Goal: Task Accomplishment & Management: Use online tool/utility

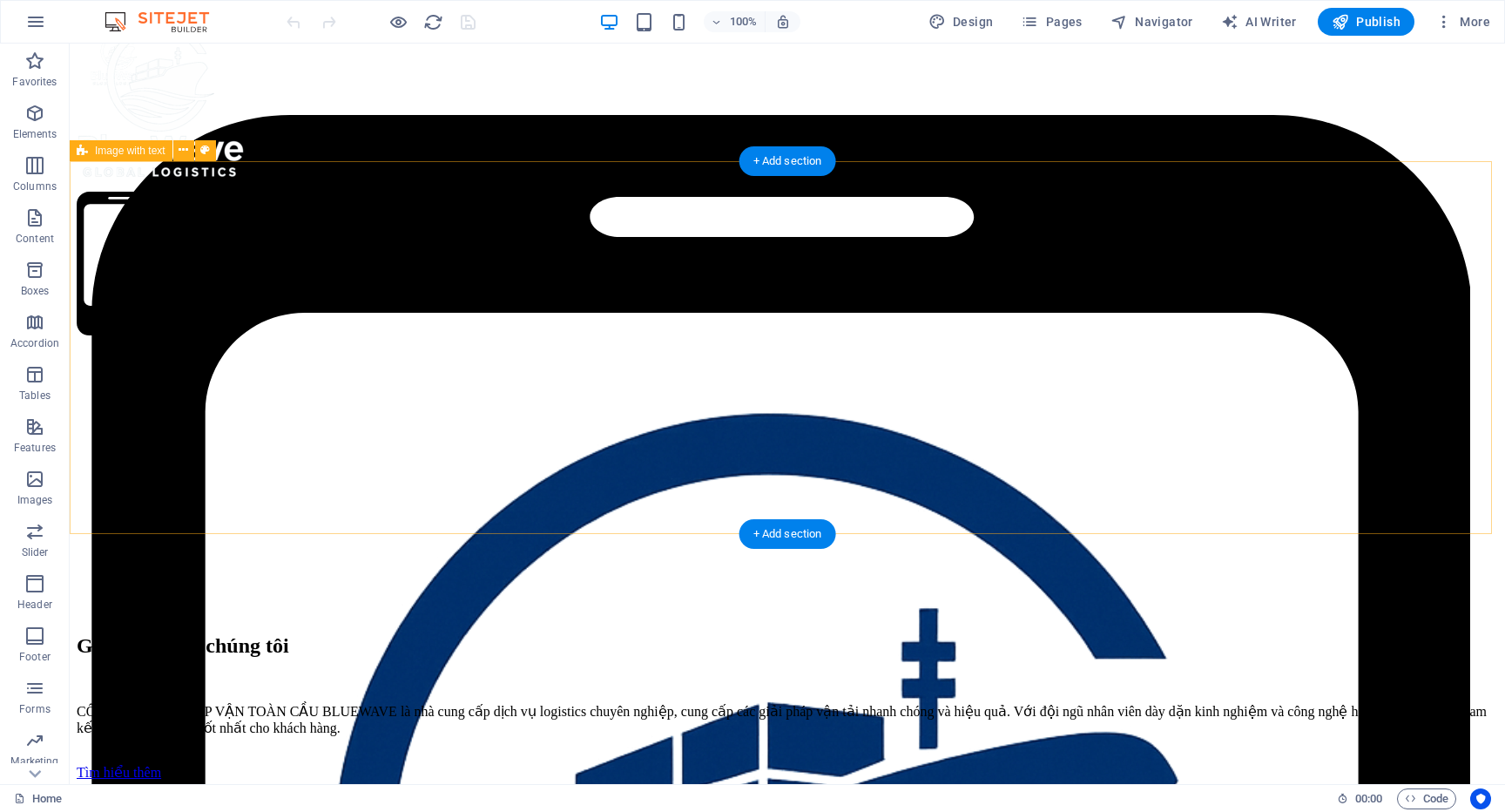
scroll to position [719, 0]
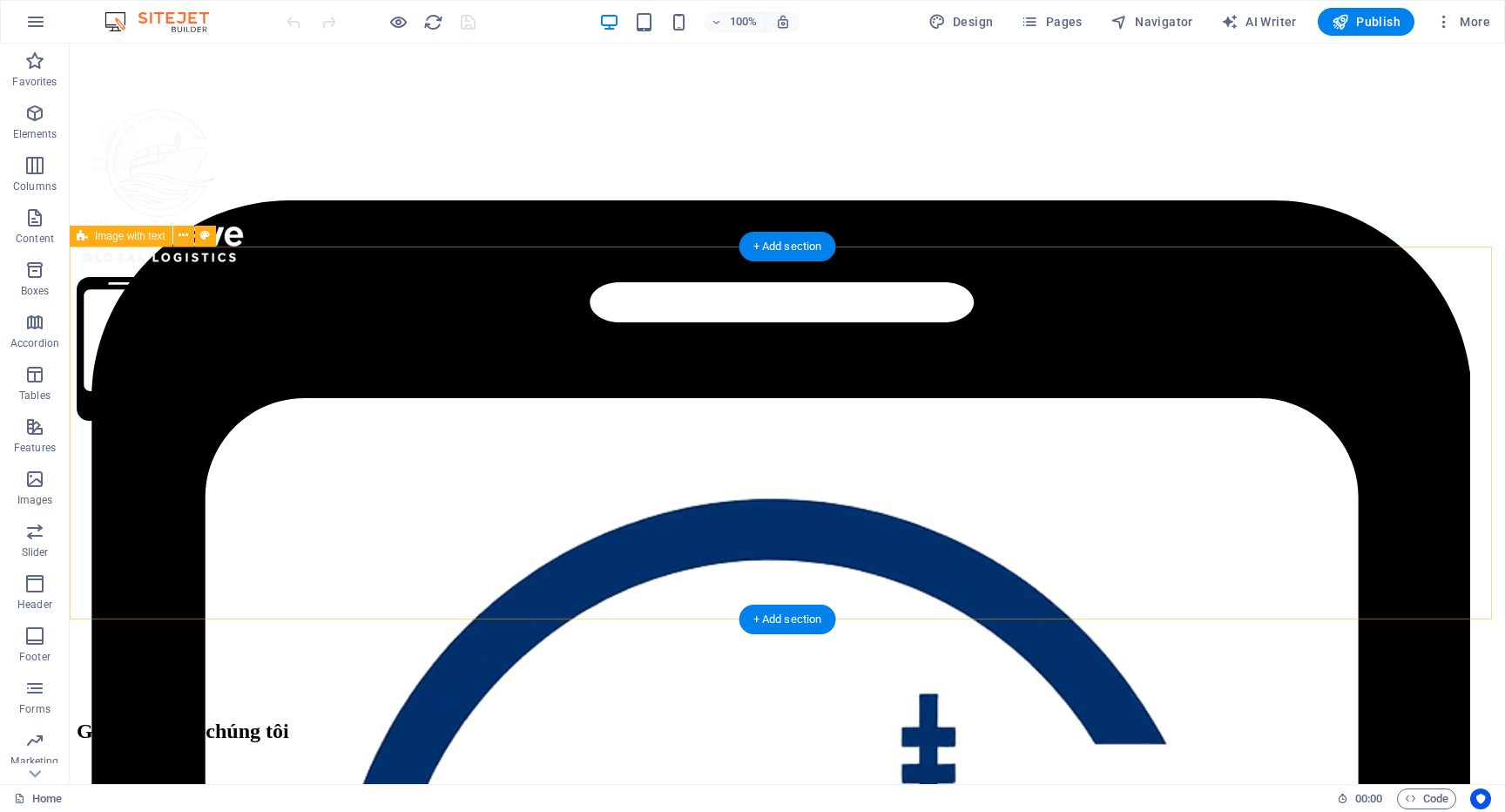
click at [409, 440] on div "[PERSON_NAME] về [PERSON_NAME] [PERSON_NAME] TNHH [PERSON_NAME] CẦU BLUEWAVE là…" at bounding box center [787, 652] width 1421 height 426
click at [387, 440] on div "[PERSON_NAME] về [PERSON_NAME] [PERSON_NAME] TNHH [PERSON_NAME] CẦU BLUEWAVE là…" at bounding box center [787, 652] width 1421 height 426
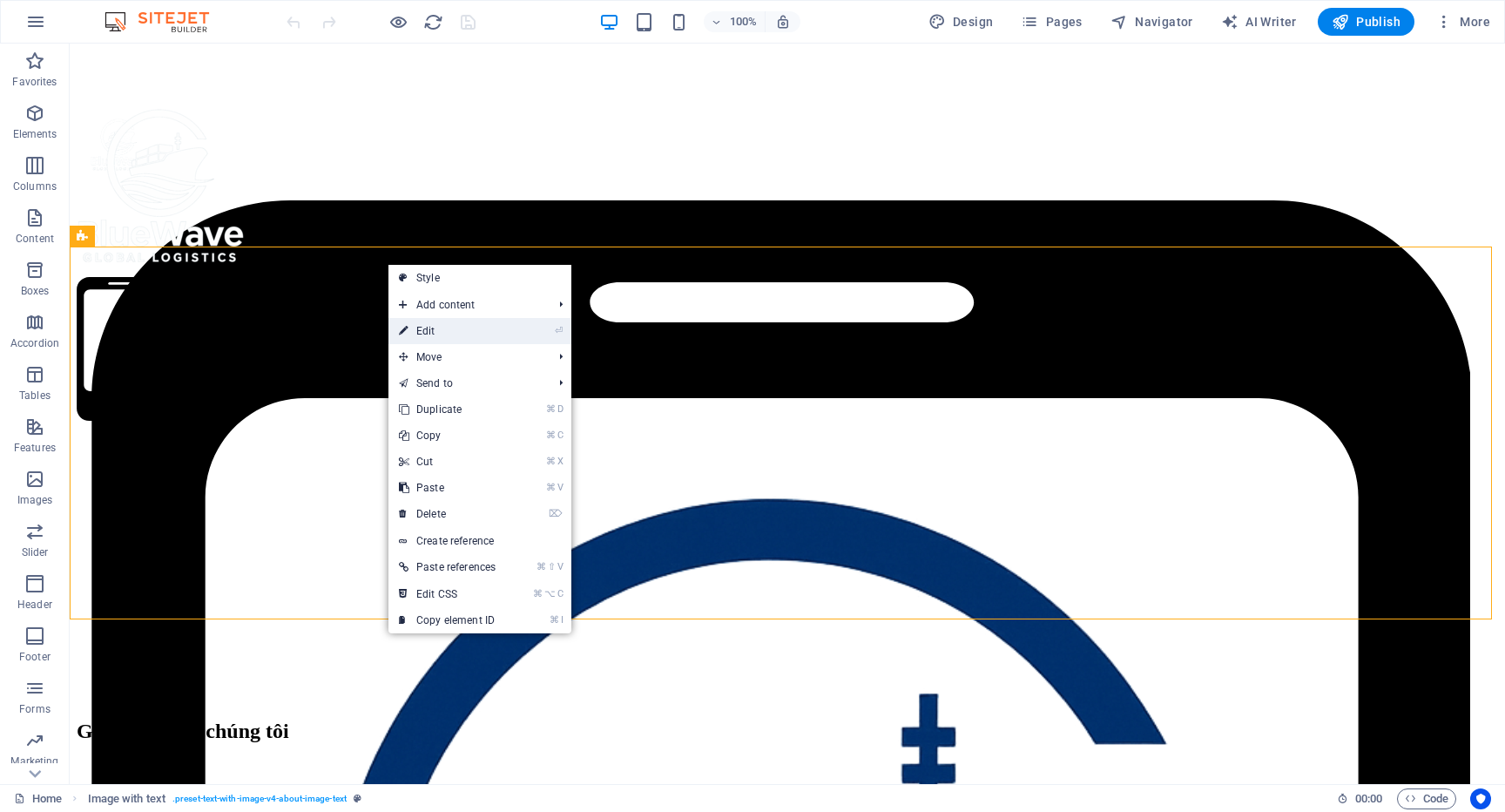
click at [441, 337] on link "⏎ Edit" at bounding box center [447, 330] width 118 height 26
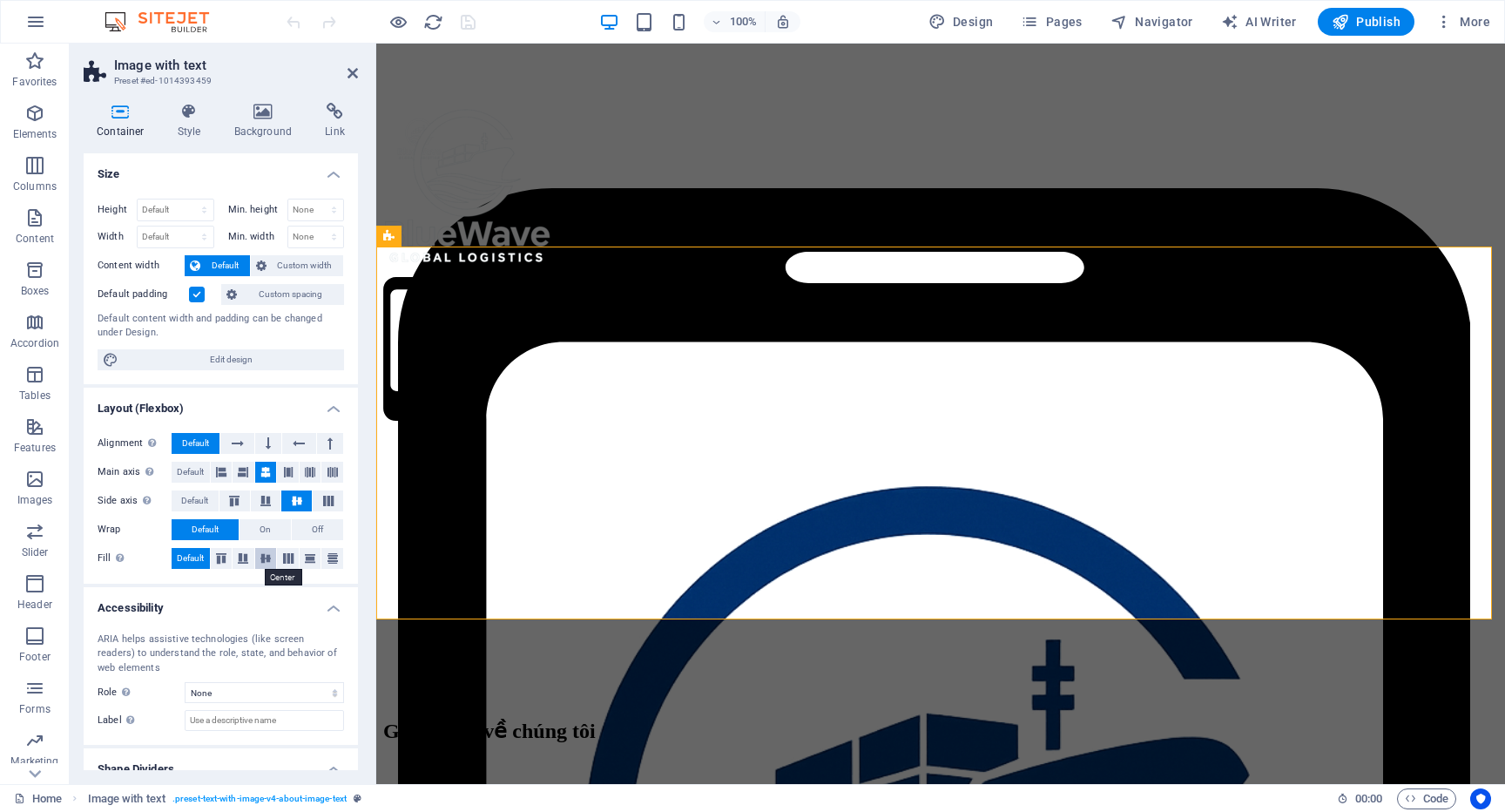
click at [259, 560] on icon at bounding box center [266, 558] width 21 height 10
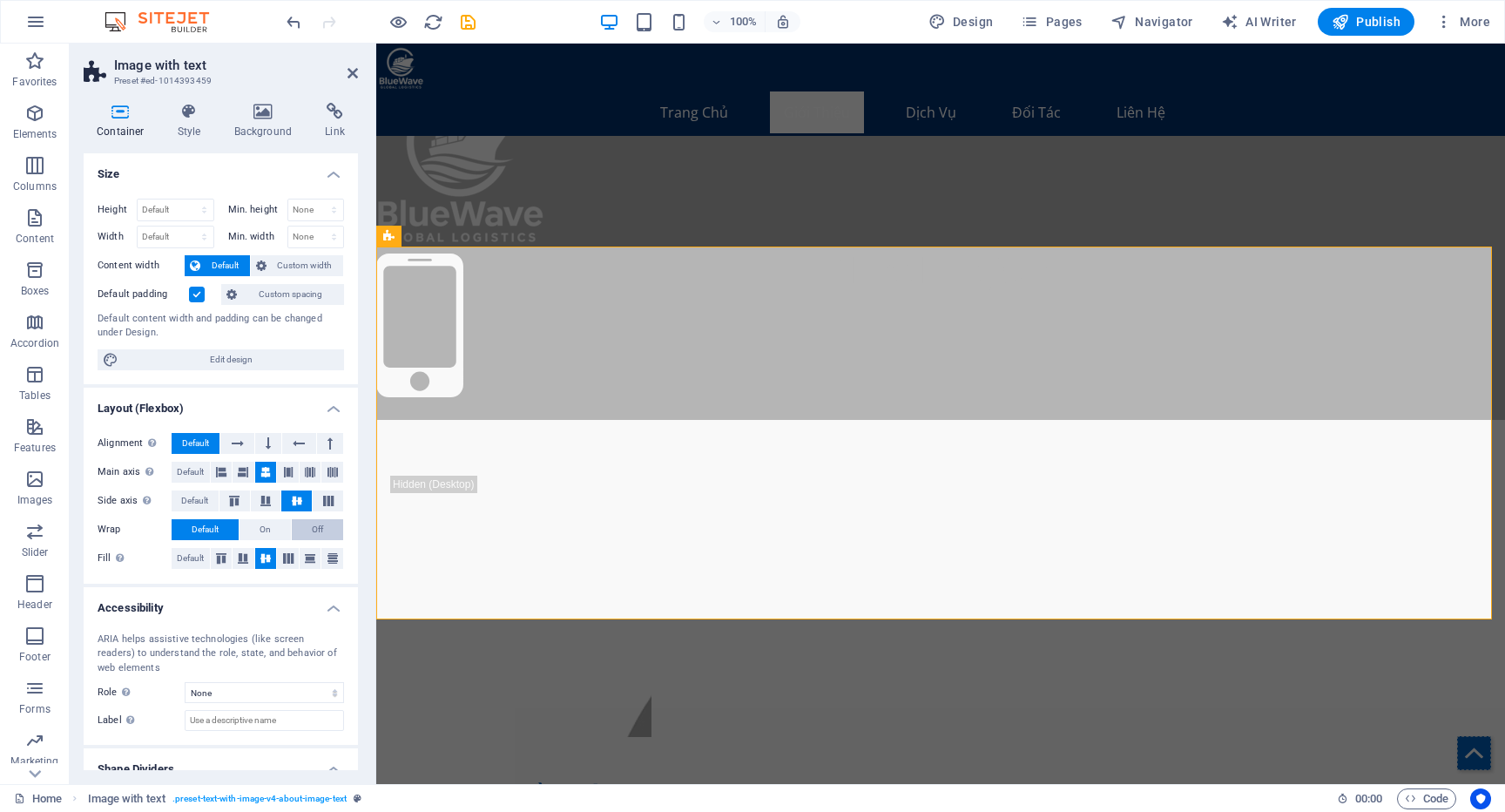
click at [323, 530] on button "Off" at bounding box center [317, 529] width 51 height 21
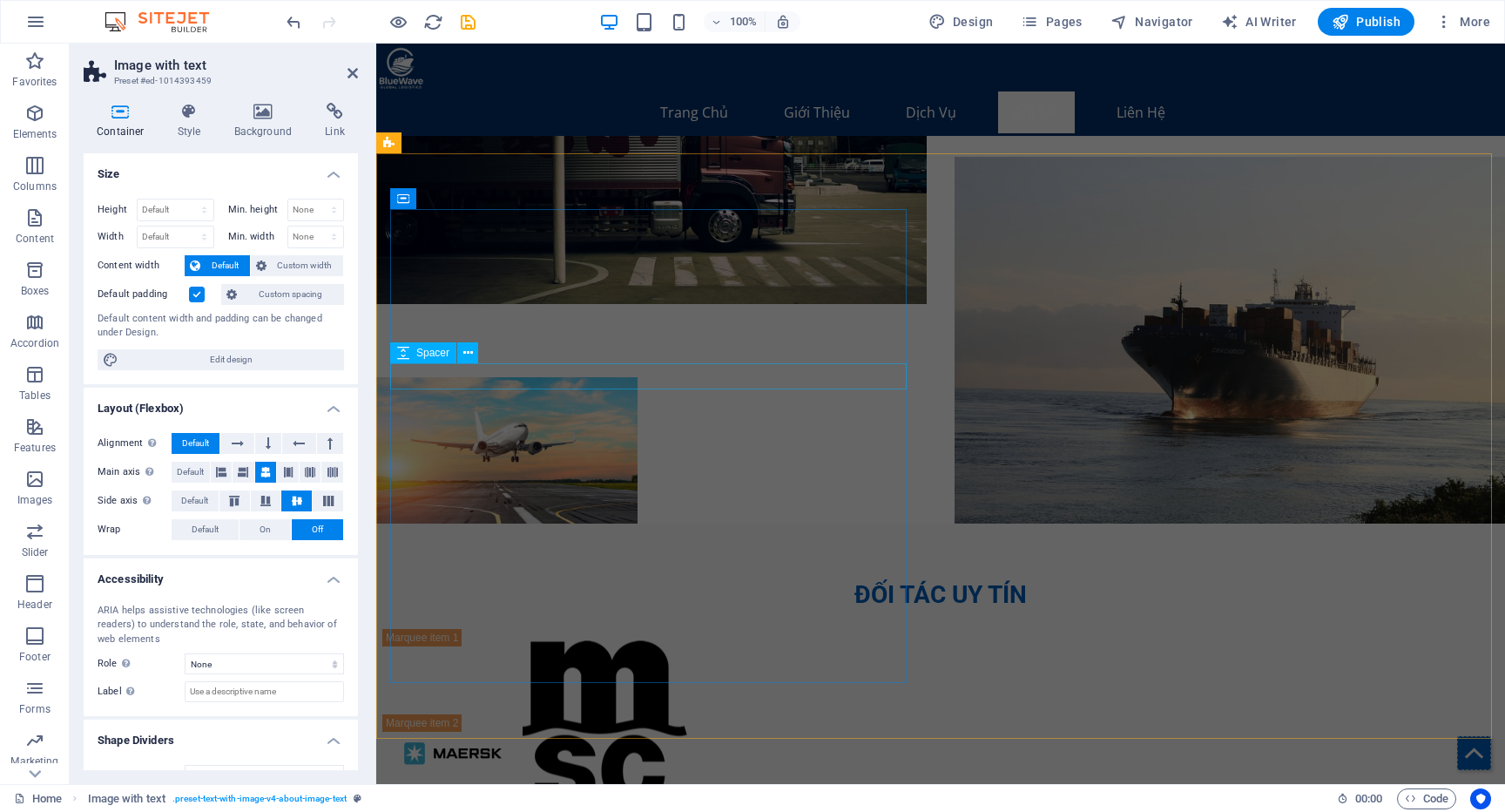
scroll to position [3985, 0]
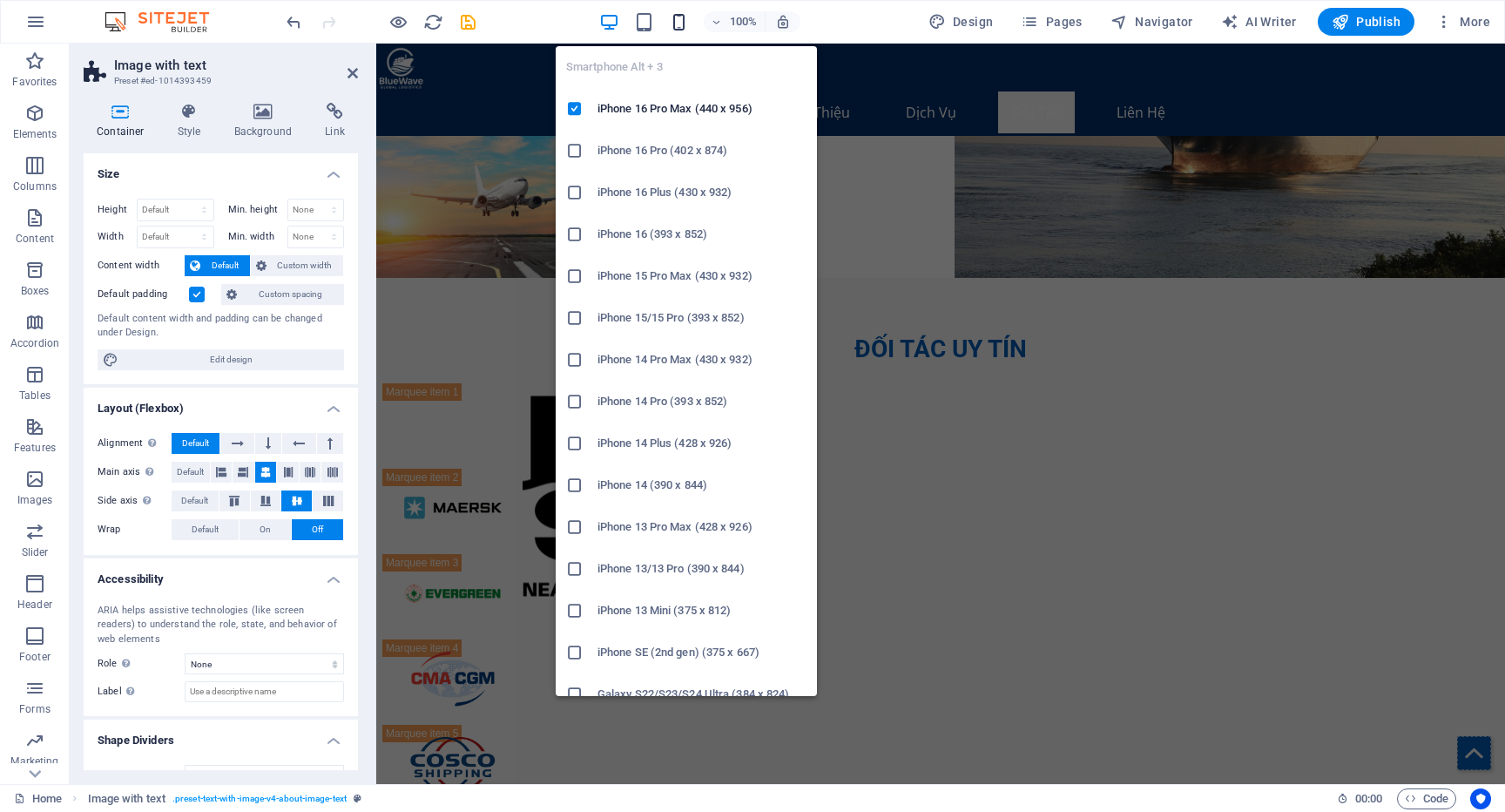
click at [685, 21] on icon "button" at bounding box center [680, 22] width 20 height 20
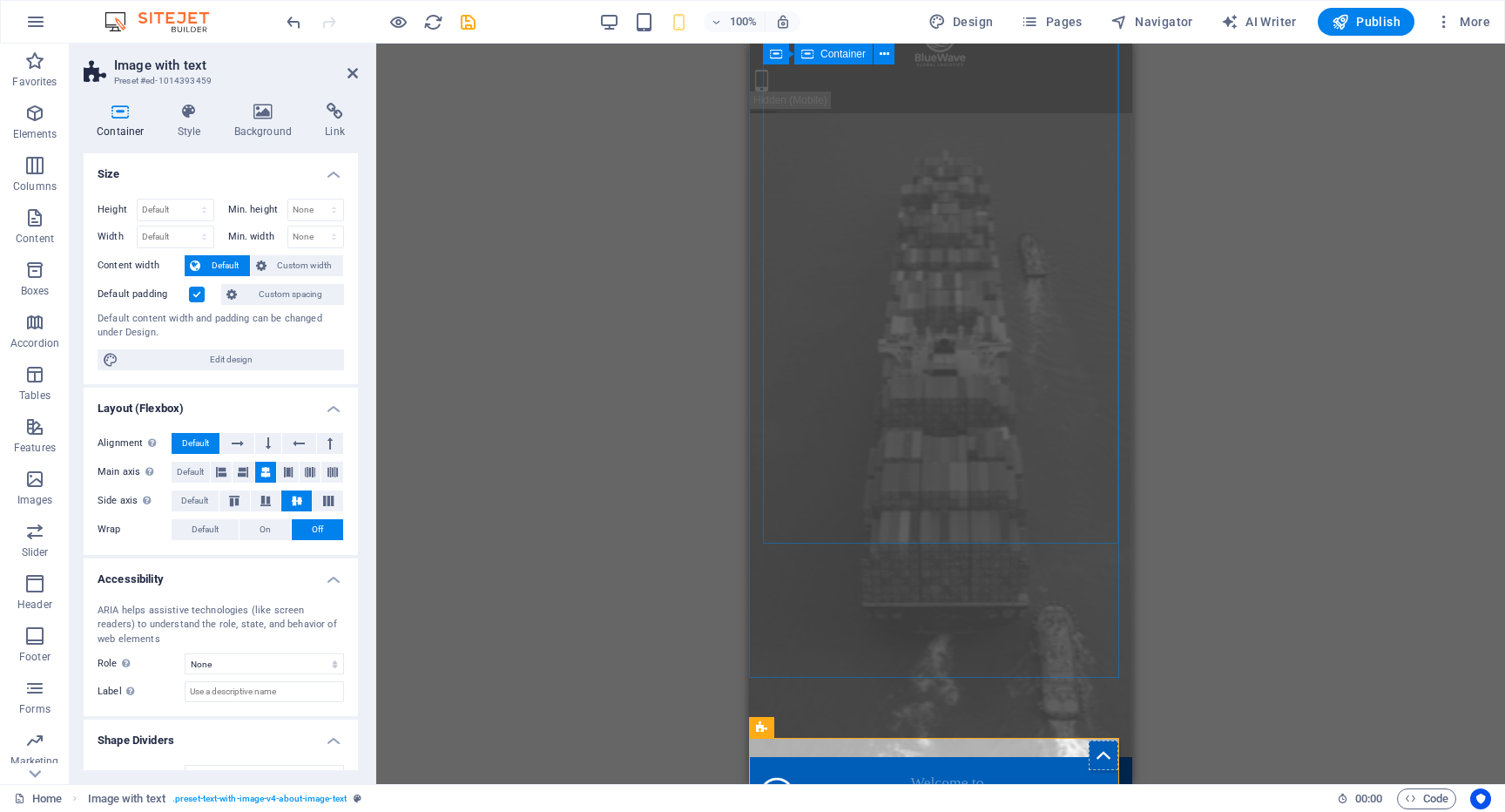
scroll to position [0, 0]
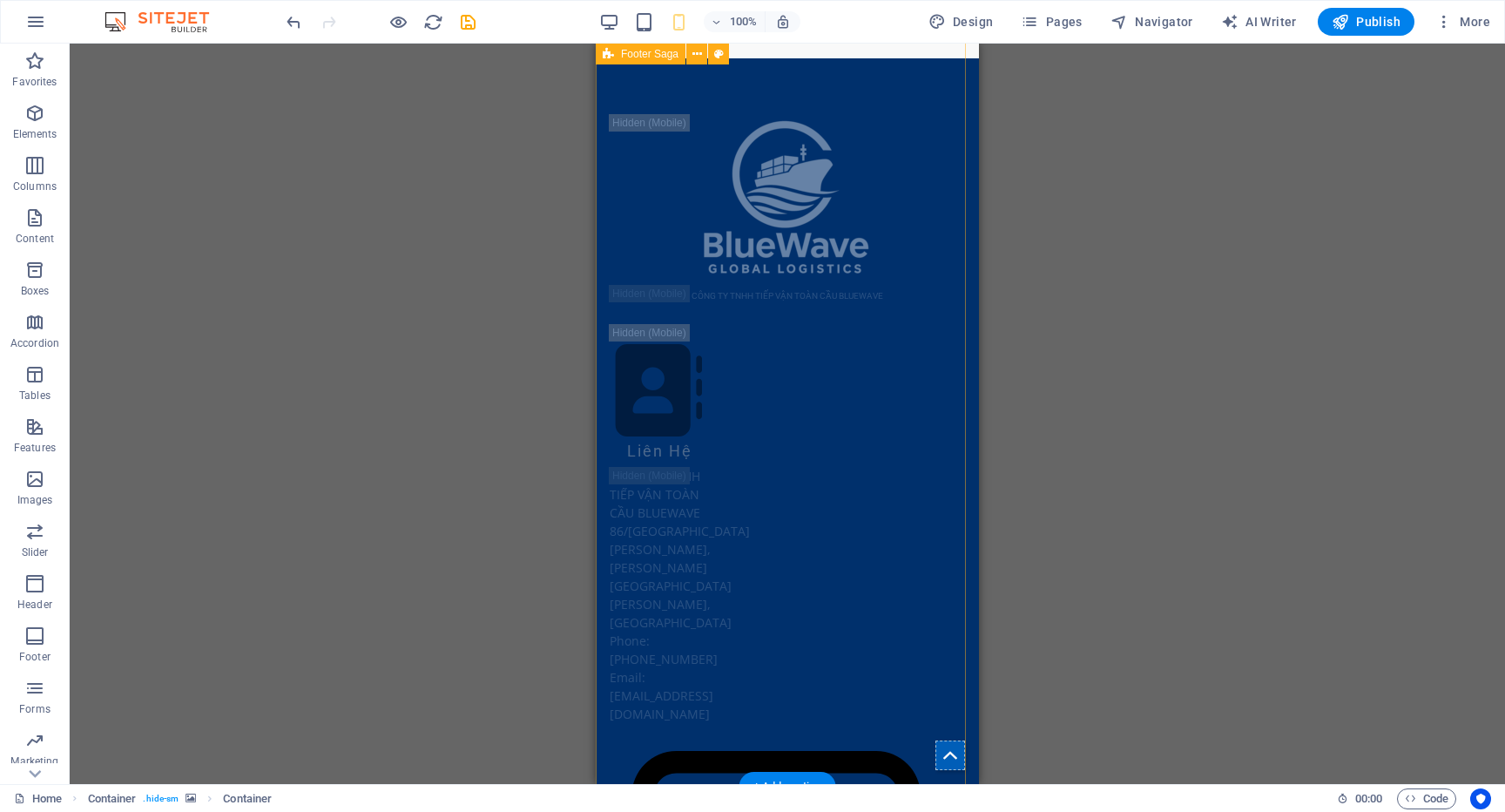
scroll to position [6943, 0]
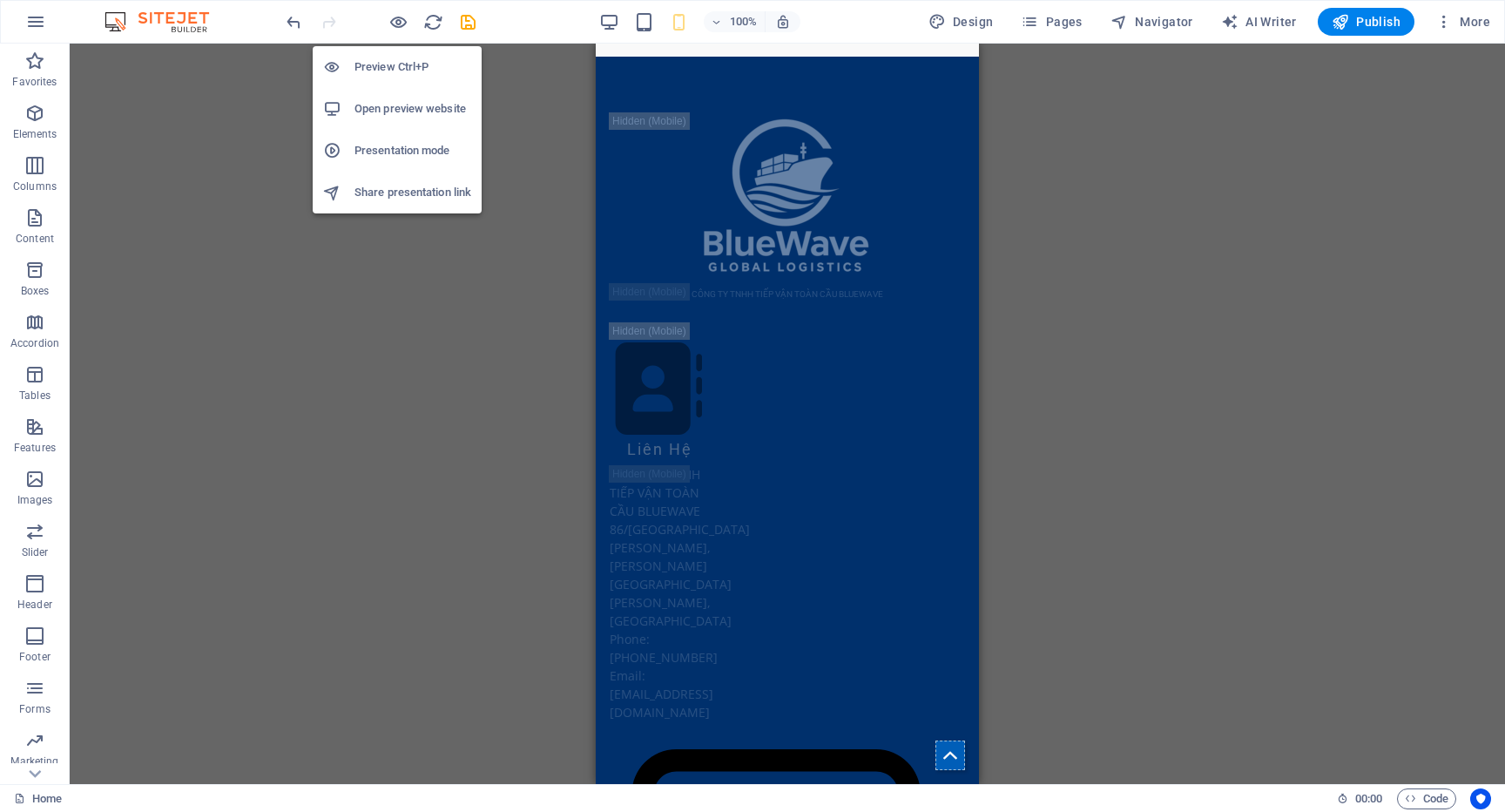
click at [398, 155] on h6 "Presentation mode" at bounding box center [413, 150] width 117 height 21
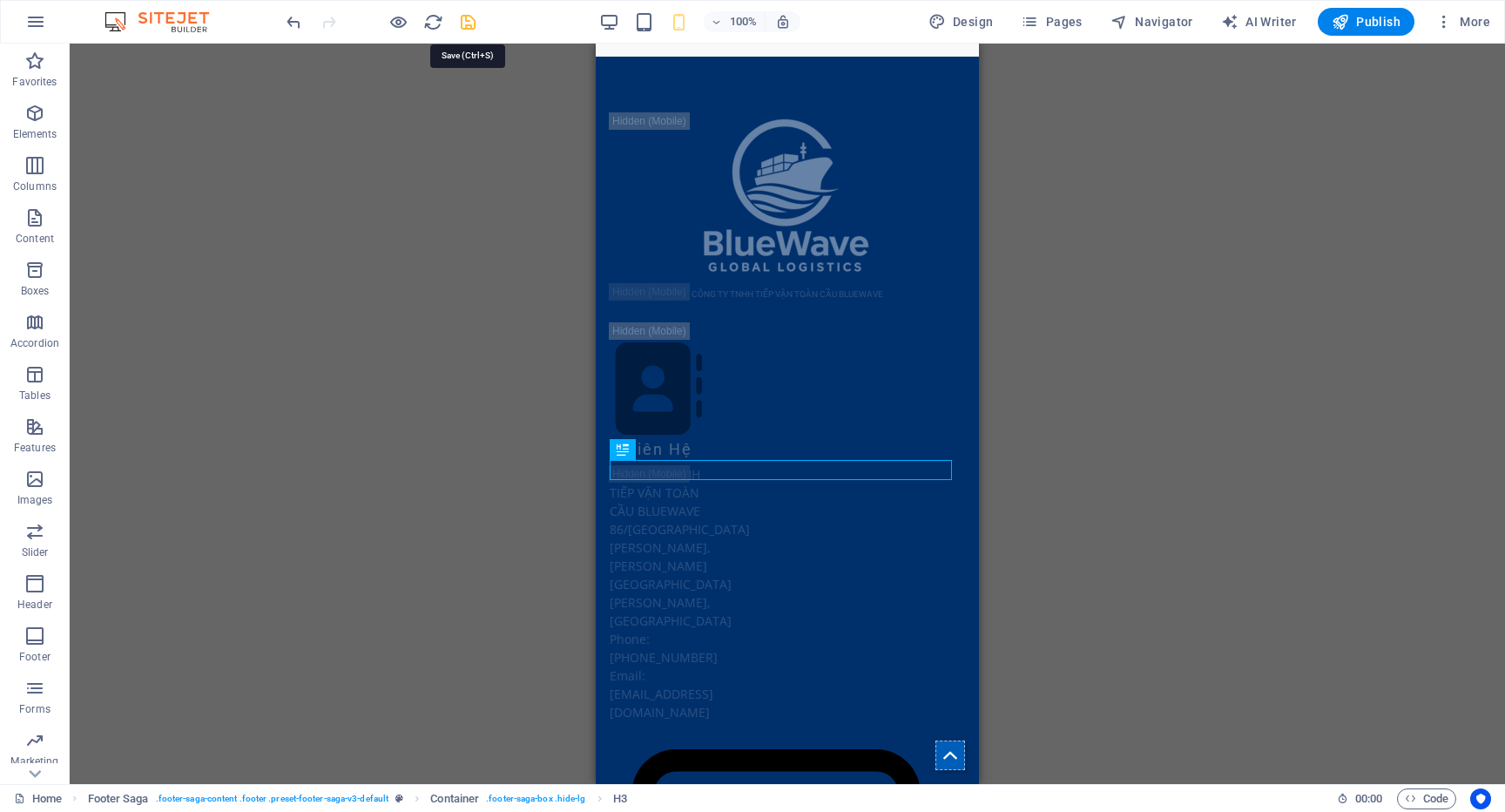
click at [470, 21] on icon "save" at bounding box center [469, 22] width 20 height 20
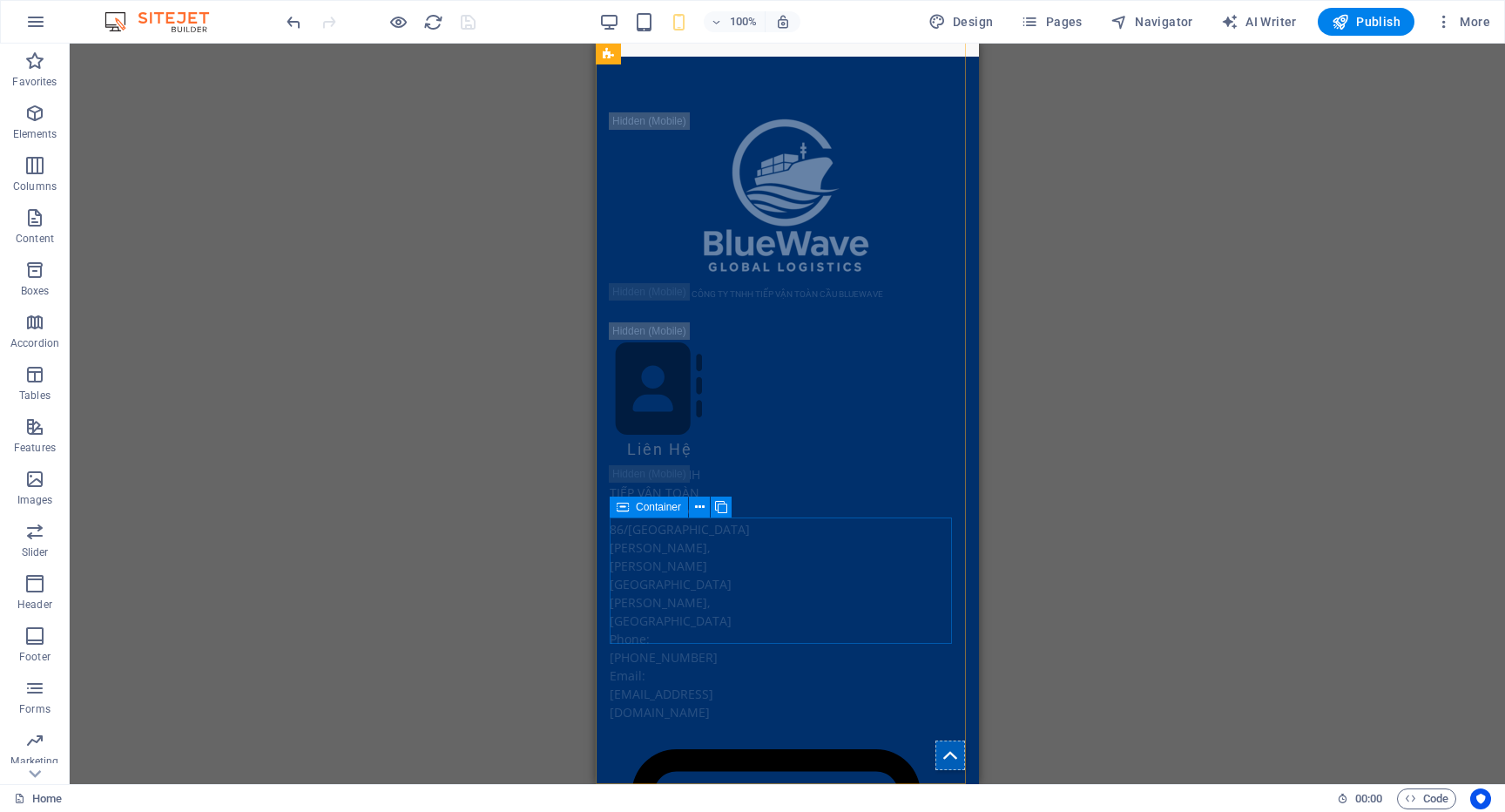
click at [621, 513] on icon at bounding box center [622, 507] width 12 height 21
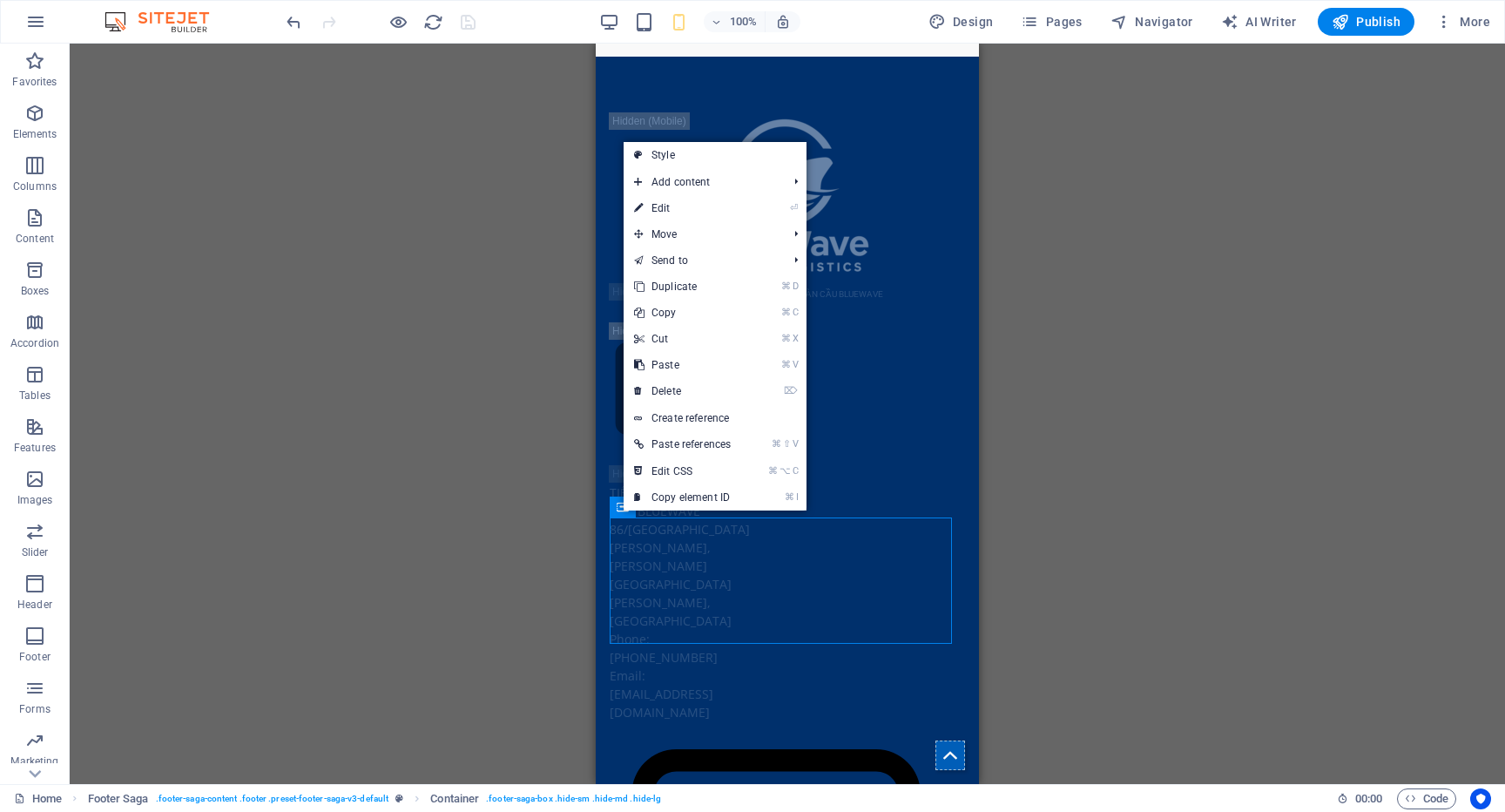
click at [500, 456] on div "H2 Image with text Container Menu Container Container Menu Bar Container Spacer…" at bounding box center [787, 414] width 1435 height 741
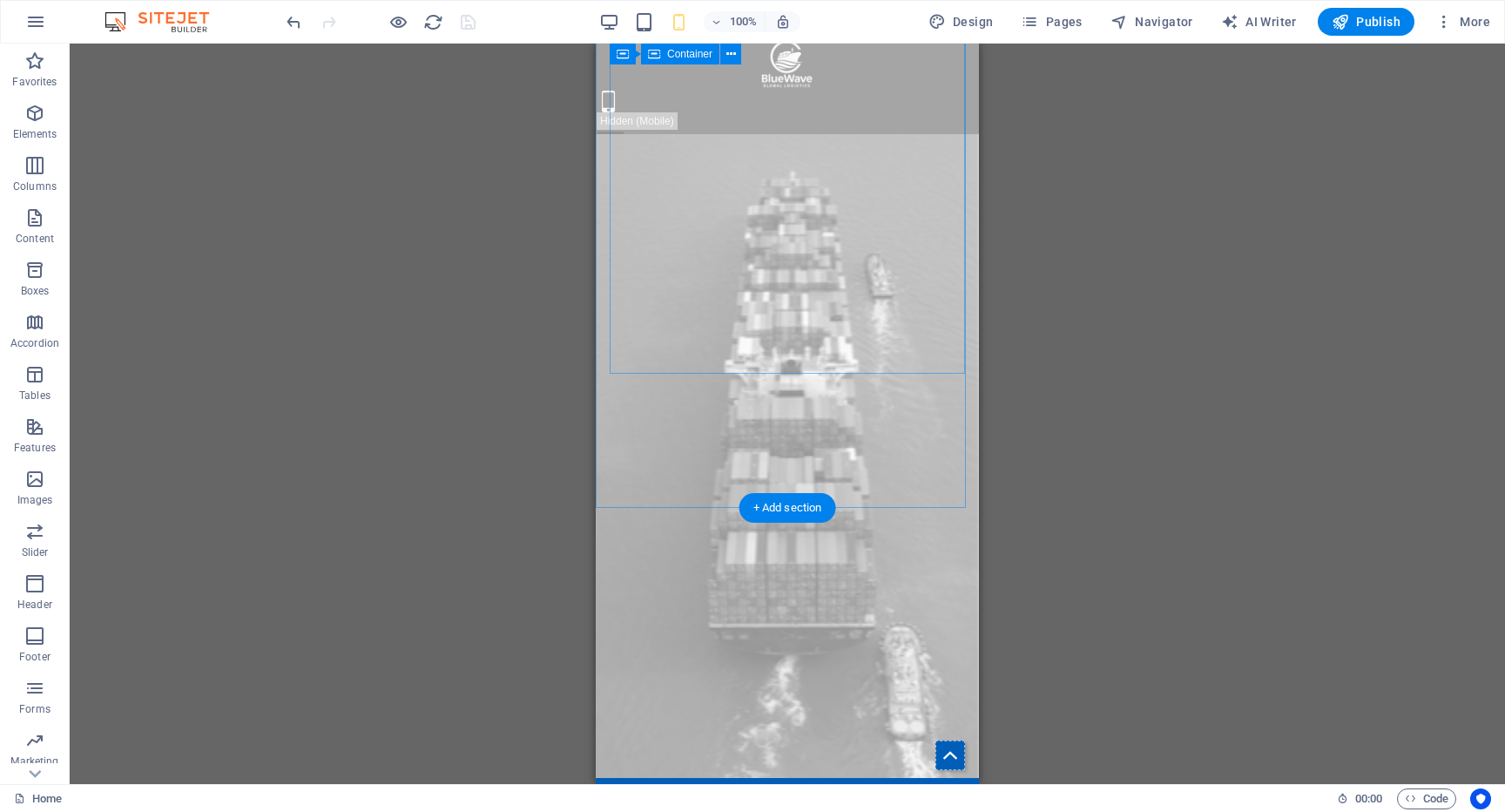
scroll to position [0, 0]
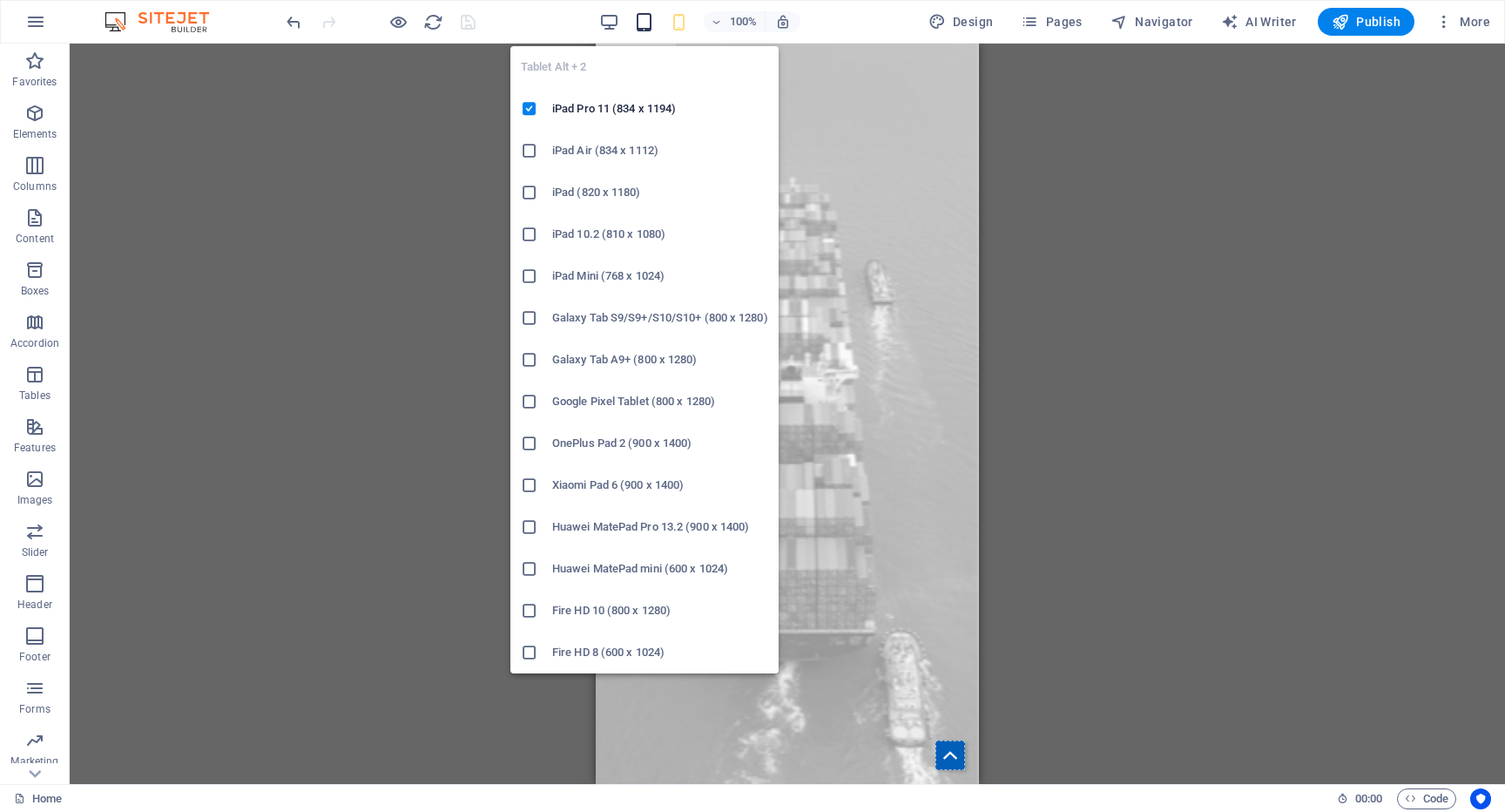
click at [653, 19] on icon "button" at bounding box center [644, 22] width 20 height 20
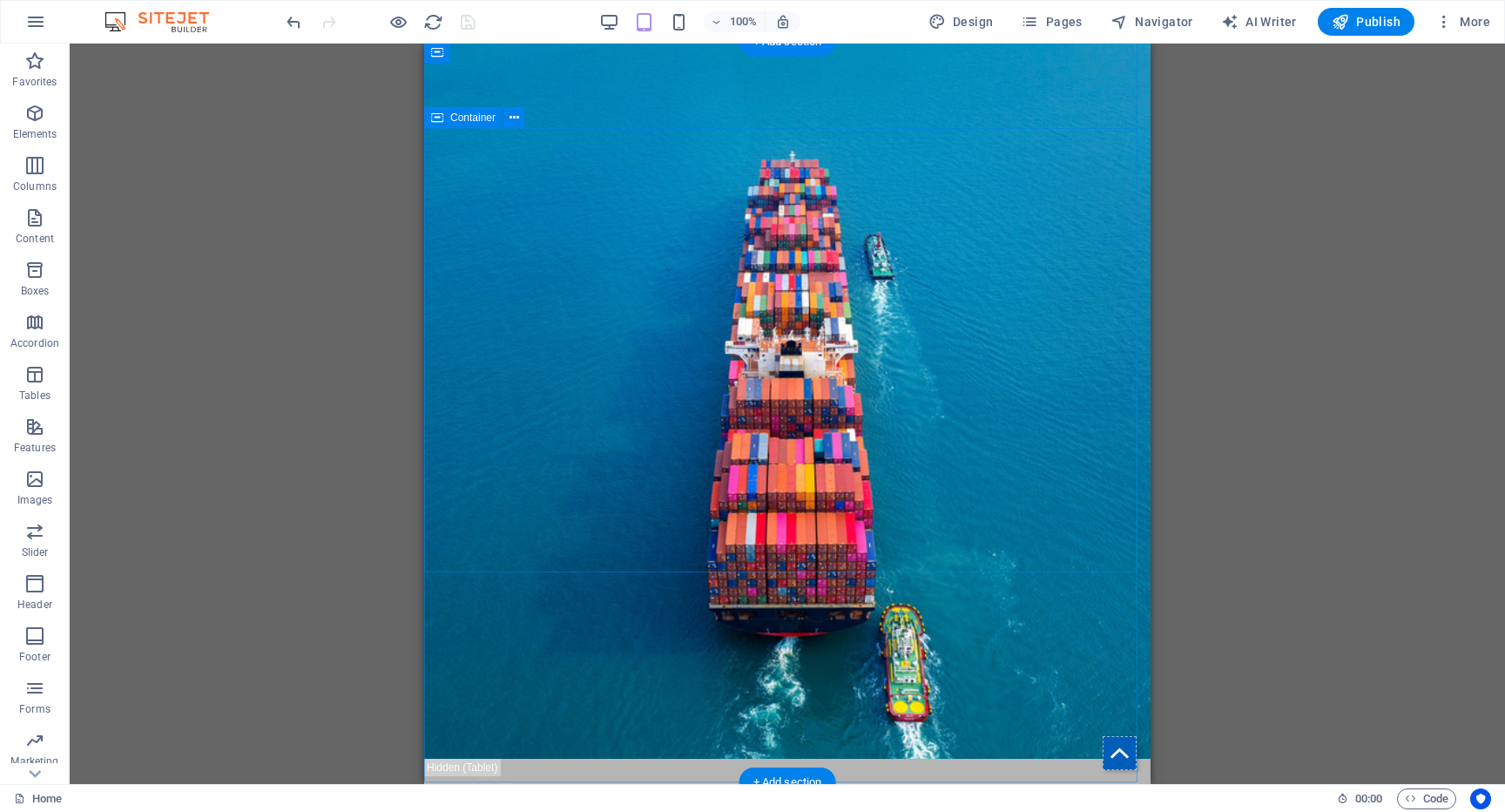
scroll to position [35, 0]
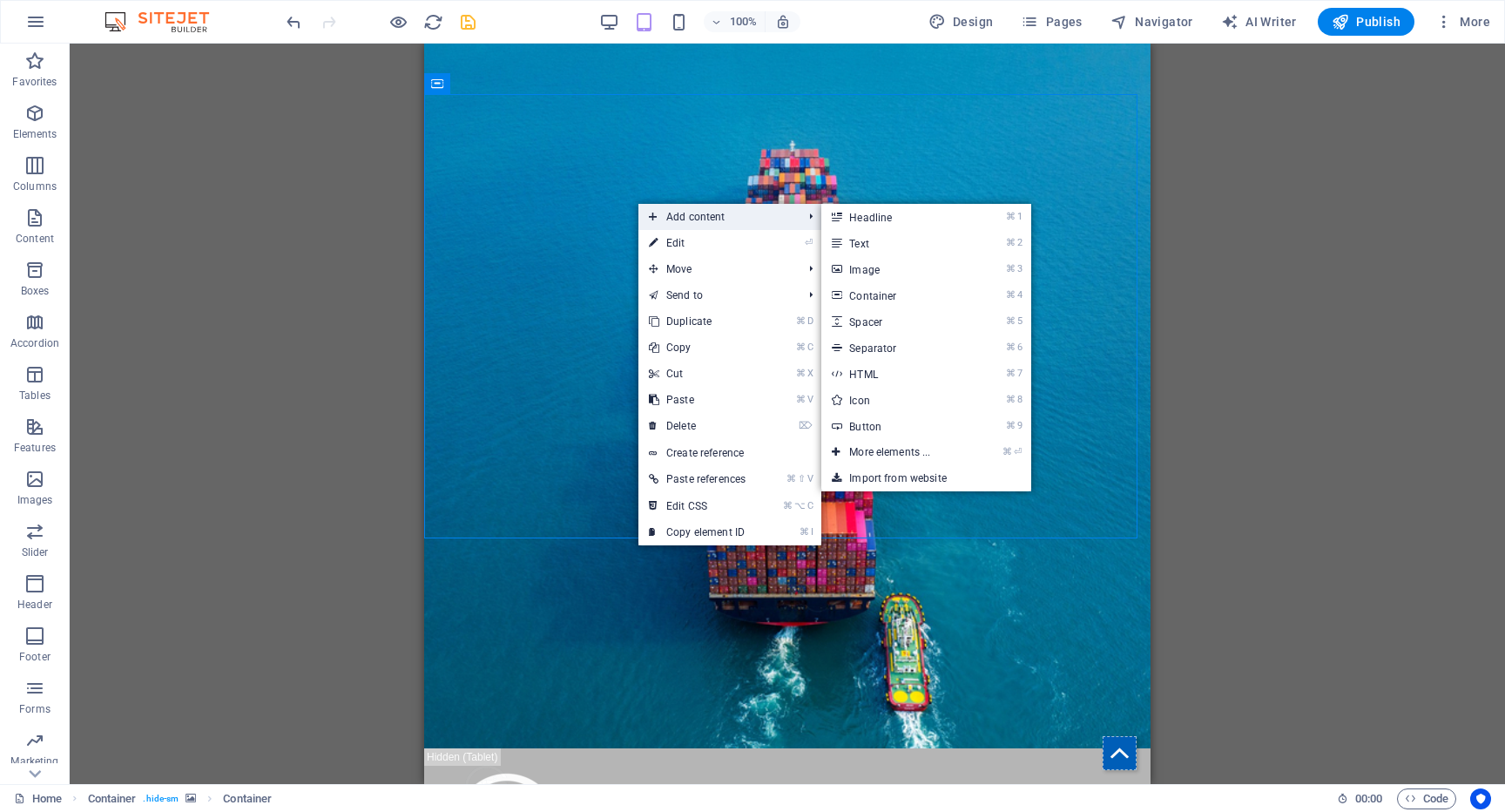
click at [721, 220] on span "Add content" at bounding box center [717, 217] width 157 height 26
click at [874, 276] on link "⌘ 3 Image" at bounding box center [893, 269] width 144 height 26
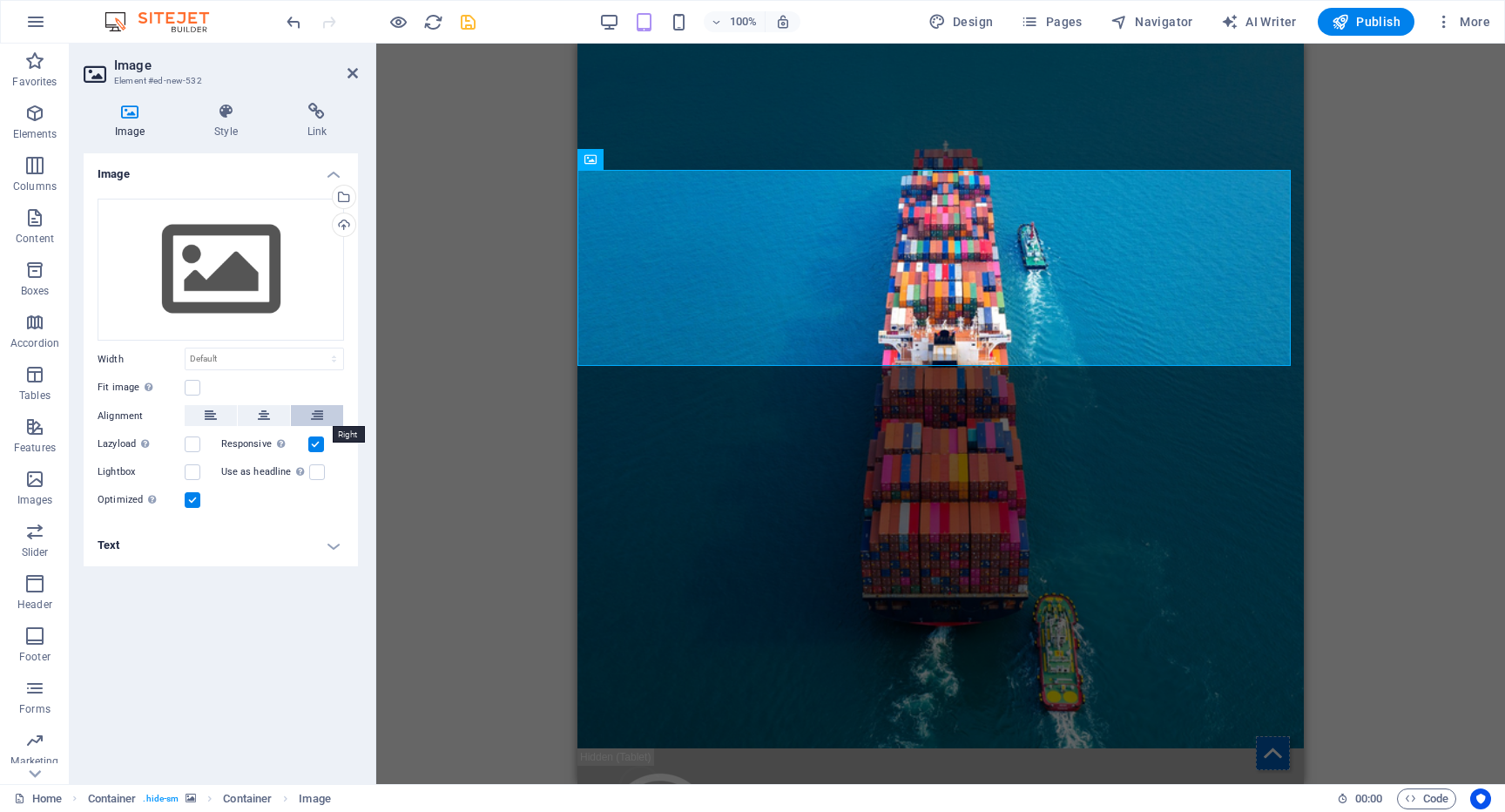
click at [317, 417] on icon at bounding box center [317, 415] width 12 height 21
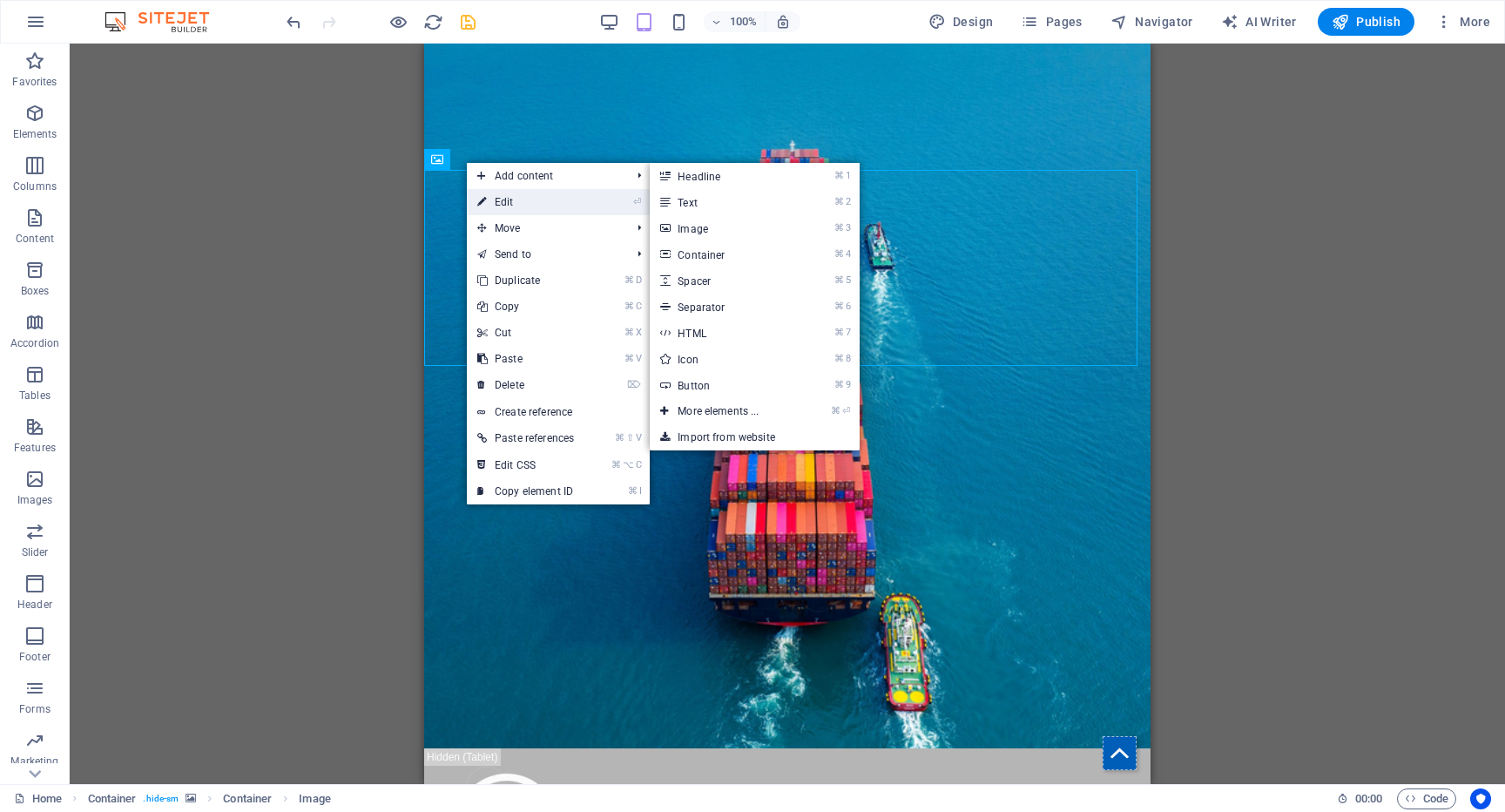
click at [501, 194] on link "⏎ Edit" at bounding box center [525, 202] width 118 height 26
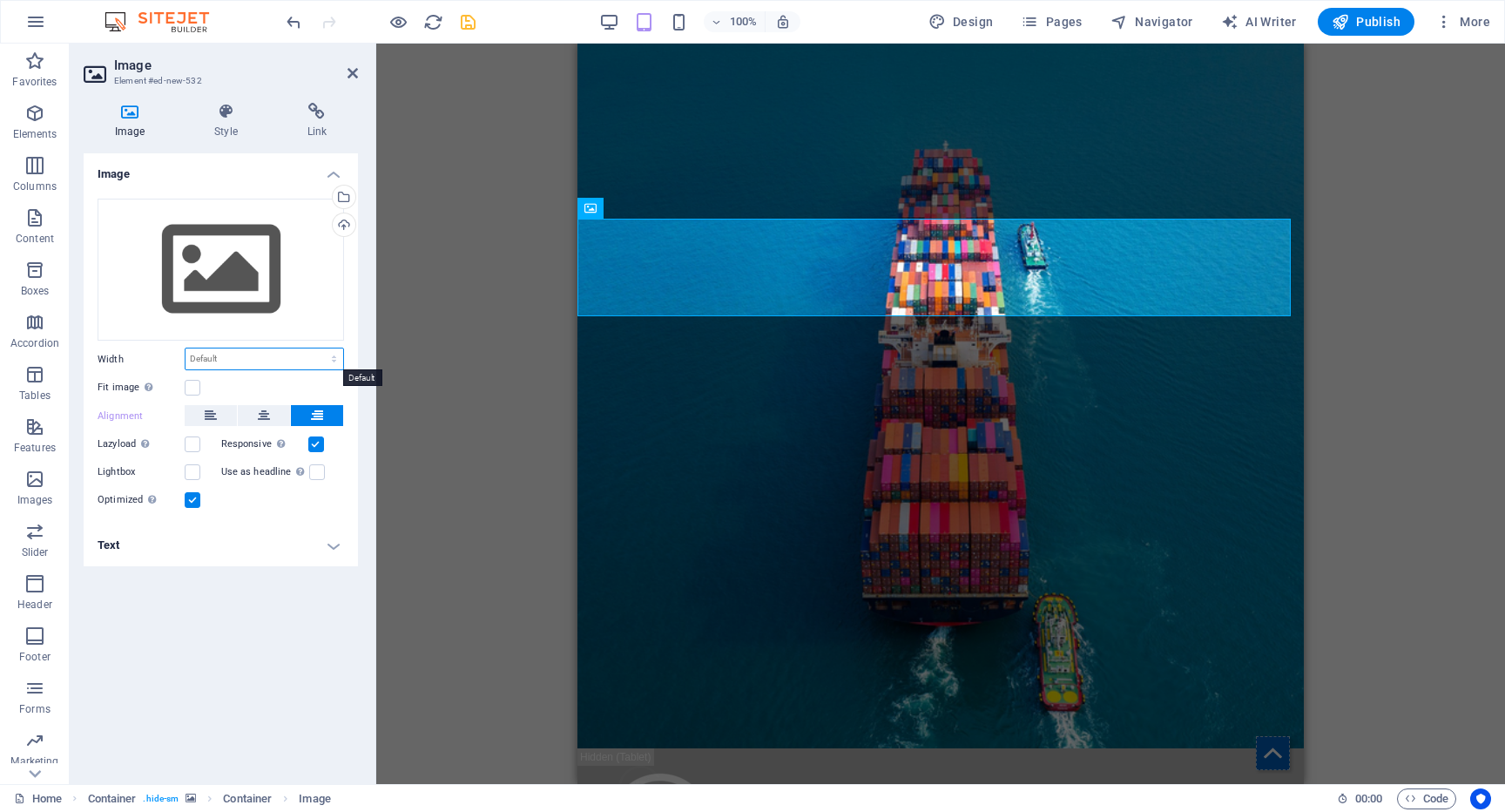
click at [233, 354] on select "Default auto px rem % em vh vw" at bounding box center [265, 358] width 158 height 21
select select "vw"
click at [318, 348] on select "Default auto px rem % em vh vw" at bounding box center [265, 358] width 158 height 21
type input "3"
click at [199, 388] on label at bounding box center [192, 387] width 16 height 16
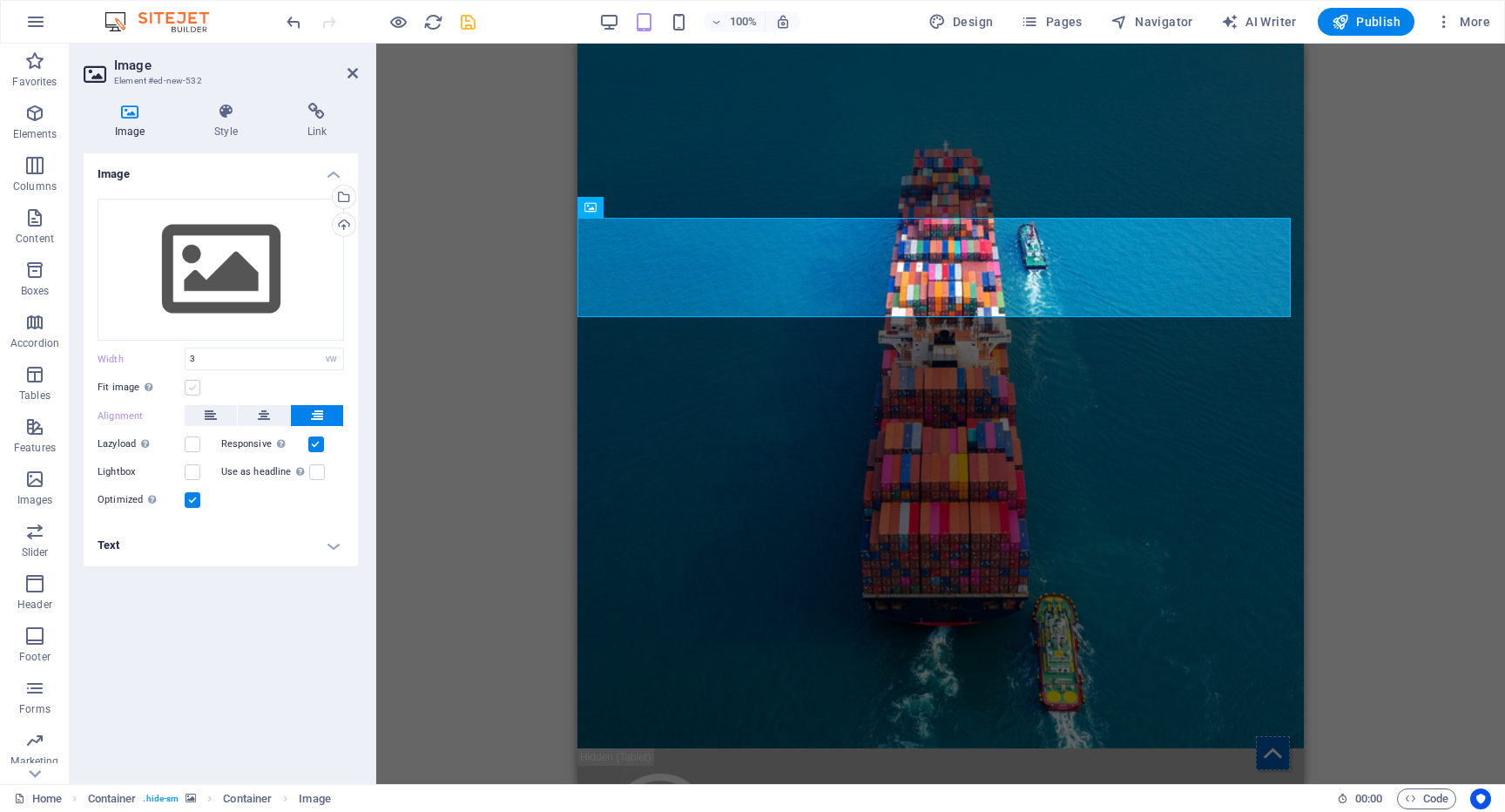
click at [0, 0] on input "Fit image Automatically fit image to a fixed width and height" at bounding box center [0, 0] width 0 height 0
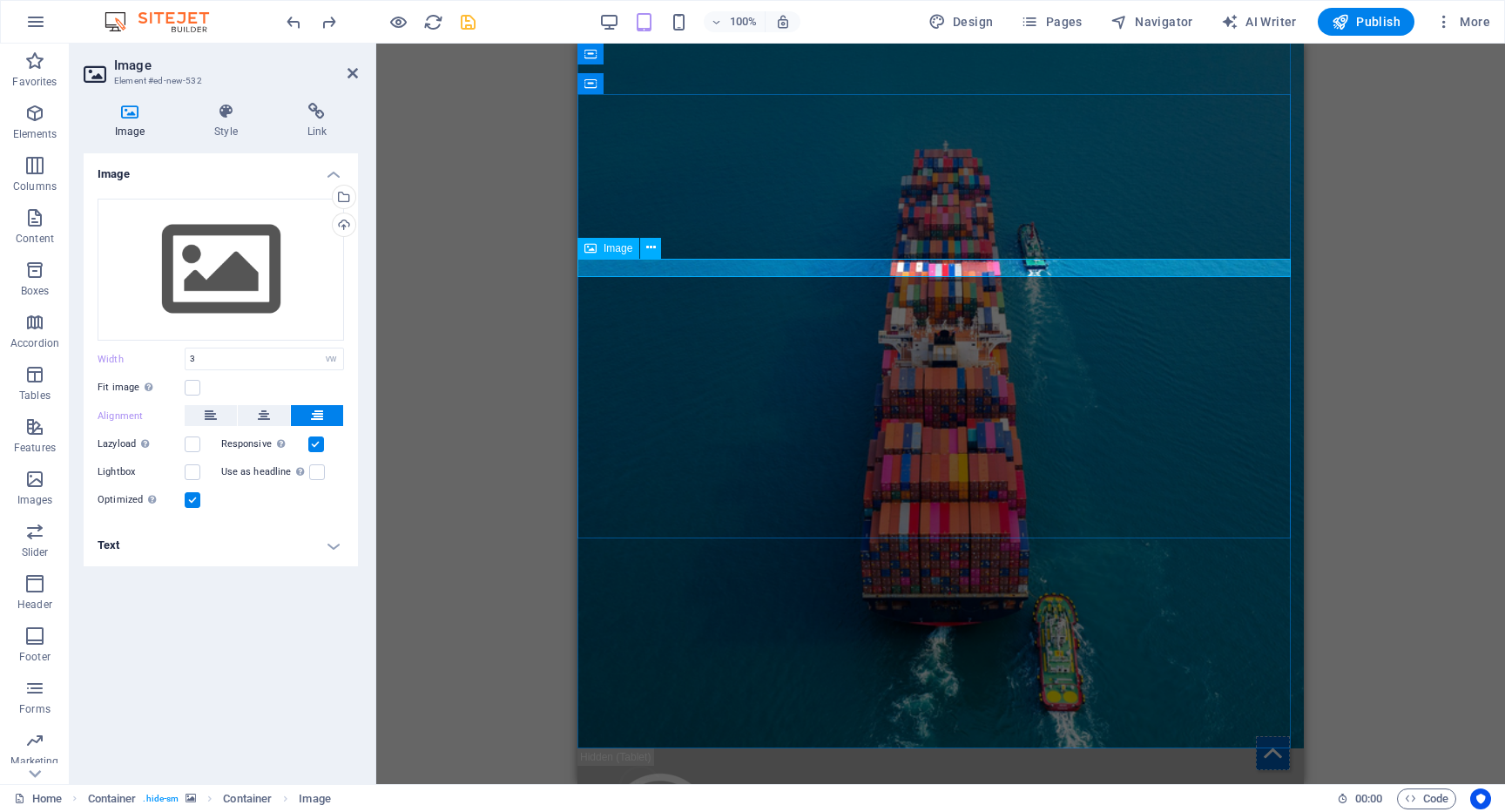
click at [594, 250] on icon at bounding box center [590, 248] width 12 height 21
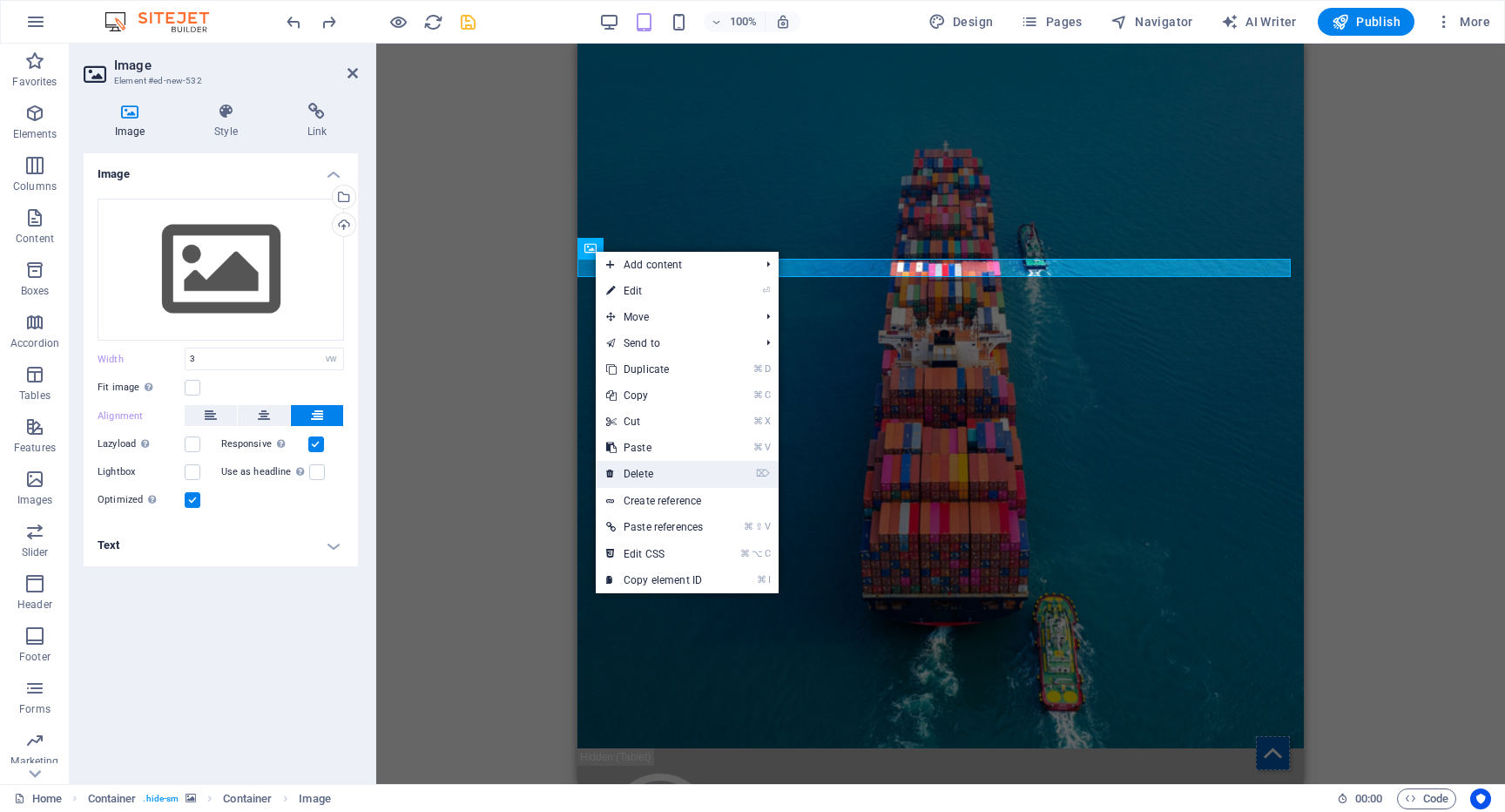
click at [635, 468] on link "⌦ Delete" at bounding box center [655, 473] width 118 height 26
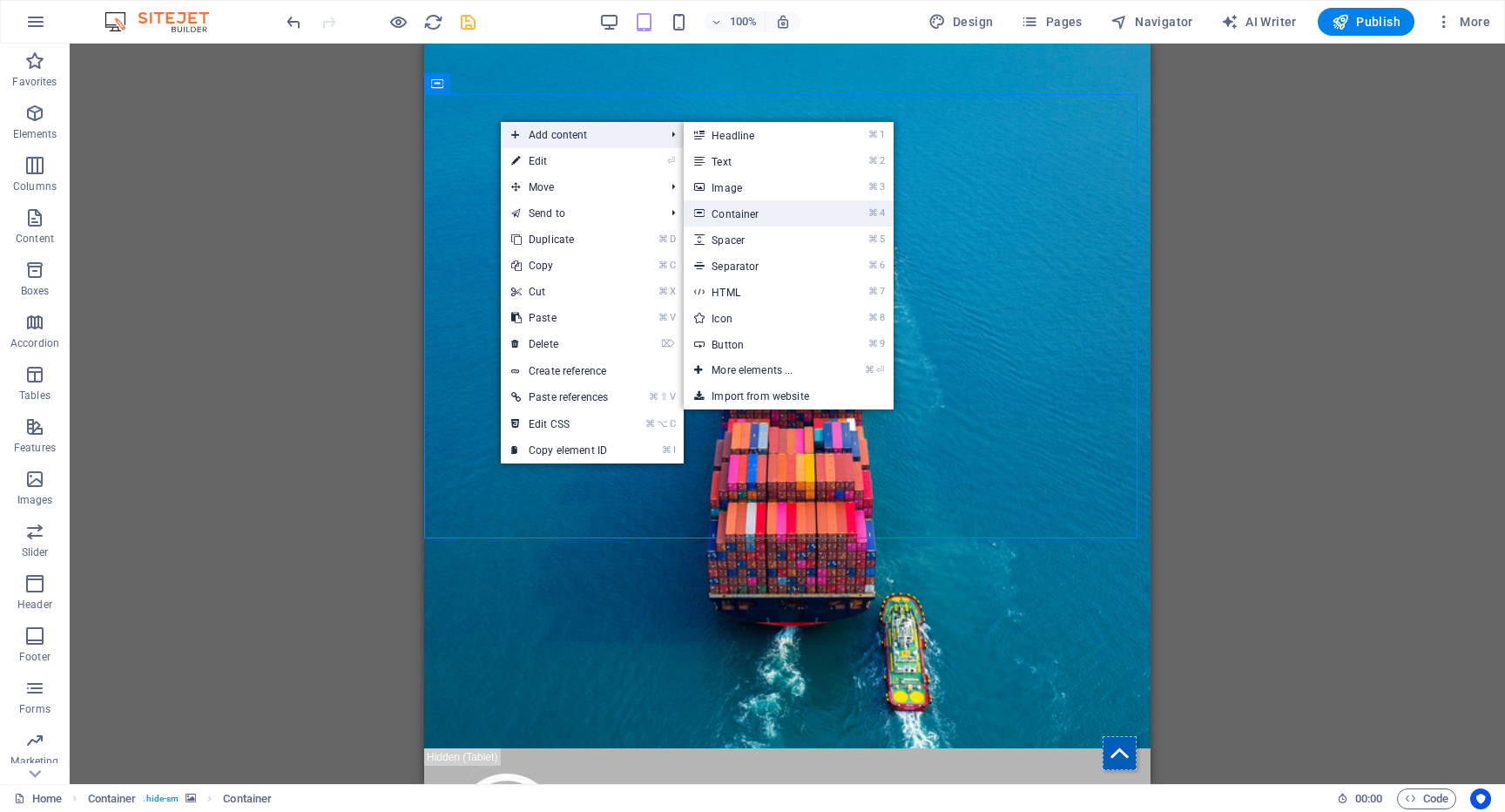
click at [739, 214] on link "⌘ 4 Container" at bounding box center [756, 213] width 144 height 26
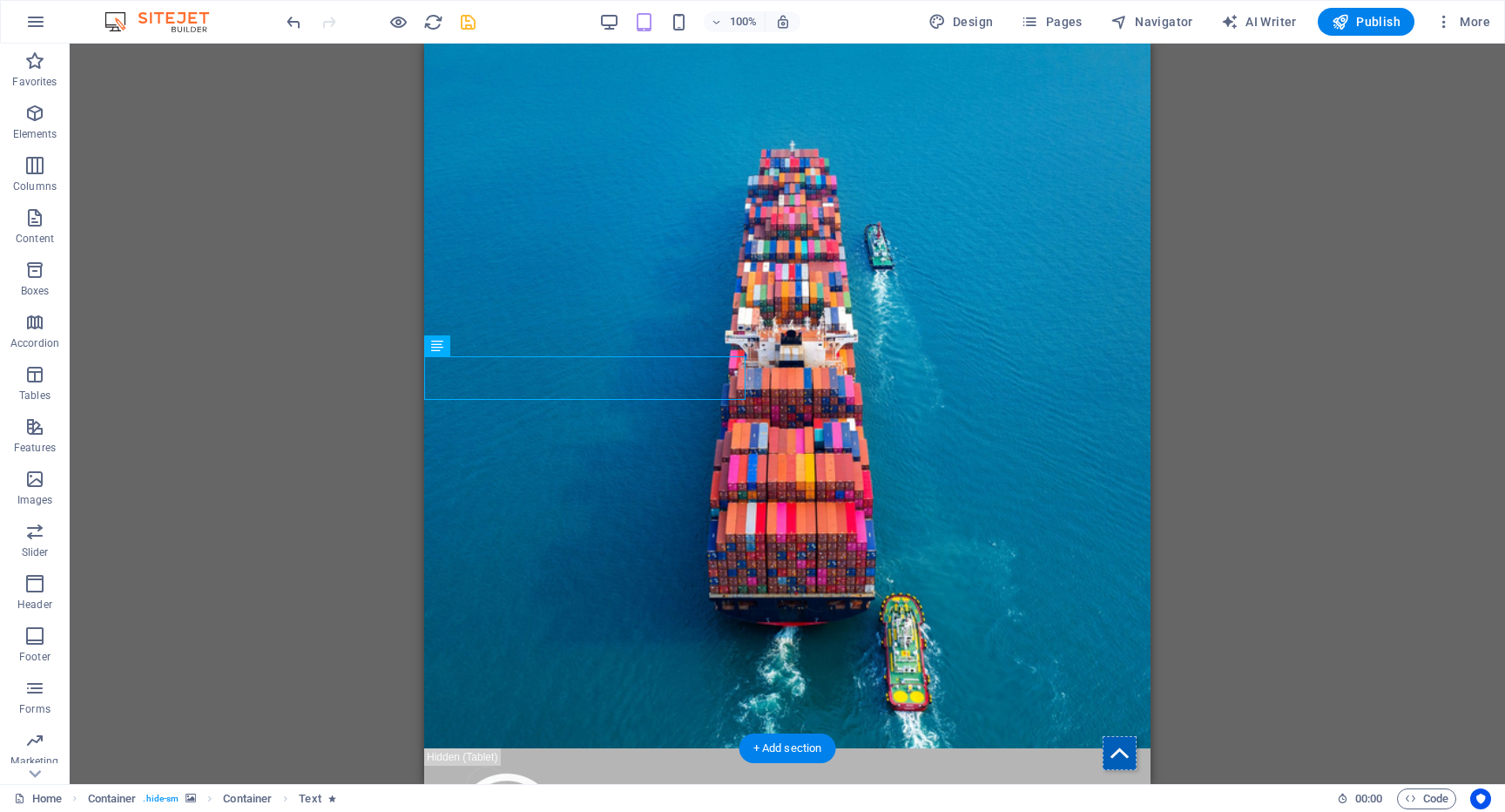
drag, startPoint x: 605, startPoint y: 382, endPoint x: 747, endPoint y: 282, distance: 173.7
drag, startPoint x: 625, startPoint y: 331, endPoint x: 706, endPoint y: 274, distance: 99.0
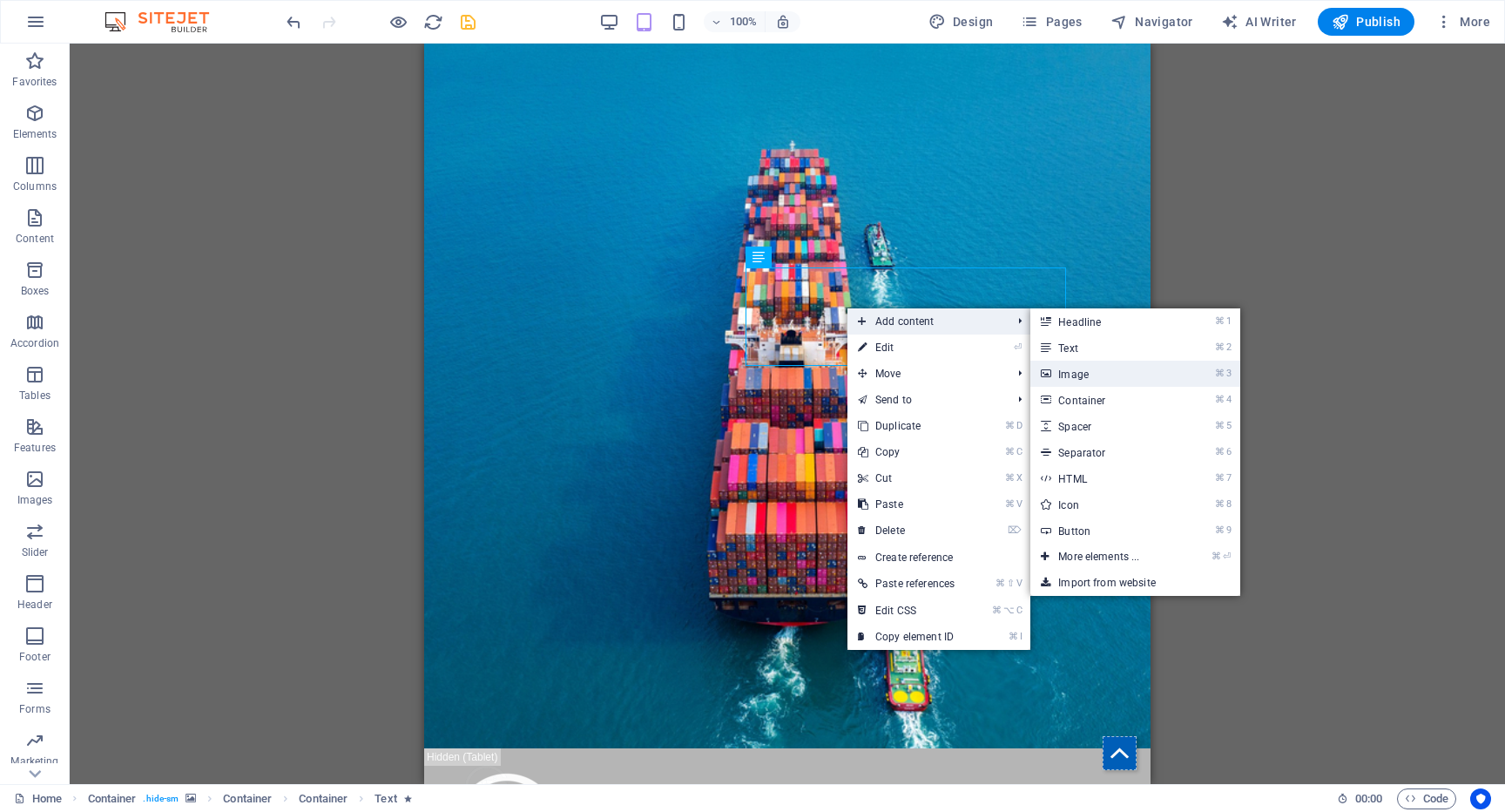
click at [1088, 377] on link "⌘ 3 Image" at bounding box center [1102, 373] width 144 height 26
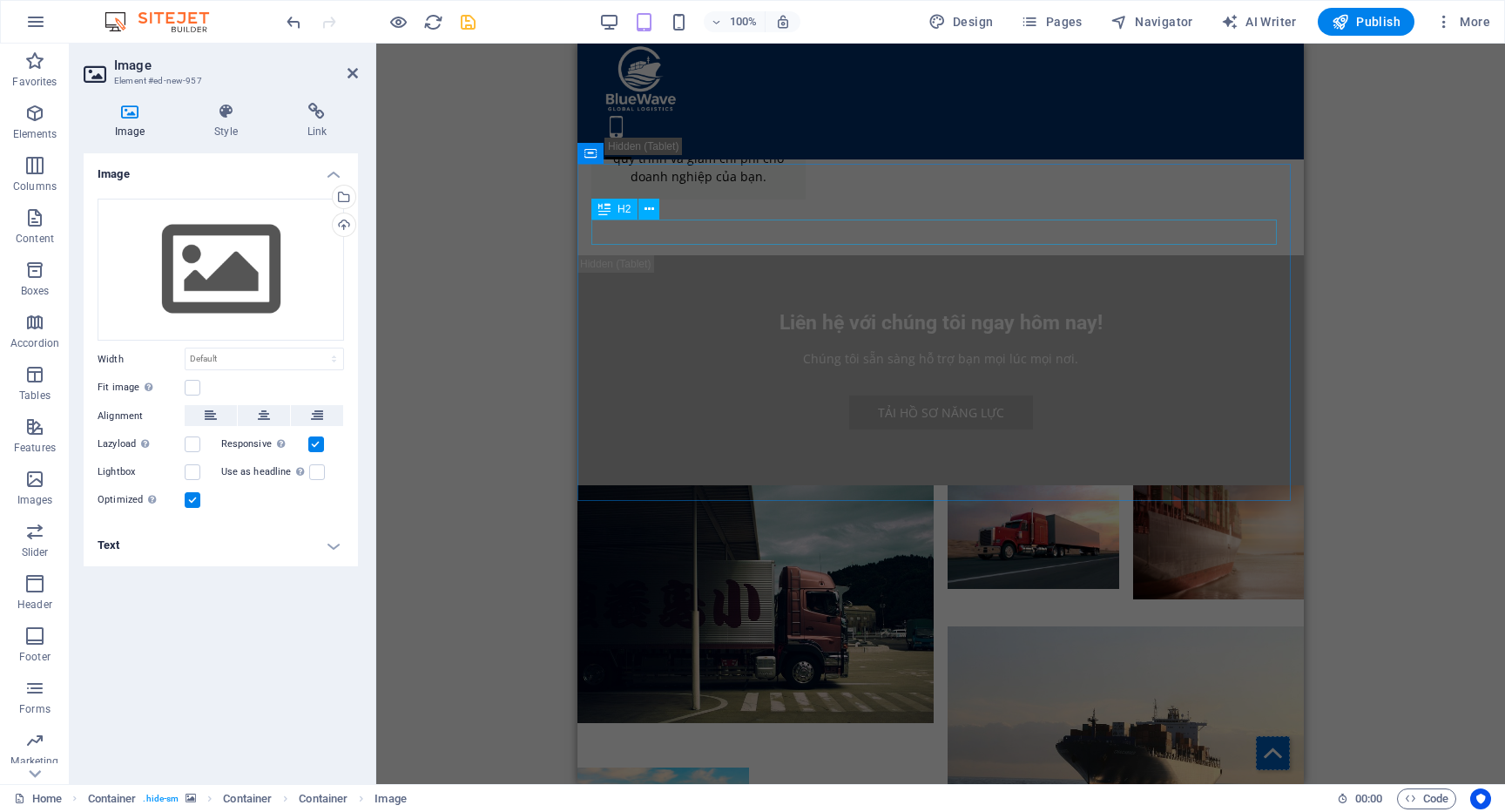
scroll to position [3373, 0]
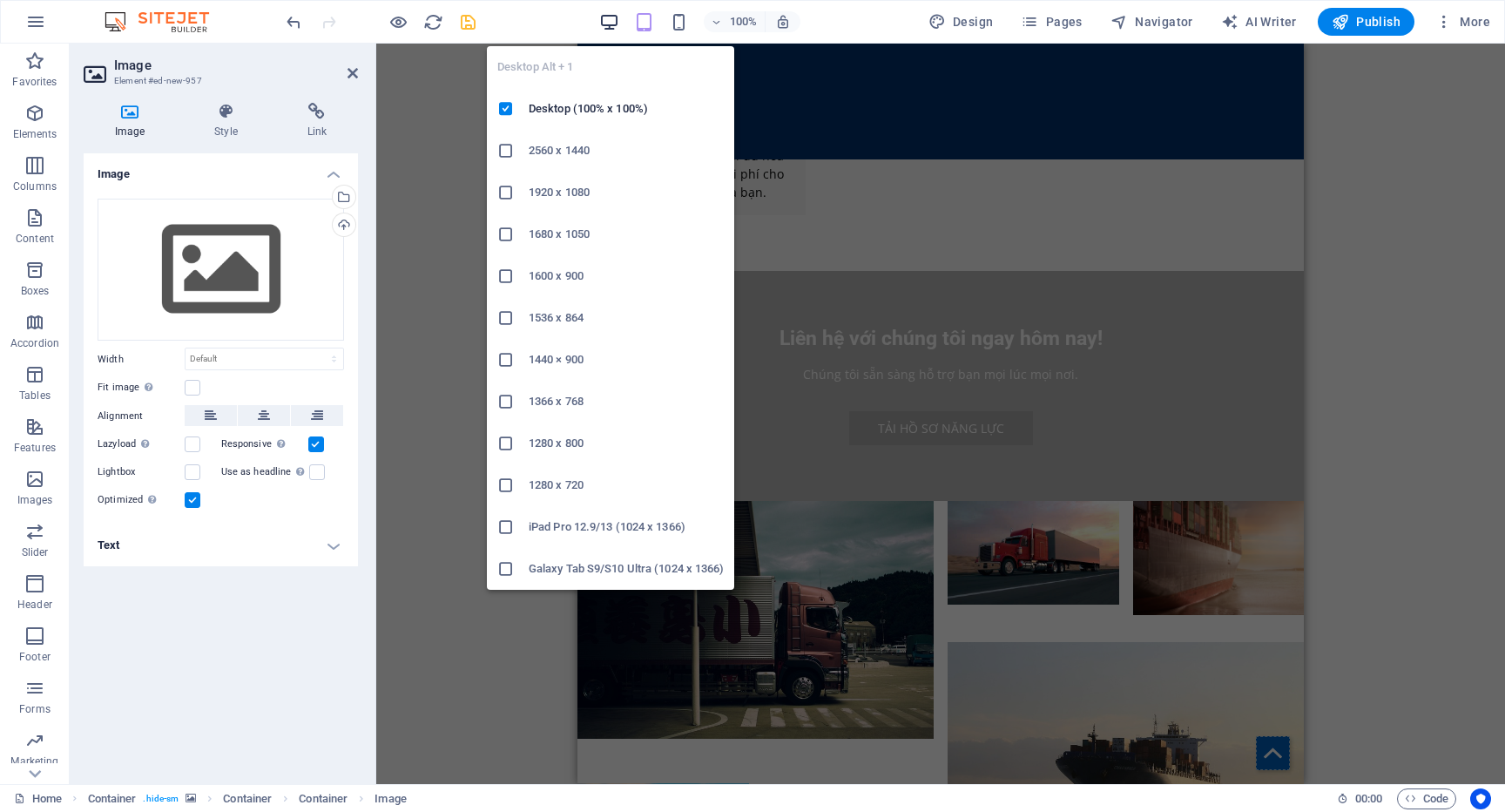
click at [607, 21] on icon "button" at bounding box center [610, 22] width 20 height 20
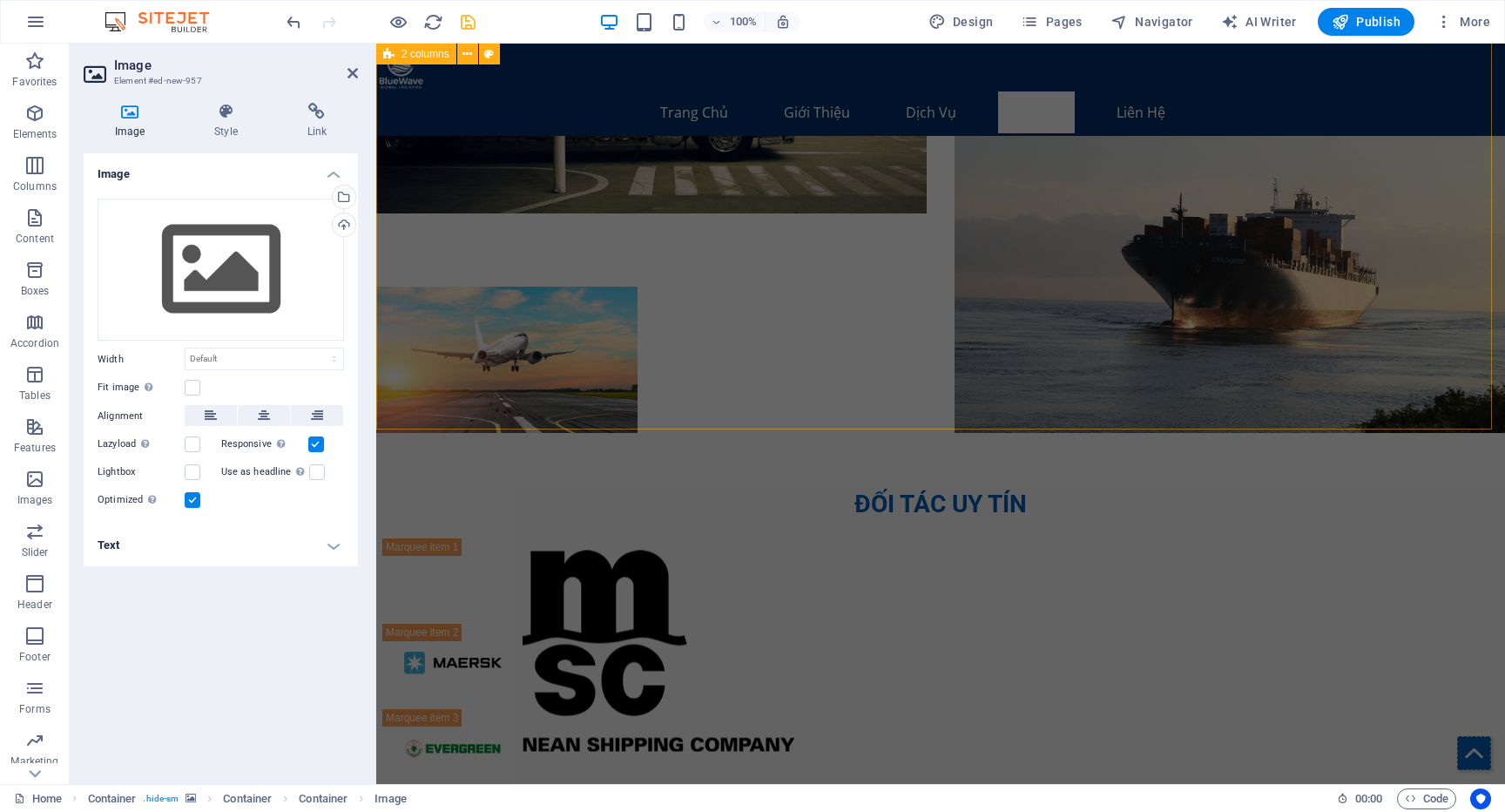
scroll to position [3985, 0]
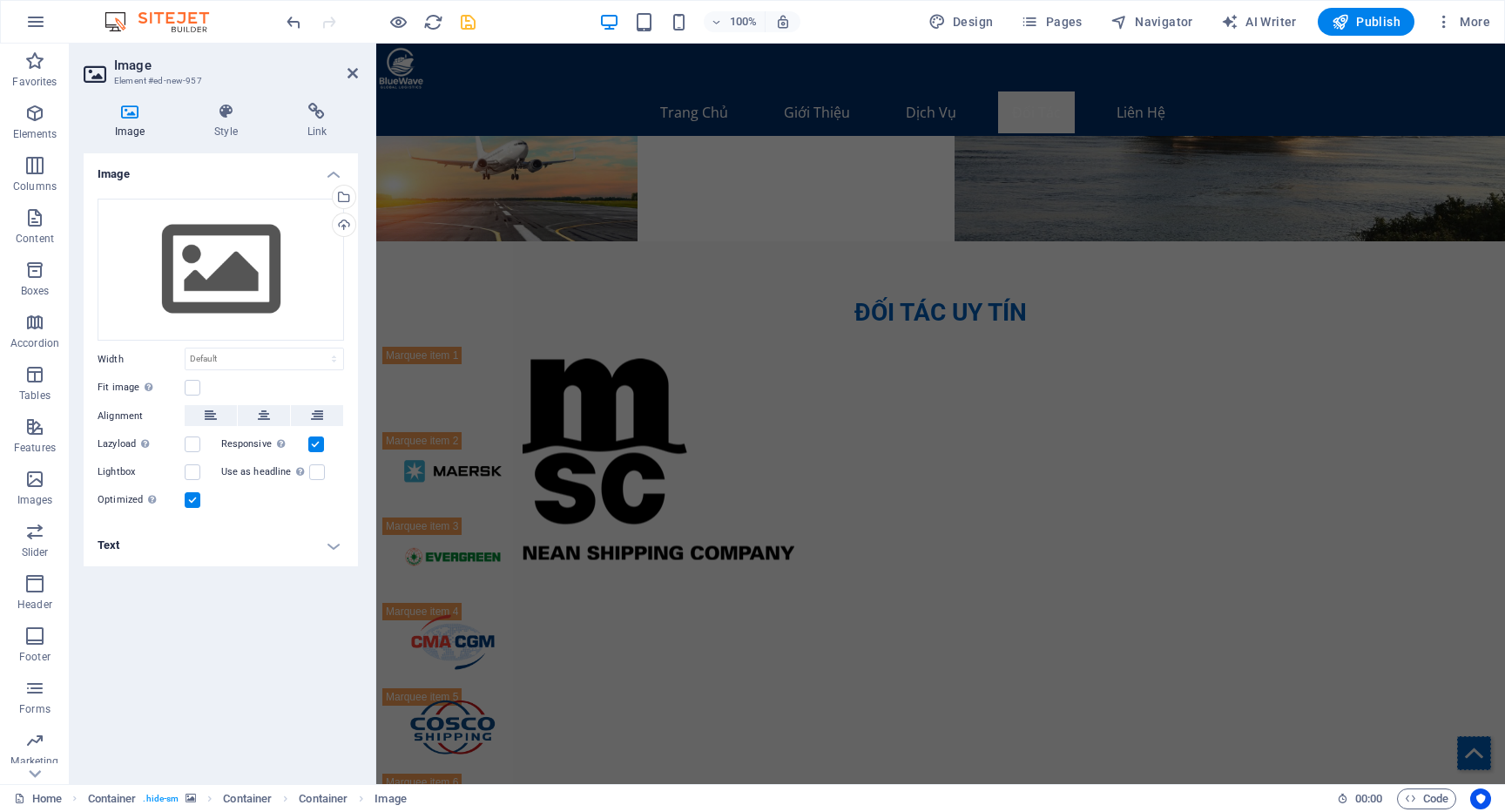
click at [358, 75] on aside "Image Element #ed-new-957 Image Style Link Image Drag files here, click to choo…" at bounding box center [223, 414] width 306 height 741
click at [355, 71] on icon at bounding box center [352, 72] width 10 height 14
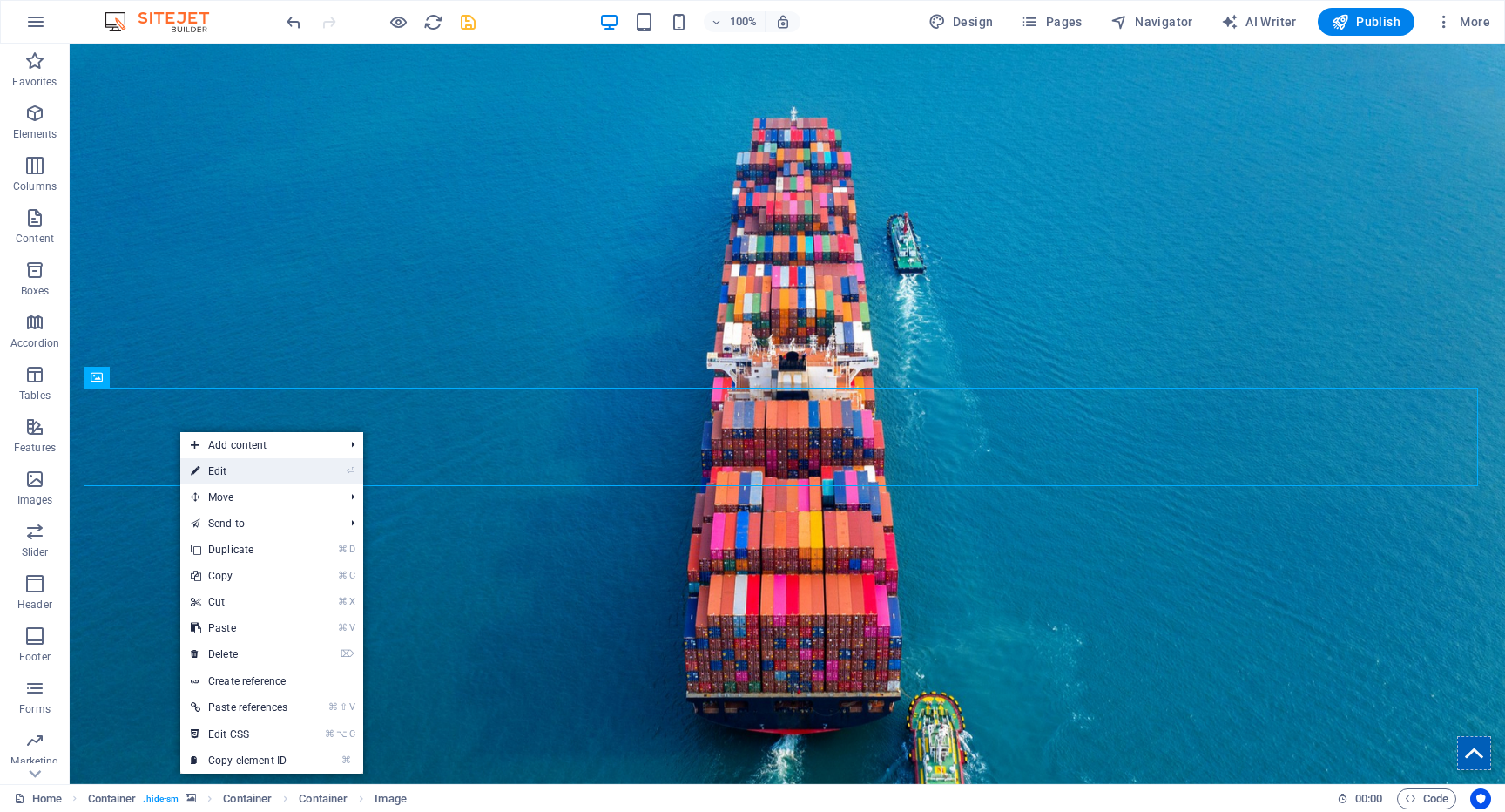
click at [204, 469] on link "⏎ Edit" at bounding box center [239, 471] width 118 height 26
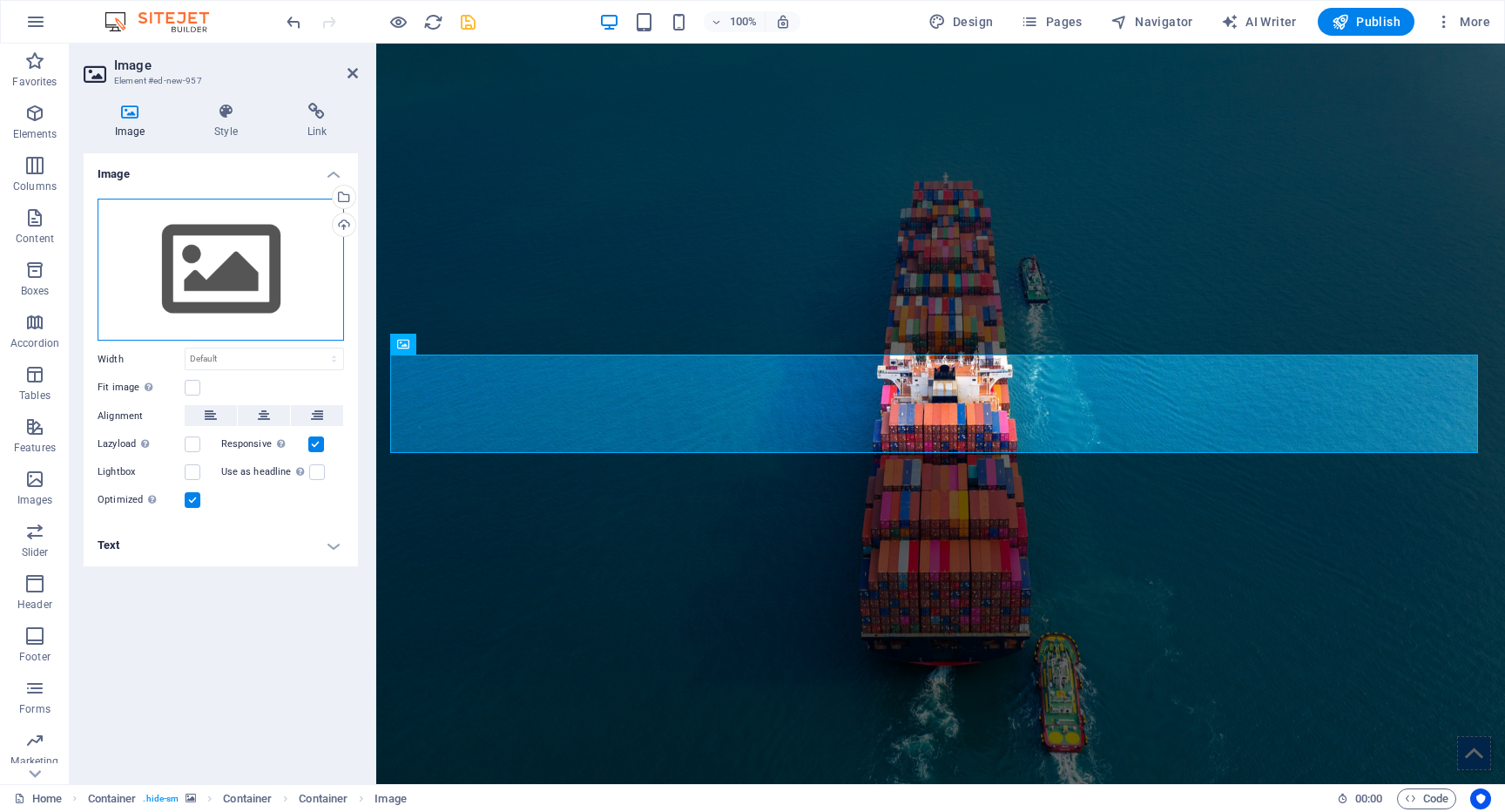
click at [201, 250] on div "Drag files here, click to choose files or select files from Files or our free s…" at bounding box center [221, 270] width 247 height 143
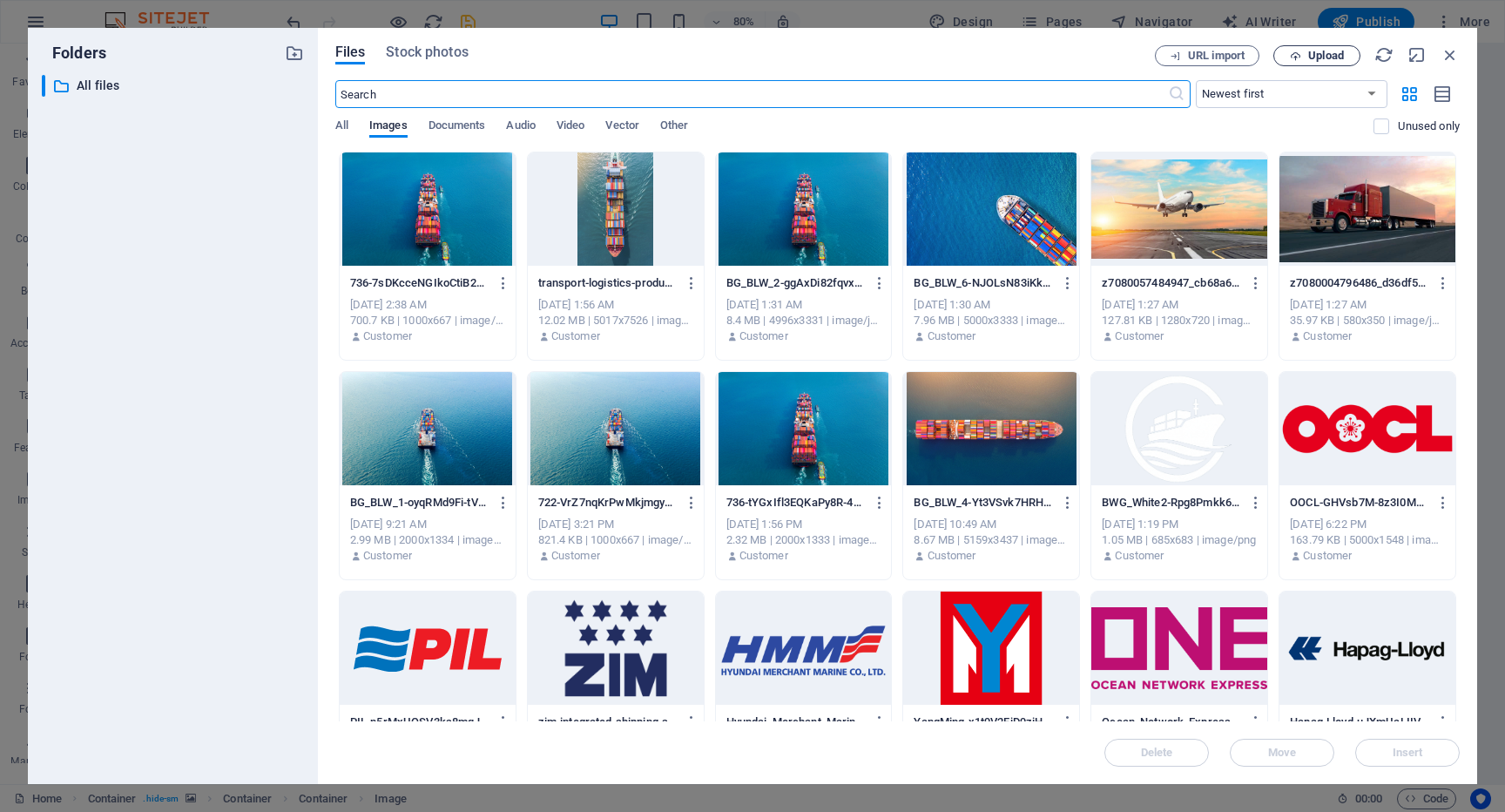
click at [1296, 54] on icon "button" at bounding box center [1296, 56] width 11 height 11
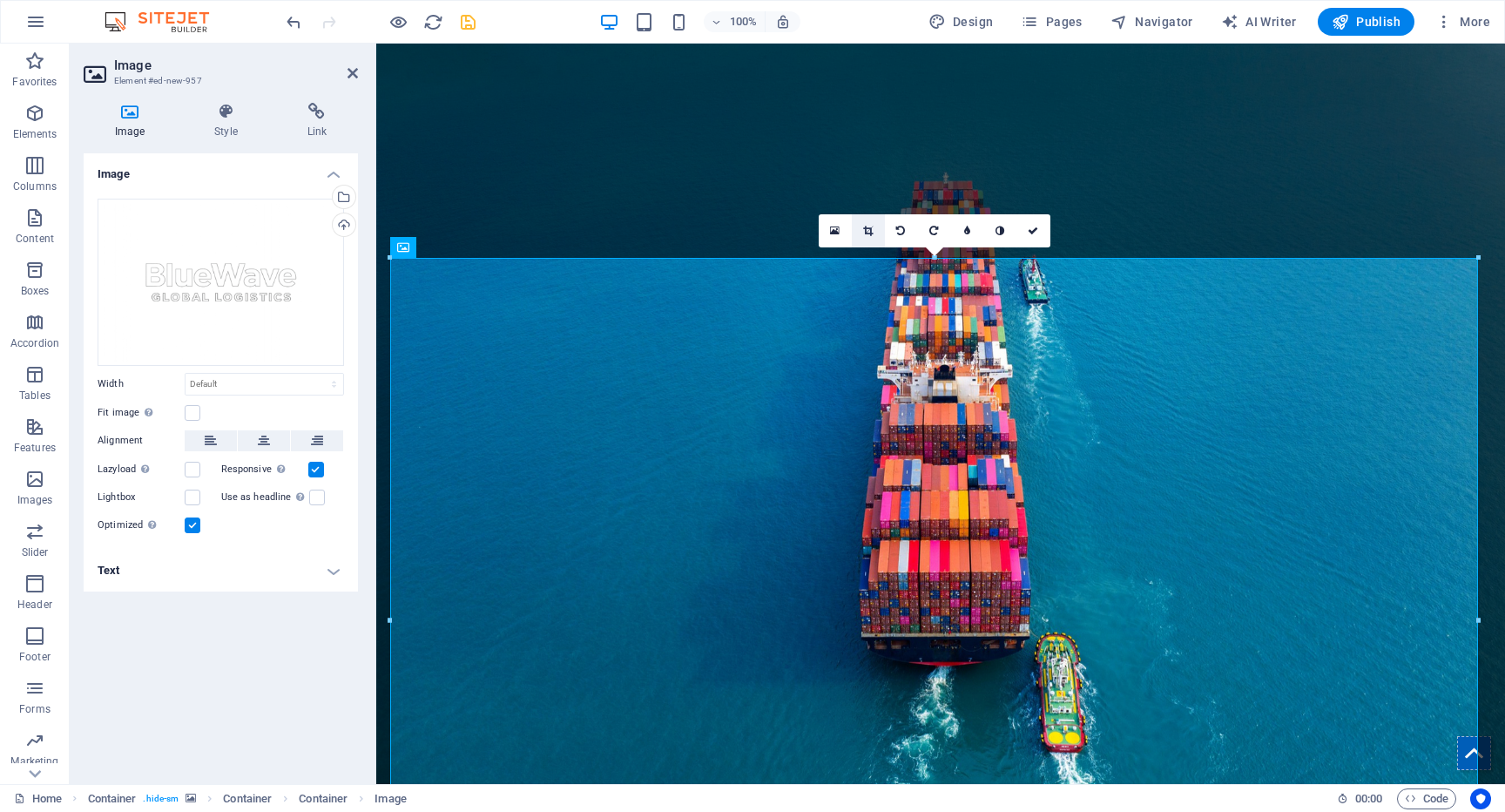
click at [875, 233] on link at bounding box center [869, 231] width 33 height 33
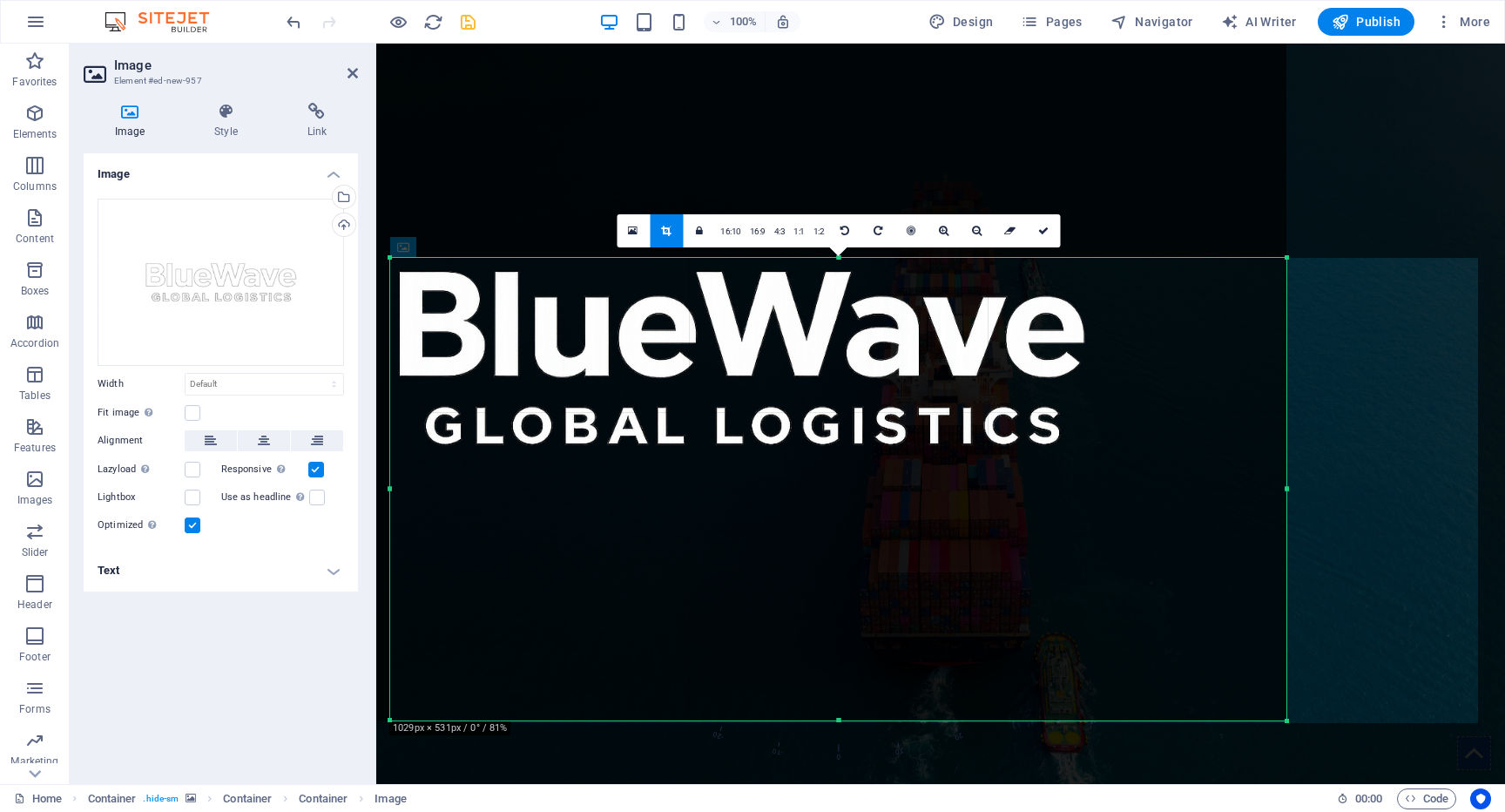
drag, startPoint x: 391, startPoint y: 258, endPoint x: 583, endPoint y: 521, distance: 325.6
click at [583, 521] on div "180 170 160 150 140 130 120 110 100 90 80 70 60 50 40 30 20 10 0 -10 -20 -30 -4…" at bounding box center [838, 489] width 897 height 462
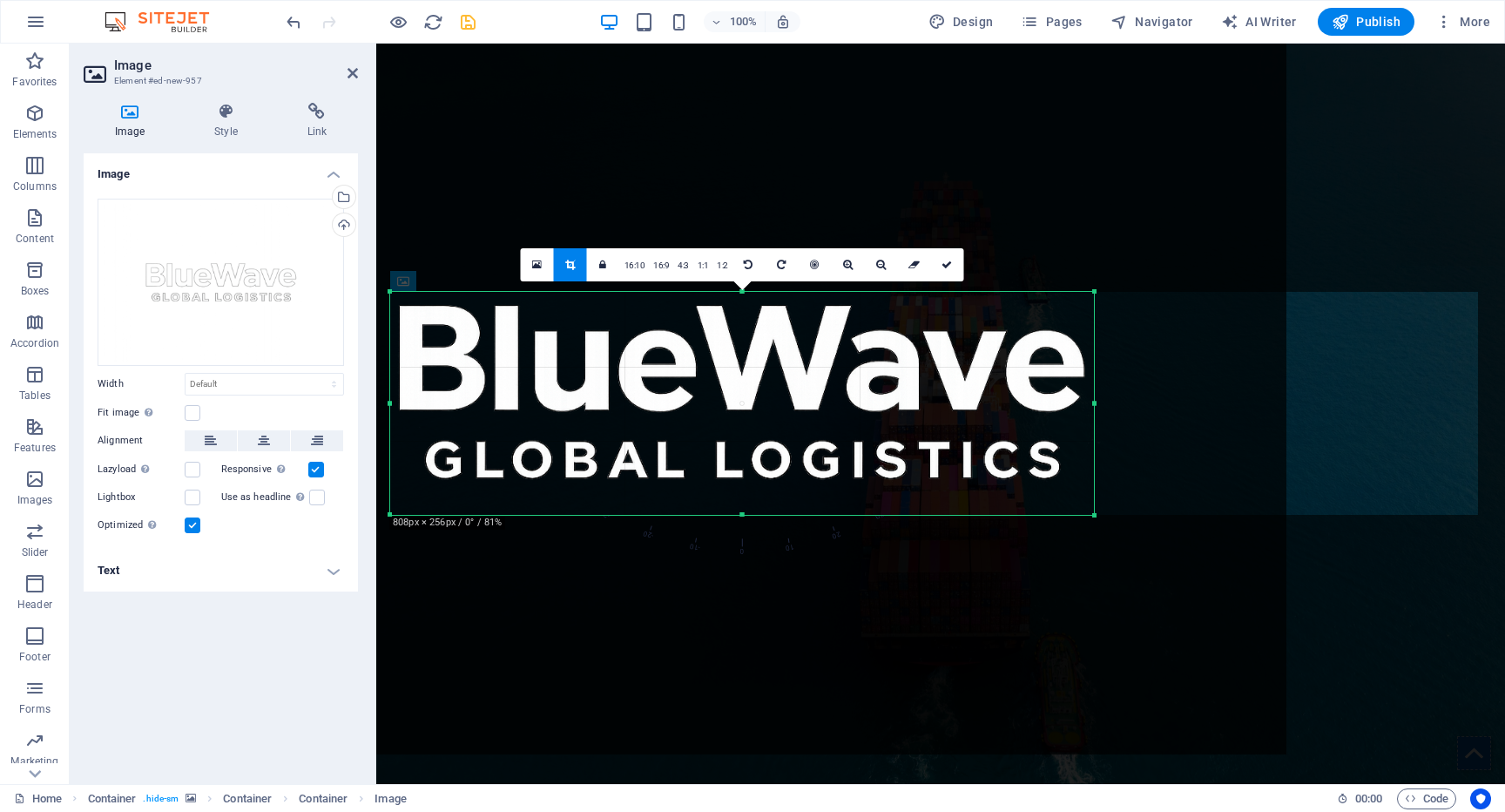
drag, startPoint x: 1289, startPoint y: 725, endPoint x: 1096, endPoint y: 485, distance: 308.0
click at [1095, 485] on div "180 170 160 150 140 130 120 110 100 90 80 70 60 50 40 30 20 10 0 -10 -20 -30 -4…" at bounding box center [742, 403] width 704 height 223
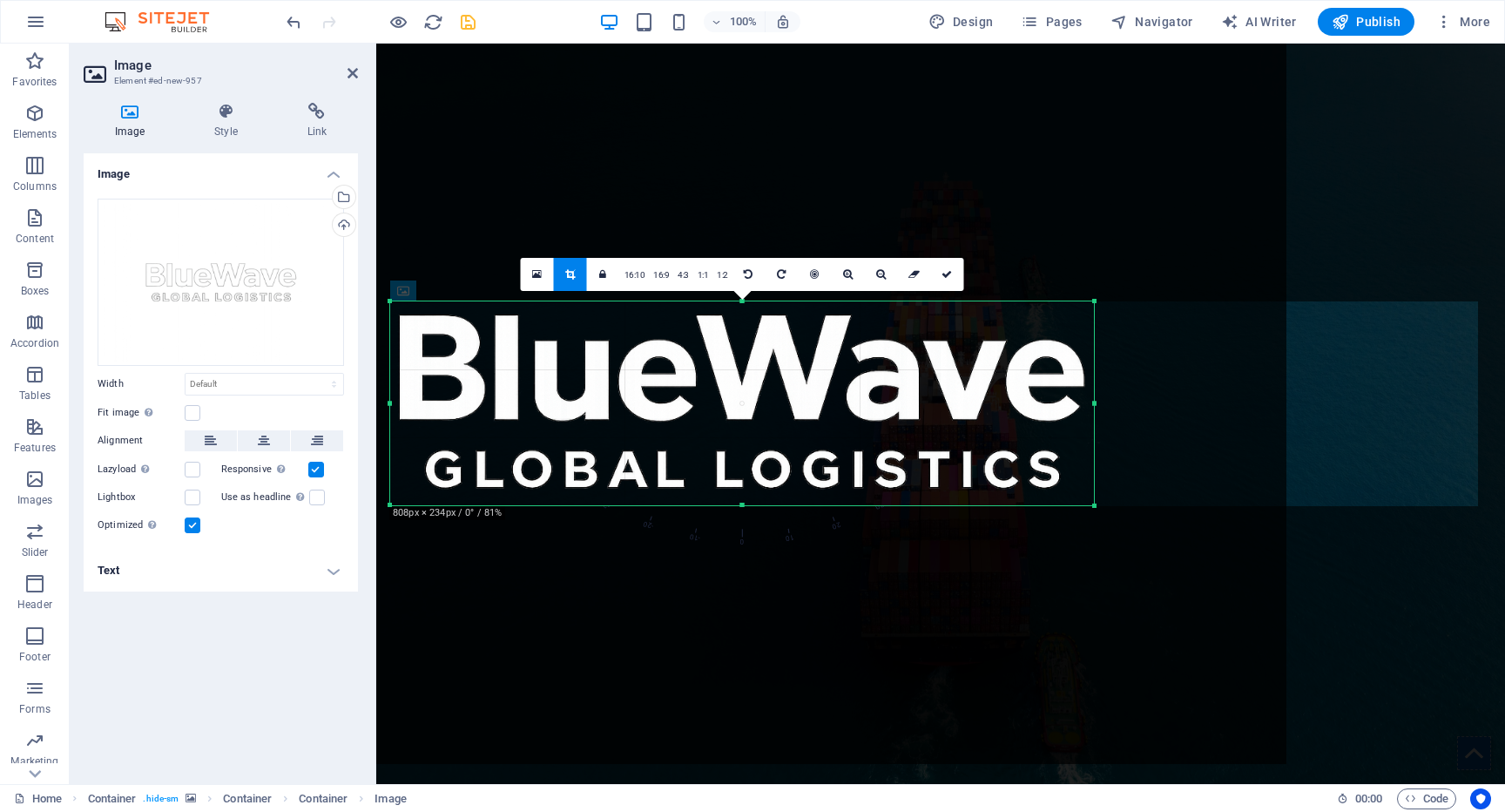
drag, startPoint x: 739, startPoint y: 513, endPoint x: 745, endPoint y: 494, distance: 19.9
click at [745, 494] on div "180 170 160 150 140 130 120 110 100 90 80 70 60 50 40 30 20 10 0 -10 -20 -30 -4…" at bounding box center [742, 404] width 704 height 204
click at [946, 273] on icon at bounding box center [946, 274] width 10 height 10
type input "808"
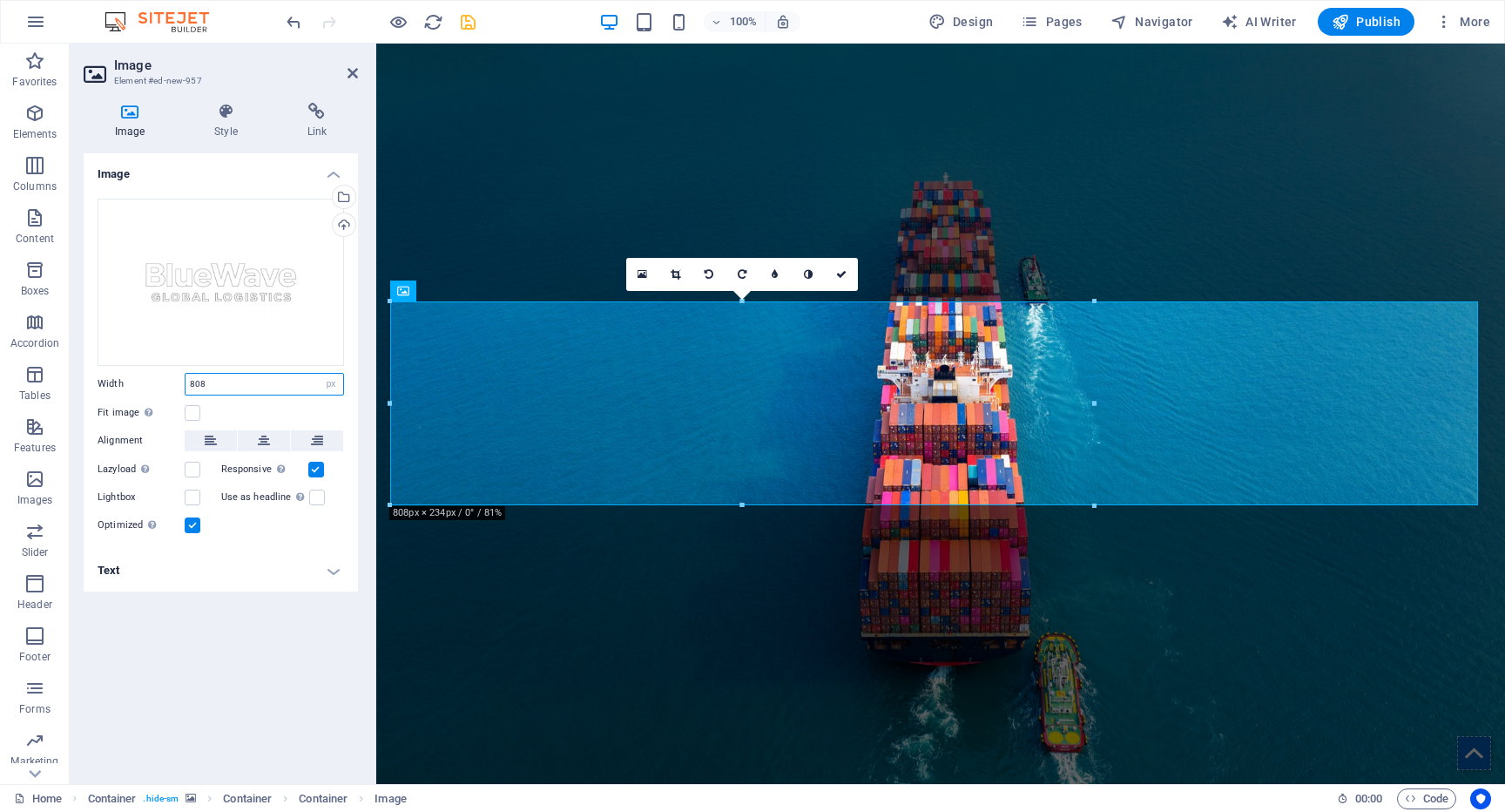
click at [227, 383] on input "808" at bounding box center [265, 384] width 158 height 21
click at [326, 380] on select "Default auto px rem % em vh vw" at bounding box center [331, 384] width 24 height 21
select select "vw"
click at [318, 374] on select "Default auto px rem % em vh vw" at bounding box center [331, 384] width 24 height 21
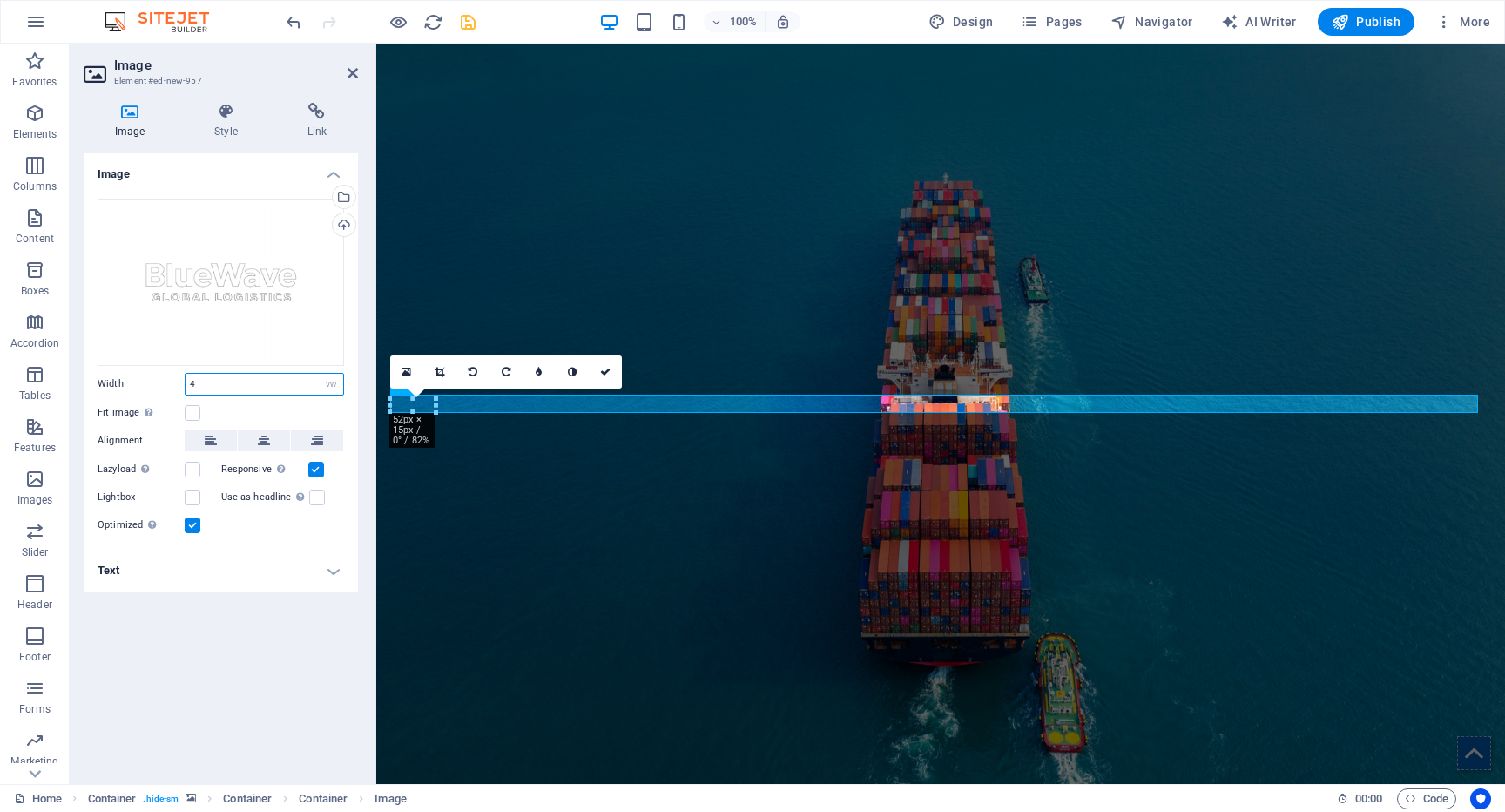
drag, startPoint x: 204, startPoint y: 380, endPoint x: 124, endPoint y: 380, distance: 80.0
click at [124, 380] on div "Width 4 Default auto px rem % em vh vw" at bounding box center [221, 384] width 247 height 22
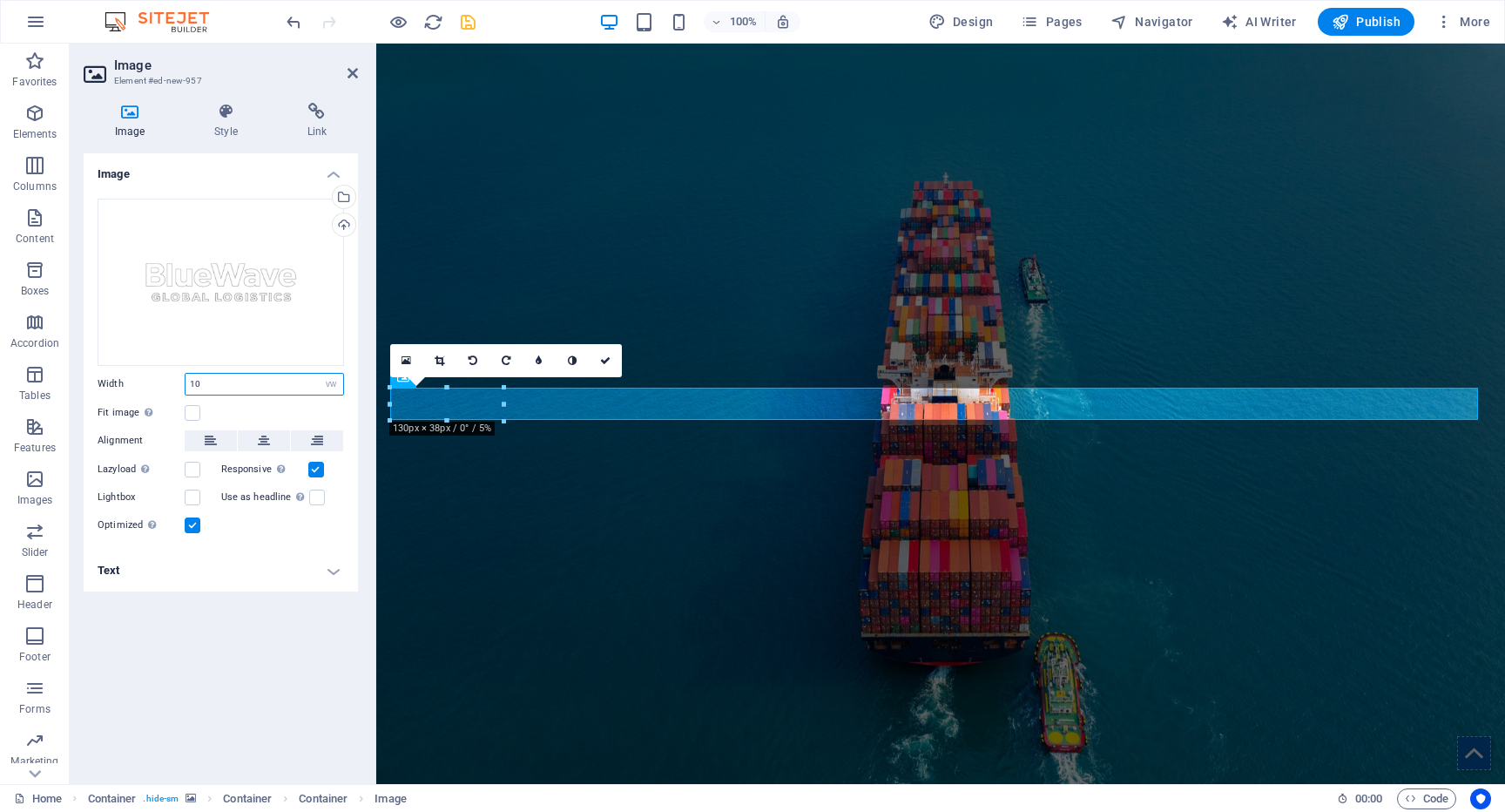
click at [216, 383] on input "10" at bounding box center [265, 384] width 158 height 21
type input "20"
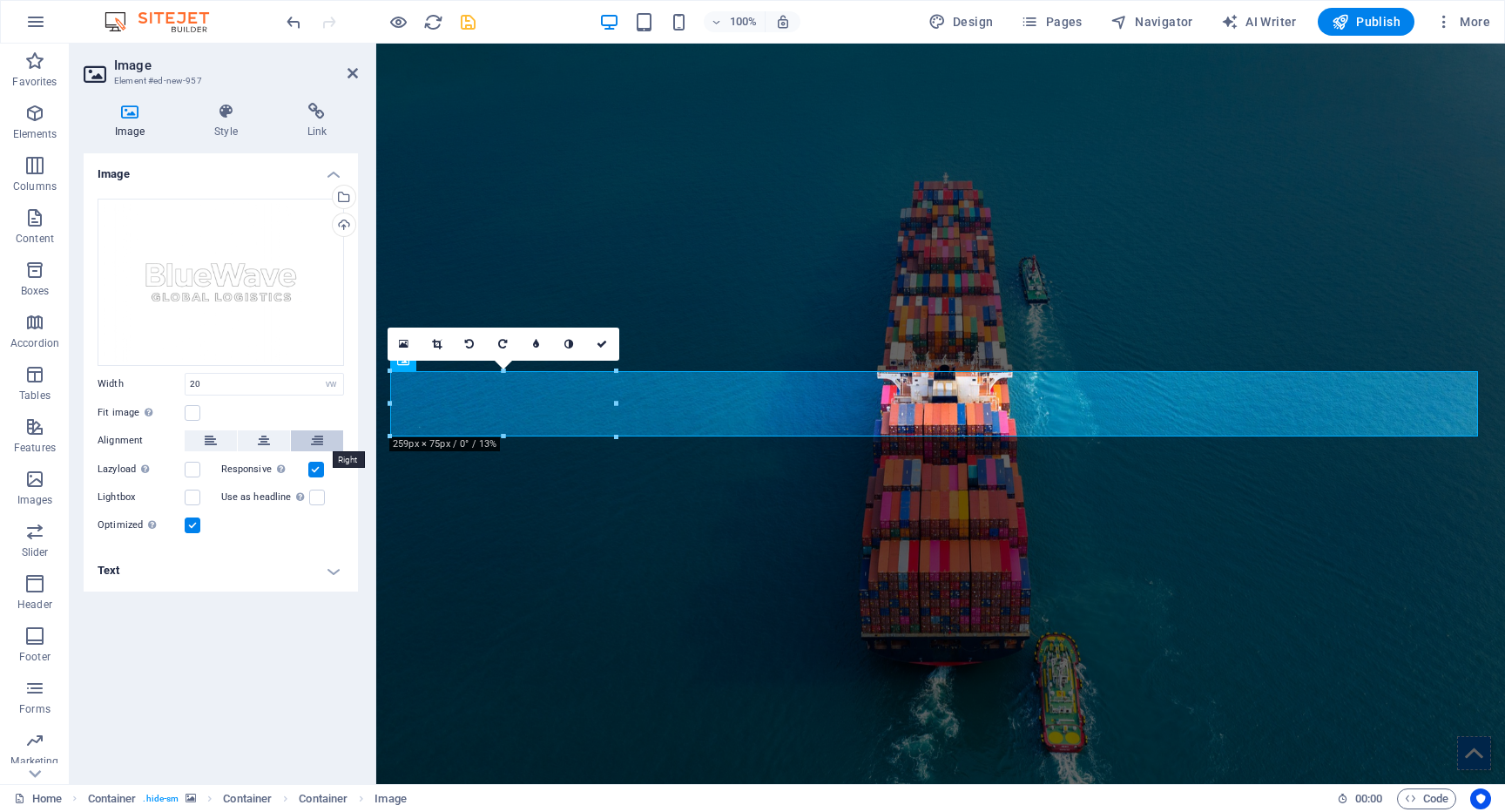
click at [313, 441] on icon at bounding box center [317, 441] width 12 height 21
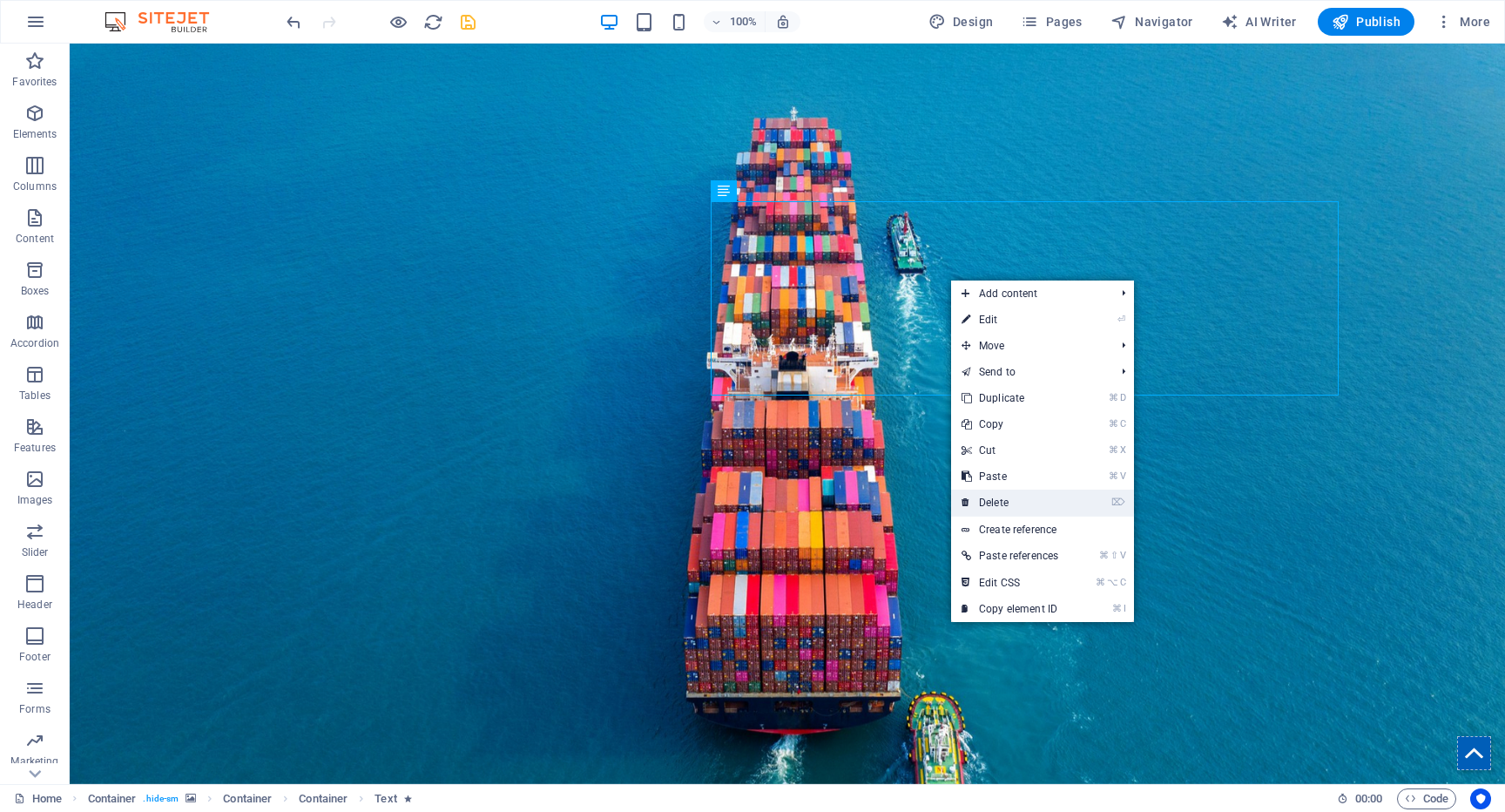
click at [1001, 503] on link "⌦ Delete" at bounding box center [1010, 502] width 118 height 26
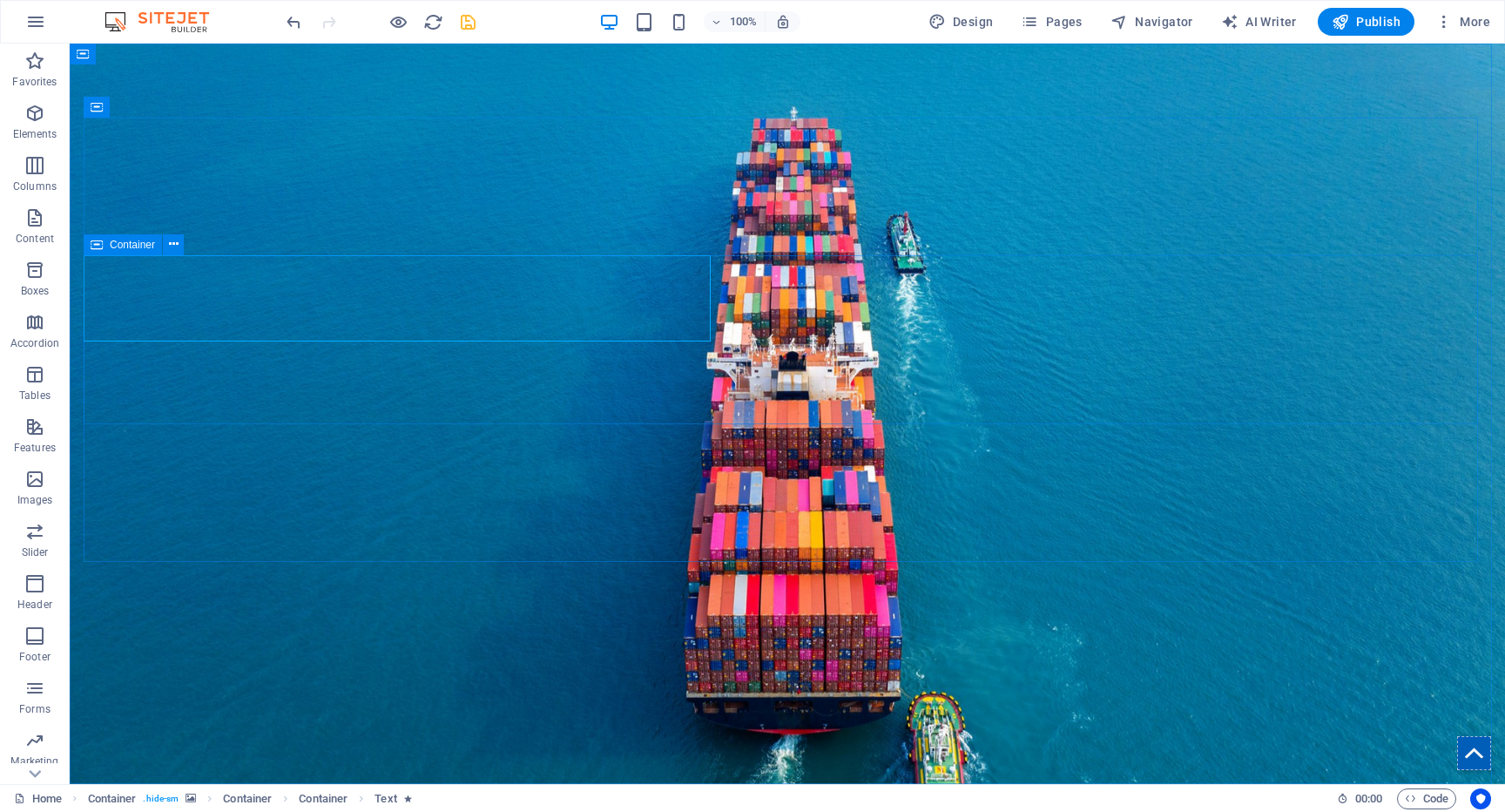
click at [113, 244] on span "Container" at bounding box center [132, 244] width 45 height 10
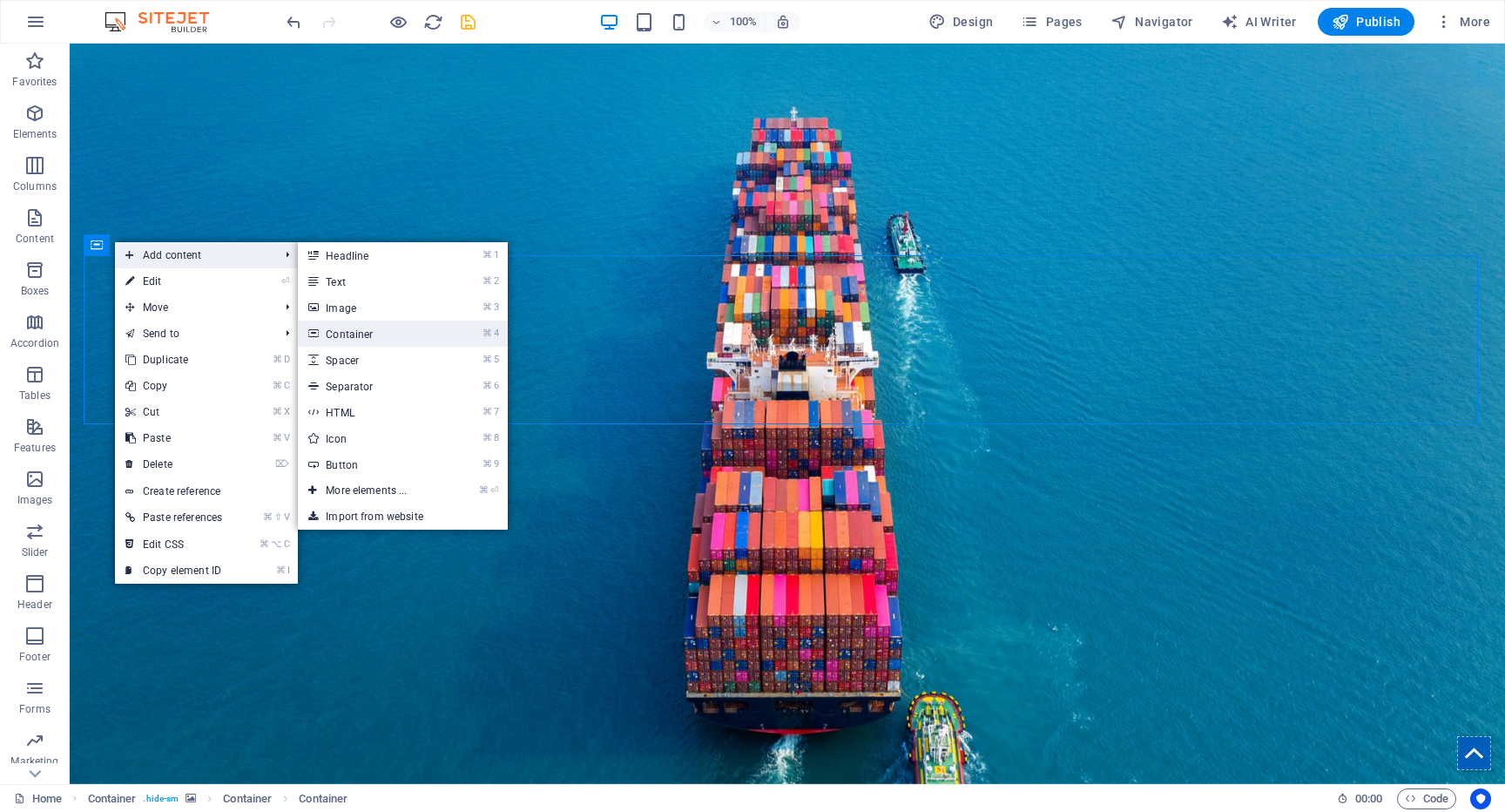
click at [391, 331] on link "⌘ 4 Container" at bounding box center [370, 333] width 144 height 26
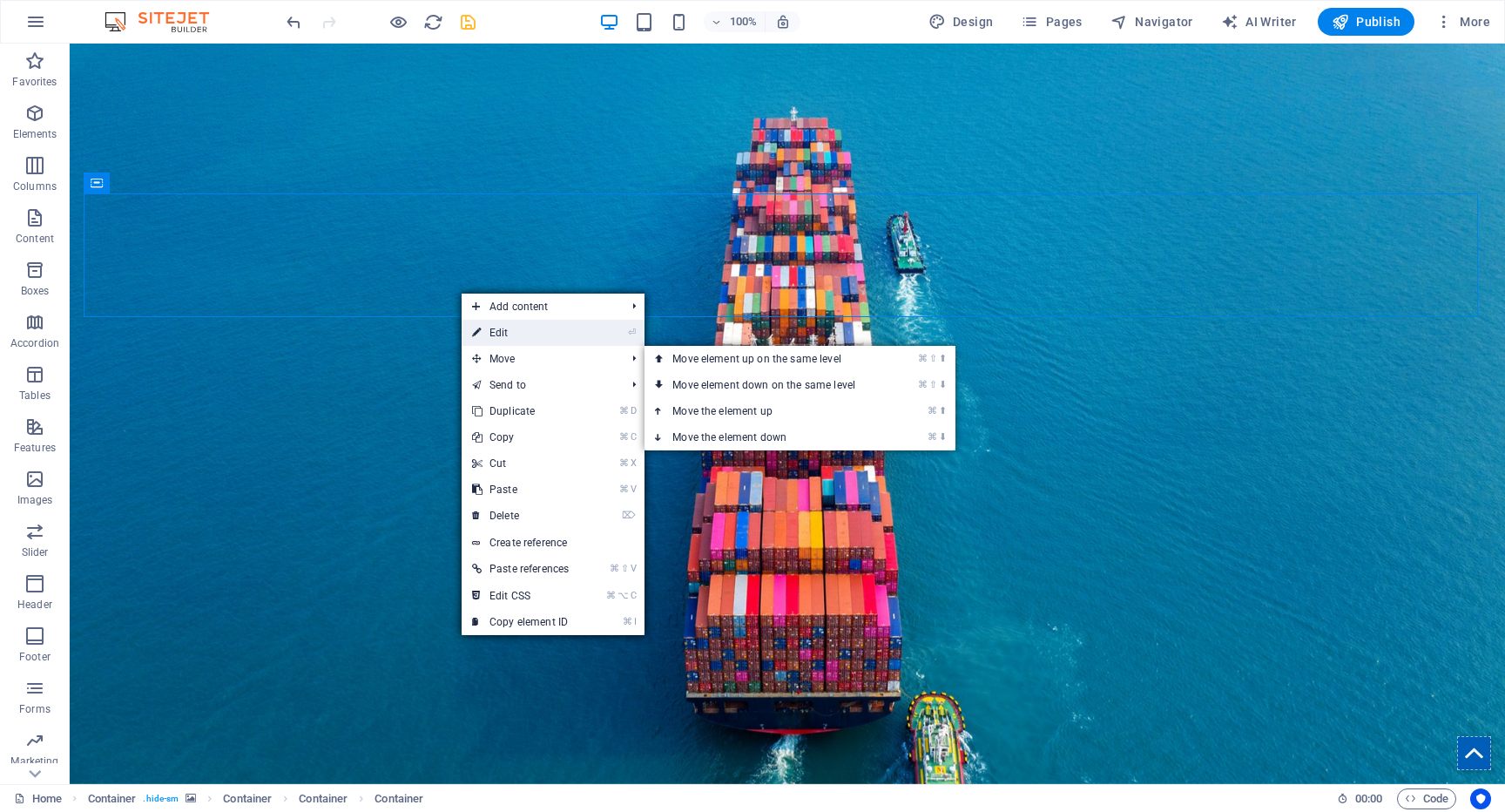
click at [515, 335] on link "⏎ Edit" at bounding box center [520, 332] width 118 height 26
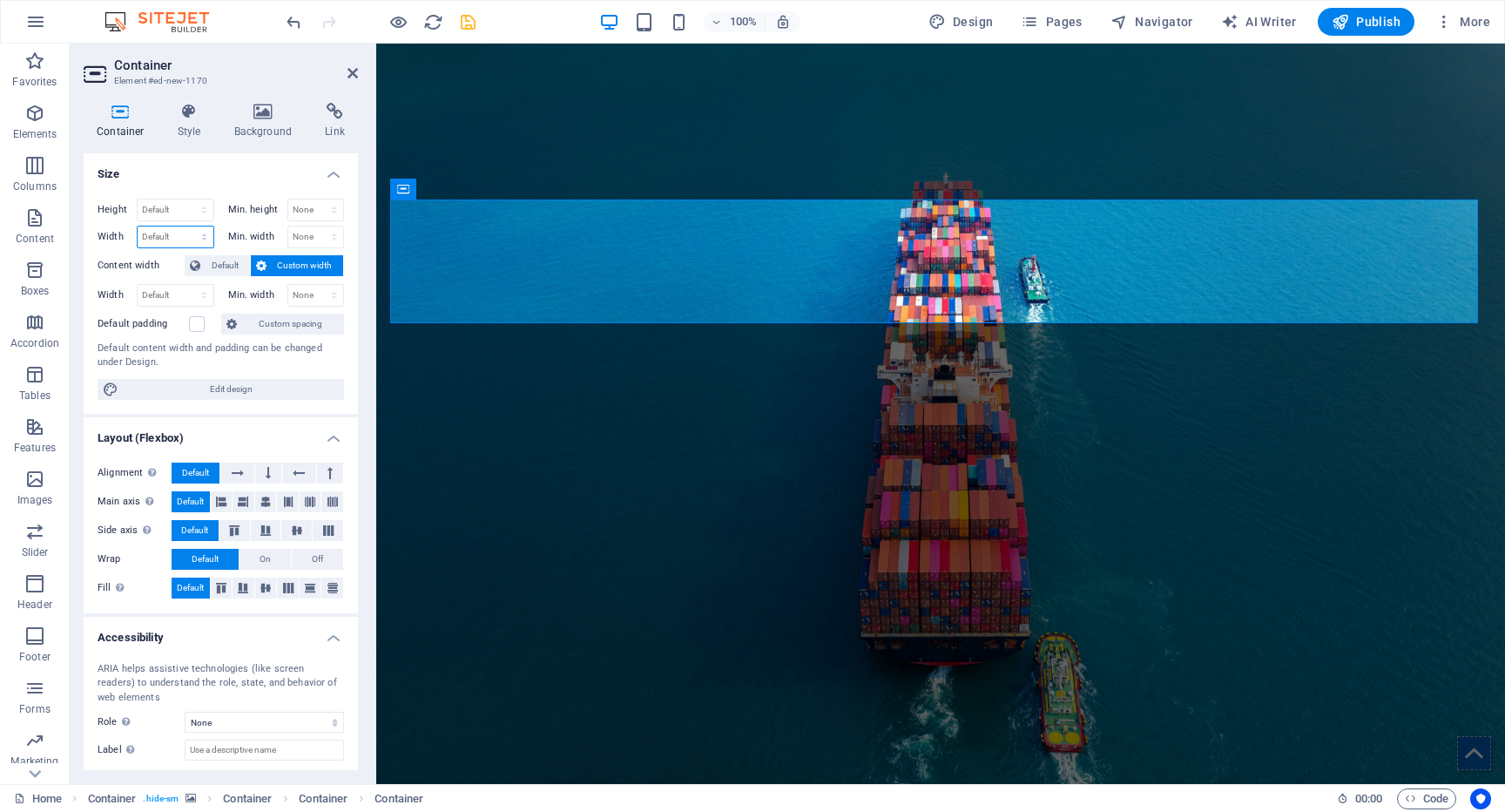
click at [192, 239] on select "Default px rem % em vh vw" at bounding box center [175, 237] width 76 height 21
select select "vw"
click at [187, 226] on select "Default px rem % em vh vw" at bounding box center [175, 237] width 76 height 21
type input "50"
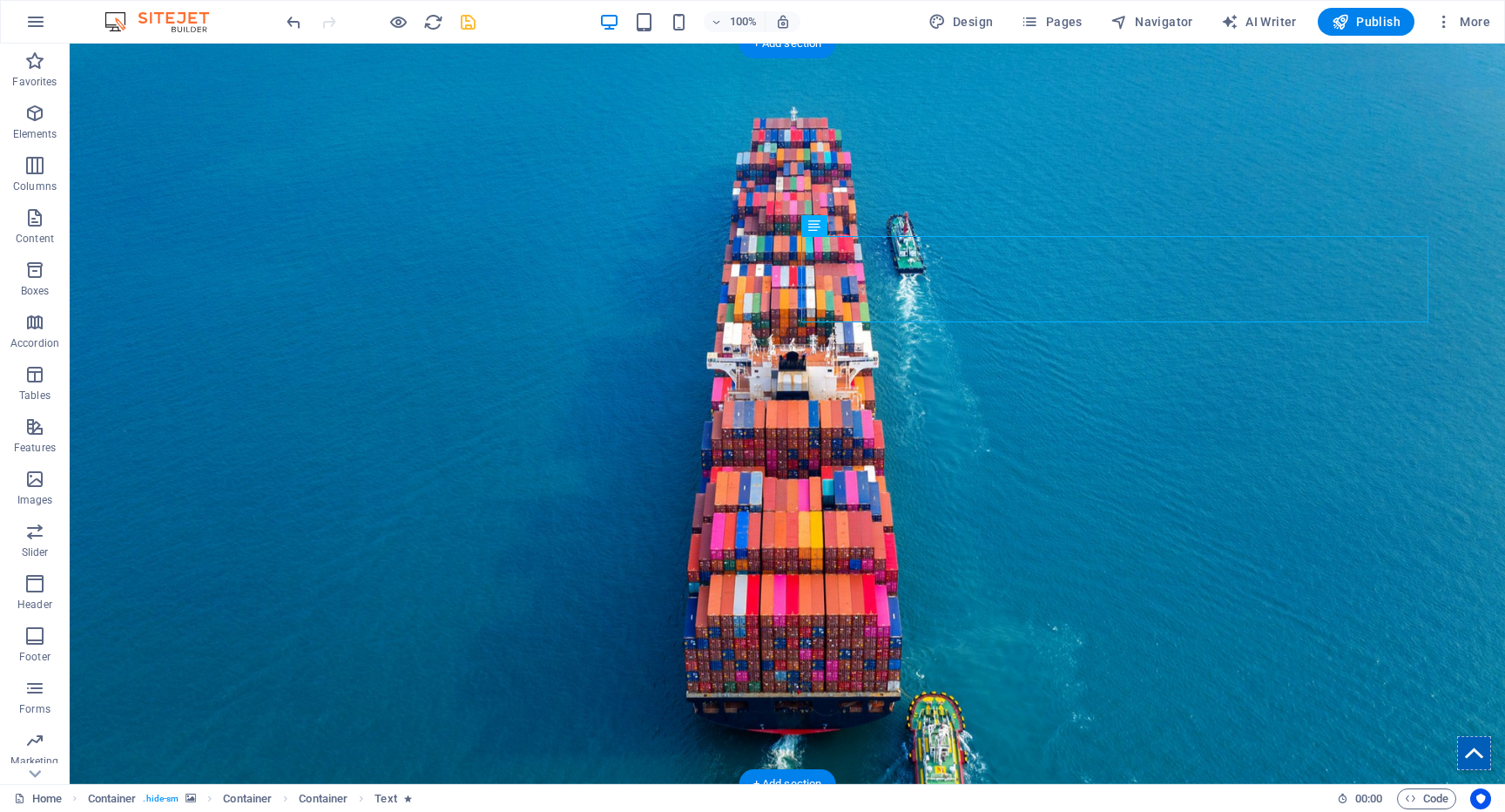
drag, startPoint x: 1101, startPoint y: 283, endPoint x: 449, endPoint y: 306, distance: 652.4
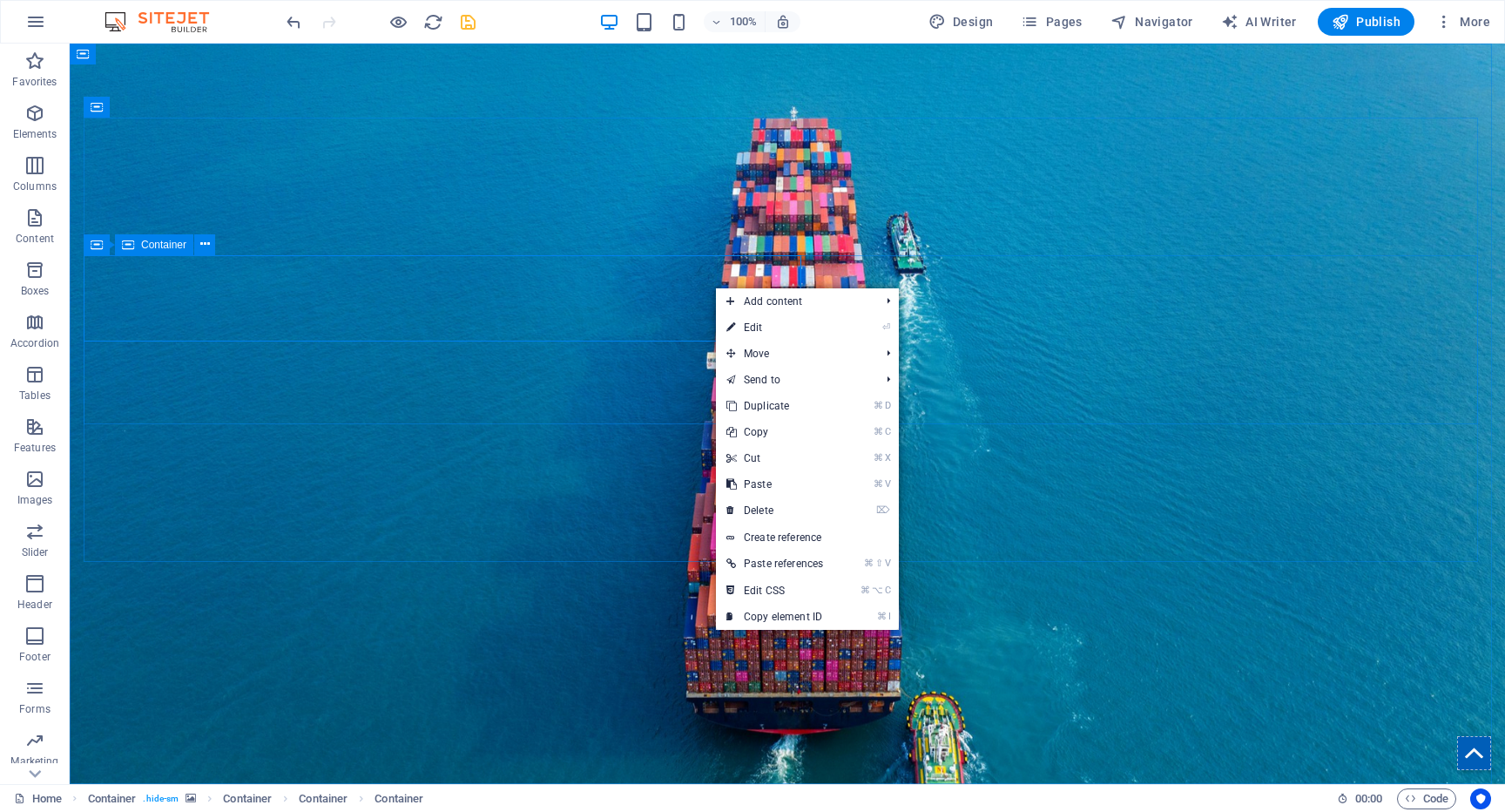
click at [149, 245] on span "Container" at bounding box center [163, 244] width 45 height 10
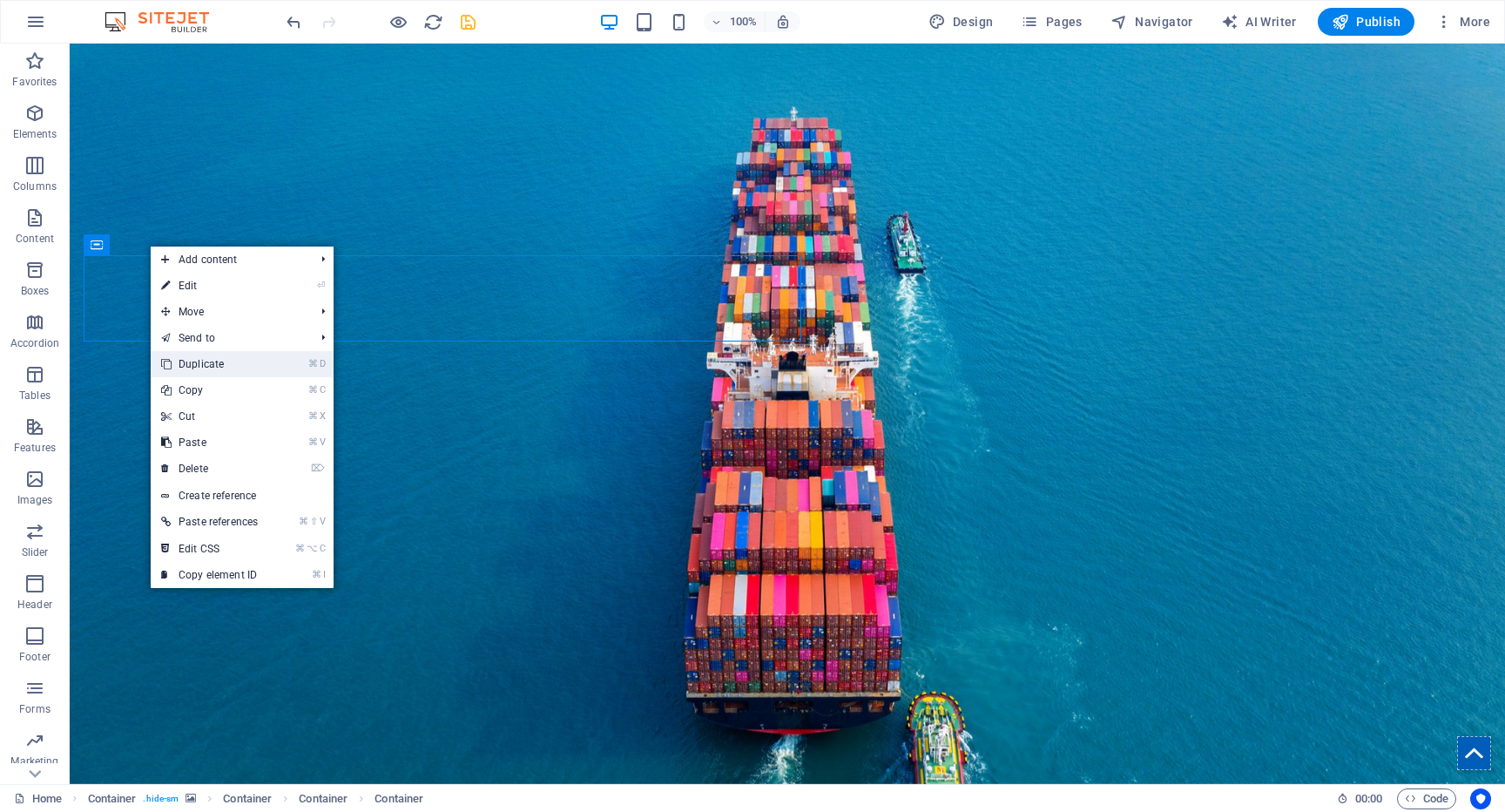
click at [193, 358] on link "⌘ D Duplicate" at bounding box center [209, 364] width 118 height 26
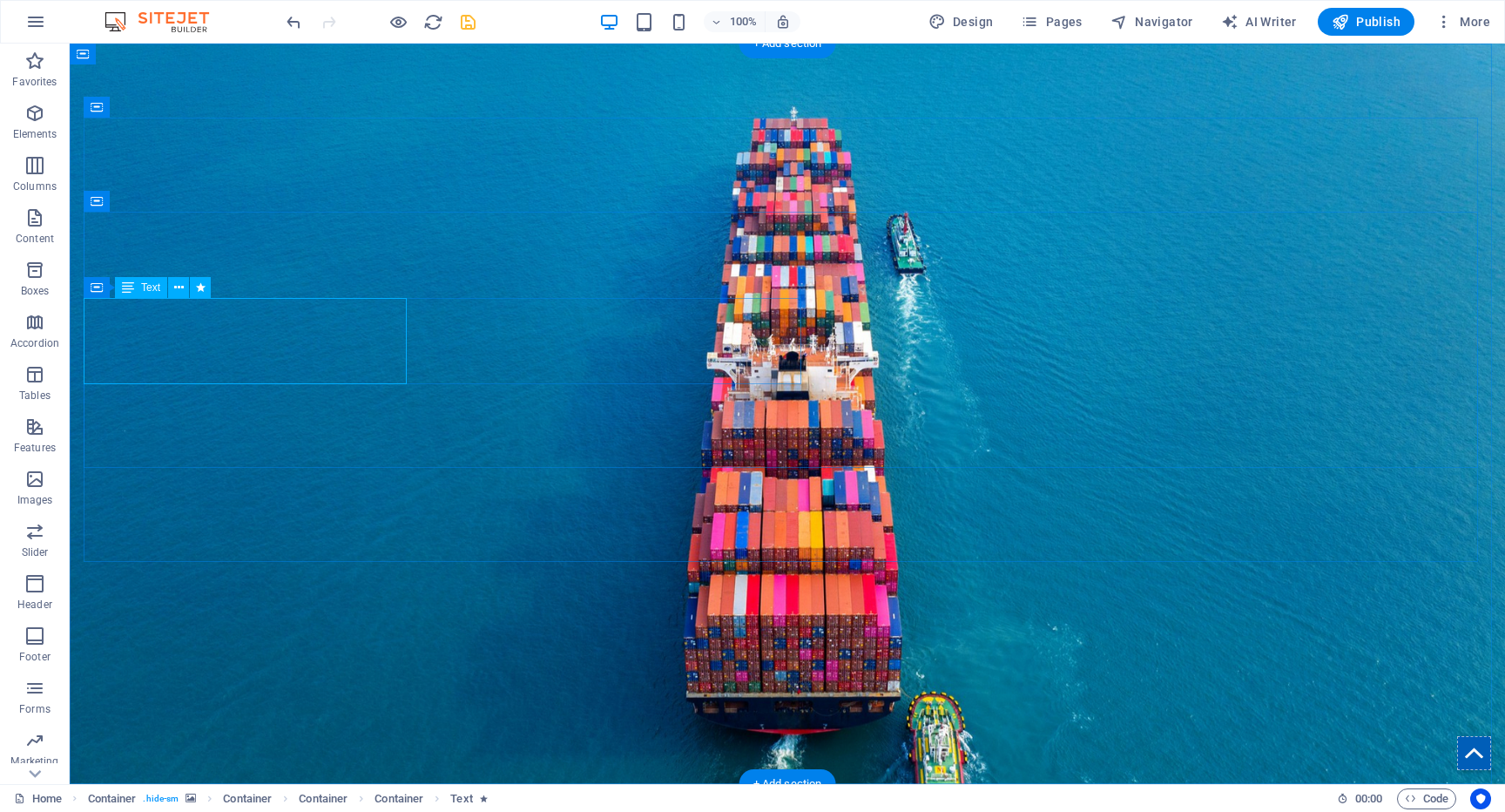
click at [152, 287] on span "Text" at bounding box center [150, 287] width 19 height 10
drag, startPoint x: 1247, startPoint y: 419, endPoint x: 296, endPoint y: 354, distance: 953.2
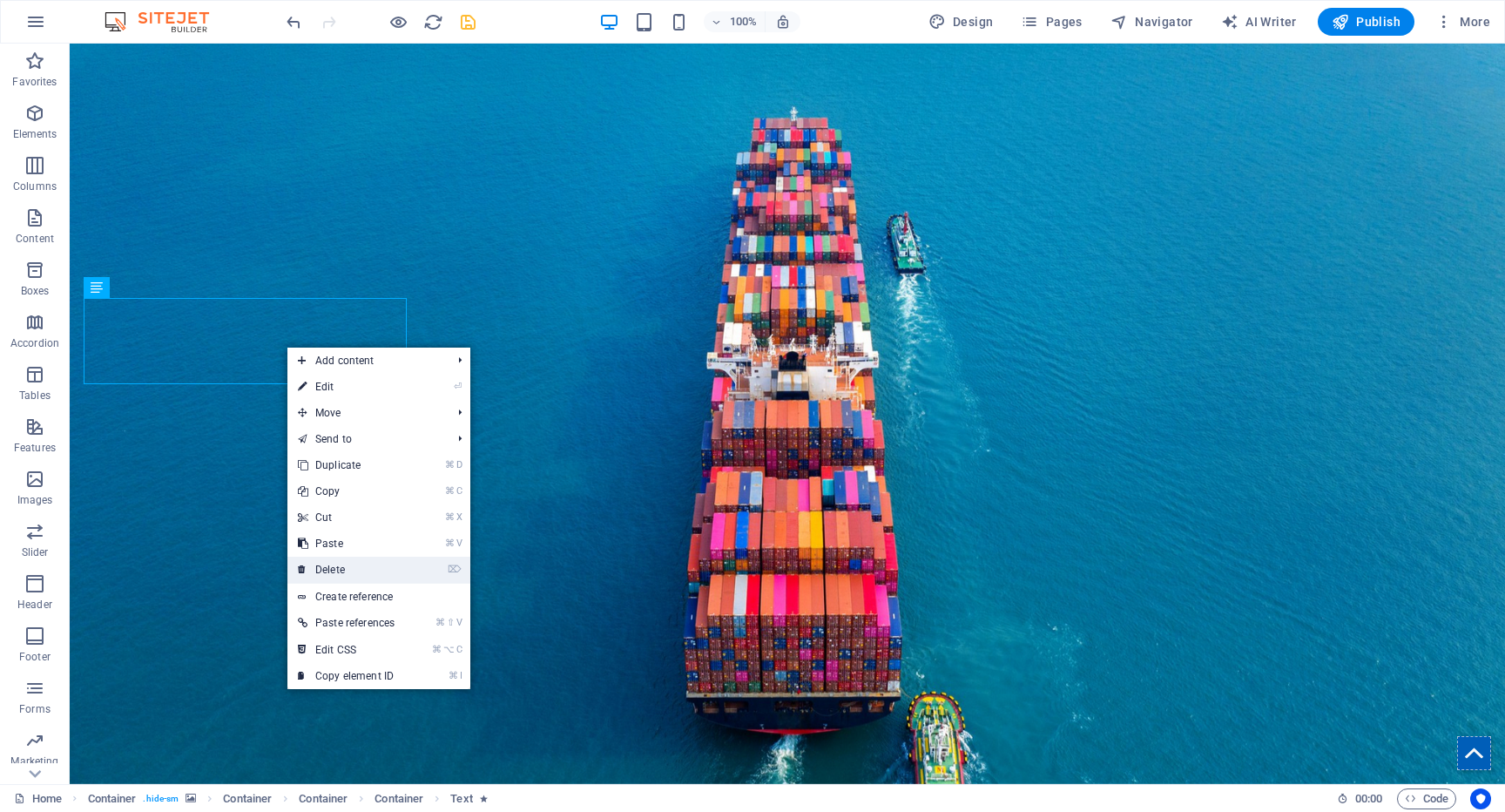
drag, startPoint x: 331, startPoint y: 562, endPoint x: 263, endPoint y: 515, distance: 82.7
click at [331, 562] on link "⌦ Delete" at bounding box center [346, 570] width 118 height 26
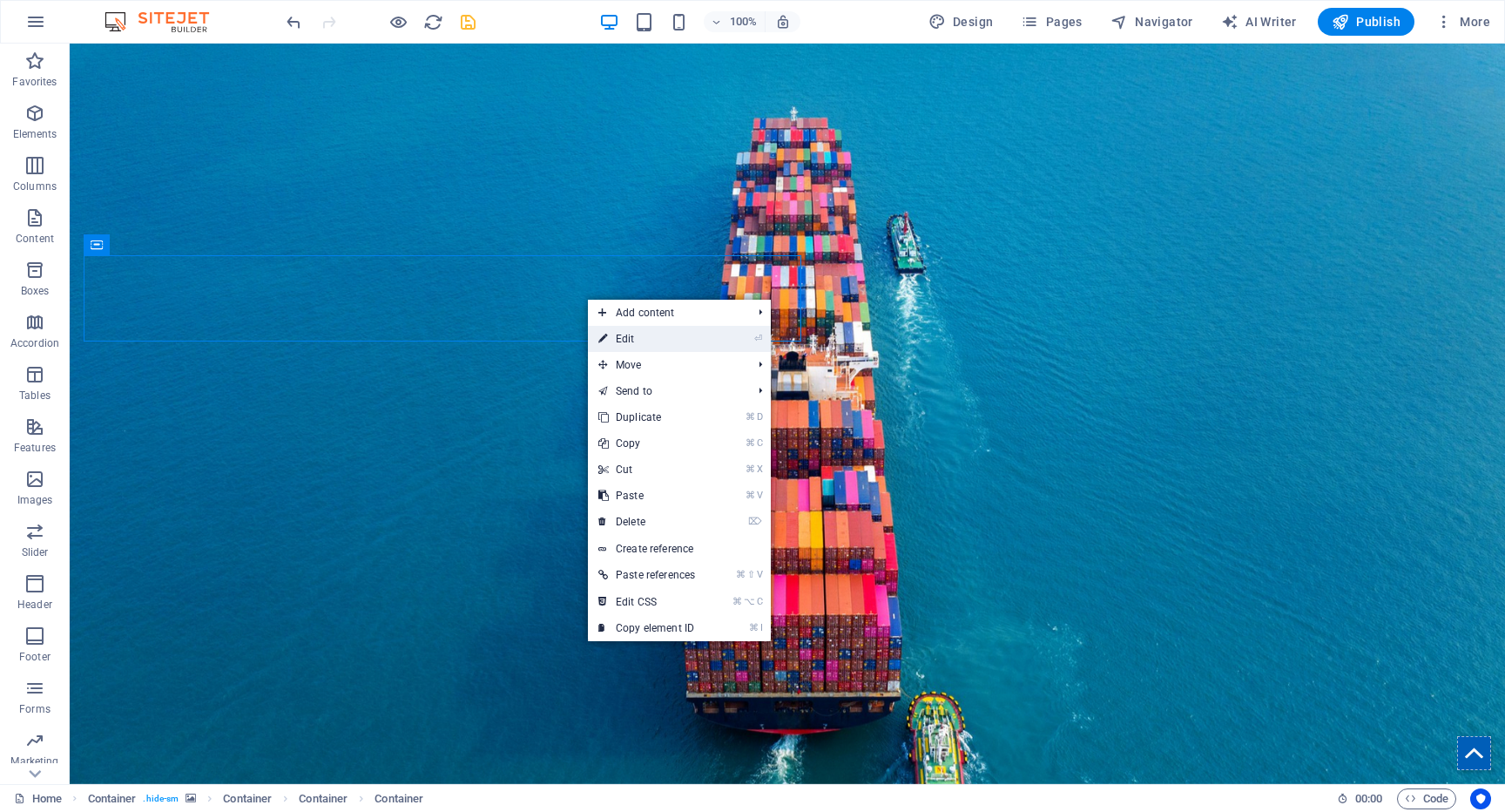
drag, startPoint x: 621, startPoint y: 337, endPoint x: 219, endPoint y: 293, distance: 404.4
click at [621, 337] on link "⏎ Edit" at bounding box center [646, 339] width 118 height 26
select select "vw"
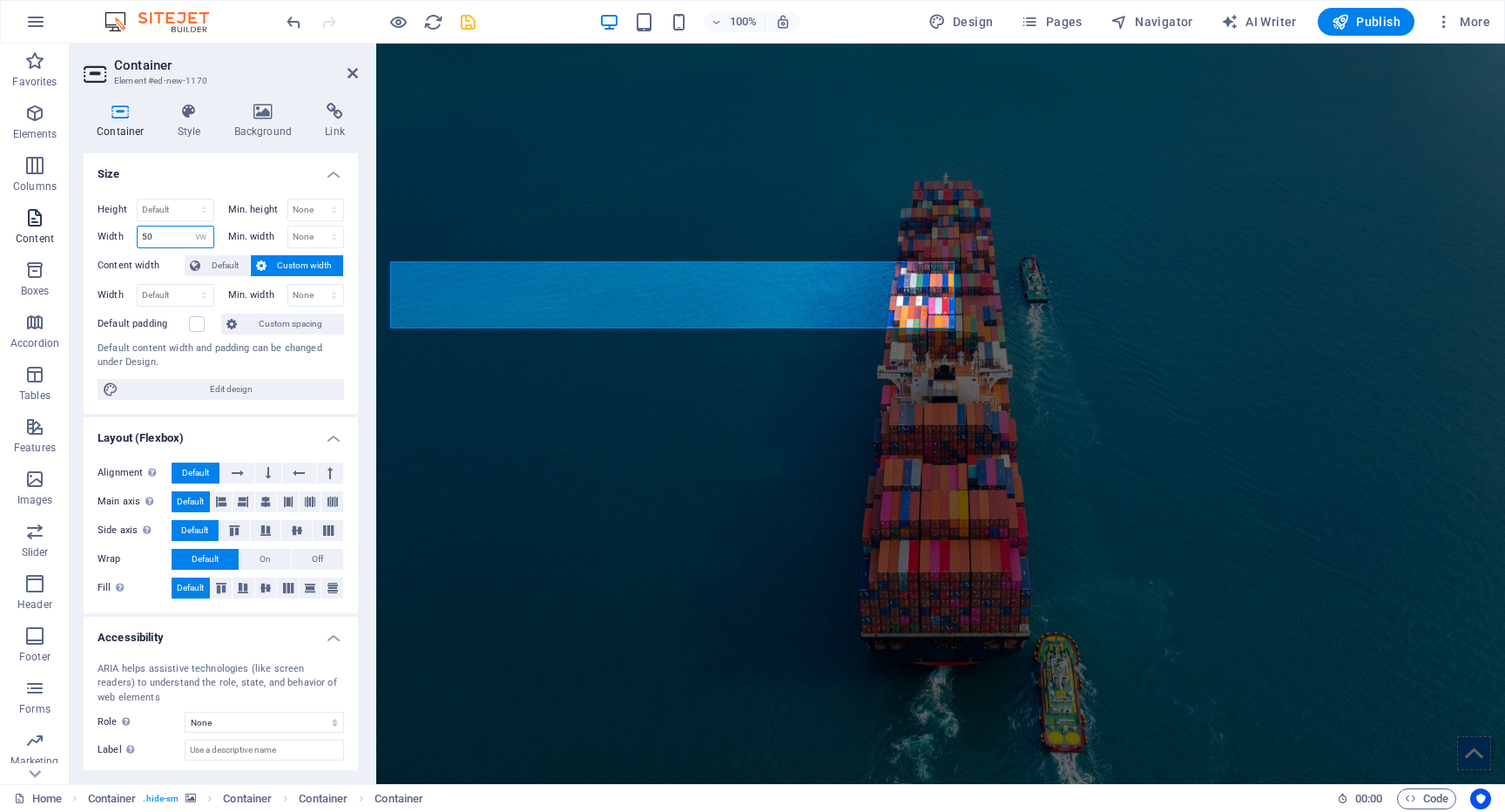
drag, startPoint x: 152, startPoint y: 233, endPoint x: 54, endPoint y: 232, distance: 98.0
click at [54, 231] on section "Favorites Elements Columns Content Boxes Accordion Tables Features Images Slide…" at bounding box center [752, 414] width 1505 height 741
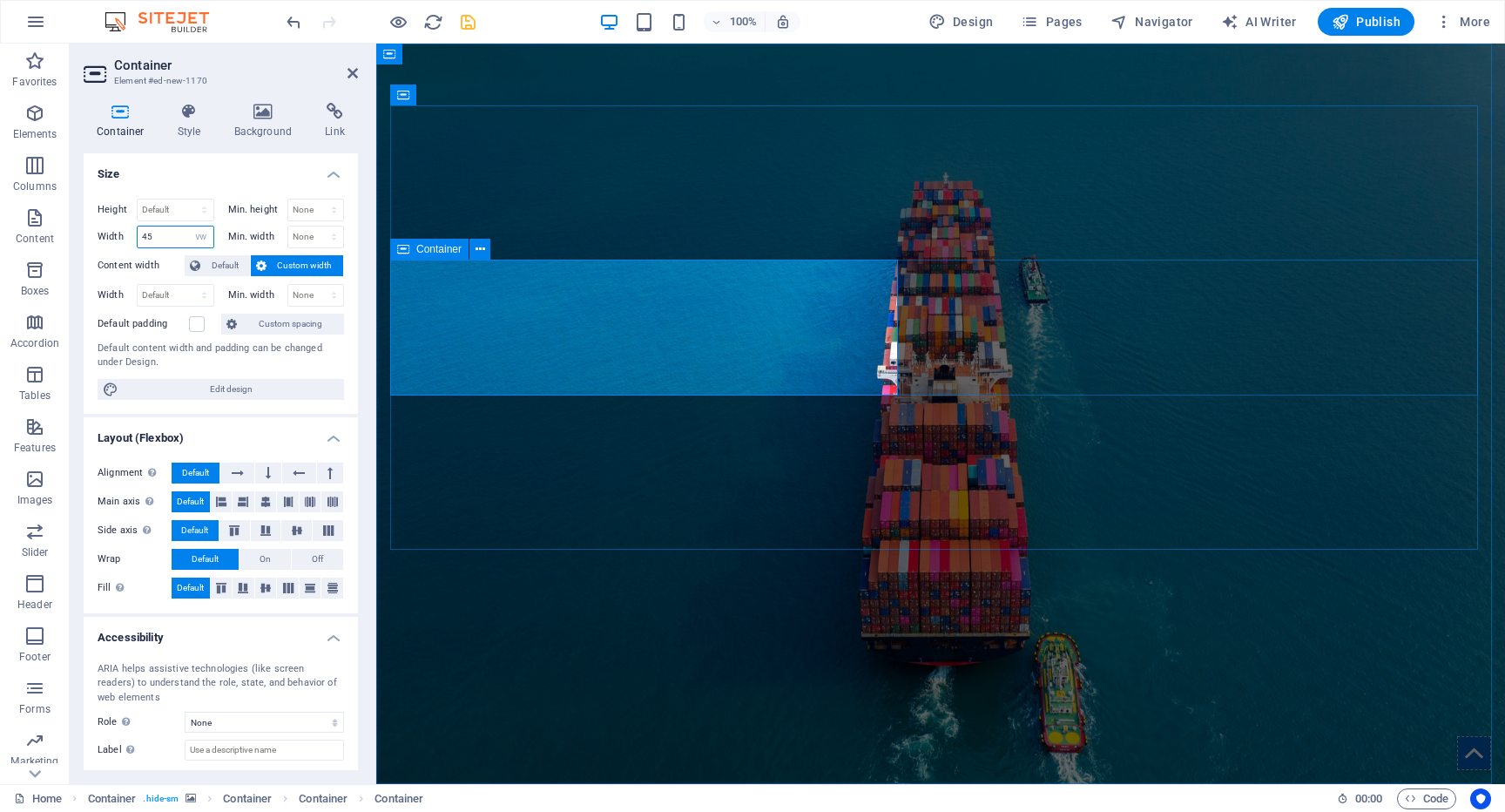
type input "45"
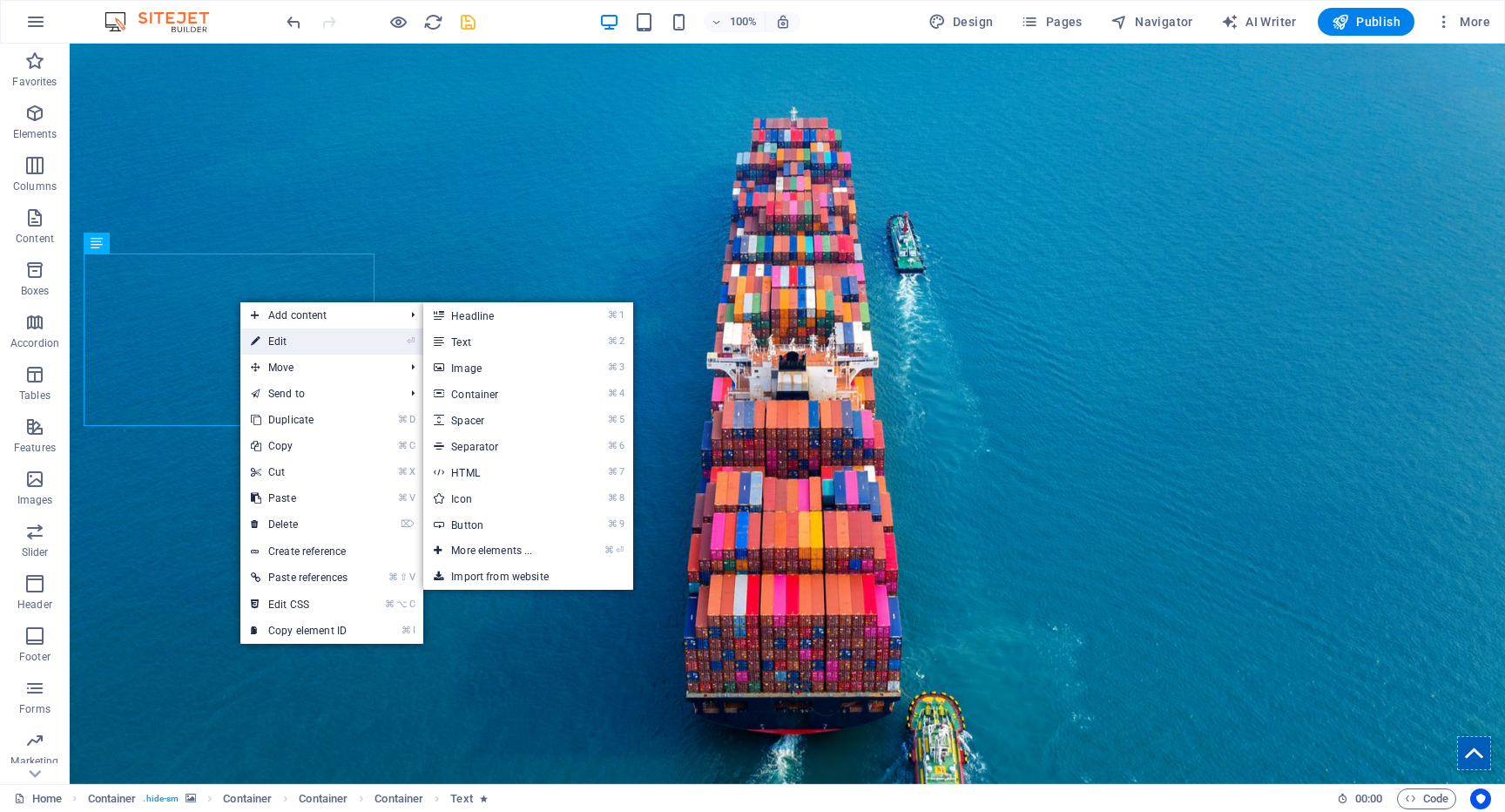
click at [271, 343] on link "⏎ Edit" at bounding box center [299, 342] width 118 height 26
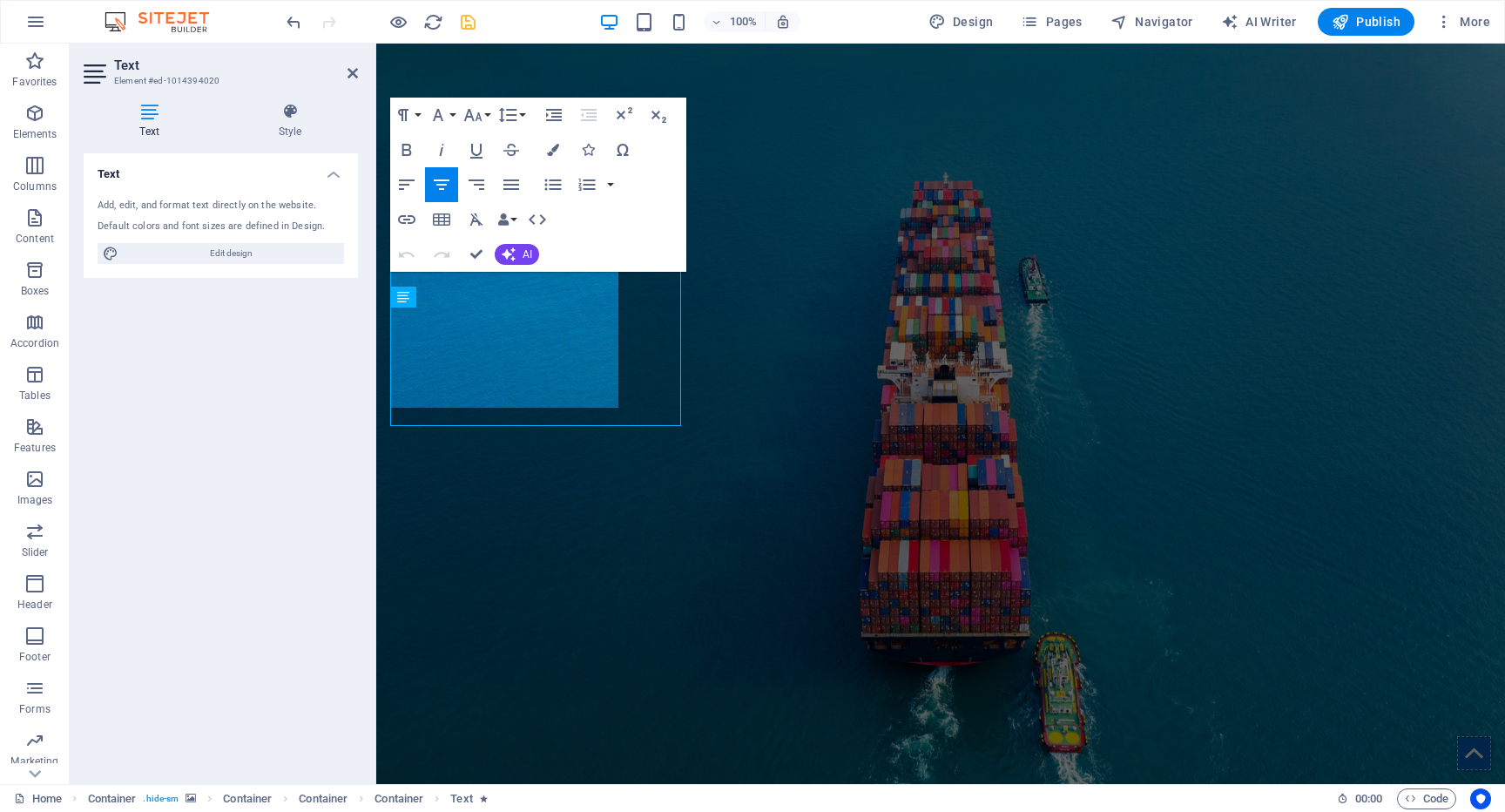
select select "%"
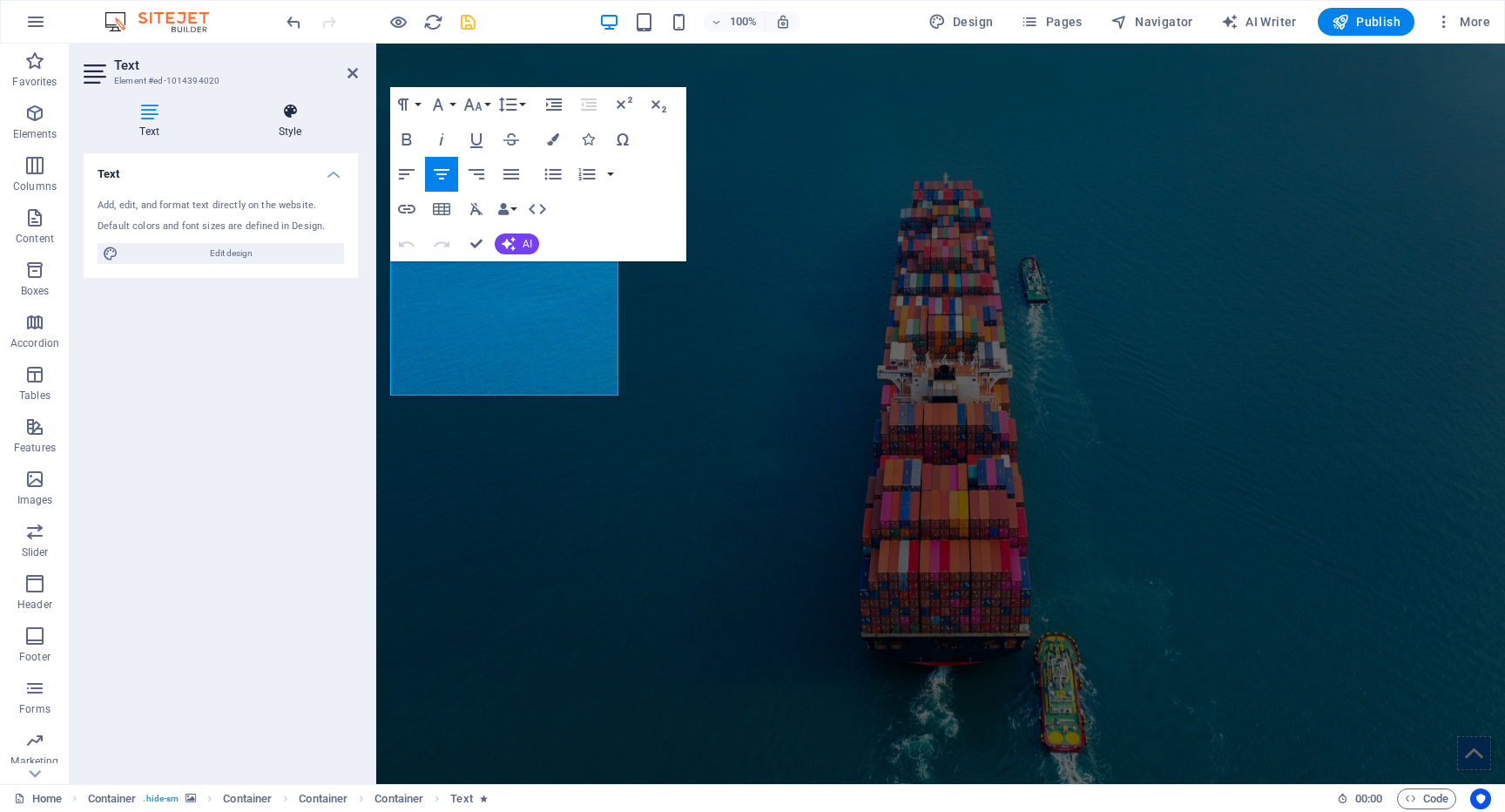
click at [288, 115] on icon at bounding box center [290, 111] width 136 height 18
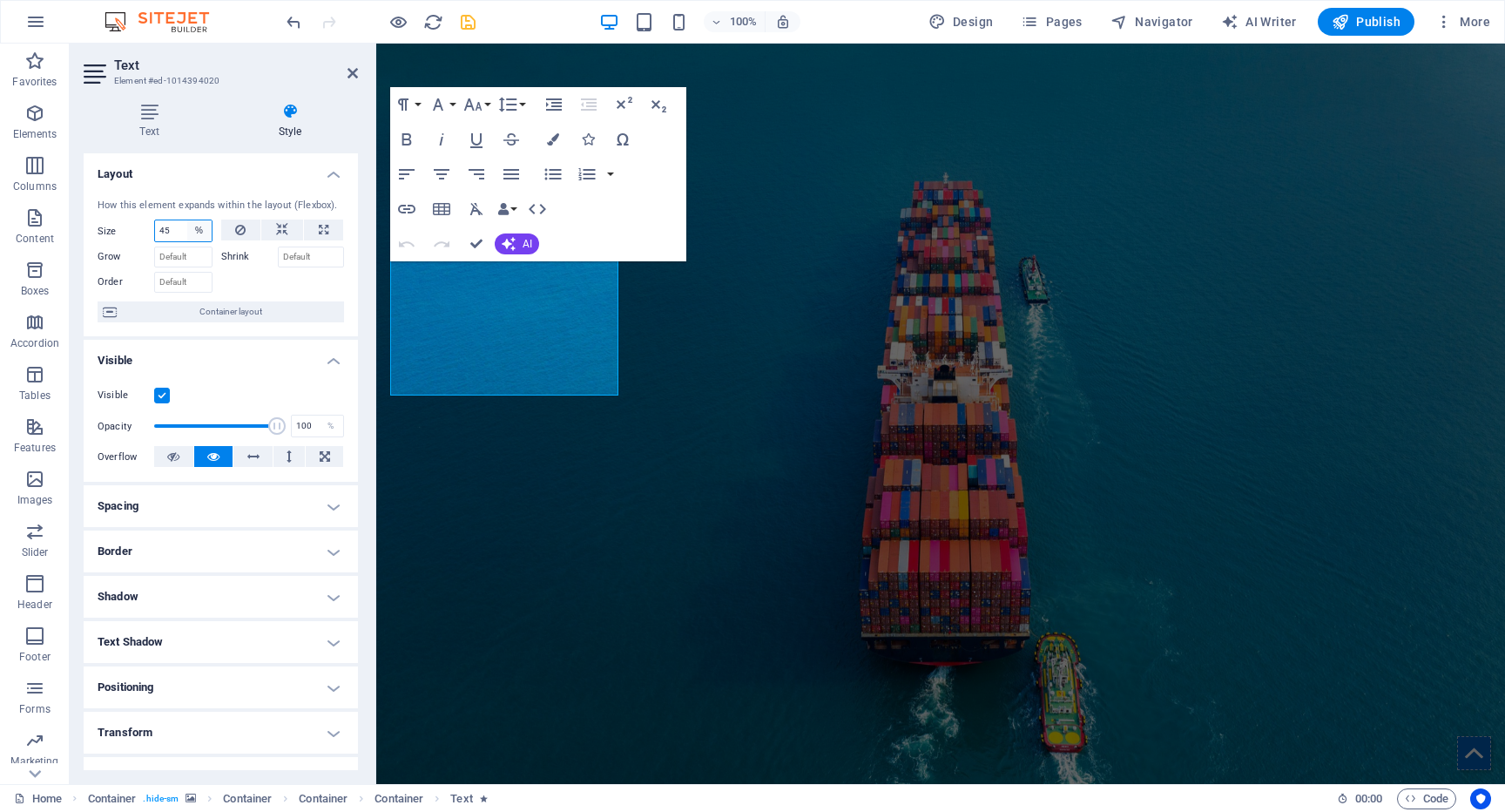
click at [188, 238] on select "Default auto px % 1/1 1/2 1/3 1/4 1/5 1/6 1/7 1/8 1/9 1/10" at bounding box center [200, 230] width 24 height 21
click at [170, 235] on input "45" at bounding box center [183, 230] width 57 height 21
type input "100"
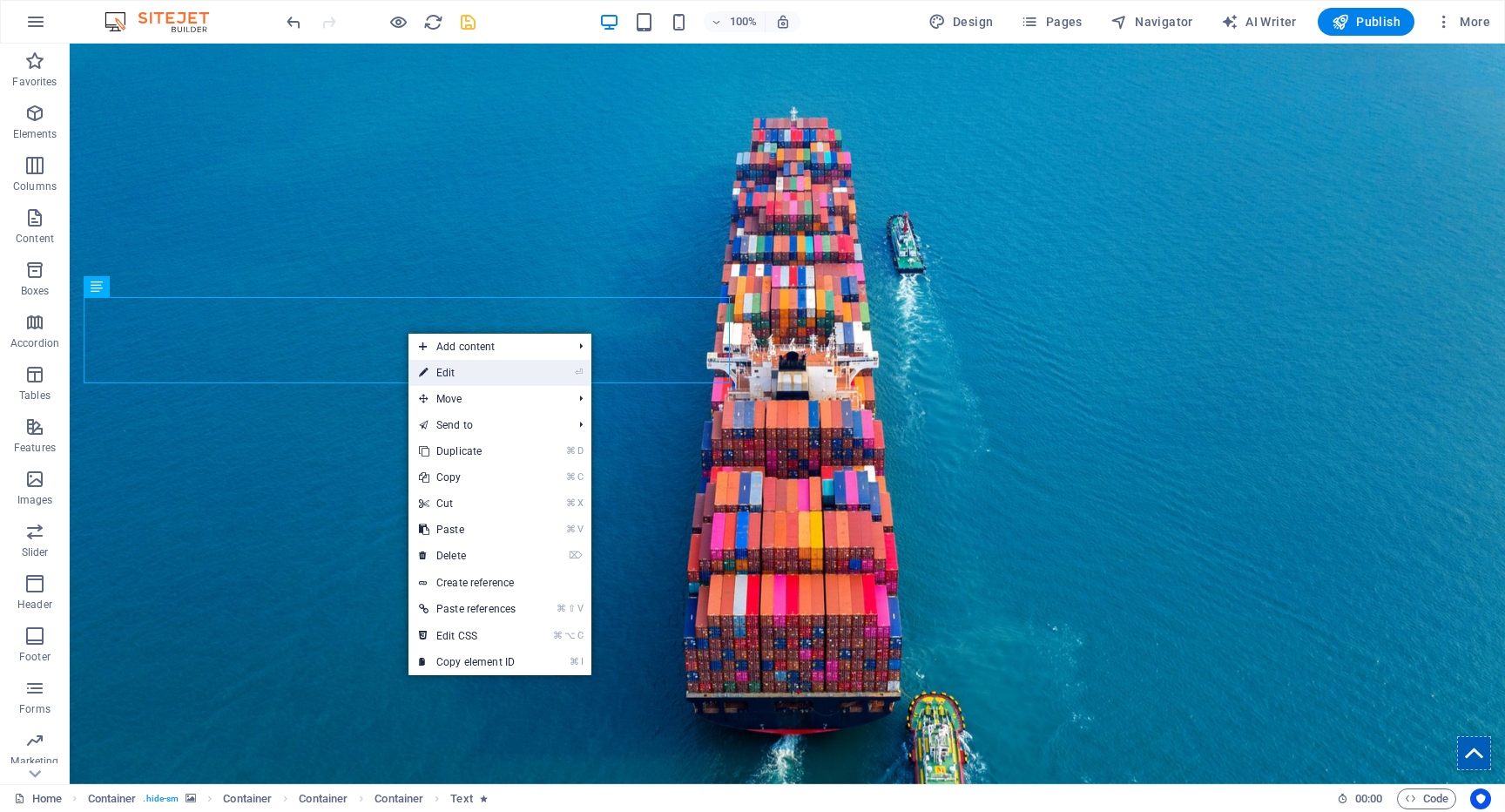
click at [471, 377] on link "⏎ Edit" at bounding box center [467, 373] width 118 height 26
select select "%"
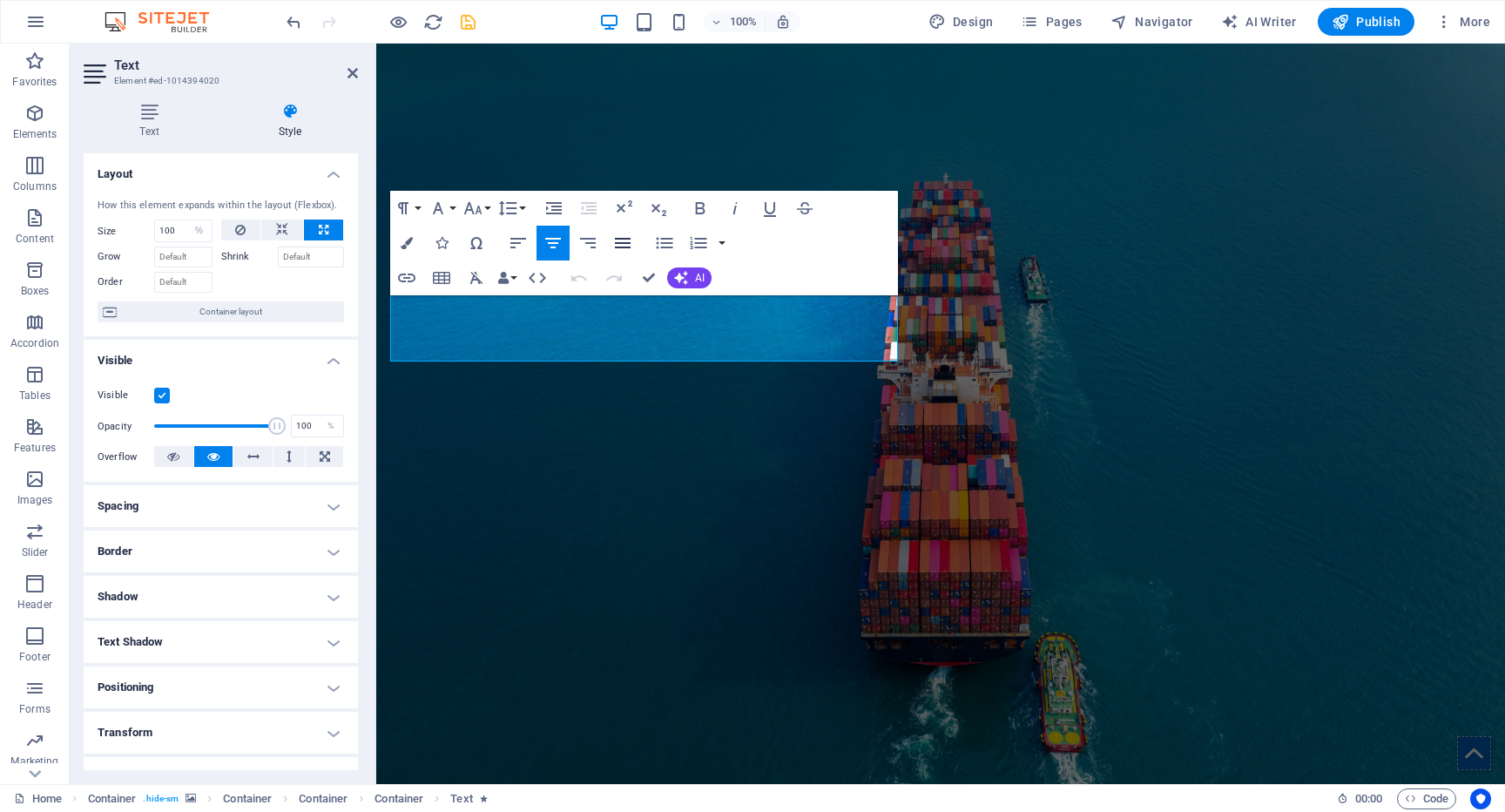
click at [618, 241] on icon "button" at bounding box center [622, 242] width 16 height 10
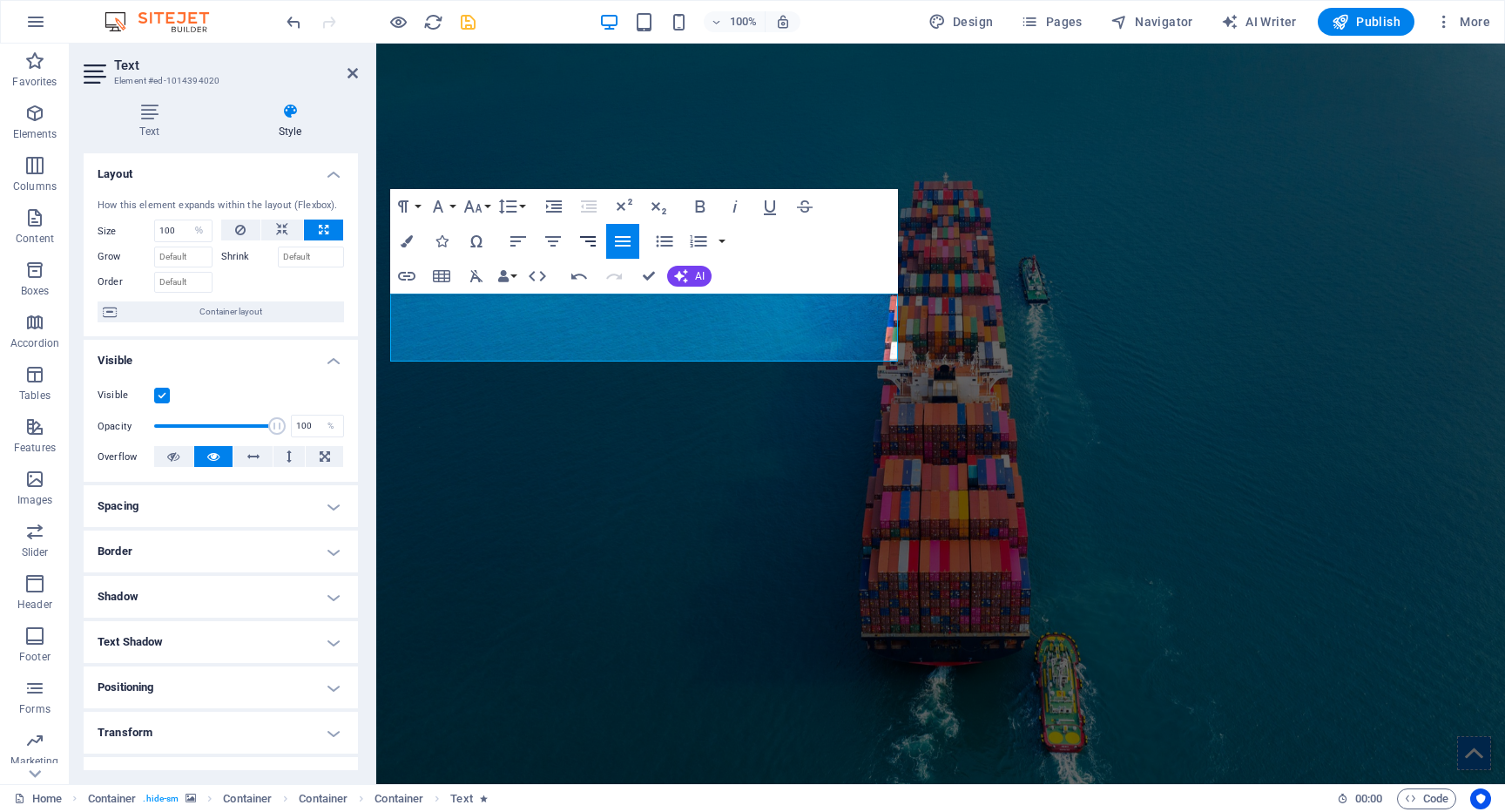
click at [591, 245] on icon "button" at bounding box center [588, 240] width 16 height 10
click at [549, 243] on icon "button" at bounding box center [553, 241] width 21 height 21
drag, startPoint x: 649, startPoint y: 274, endPoint x: 580, endPoint y: 231, distance: 81.3
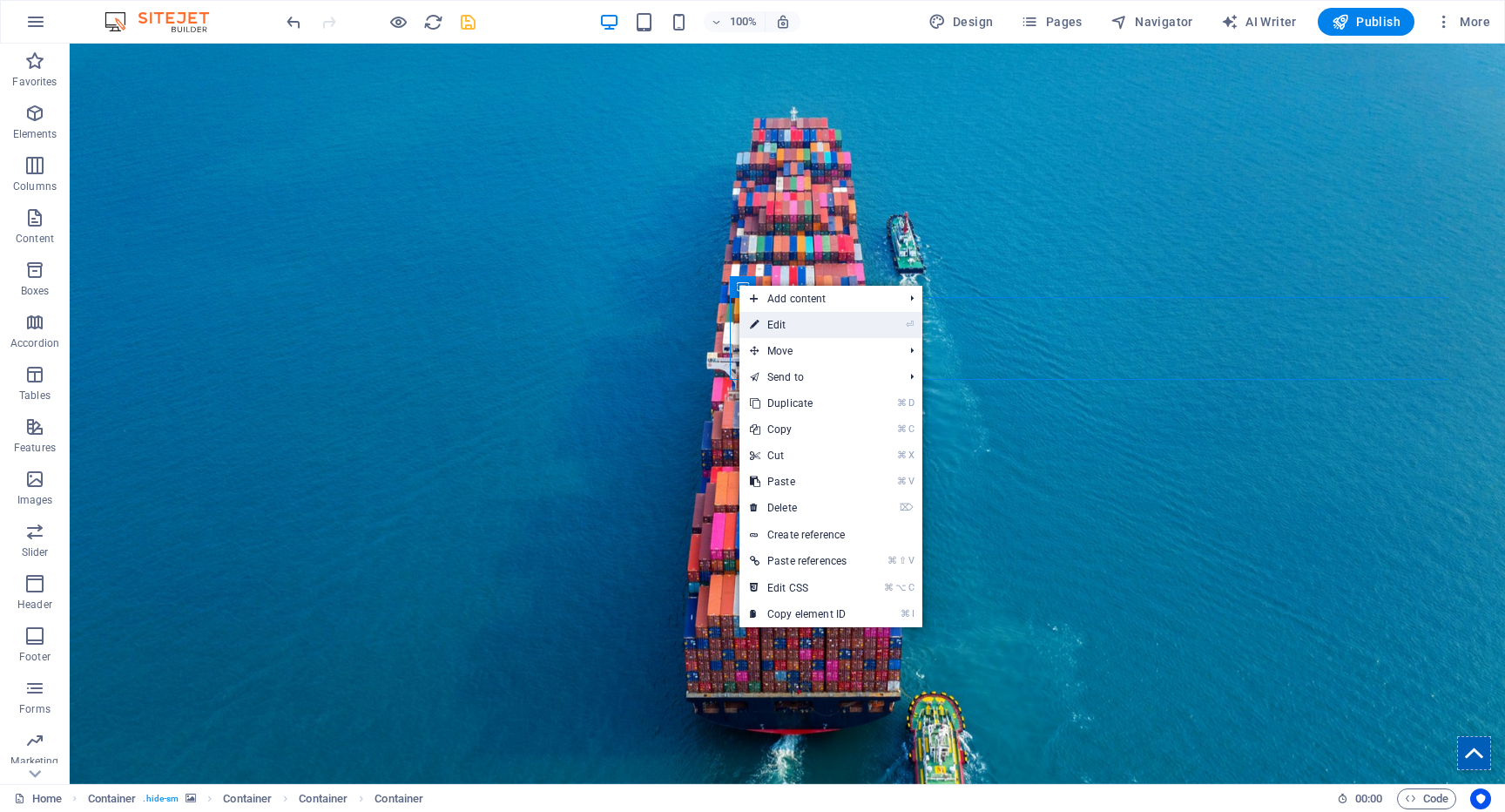
click at [790, 326] on link "⏎ Edit" at bounding box center [798, 325] width 118 height 26
select select "vw"
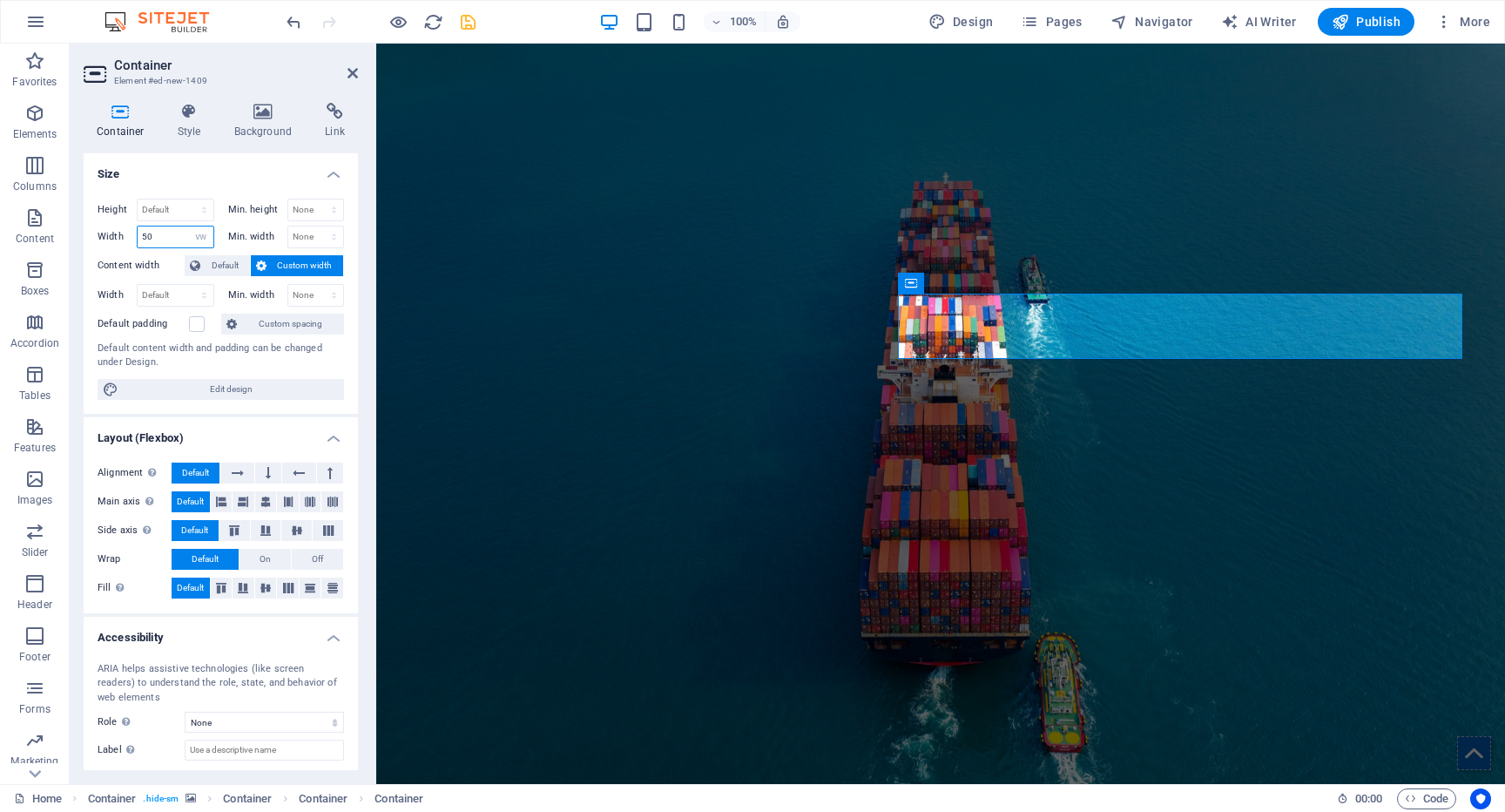
click at [152, 234] on input "50" at bounding box center [175, 237] width 76 height 21
type input "40"
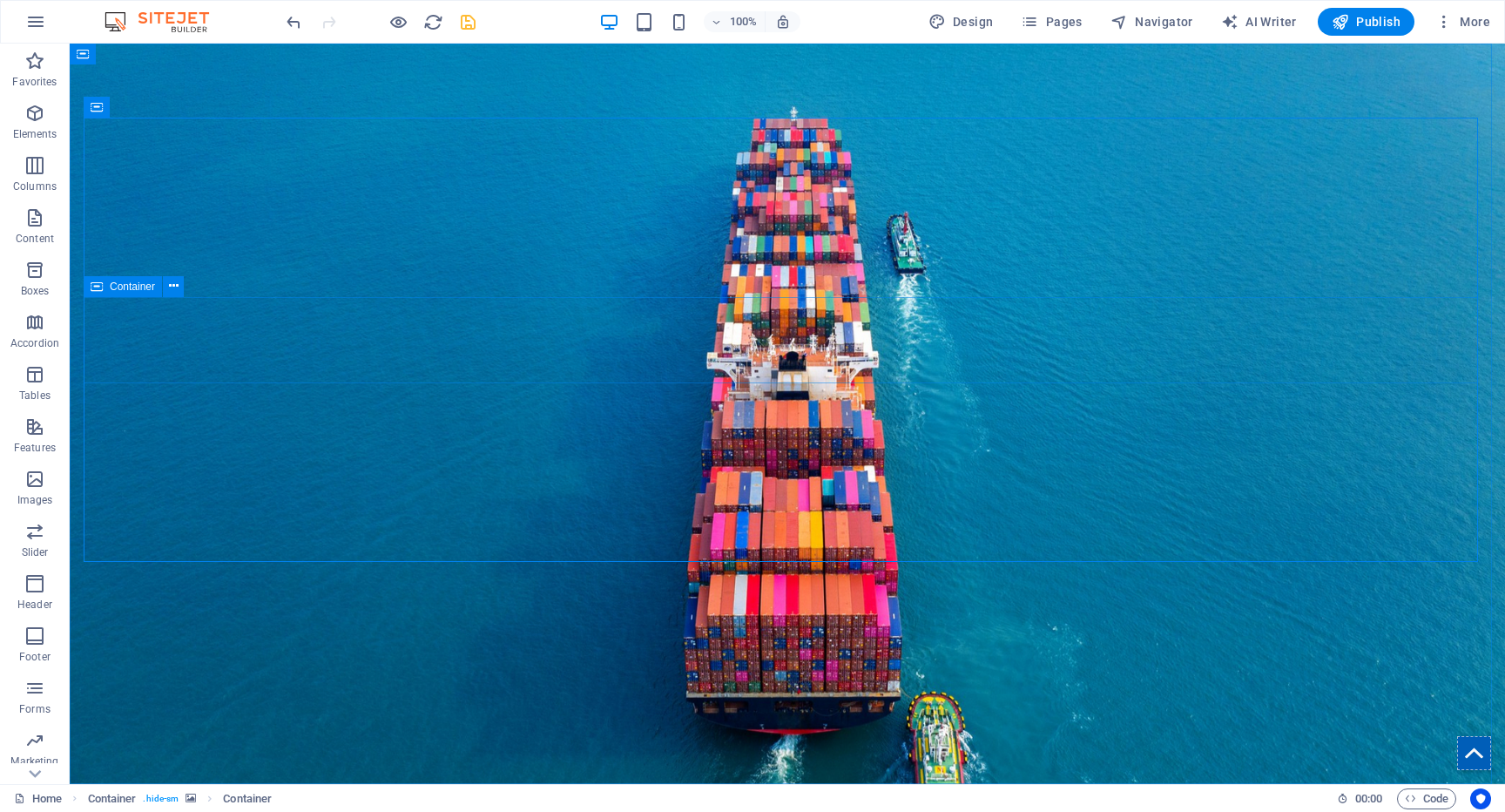
click at [106, 290] on div "Container" at bounding box center [123, 286] width 78 height 21
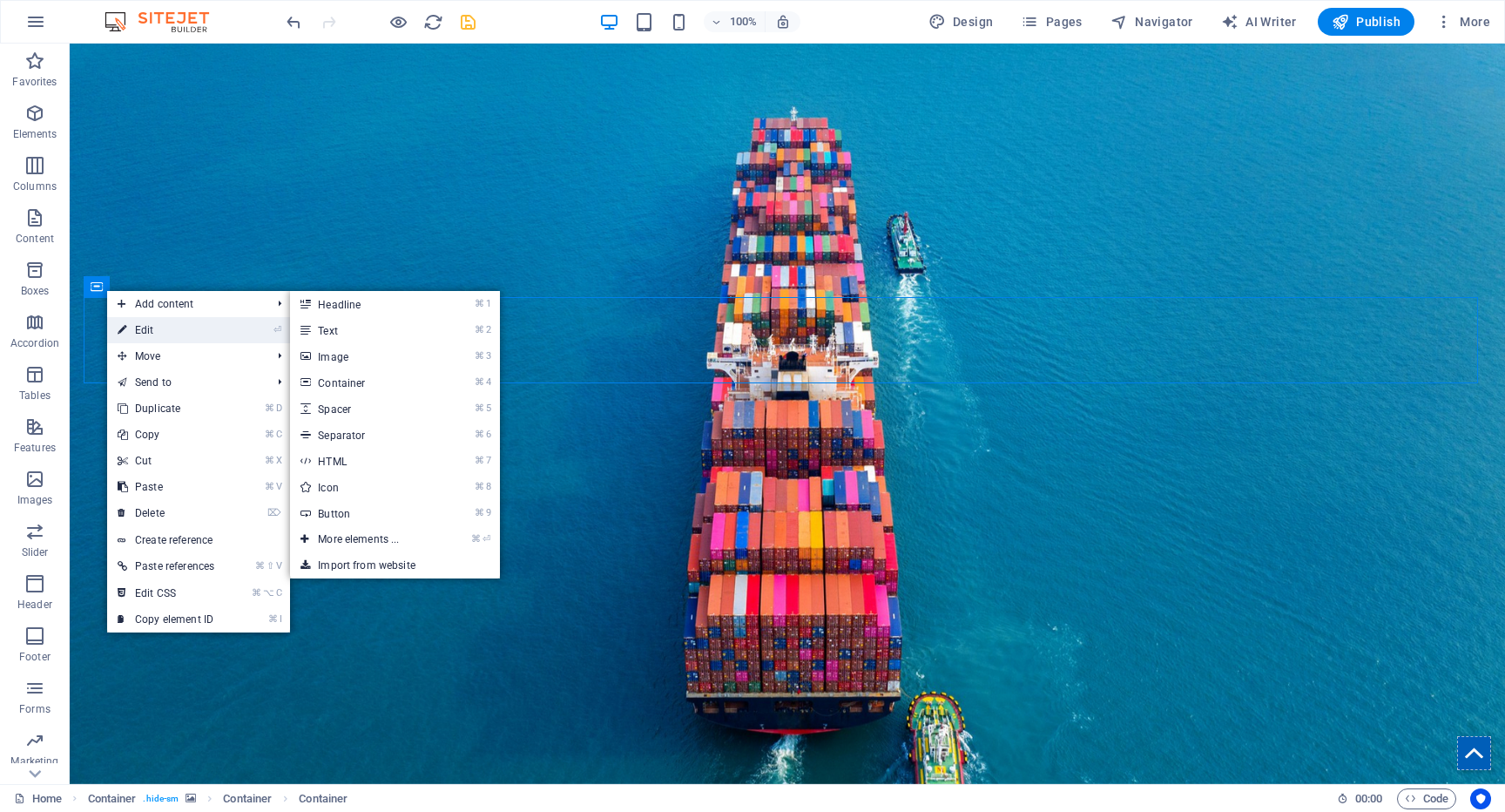
click at [135, 327] on link "⏎ Edit" at bounding box center [165, 330] width 118 height 26
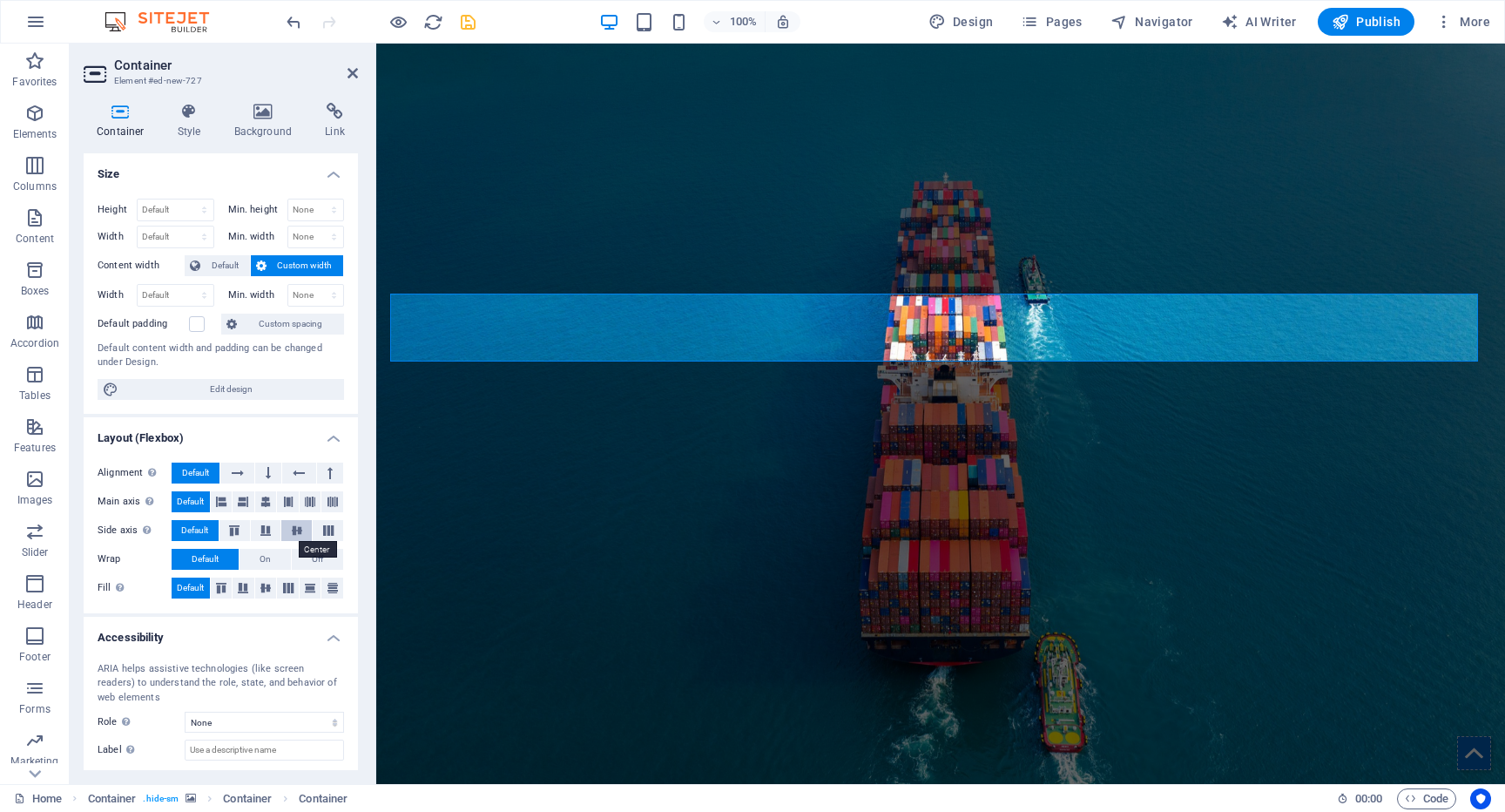
click at [301, 528] on icon at bounding box center [297, 530] width 21 height 10
click at [288, 499] on icon at bounding box center [288, 501] width 10 height 21
click at [162, 247] on div "Default px rem % em vh vw" at bounding box center [175, 237] width 78 height 22
click at [167, 240] on select "Default px rem % em vh vw" at bounding box center [175, 237] width 76 height 21
select select "vw"
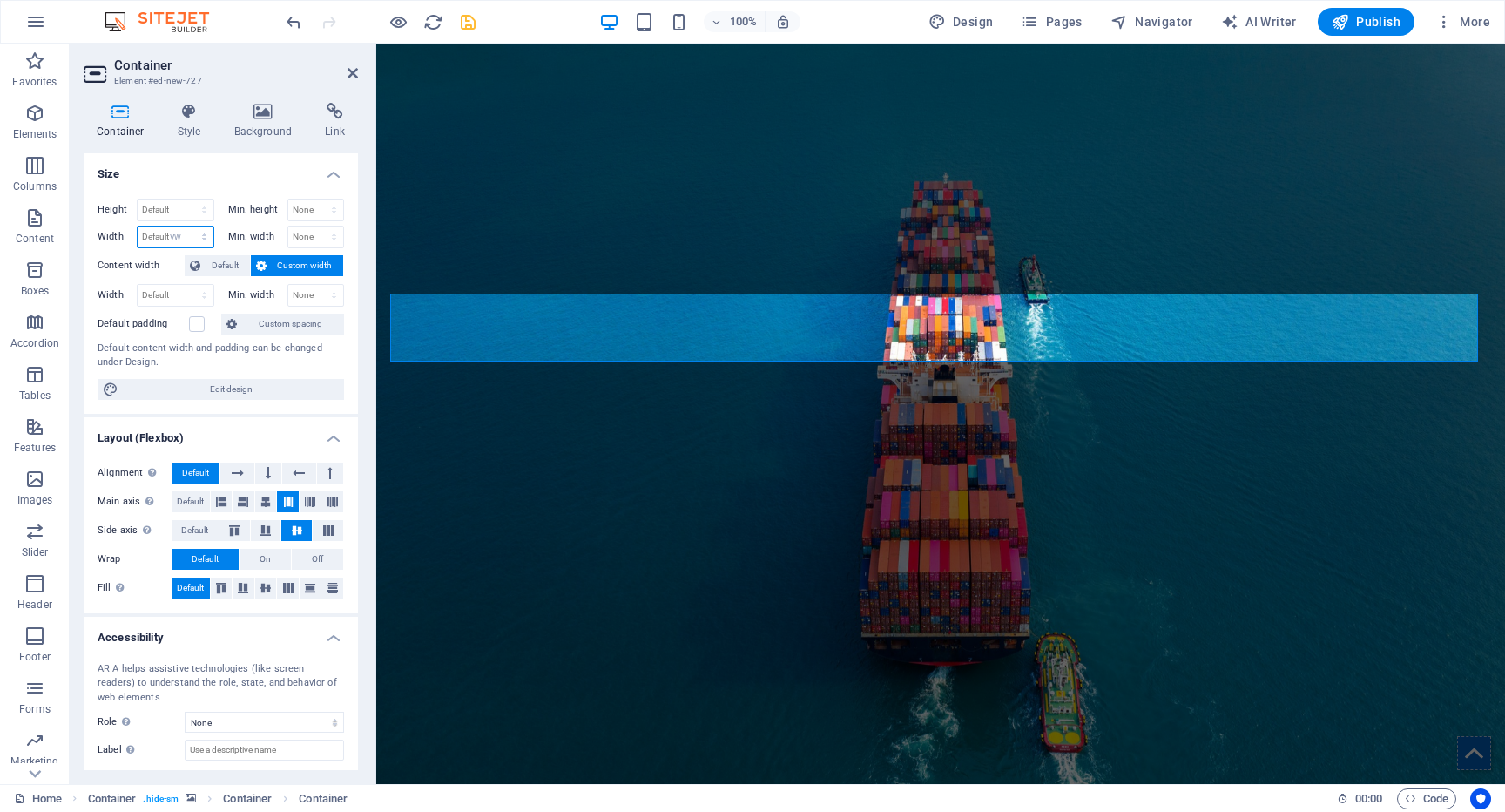
click at [187, 226] on select "Default px rem % em vh vw" at bounding box center [175, 237] width 76 height 21
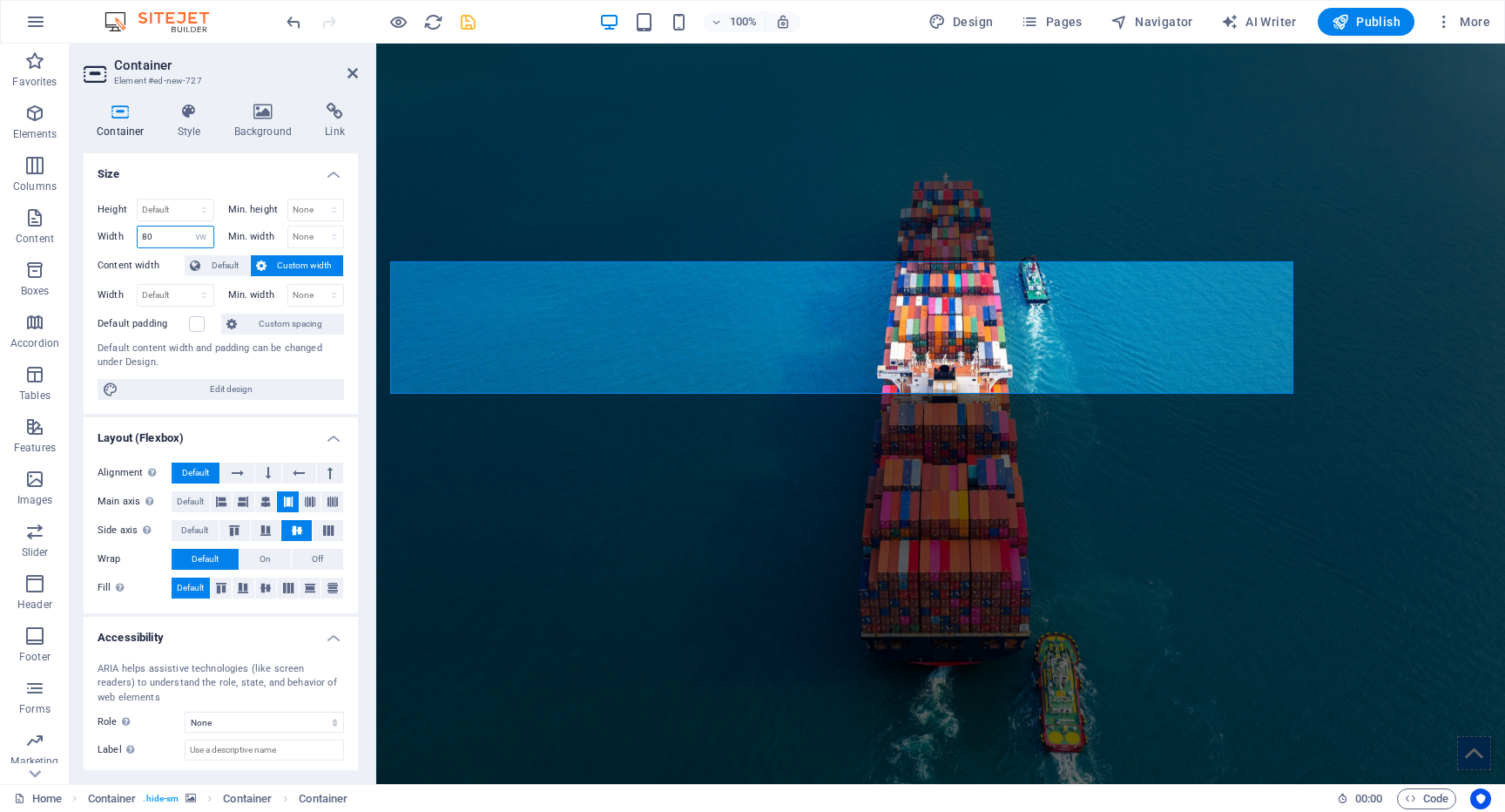
click at [159, 232] on input "80" at bounding box center [175, 237] width 76 height 21
type input "90"
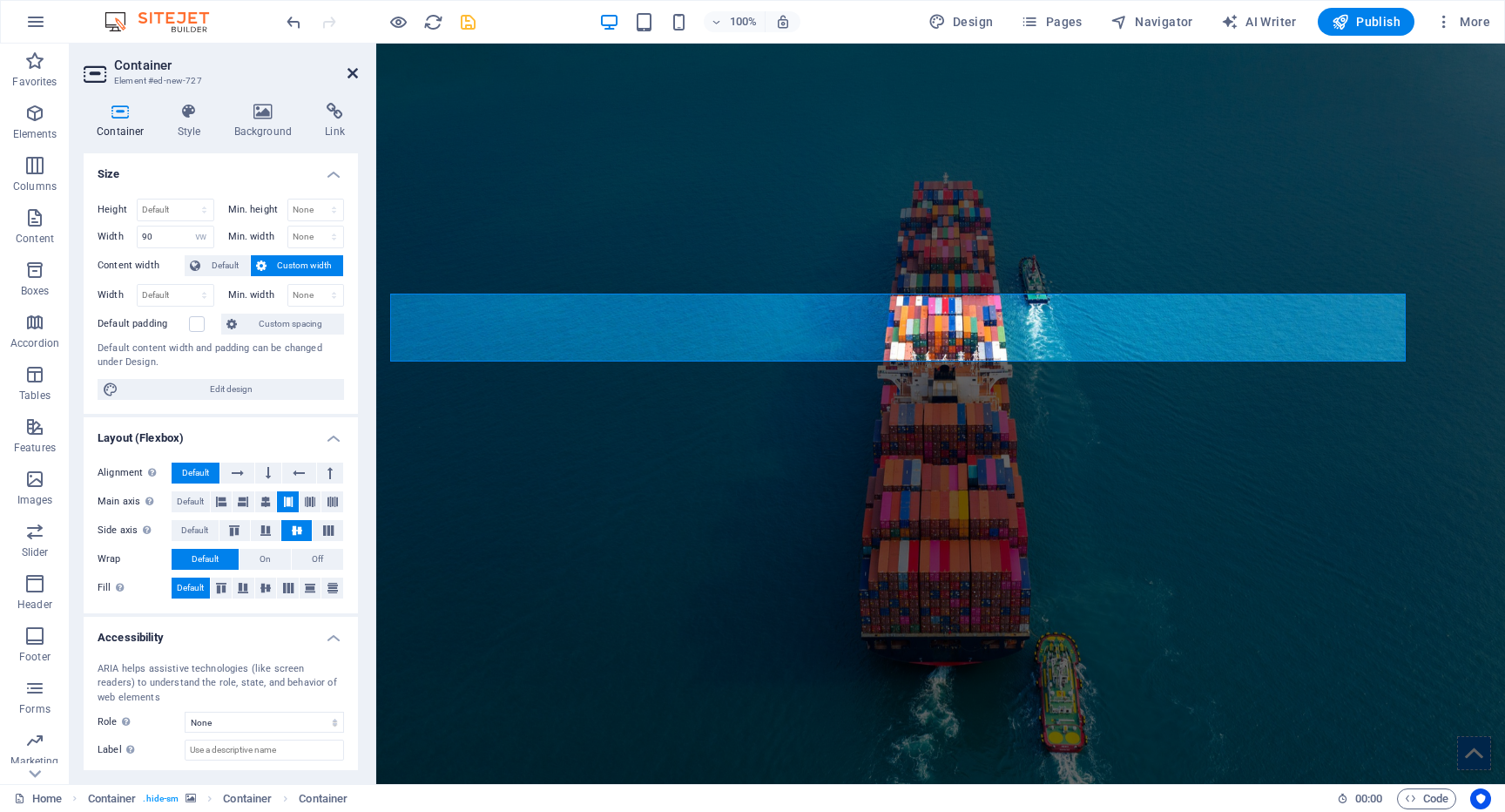
click at [354, 77] on icon at bounding box center [352, 72] width 10 height 14
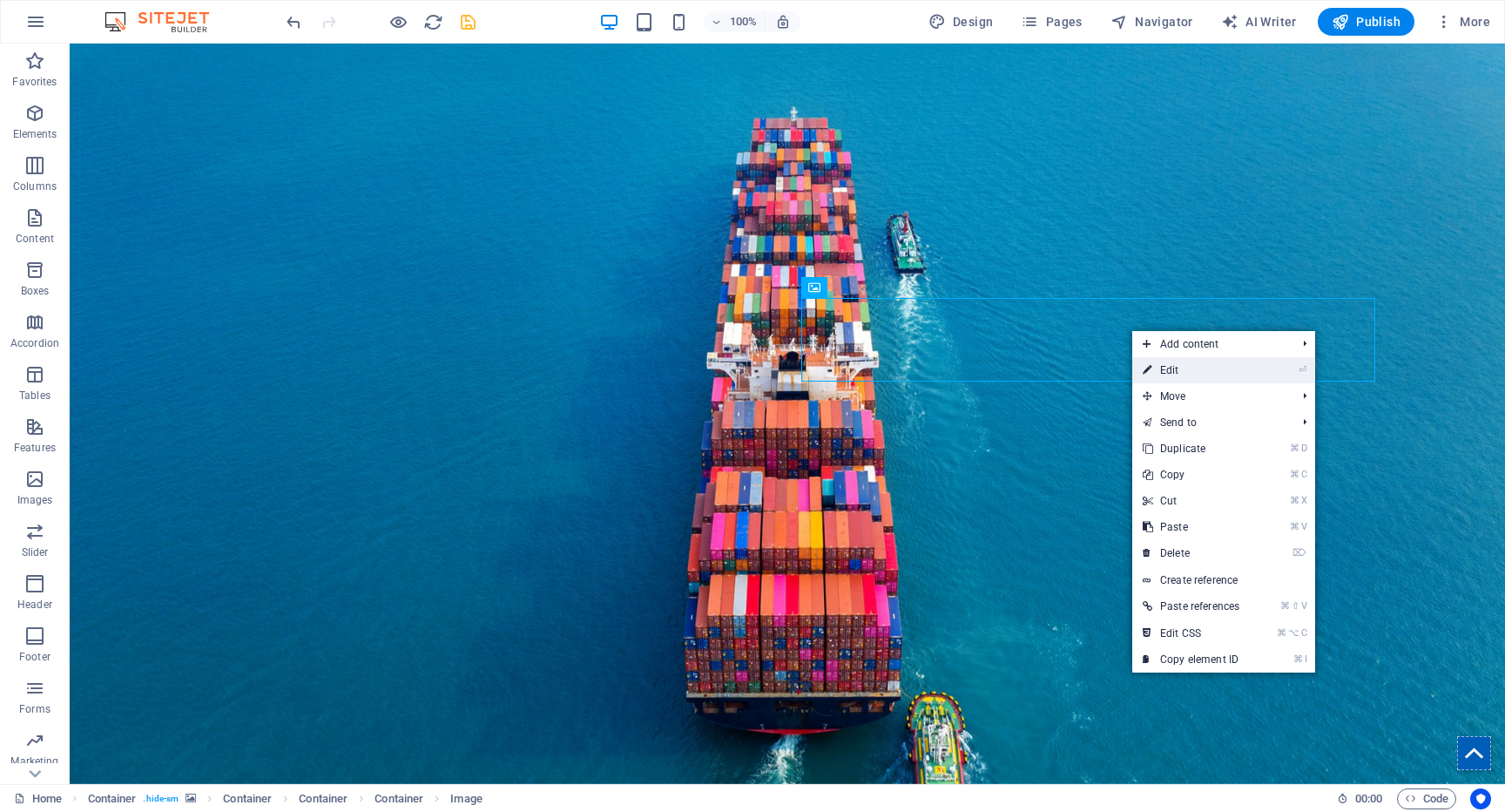
click at [1163, 365] on link "⏎ Edit" at bounding box center [1191, 370] width 118 height 26
select select "vw"
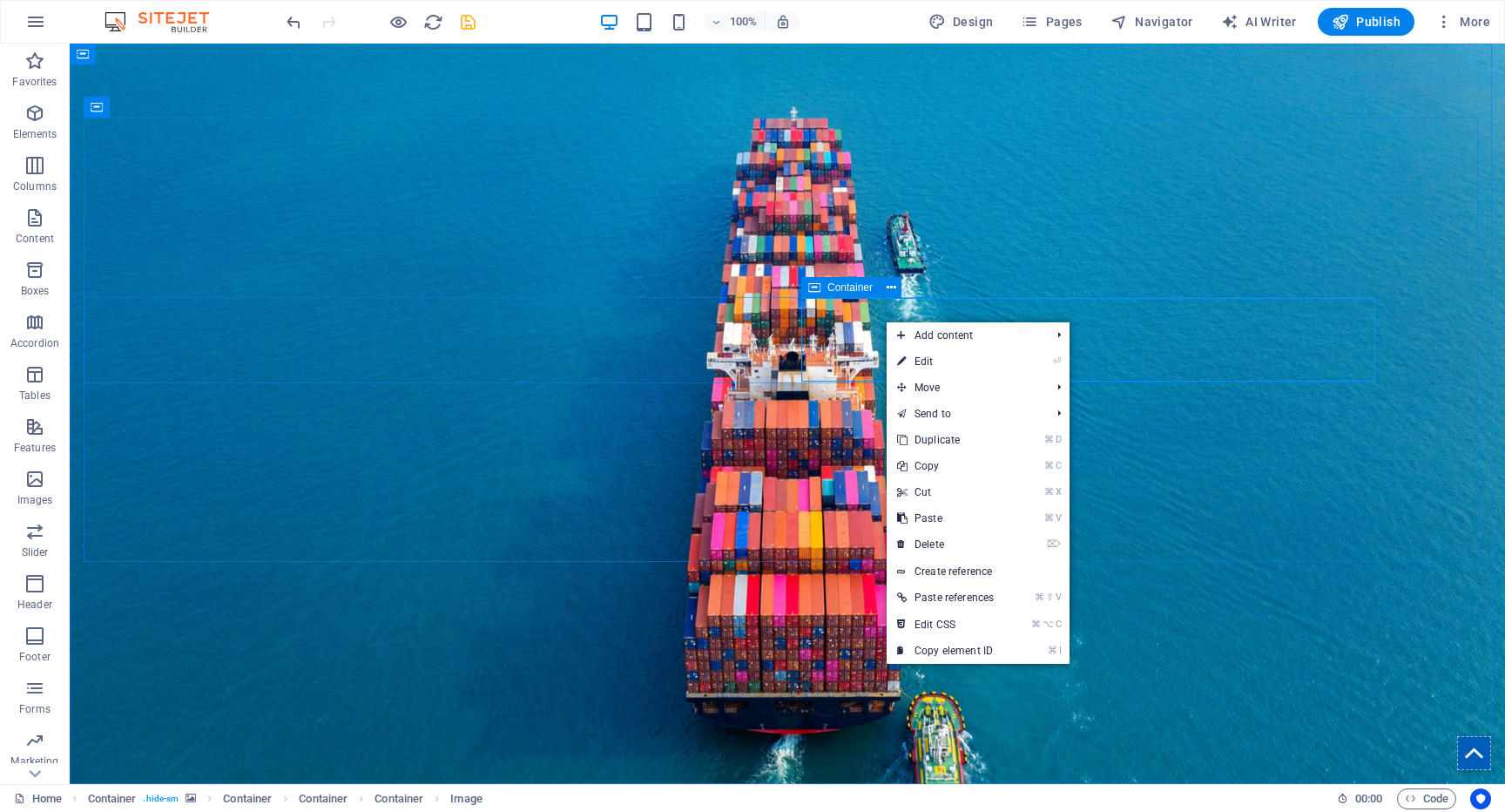
click at [807, 280] on div "Container" at bounding box center [840, 287] width 78 height 21
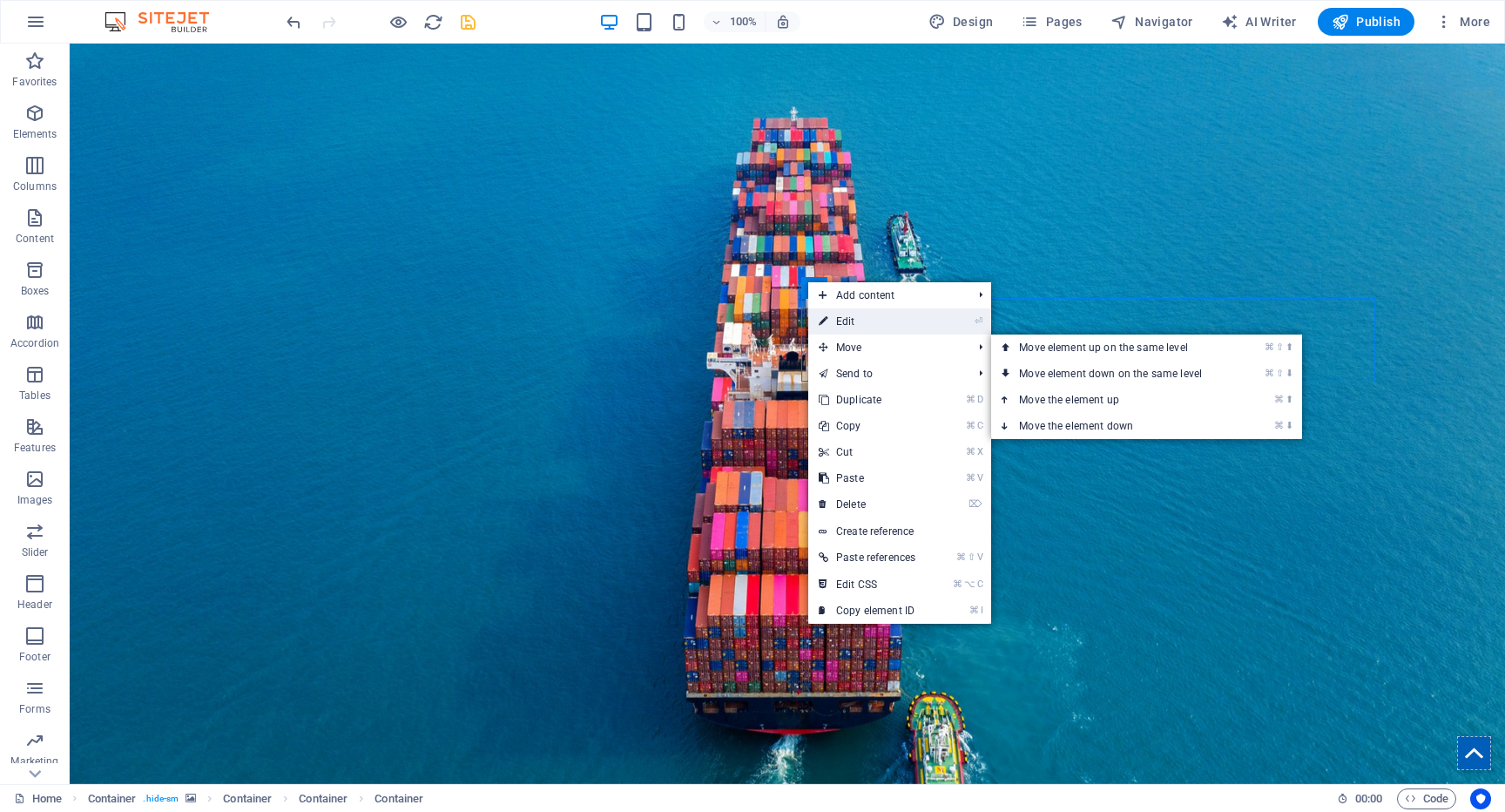
click at [863, 329] on link "⏎ Edit" at bounding box center [867, 321] width 118 height 26
select select "vw"
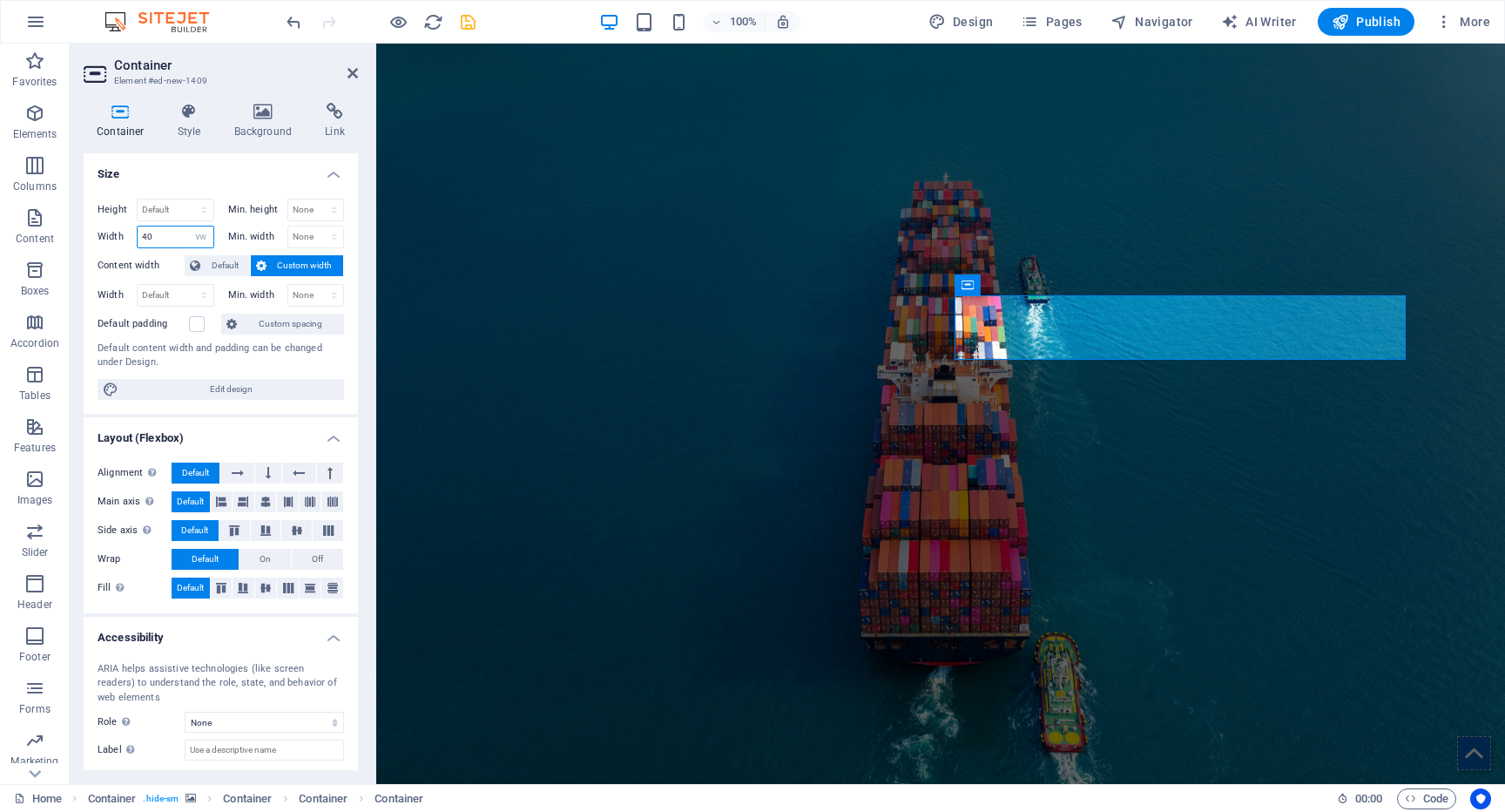
click at [163, 237] on input "40" at bounding box center [175, 237] width 76 height 21
type input "30"
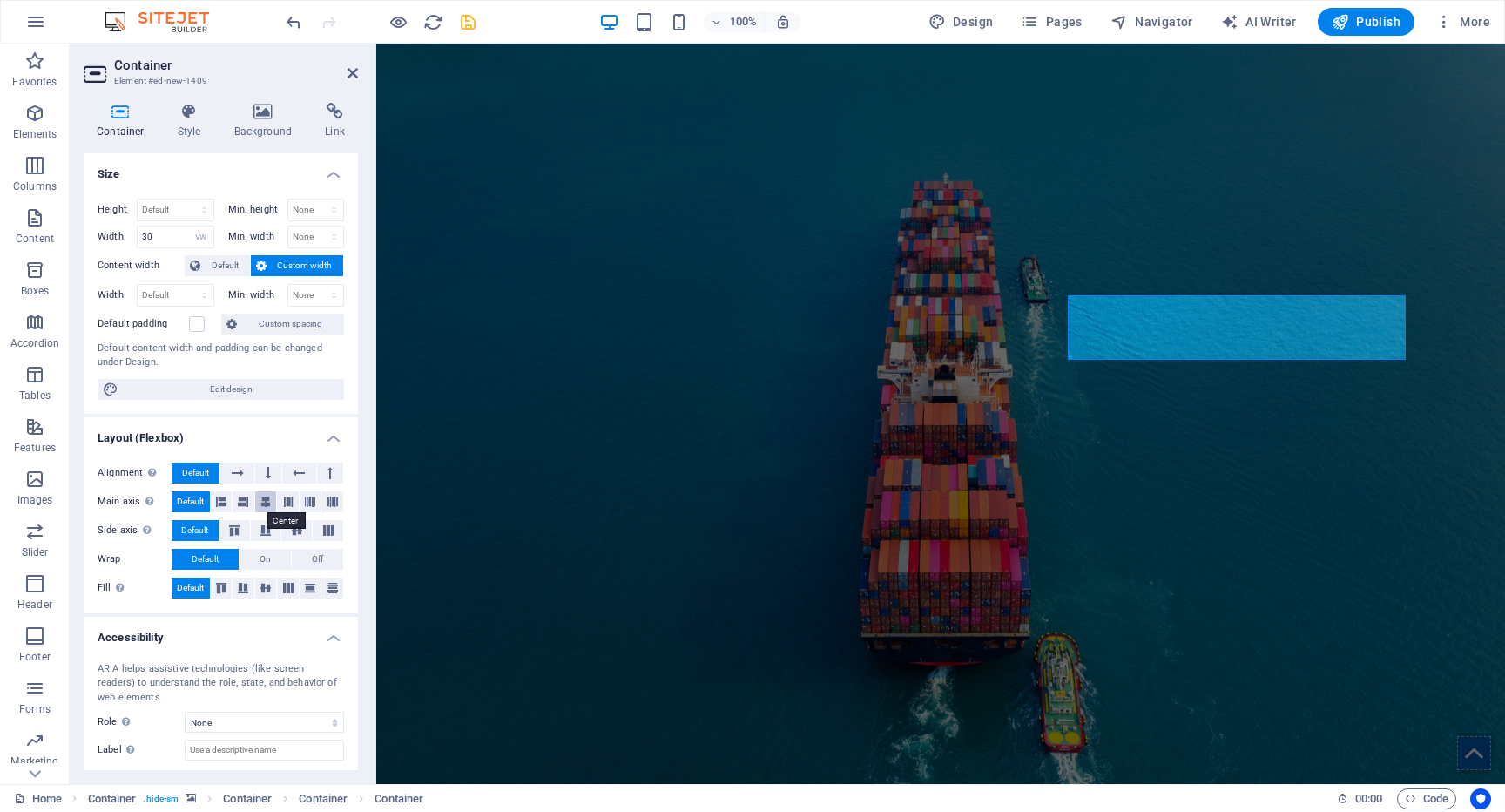
click at [264, 507] on icon at bounding box center [266, 501] width 10 height 21
click at [1070, 282] on div "Container" at bounding box center [1107, 285] width 78 height 21
click at [1075, 282] on icon at bounding box center [1081, 285] width 12 height 21
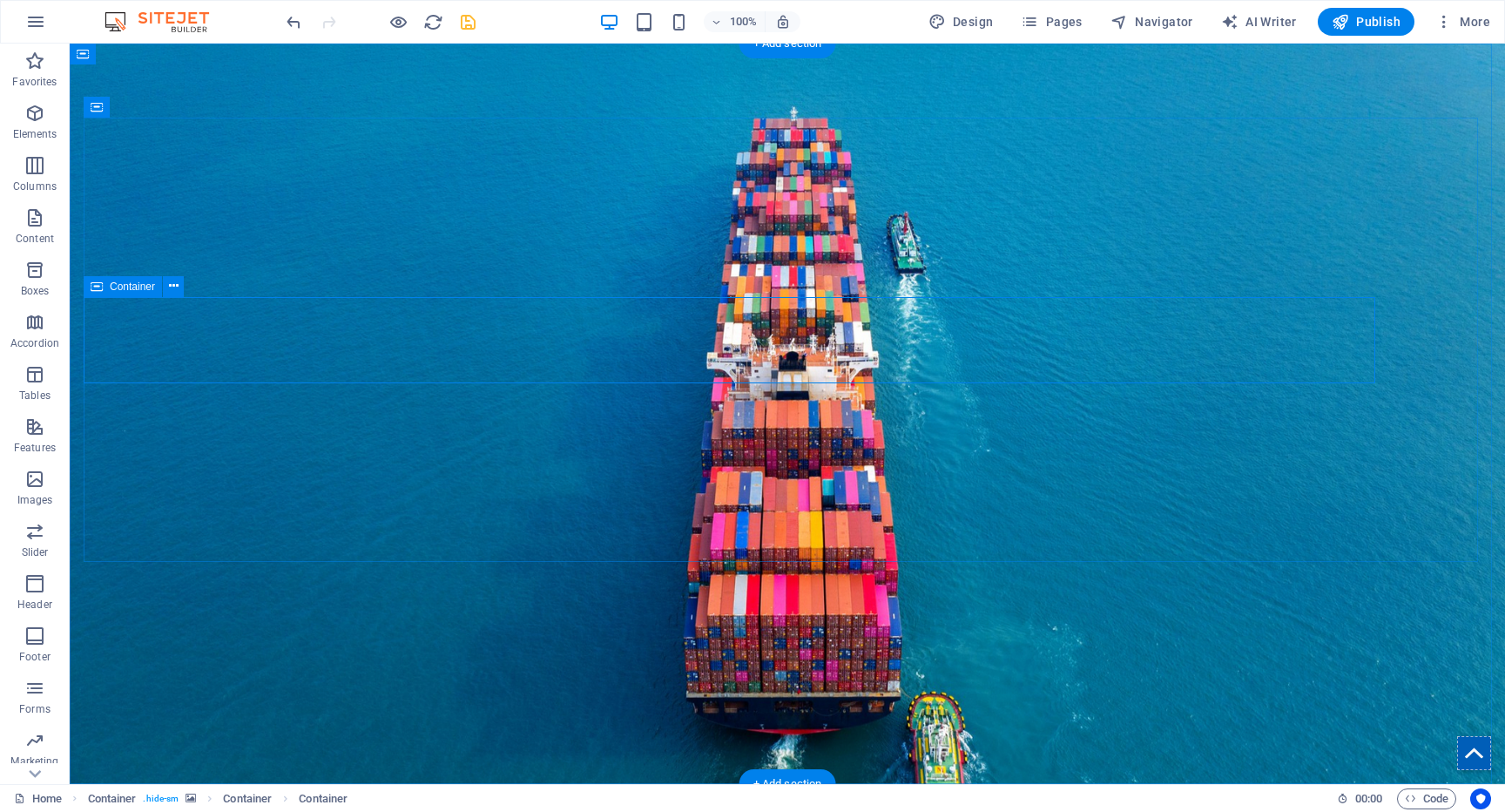
click at [118, 284] on span "Container" at bounding box center [132, 286] width 45 height 10
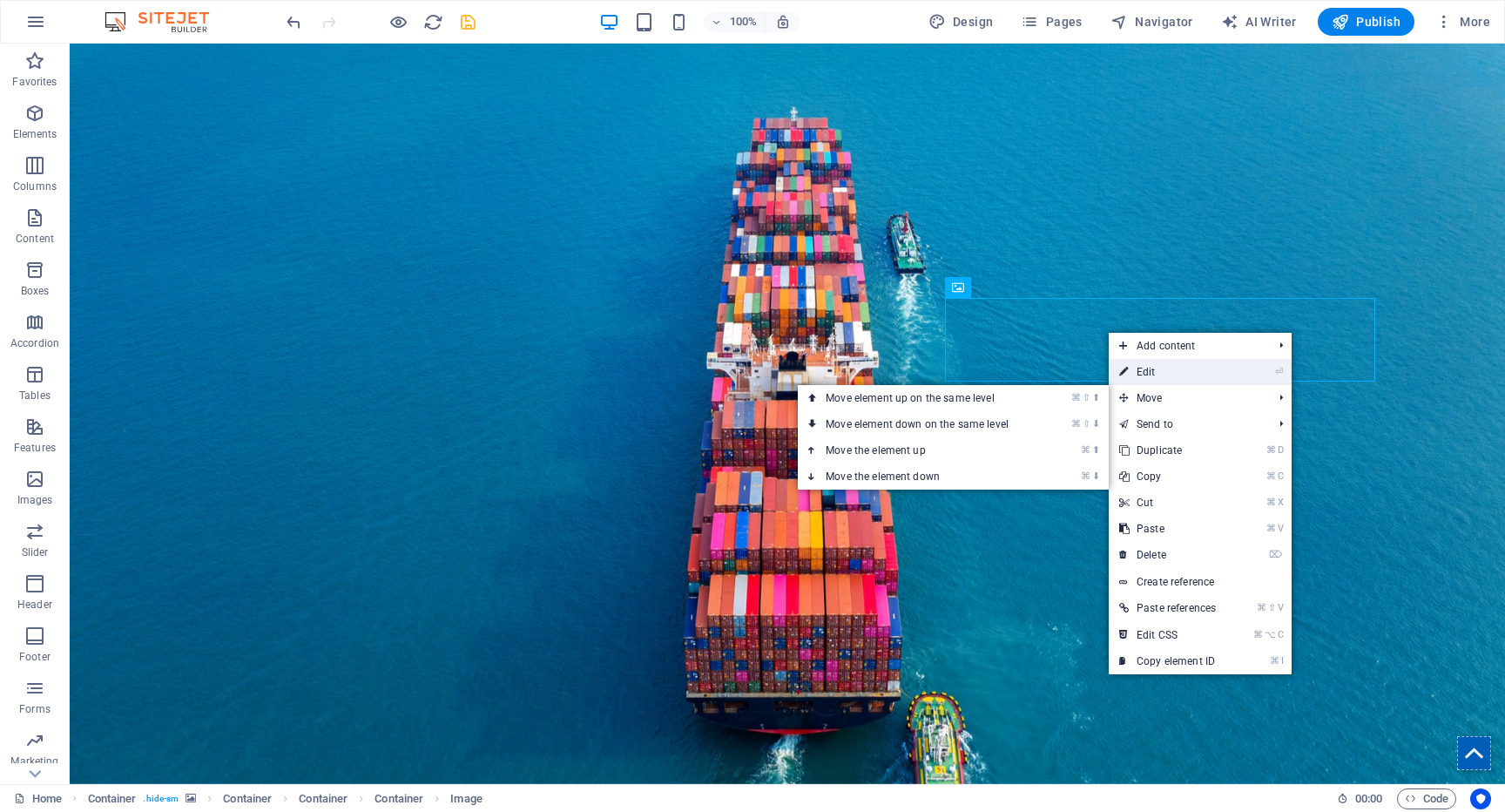
click at [1168, 372] on link "⏎ Edit" at bounding box center [1167, 372] width 118 height 26
select select "vw"
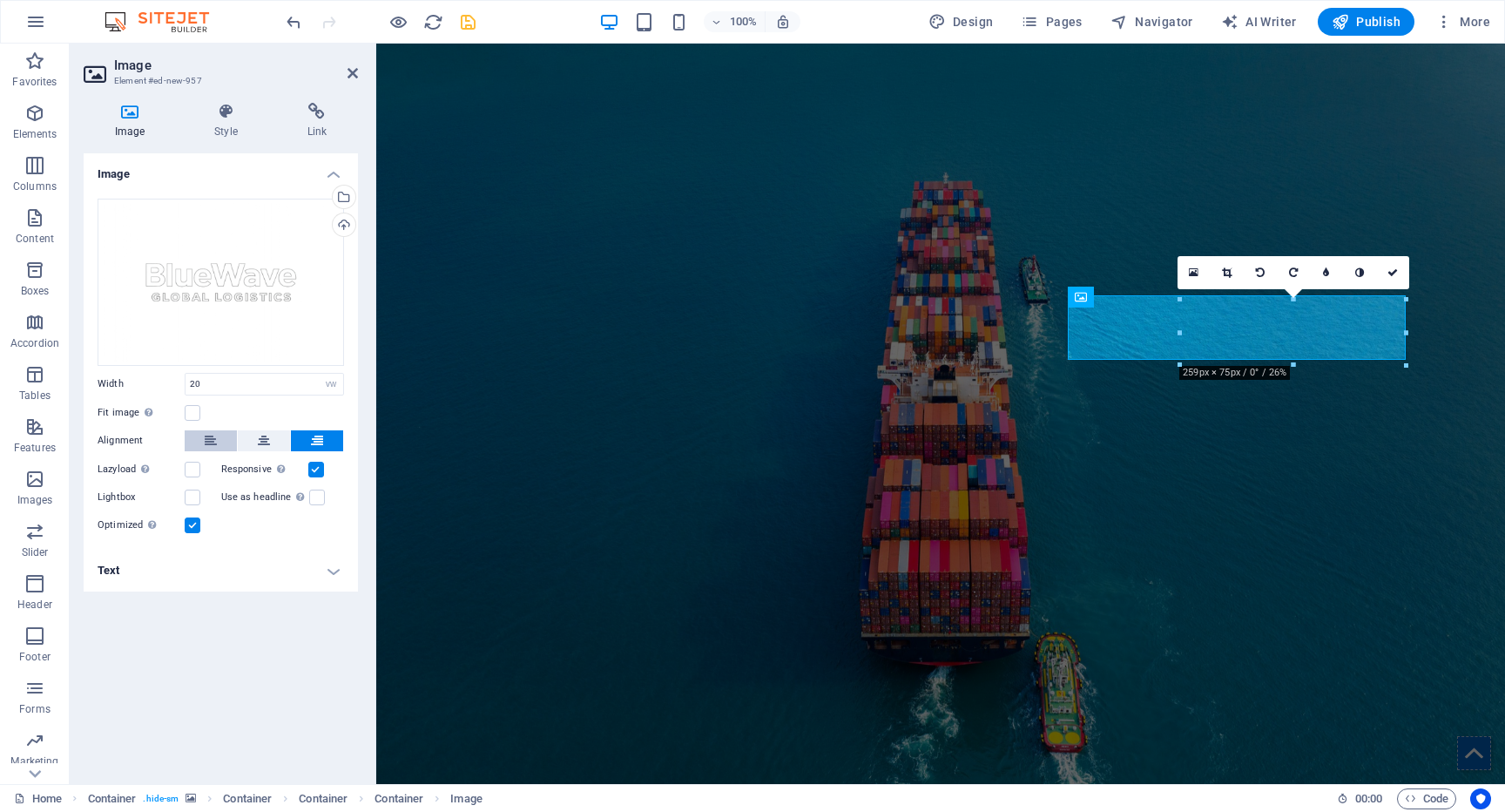
click at [208, 442] on icon at bounding box center [211, 441] width 12 height 21
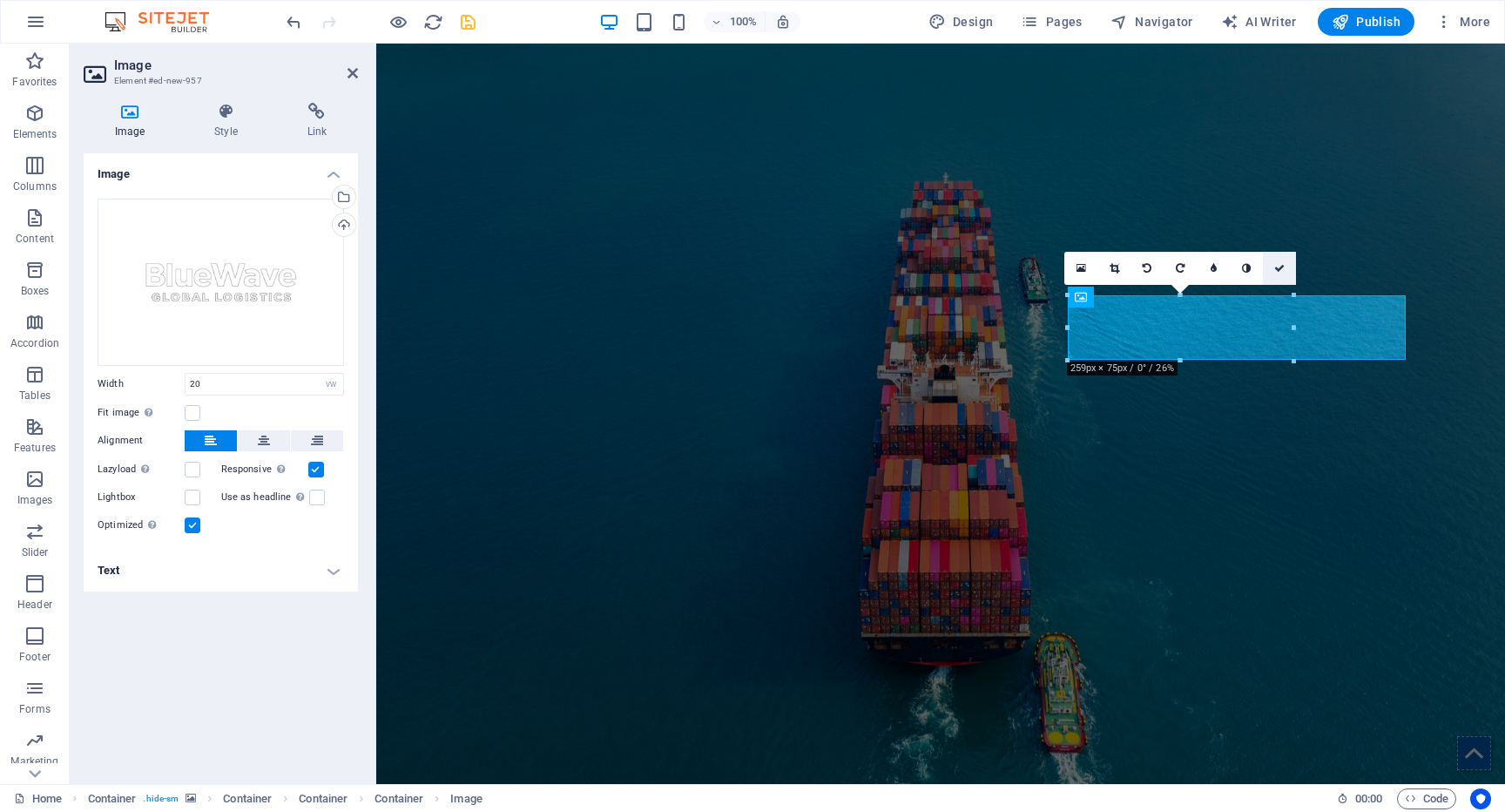
drag, startPoint x: 1286, startPoint y: 268, endPoint x: 1213, endPoint y: 225, distance: 84.7
click at [1286, 268] on link at bounding box center [1280, 268] width 33 height 33
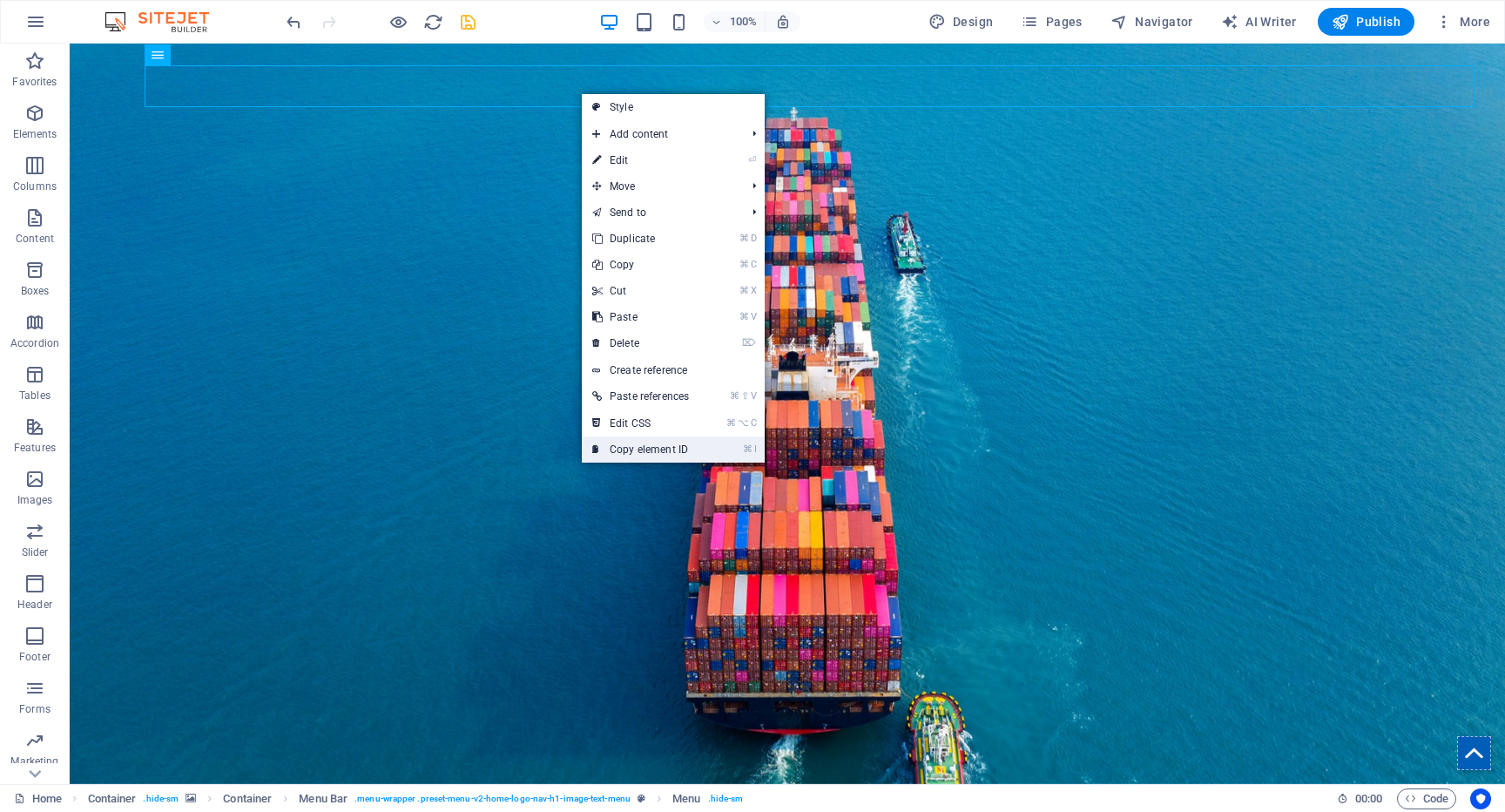
click at [658, 444] on link "⌘ I Copy element ID" at bounding box center [641, 449] width 118 height 26
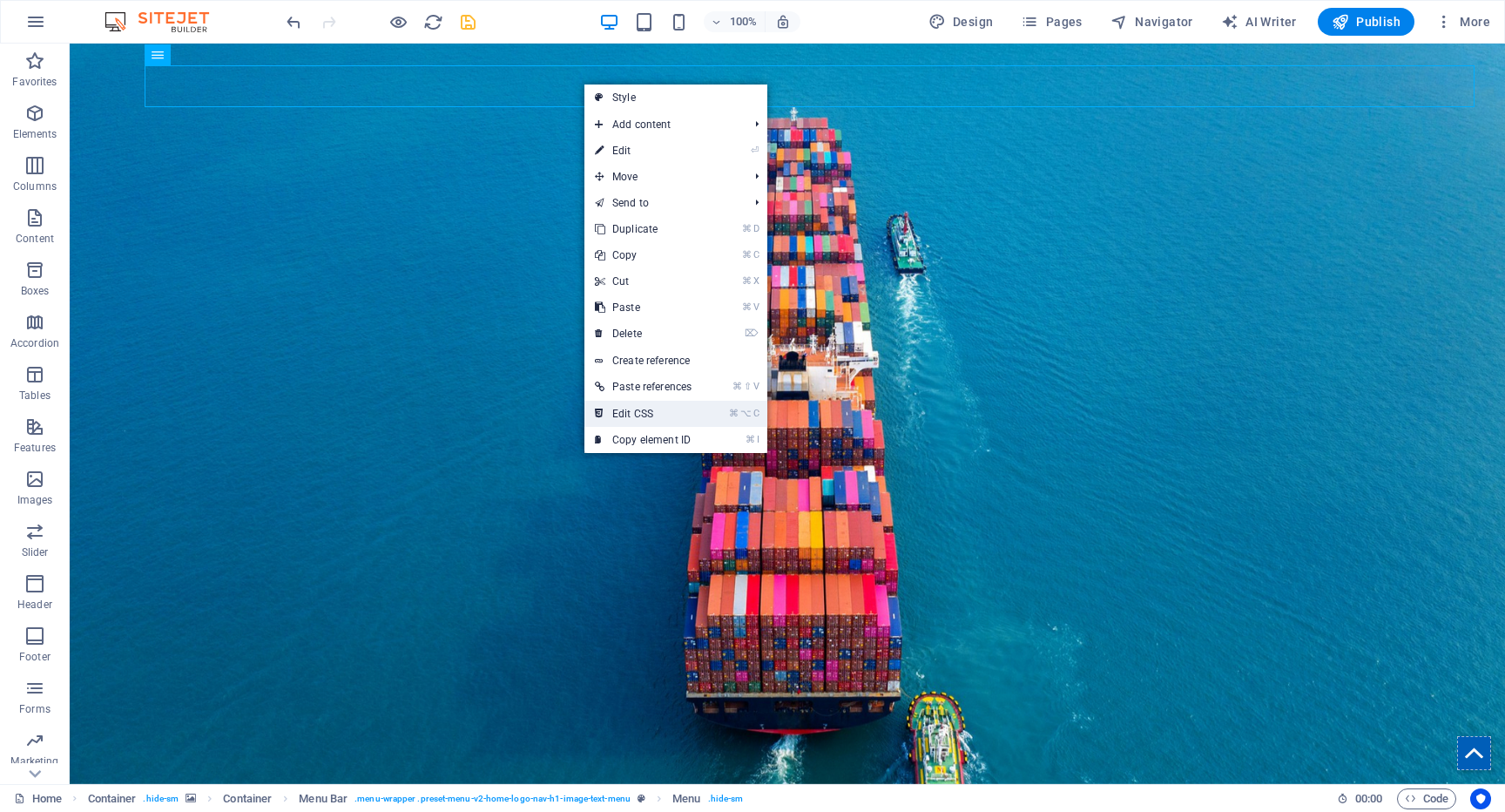
drag, startPoint x: 651, startPoint y: 416, endPoint x: 581, endPoint y: 371, distance: 83.2
click at [651, 416] on link "⌘ ⌥ C Edit CSS" at bounding box center [643, 414] width 118 height 26
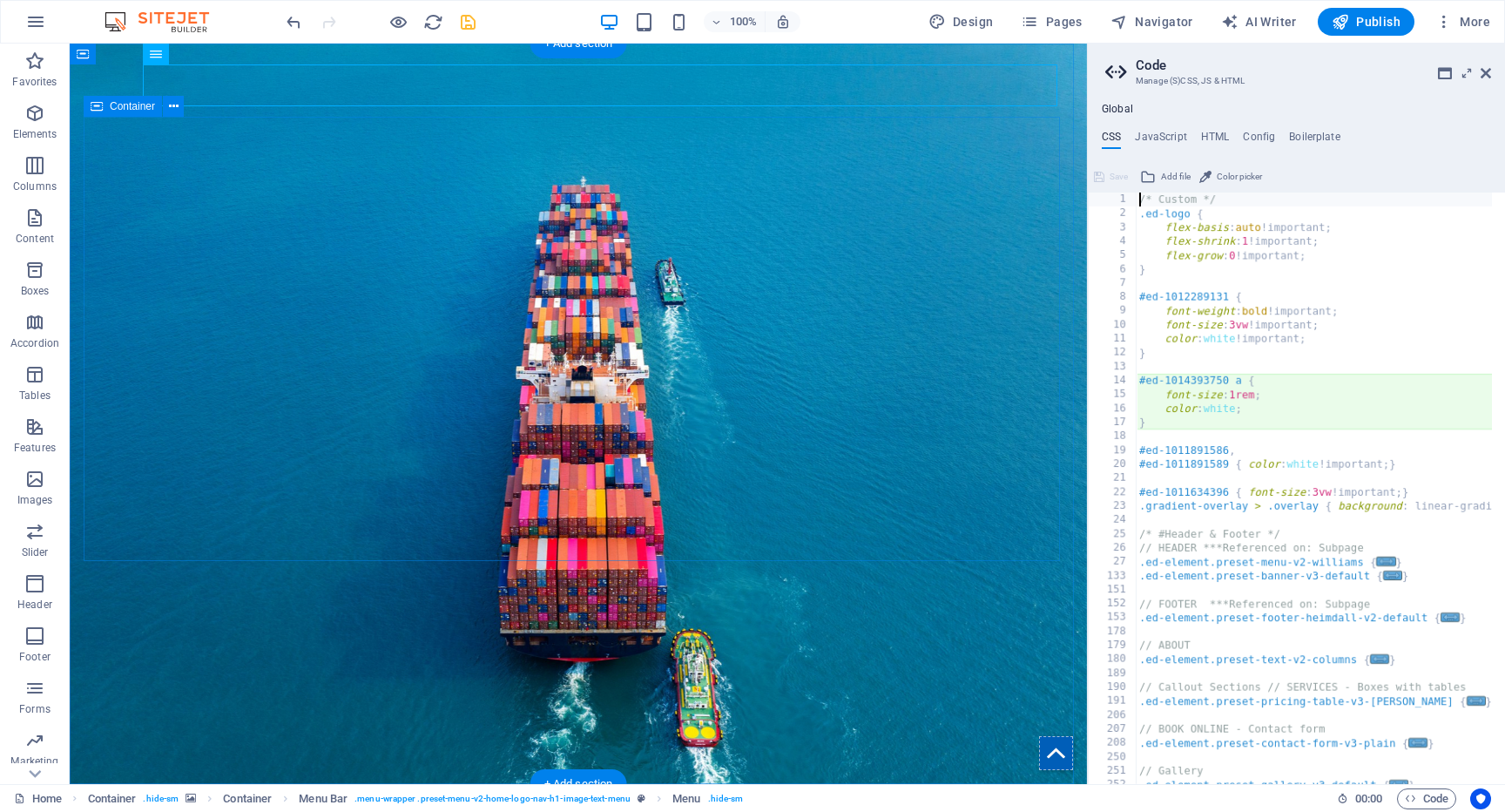
type textarea "font-size: 1rem;"
click at [1172, 436] on div "/* Custom */ .ed-logo { flex-basis : auto !important; flex-shrink : 1 !importan…" at bounding box center [1526, 495] width 781 height 606
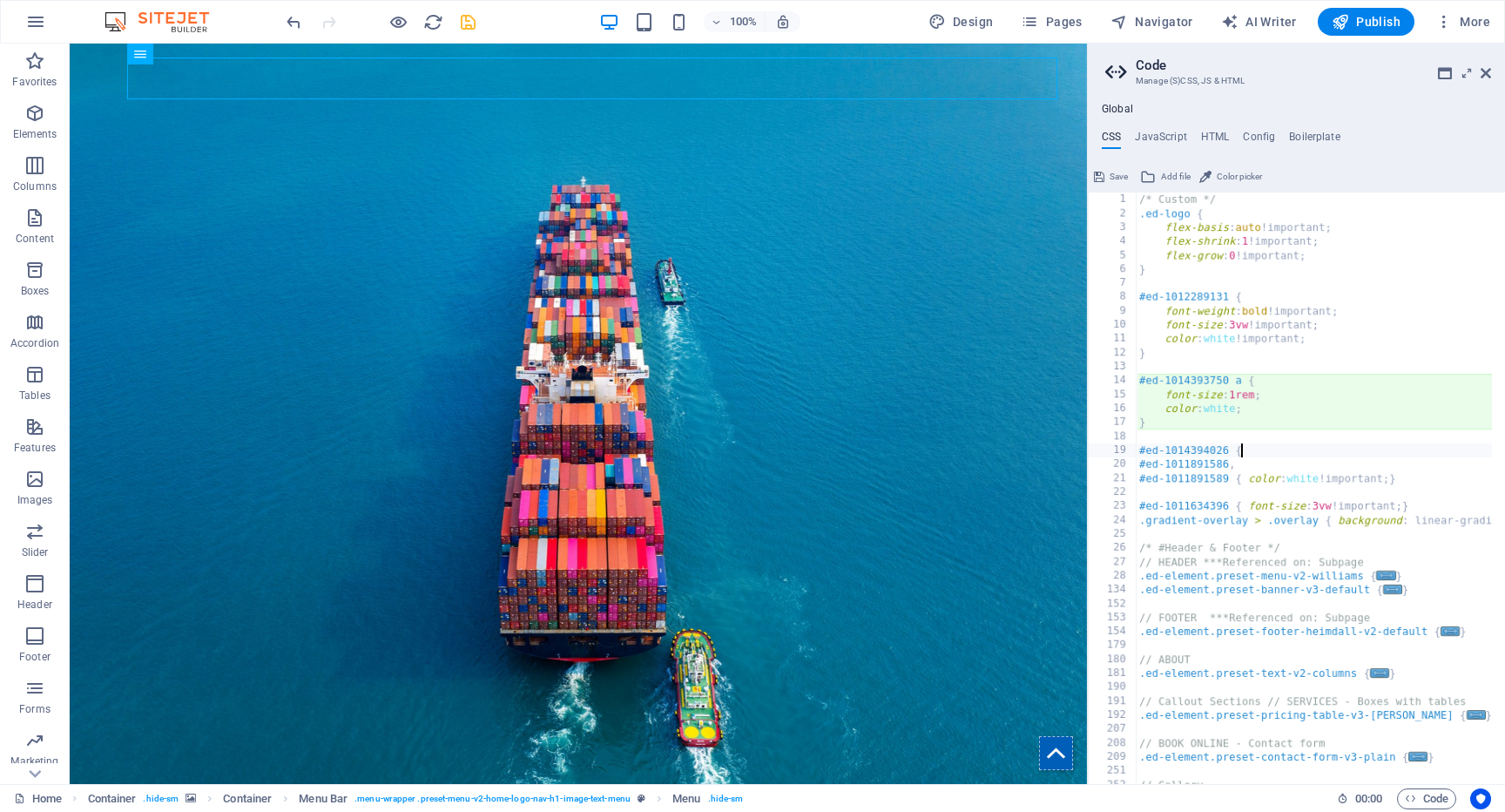
type textarea "#ed-1014394026 {}"
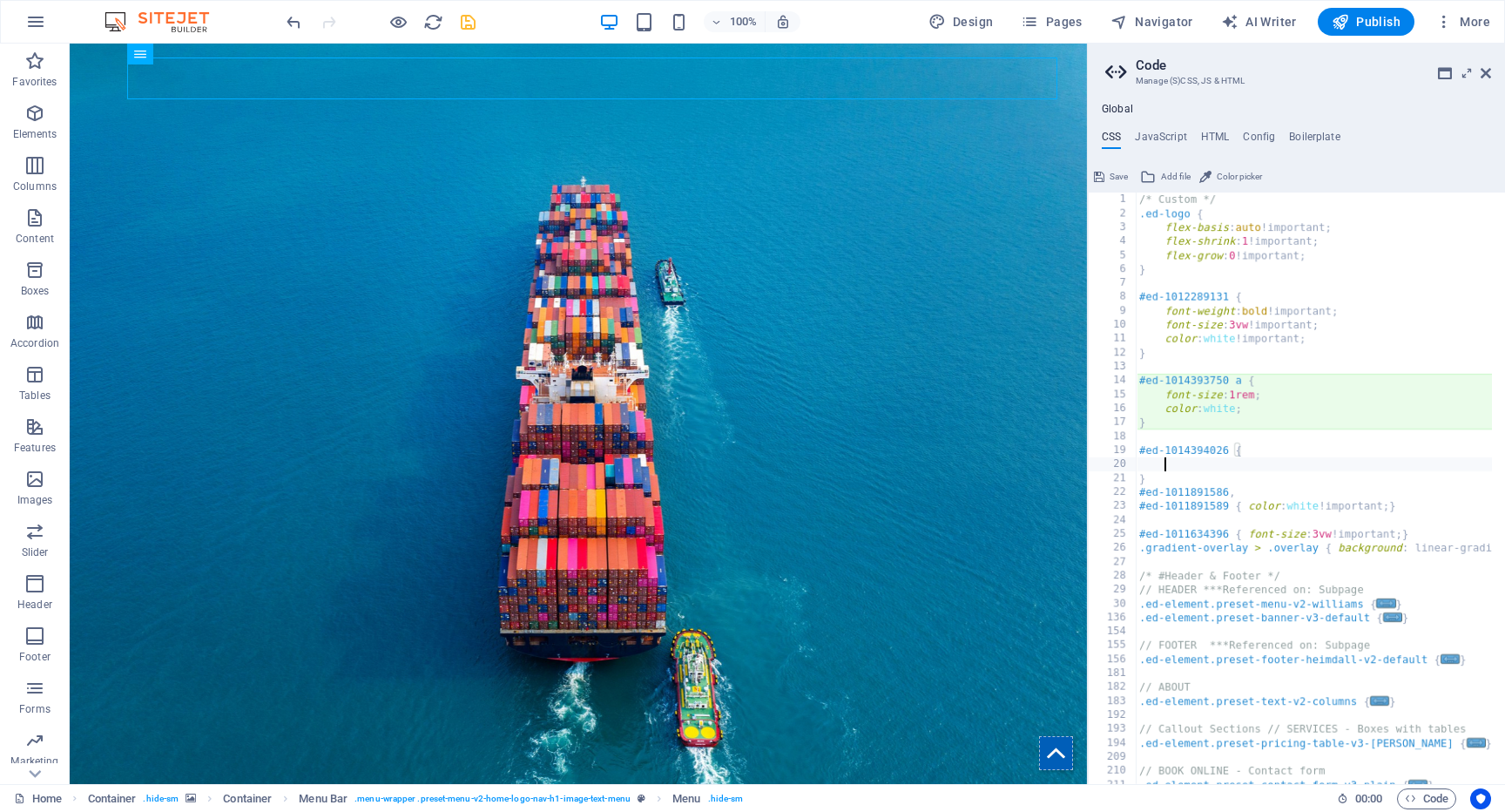
scroll to position [0, 1]
type textarea "}"
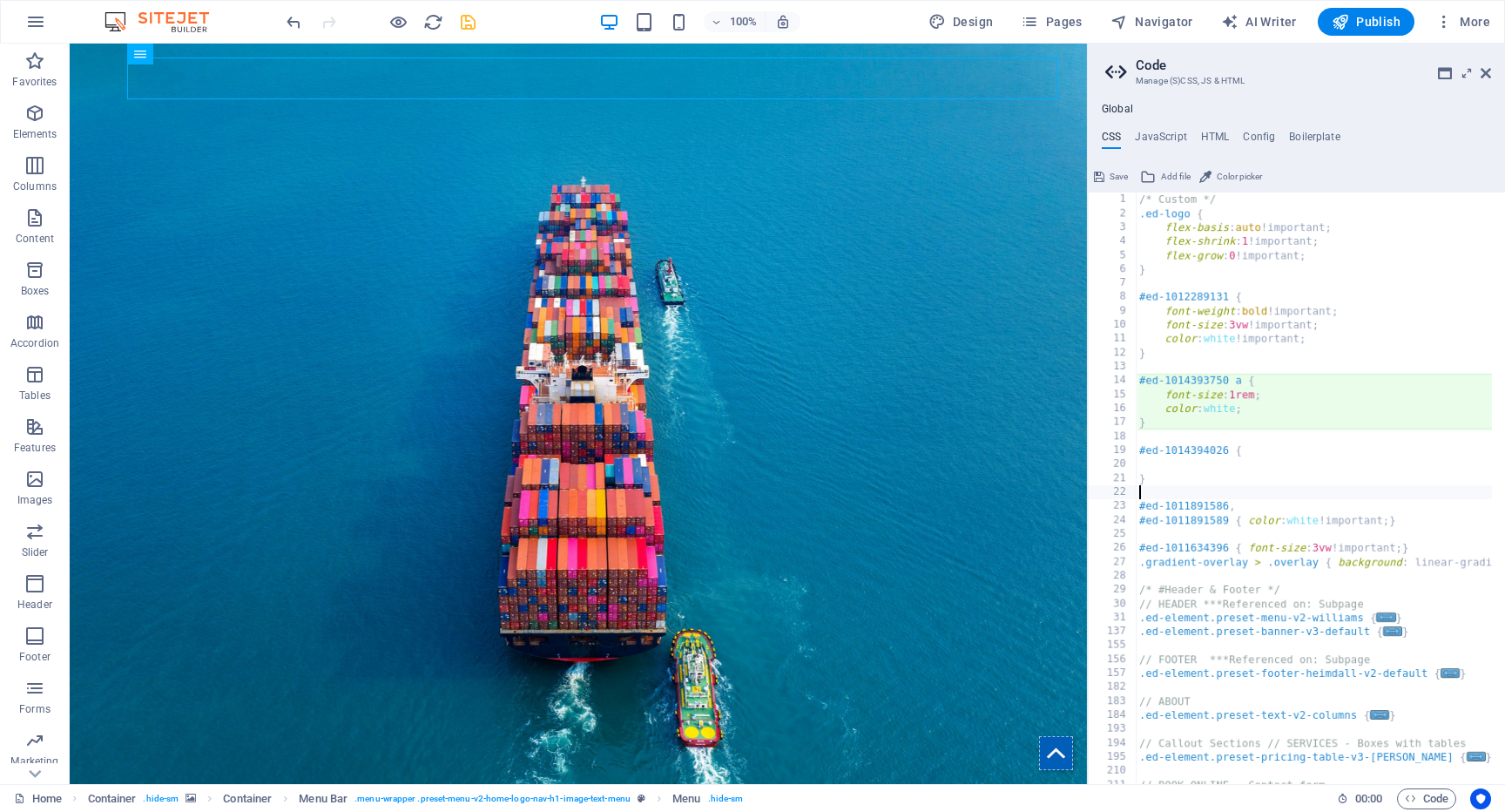
type textarea "}"
click at [1232, 450] on div "/* Custom */ .ed-logo { flex-basis : auto !important; flex-shrink : 1 !importan…" at bounding box center [1526, 495] width 781 height 606
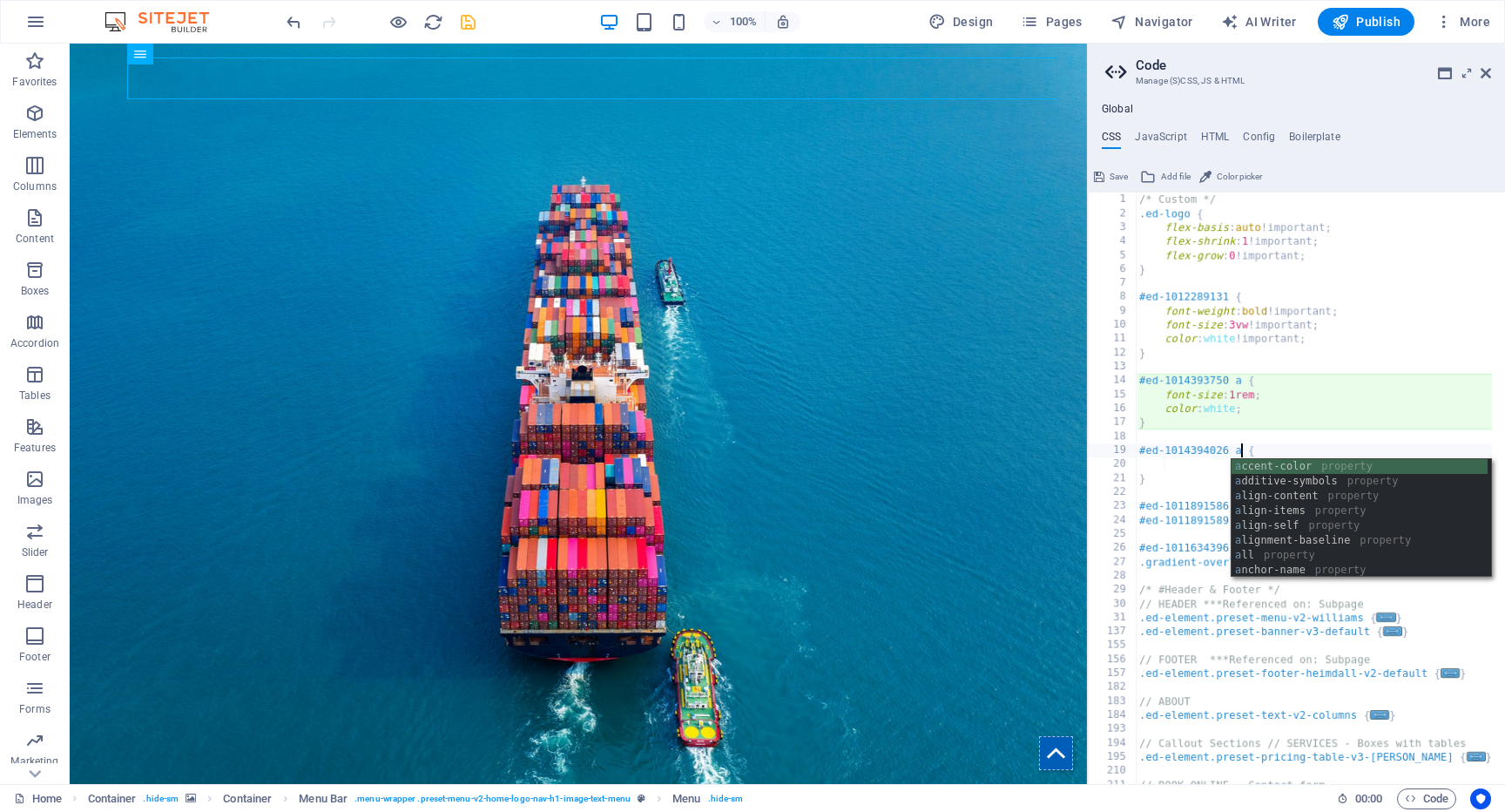
scroll to position [0, 8]
type textarea "#ed-1014394026 a:hover {"
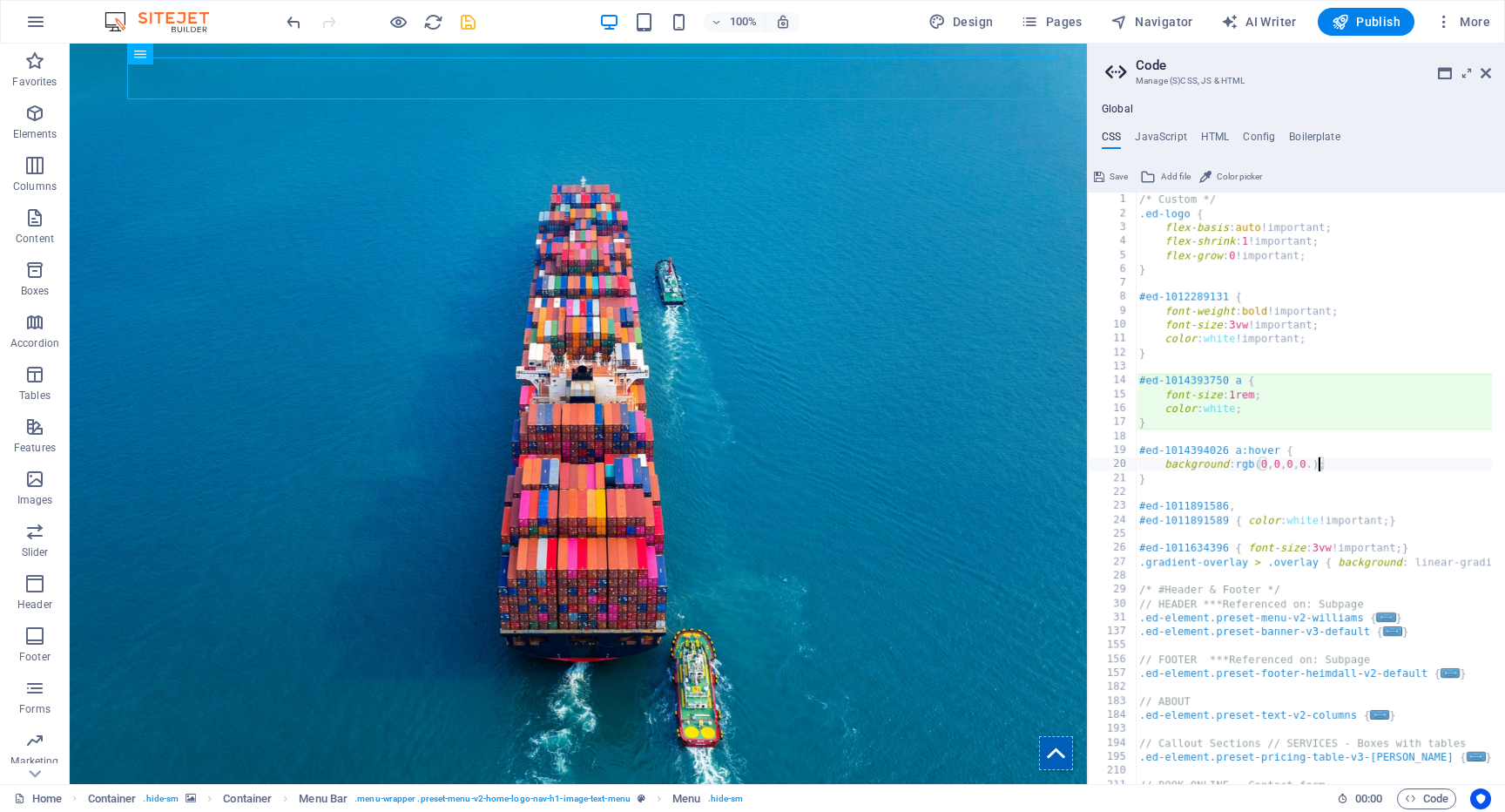
scroll to position [0, 15]
click at [1227, 470] on div "/* Custom */ .ed-logo { flex-basis : auto !important; flex-shrink : 1 !importan…" at bounding box center [1526, 495] width 781 height 606
click at [1375, 471] on div "/* Custom */ .ed-logo { flex-basis : auto !important; flex-shrink : 1 !importan…" at bounding box center [1526, 495] width 781 height 606
type textarea "background: rgb(0,0,0,0.5);"
click at [1113, 176] on span "Save" at bounding box center [1119, 176] width 19 height 21
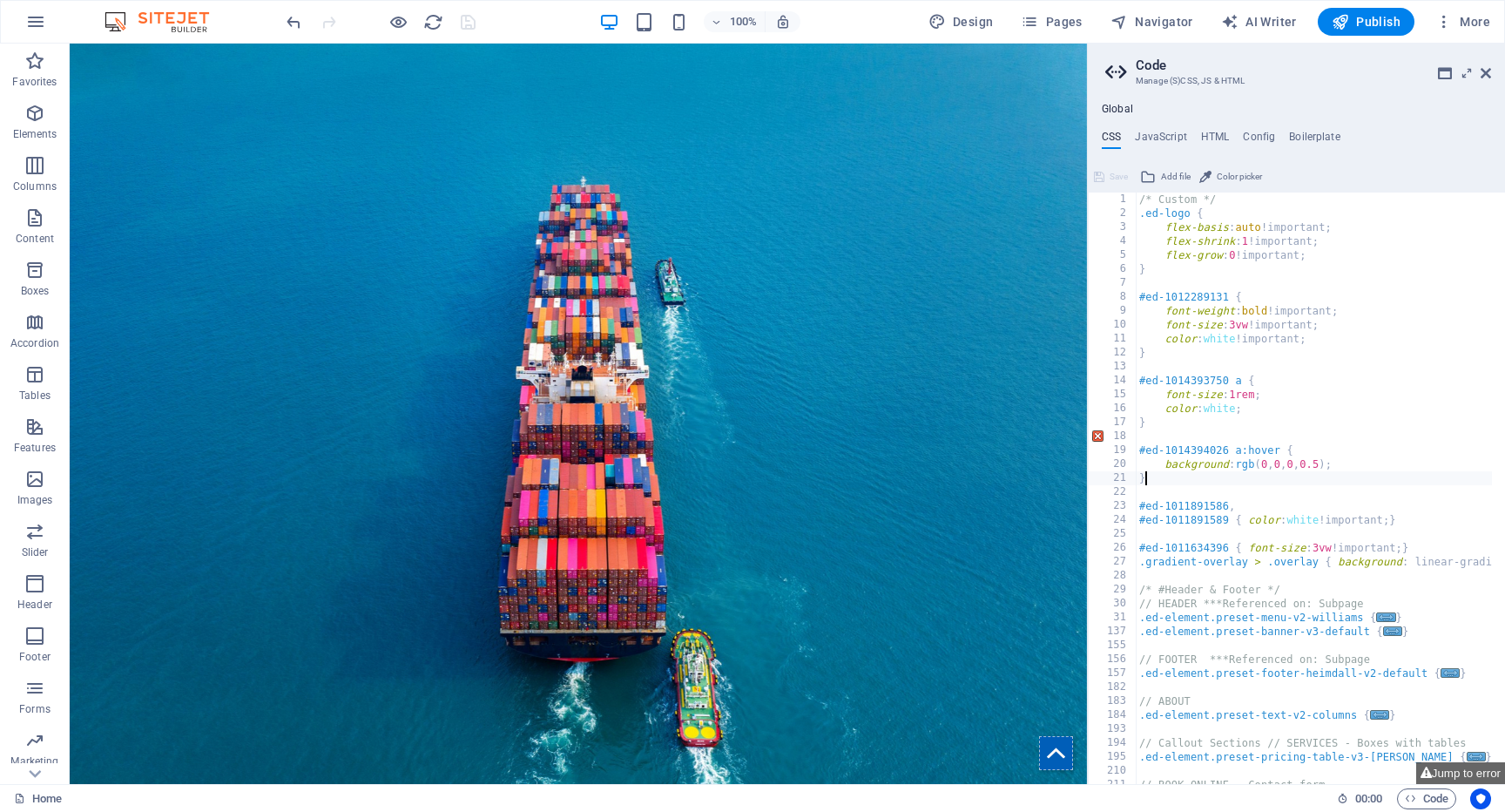
click at [1333, 475] on div "/* Custom */ .ed-logo { flex-basis : auto !important; flex-shrink : 1 !importan…" at bounding box center [1526, 495] width 781 height 606
click at [1319, 466] on div "/* Custom */ .ed-logo { flex-basis : auto !important; flex-shrink : 1 !importan…" at bounding box center [1526, 495] width 781 height 606
click at [1307, 469] on div "/* Custom */ .ed-logo { flex-basis : auto !important; flex-shrink : 1 !importan…" at bounding box center [1526, 495] width 781 height 606
click at [1261, 465] on div "/* Custom */ .ed-logo { flex-basis : auto !important; flex-shrink : 1 !importan…" at bounding box center [1526, 495] width 781 height 606
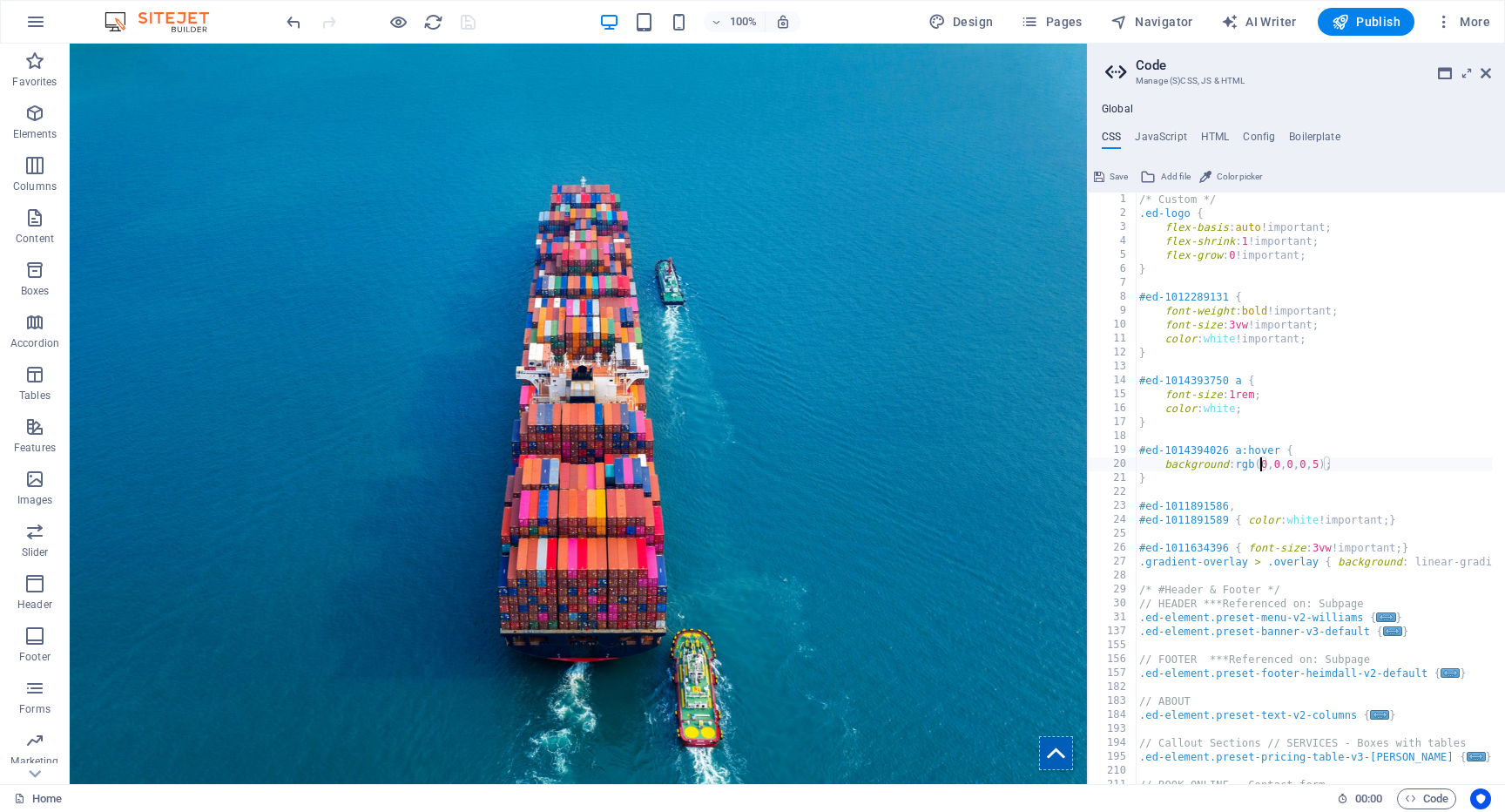
scroll to position [0, 11]
drag, startPoint x: 1343, startPoint y: 461, endPoint x: 1244, endPoint y: 467, distance: 99.2
click at [1244, 467] on div "/* Custom */ .ed-logo { flex-basis : auto !important; flex-shrink : 1 !importan…" at bounding box center [1526, 495] width 781 height 606
click at [1320, 468] on div "/* Custom */ .ed-logo { flex-basis : auto !important; flex-shrink : 1 !importan…" at bounding box center [1526, 495] width 781 height 606
click at [1327, 466] on div "/* Custom */ .ed-logo { flex-basis : auto !important; flex-shrink : 1 !importan…" at bounding box center [1526, 495] width 781 height 606
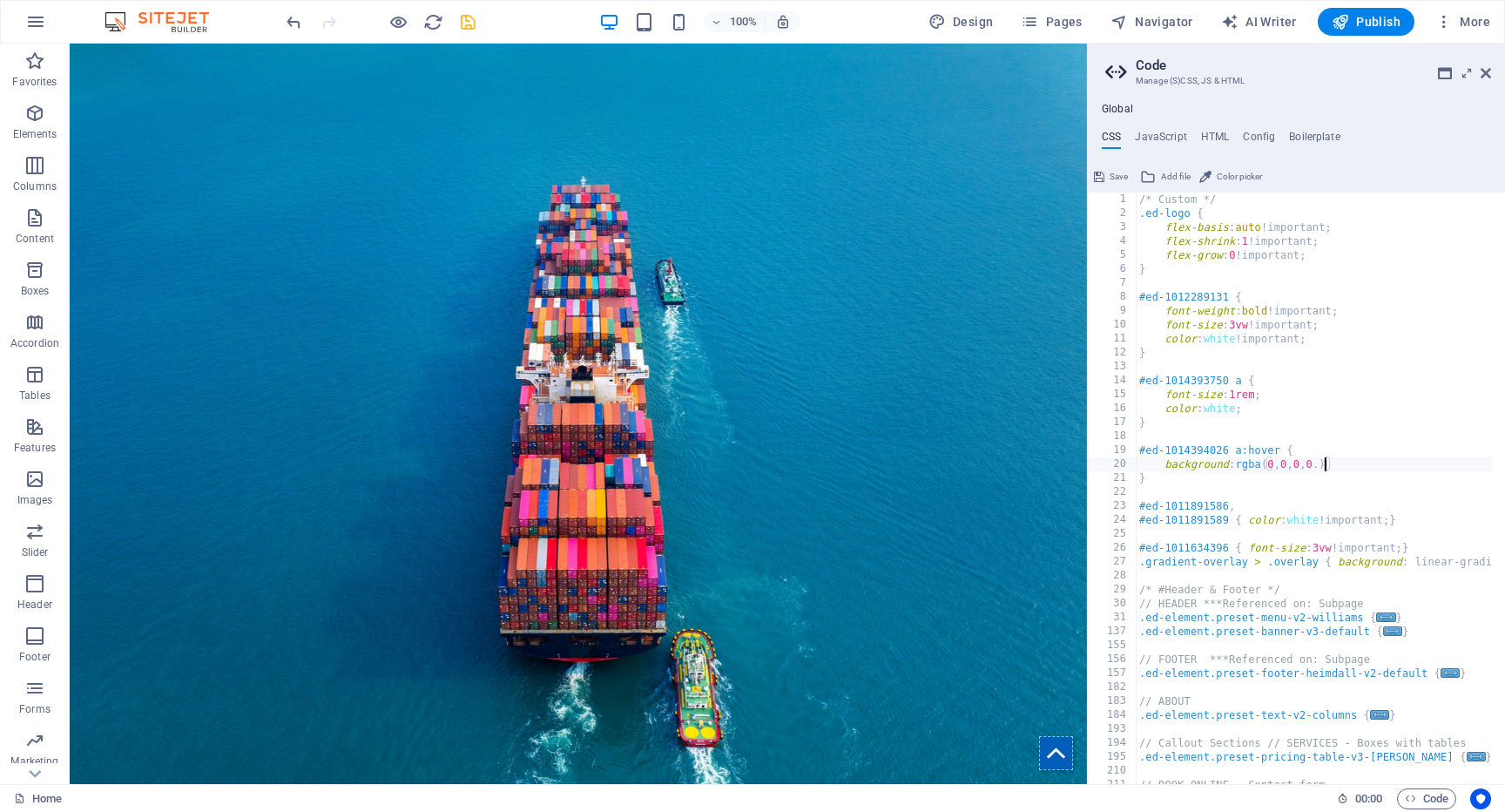
scroll to position [0, 15]
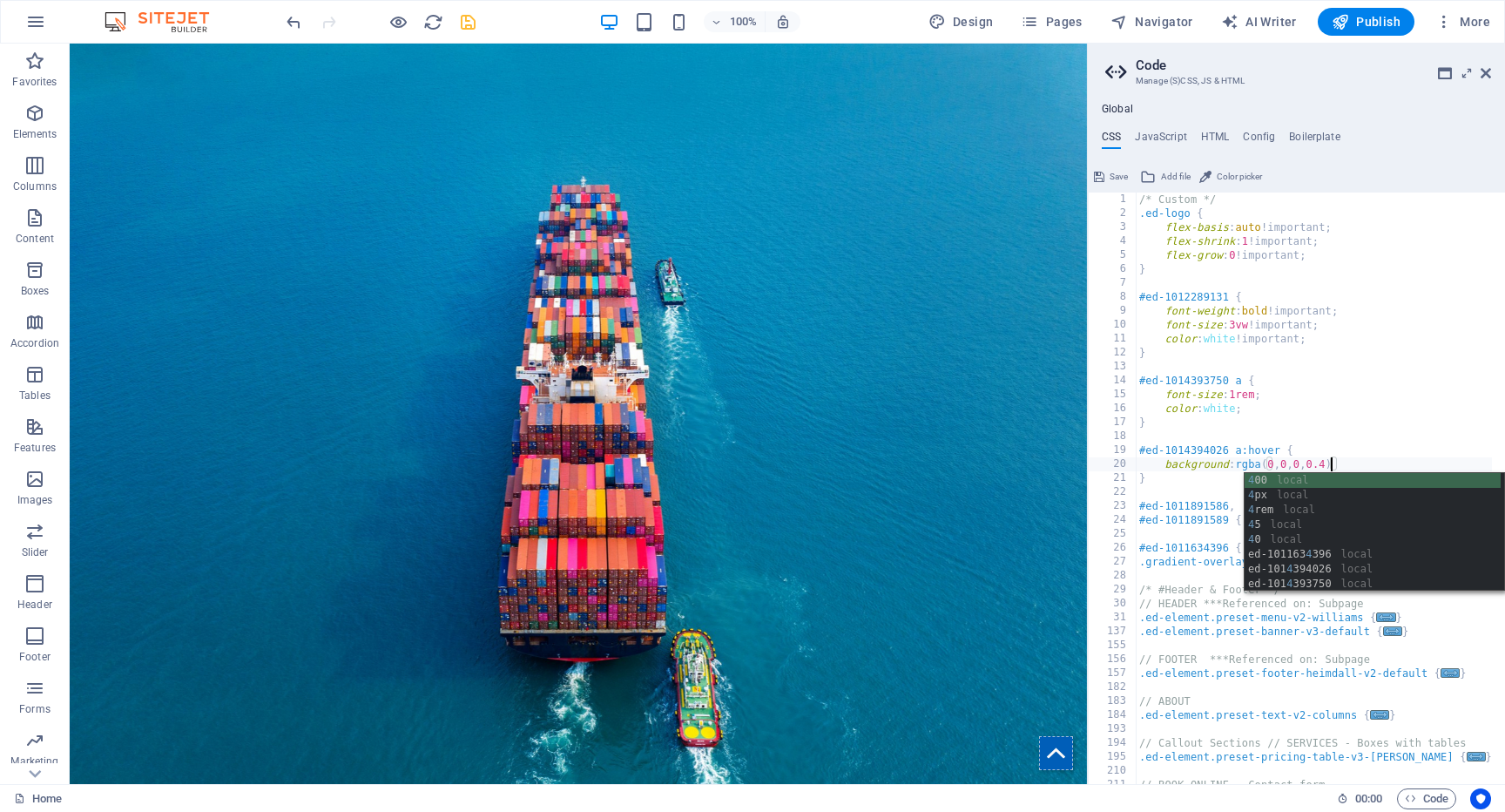
click at [1386, 449] on div "/* Custom */ .ed-logo { flex-basis : auto !important; flex-shrink : 1 !importan…" at bounding box center [1526, 495] width 781 height 606
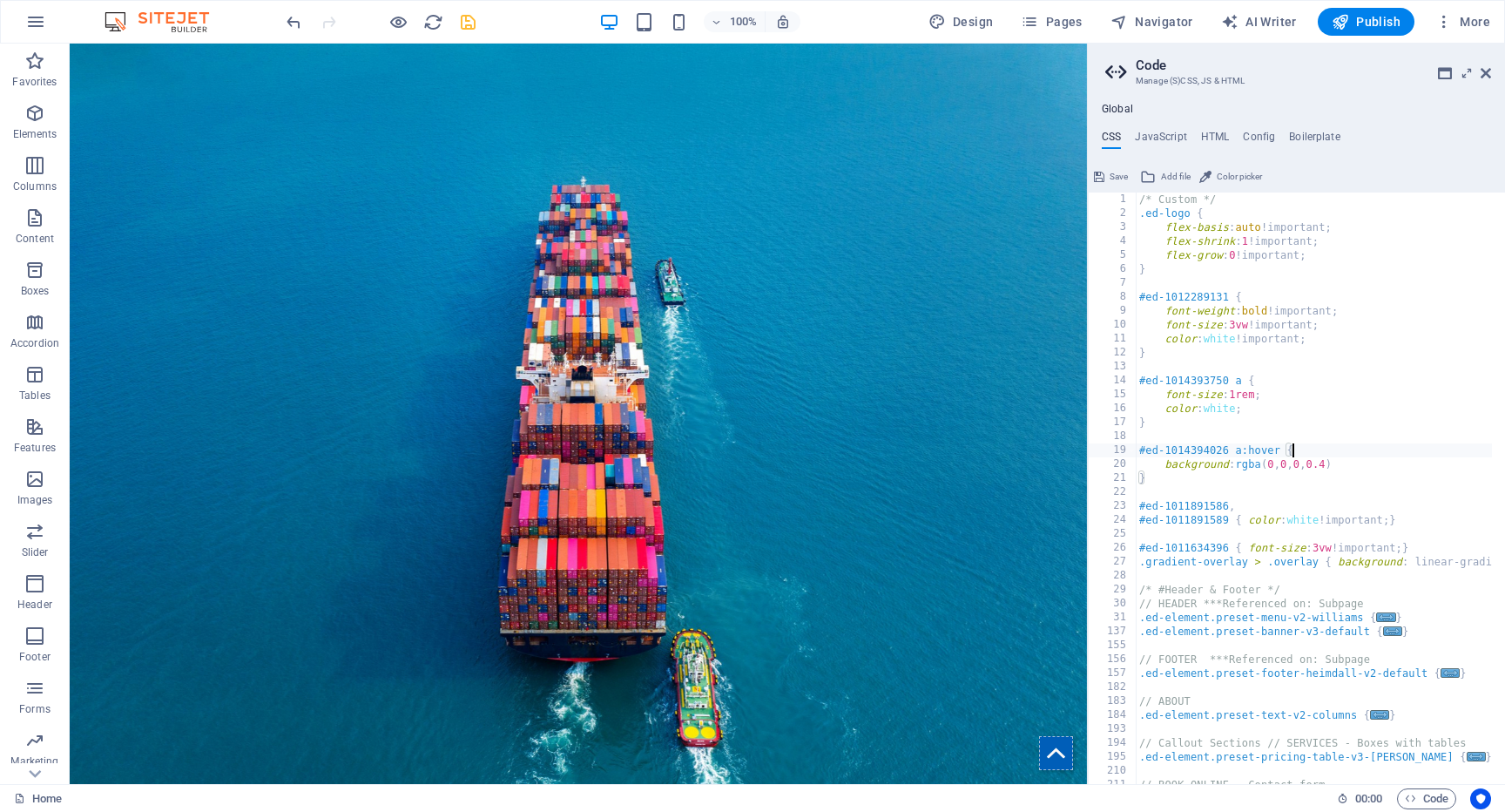
scroll to position [0, 11]
click at [1363, 461] on div "/* Custom */ .ed-logo { flex-basis : auto !important; flex-shrink : 1 !importan…" at bounding box center [1526, 495] width 781 height 606
type textarea "background: rgba(0,0,0,0.4);"
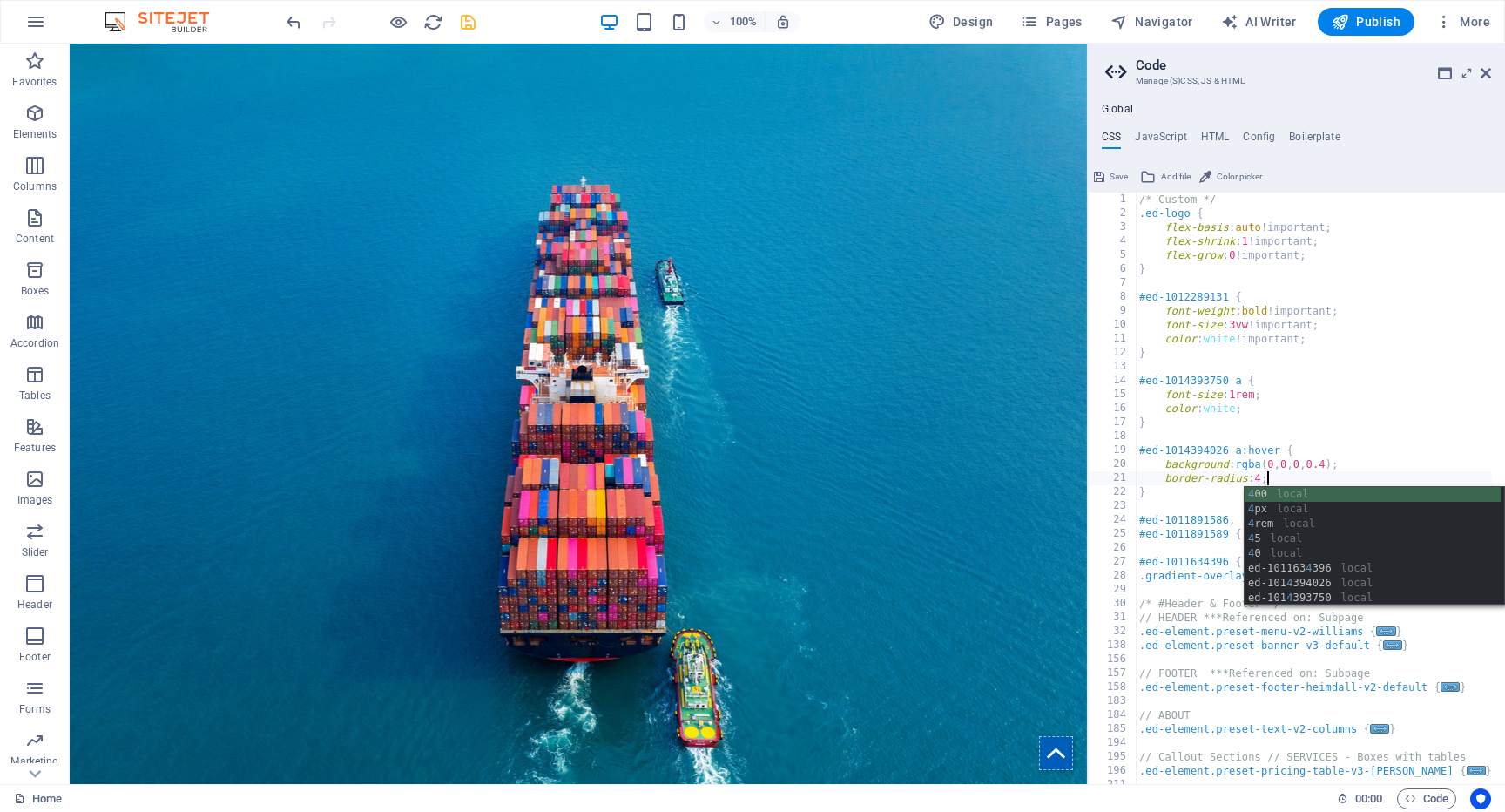
scroll to position [0, 10]
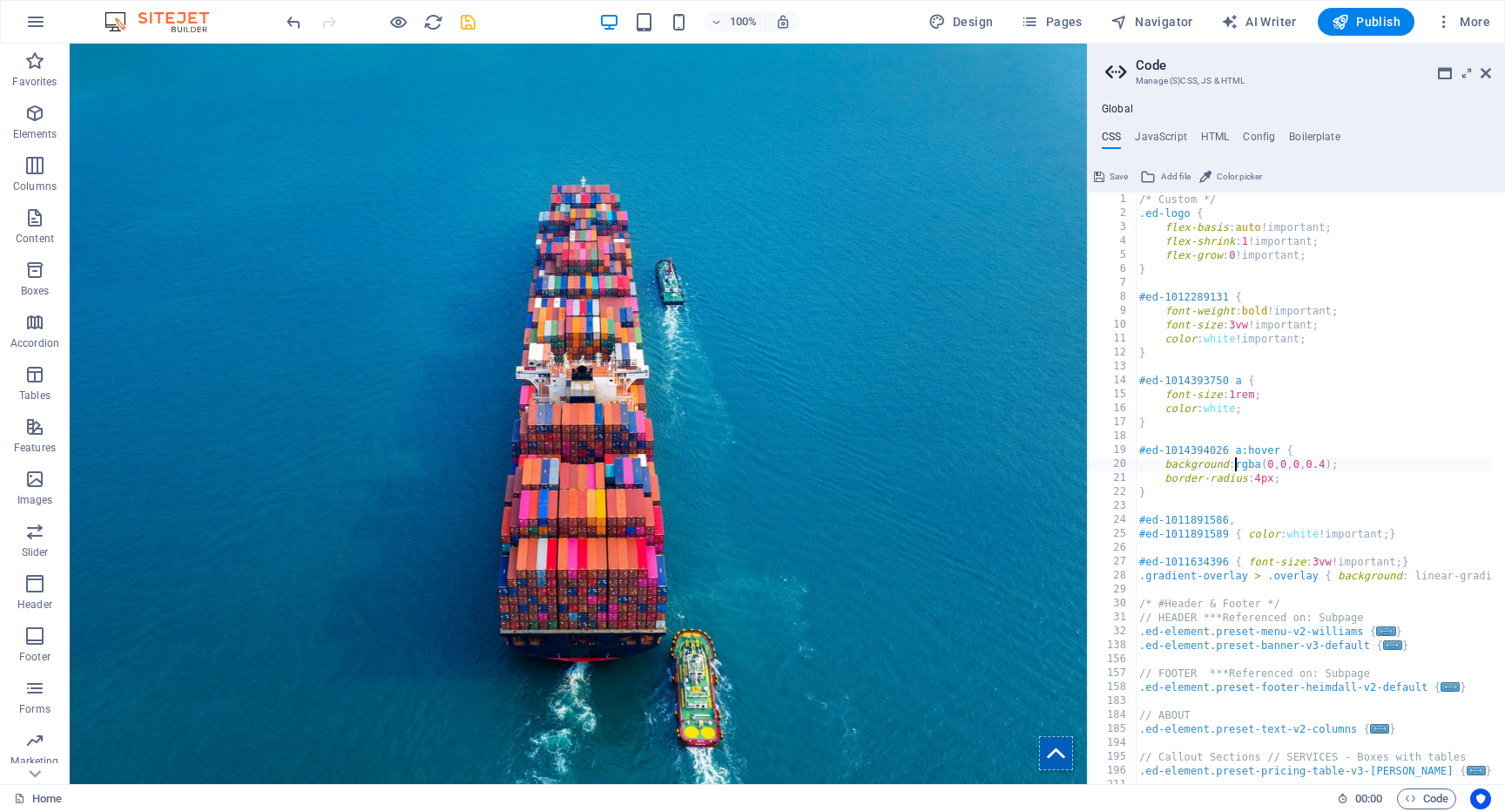
click at [1235, 467] on div "/* Custom */ .ed-logo { flex-basis : auto !important; flex-shrink : 1 !importan…" at bounding box center [1526, 495] width 781 height 606
type textarea "background: rgba(0,0,0,0.4);"
click at [475, 32] on div at bounding box center [381, 21] width 195 height 28
click at [1109, 179] on span "Save" at bounding box center [1119, 176] width 19 height 21
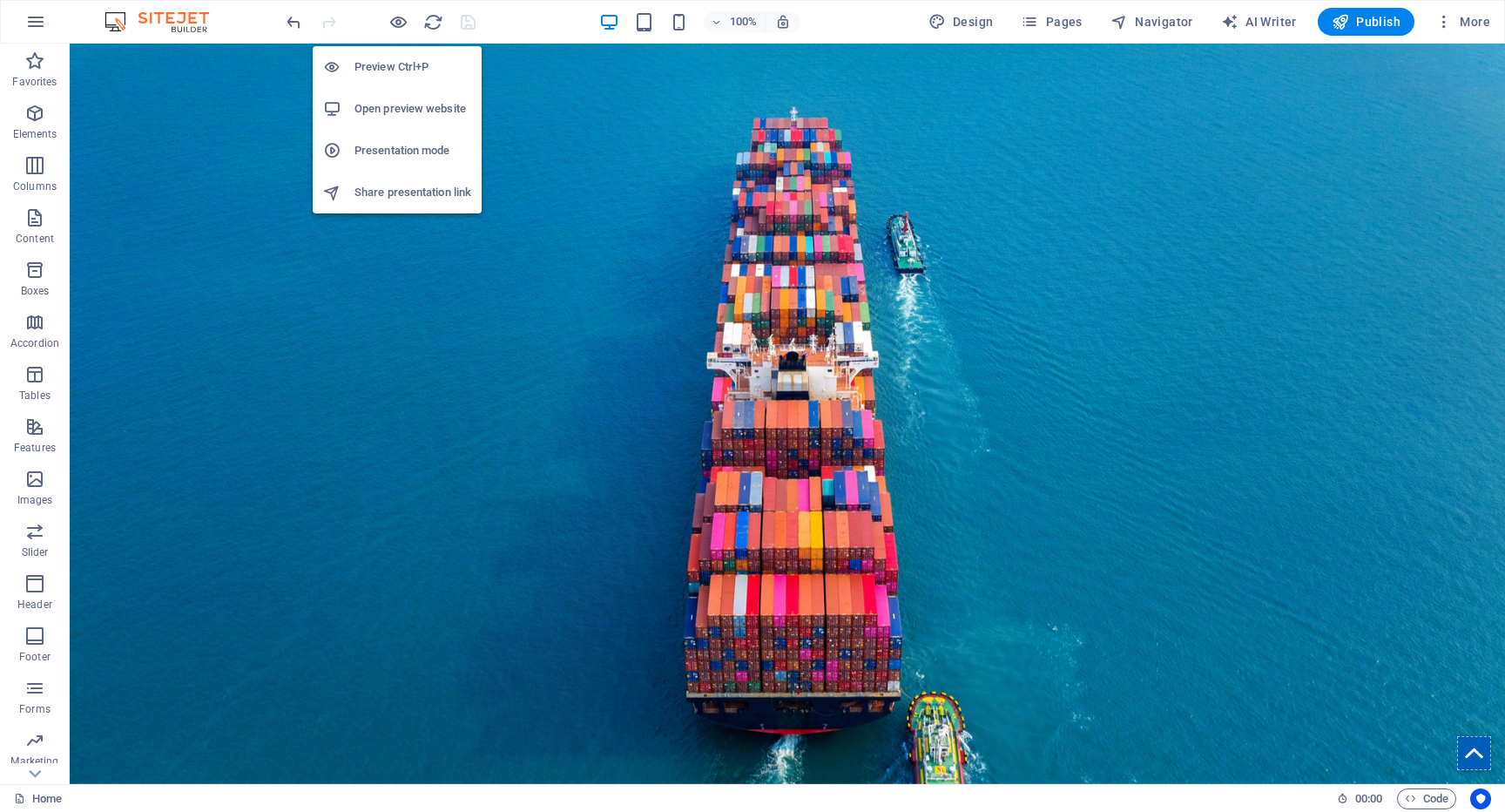
click at [390, 70] on h6 "Preview Ctrl+P" at bounding box center [413, 67] width 117 height 21
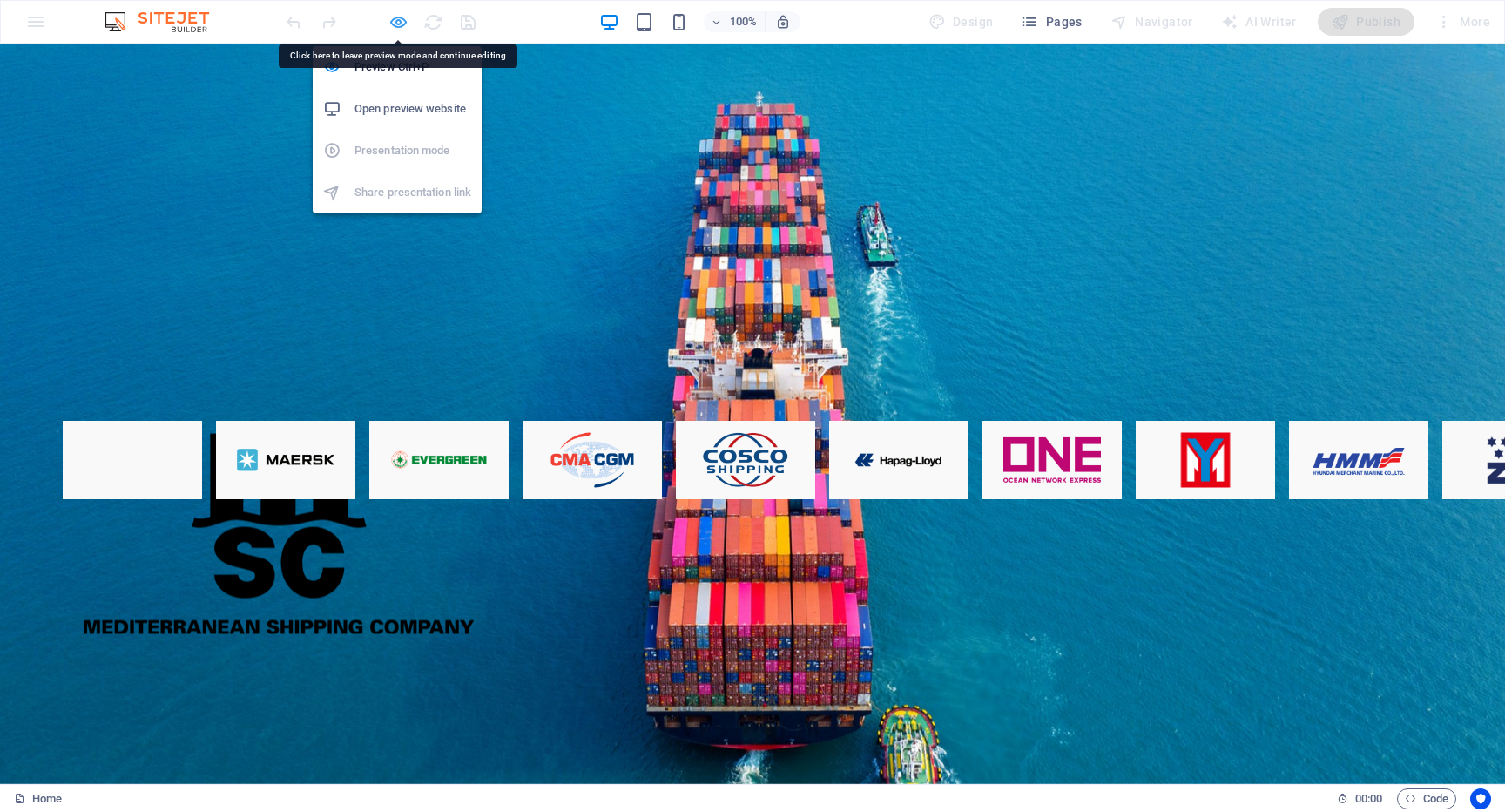
click at [398, 24] on icon "button" at bounding box center [398, 22] width 20 height 20
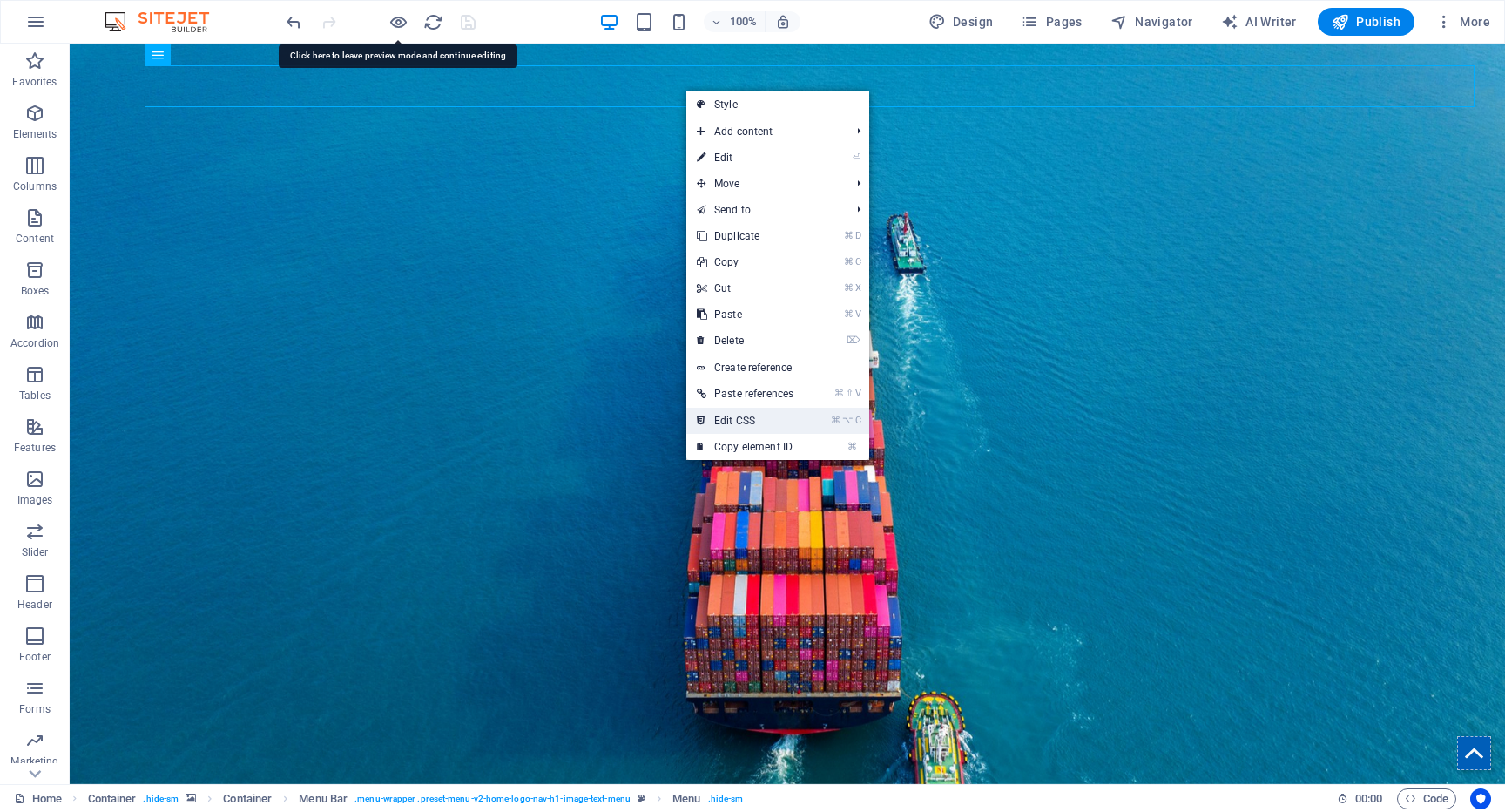
click at [752, 429] on link "⌘ ⌥ C Edit CSS" at bounding box center [745, 420] width 118 height 26
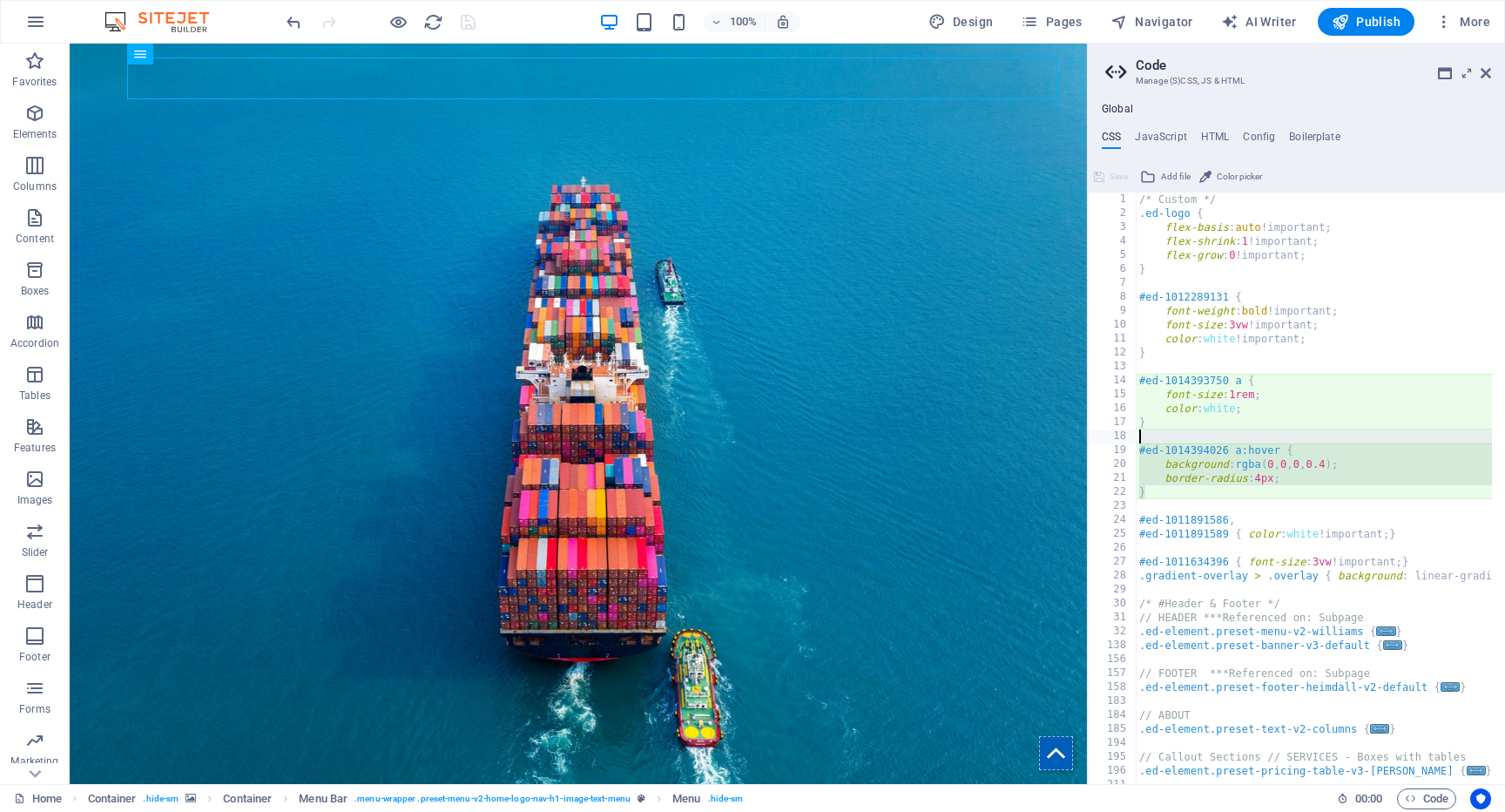
drag, startPoint x: 1156, startPoint y: 490, endPoint x: 1136, endPoint y: 444, distance: 50.2
click at [1136, 444] on div "background: rgba(0,0,0,0.4); 1 2 3 4 5 6 7 8 9 10 11 12 13 14 15 16 17 18 19 20…" at bounding box center [1296, 487] width 417 height 591
type textarea "#ed-1014394026 a:hover {"
click at [1187, 443] on div "/* Custom */ .ed-logo { flex-basis : auto !important; flex-shrink : 1 !importan…" at bounding box center [1526, 495] width 781 height 606
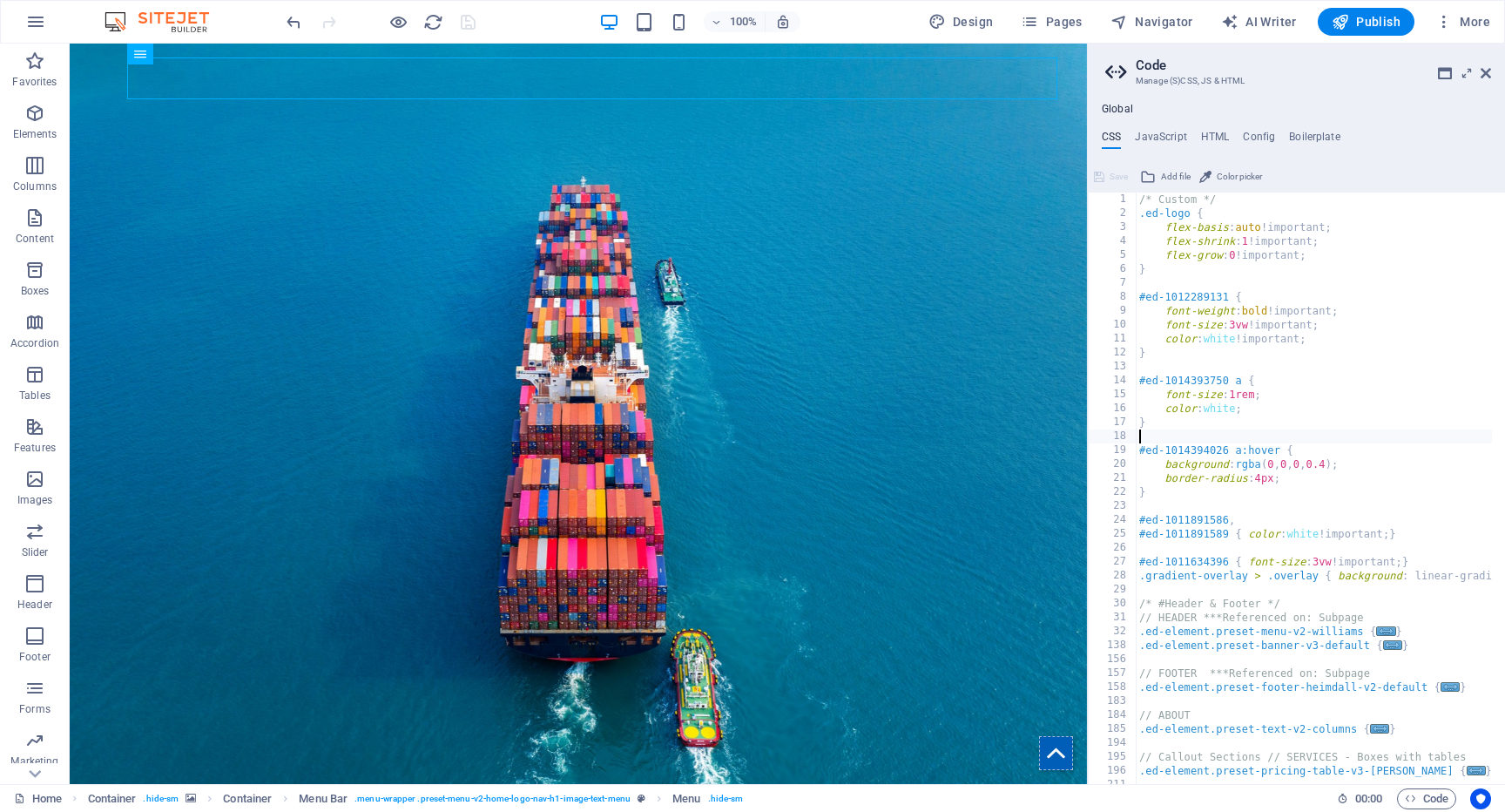
paste textarea "}"
type textarea "}"
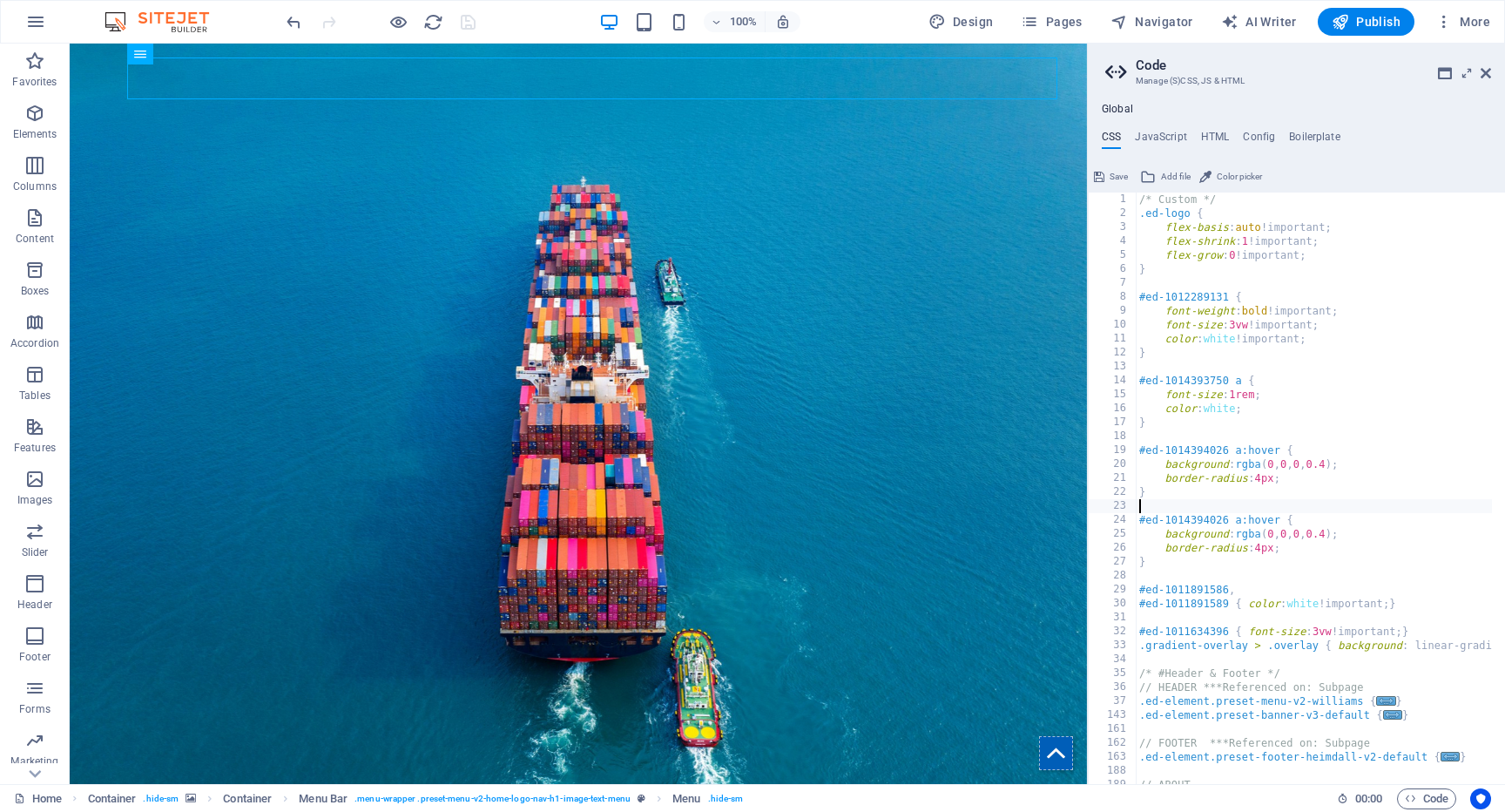
click at [1271, 458] on div "/* Custom */ .ed-logo { flex-basis : auto !important; flex-shrink : 1 !importan…" at bounding box center [1526, 495] width 781 height 606
click at [1271, 457] on div "/* Custom */ .ed-logo { flex-basis : auto !important; flex-shrink : 1 !importan…" at bounding box center [1526, 495] width 781 height 606
click at [1276, 465] on div "/* Custom */ .ed-logo { flex-basis : auto !important; flex-shrink : 1 !importan…" at bounding box center [1526, 495] width 781 height 606
click at [1291, 465] on div "/* Custom */ .ed-logo { flex-basis : auto !important; flex-shrink : 1 !importan…" at bounding box center [1526, 495] width 781 height 606
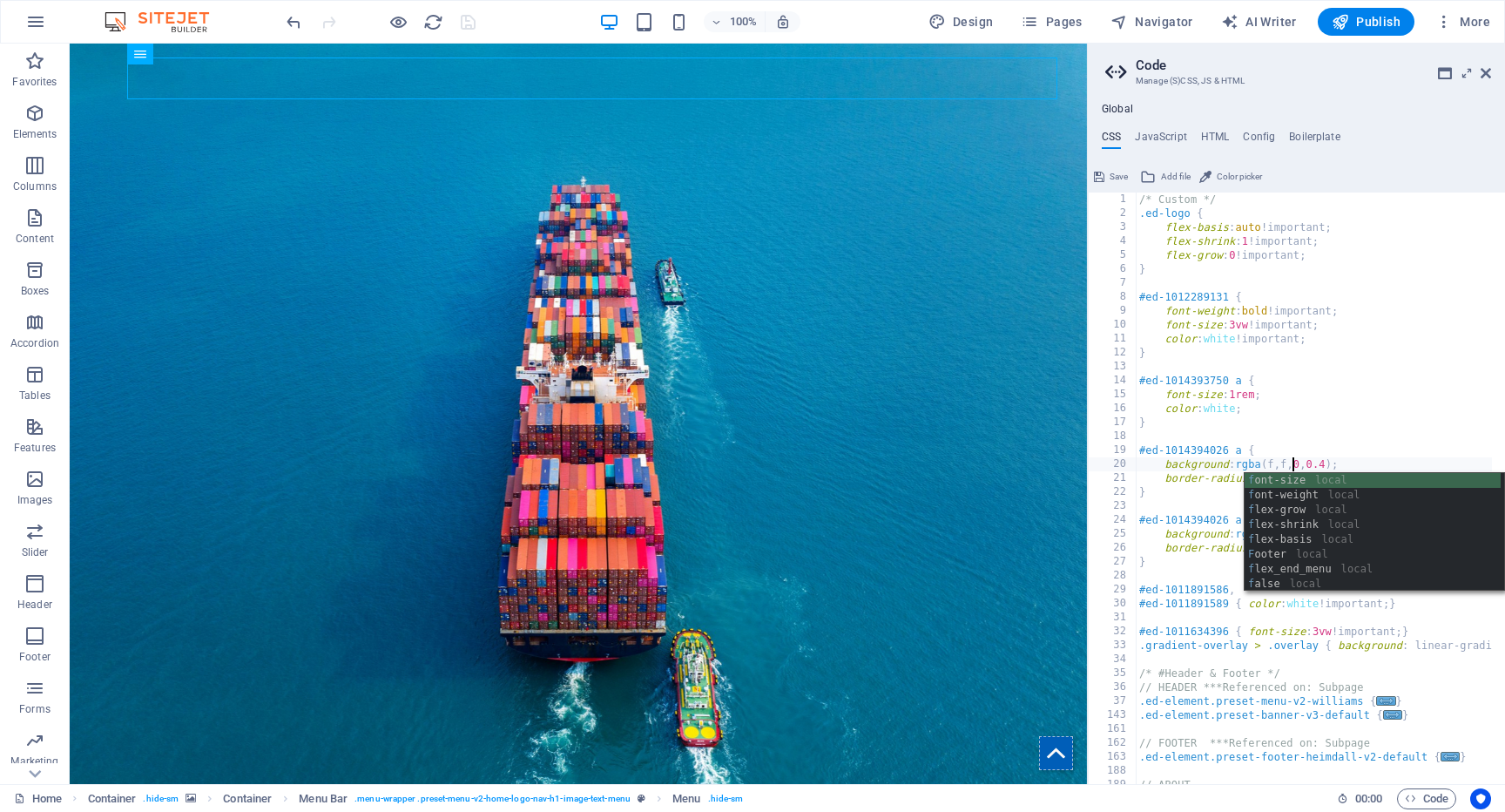
scroll to position [0, 12]
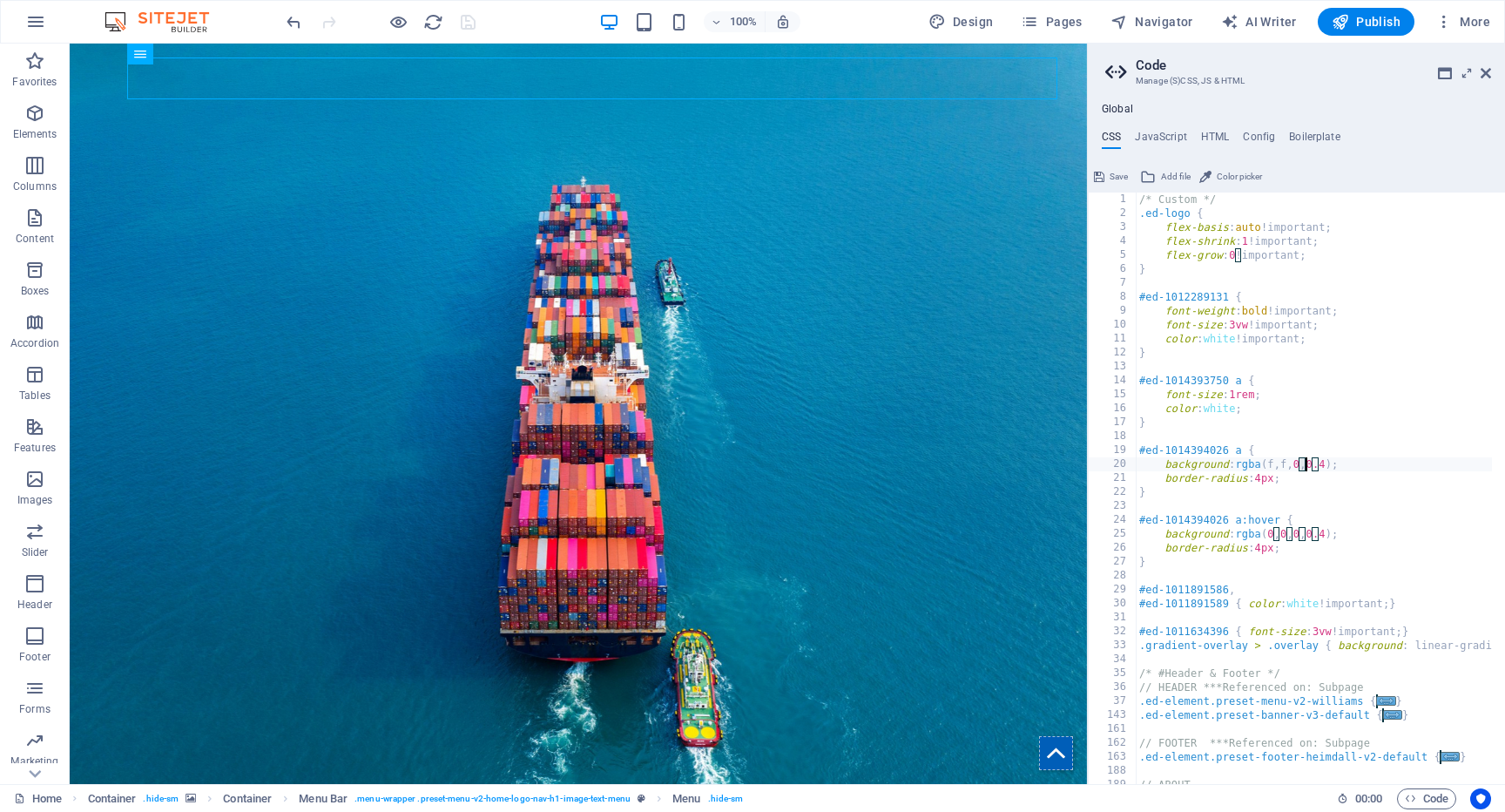
click at [1305, 463] on div "/* Custom */ .ed-logo { flex-basis : auto !important; flex-shrink : 1 !importan…" at bounding box center [1526, 495] width 781 height 606
type textarea "background: rgba(f,f,f,0.4);"
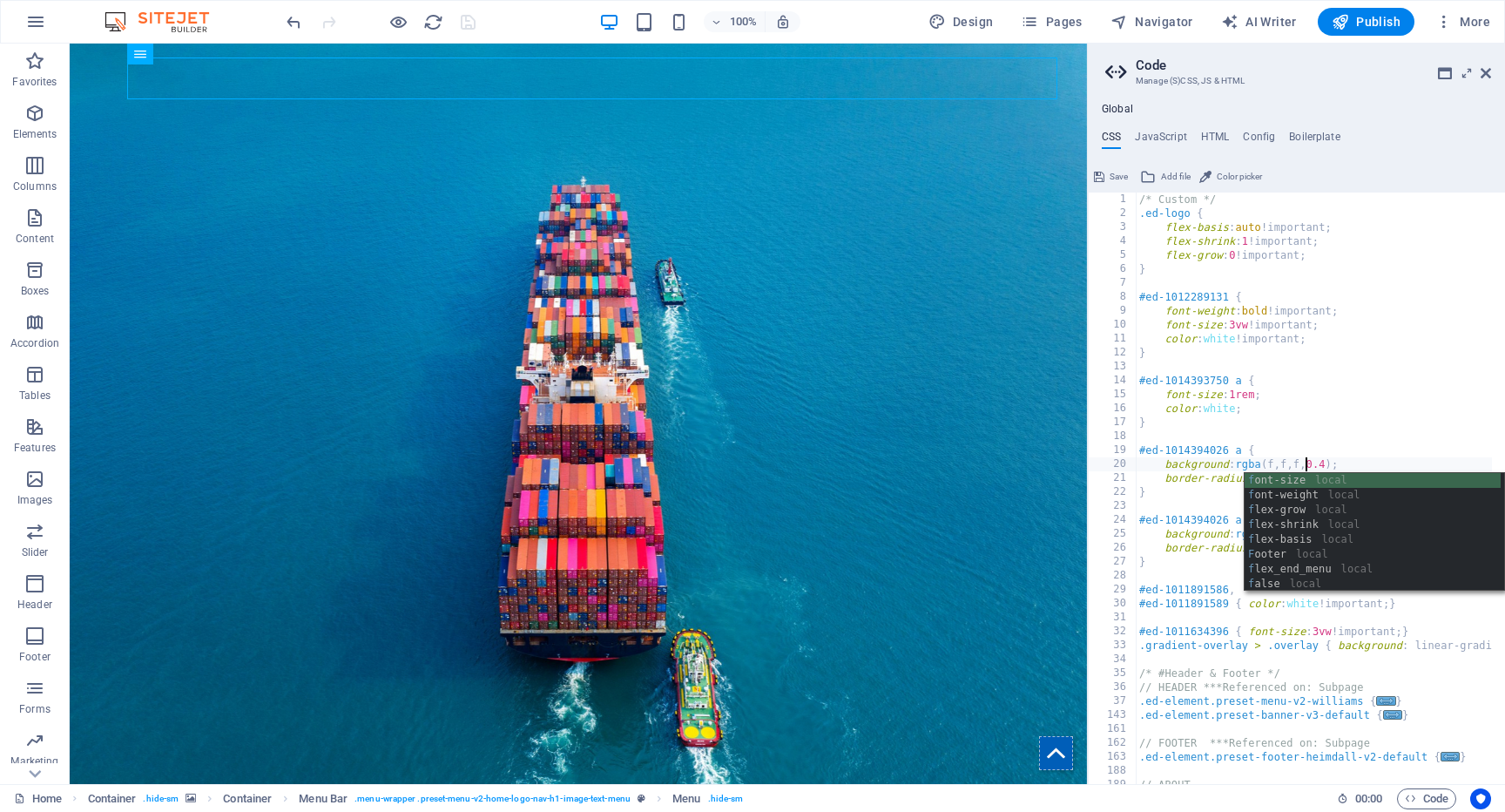
click at [1317, 439] on div "/* Custom */ .ed-logo { flex-basis : auto !important; flex-shrink : 1 !importan…" at bounding box center [1526, 495] width 781 height 606
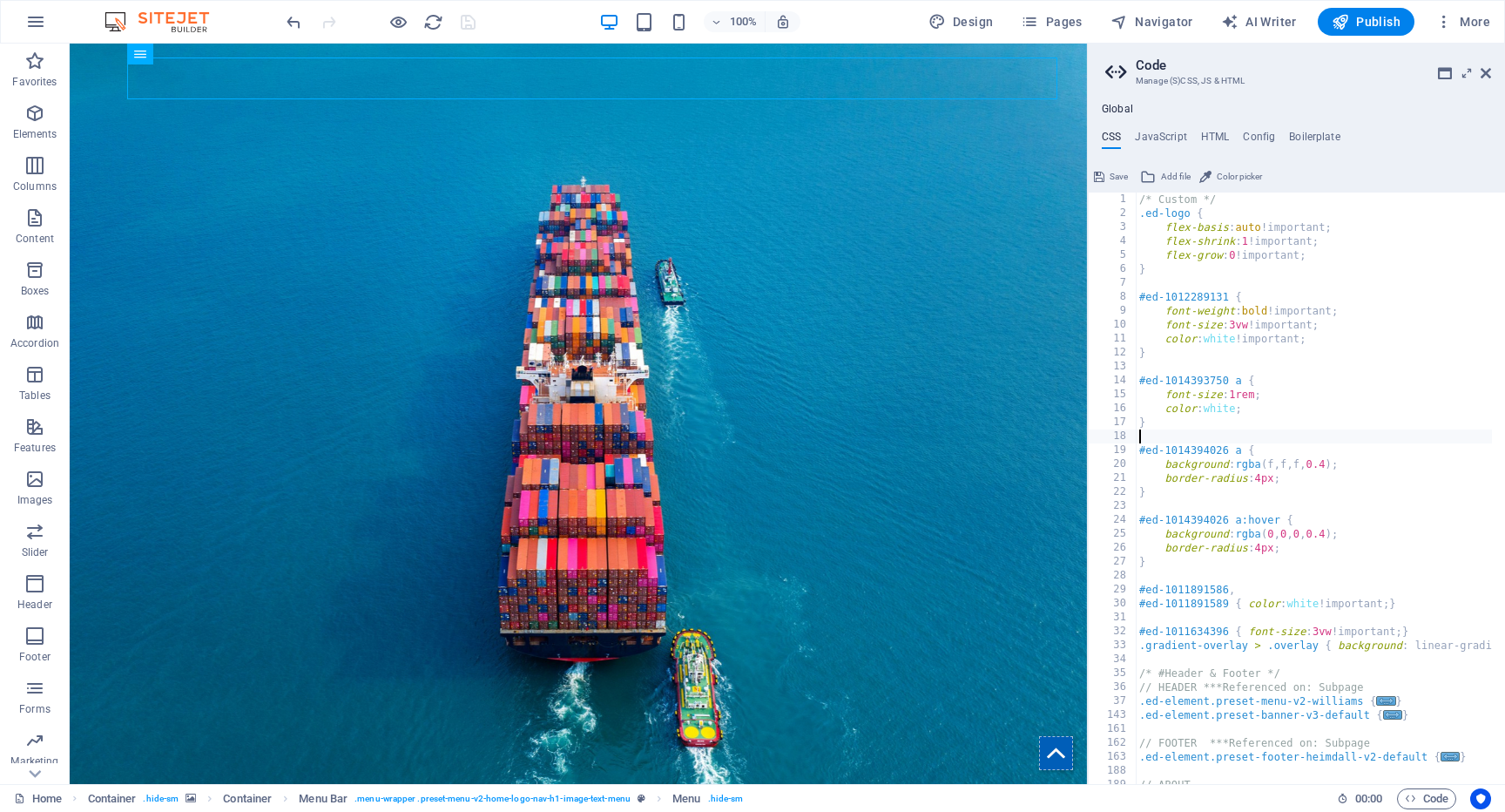
scroll to position [0, 0]
click at [1269, 472] on div "/* Custom */ .ed-logo { flex-basis : auto !important; flex-shrink : 1 !importan…" at bounding box center [1526, 495] width 781 height 606
type textarea "border-radius: 4px;"
click at [1339, 479] on div "/* Custom */ .ed-logo { flex-basis : auto !important; flex-shrink : 1 !importan…" at bounding box center [1526, 495] width 781 height 606
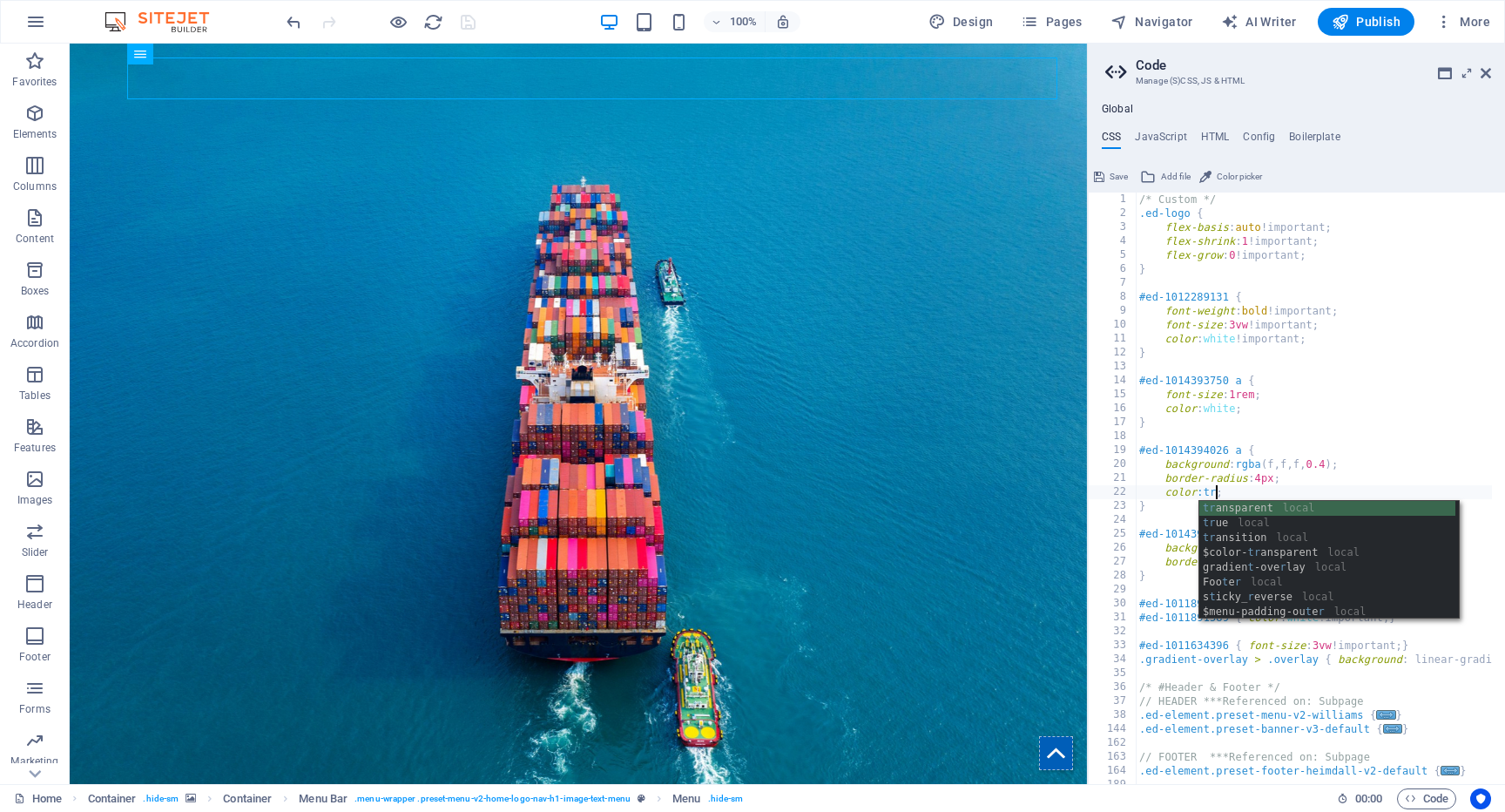
scroll to position [0, 6]
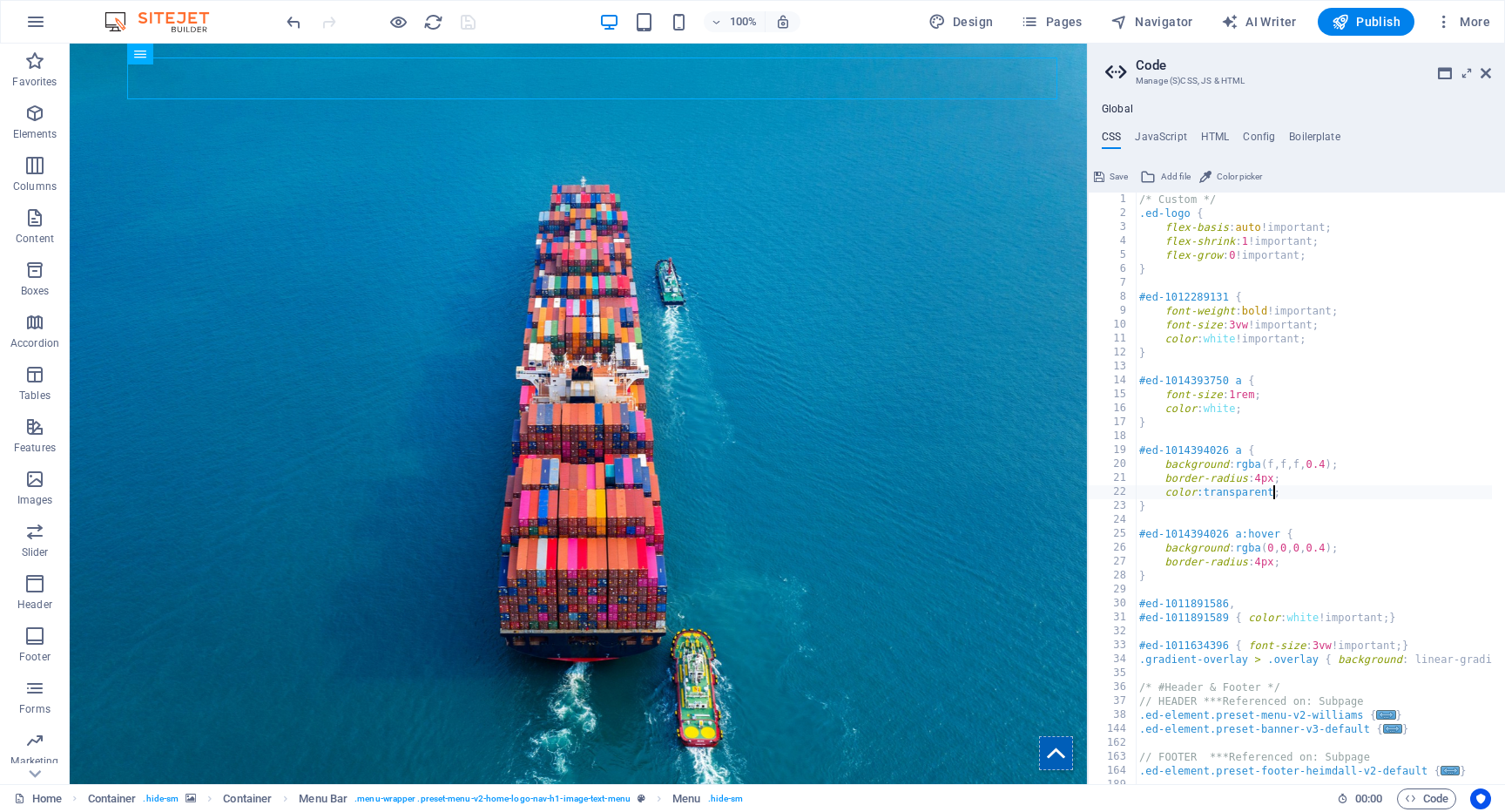
type textarea "color:transparent;"
click at [1120, 177] on span "Save" at bounding box center [1119, 176] width 19 height 21
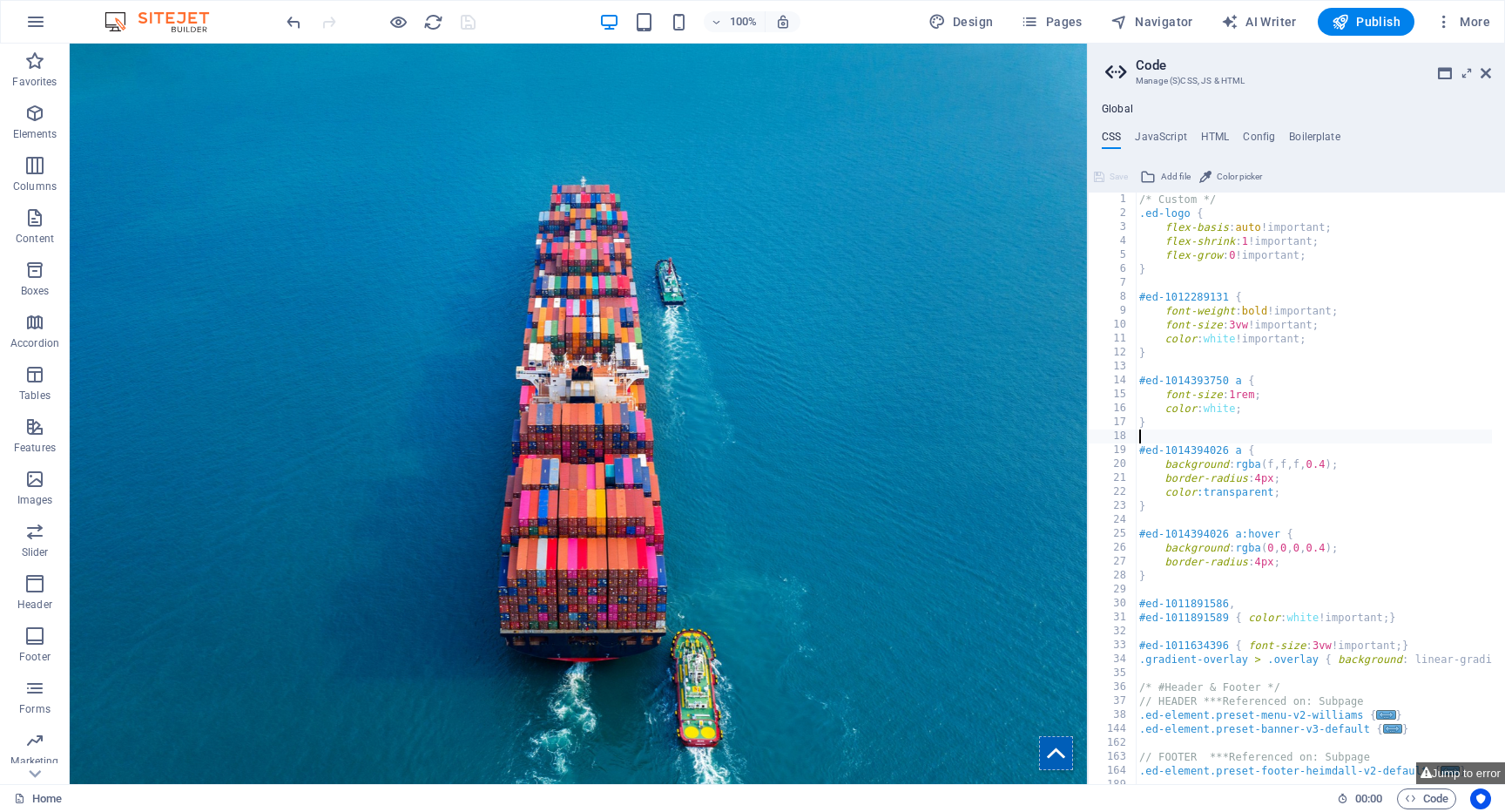
click at [1138, 439] on div "/* Custom */ .ed-logo { flex-basis : auto !important; flex-shrink : 1 !importan…" at bounding box center [1526, 495] width 781 height 606
click at [1278, 466] on div "/* Custom */ .ed-logo { flex-basis : auto !important; flex-shrink : 1 !importan…" at bounding box center [1526, 495] width 781 height 606
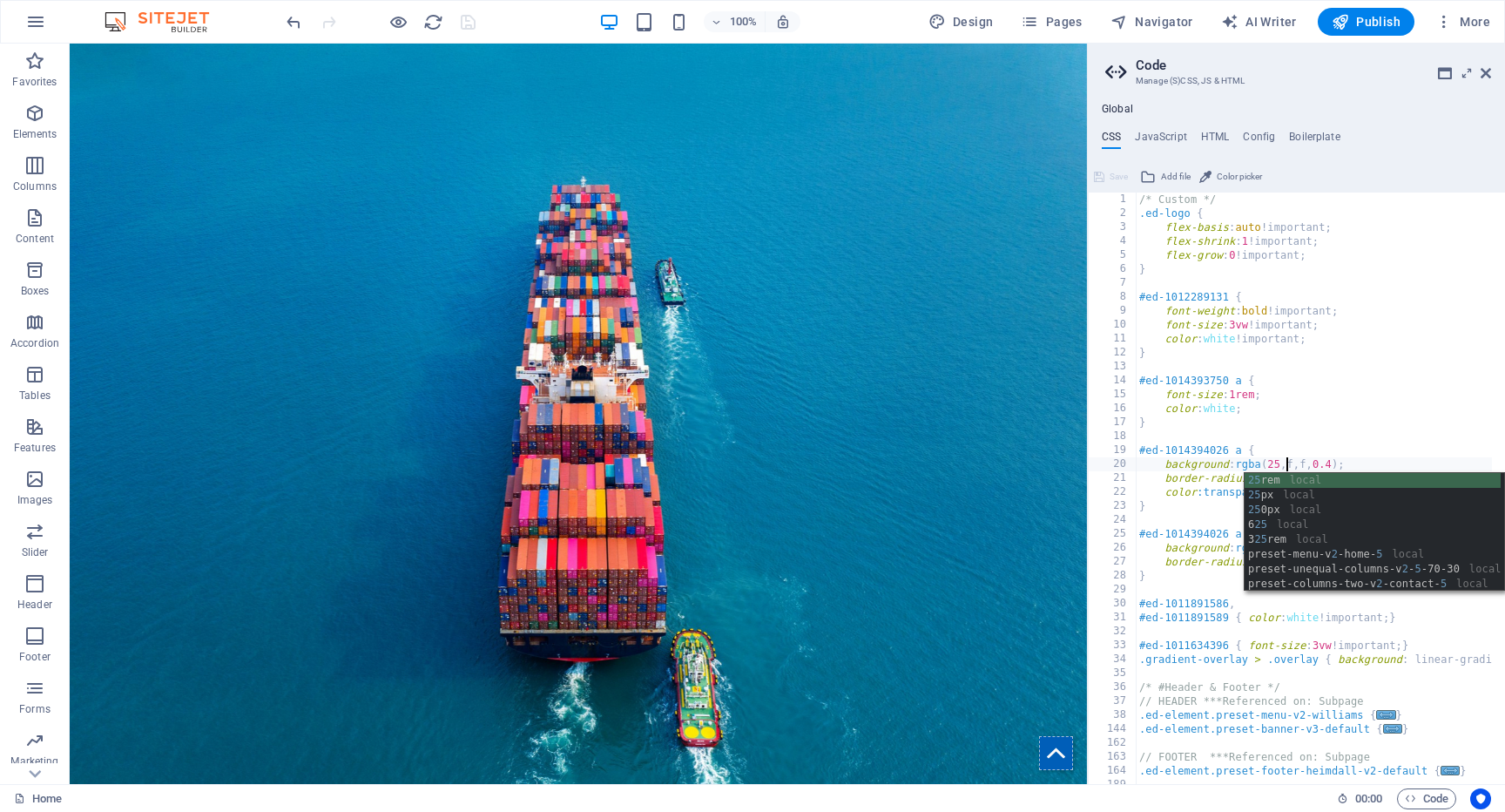
scroll to position [0, 12]
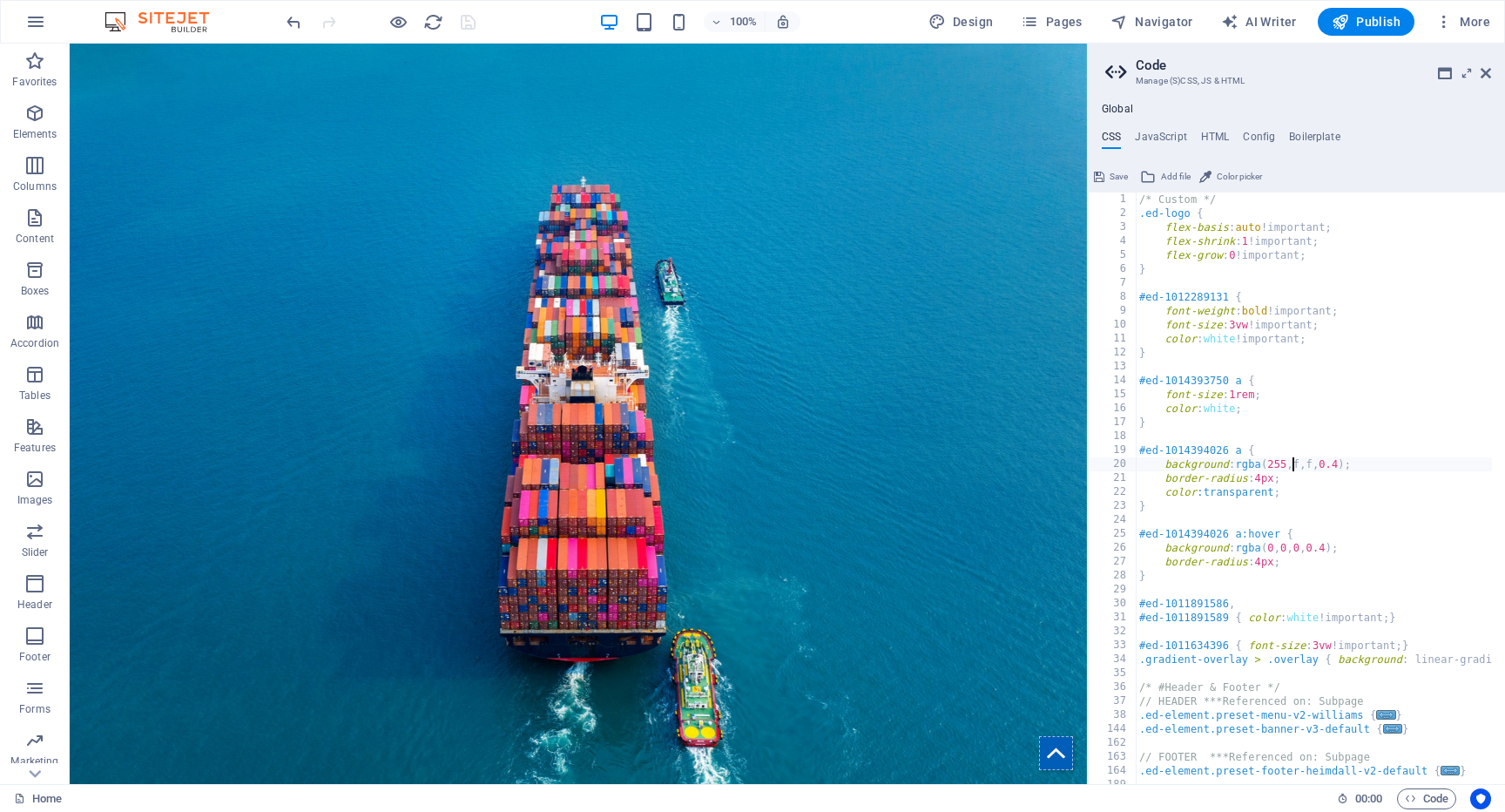
click at [1286, 462] on div "/* Custom */ .ed-logo { flex-basis : auto !important; flex-shrink : 1 !importan…" at bounding box center [1526, 495] width 781 height 606
click at [1305, 464] on div "/* Custom */ .ed-logo { flex-basis : auto !important; flex-shrink : 1 !importan…" at bounding box center [1526, 495] width 781 height 606
click at [1332, 466] on div "/* Custom */ .ed-logo { flex-basis : auto !important; flex-shrink : 1 !importan…" at bounding box center [1526, 495] width 781 height 606
click at [1327, 464] on div "/* Custom */ .ed-logo { flex-basis : auto !important; flex-shrink : 1 !importan…" at bounding box center [1526, 495] width 781 height 606
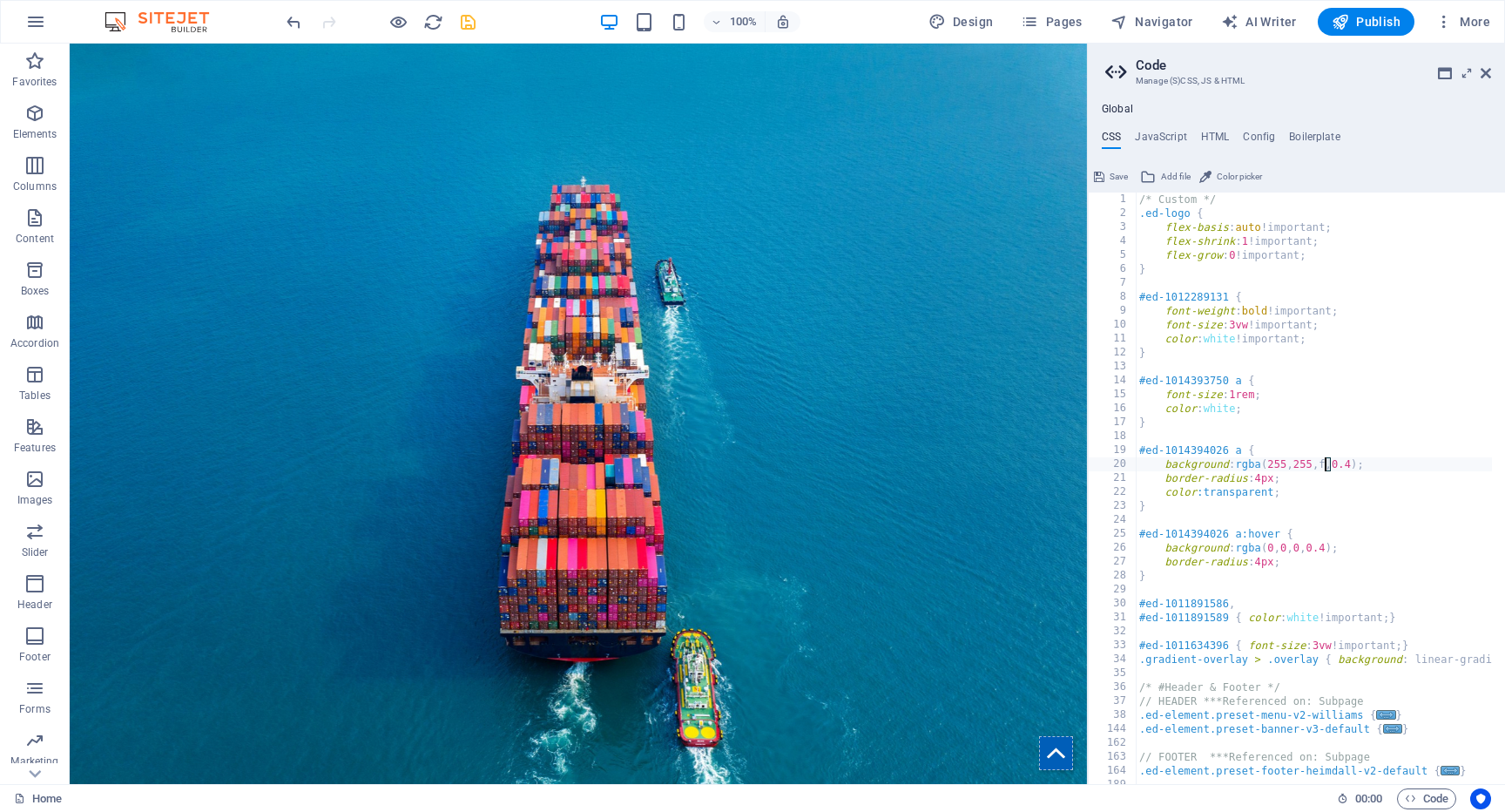
paste textarea "255"
type textarea "background: rgba(255,255,255,0.4);"
click at [1122, 175] on span "Save" at bounding box center [1119, 176] width 19 height 21
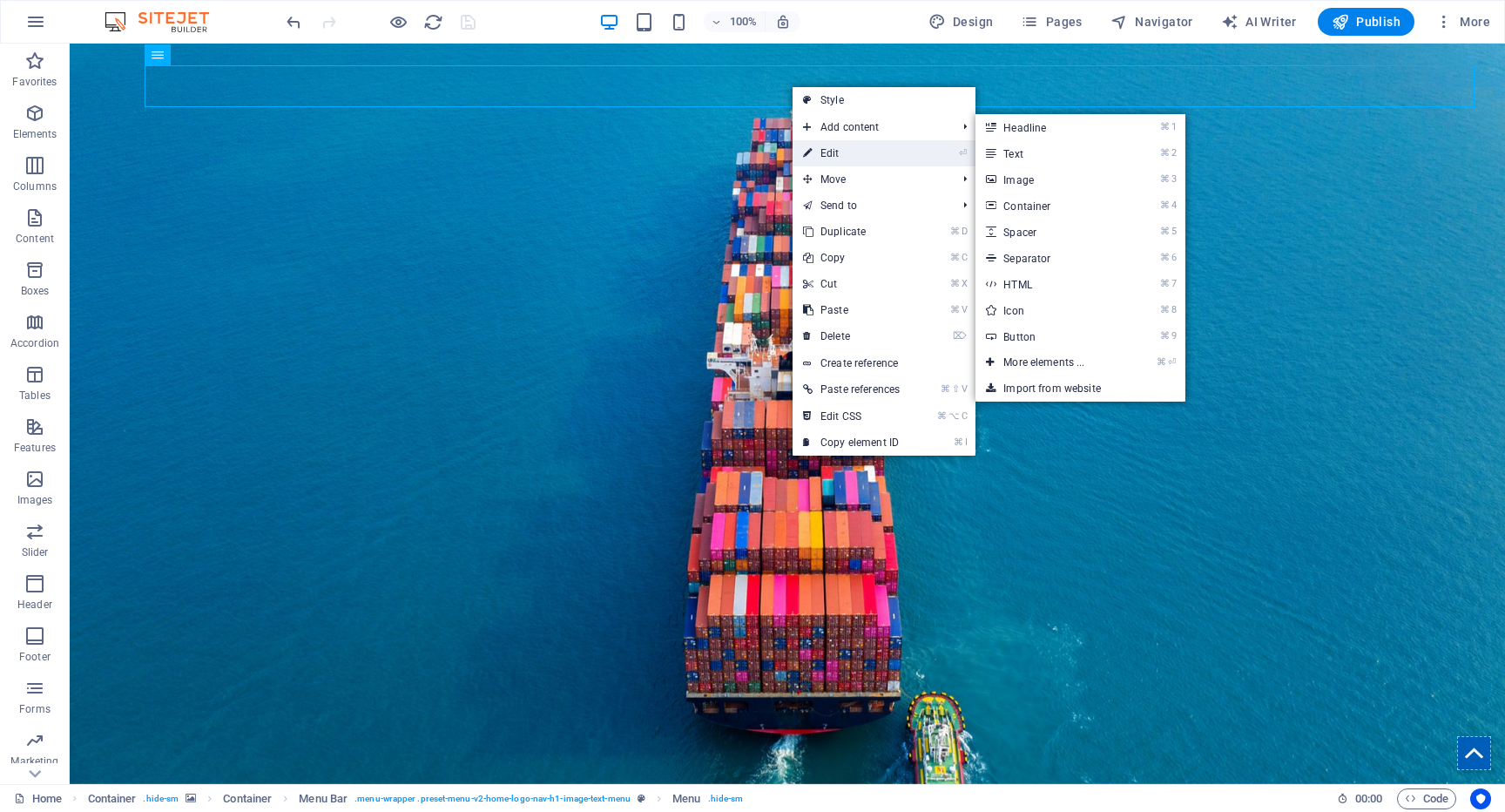
click at [819, 148] on link "⏎ Edit" at bounding box center [851, 153] width 118 height 26
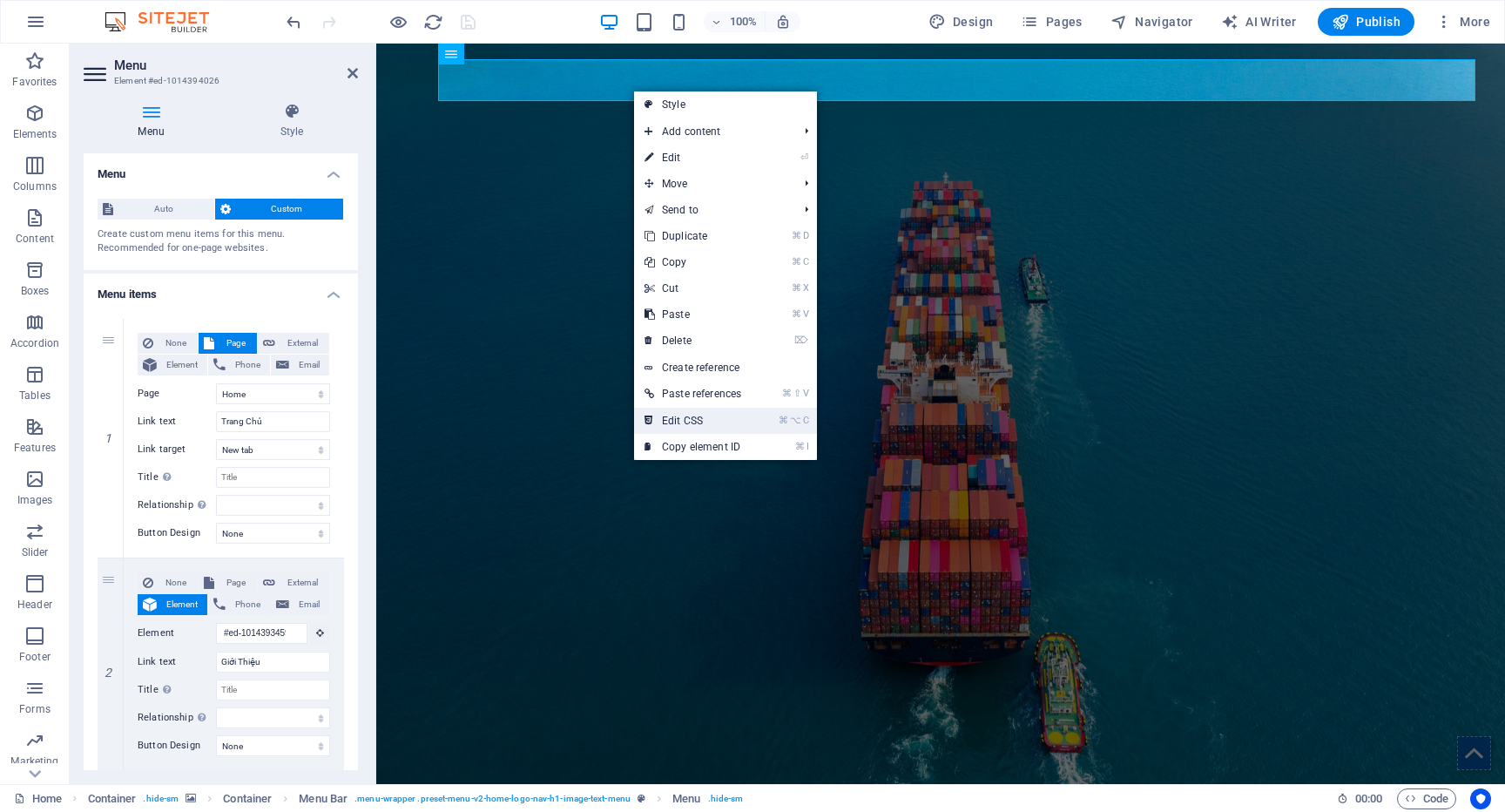
click at [690, 423] on link "⌘ ⌥ C Edit CSS" at bounding box center [693, 420] width 118 height 26
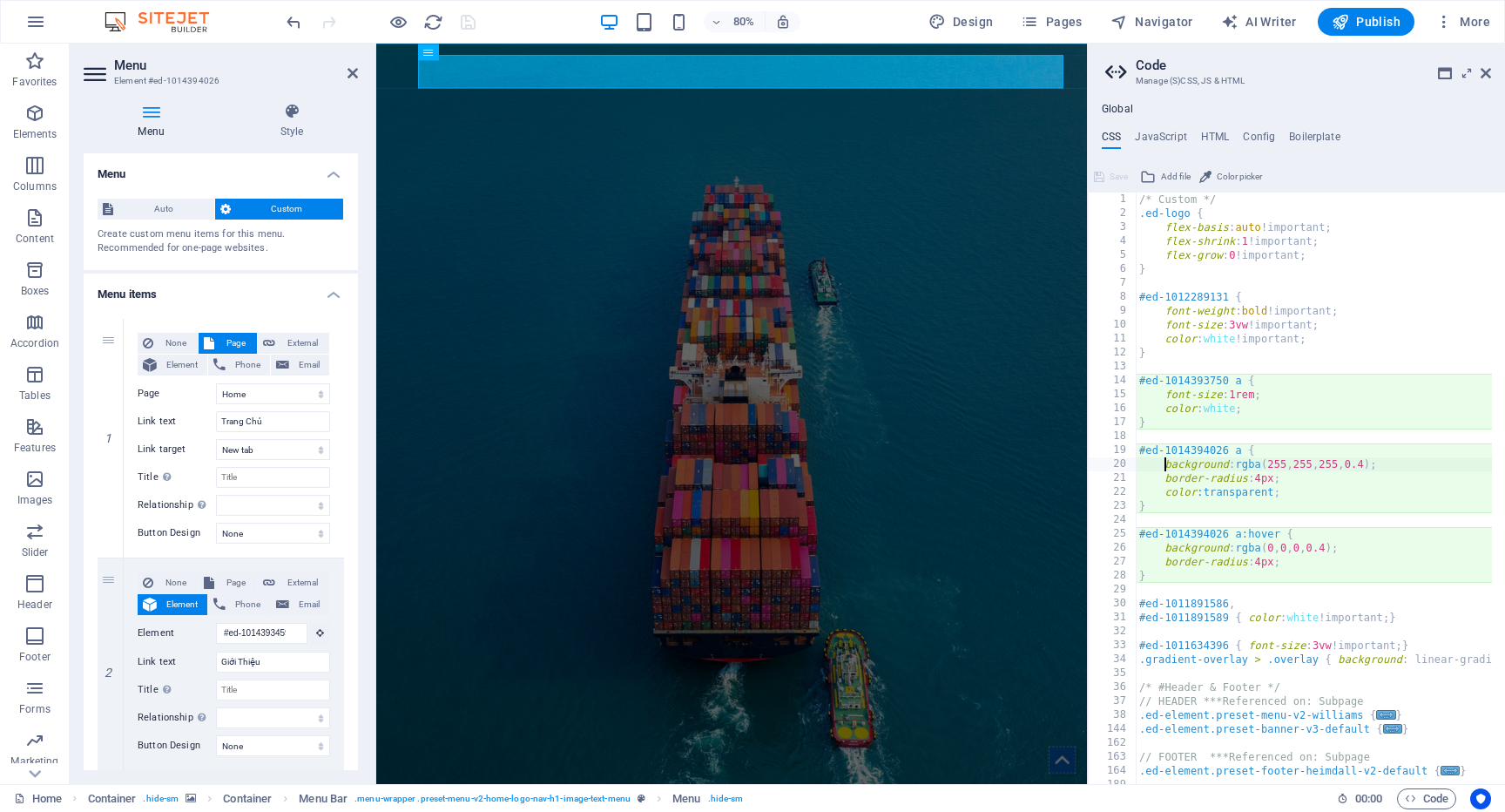
click at [1292, 495] on div "/* Custom */ .ed-logo { flex-basis : auto !important; flex-shrink : 1 !importan…" at bounding box center [1526, 495] width 781 height 606
type textarea "color:transparent;"
type textarea "c"
click at [1252, 496] on div "/* Custom */ .ed-logo { flex-basis : auto !important; flex-shrink : 1 !importan…" at bounding box center [1526, 495] width 781 height 606
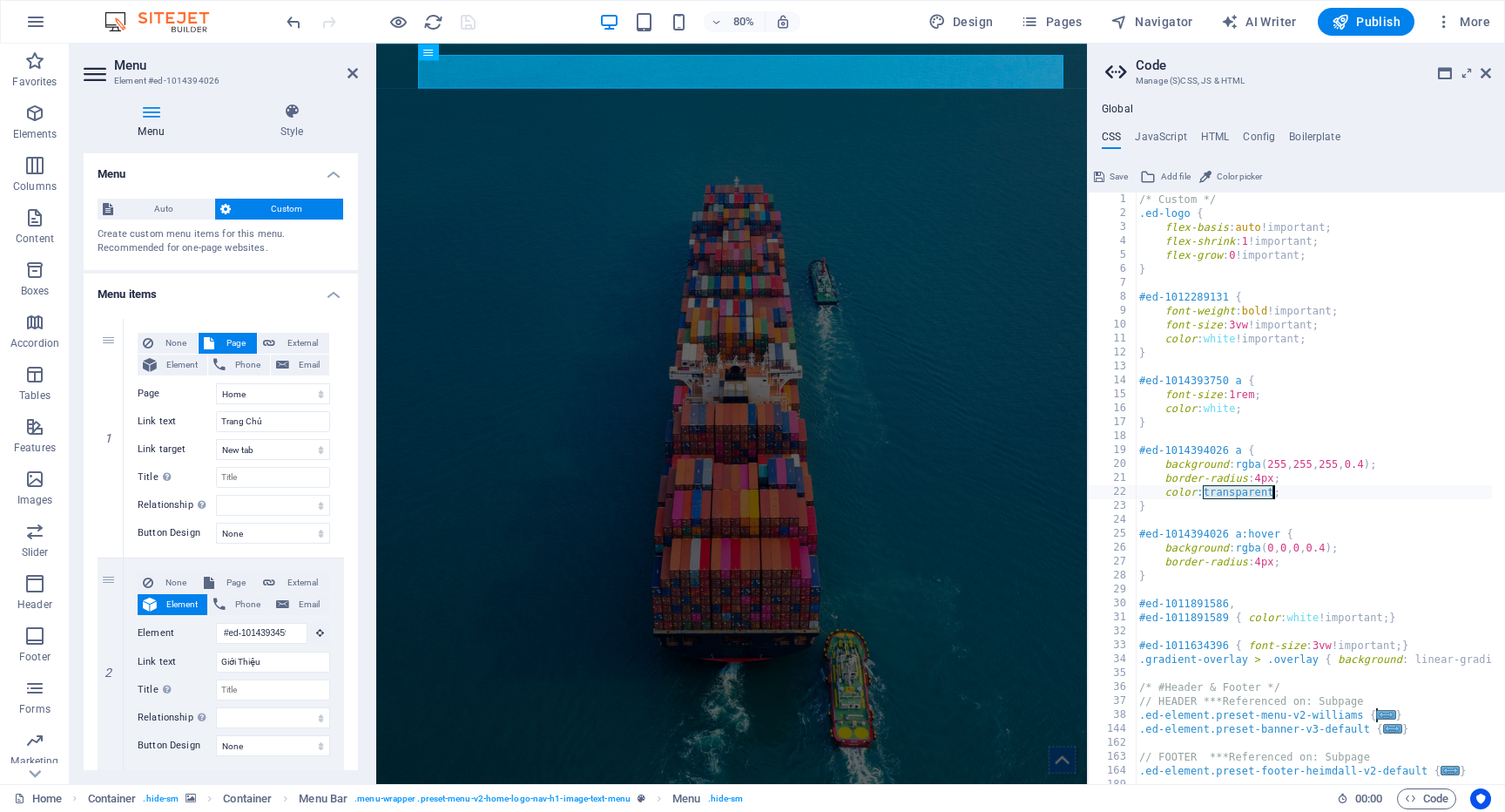
click at [1251, 496] on div "/* Custom */ .ed-logo { flex-basis : auto !important; flex-shrink : 1 !importan…" at bounding box center [1526, 495] width 781 height 606
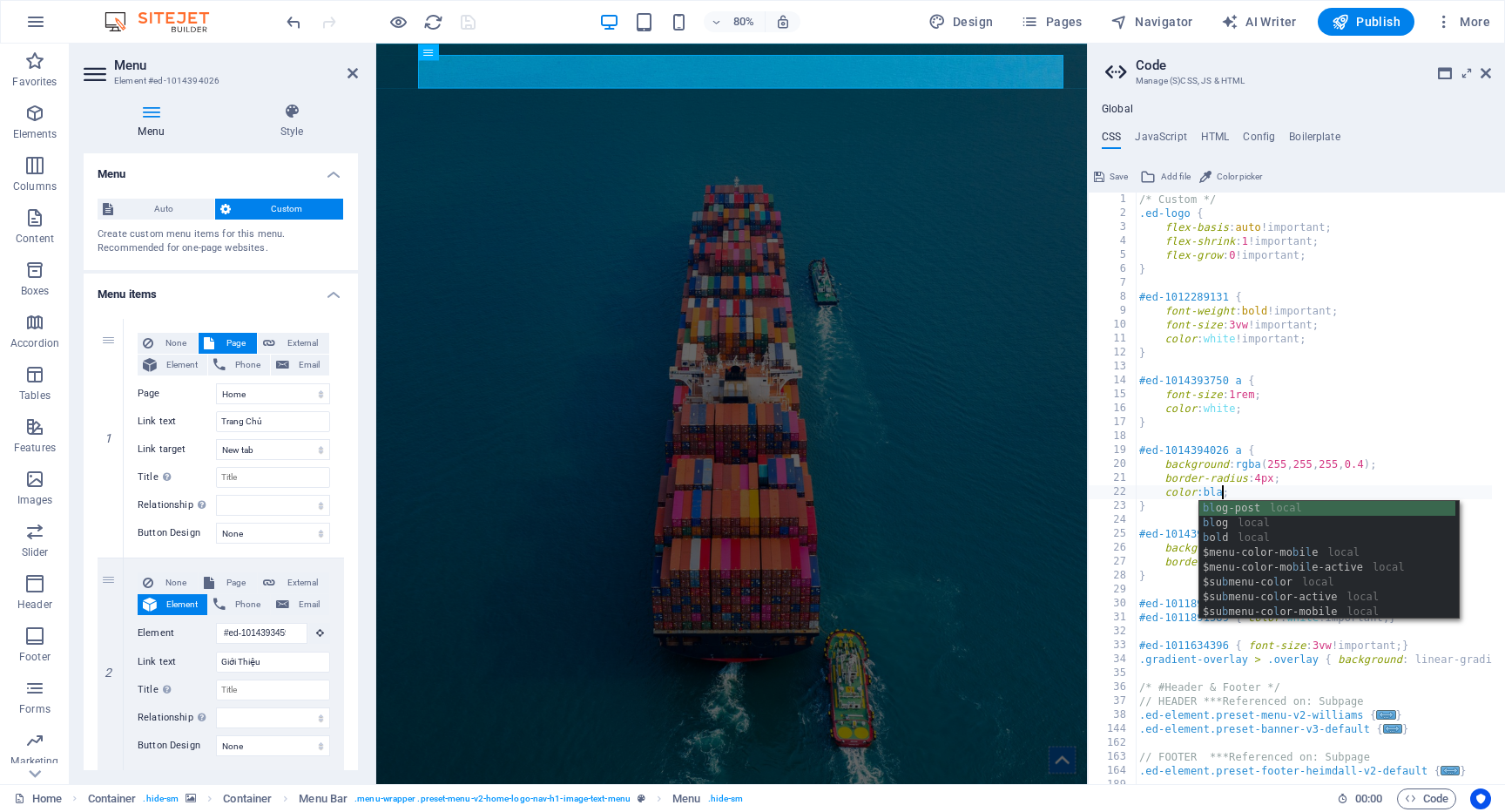
scroll to position [0, 7]
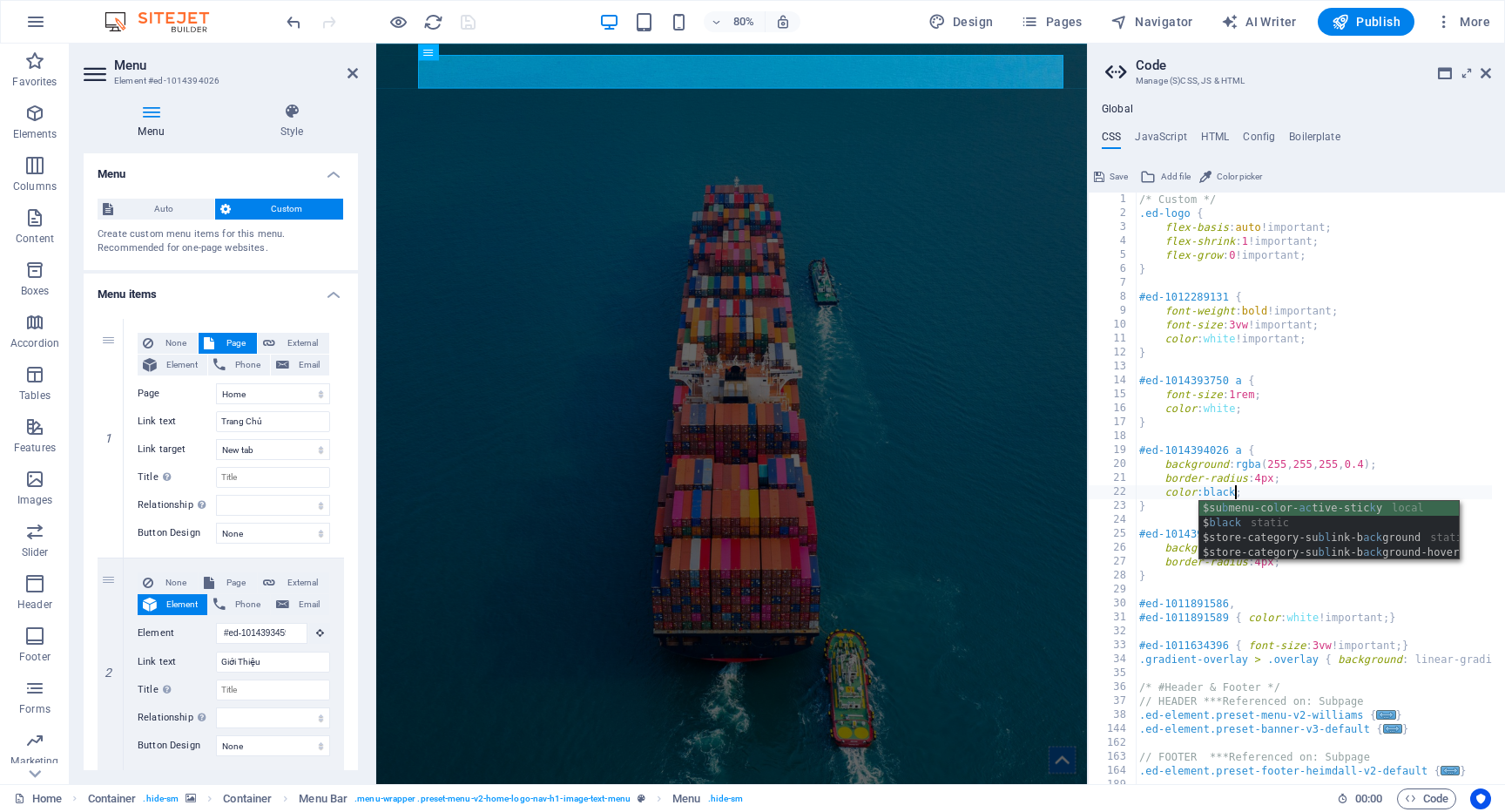
click at [1242, 470] on div "/* Custom */ .ed-logo { flex-basis : auto !important; flex-shrink : 1 !importan…" at bounding box center [1526, 495] width 781 height 606
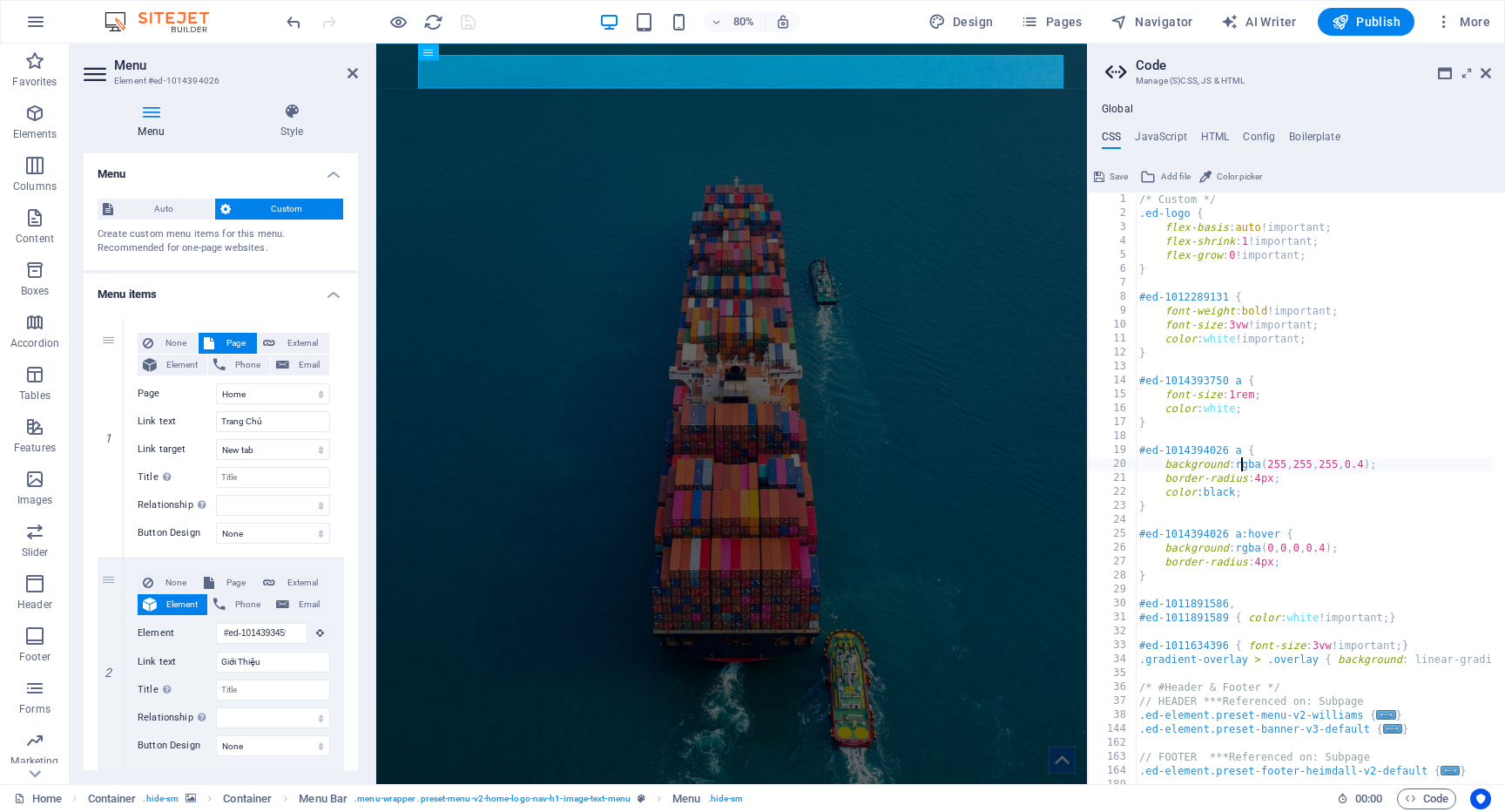
type textarea "background: rgba(255,255,255,0.4);"
click at [1116, 175] on span "Save" at bounding box center [1119, 176] width 19 height 21
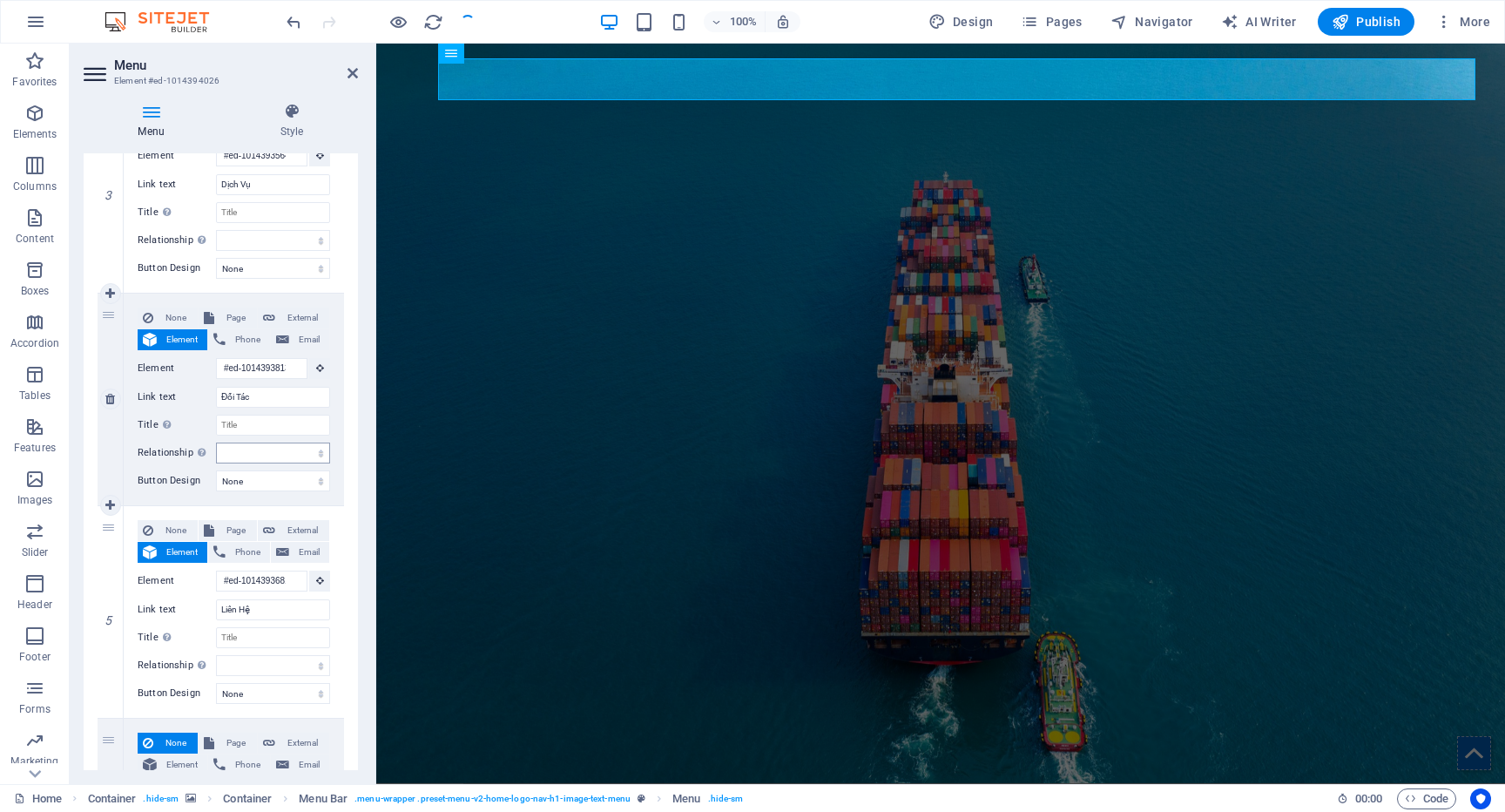
scroll to position [780, 0]
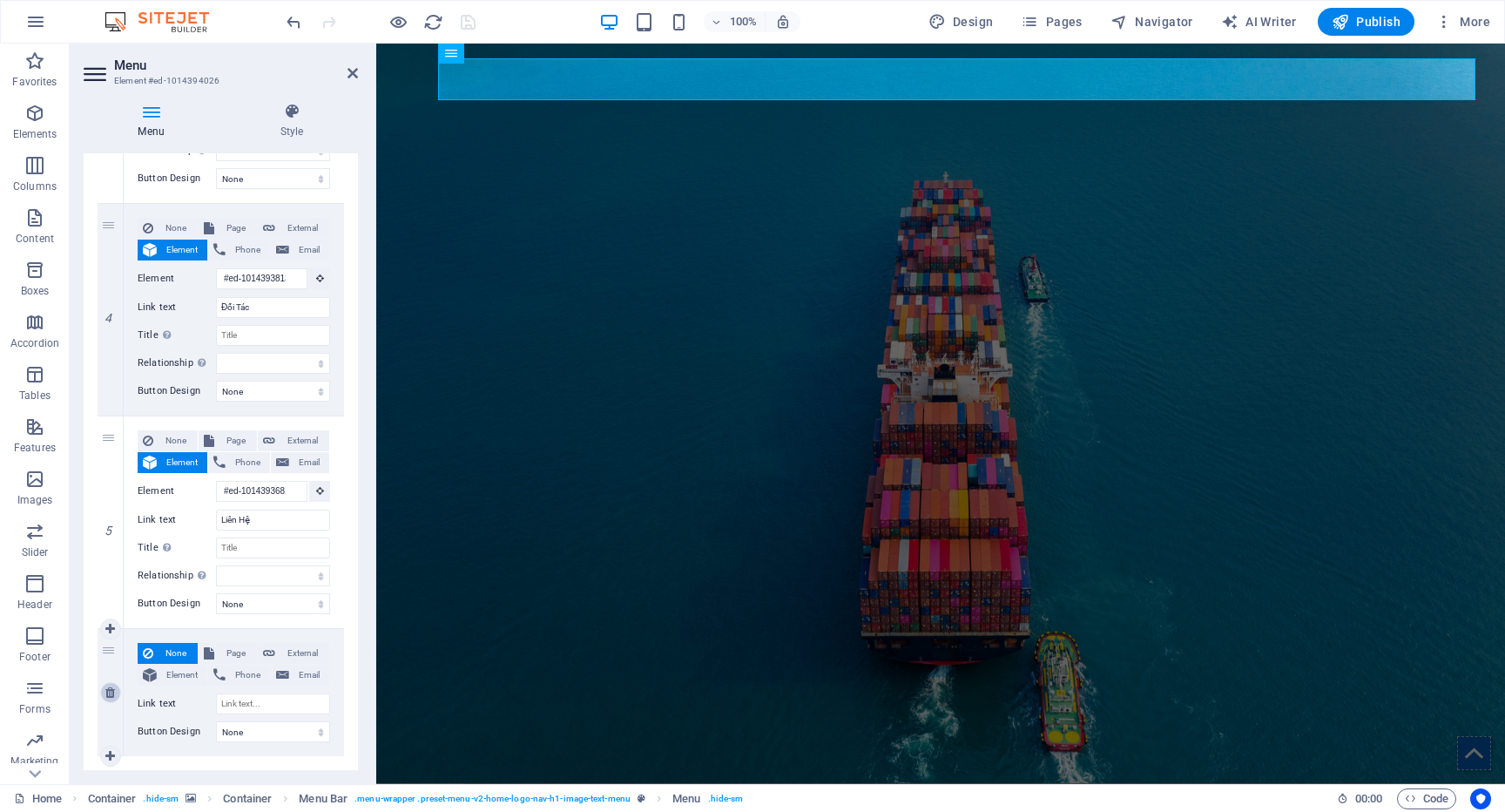
click at [110, 696] on icon at bounding box center [110, 691] width 9 height 12
select select
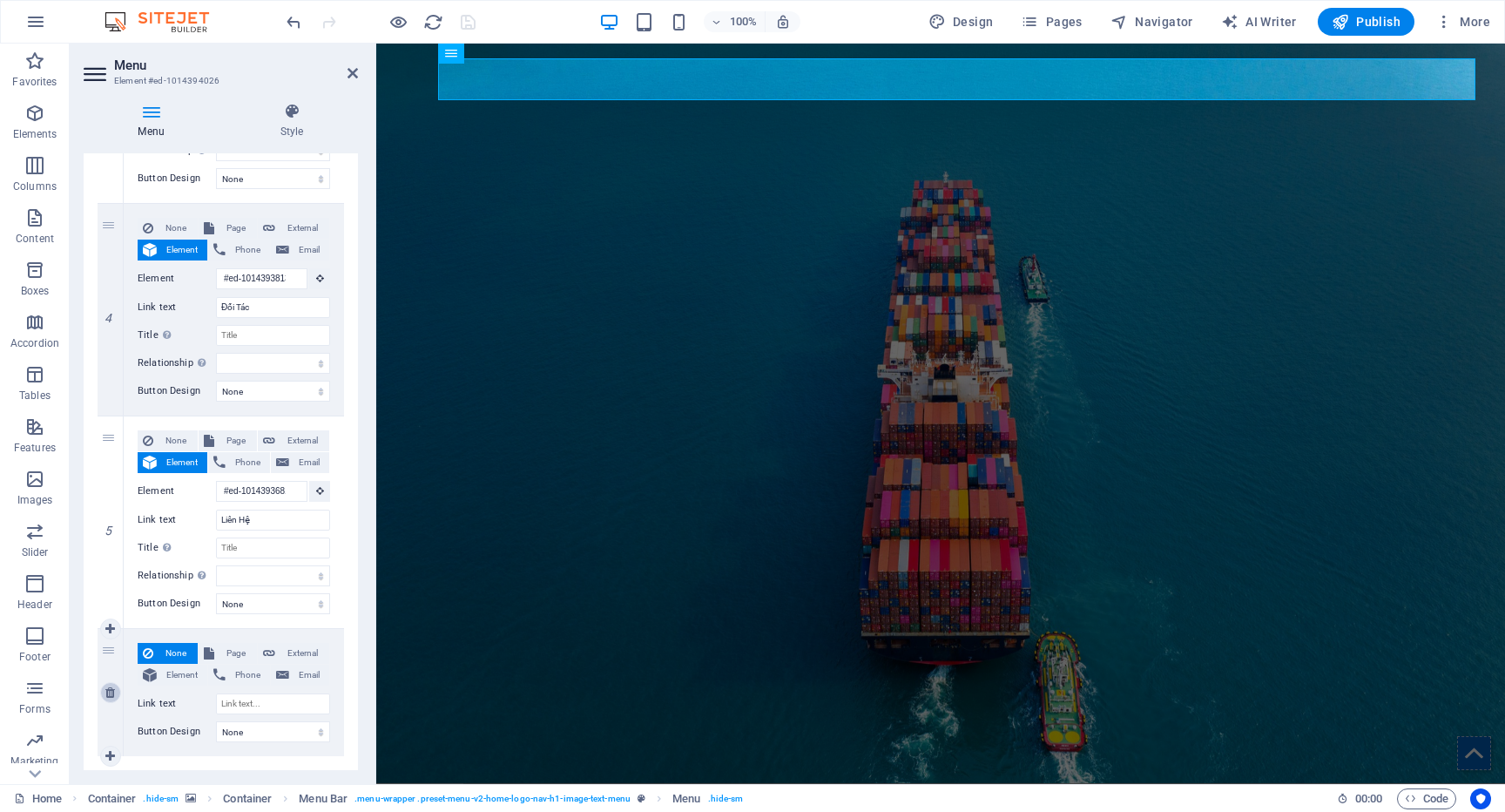
select select
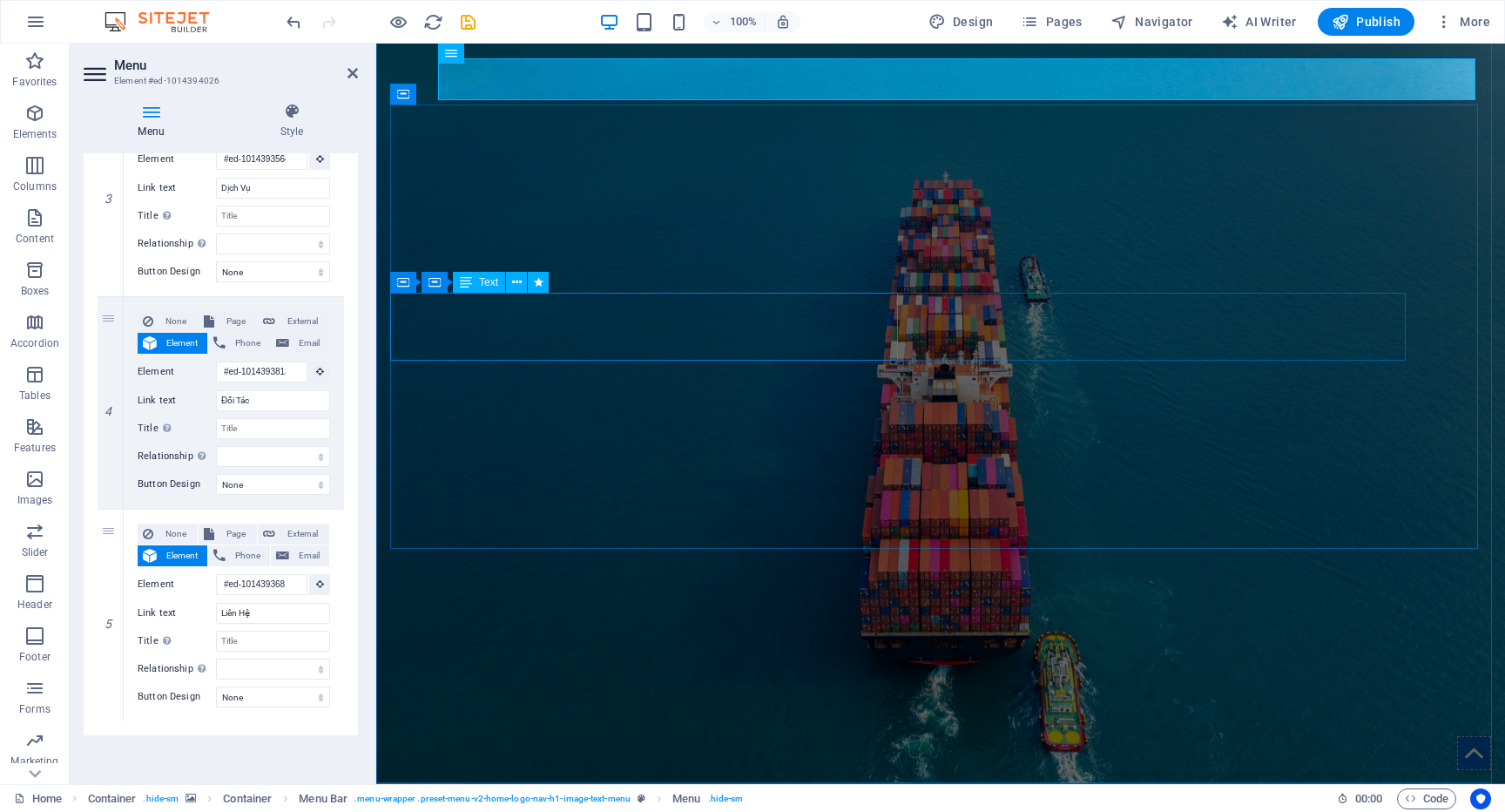
scroll to position [0, 0]
click at [473, 24] on icon "save" at bounding box center [469, 22] width 20 height 20
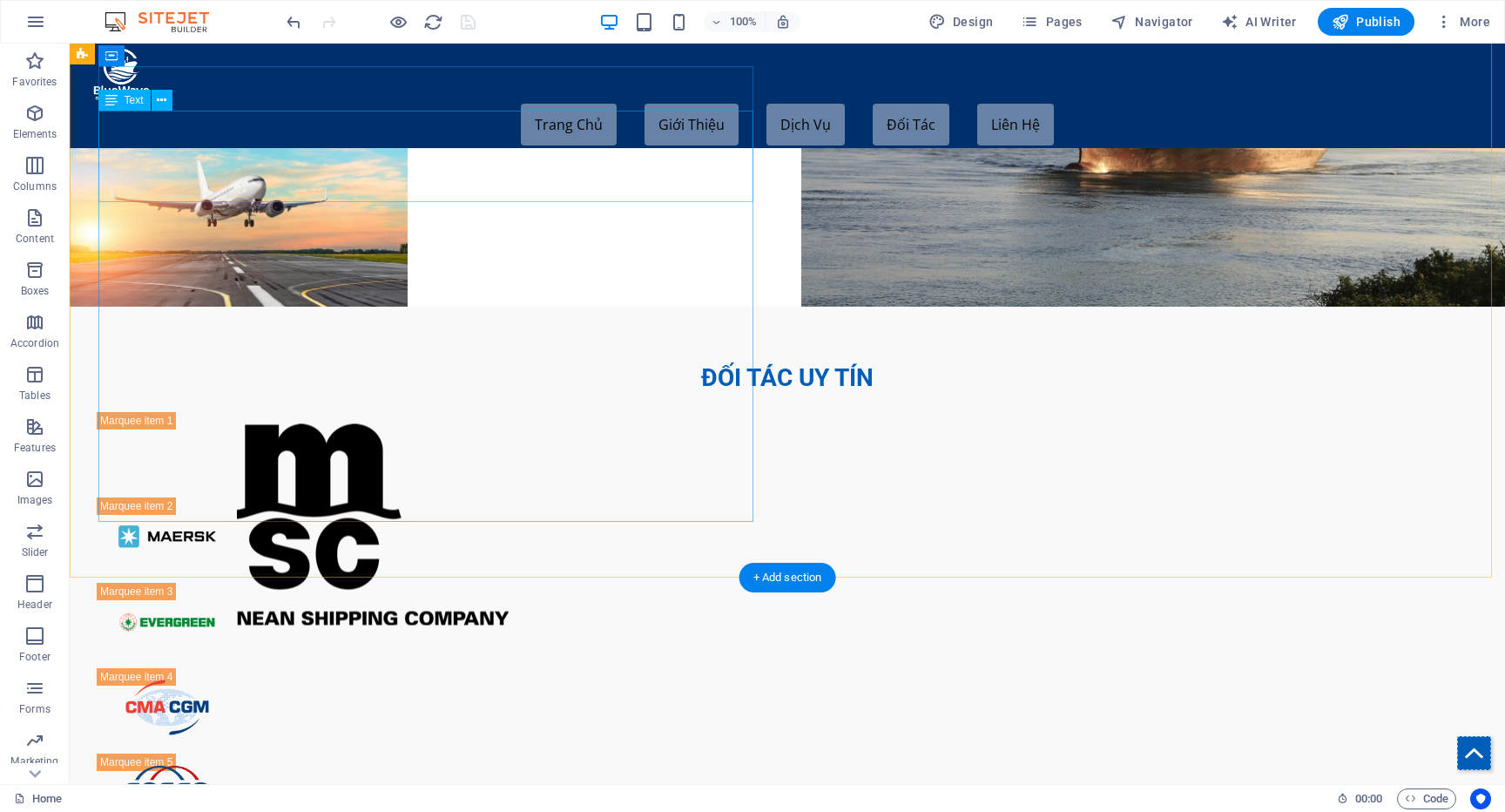
scroll to position [4064, 0]
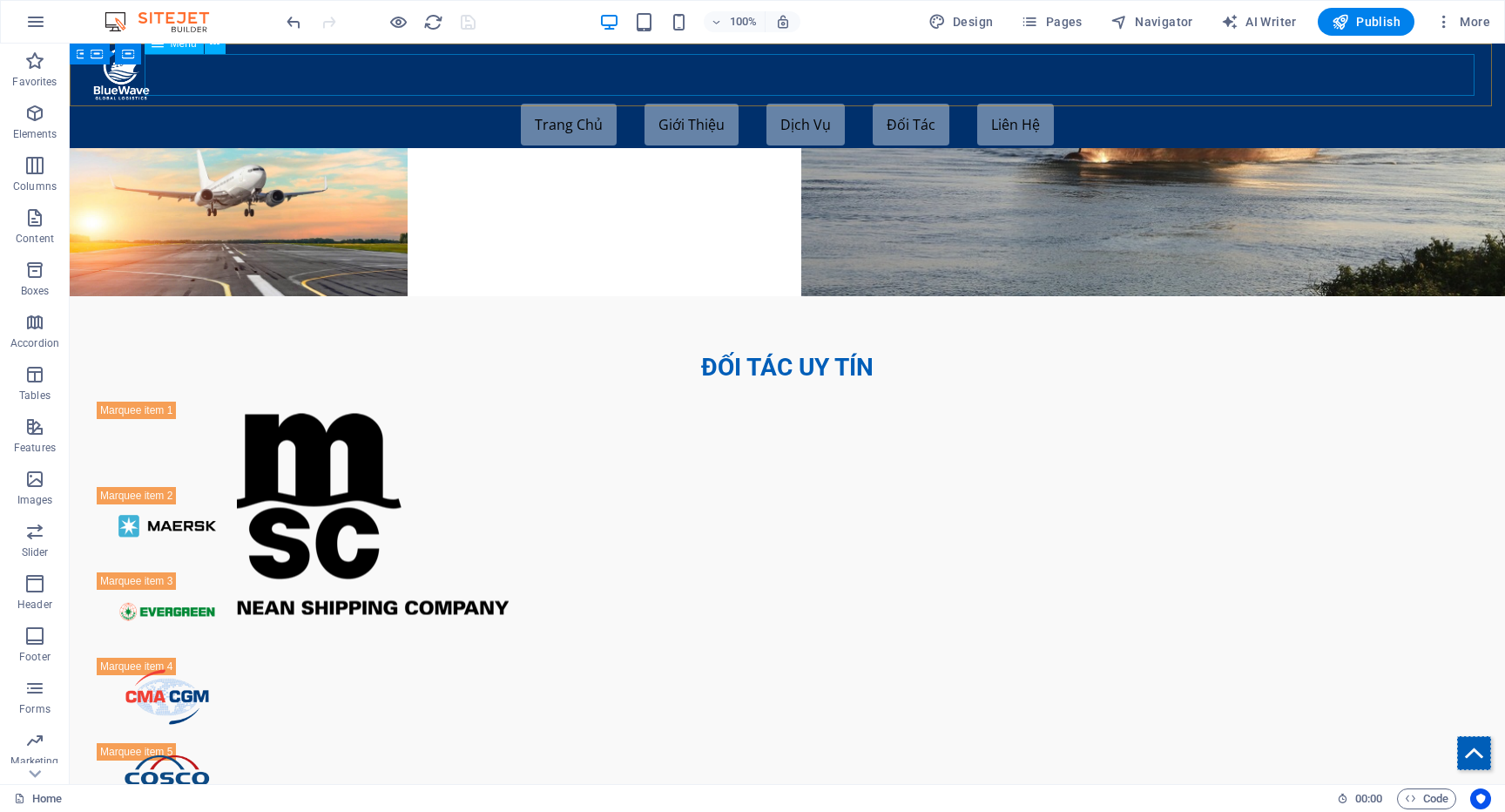
click at [544, 104] on nav "Trang Chủ Giới Thiệu Dịch Vụ Đối Tác Liên Hệ" at bounding box center [787, 124] width 1389 height 42
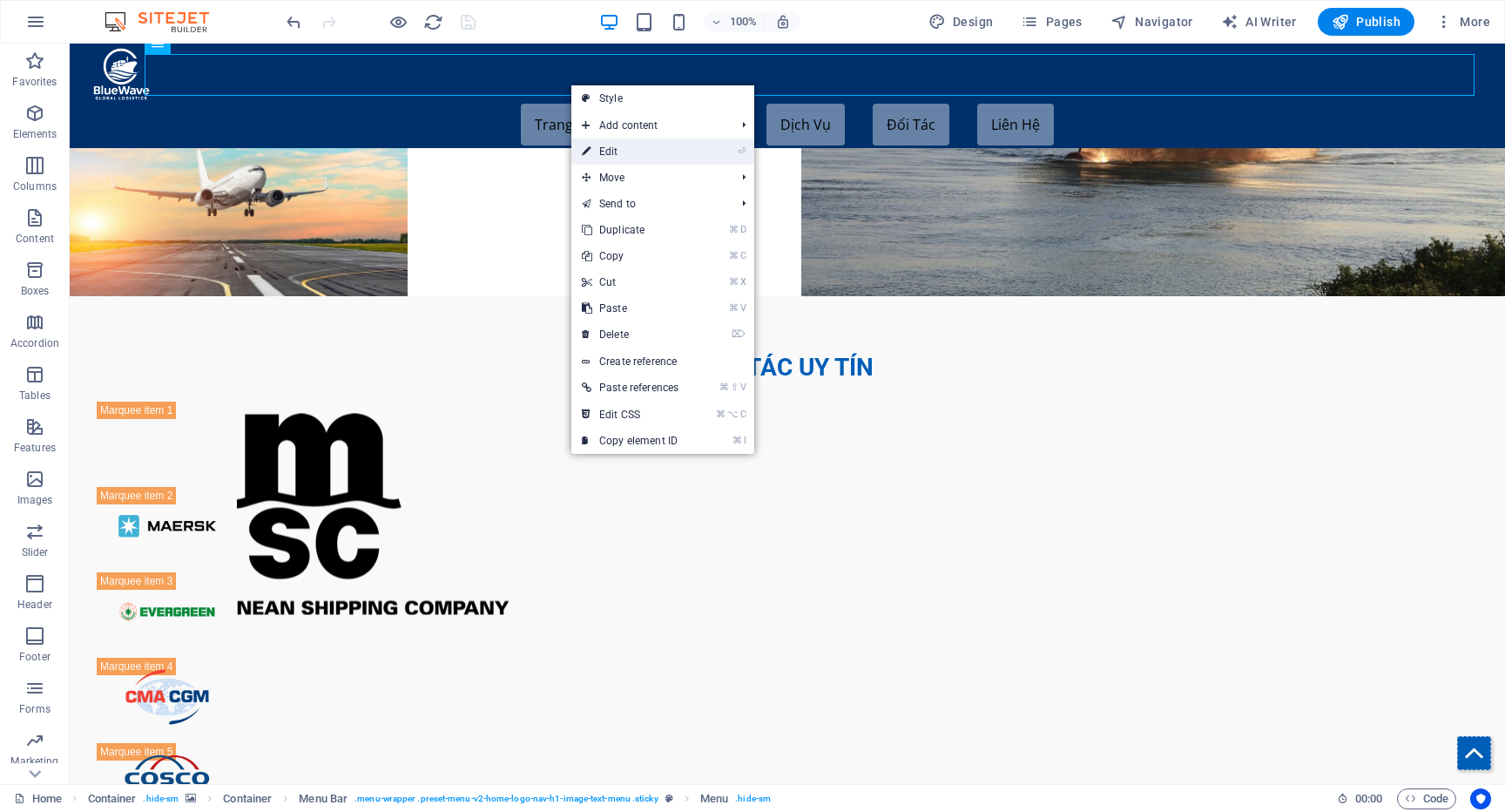
click at [621, 148] on link "⏎ Edit" at bounding box center [630, 151] width 118 height 26
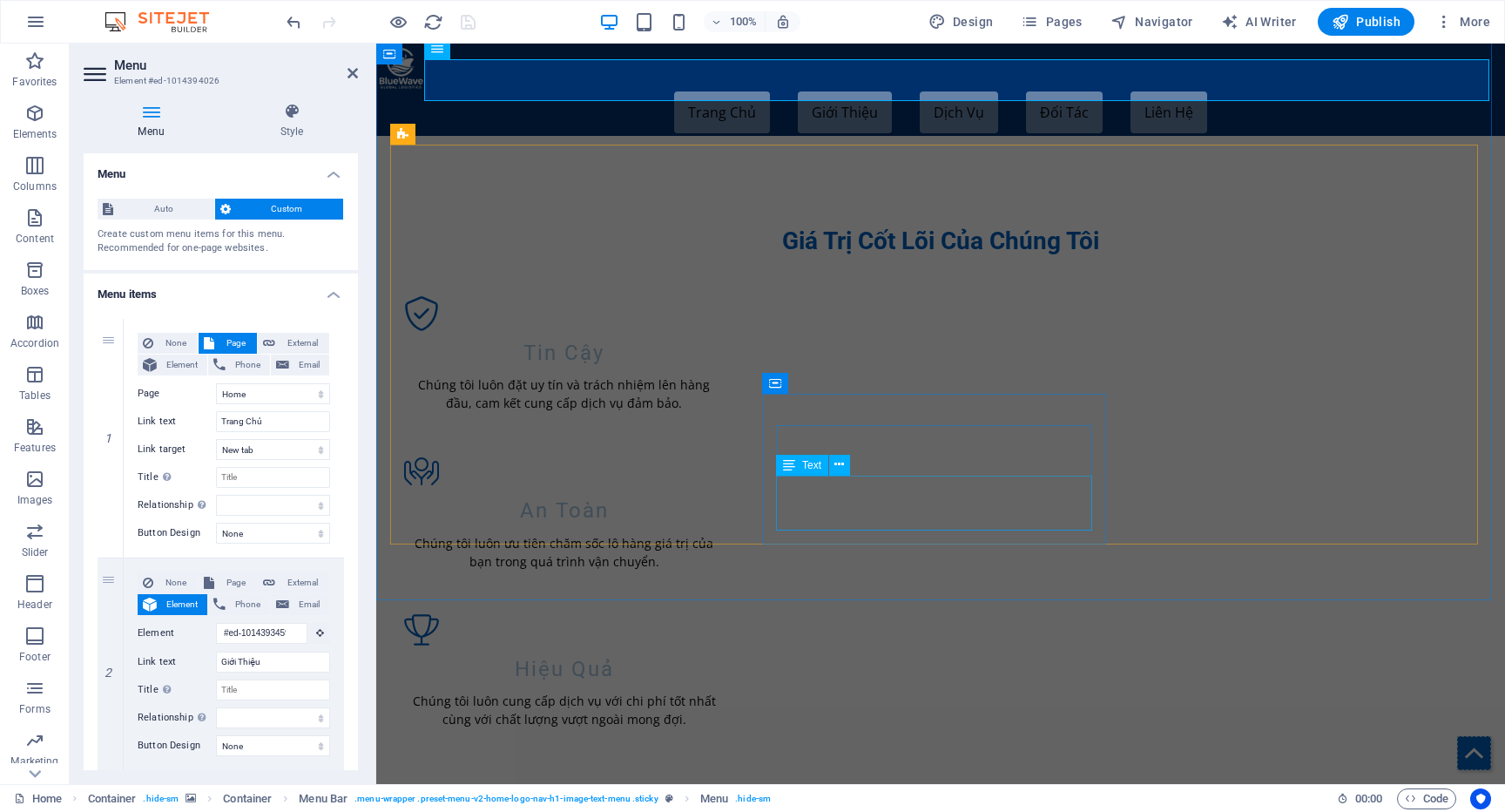
scroll to position [1467, 0]
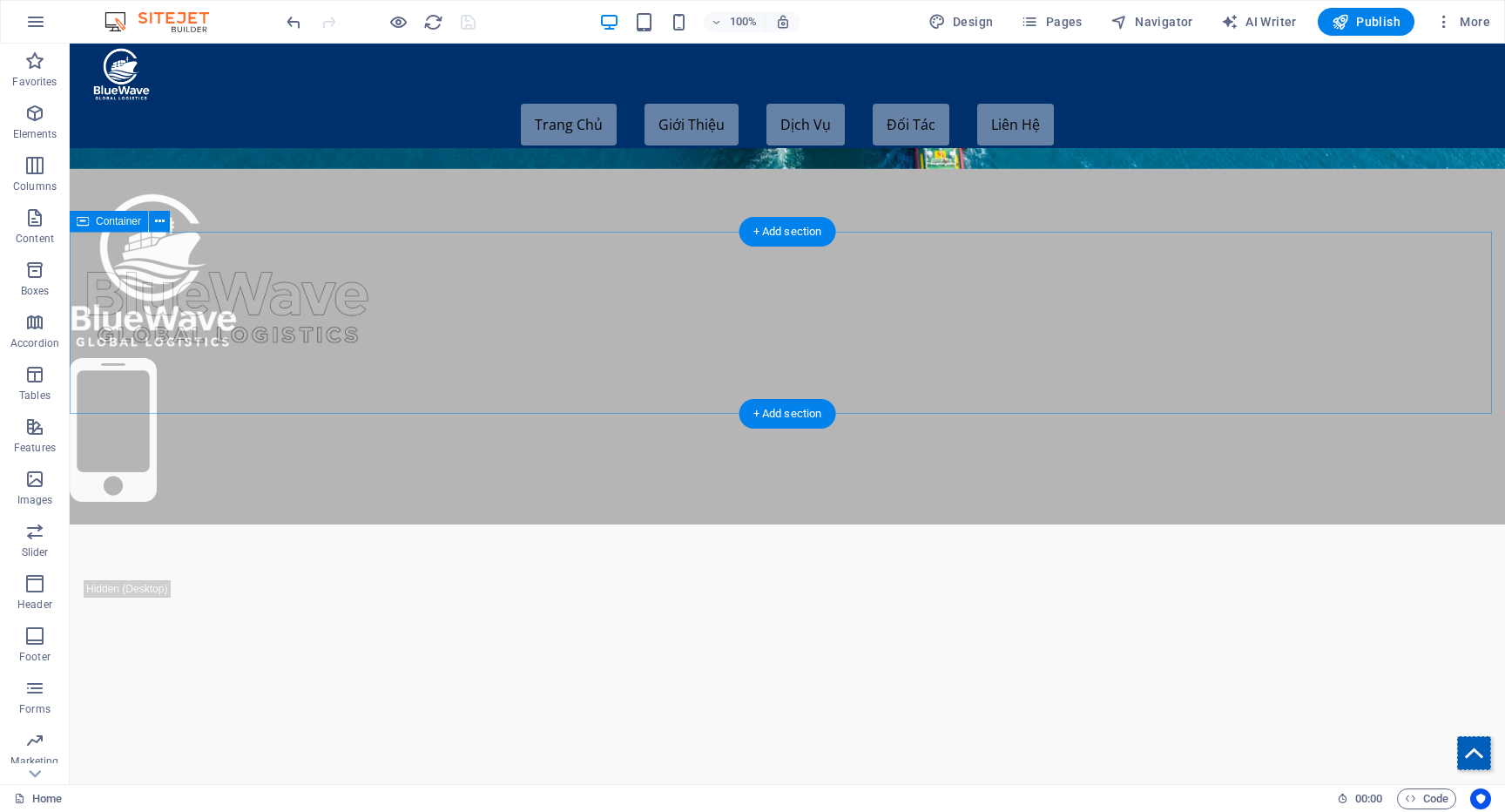
scroll to position [552, 0]
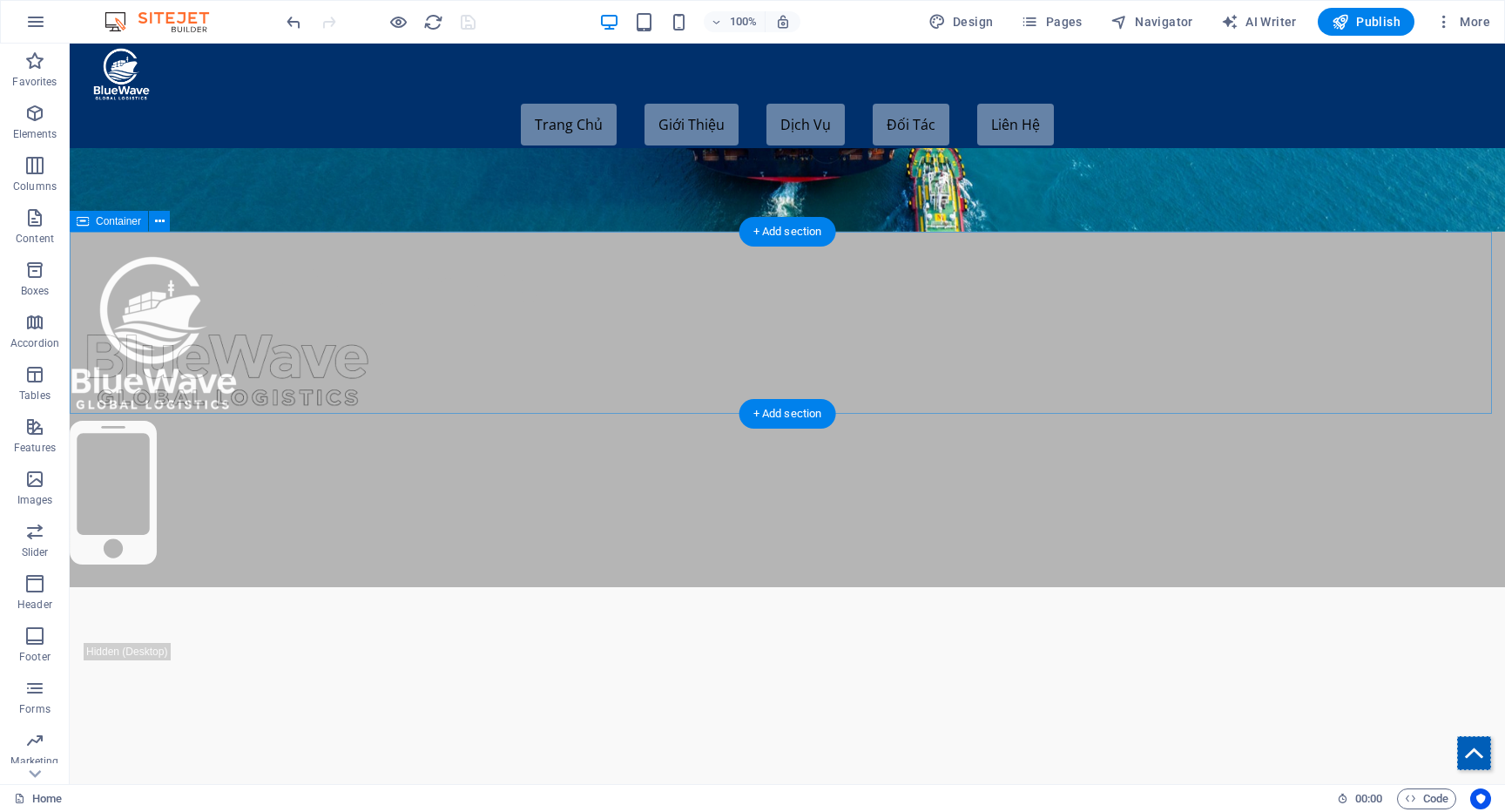
click at [461, 297] on div at bounding box center [787, 409] width 1435 height 355
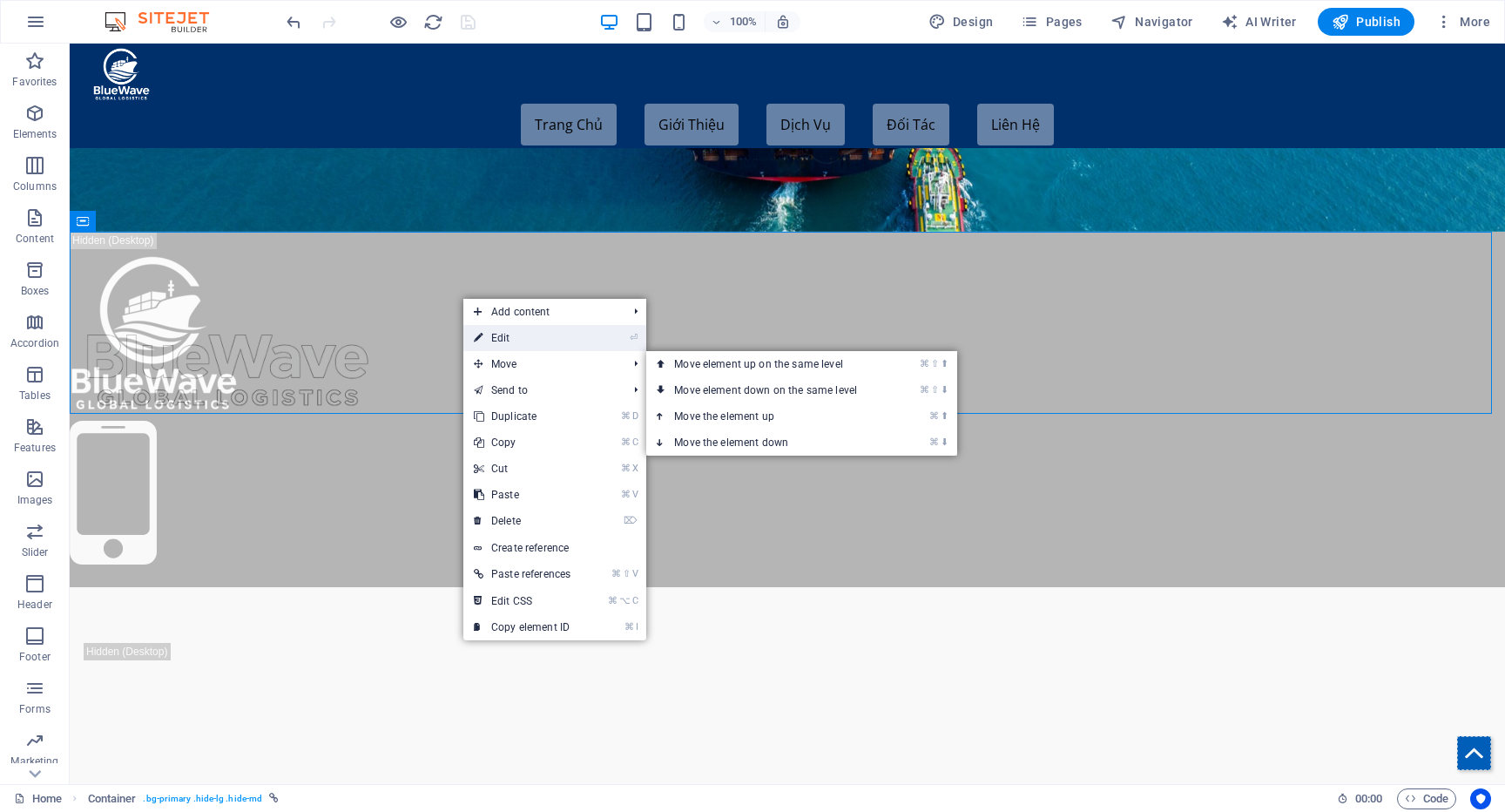
click at [496, 342] on link "⏎ Edit" at bounding box center [522, 338] width 118 height 26
select select "%"
select select "vw"
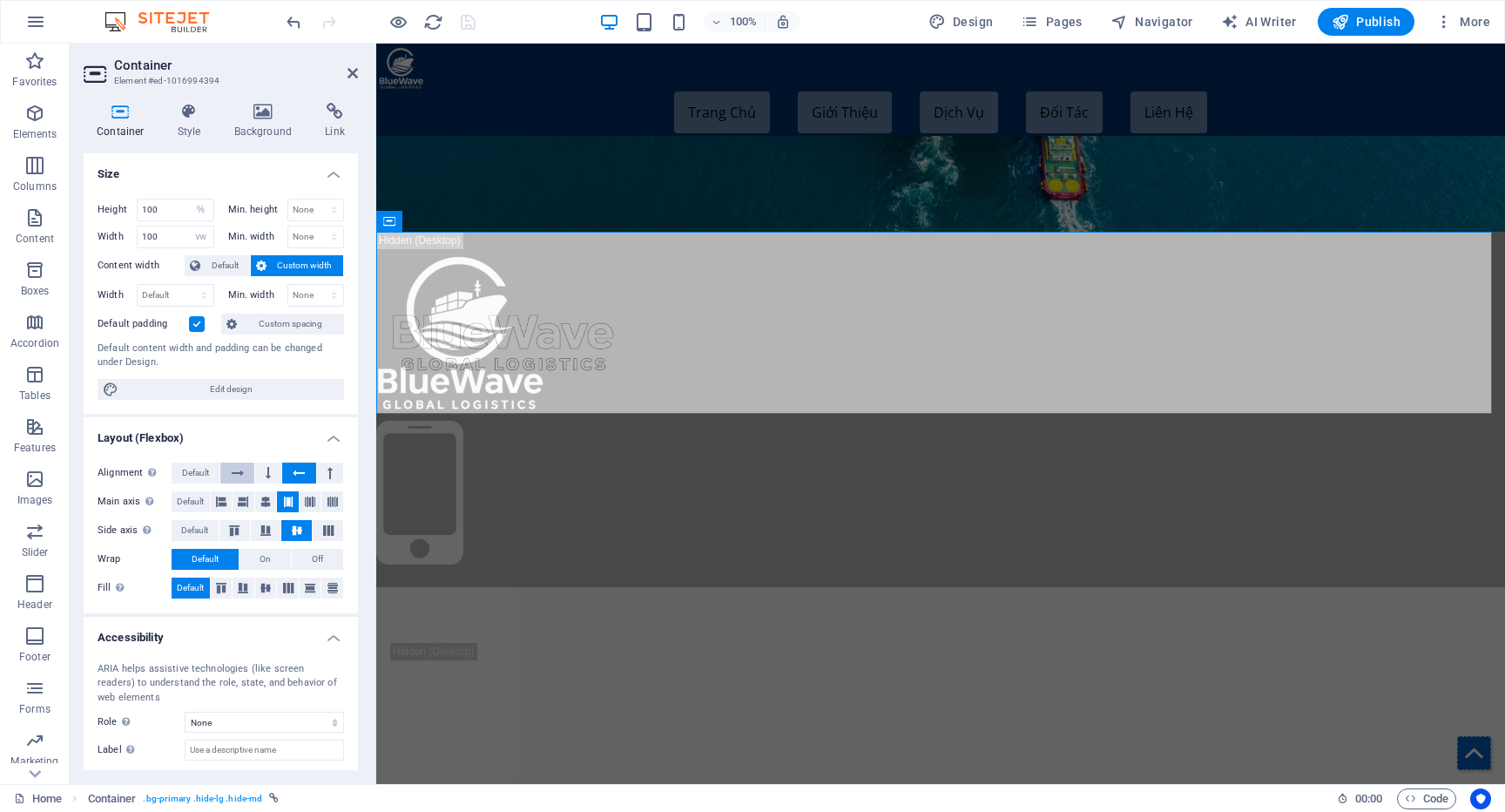
click at [238, 472] on icon at bounding box center [238, 472] width 12 height 21
click at [641, 354] on div at bounding box center [941, 409] width 1129 height 355
click at [400, 219] on div "Container" at bounding box center [415, 221] width 78 height 21
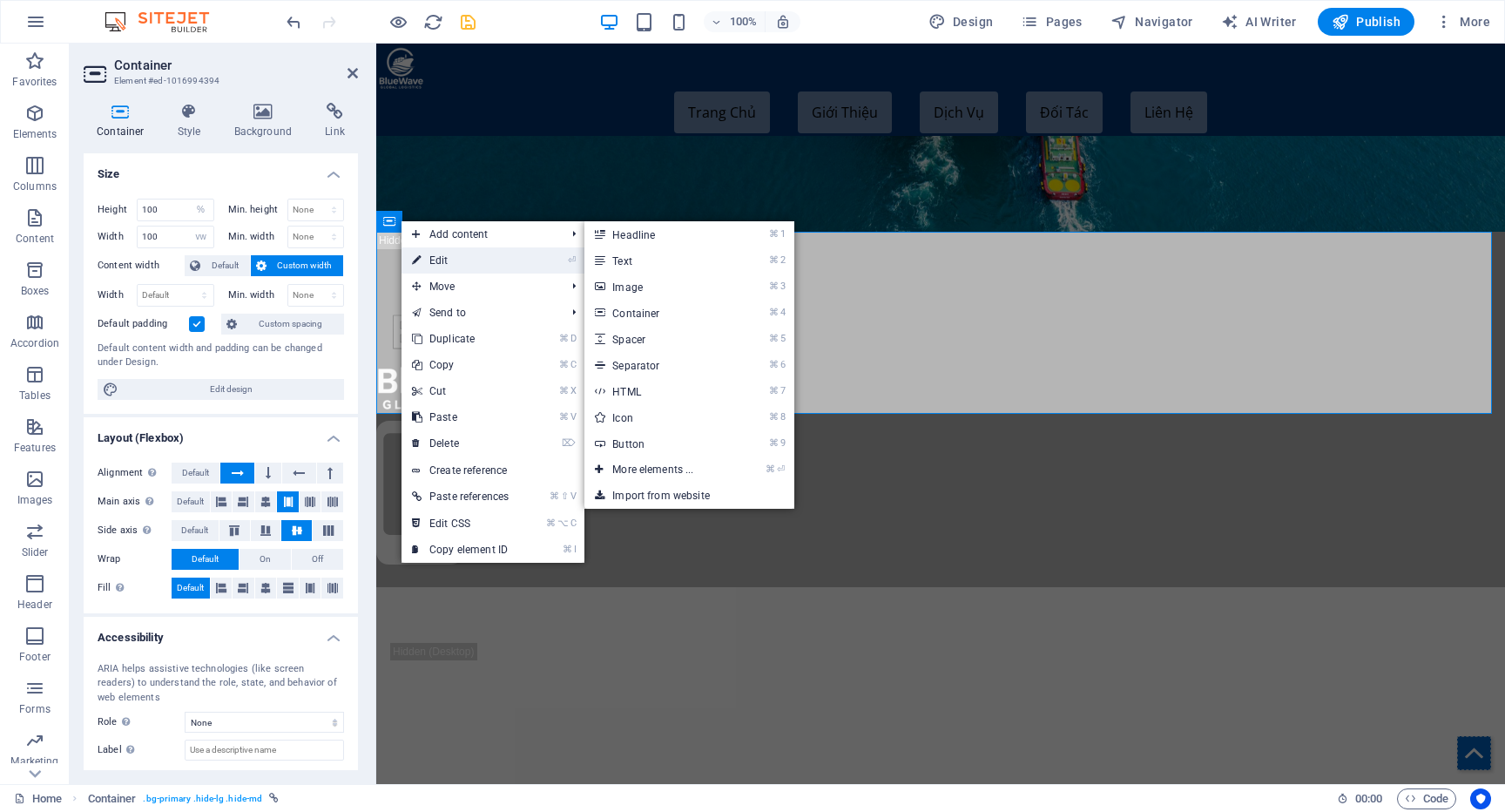
click at [422, 251] on link "⏎ Edit" at bounding box center [461, 260] width 118 height 26
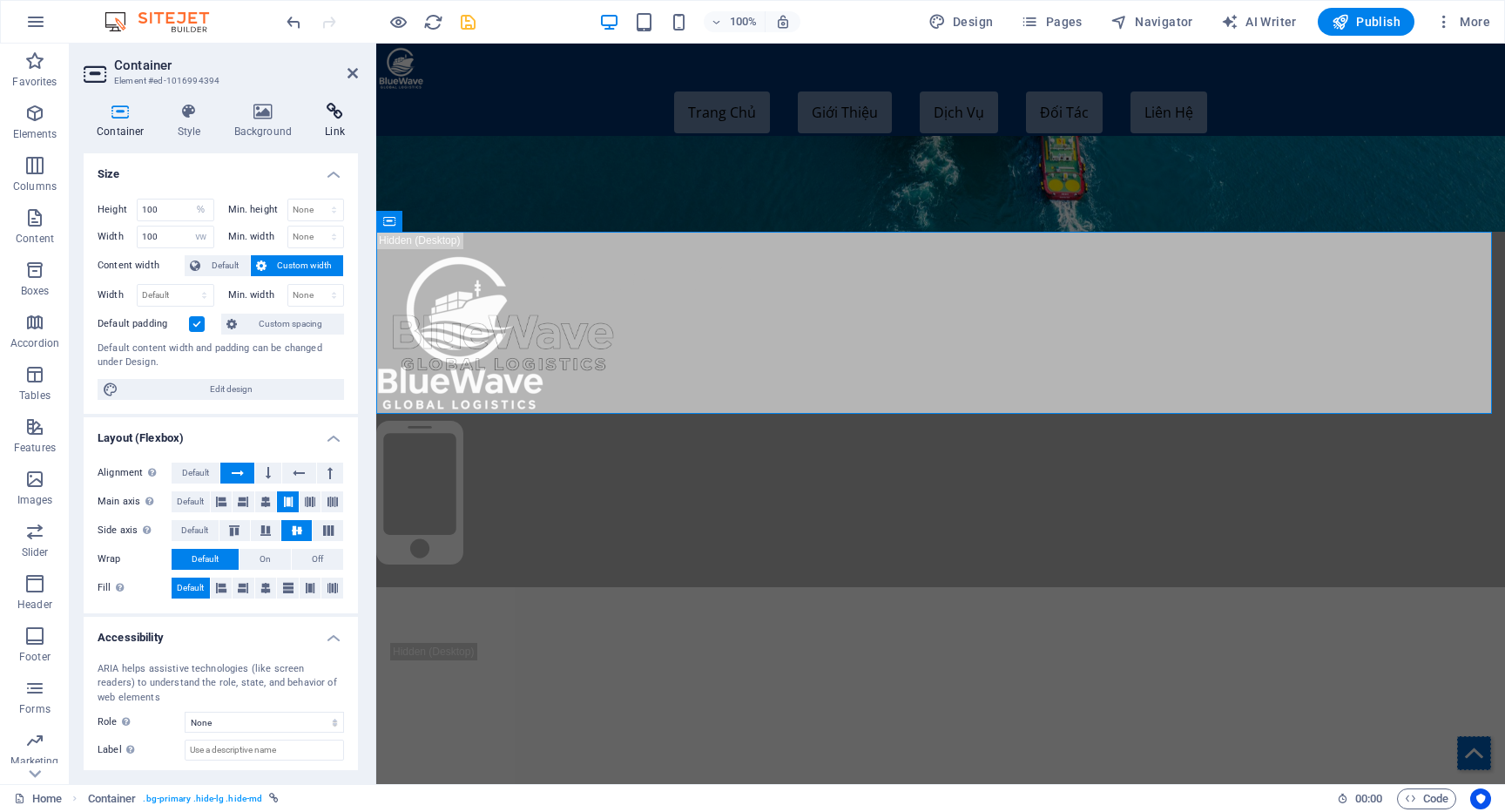
click at [325, 120] on icon at bounding box center [335, 111] width 46 height 18
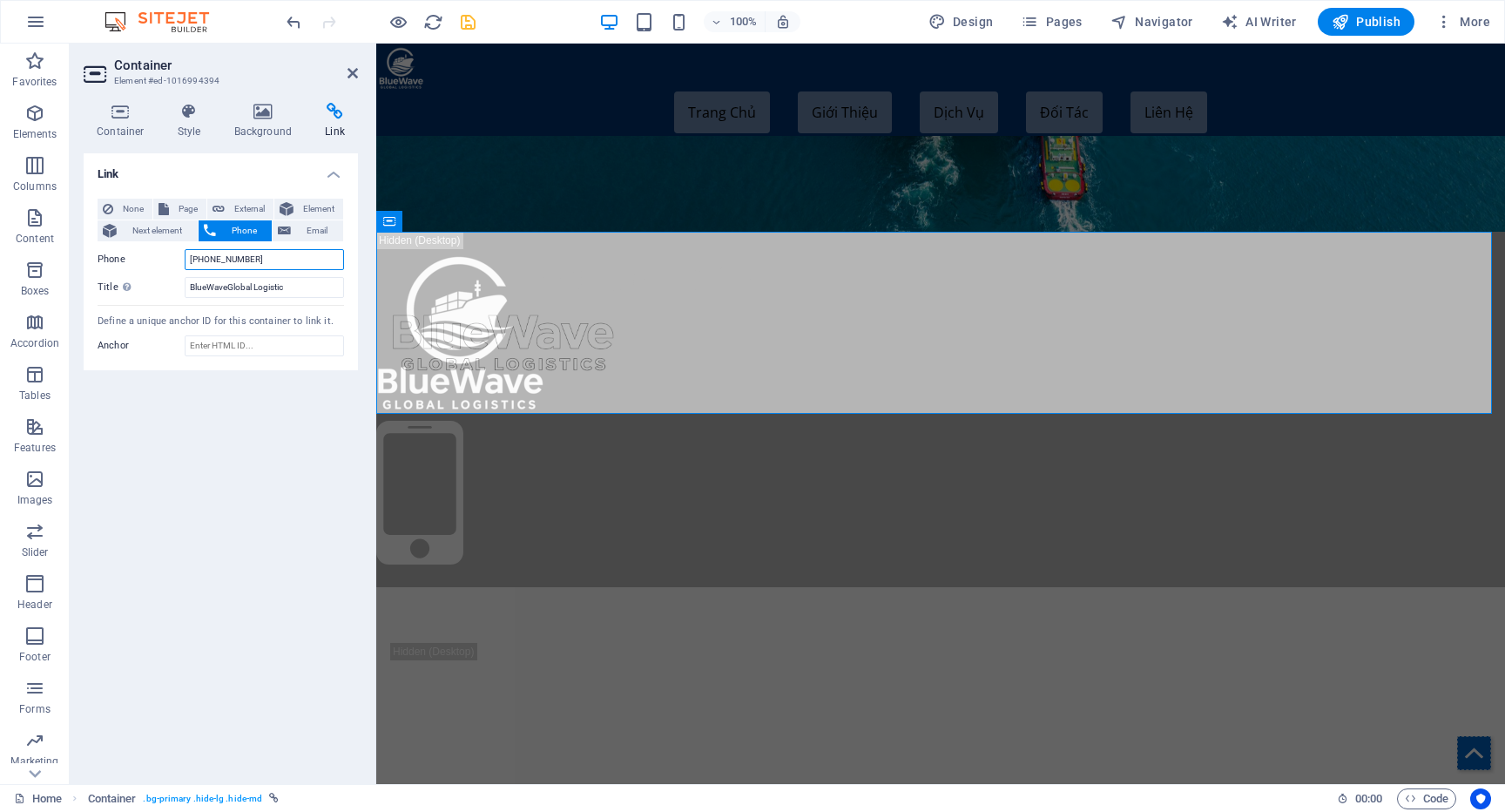
drag, startPoint x: 279, startPoint y: 261, endPoint x: 111, endPoint y: 251, distance: 168.3
click at [111, 251] on div "Phone (+84)2873019982" at bounding box center [221, 259] width 247 height 21
click at [1421, 420] on figure at bounding box center [941, 495] width 1129 height 148
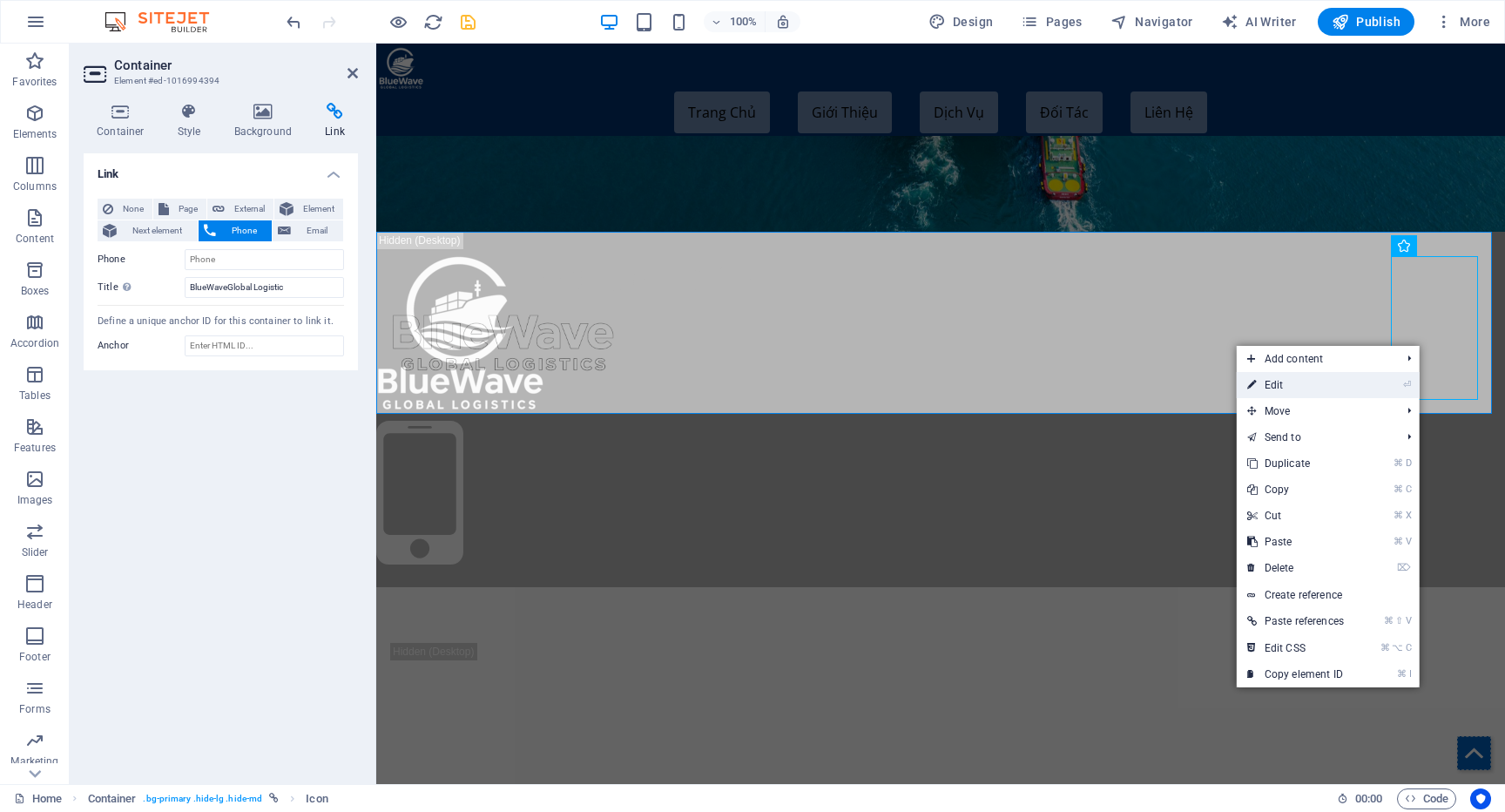
click at [1303, 388] on link "⏎ Edit" at bounding box center [1295, 385] width 118 height 26
select select "xMidYMid"
select select "px"
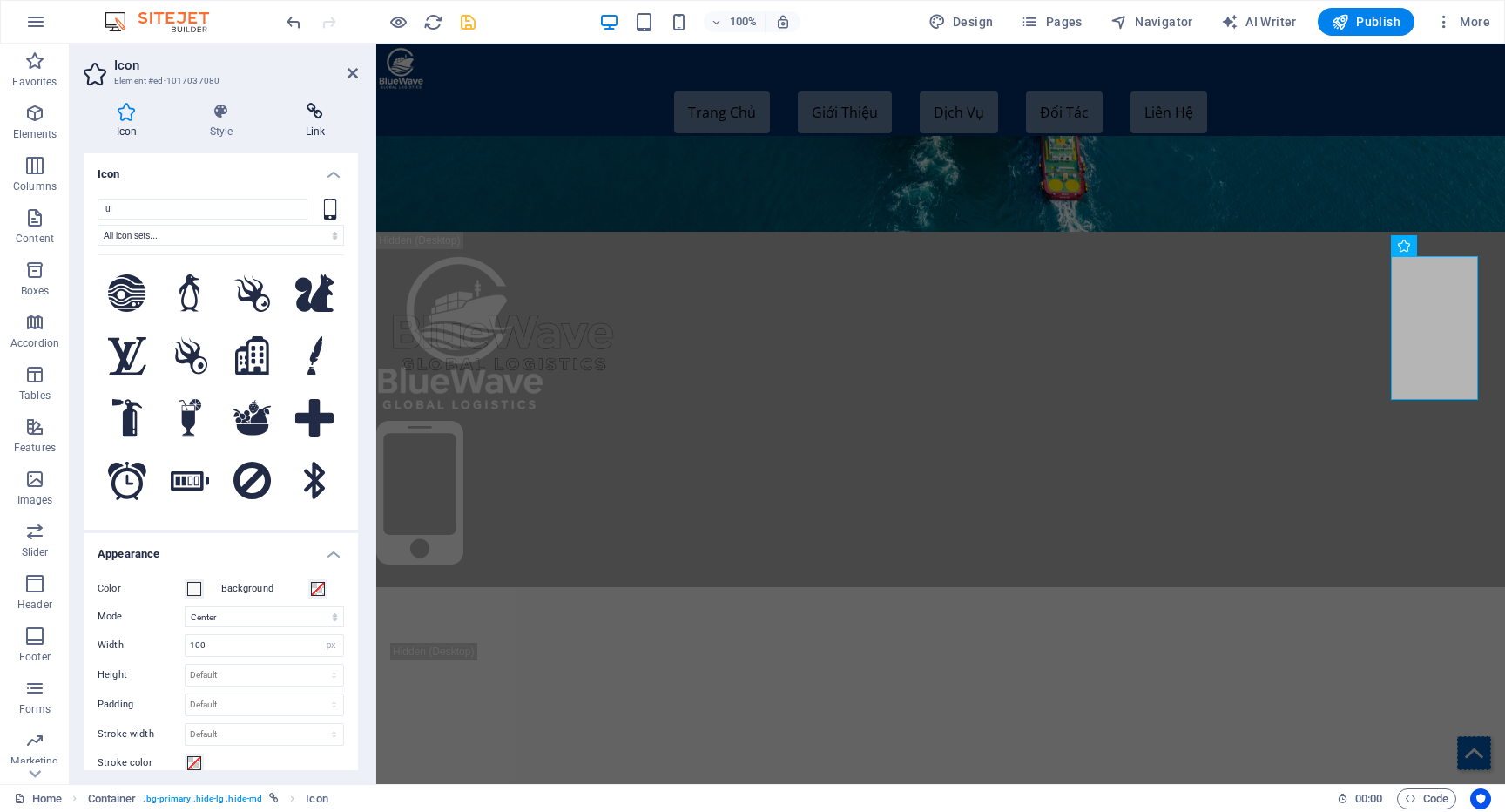
click at [318, 117] on icon at bounding box center [316, 111] width 85 height 18
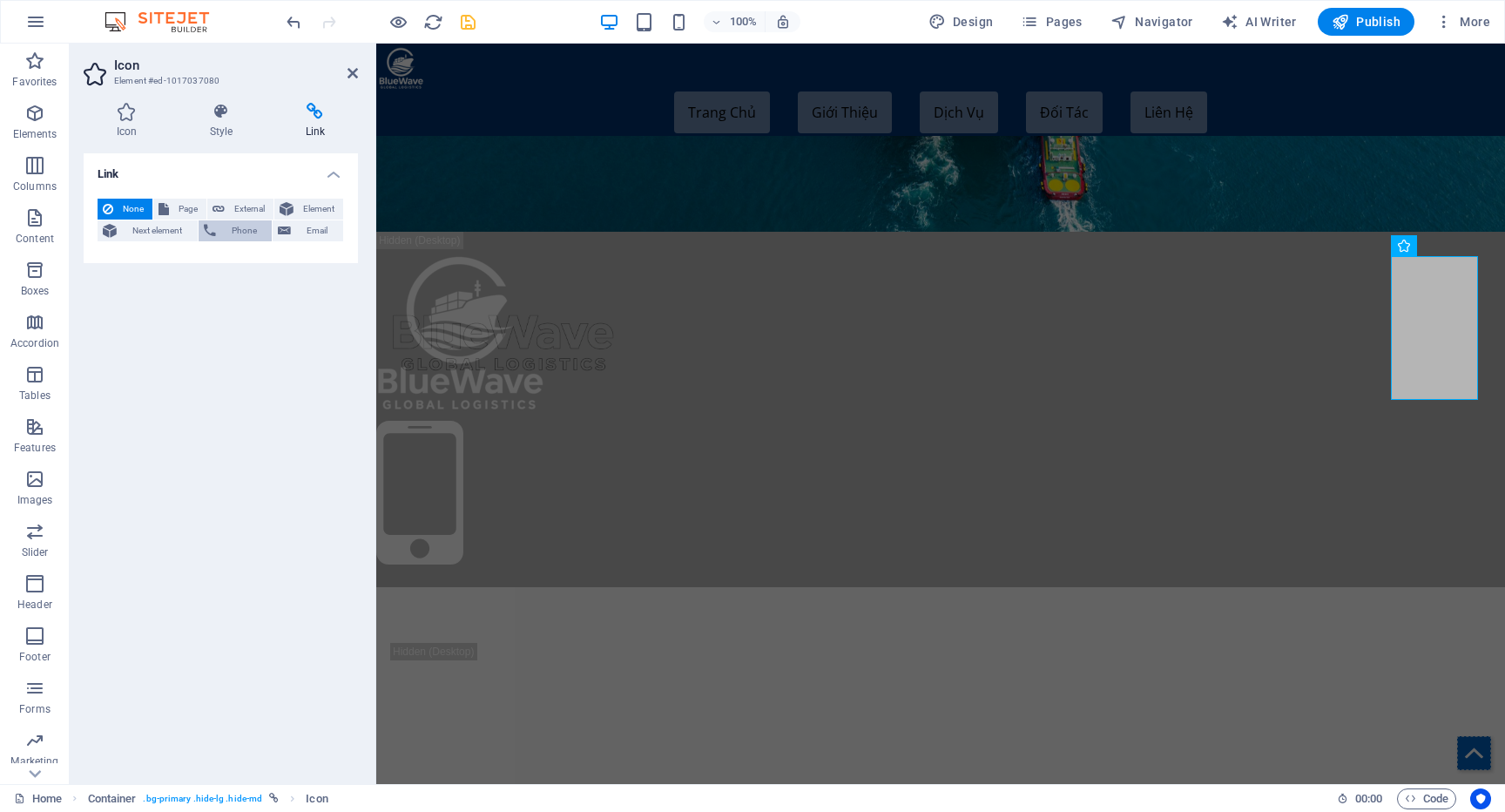
click at [227, 231] on span "Phone" at bounding box center [244, 230] width 46 height 21
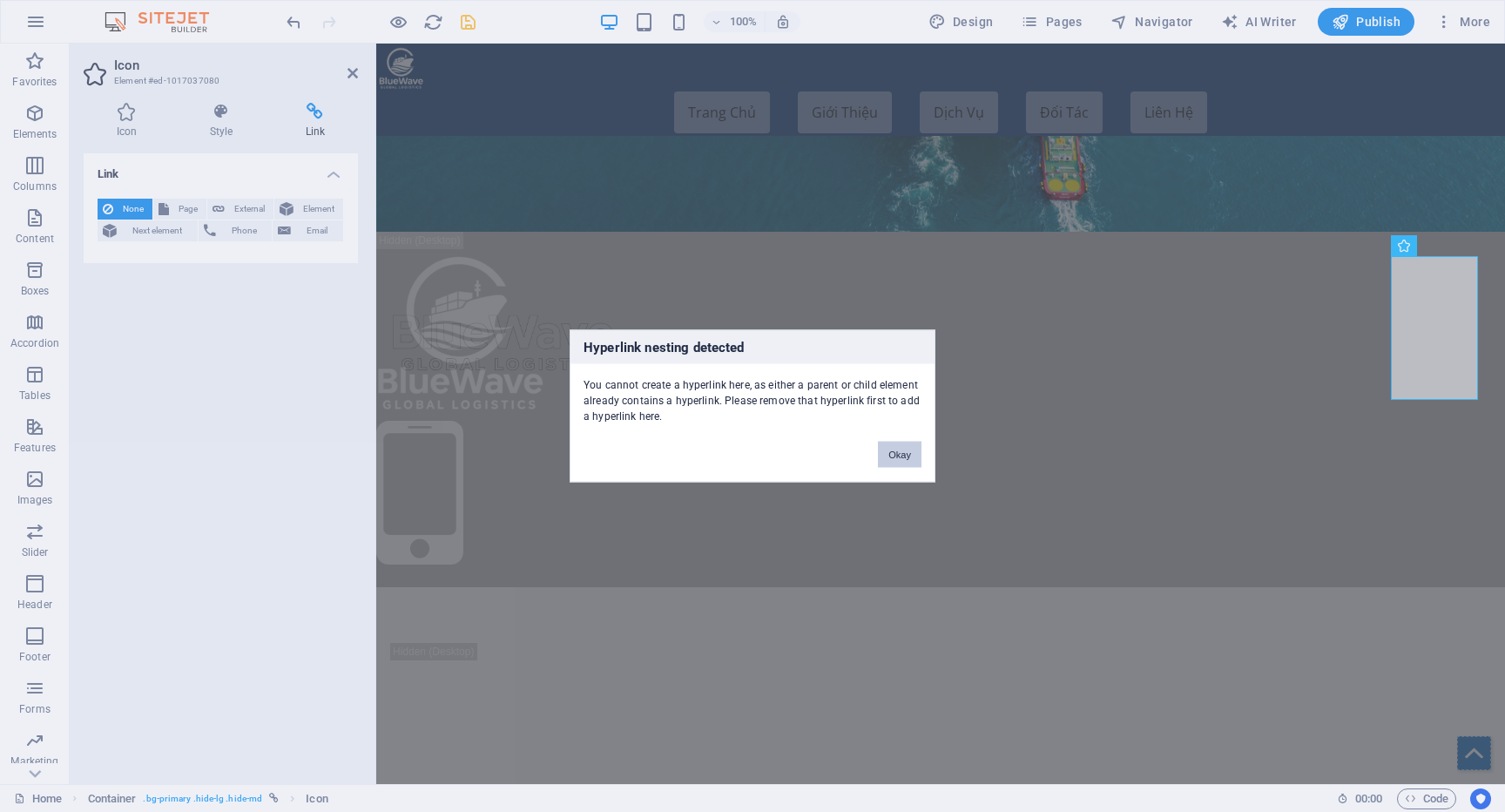
click at [883, 460] on button "Okay" at bounding box center [900, 455] width 44 height 26
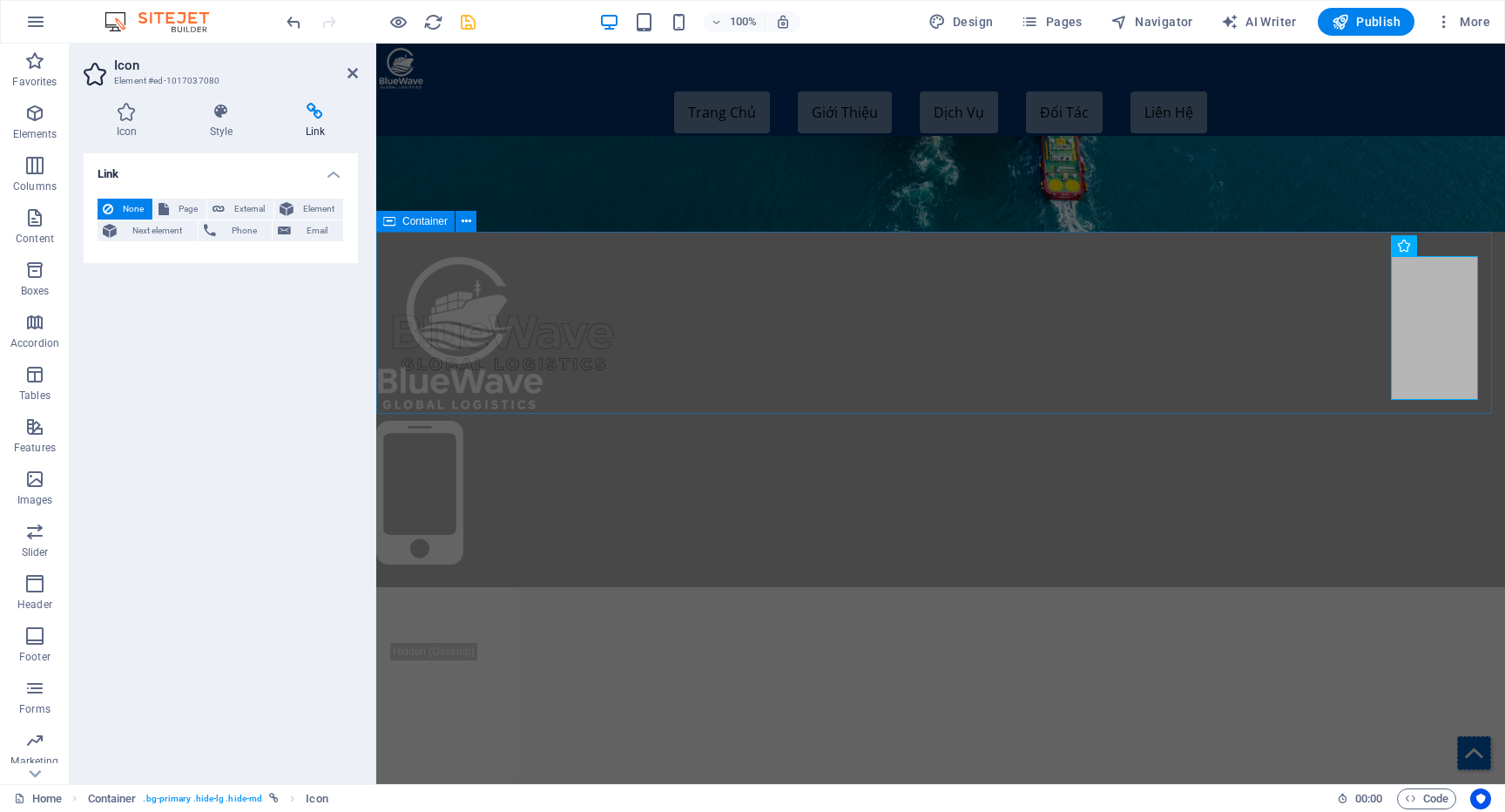
click at [650, 380] on div at bounding box center [941, 409] width 1129 height 355
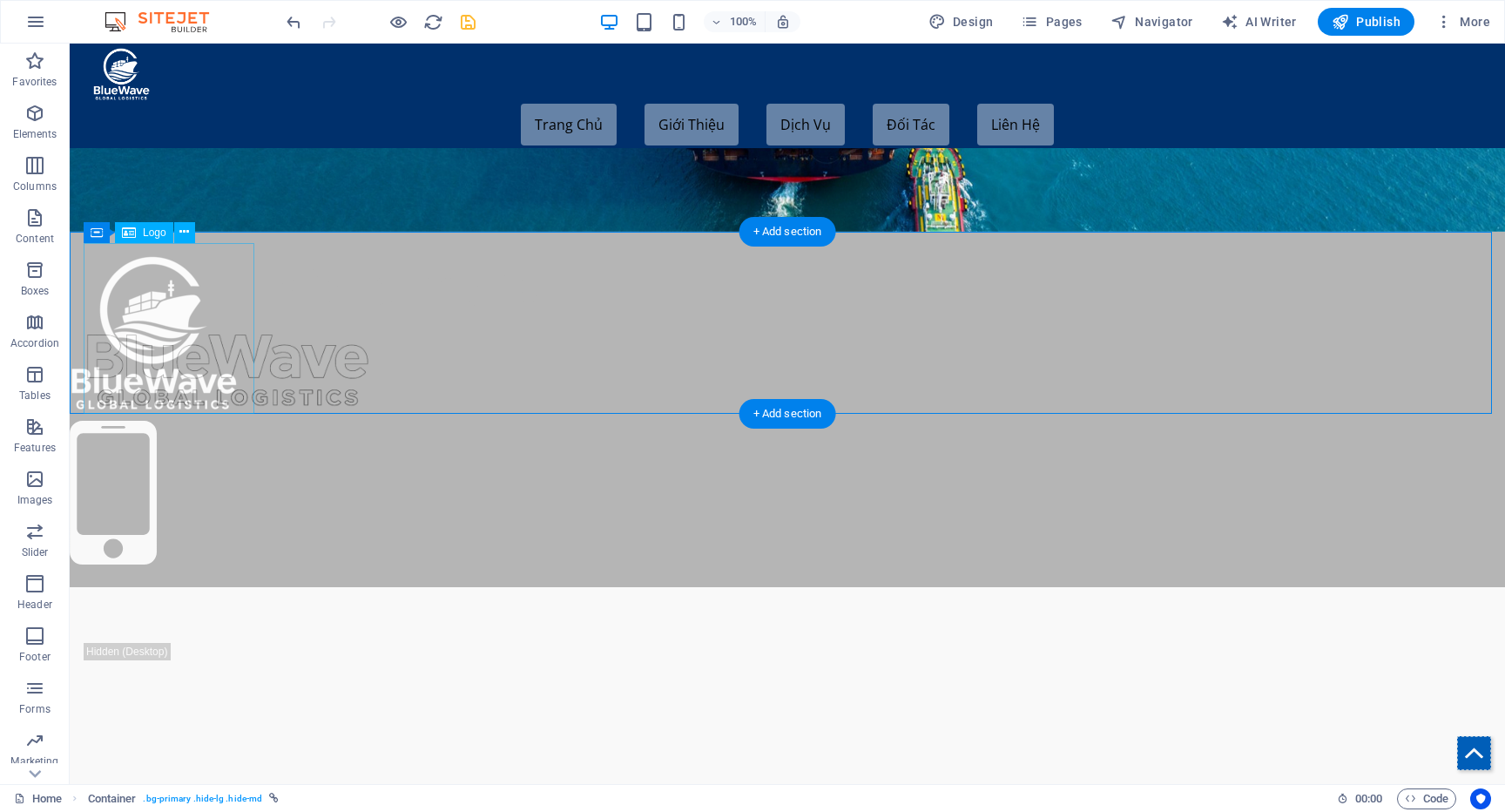
click at [190, 341] on div at bounding box center [787, 335] width 1435 height 171
click at [441, 313] on div at bounding box center [787, 409] width 1435 height 355
click at [96, 218] on span "Container" at bounding box center [118, 221] width 45 height 10
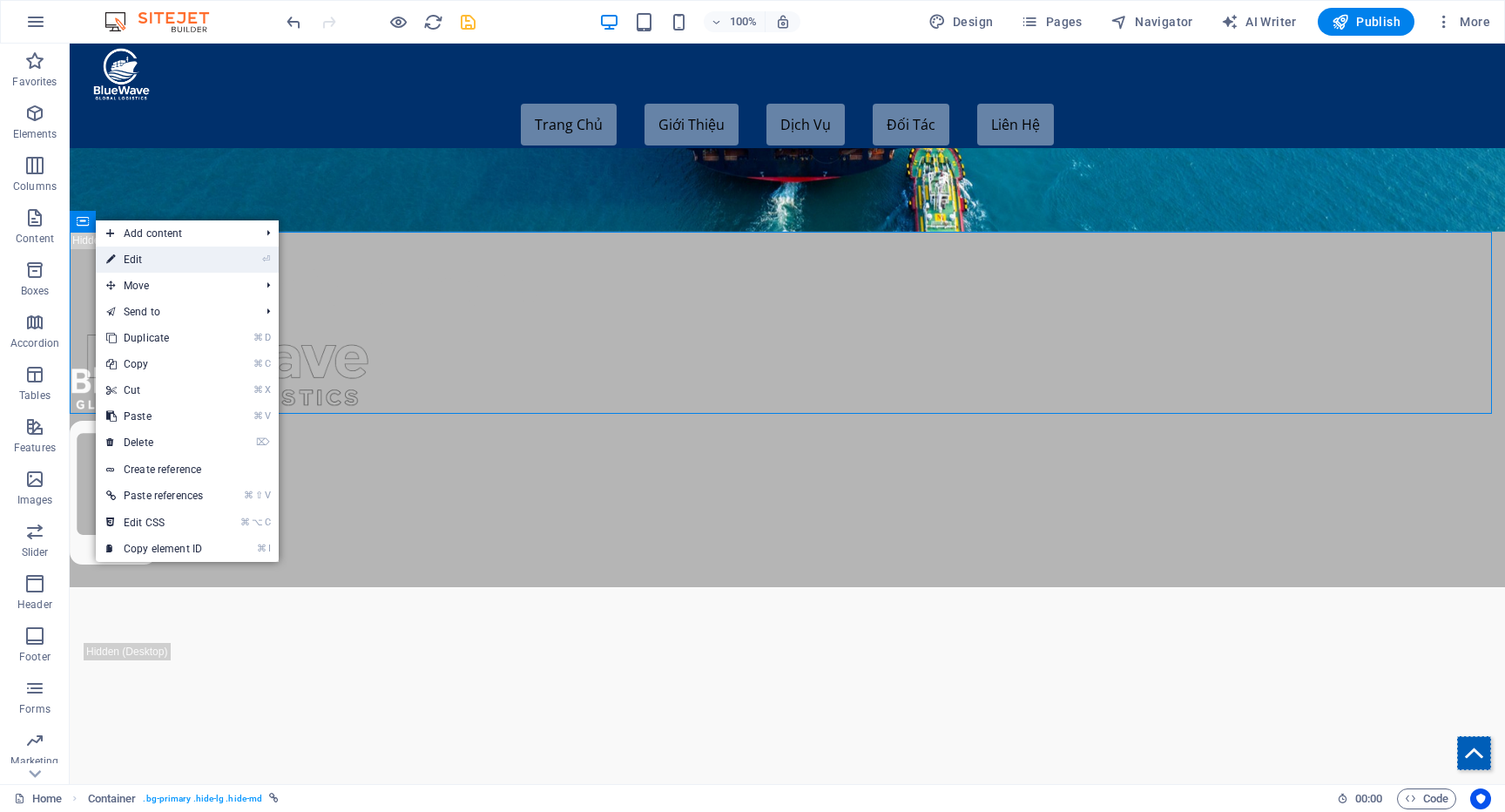
click at [124, 256] on link "⏎ Edit" at bounding box center [154, 260] width 118 height 26
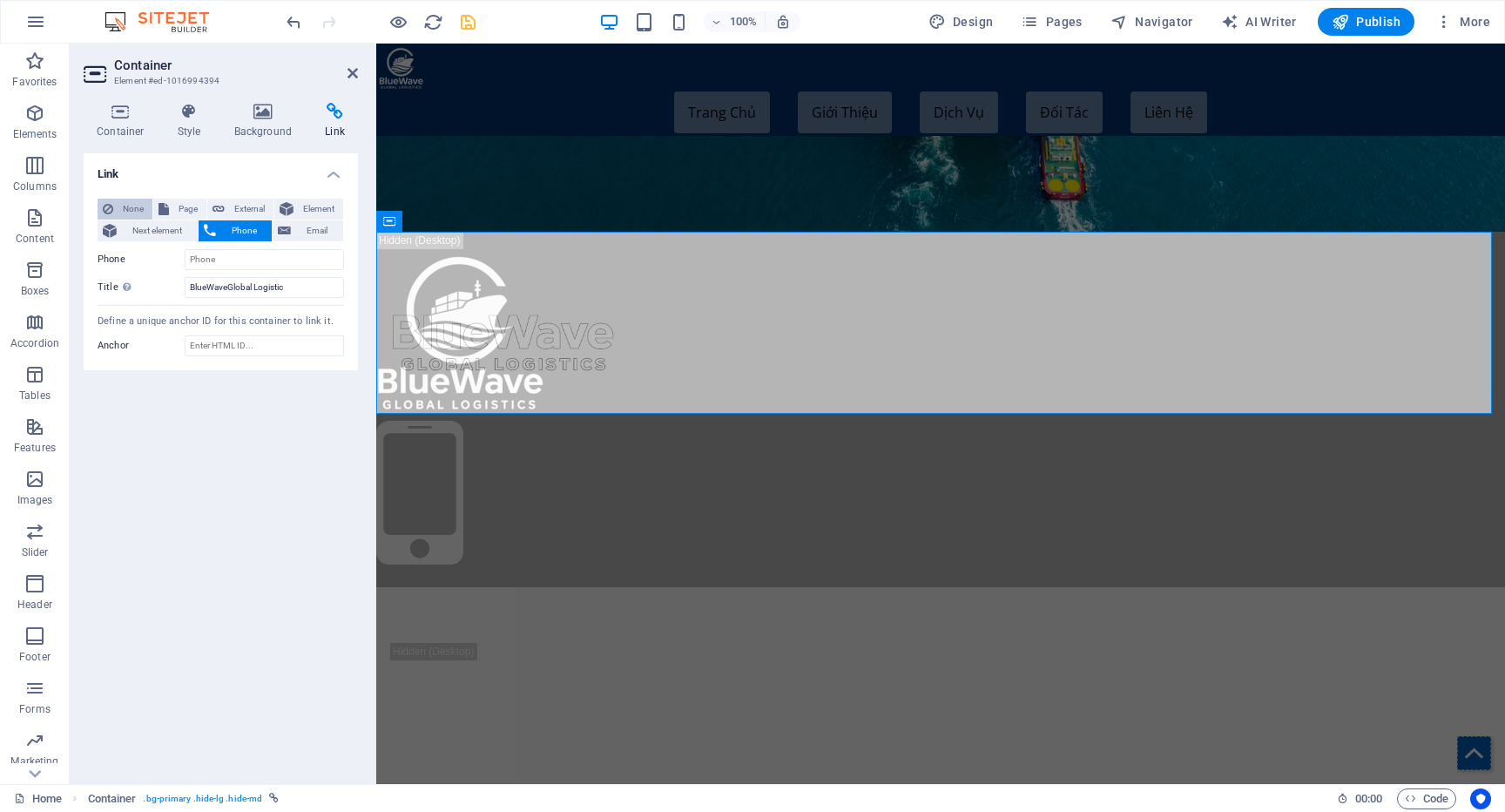
click at [126, 213] on span "None" at bounding box center [133, 209] width 29 height 21
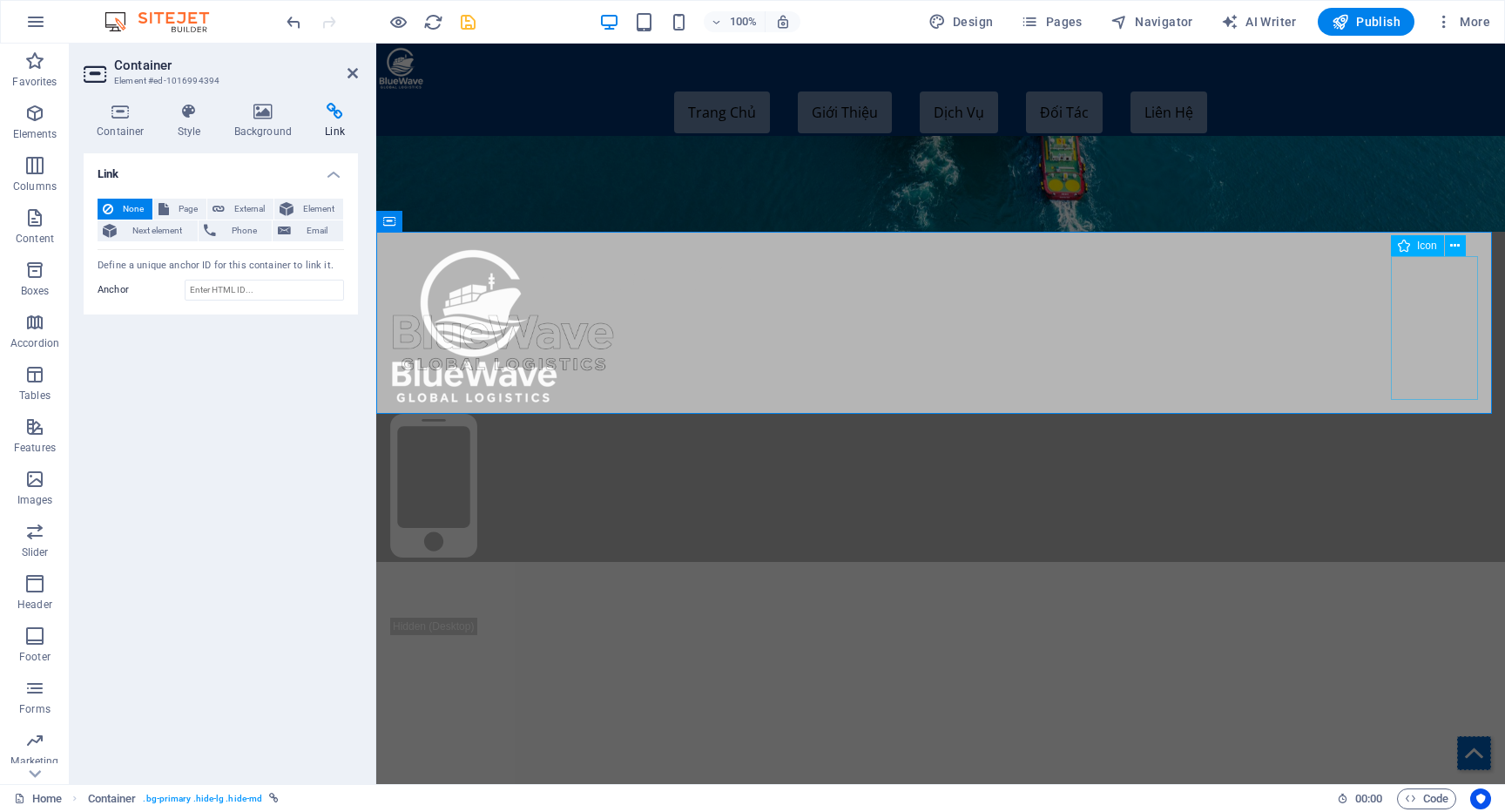
click at [1430, 414] on figure at bounding box center [941, 488] width 1101 height 148
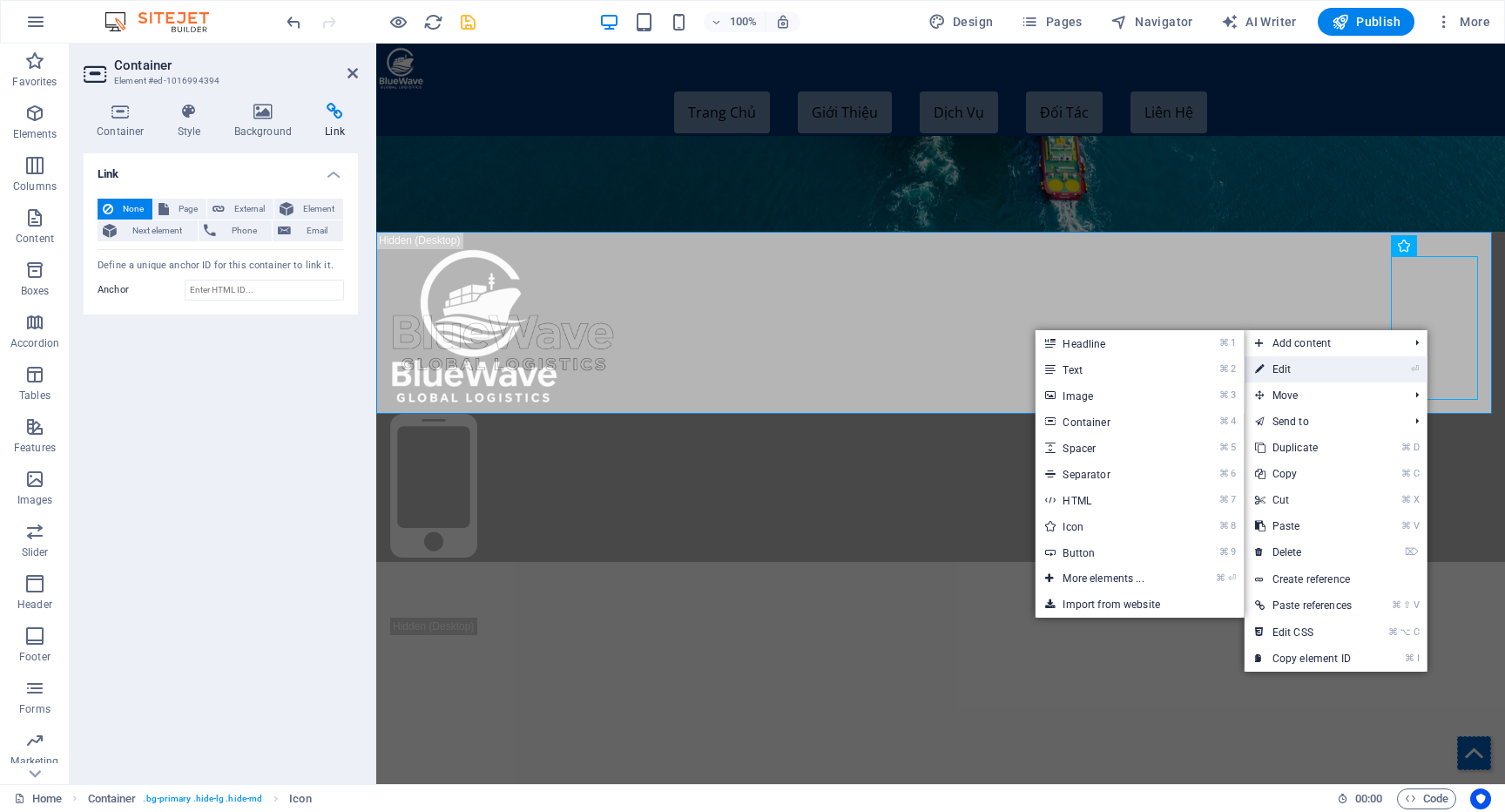
click at [1297, 366] on link "⏎ Edit" at bounding box center [1304, 369] width 118 height 26
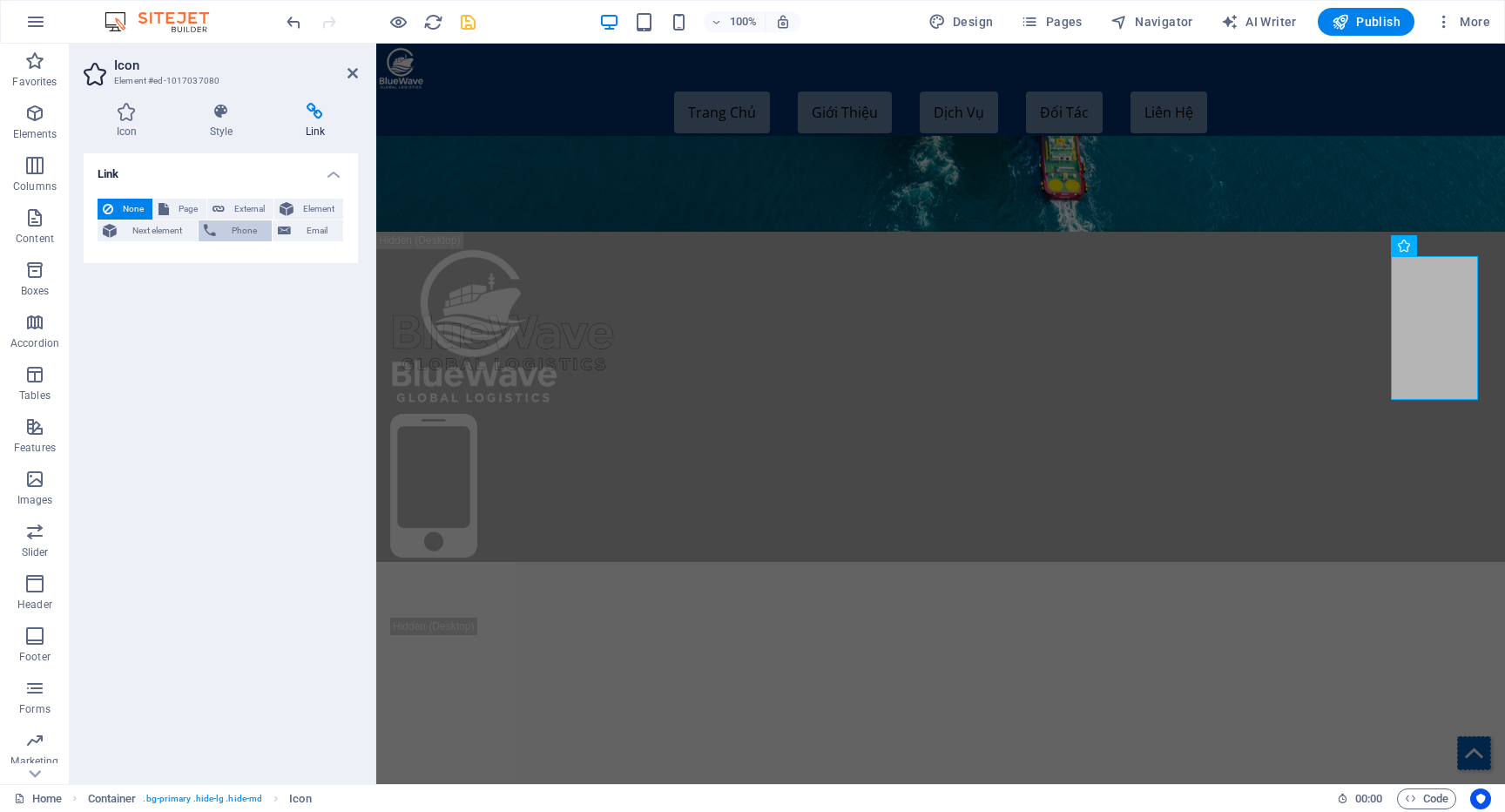
click at [221, 229] on span "Phone" at bounding box center [244, 230] width 46 height 21
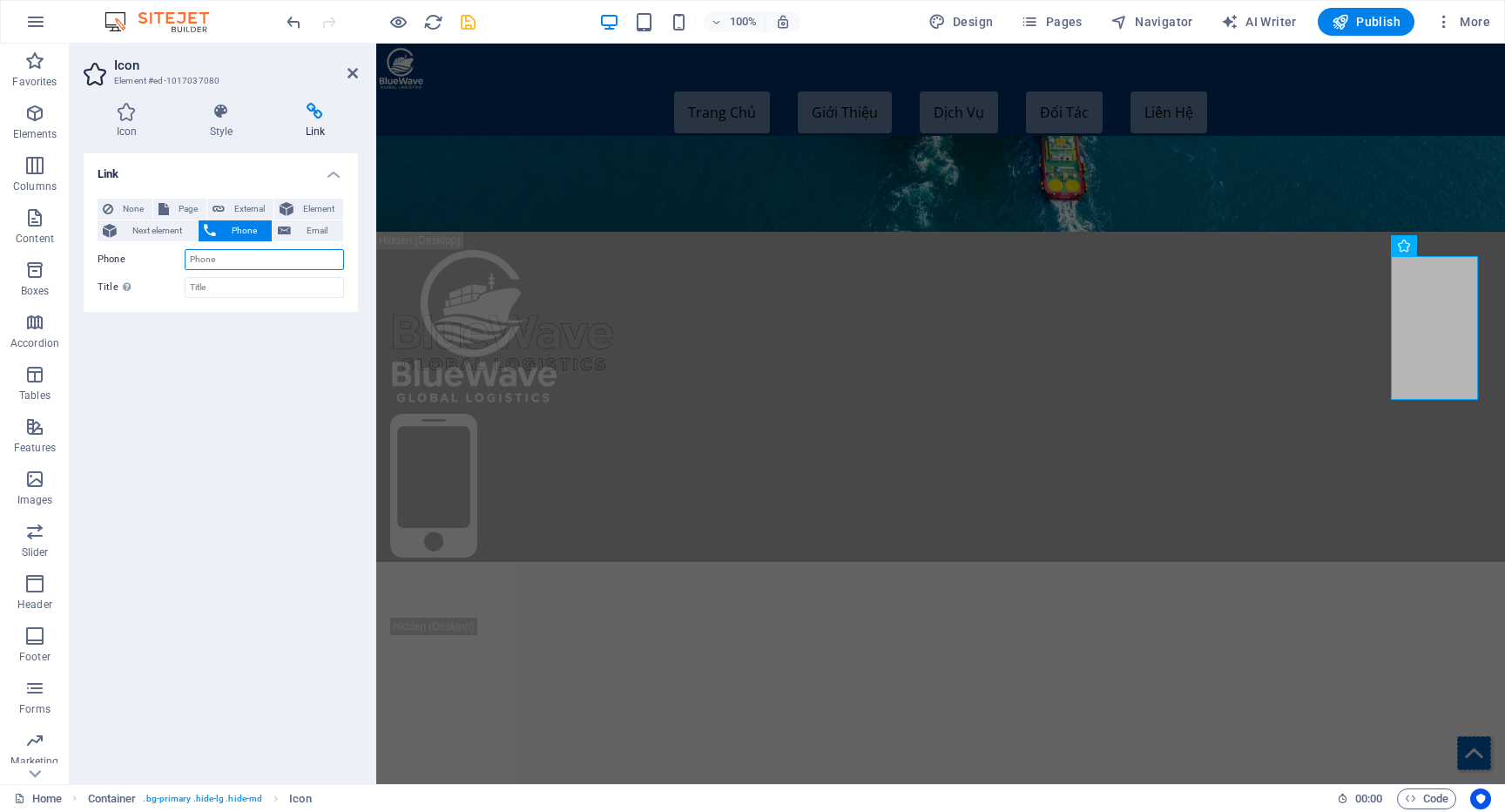
paste input "(+84)2873019982"
type input "(+84)2873019982"
click at [240, 283] on input "Title Additional link description, should not be the same as the link text. The…" at bounding box center [265, 287] width 160 height 21
type input "BlueWaveGlobal Logistics"
click at [554, 299] on div at bounding box center [941, 329] width 1101 height 171
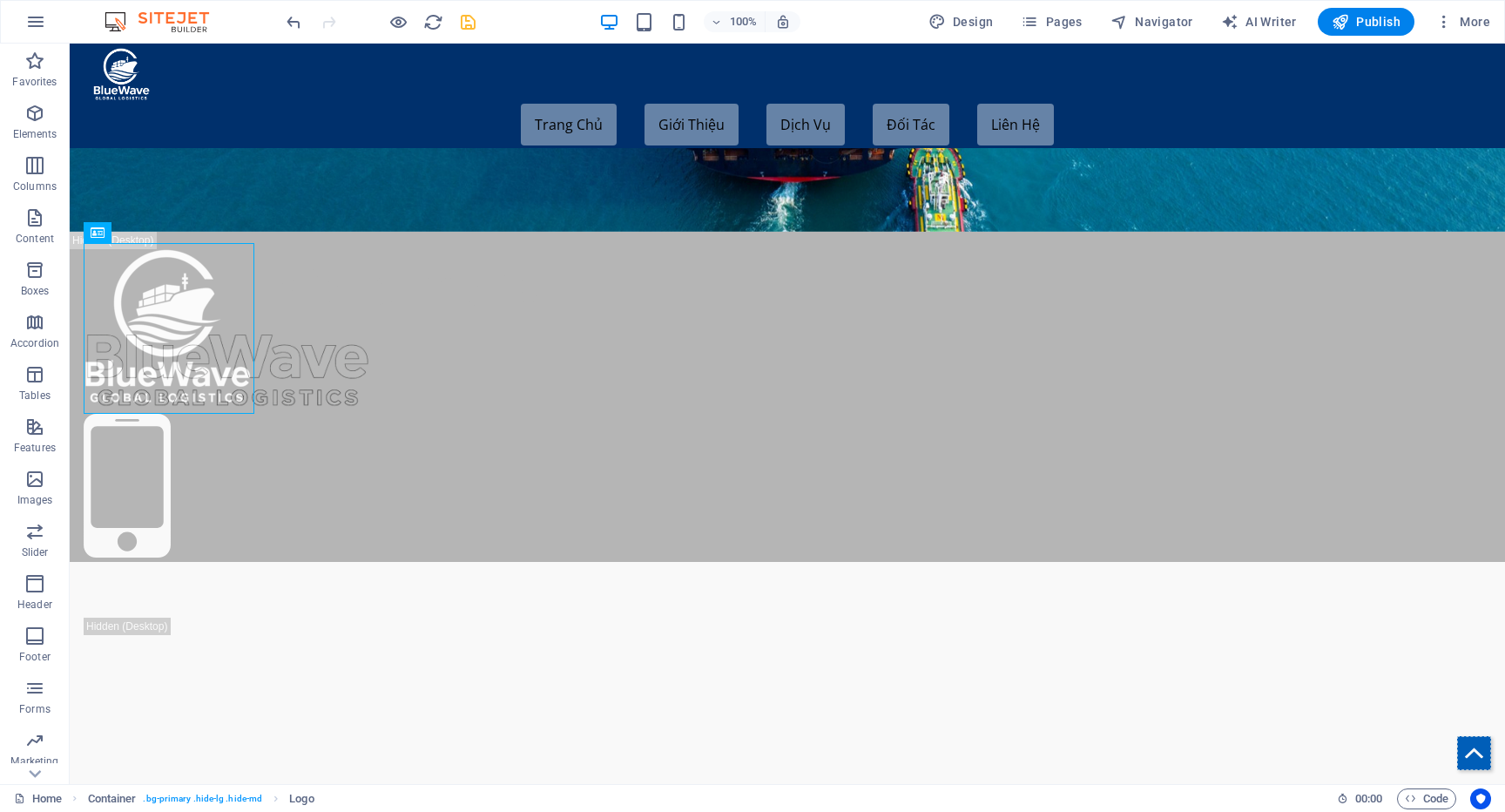
click at [476, 21] on icon "save" at bounding box center [469, 22] width 20 height 20
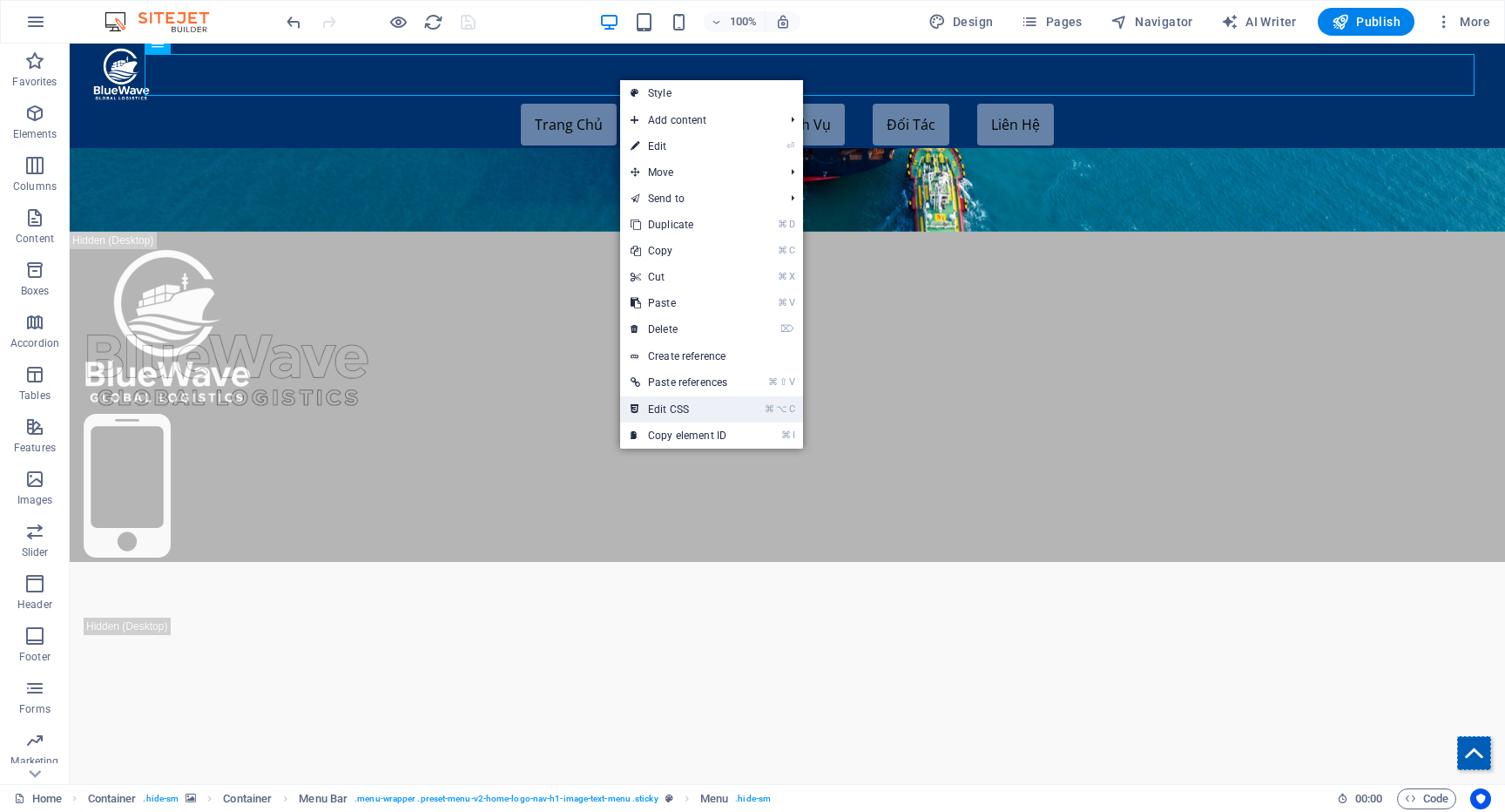
click at [684, 404] on link "⌘ ⌥ C Edit CSS" at bounding box center [679, 409] width 118 height 26
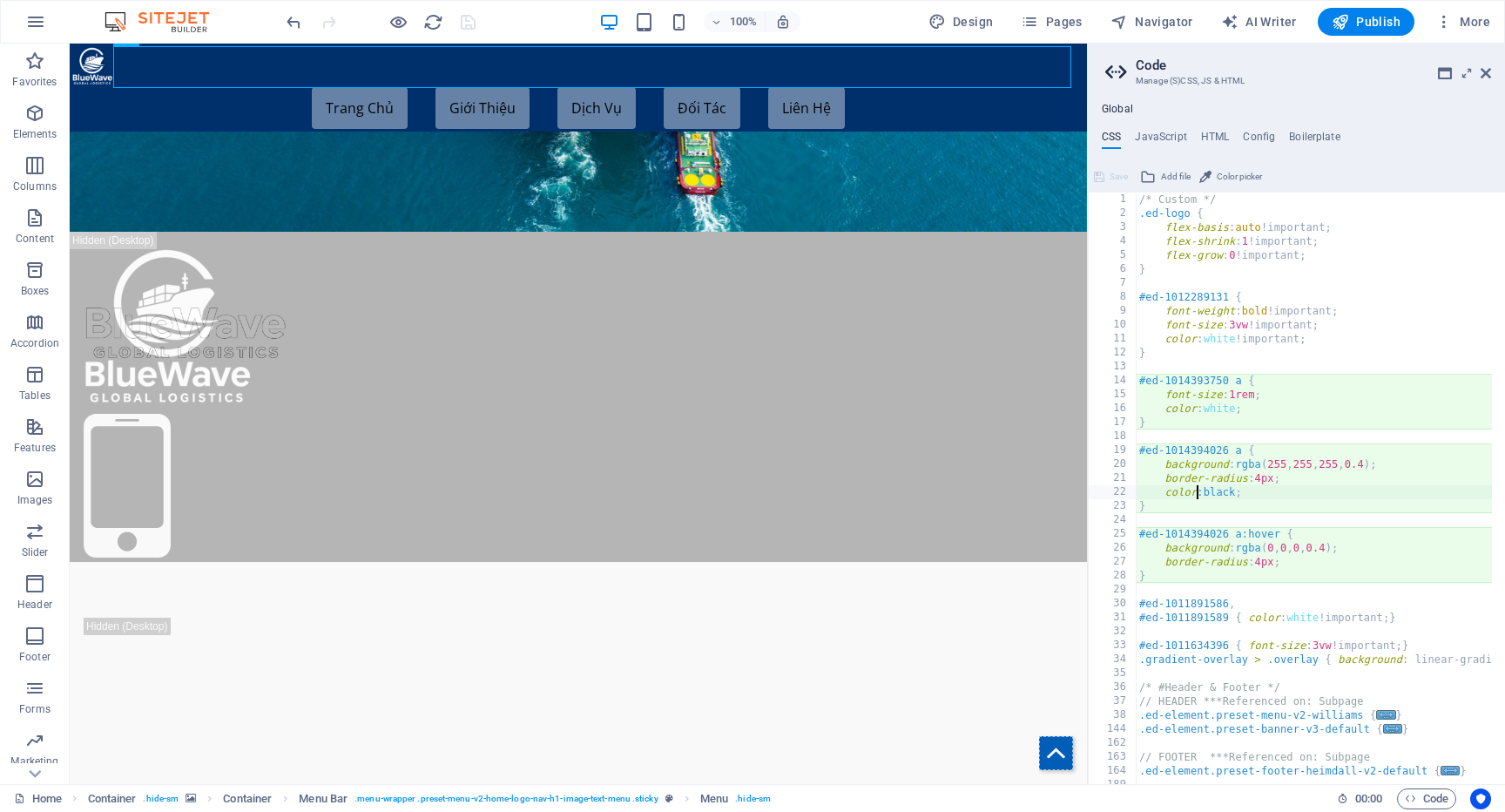
click at [1194, 493] on div "/* Custom */ .ed-logo { flex-basis : auto !important; flex-shrink : 1 !importan…" at bounding box center [1526, 495] width 781 height 606
type textarea "color:black;"
click at [1168, 523] on div "/* Custom */ .ed-logo { flex-basis : auto !important; flex-shrink : 1 !importan…" at bounding box center [1526, 495] width 781 height 606
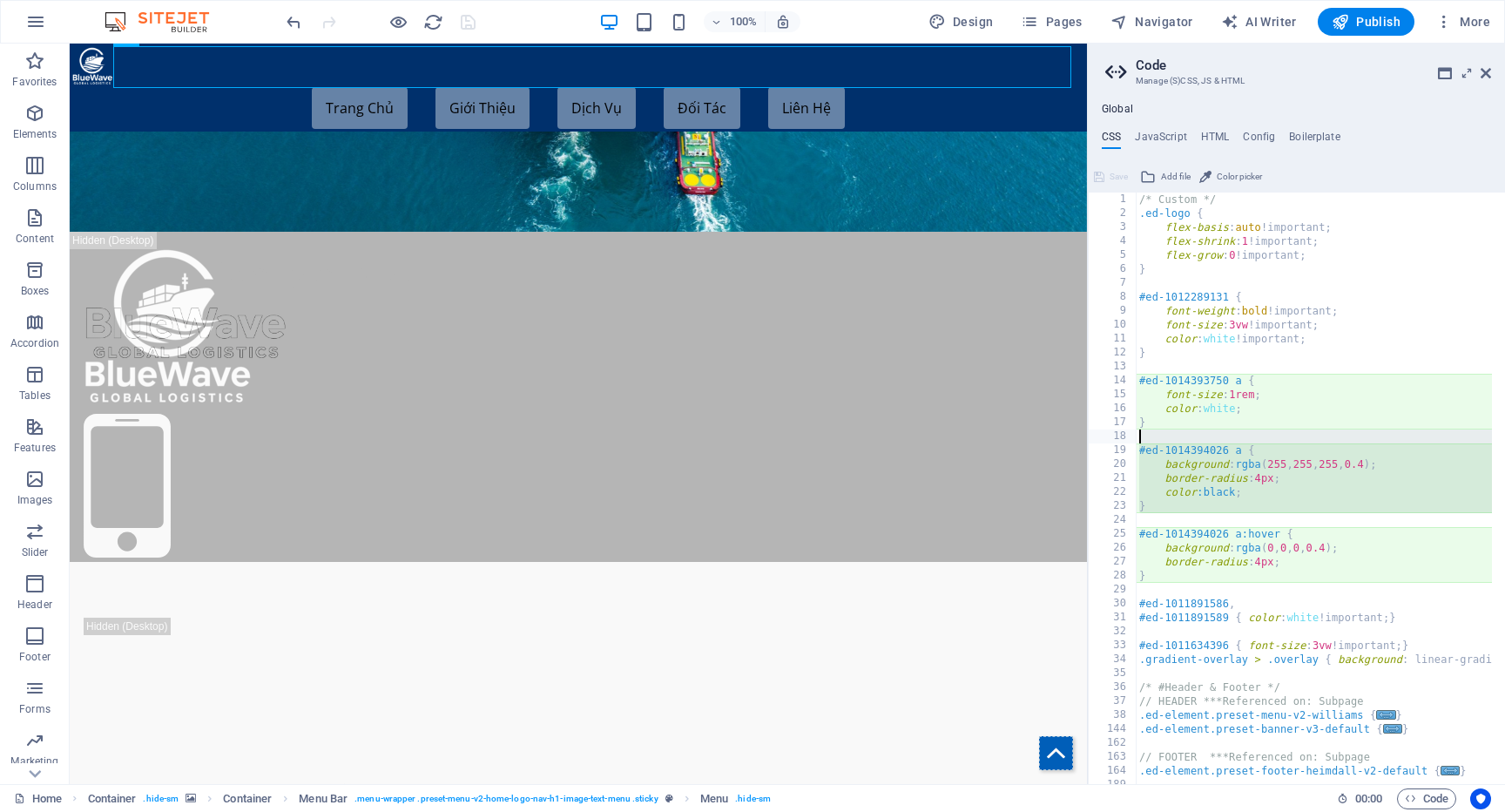
drag, startPoint x: 1168, startPoint y: 523, endPoint x: 1139, endPoint y: 439, distance: 88.9
click at [1139, 439] on div "/* Custom */ .ed-logo { flex-basis : auto !important; flex-shrink : 1 !importan…" at bounding box center [1526, 495] width 781 height 606
type textarea "#ed-1014394026 a {"
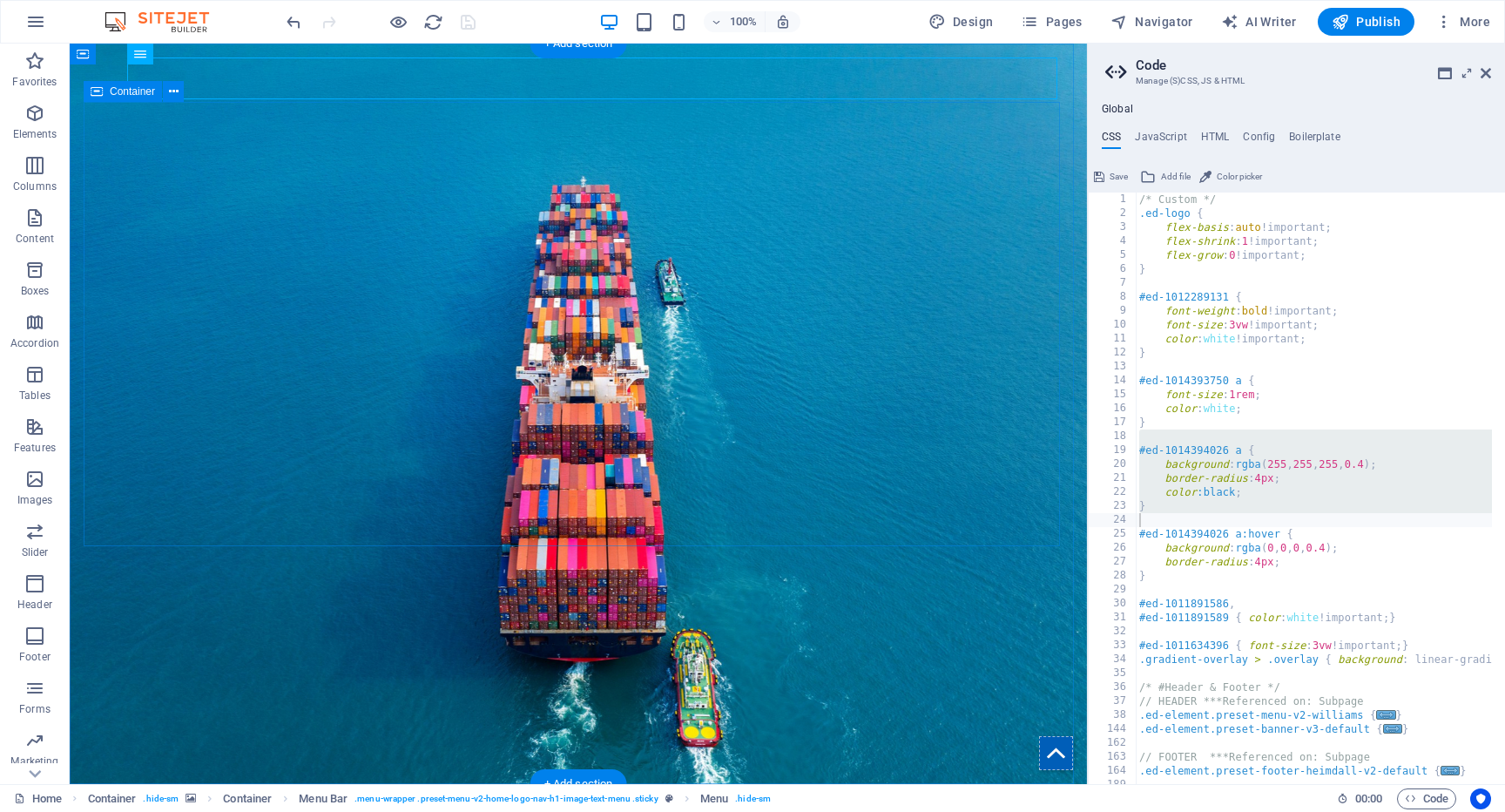
scroll to position [34, 0]
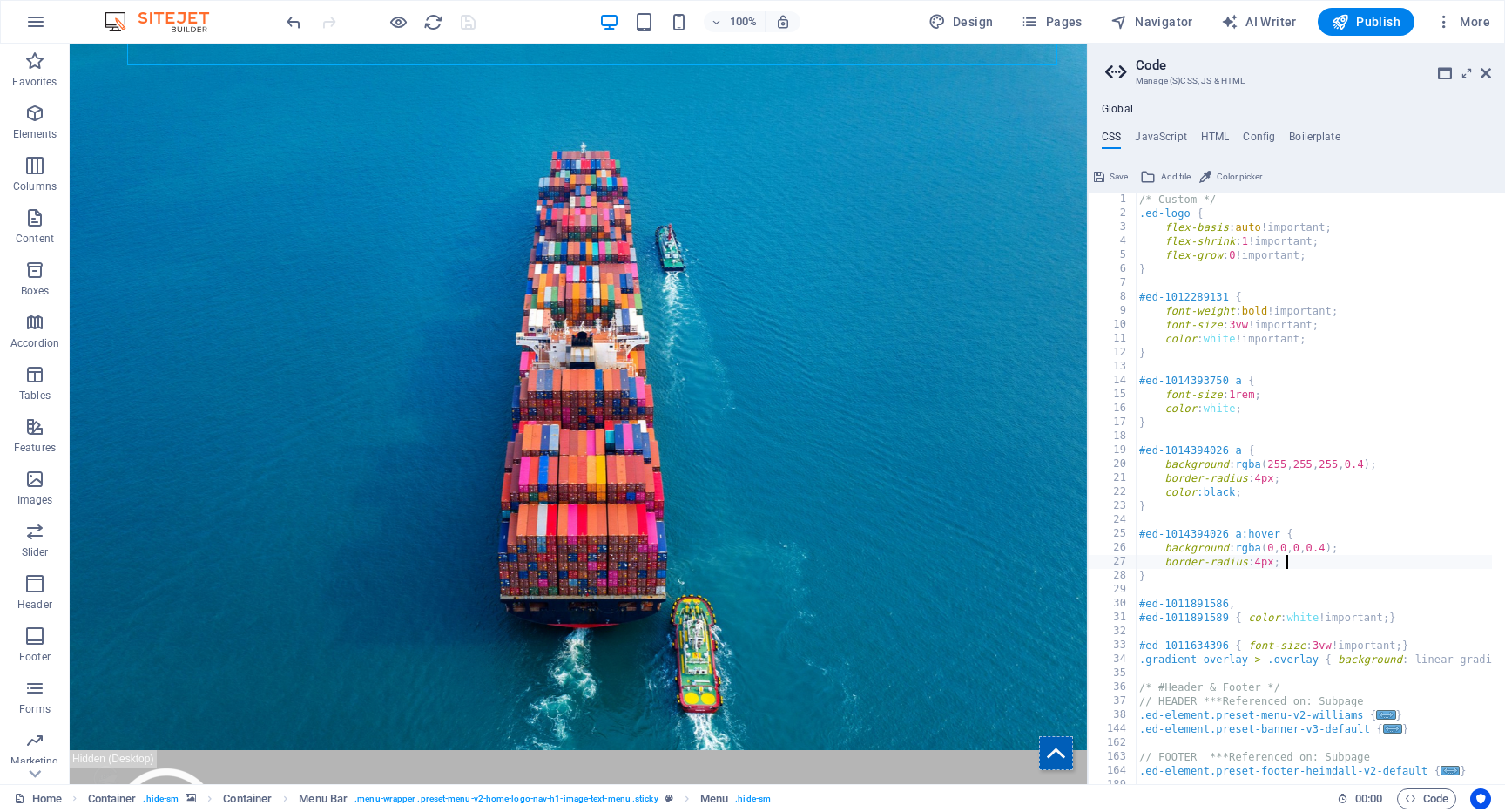
click at [1340, 564] on div "/* Custom */ .ed-logo { flex-basis : auto !important; flex-shrink : 1 !importan…" at bounding box center [1526, 495] width 781 height 606
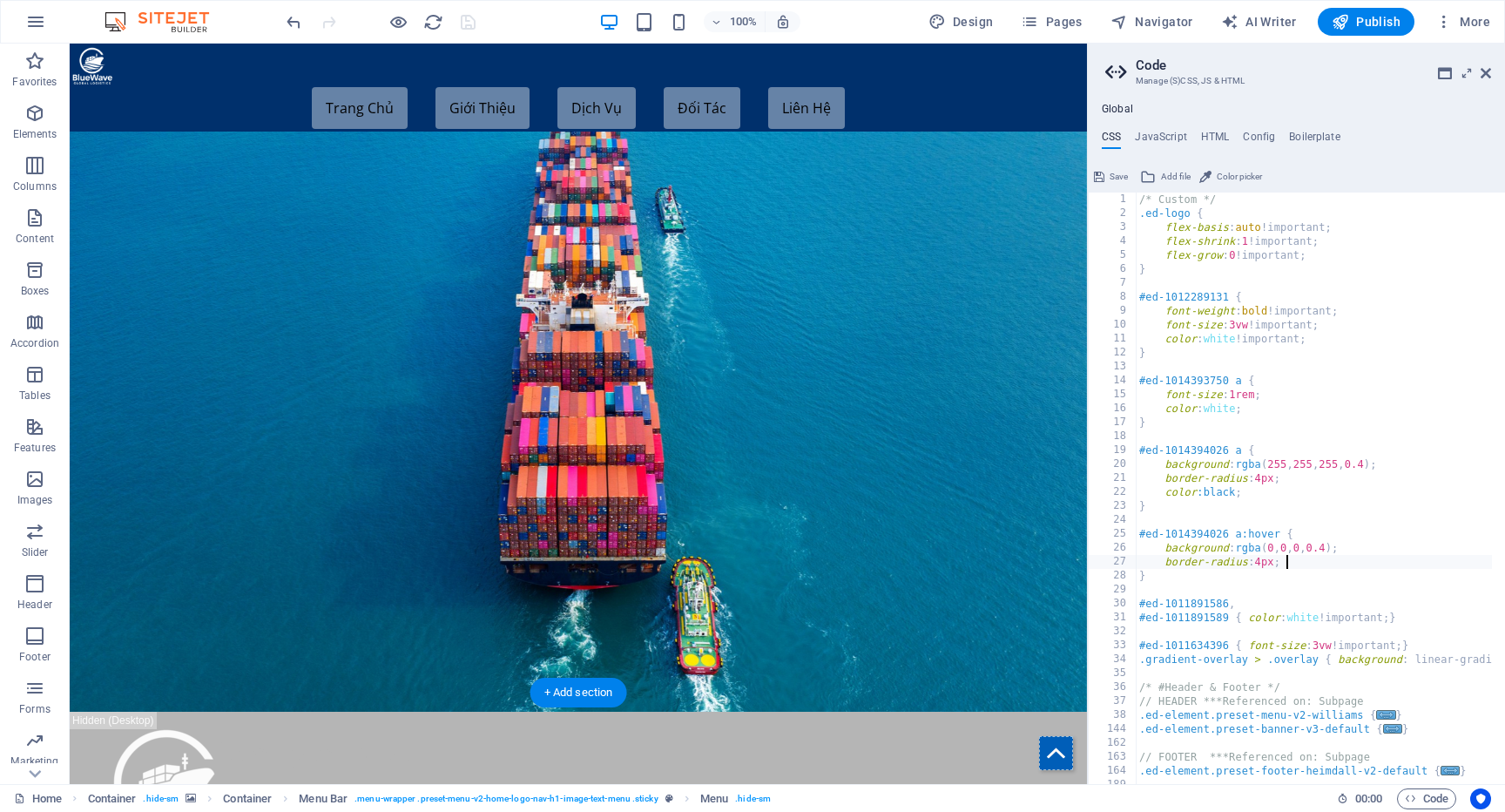
scroll to position [104, 0]
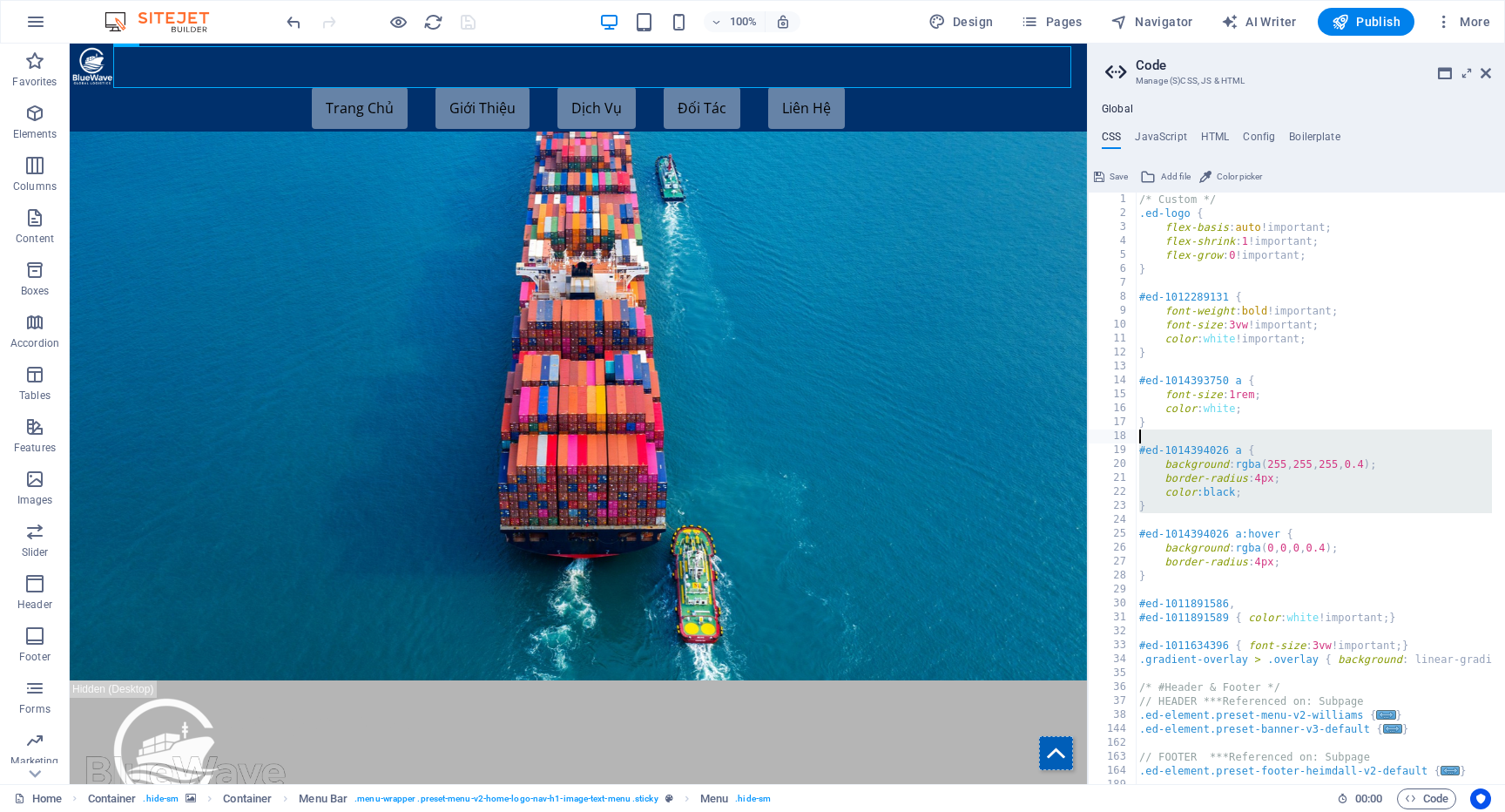
drag, startPoint x: 1153, startPoint y: 514, endPoint x: 1134, endPoint y: 438, distance: 78.3
click at [1134, 438] on div "border-radius: 4px; 1 2 3 4 5 6 7 8 9 10 11 12 13 14 15 16 17 18 19 20 21 22 23…" at bounding box center [1296, 487] width 417 height 591
type textarea "#ed-1014394026 a {"
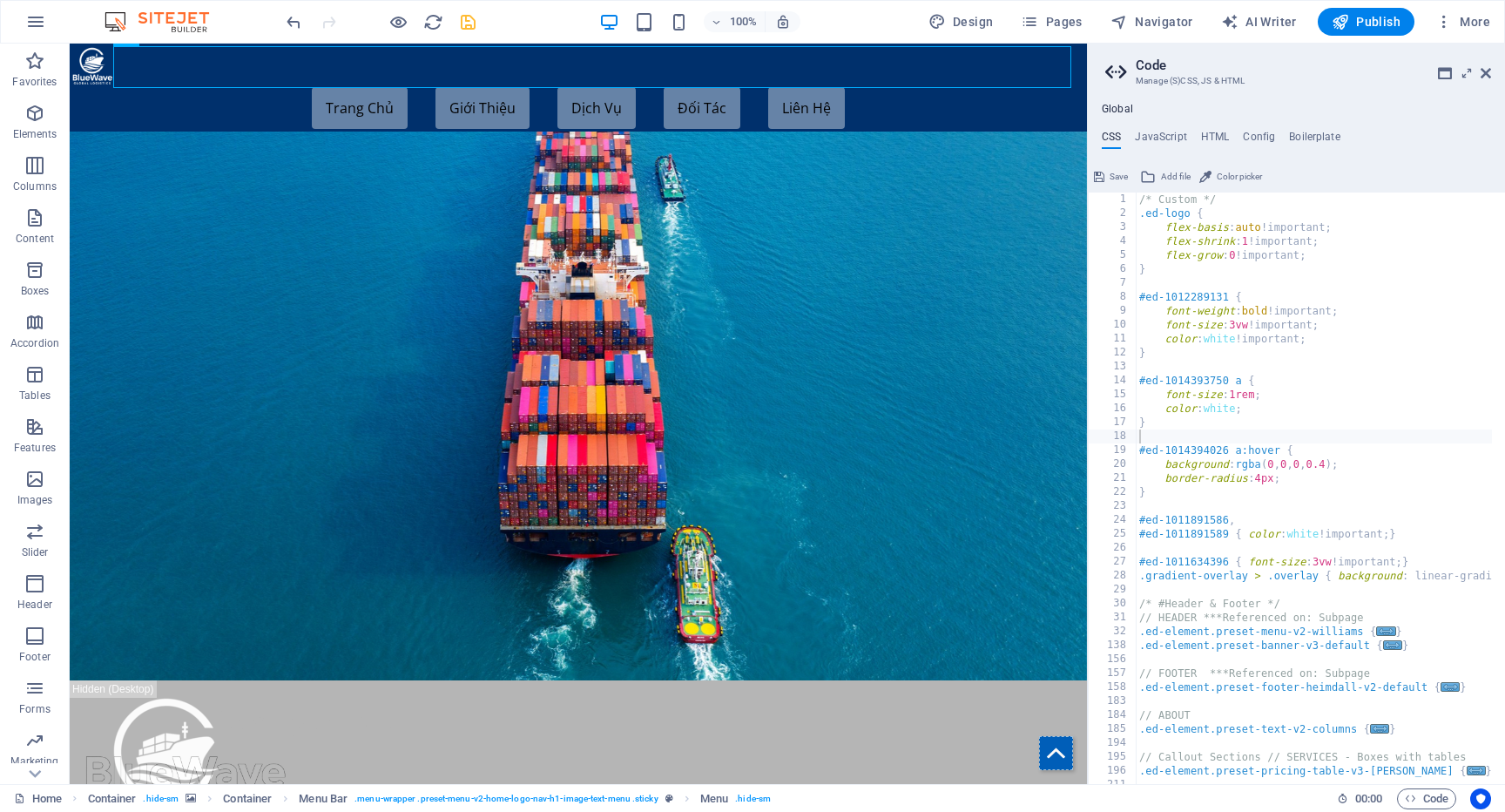
click at [1122, 176] on span "Save" at bounding box center [1119, 176] width 19 height 21
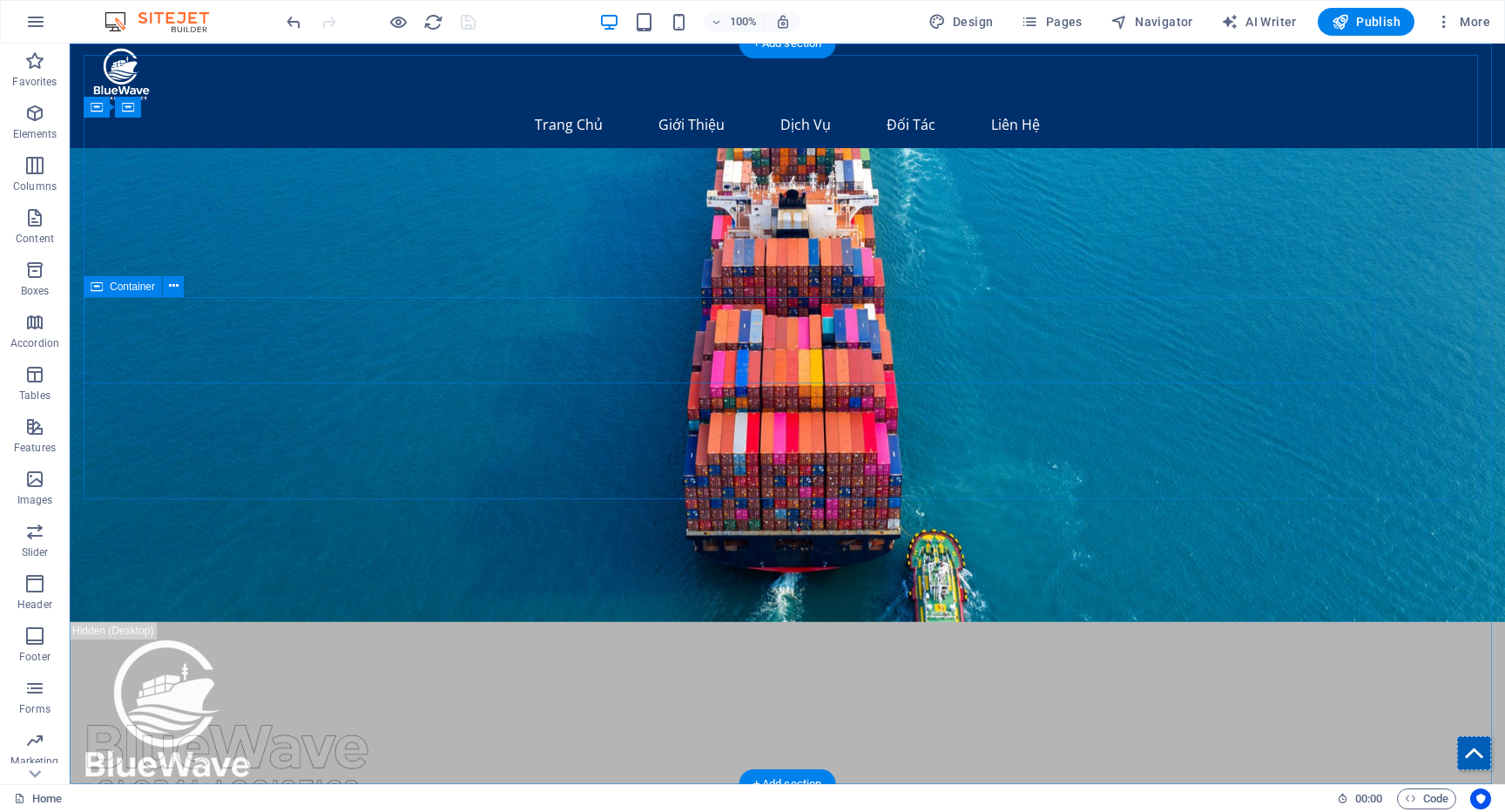
scroll to position [0, 0]
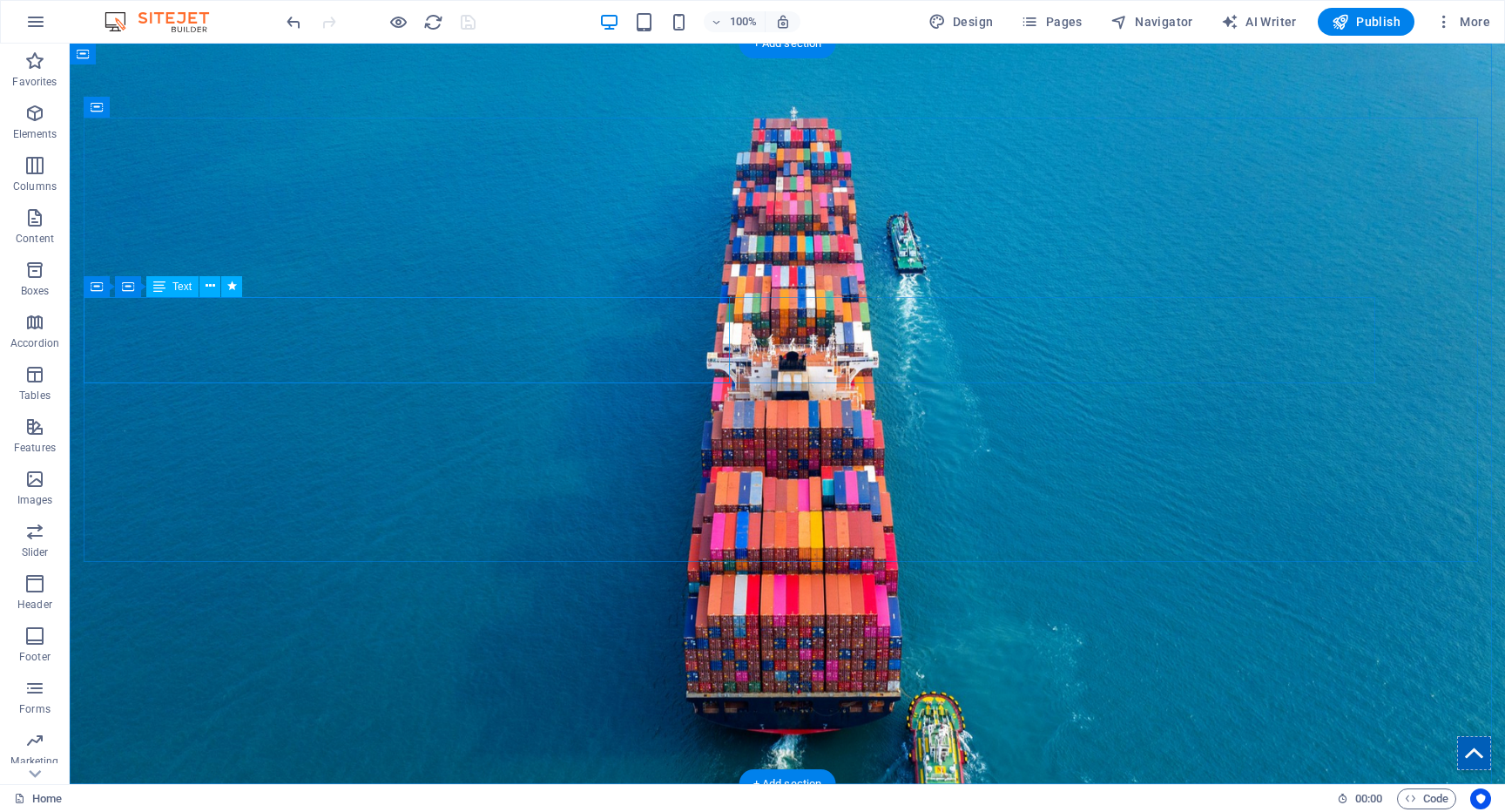
select select "%"
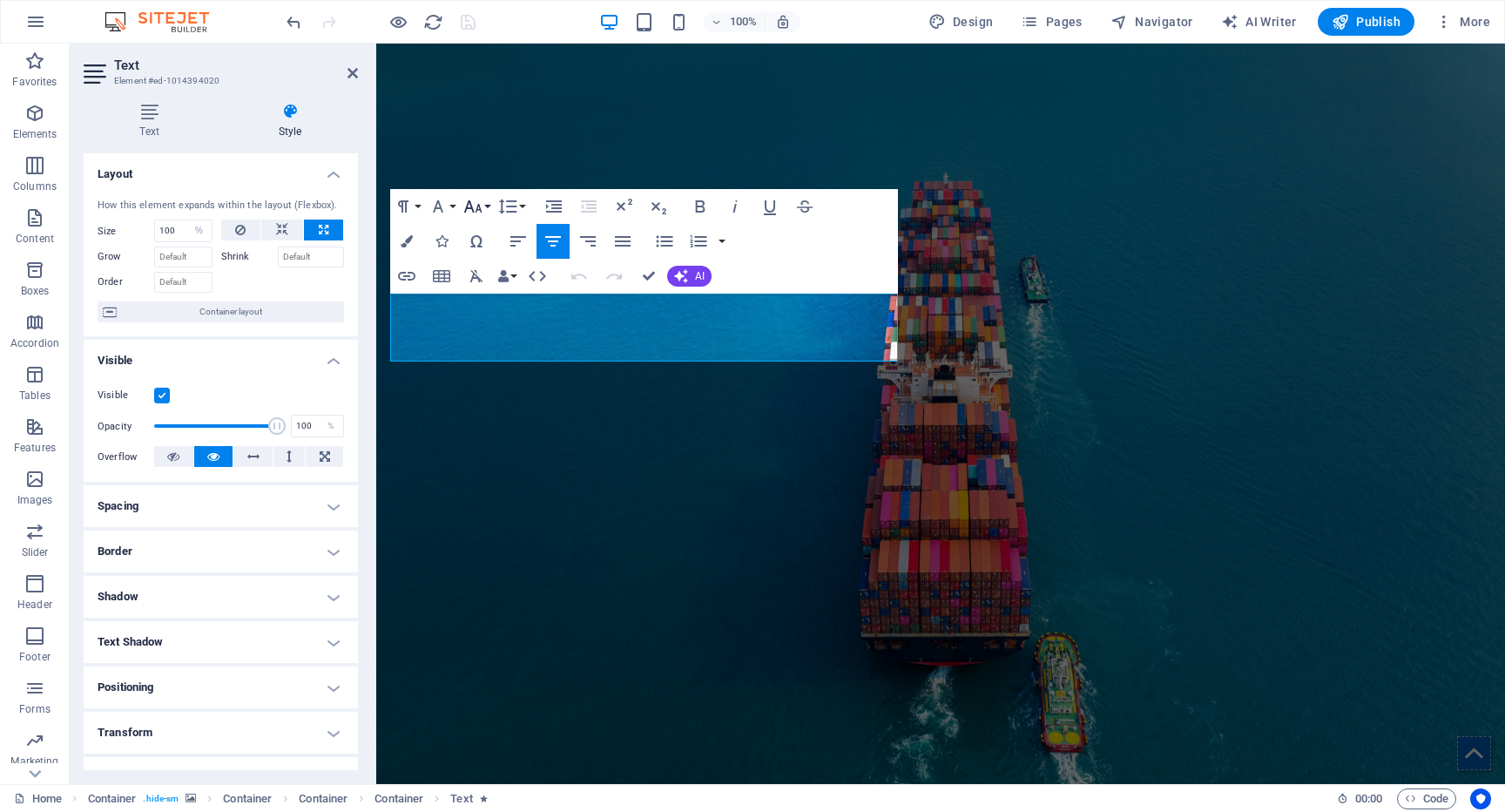
click at [485, 210] on button "Font Size" at bounding box center [476, 207] width 33 height 35
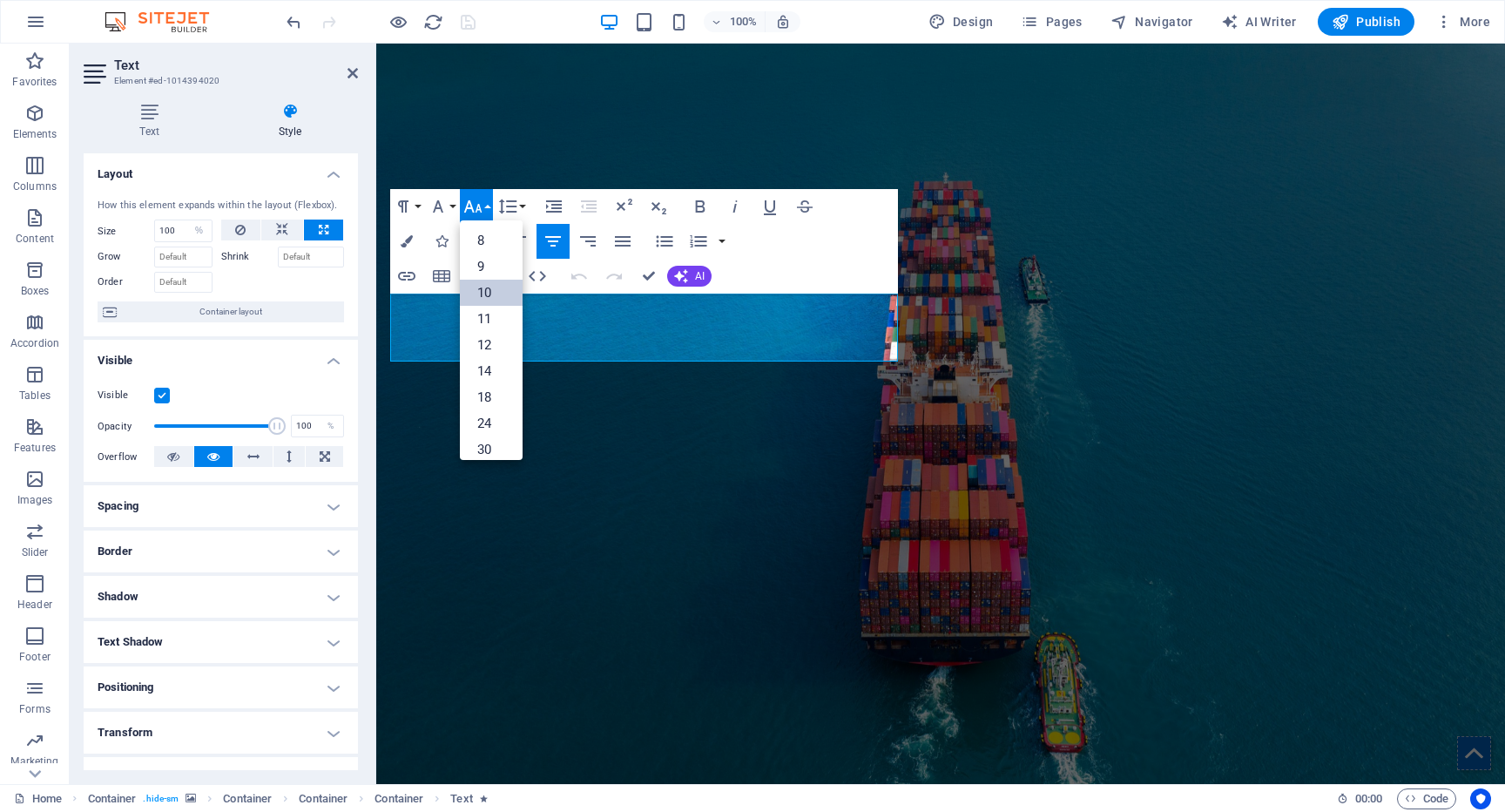
click at [488, 291] on link "10" at bounding box center [491, 292] width 63 height 26
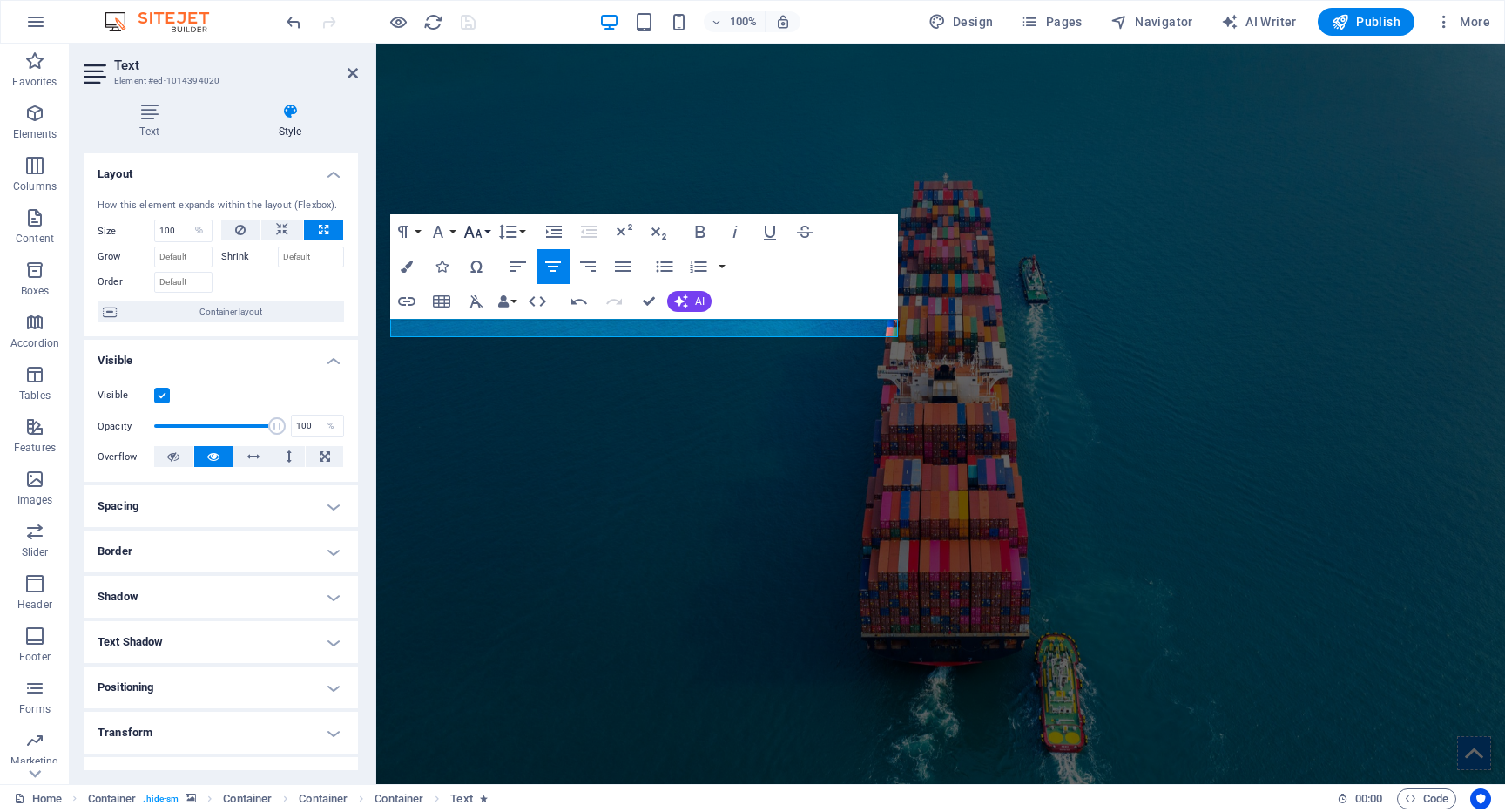
click at [486, 230] on button "Font Size" at bounding box center [476, 232] width 33 height 35
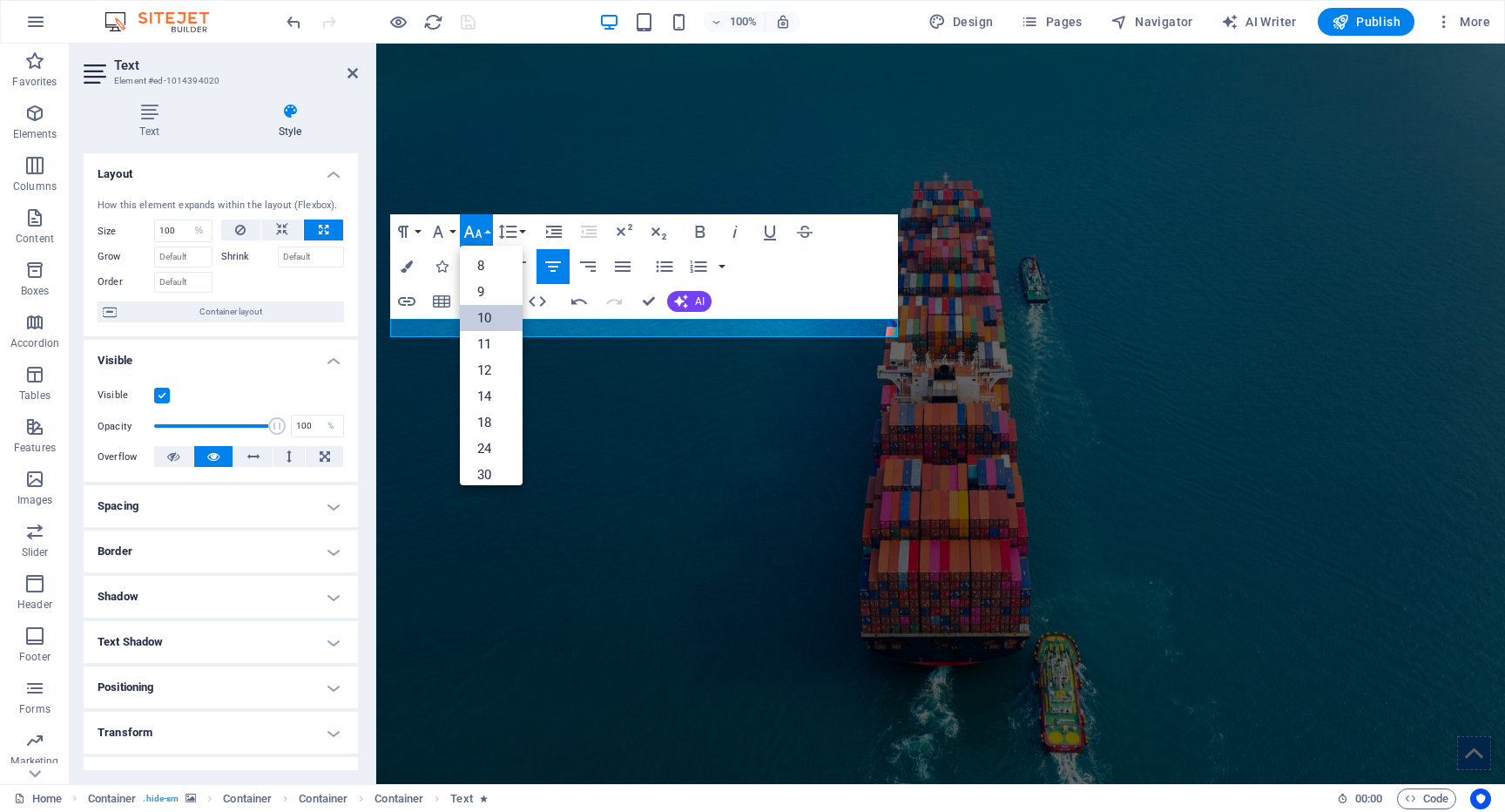
scroll to position [72, 0]
click at [504, 329] on link "14" at bounding box center [491, 324] width 63 height 26
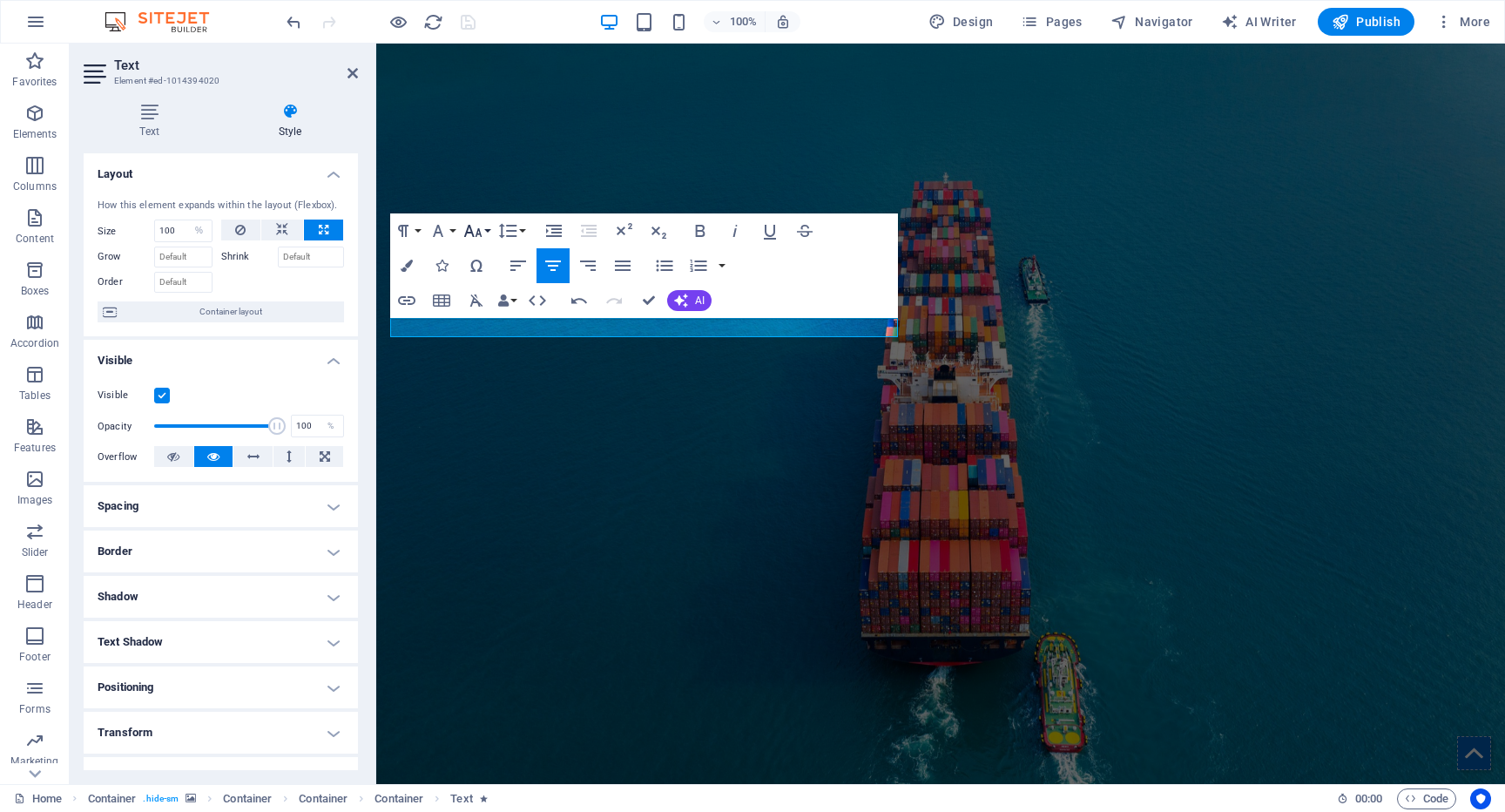
click at [483, 226] on icon "button" at bounding box center [473, 230] width 21 height 21
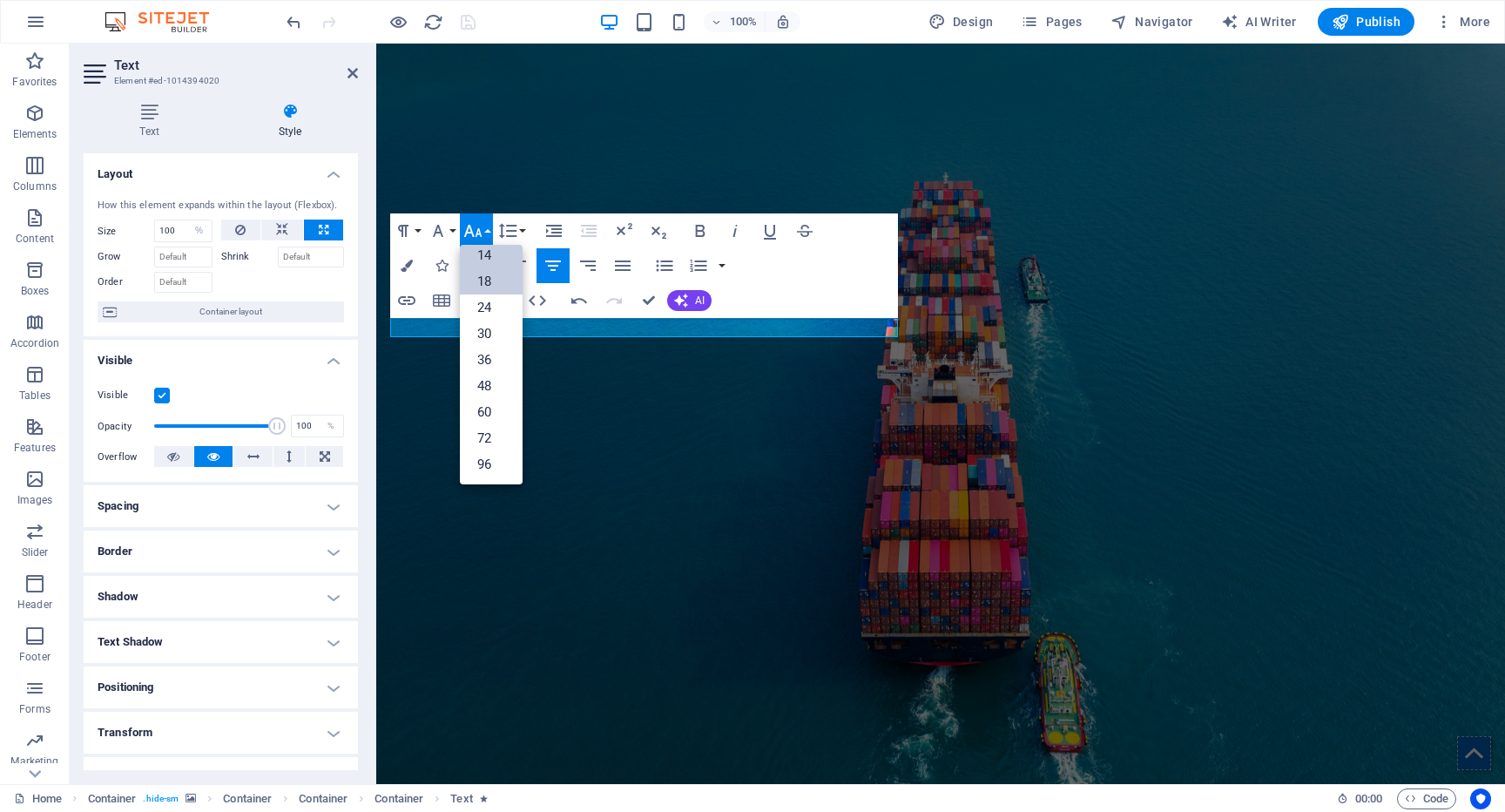
scroll to position [140, 0]
click at [493, 295] on link "24" at bounding box center [491, 307] width 63 height 26
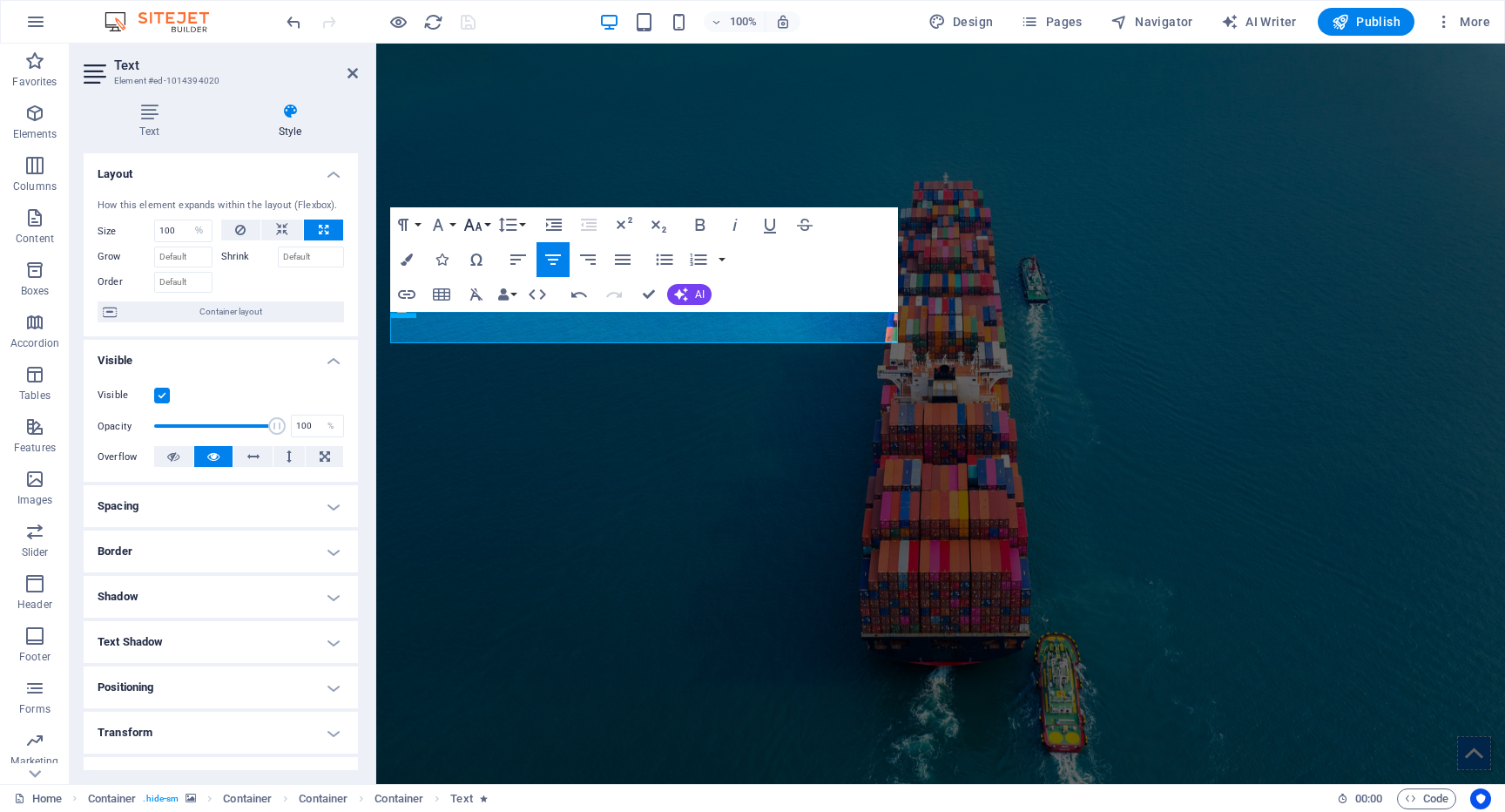
click at [483, 225] on icon "button" at bounding box center [473, 225] width 21 height 21
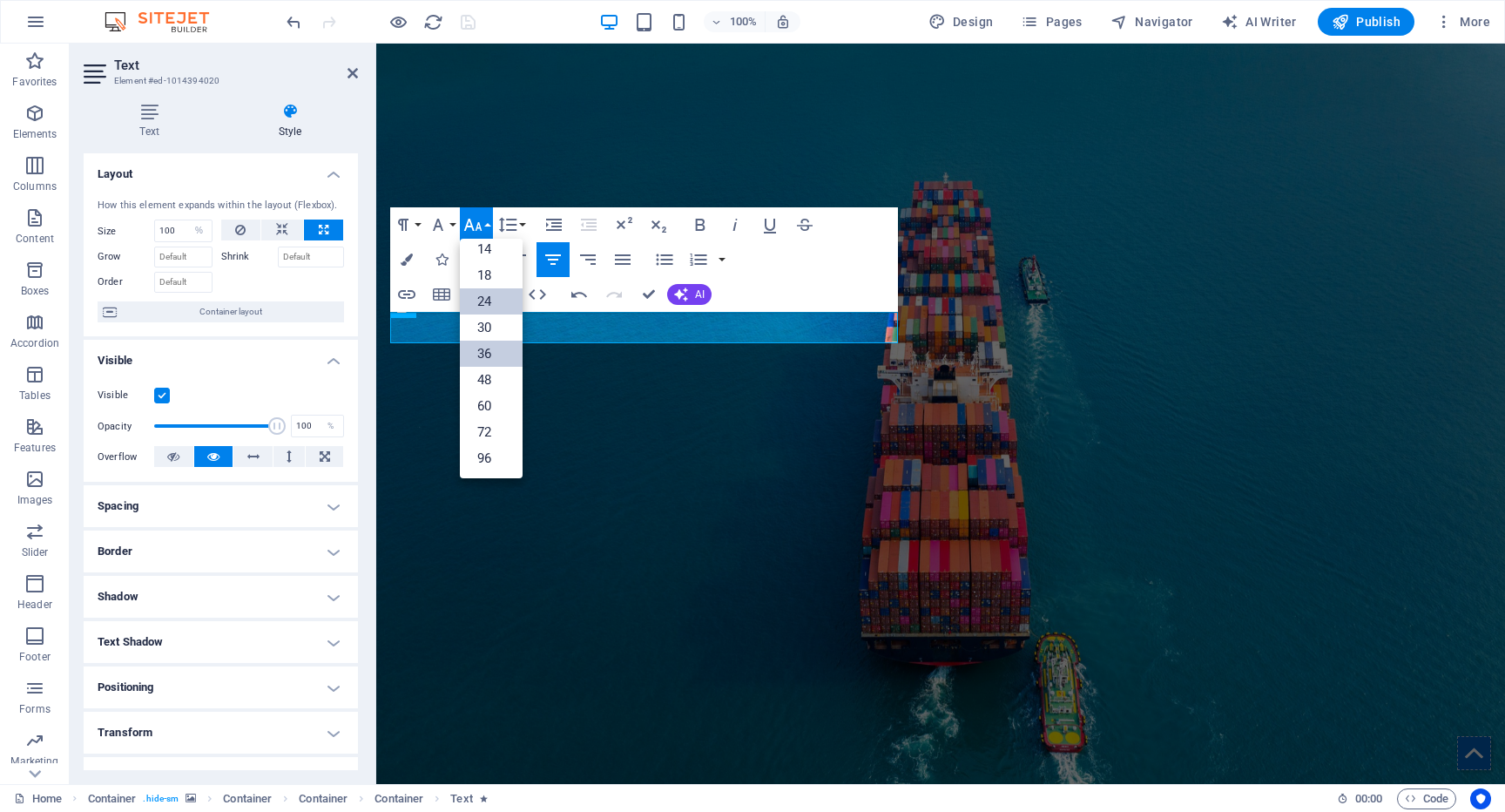
click at [501, 352] on link "36" at bounding box center [491, 354] width 63 height 26
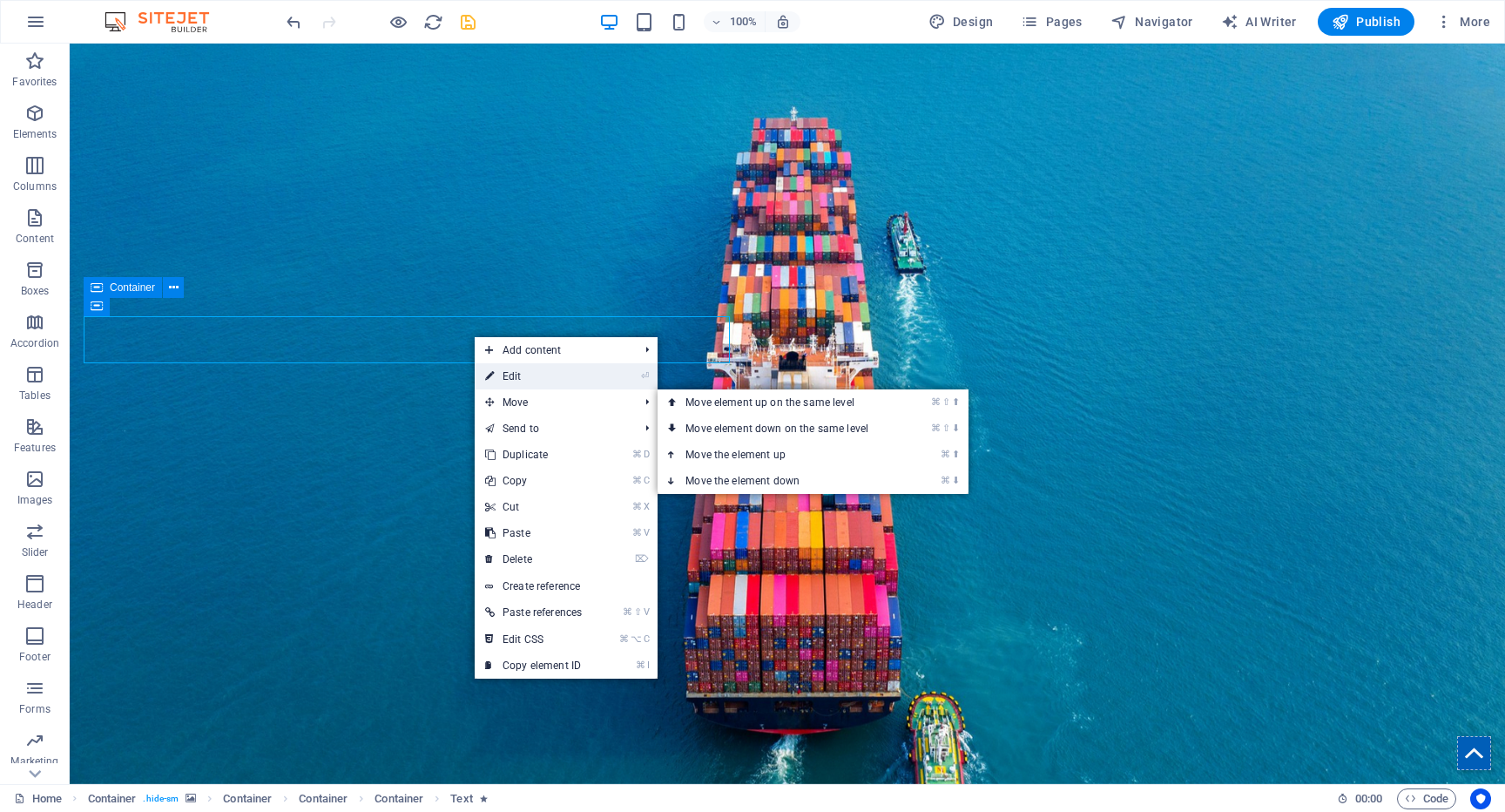
click at [525, 381] on link "⏎ Edit" at bounding box center [533, 376] width 118 height 26
select select "%"
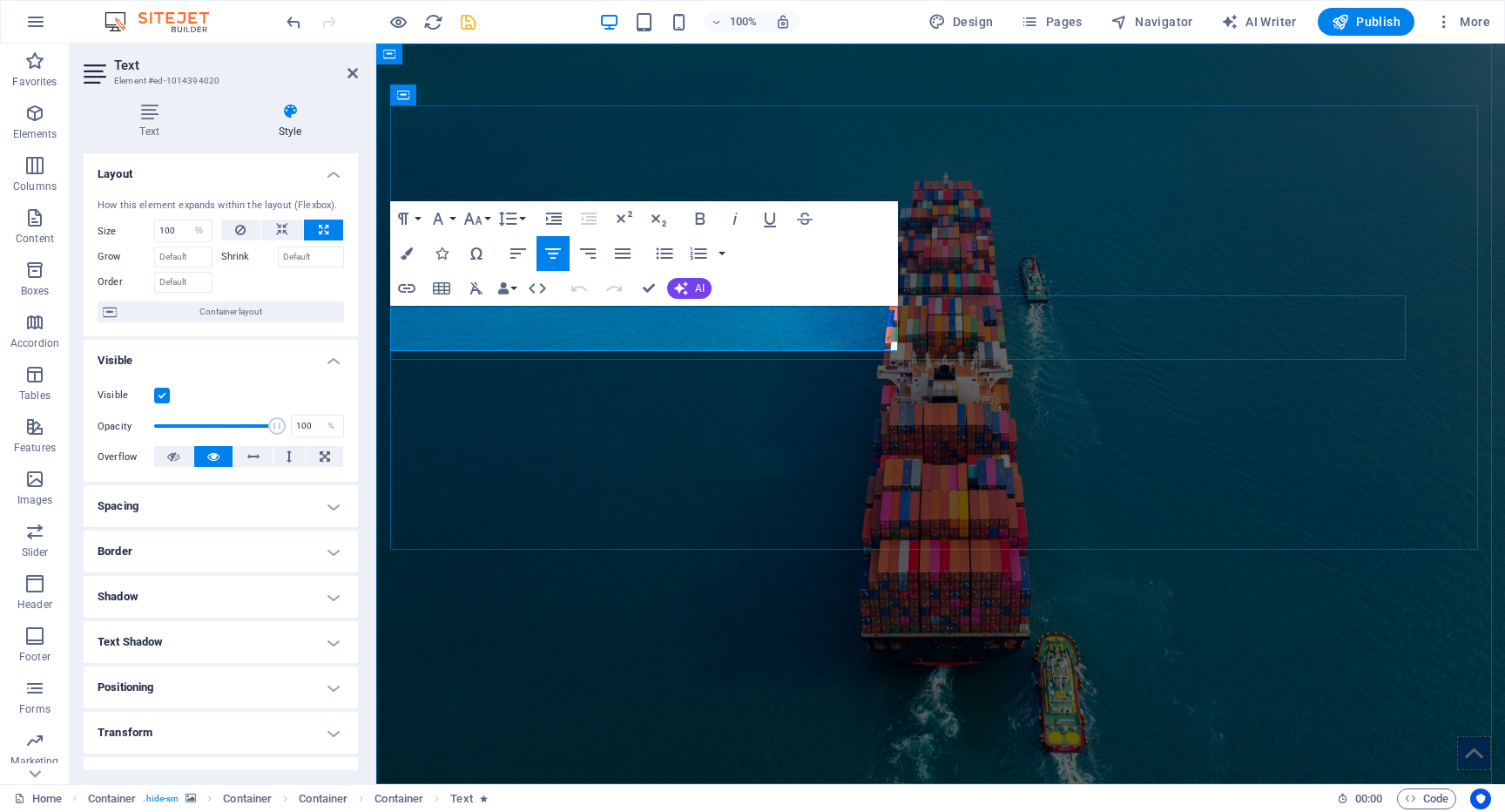
drag, startPoint x: 622, startPoint y: 323, endPoint x: 1060, endPoint y: 329, distance: 438.0
click at [514, 223] on icon "button" at bounding box center [509, 219] width 19 height 15
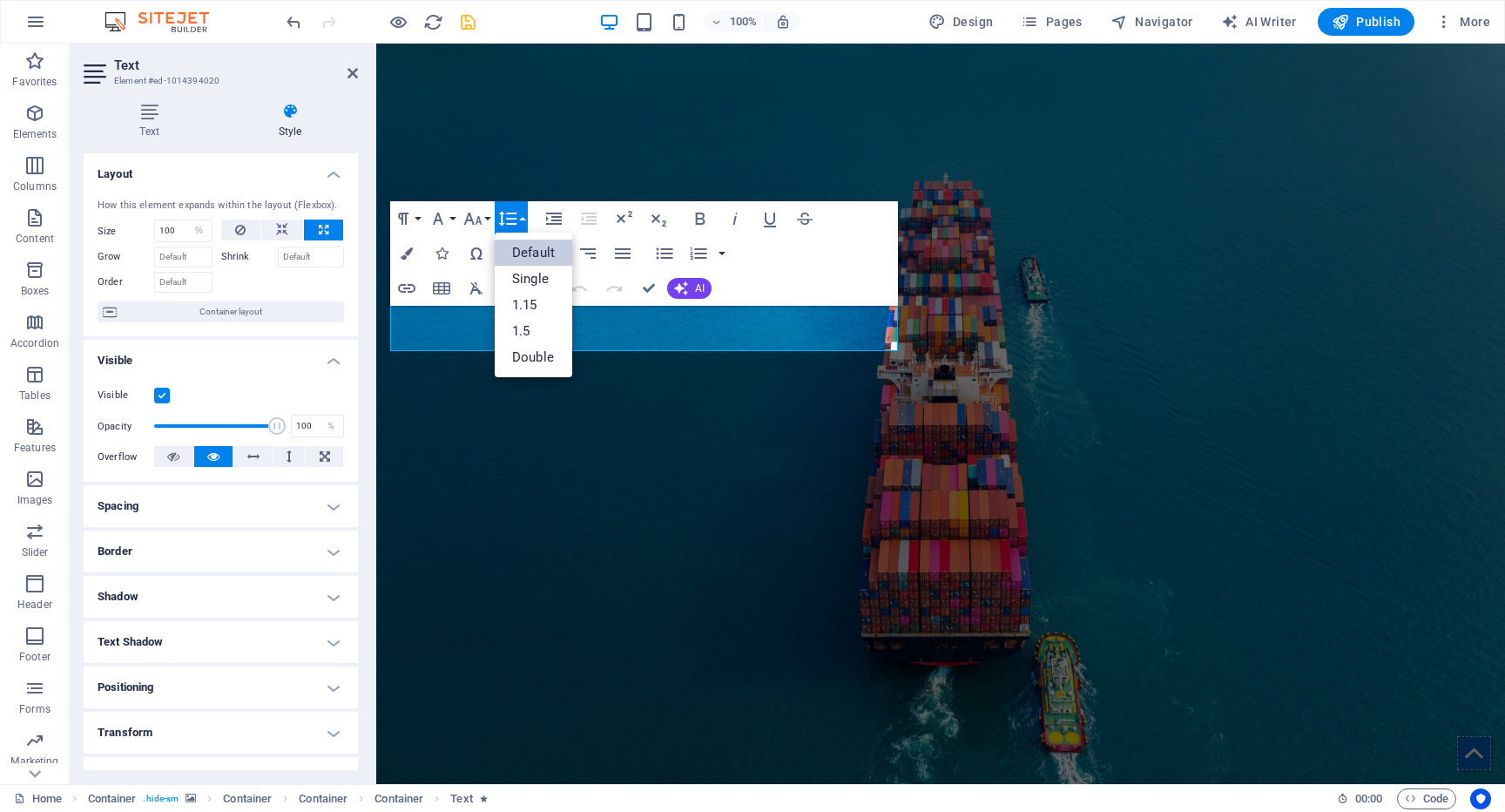
scroll to position [0, 0]
click at [474, 220] on icon "button" at bounding box center [473, 218] width 21 height 21
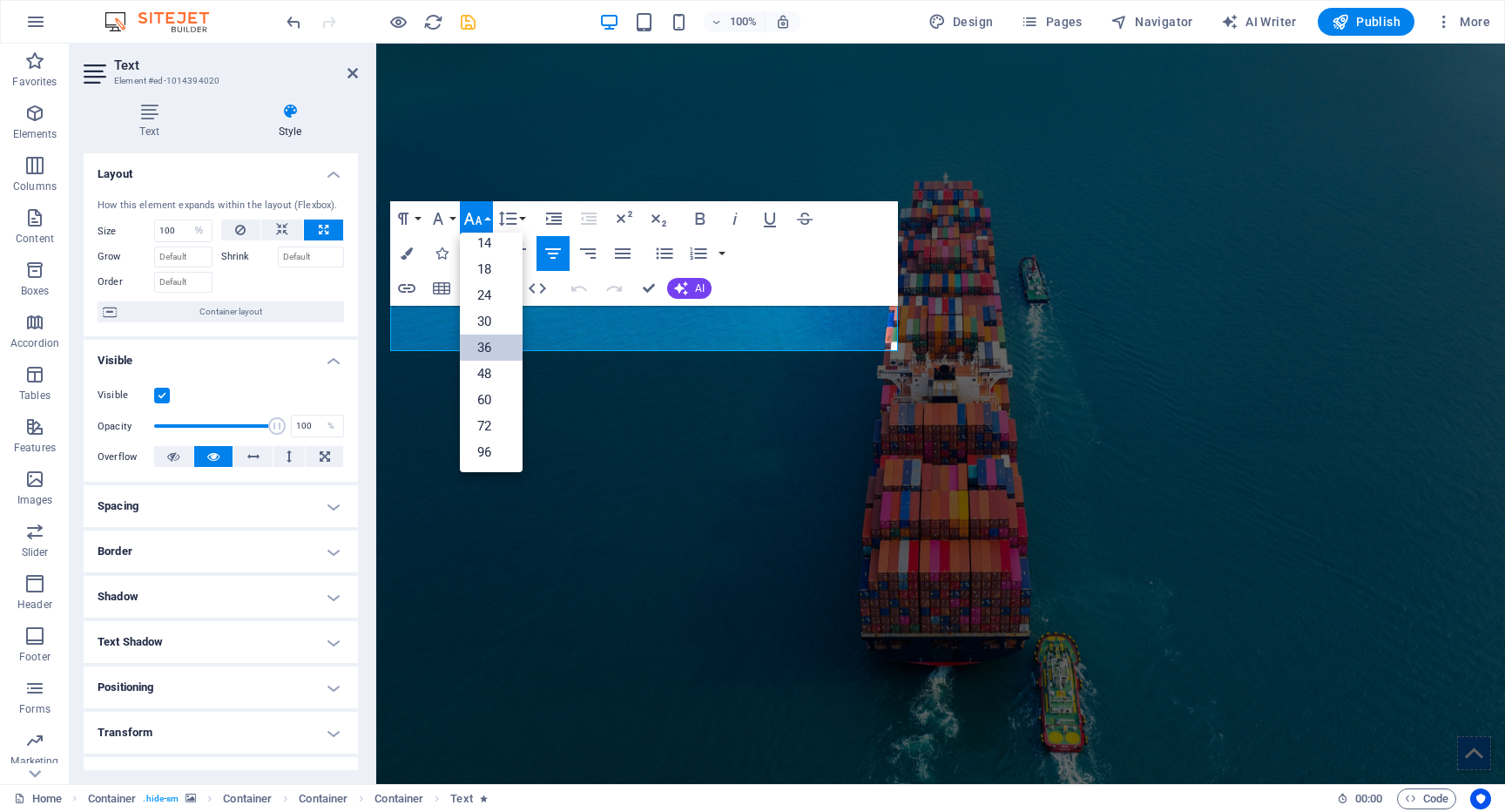
scroll to position [140, 0]
click at [500, 376] on link "48" at bounding box center [491, 373] width 63 height 26
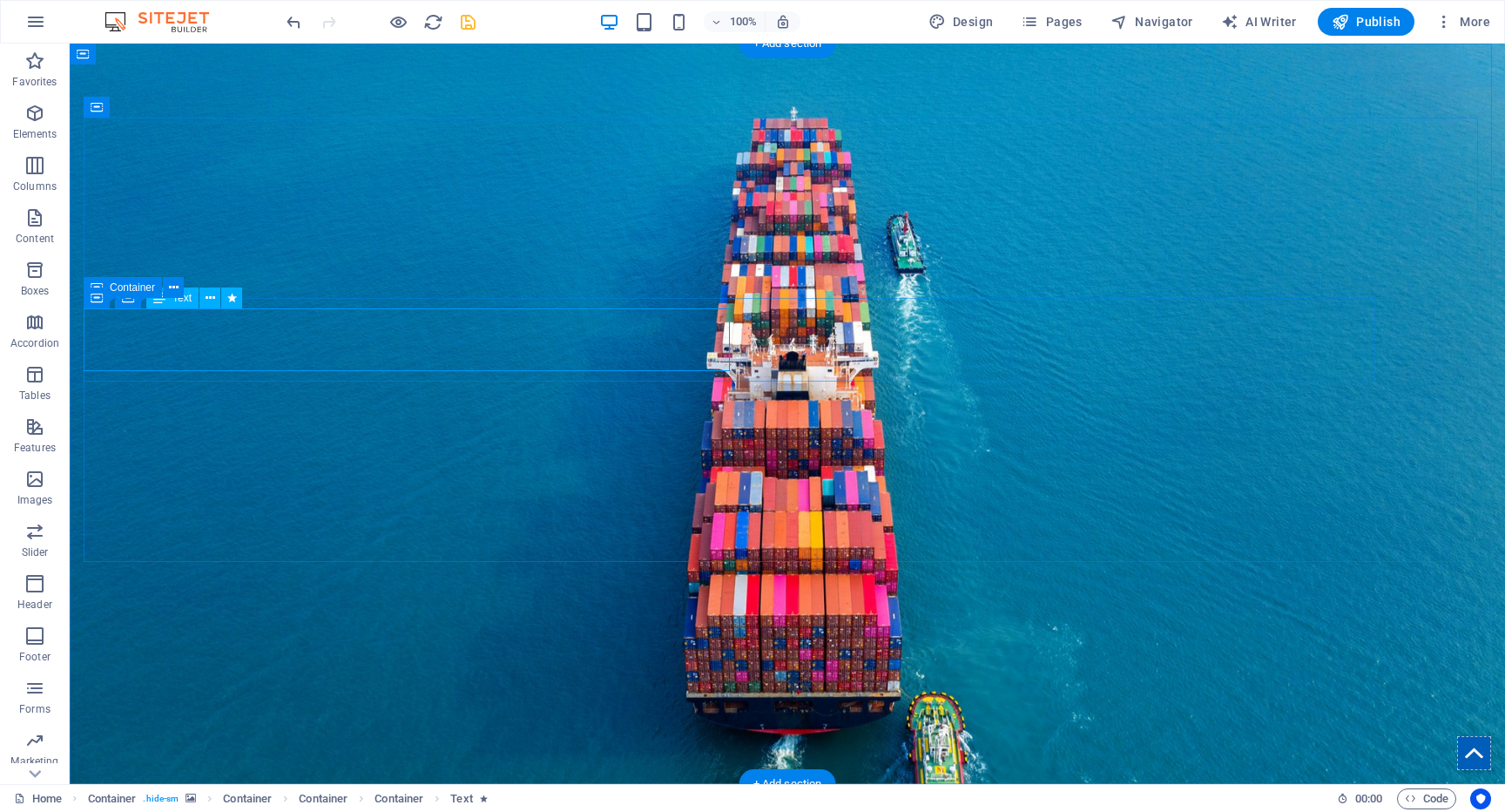
select select "%"
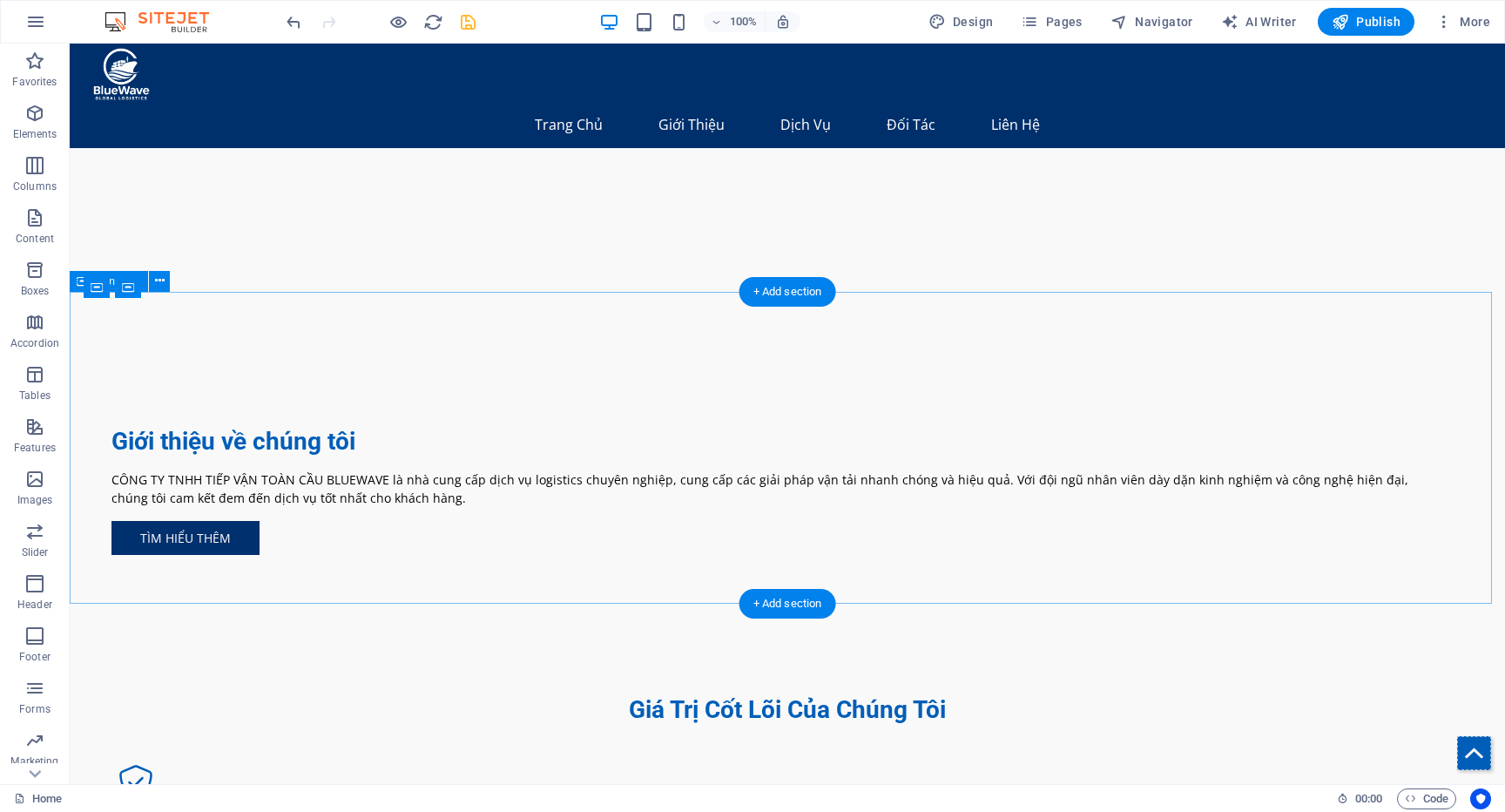
scroll to position [1547, 0]
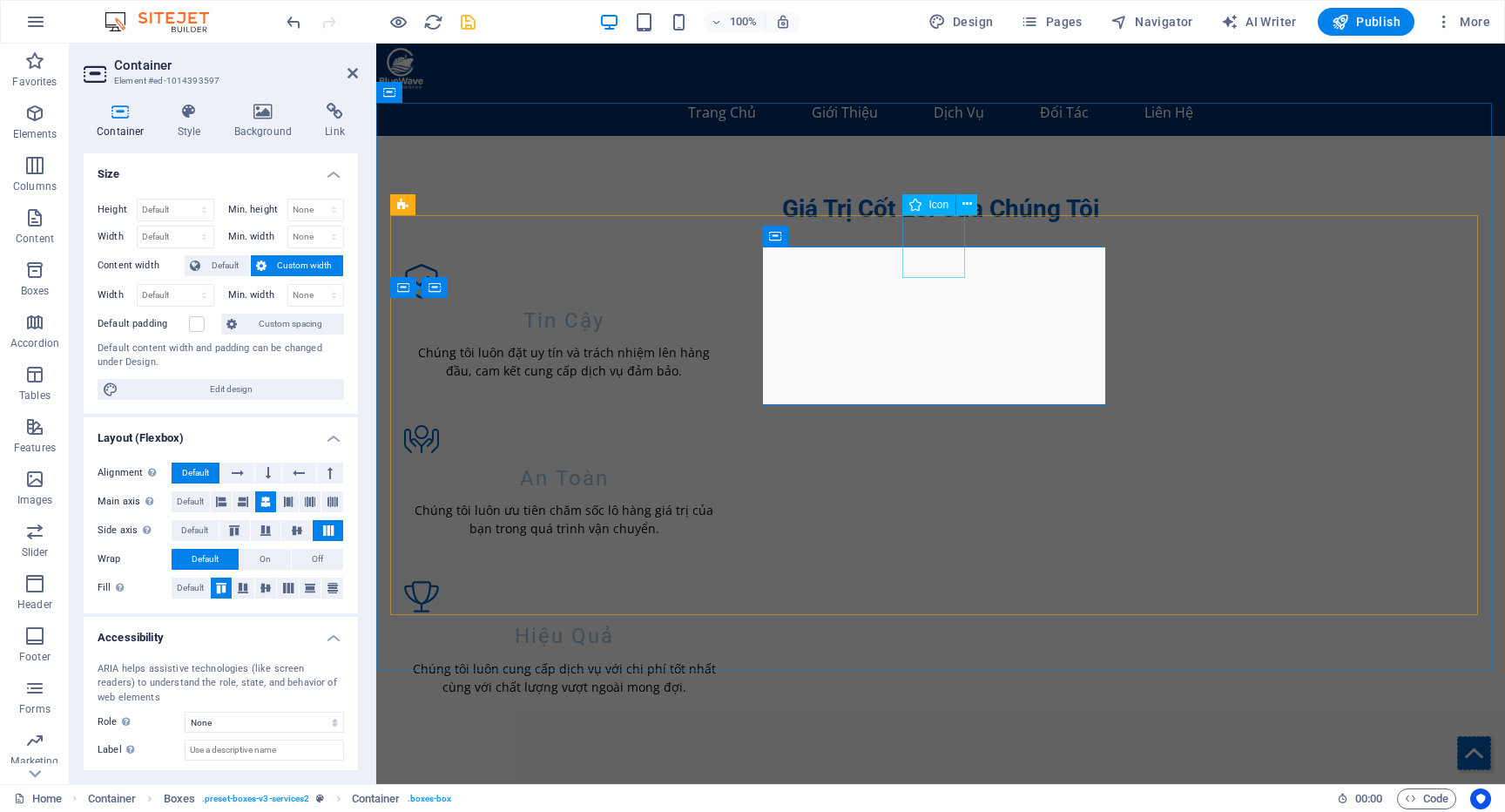
click at [808, 241] on span "Container" at bounding box center [811, 236] width 45 height 10
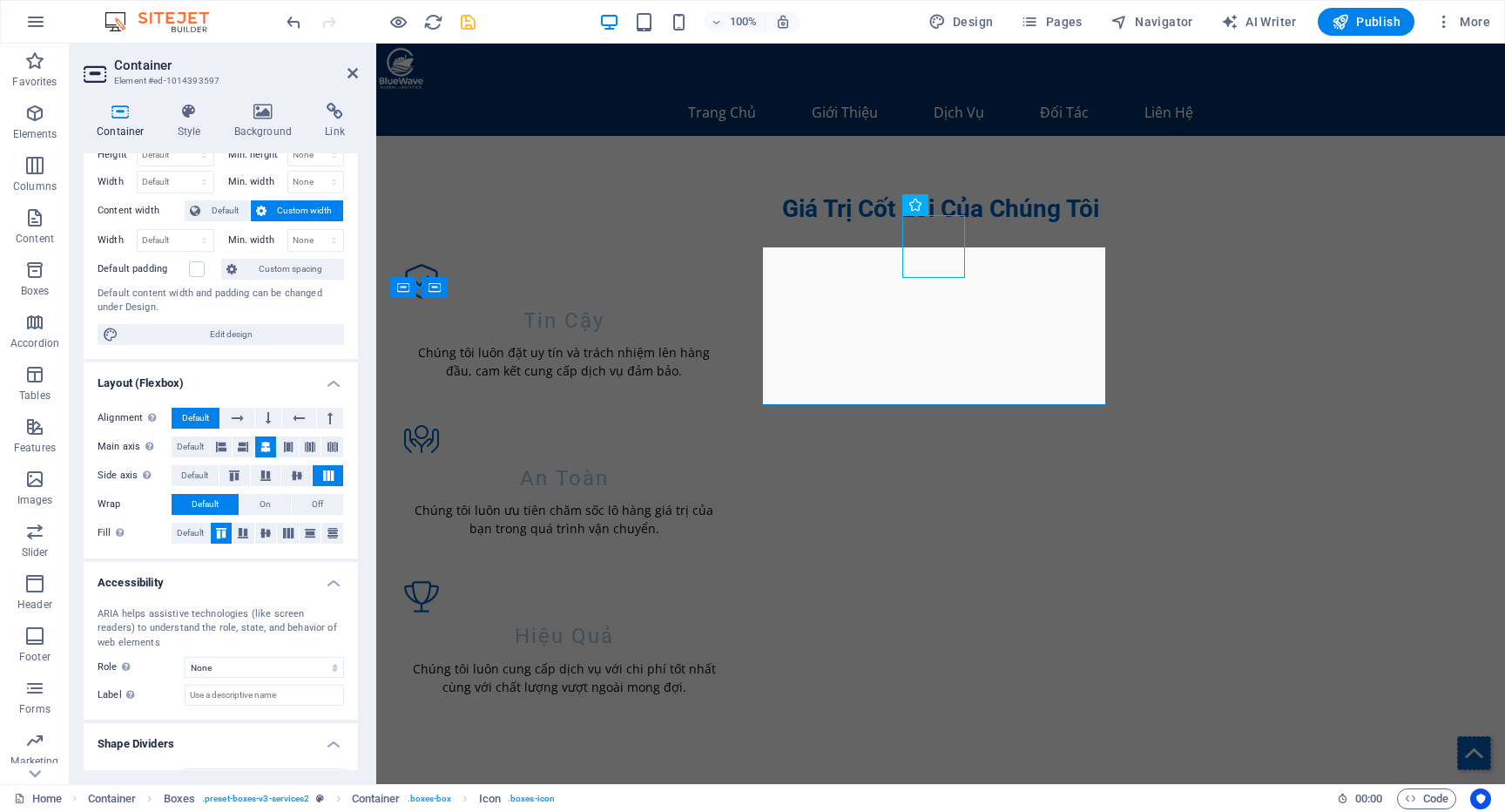
scroll to position [0, 0]
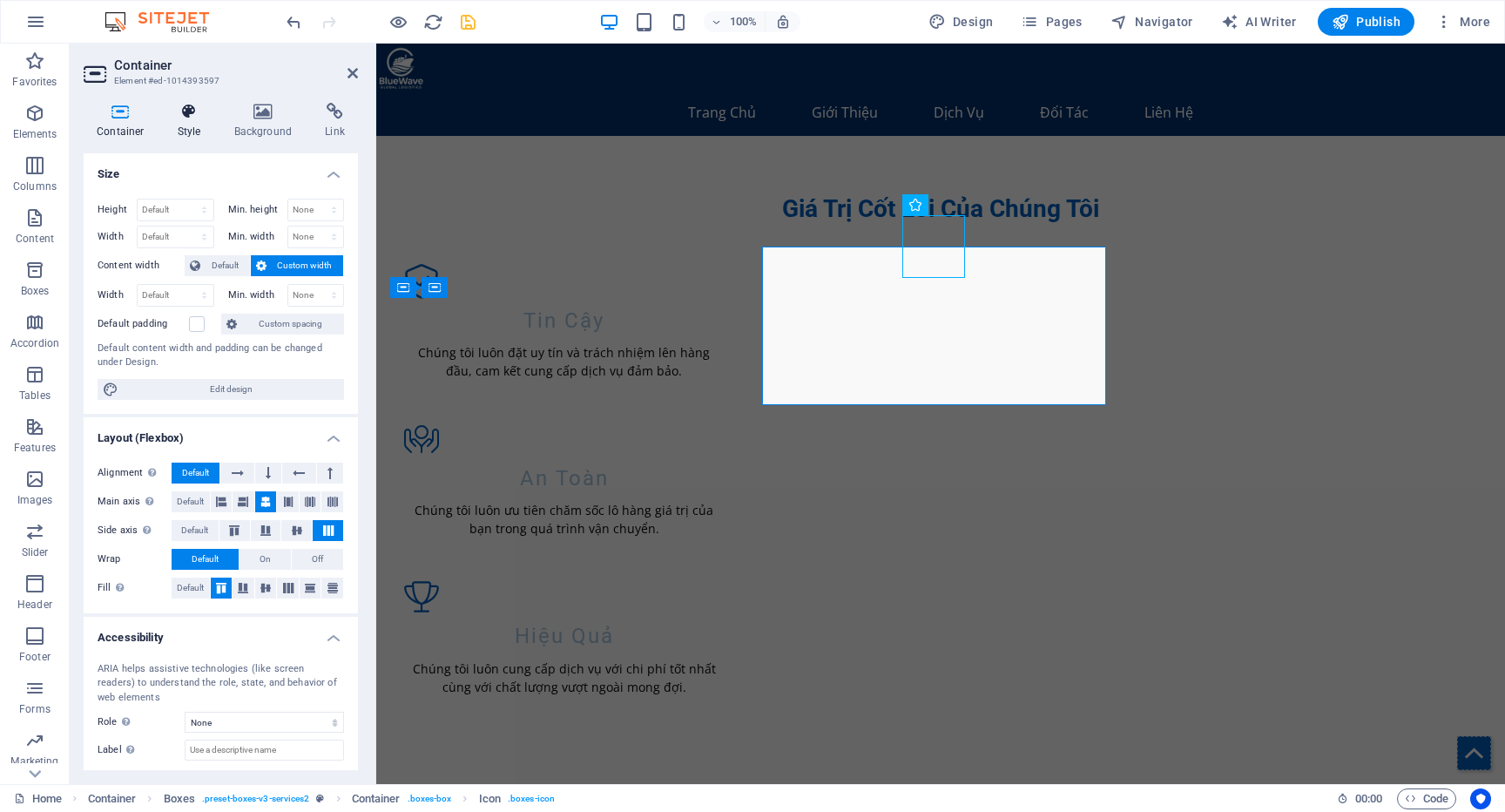
click at [195, 129] on h4 "Style" at bounding box center [192, 121] width 57 height 36
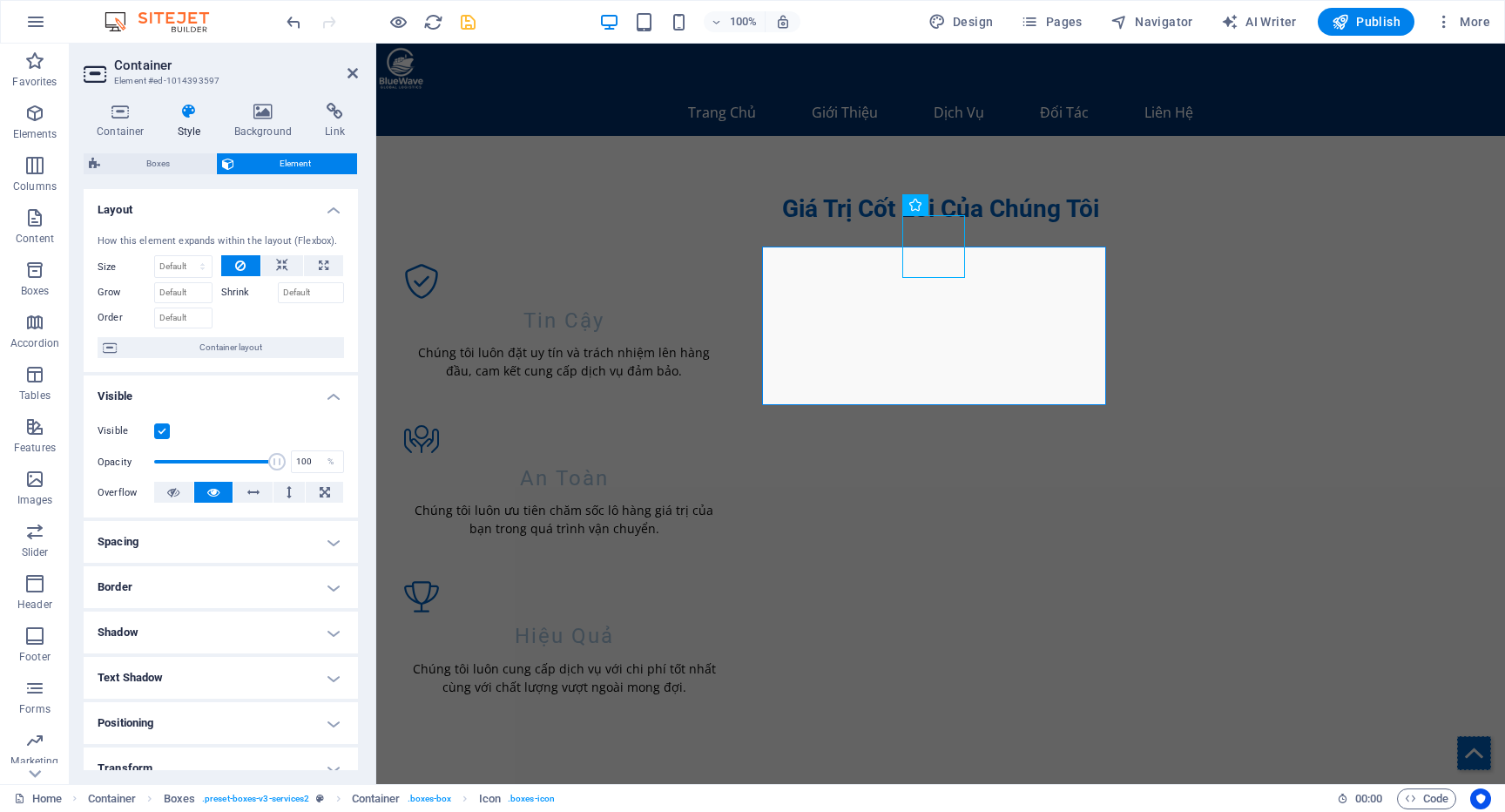
scroll to position [76, 0]
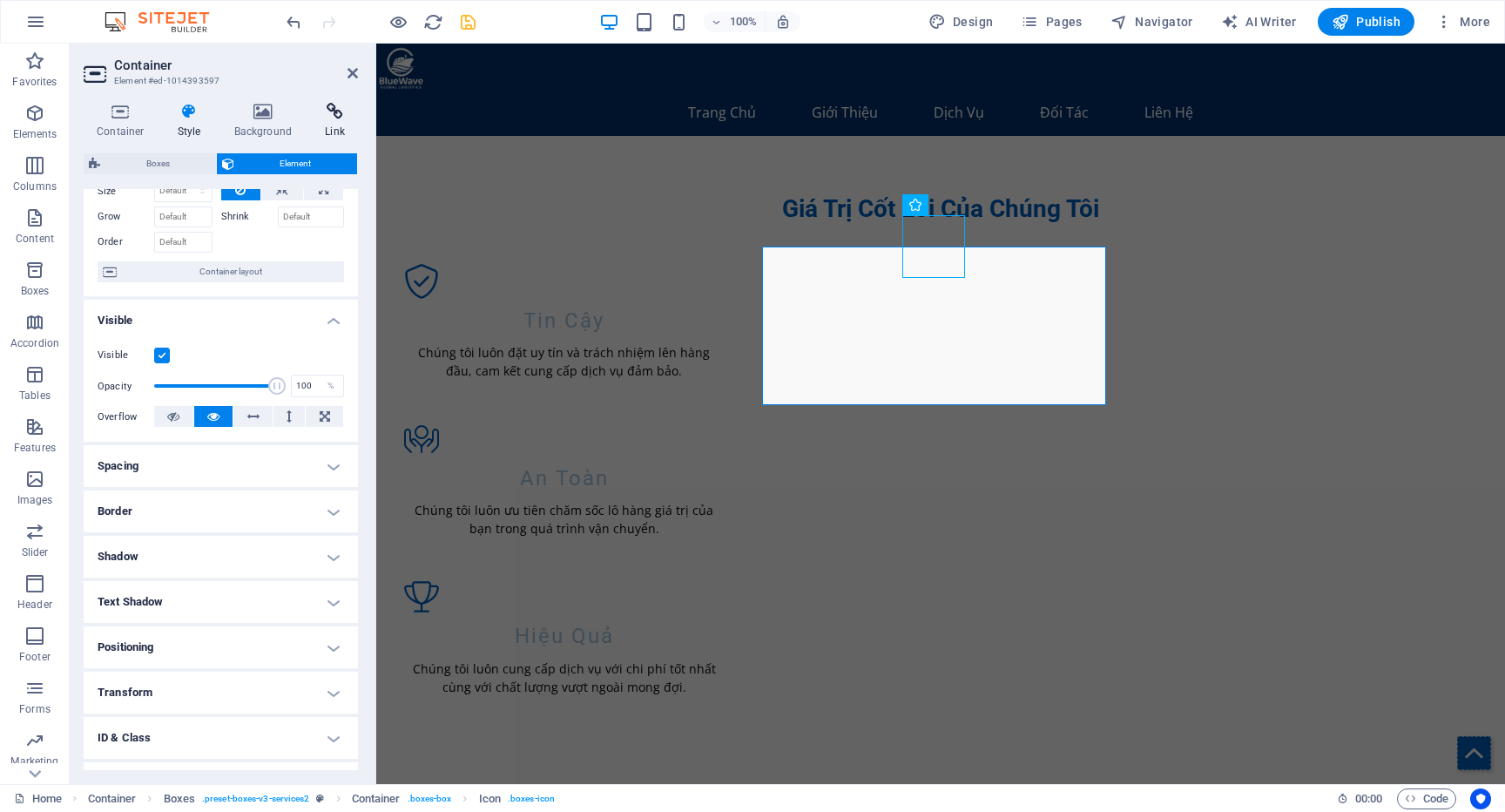
click at [327, 113] on icon at bounding box center [335, 111] width 46 height 18
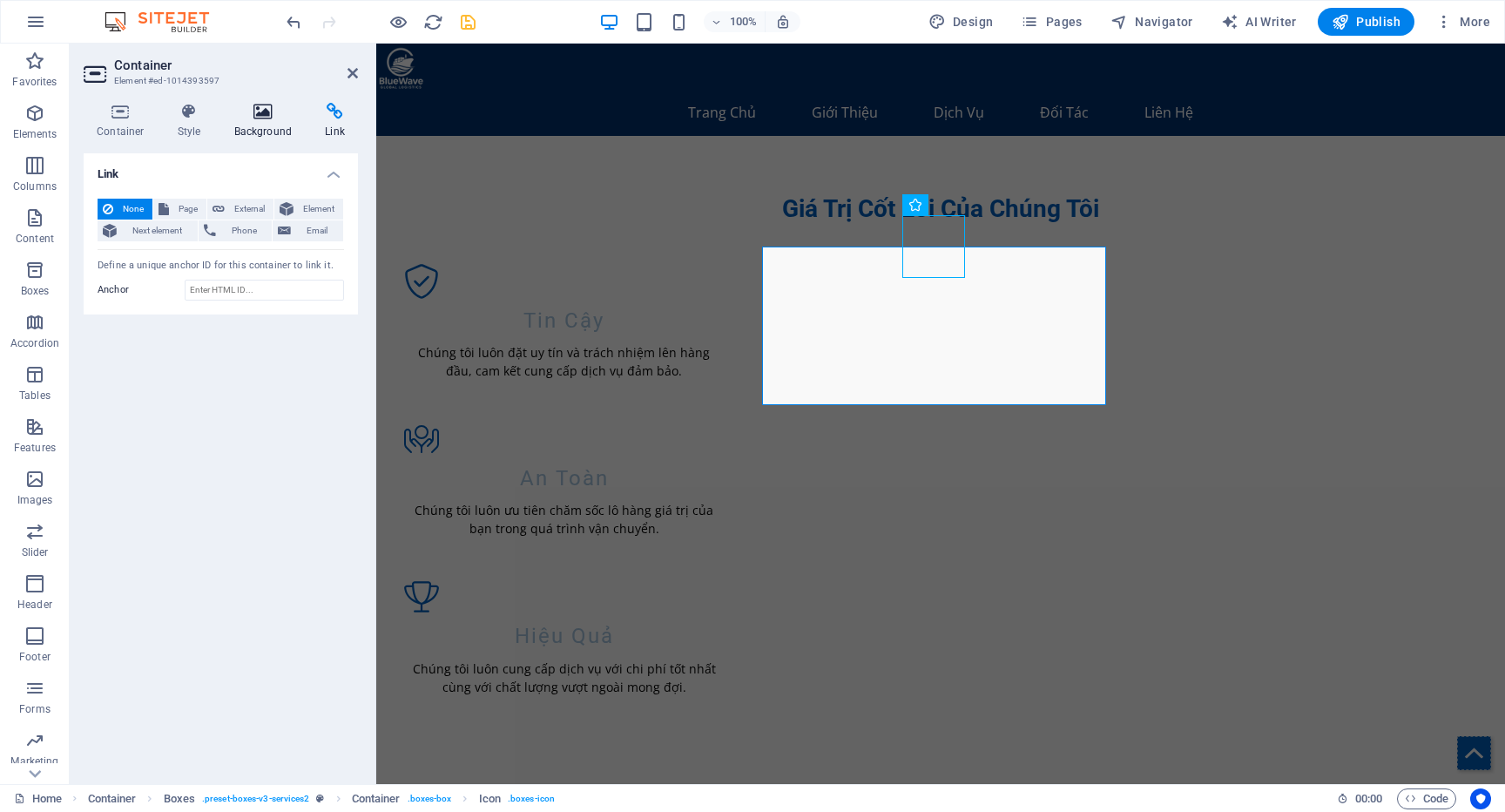
click at [287, 112] on icon at bounding box center [263, 111] width 84 height 18
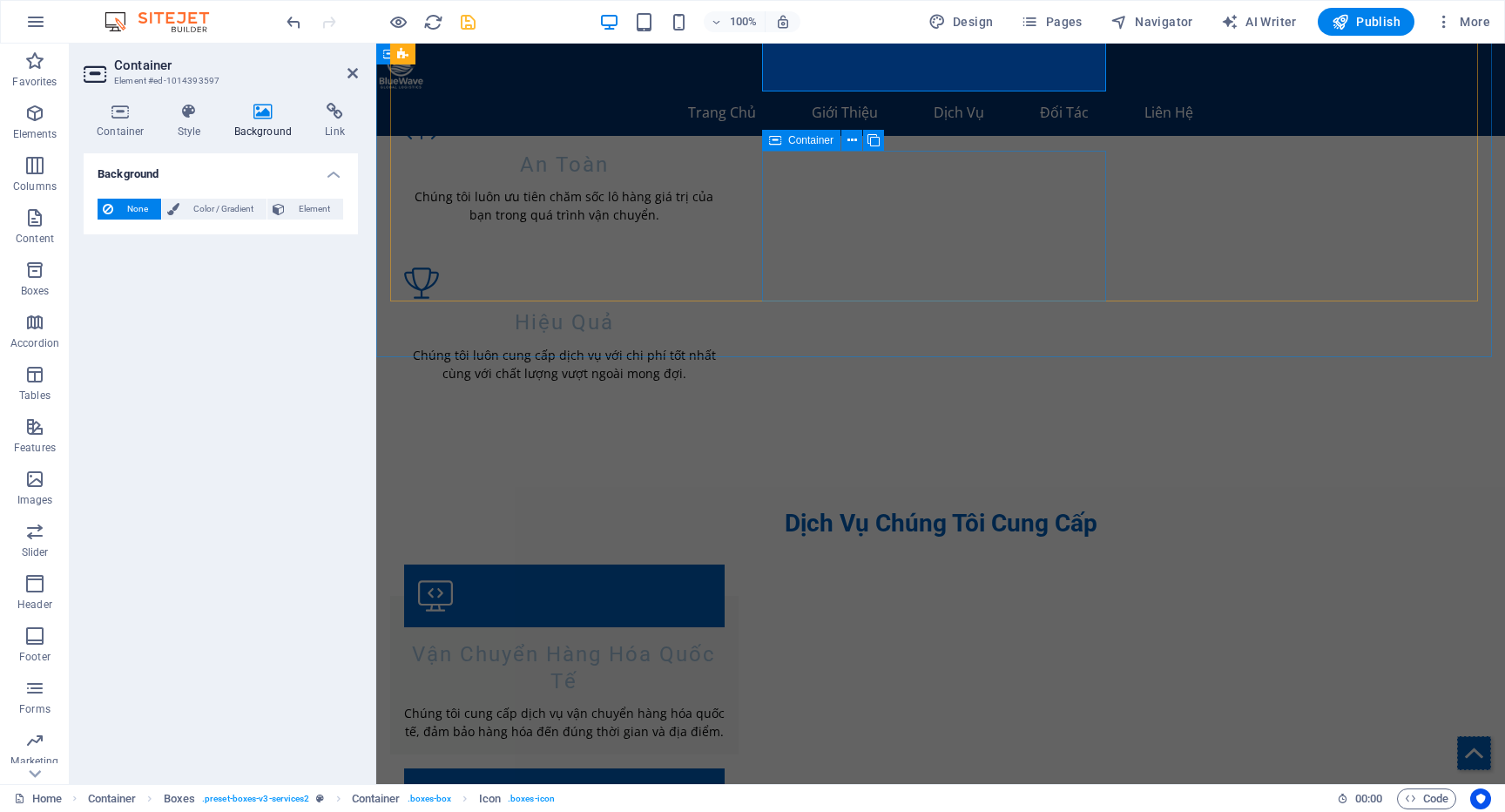
scroll to position [0, 0]
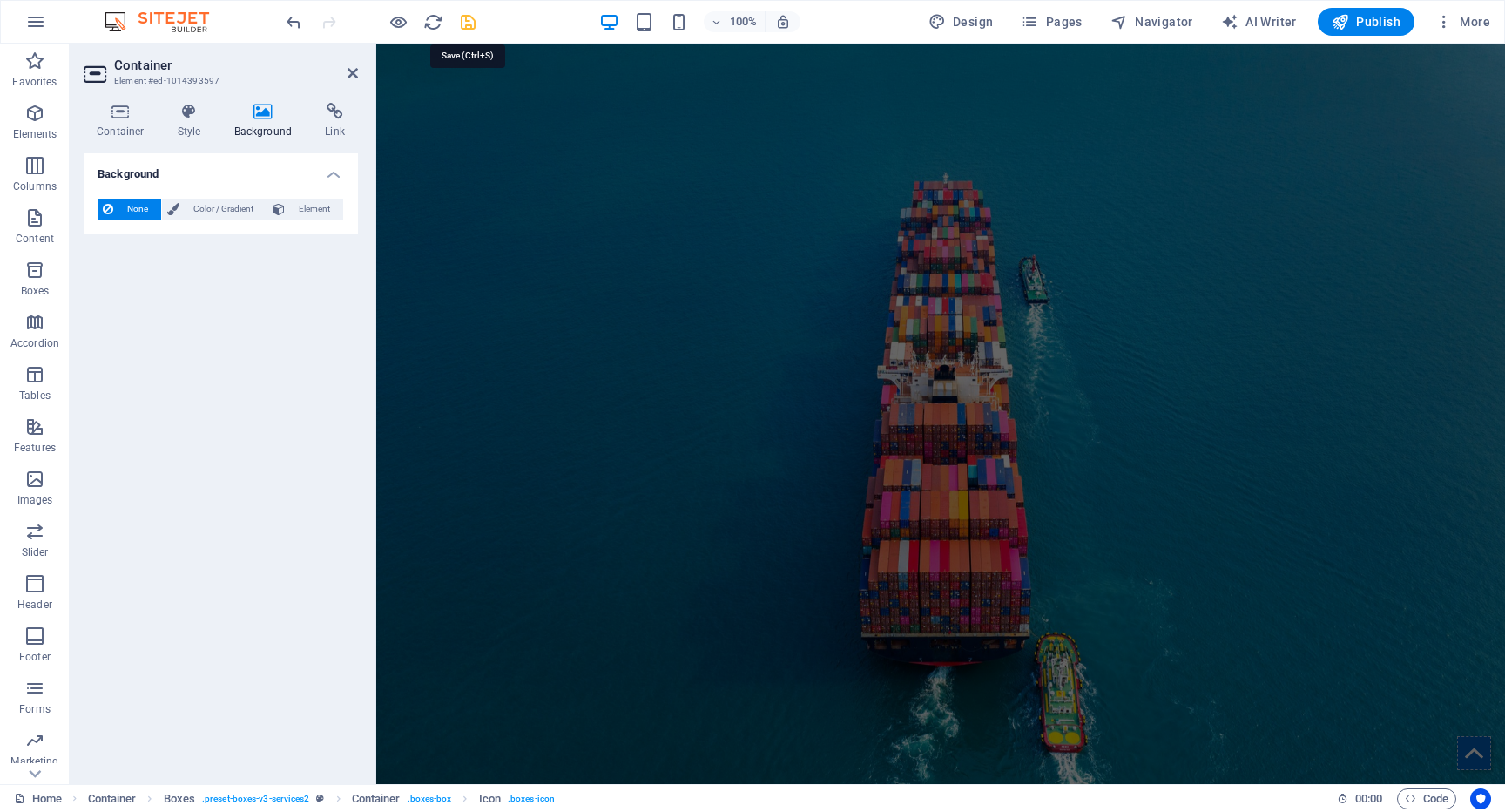
click at [463, 21] on icon "save" at bounding box center [469, 22] width 20 height 20
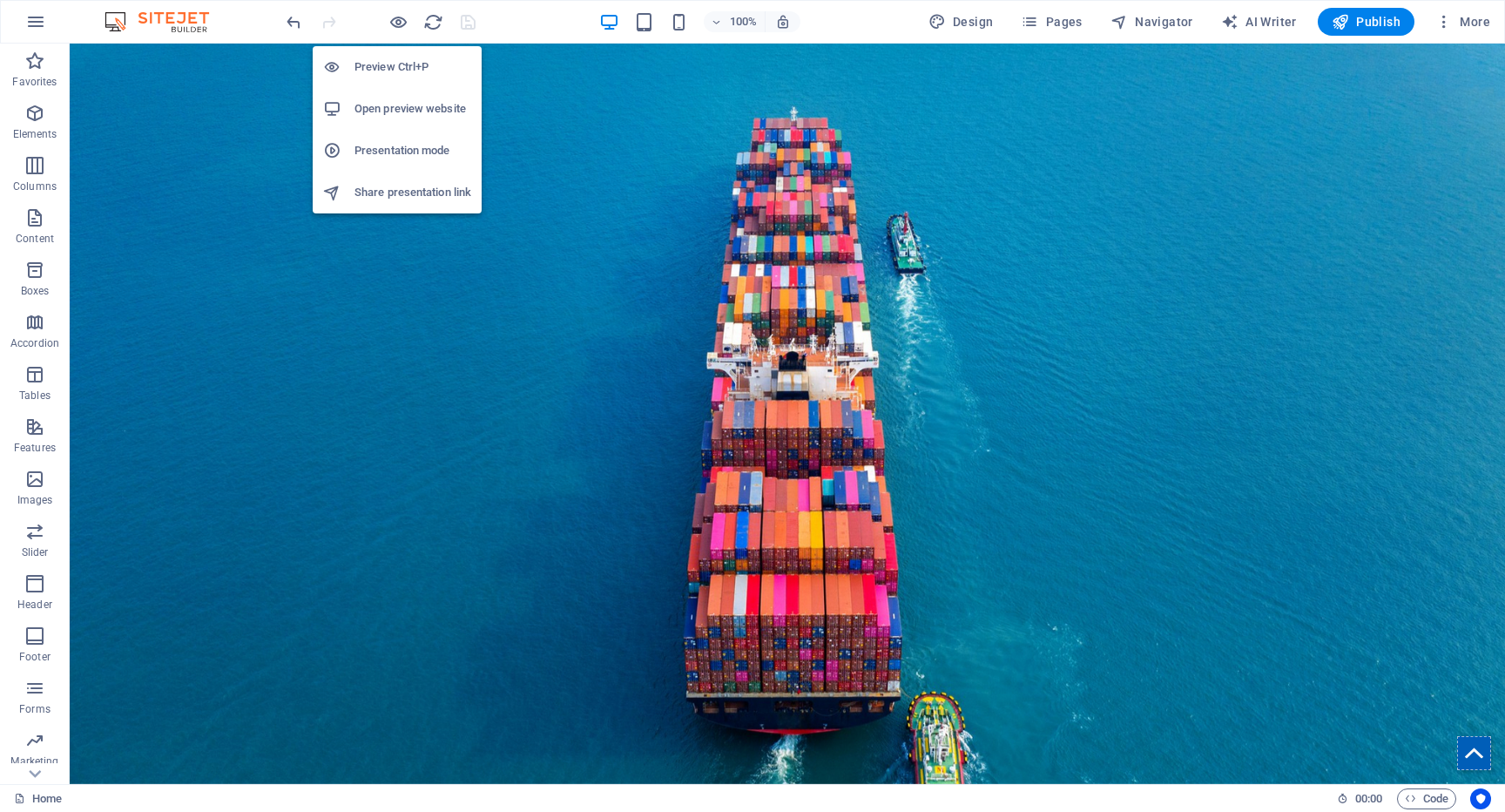
click at [396, 57] on h6 "Preview Ctrl+P" at bounding box center [413, 67] width 117 height 21
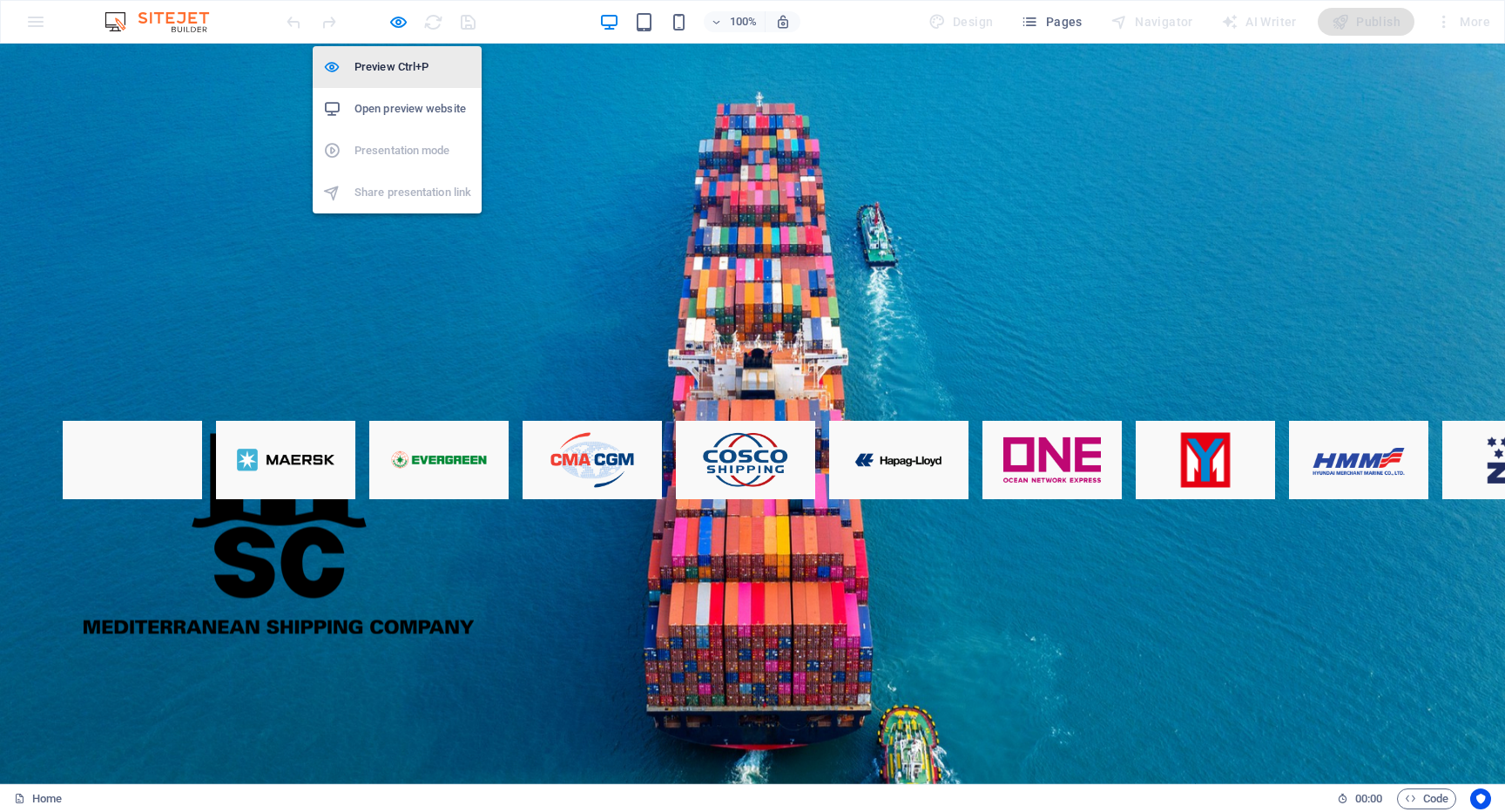
click at [396, 66] on h6 "Preview Ctrl+P" at bounding box center [413, 67] width 117 height 21
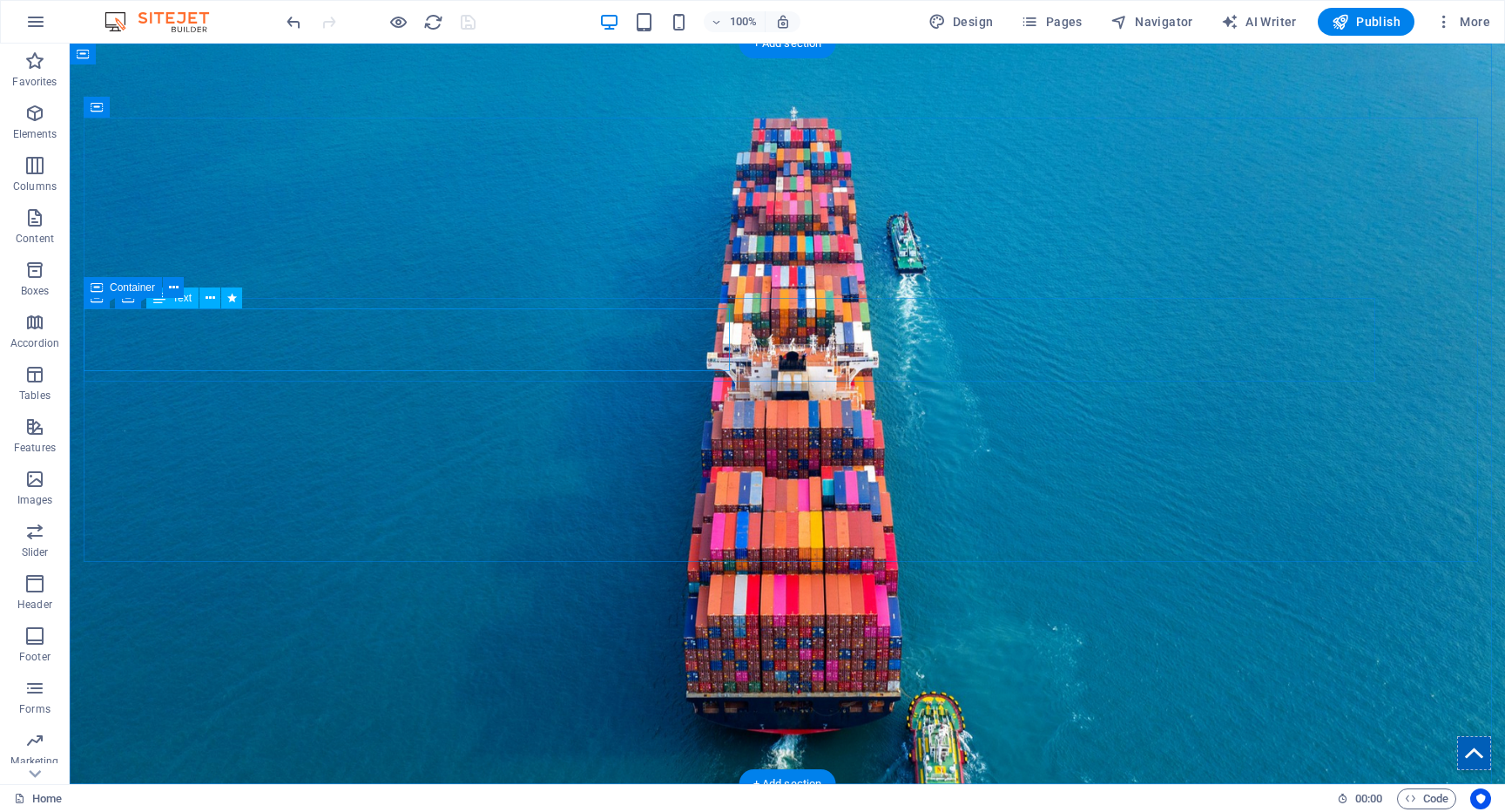
select select "%"
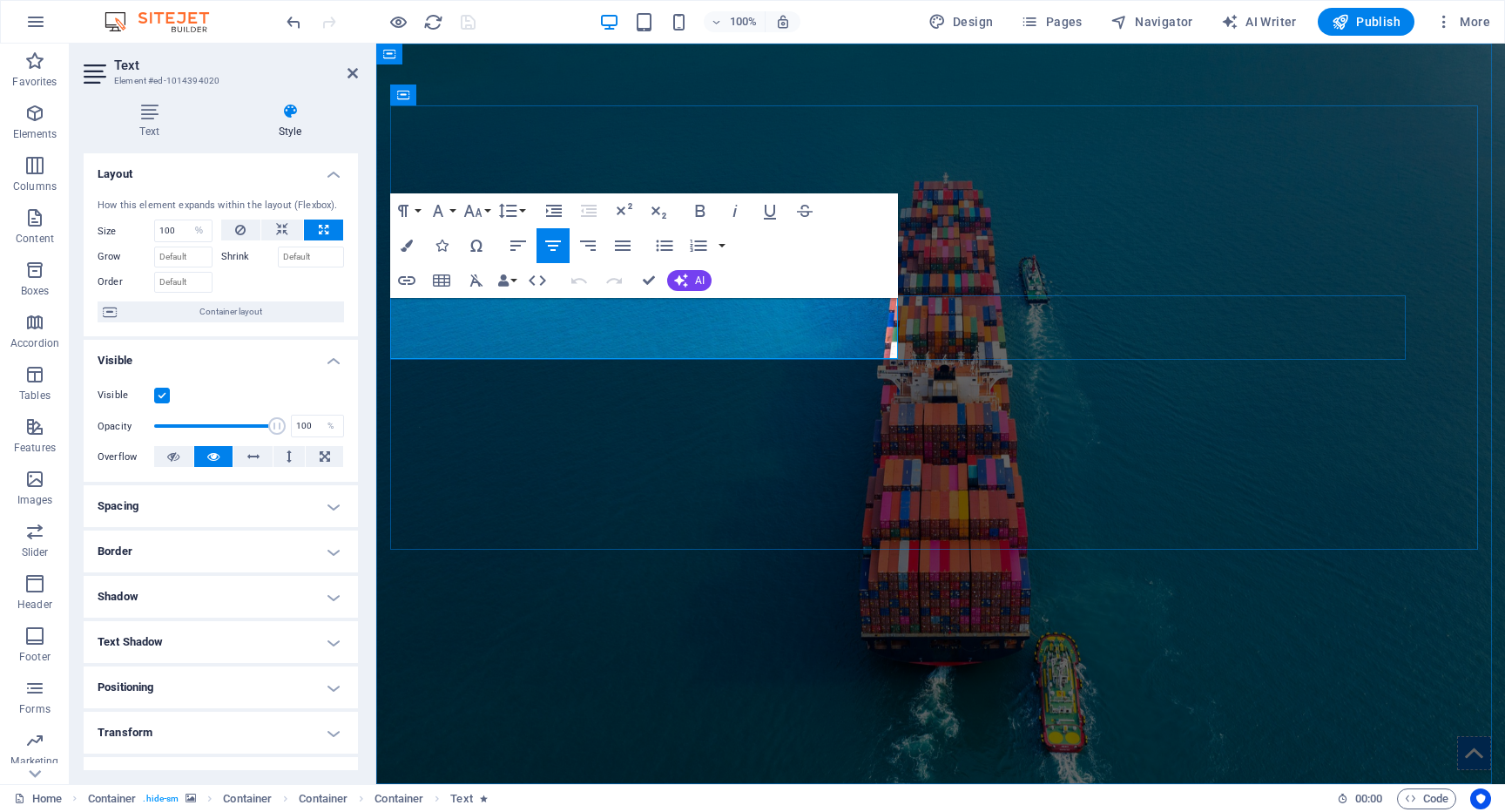
drag, startPoint x: 867, startPoint y: 327, endPoint x: 611, endPoint y: 306, distance: 256.9
click at [402, 247] on icon "button" at bounding box center [407, 245] width 12 height 12
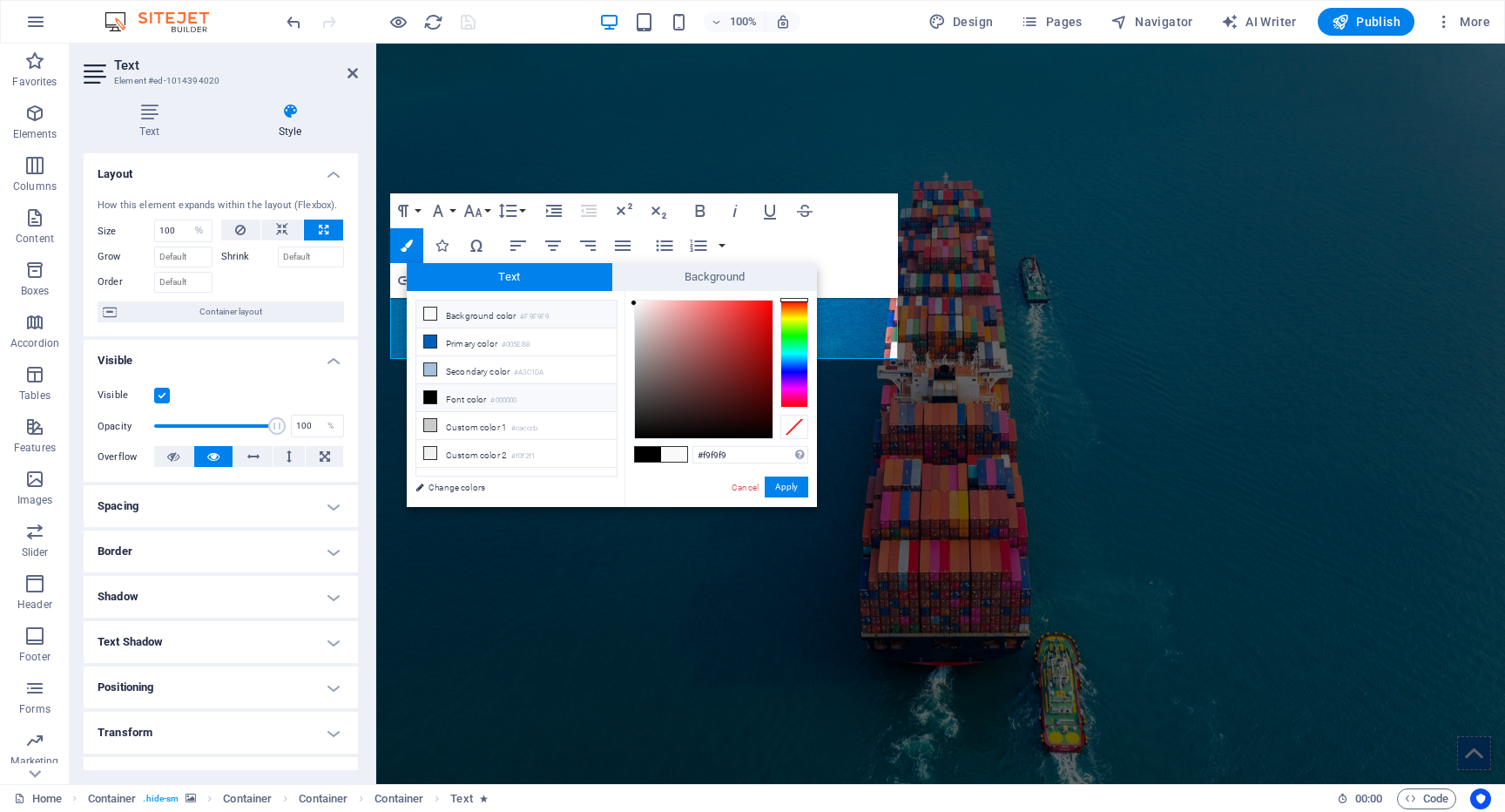
click at [466, 317] on li "Background color #F9F9F9" at bounding box center [517, 315] width 201 height 28
click at [781, 492] on button "Apply" at bounding box center [786, 486] width 44 height 21
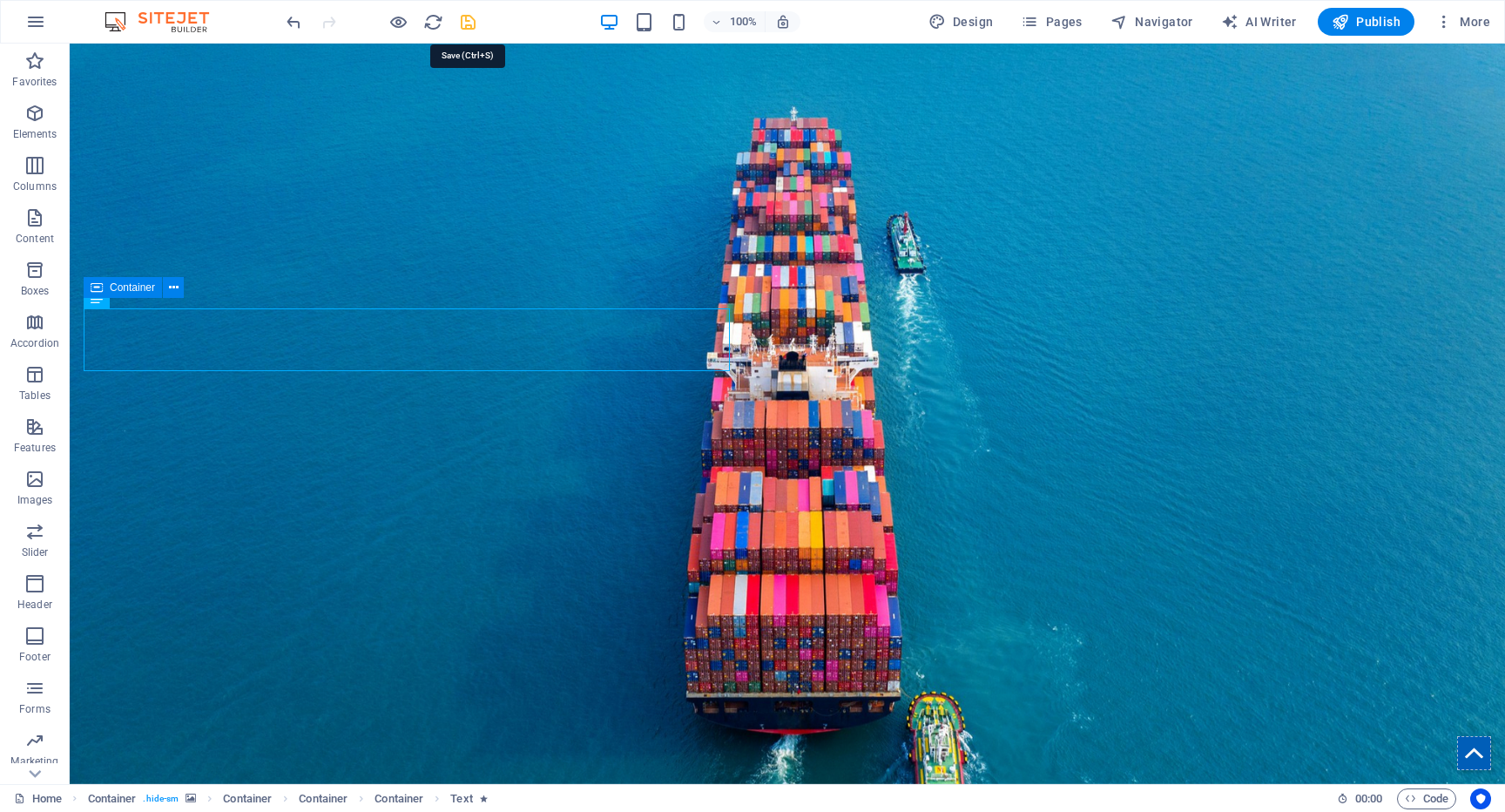
click at [474, 24] on icon "save" at bounding box center [469, 22] width 20 height 20
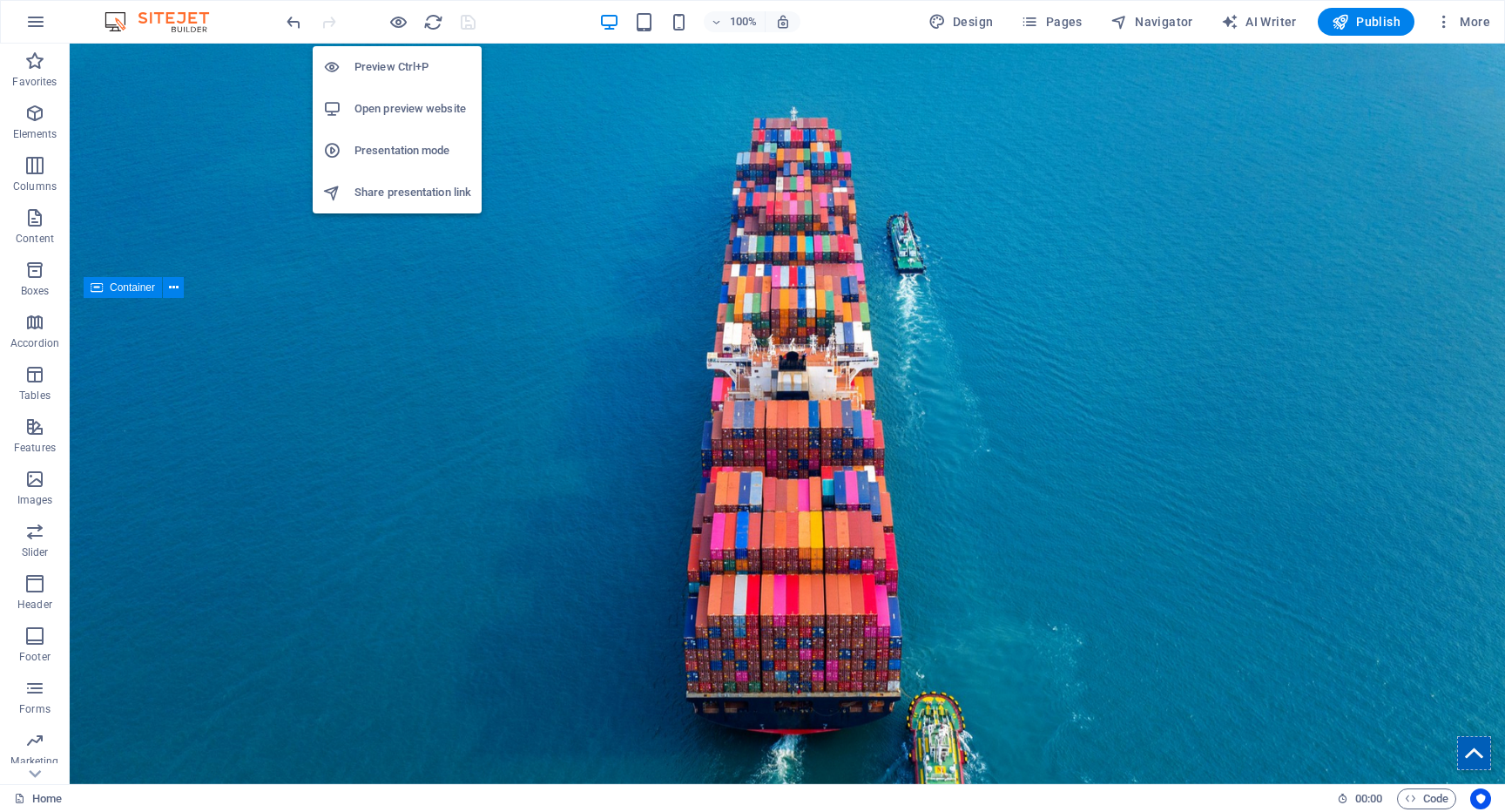
click at [407, 156] on h6 "Presentation mode" at bounding box center [413, 150] width 117 height 21
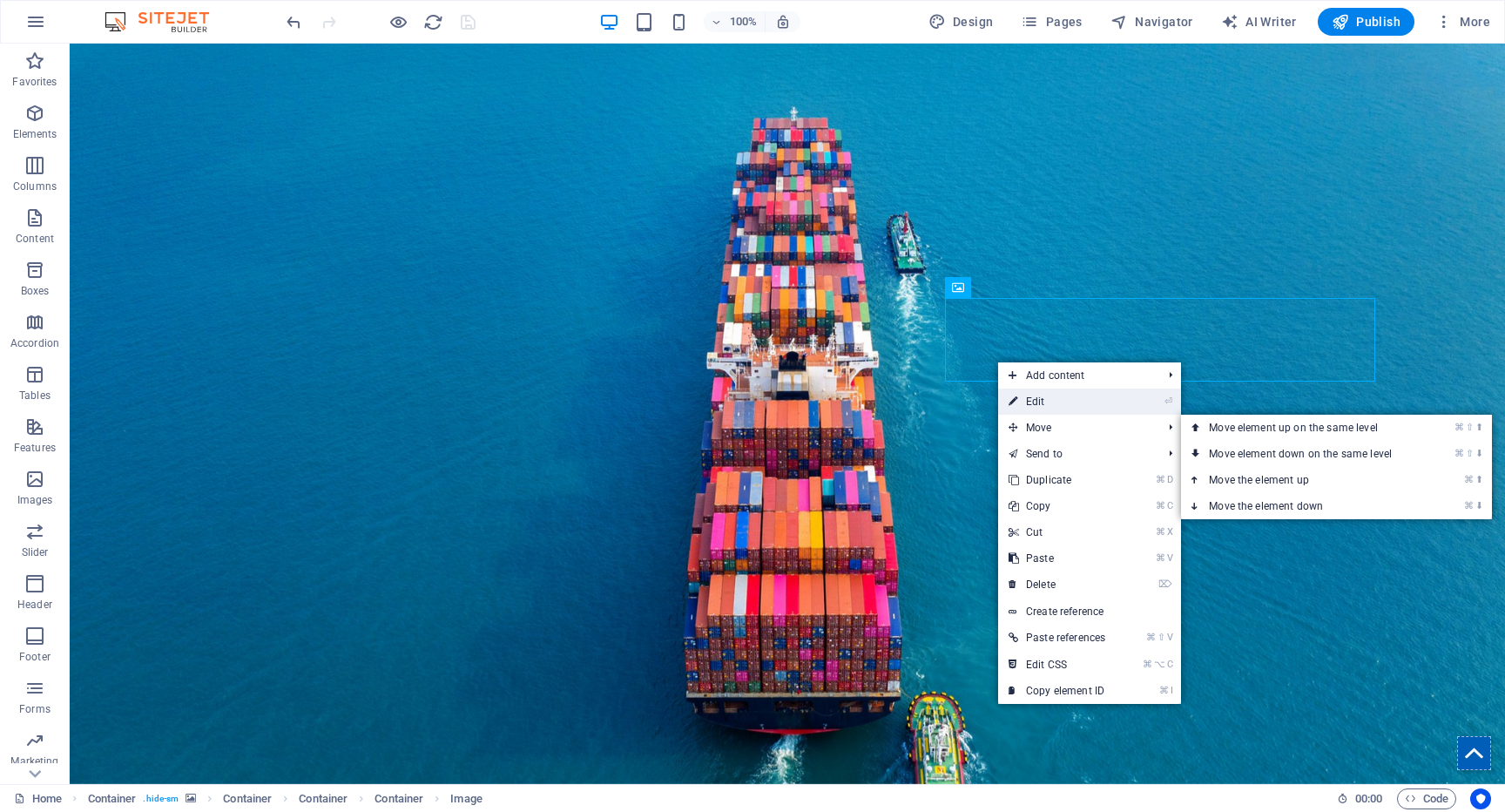
click at [1051, 409] on link "⏎ Edit" at bounding box center [1057, 401] width 118 height 26
select select "vw"
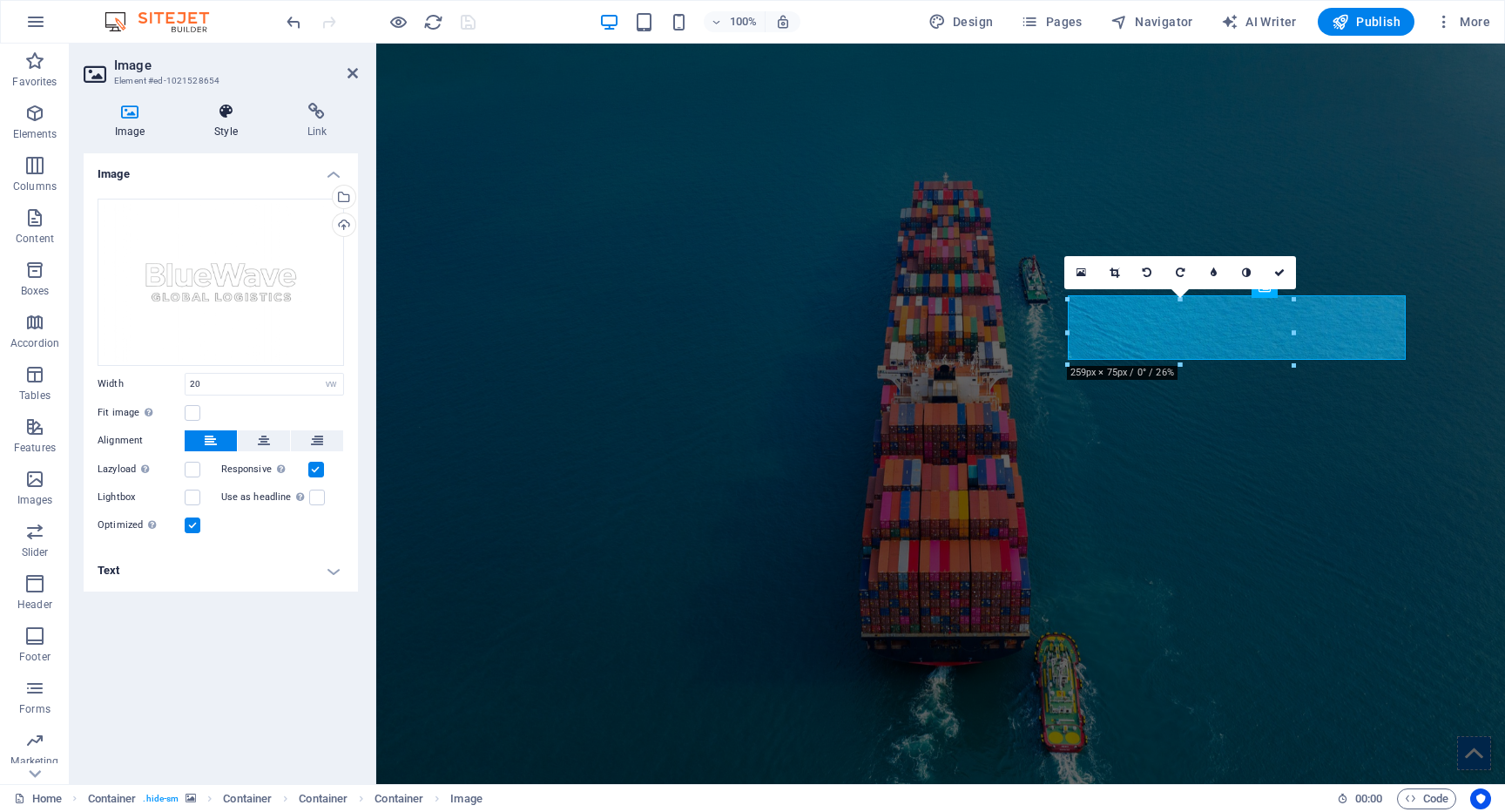
click at [235, 124] on h4 "Style" at bounding box center [228, 121] width 92 height 36
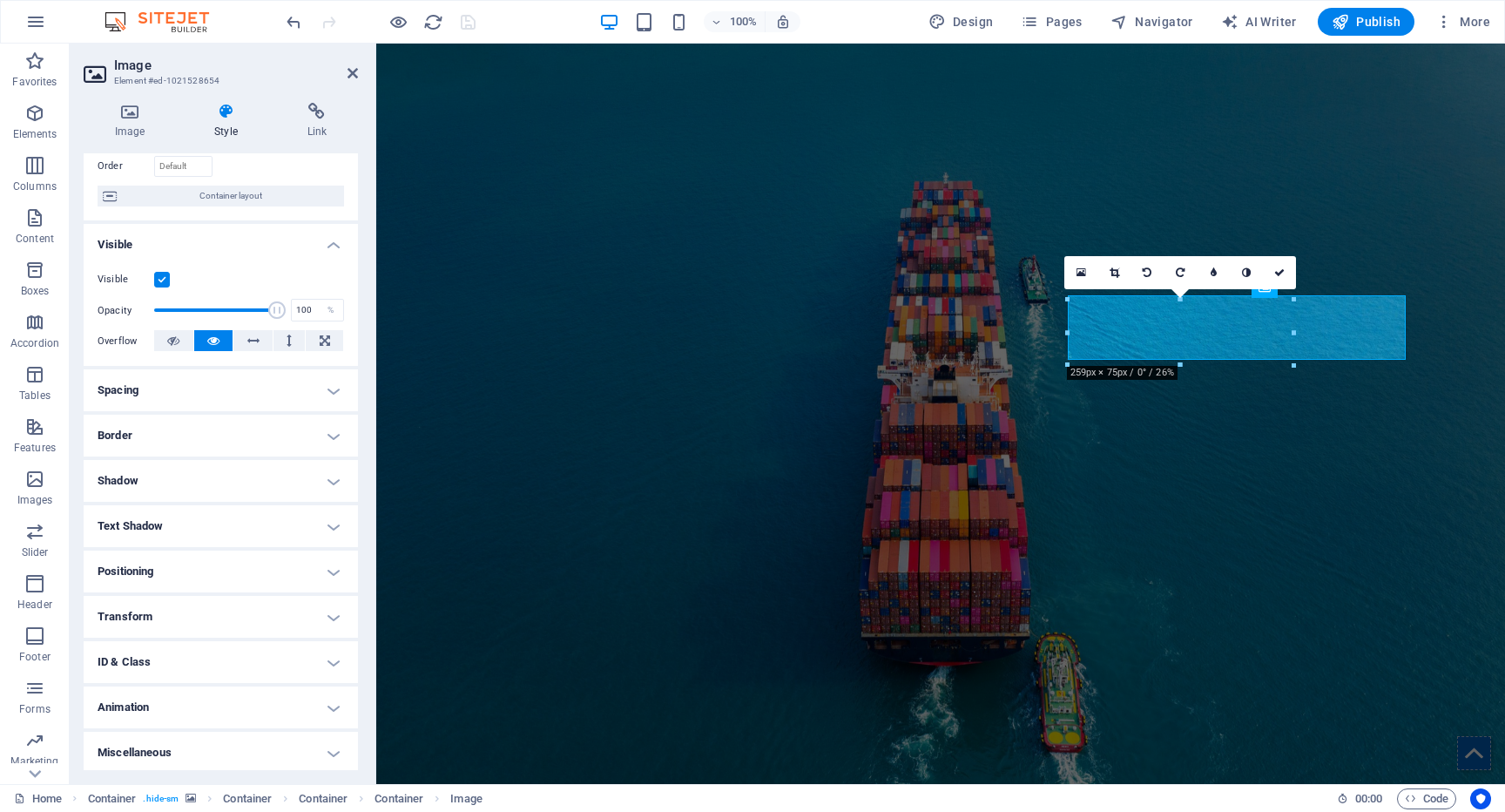
scroll to position [120, 0]
click at [173, 695] on h4 "Animation" at bounding box center [221, 703] width 275 height 42
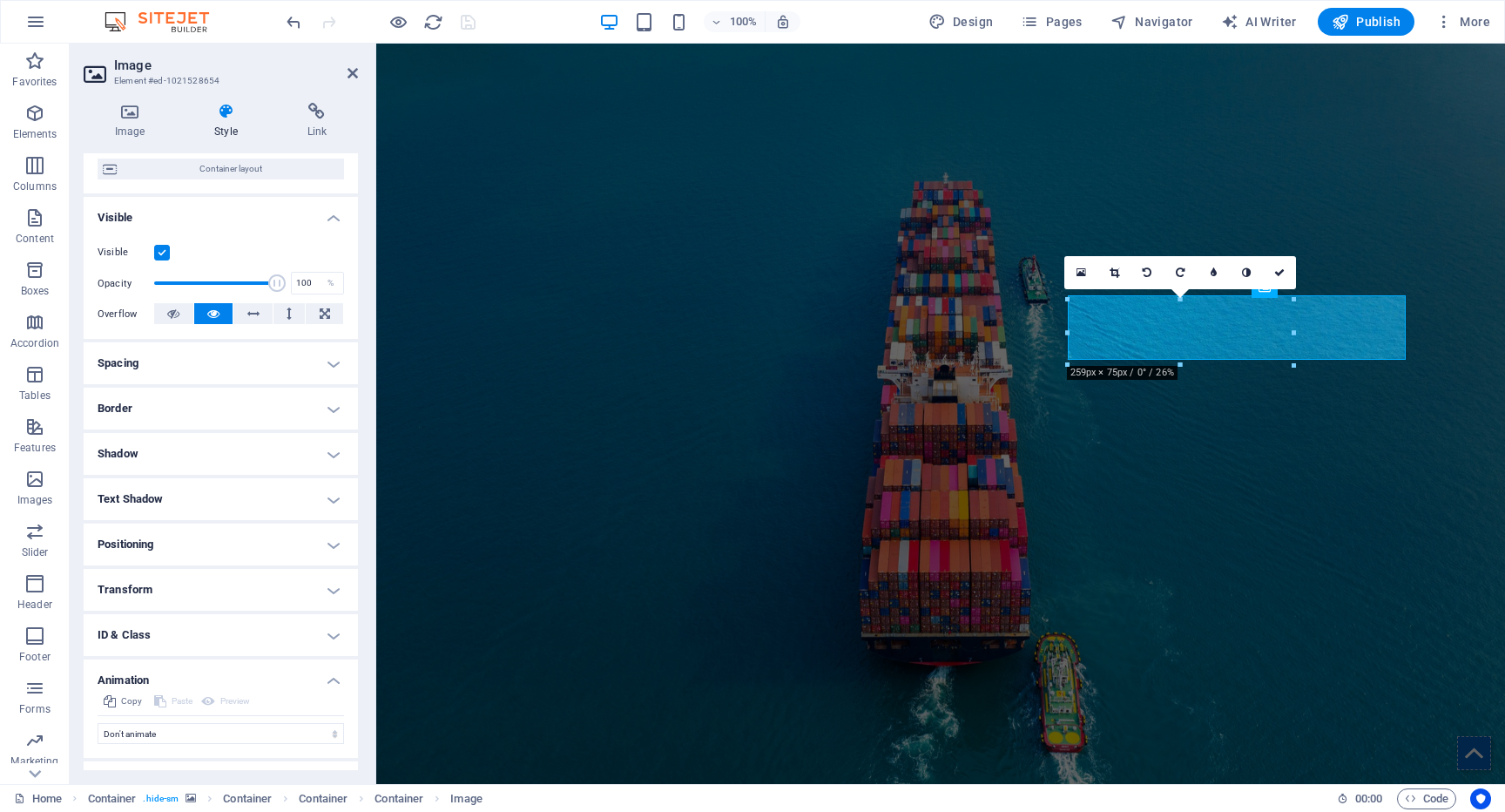
scroll to position [155, 0]
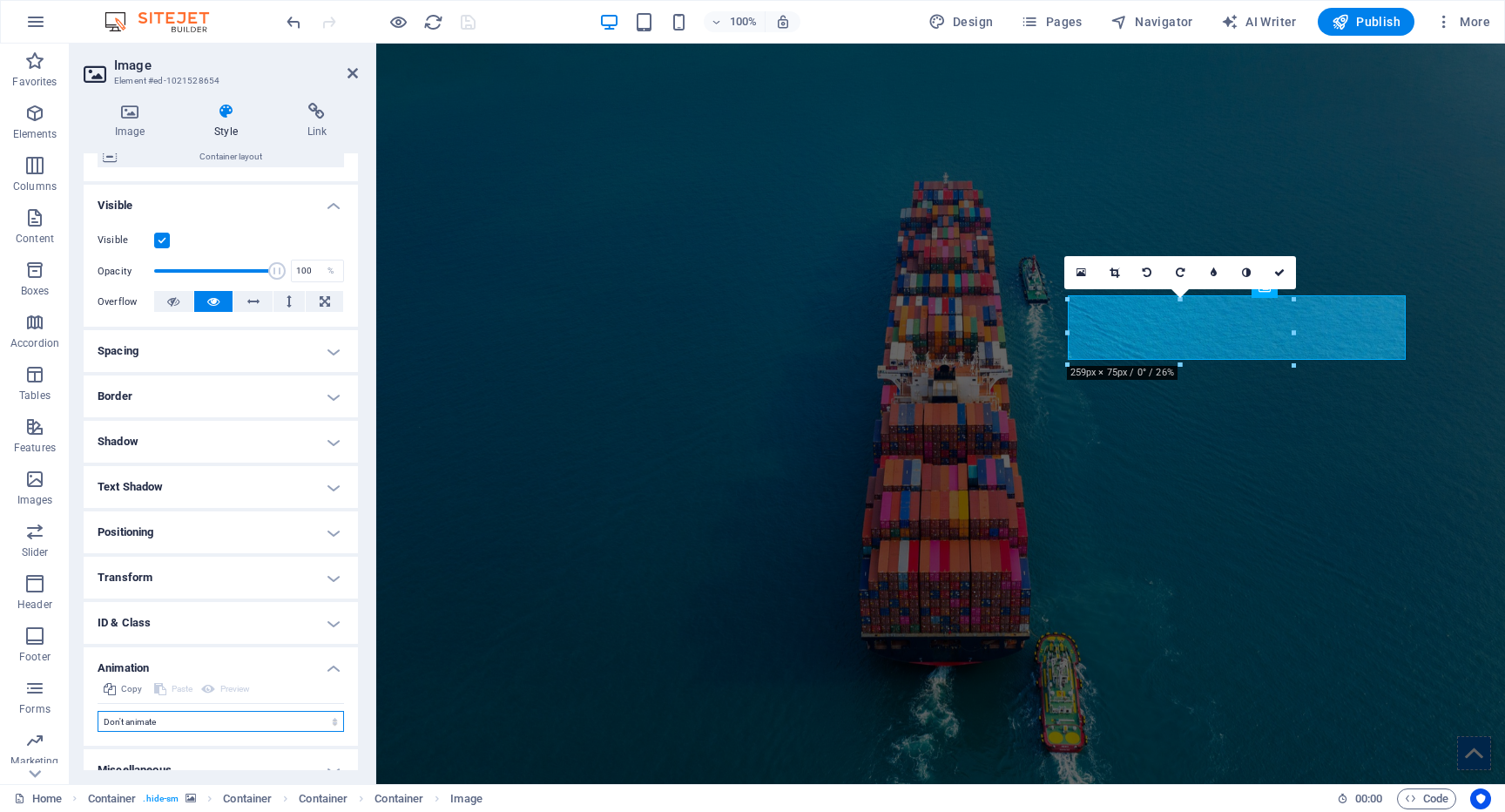
click at [184, 715] on select "Don't animate Show / Hide Slide up/down Zoom in/out Slide left to right Slide r…" at bounding box center [221, 721] width 247 height 21
select select "slide"
click at [97, 711] on select "Don't animate Show / Hide Slide up/down Zoom in/out Slide left to right Slide r…" at bounding box center [221, 721] width 247 height 21
select select "scroll"
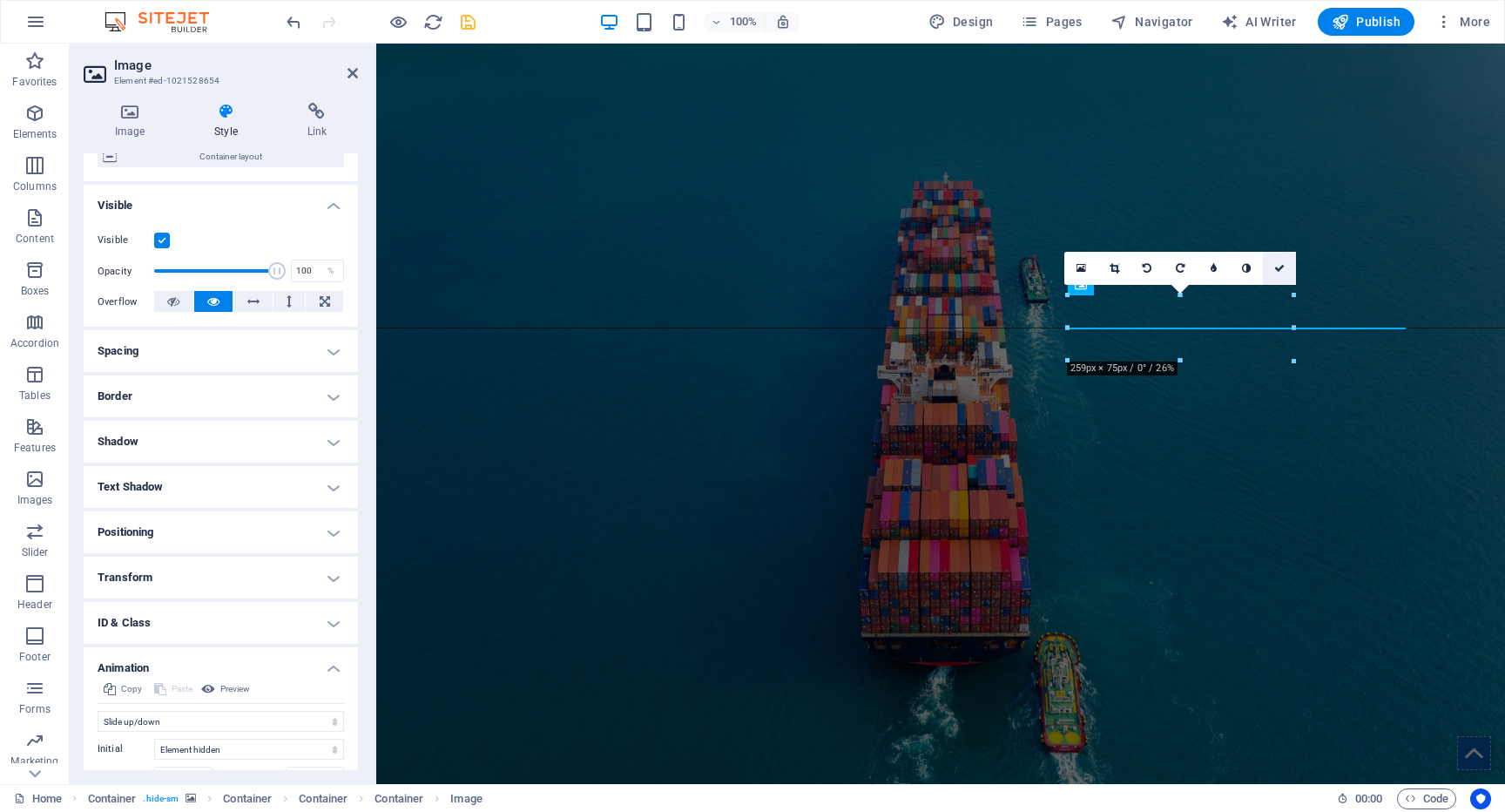
click at [1276, 271] on icon at bounding box center [1279, 267] width 10 height 10
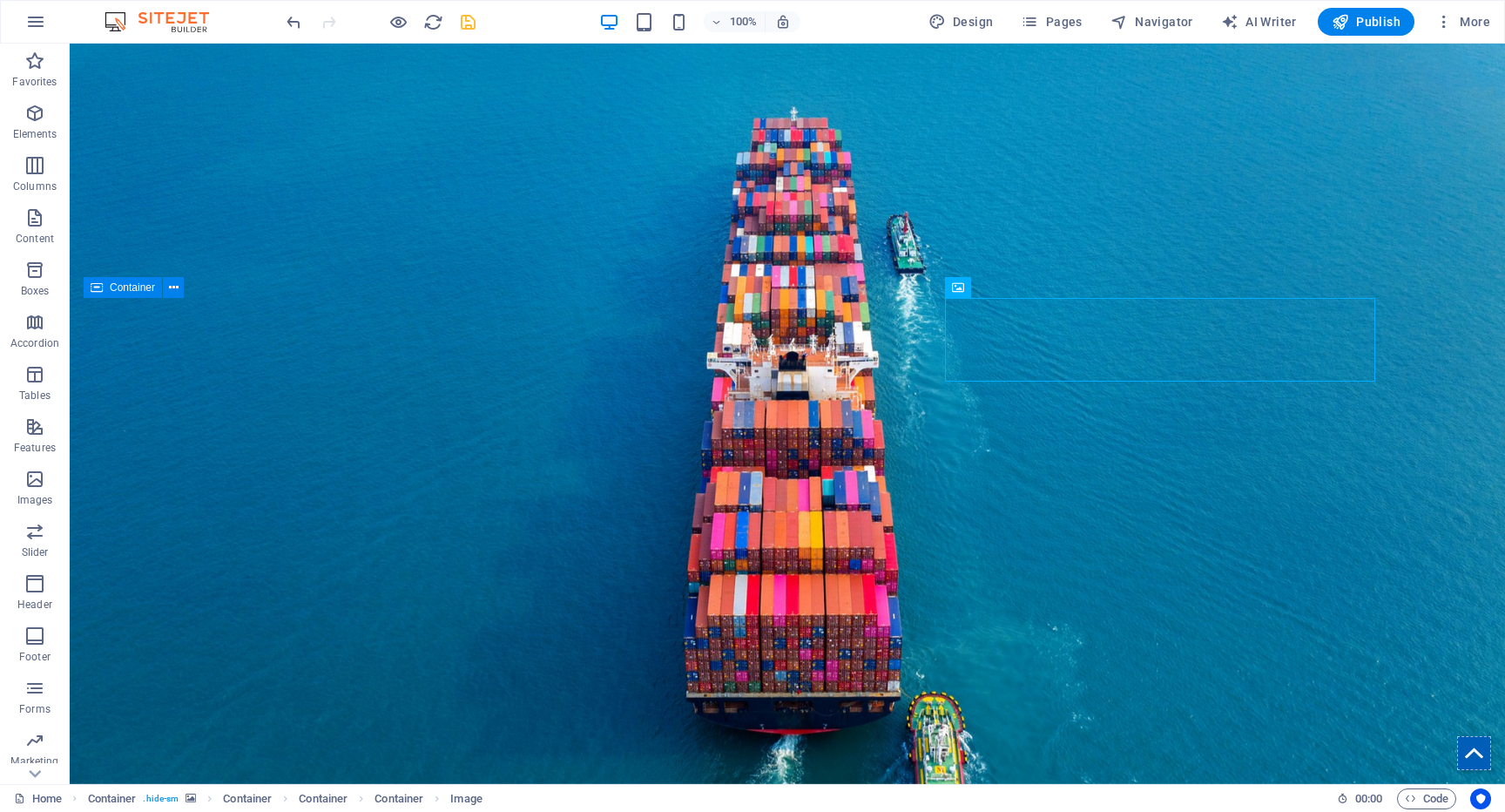
click at [478, 26] on div "100% Design Pages Navigator AI Writer Publish More" at bounding box center [890, 21] width 1214 height 28
click at [474, 26] on icon "save" at bounding box center [469, 22] width 20 height 20
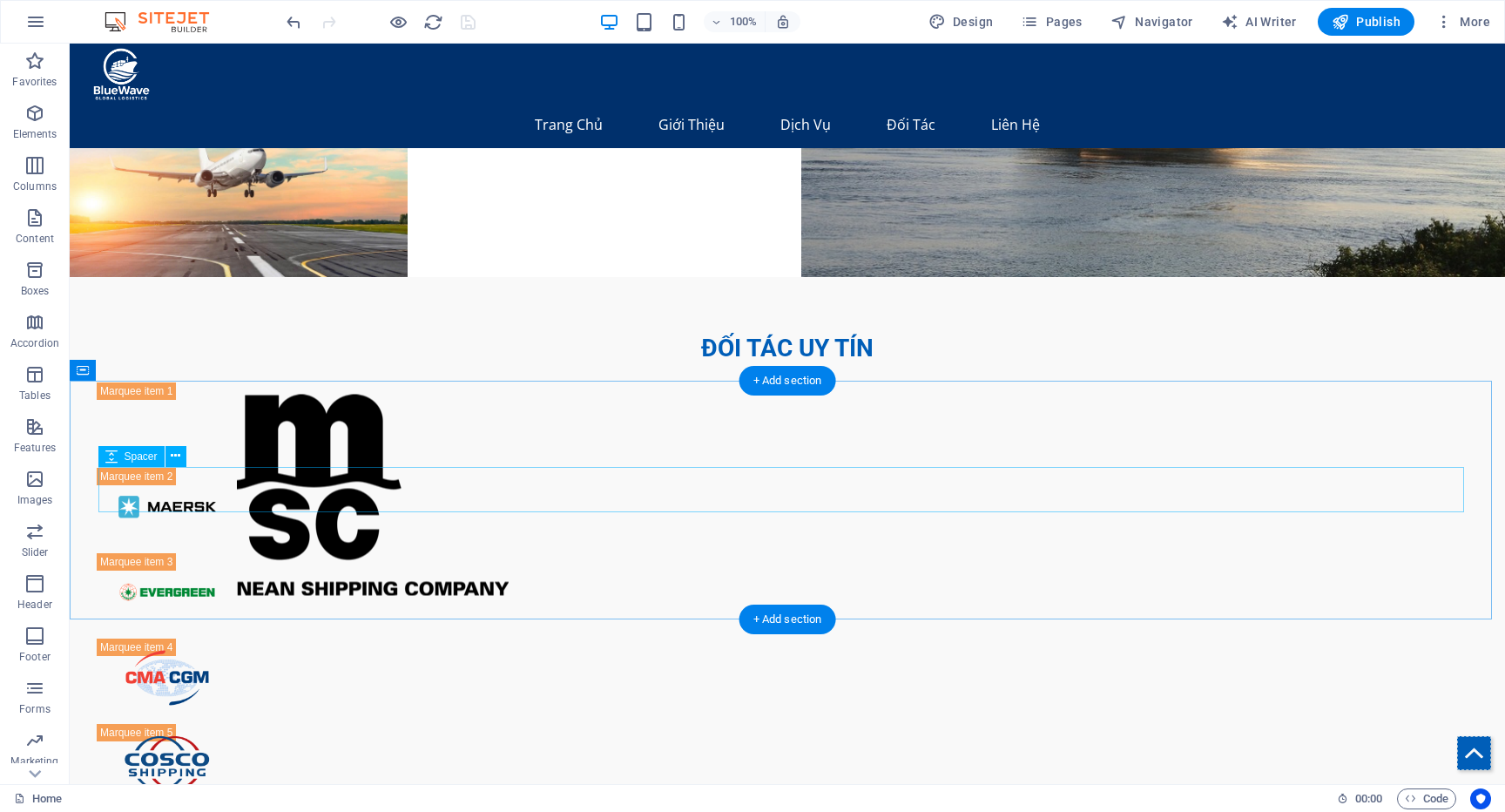
scroll to position [4064, 0]
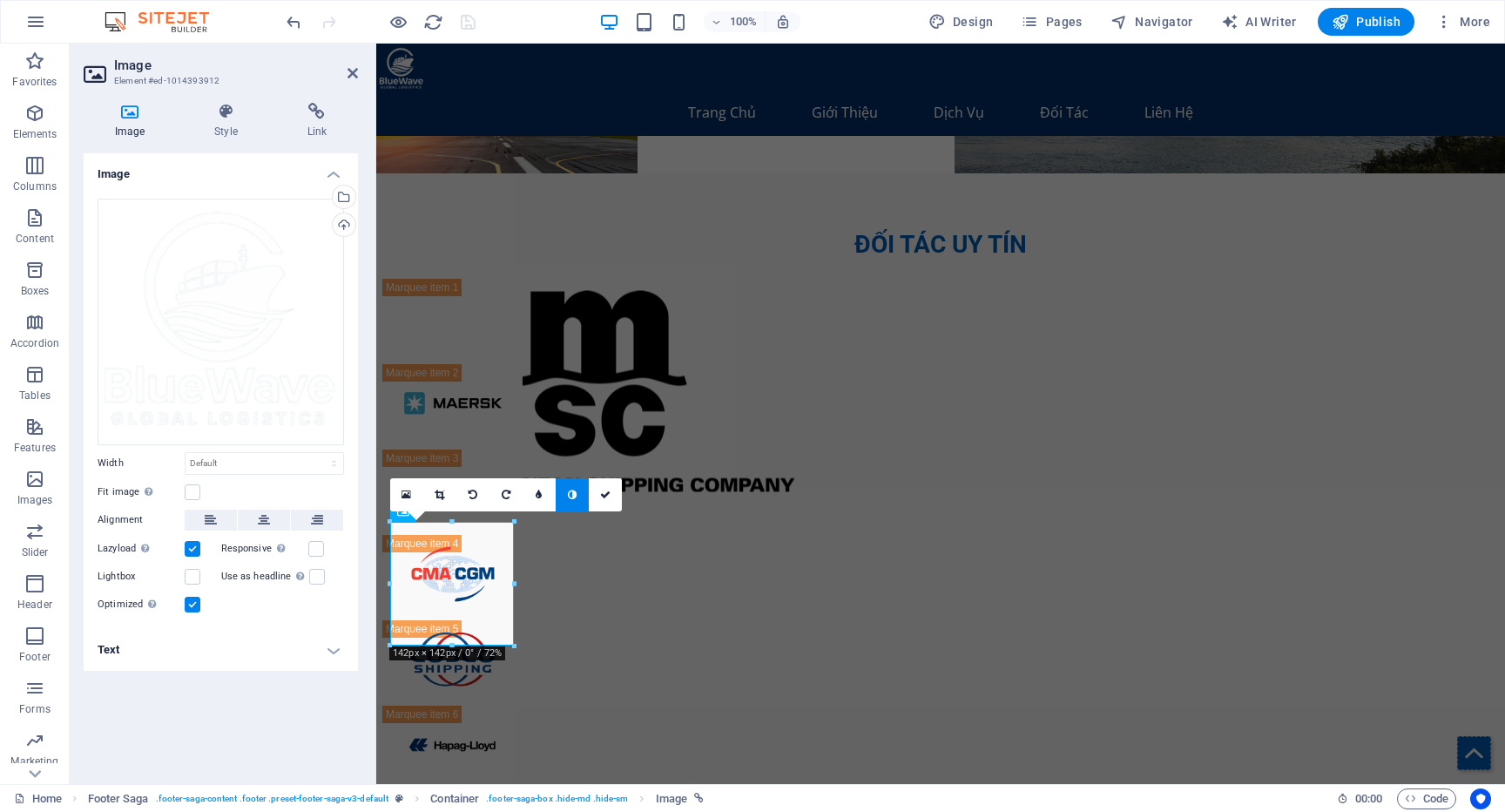
scroll to position [3948, 0]
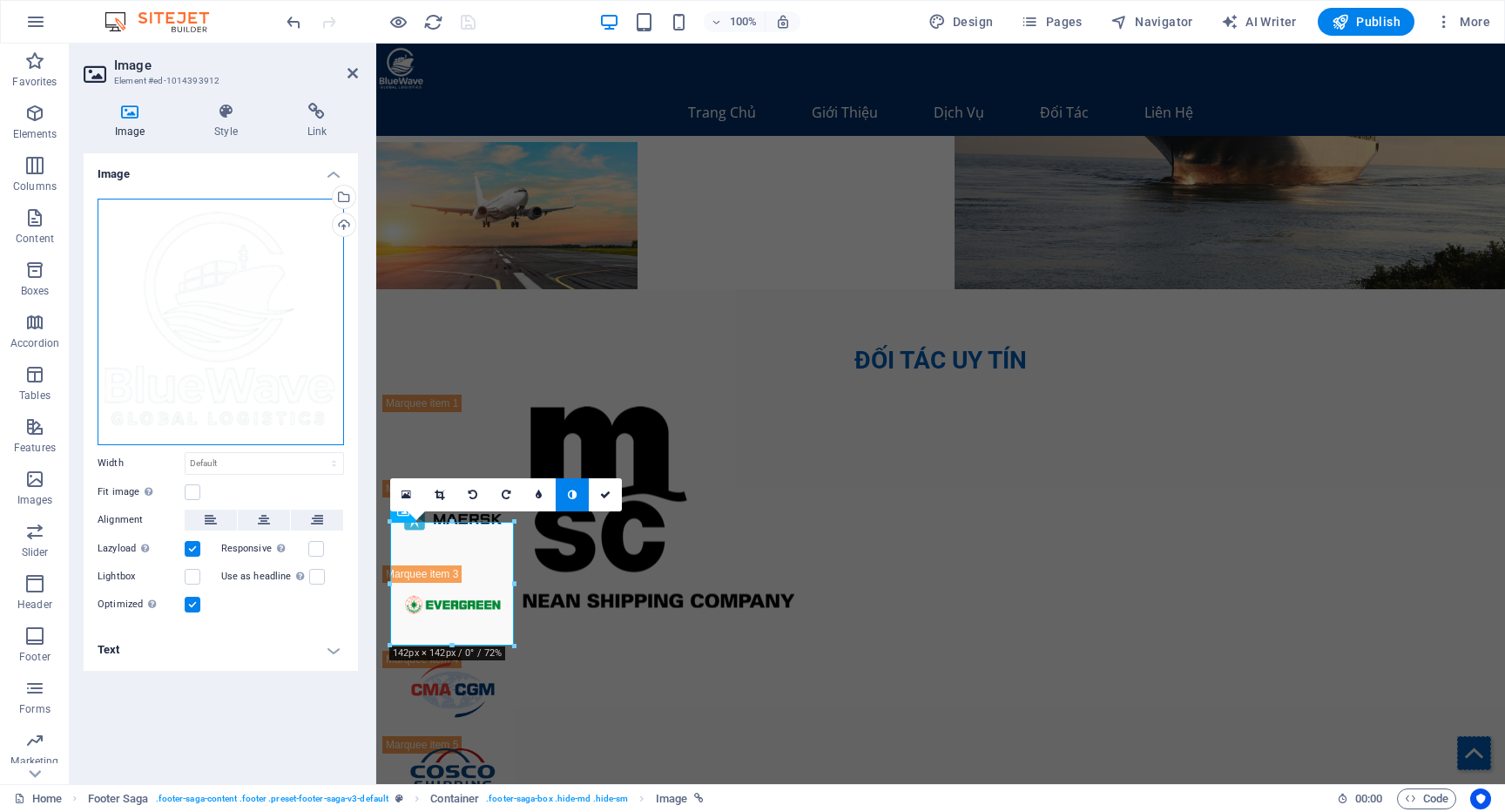
click at [212, 334] on div "Drag files here, click to choose files or select files from Files or our free s…" at bounding box center [221, 322] width 247 height 247
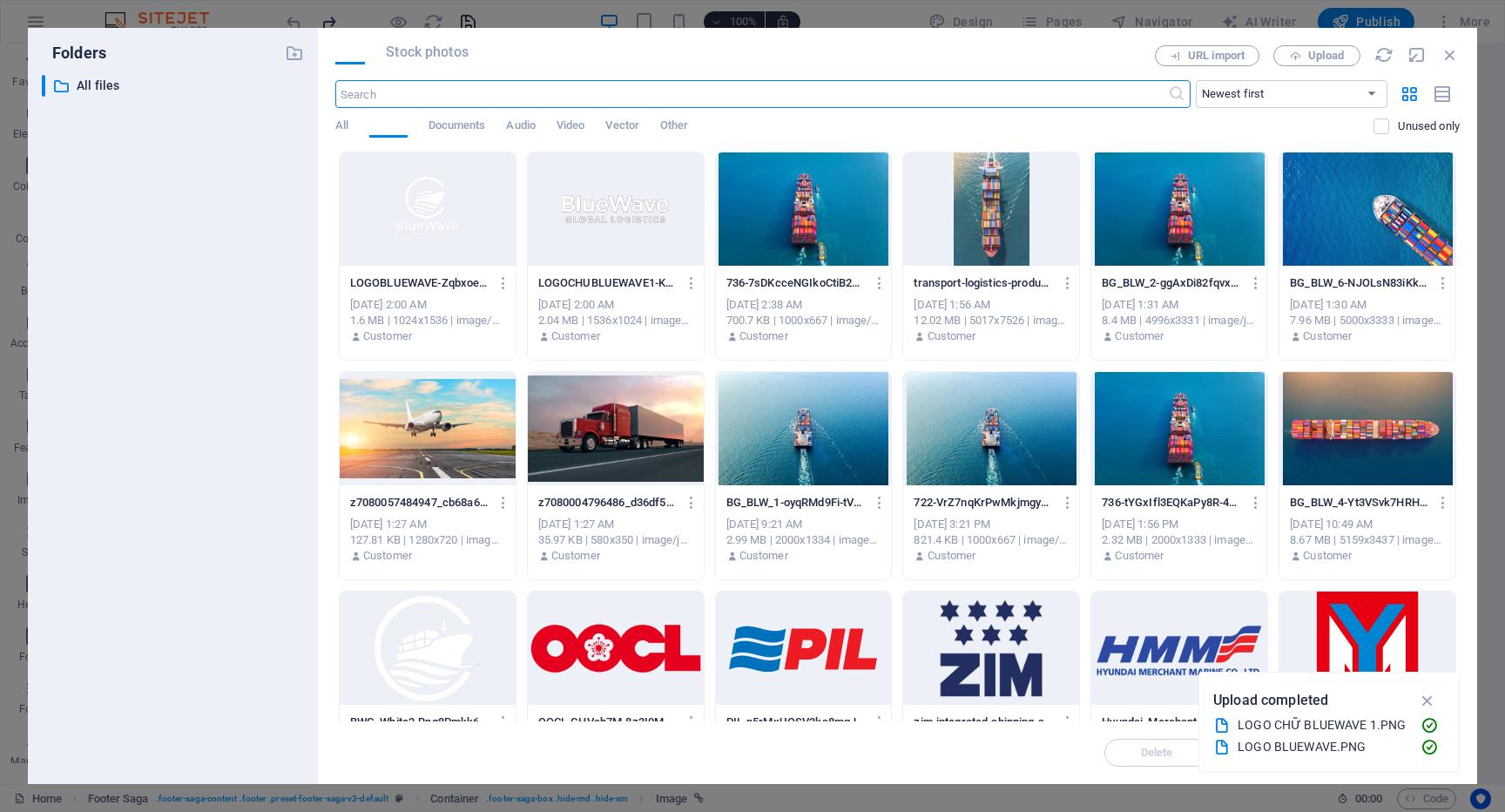
scroll to position [4100, 0]
click at [483, 233] on div at bounding box center [428, 209] width 176 height 113
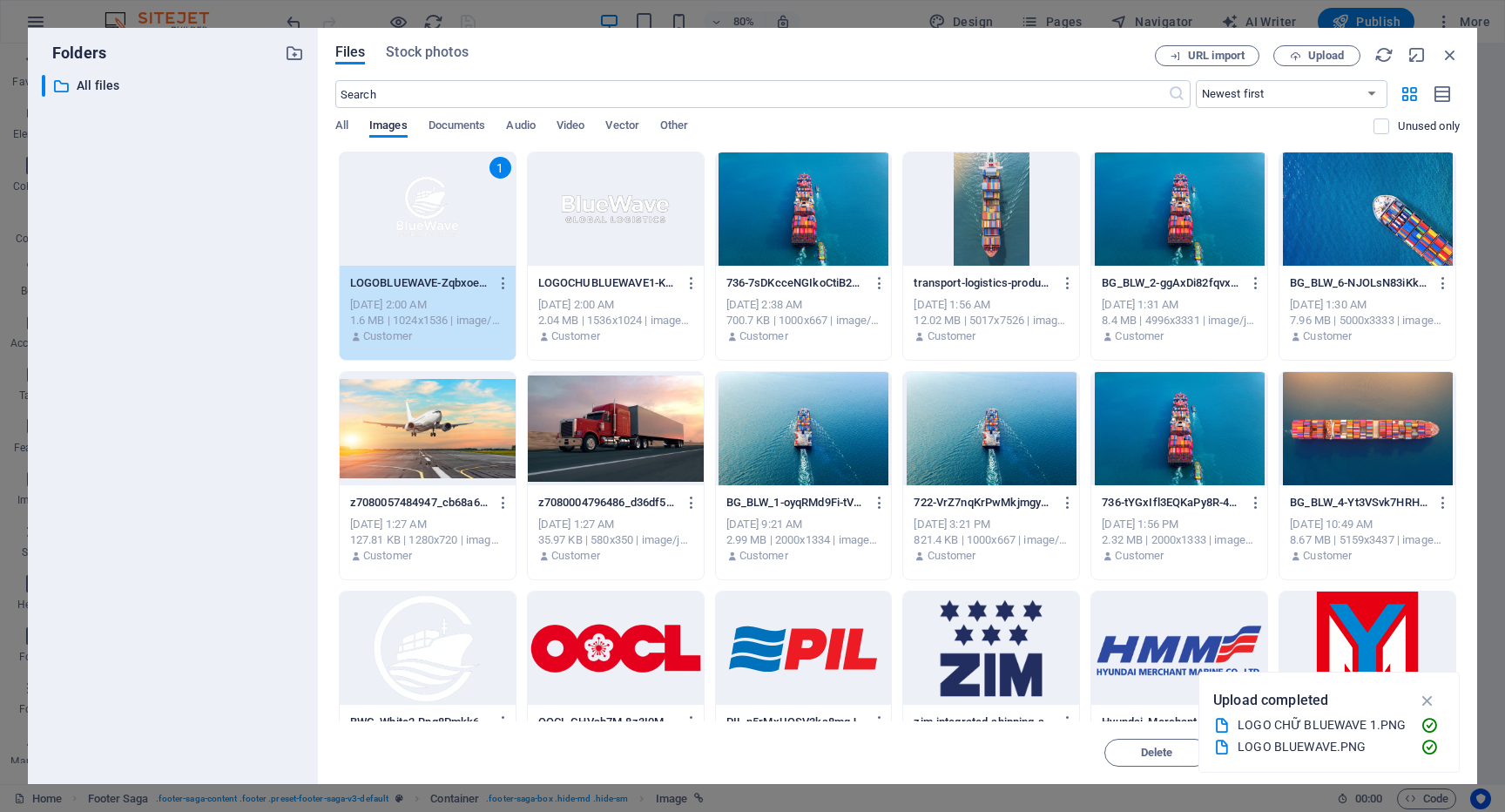
click at [420, 240] on div "1" at bounding box center [428, 209] width 176 height 113
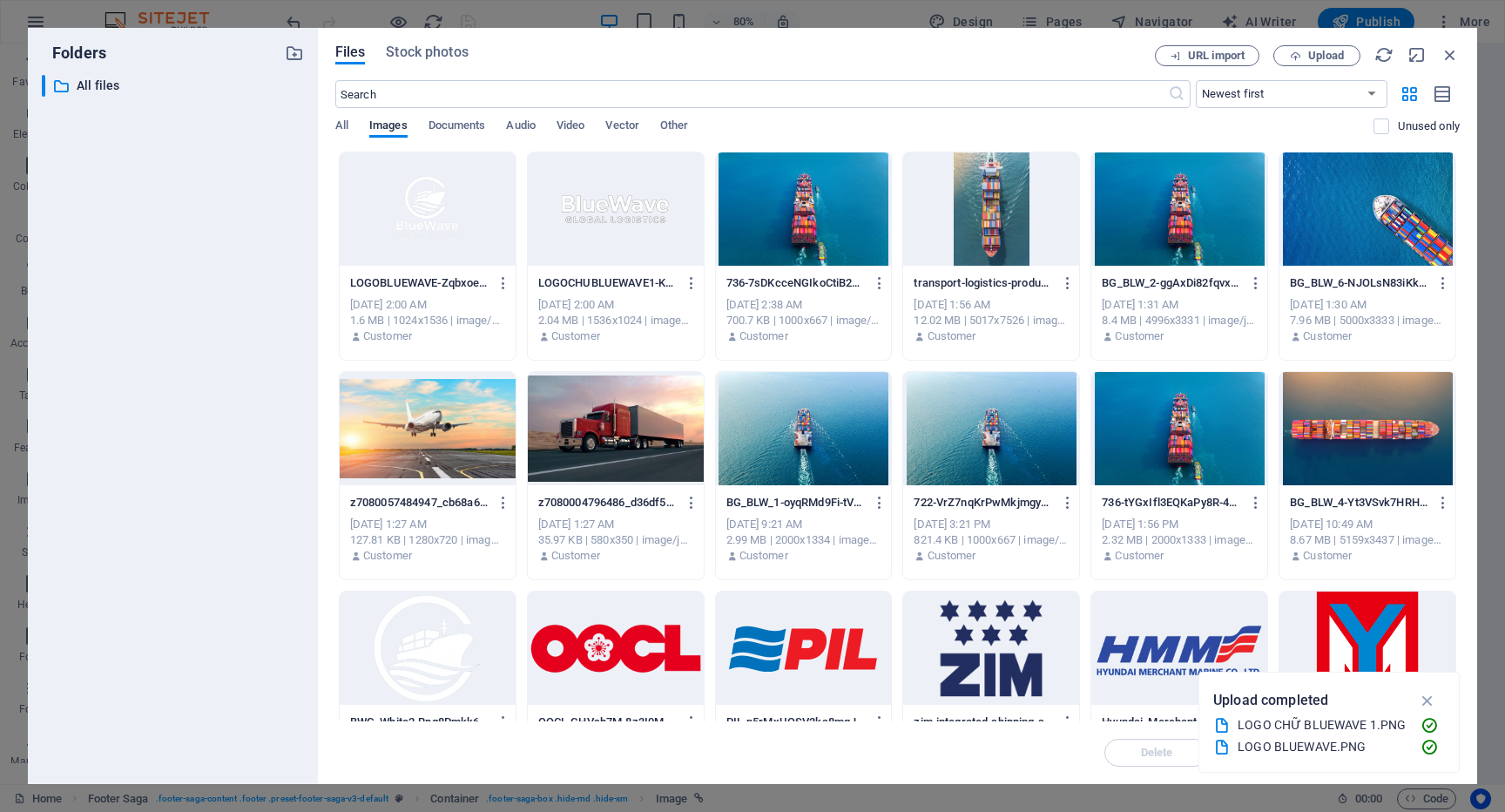
click at [431, 223] on div at bounding box center [428, 209] width 176 height 113
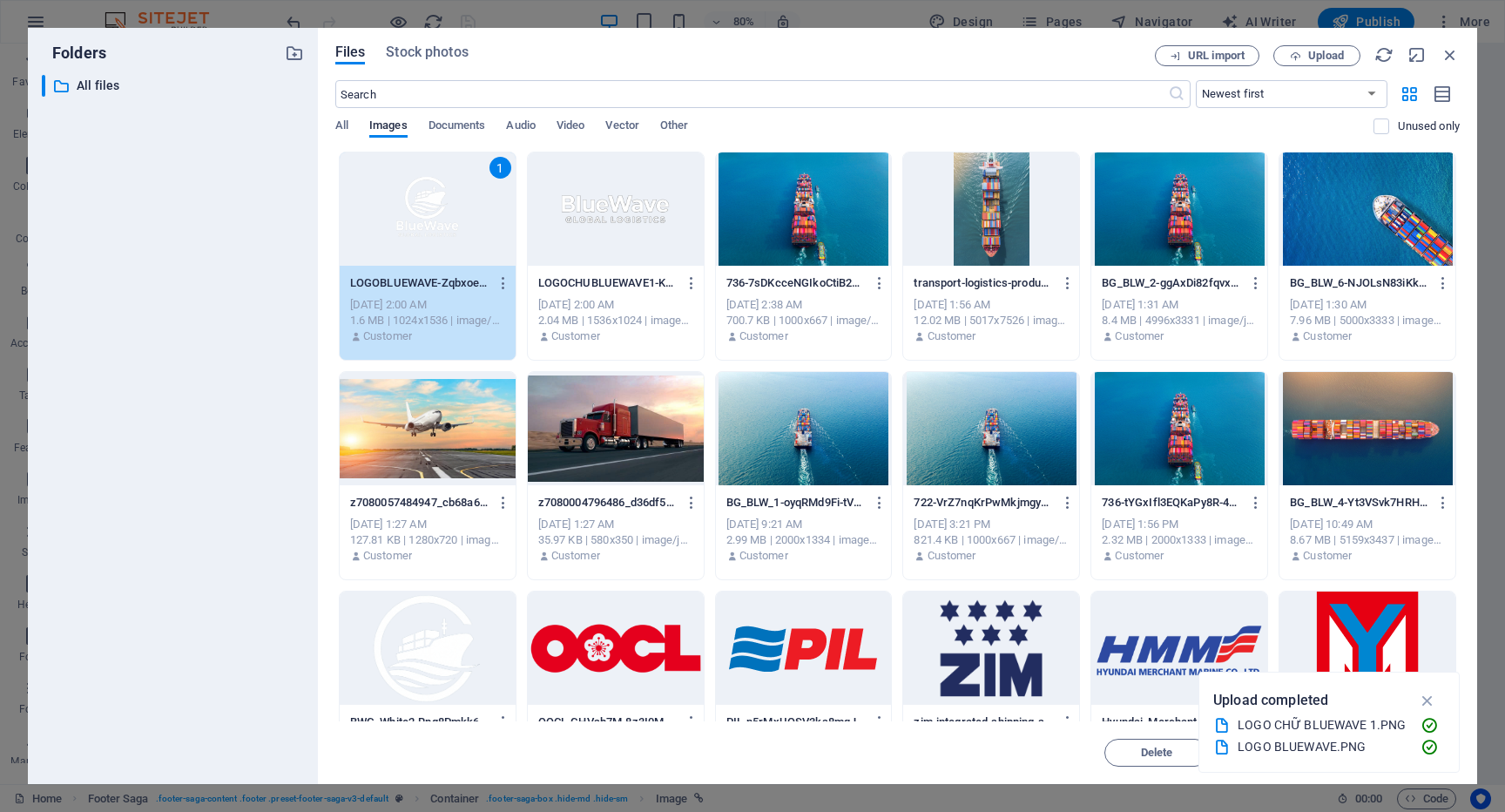
click at [431, 223] on div "1" at bounding box center [428, 209] width 176 height 113
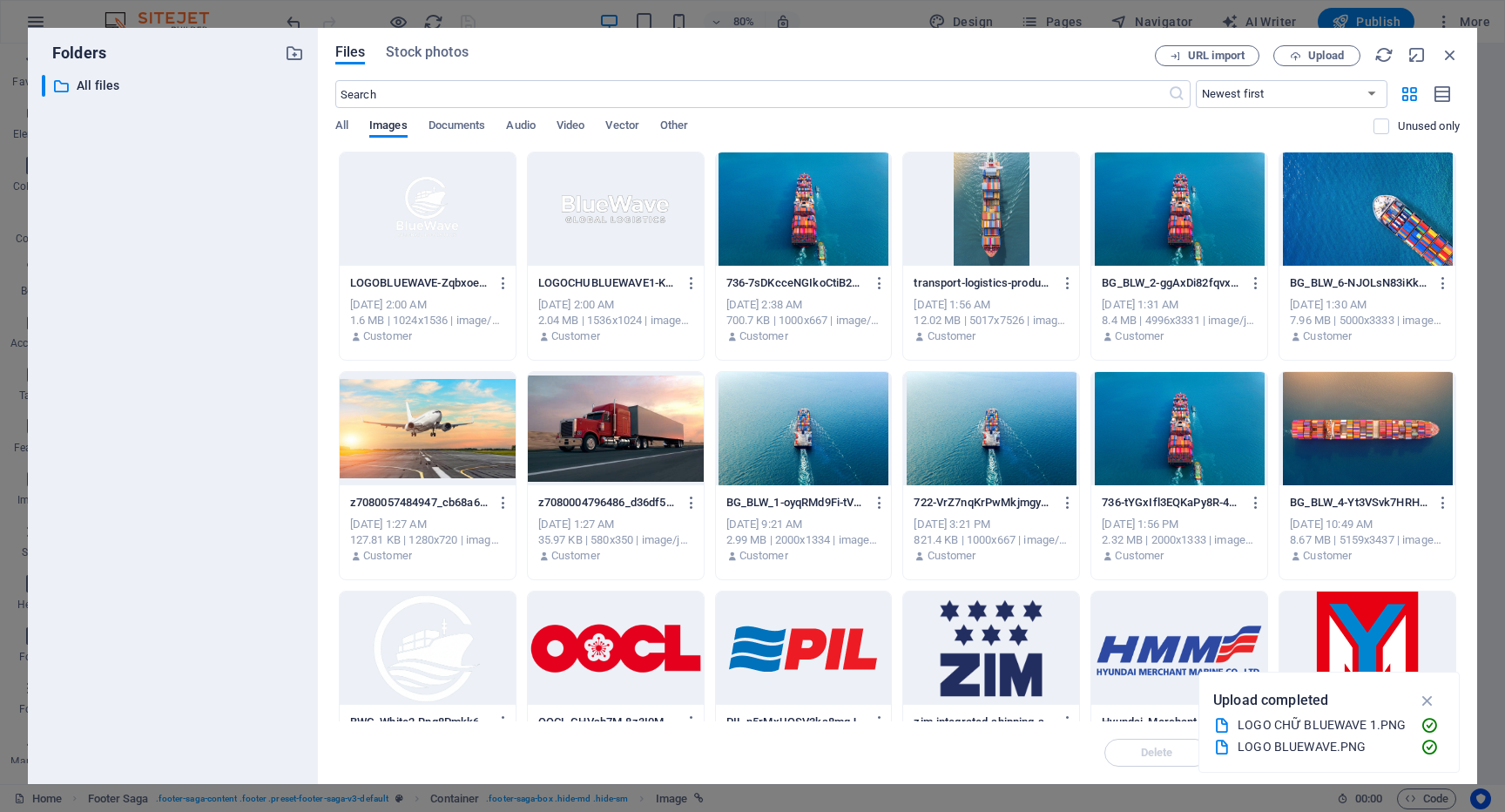
click at [431, 223] on div at bounding box center [428, 209] width 176 height 113
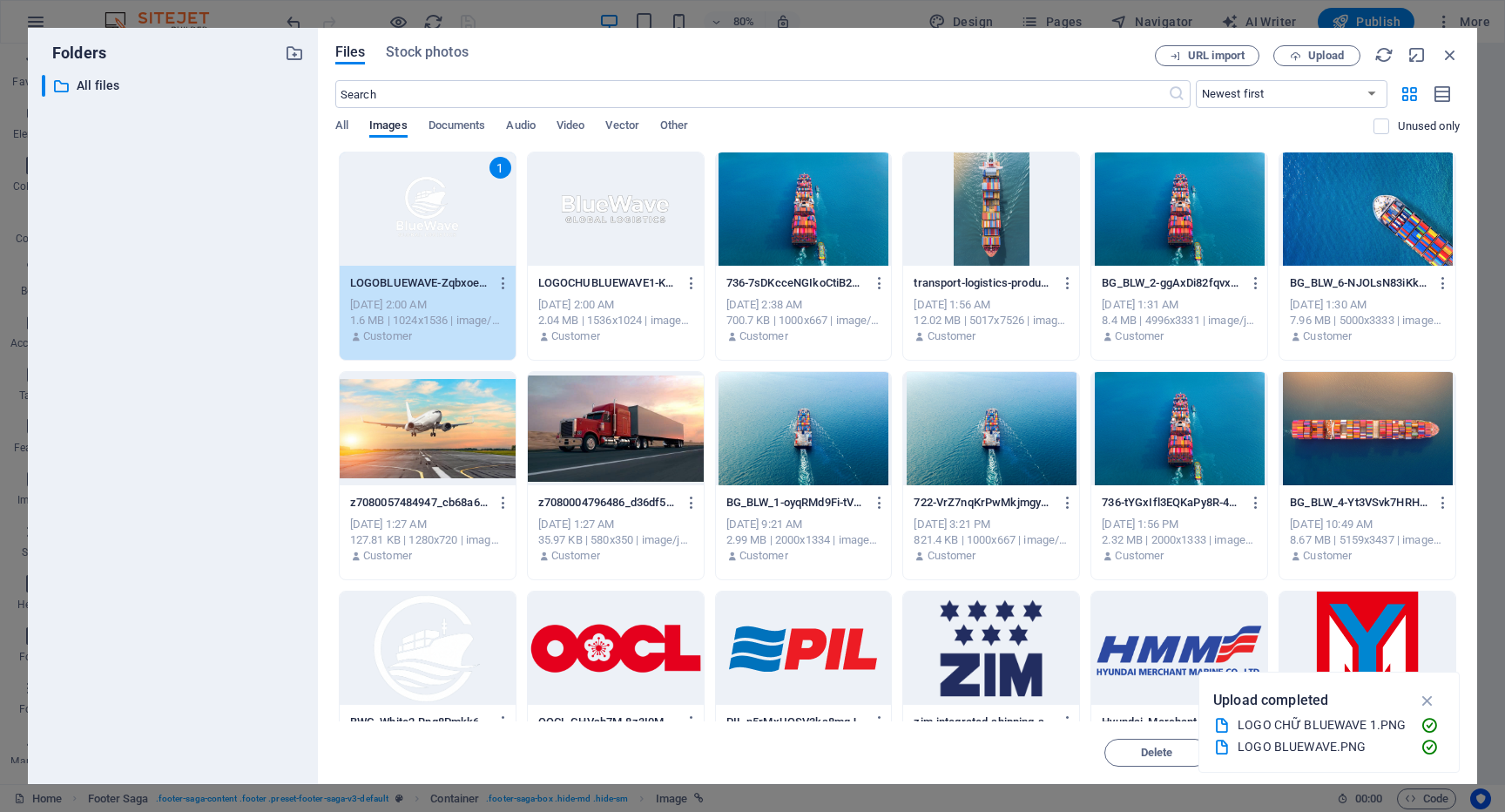
click at [431, 223] on div "1" at bounding box center [428, 209] width 176 height 113
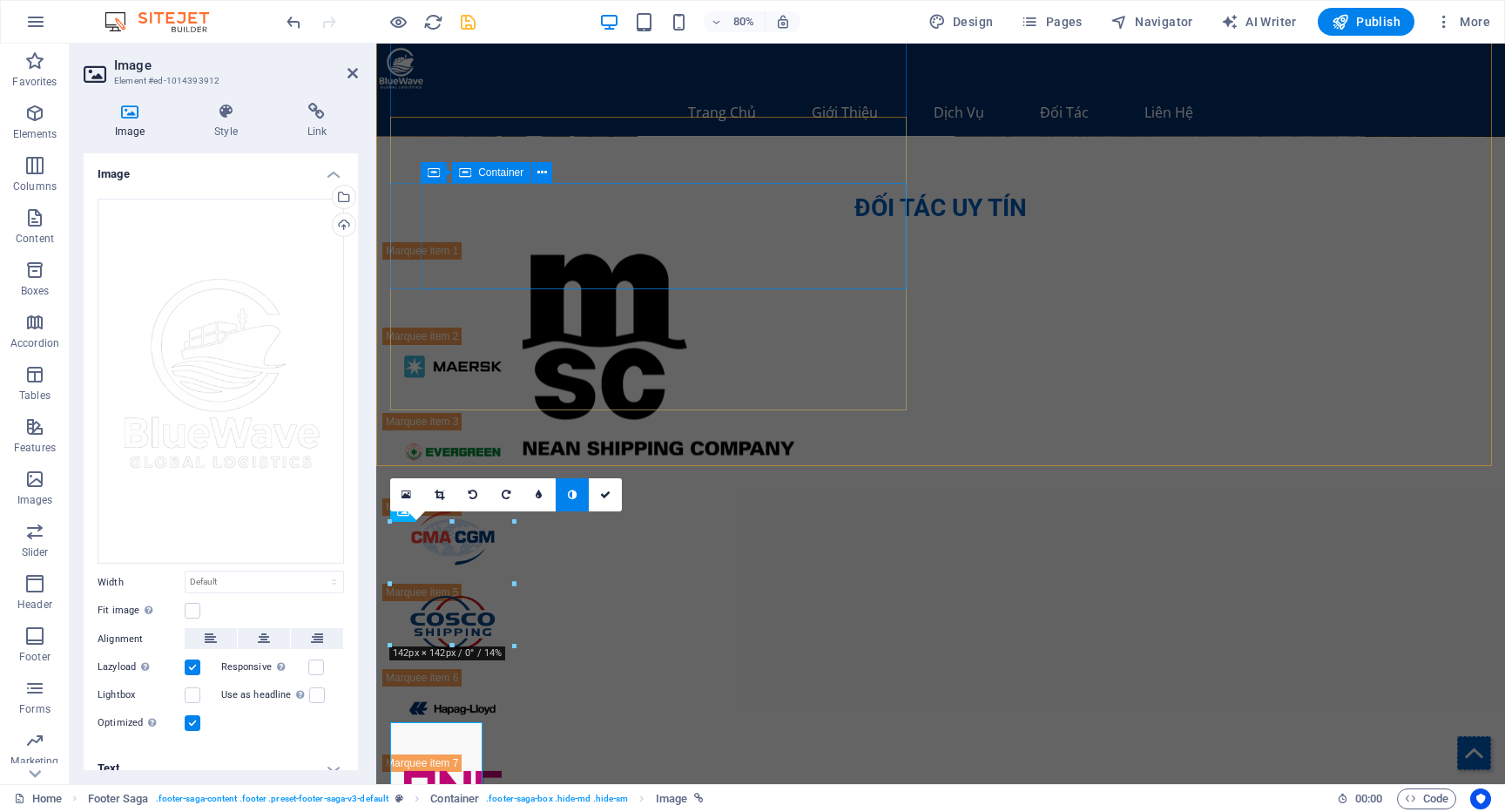
scroll to position [3948, 0]
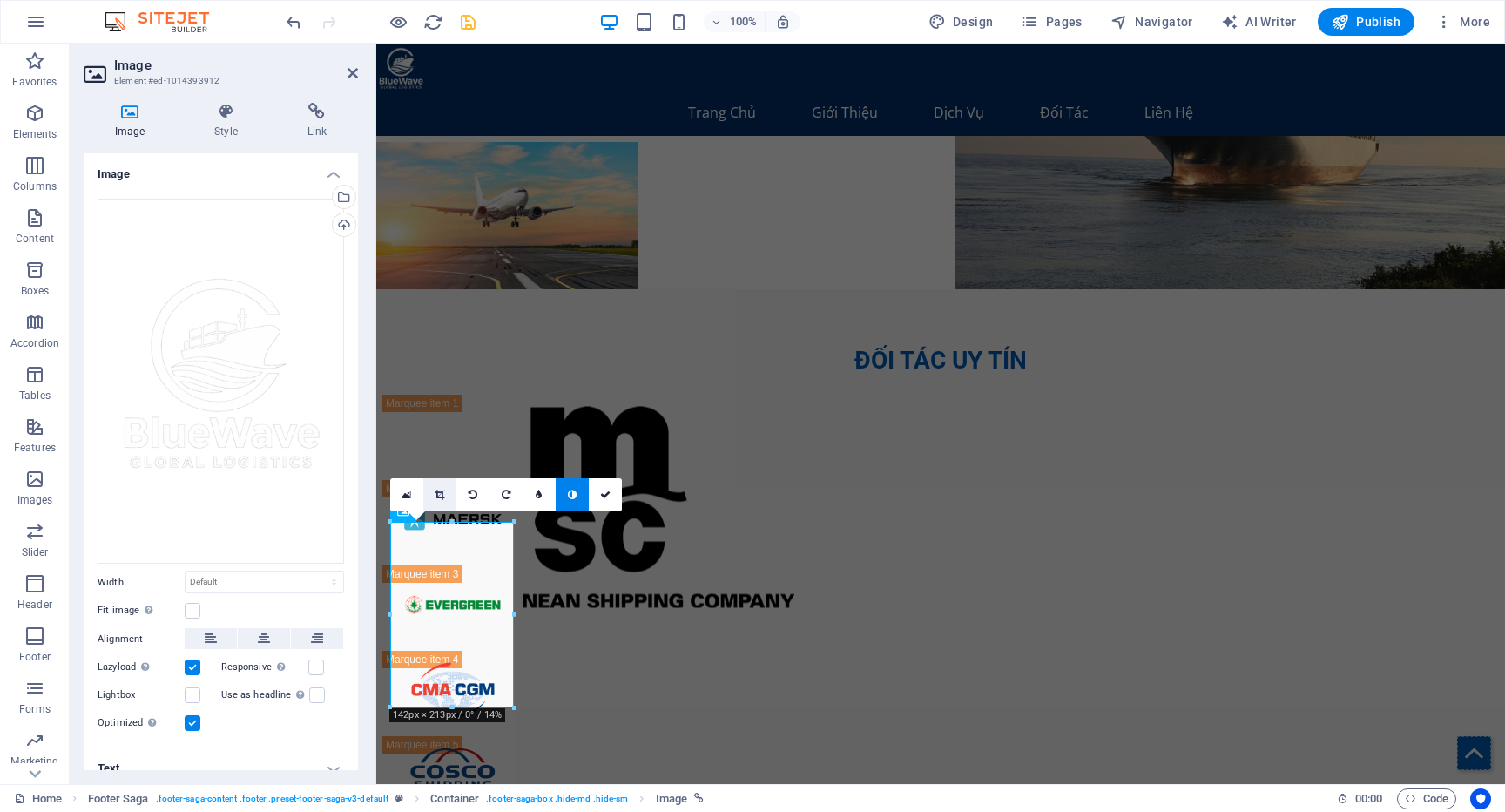
click at [446, 496] on link at bounding box center [440, 495] width 33 height 33
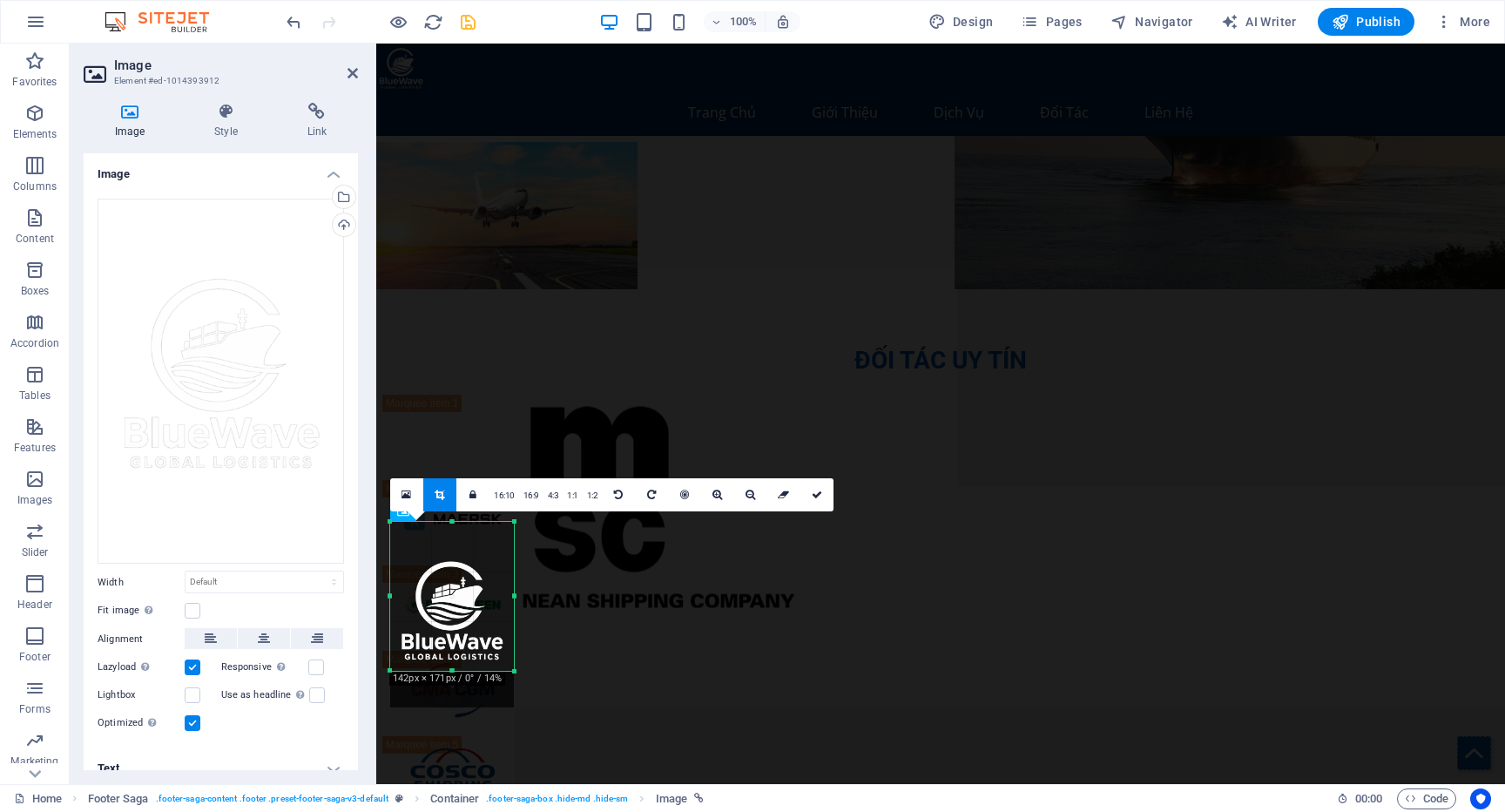
drag, startPoint x: 516, startPoint y: 709, endPoint x: 512, endPoint y: 672, distance: 37.2
click at [512, 672] on div at bounding box center [514, 671] width 10 height 10
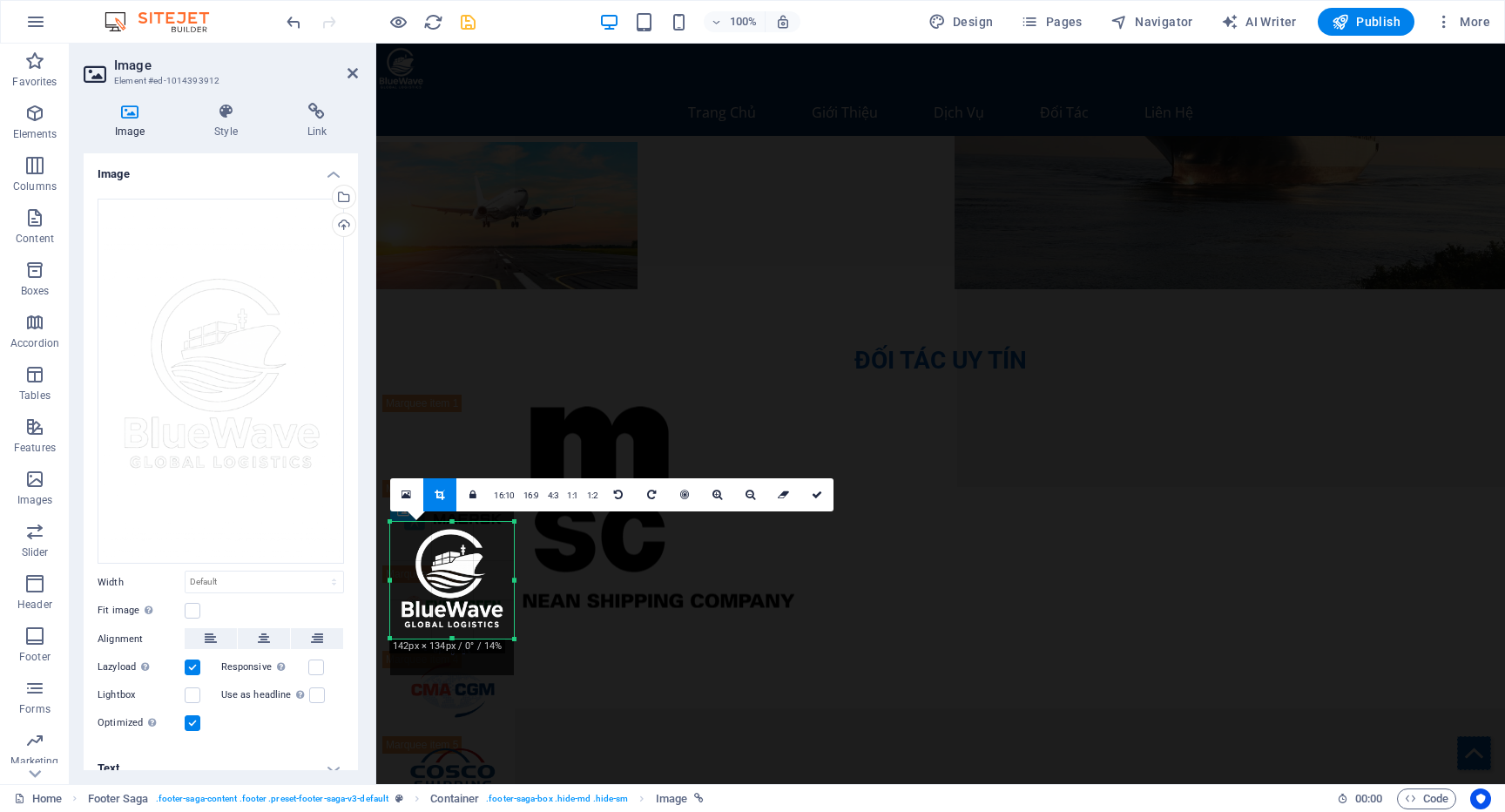
drag, startPoint x: 451, startPoint y: 521, endPoint x: 450, endPoint y: 553, distance: 32.0
click at [450, 553] on div "180 170 160 150 140 130 120 110 100 90 80 70 60 50 40 30 20 10 0 -10 -20 -30 -4…" at bounding box center [451, 580] width 123 height 117
click at [812, 493] on icon at bounding box center [817, 494] width 10 height 10
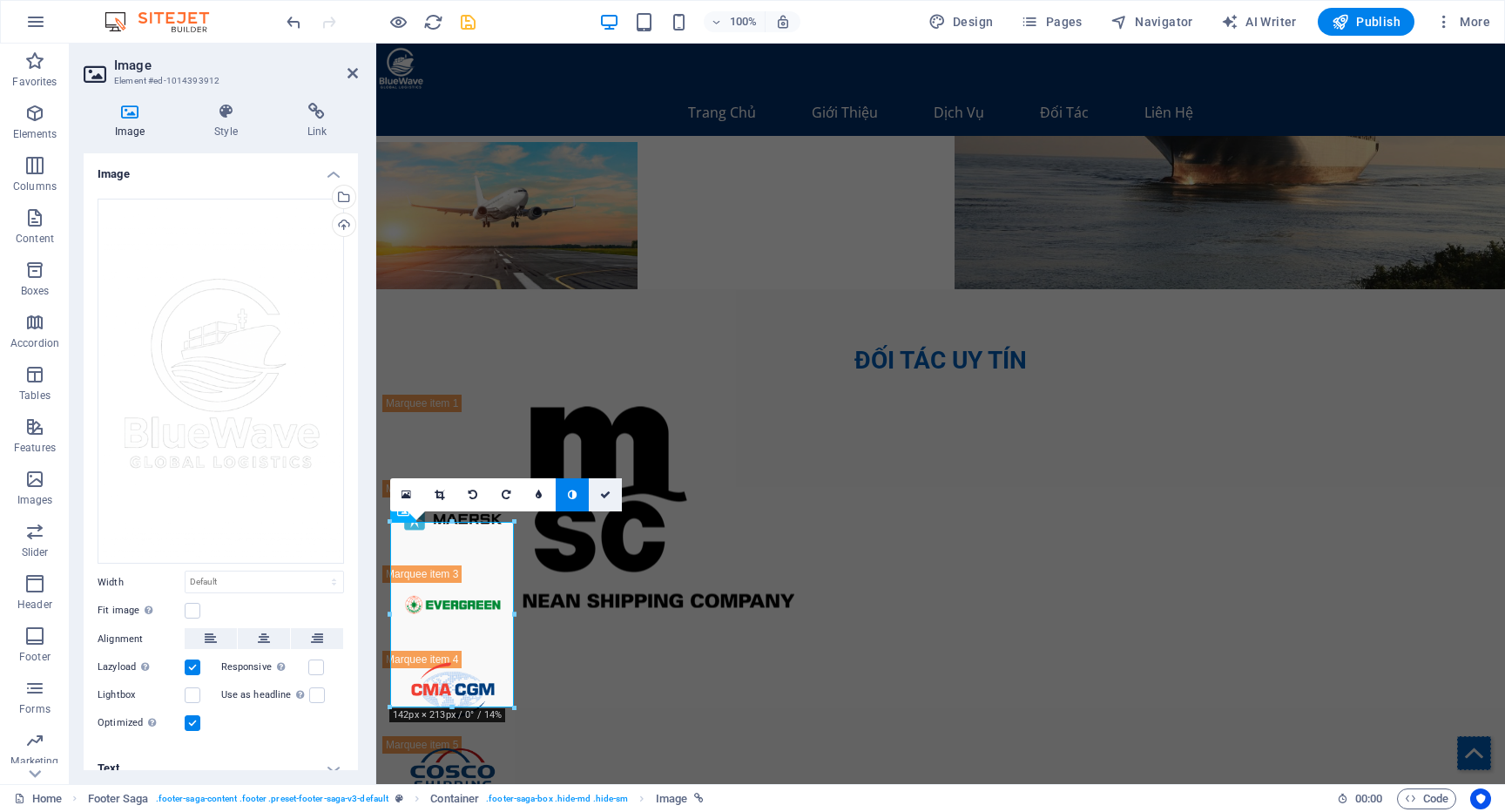
click at [600, 499] on link at bounding box center [605, 495] width 33 height 33
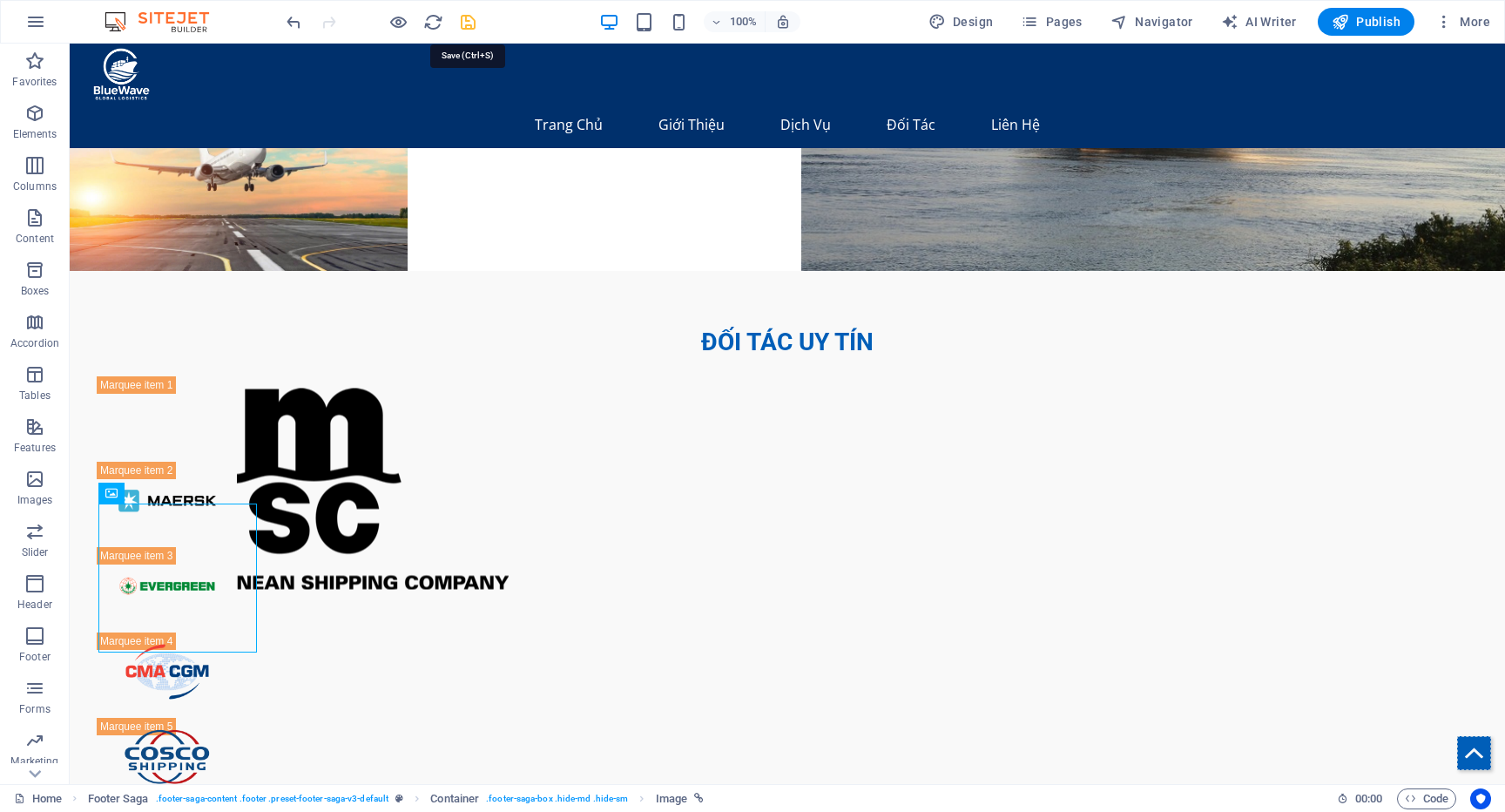
click at [467, 14] on icon "save" at bounding box center [469, 22] width 20 height 20
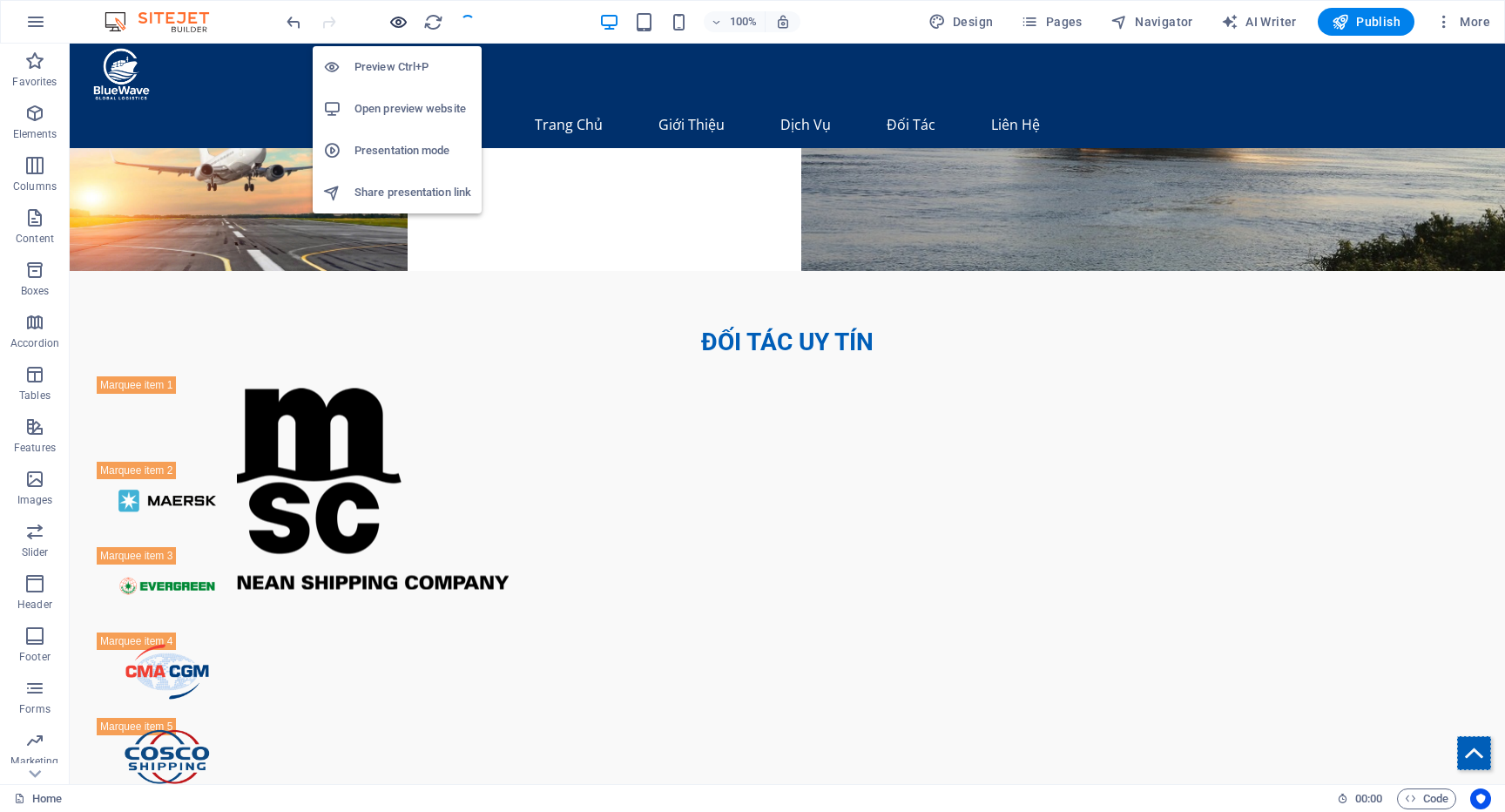
click at [389, 21] on icon "button" at bounding box center [398, 22] width 20 height 20
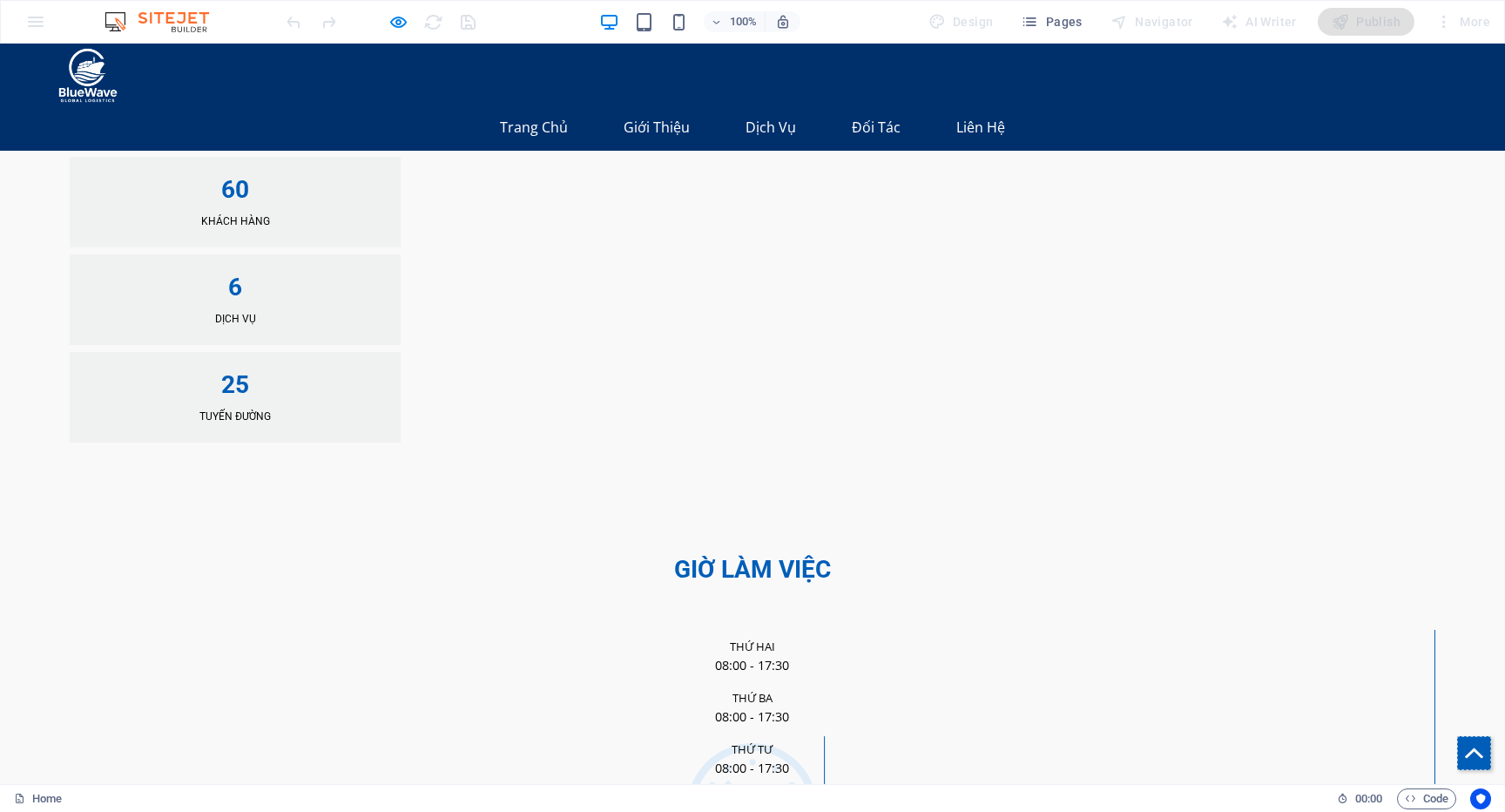
scroll to position [3772, 0]
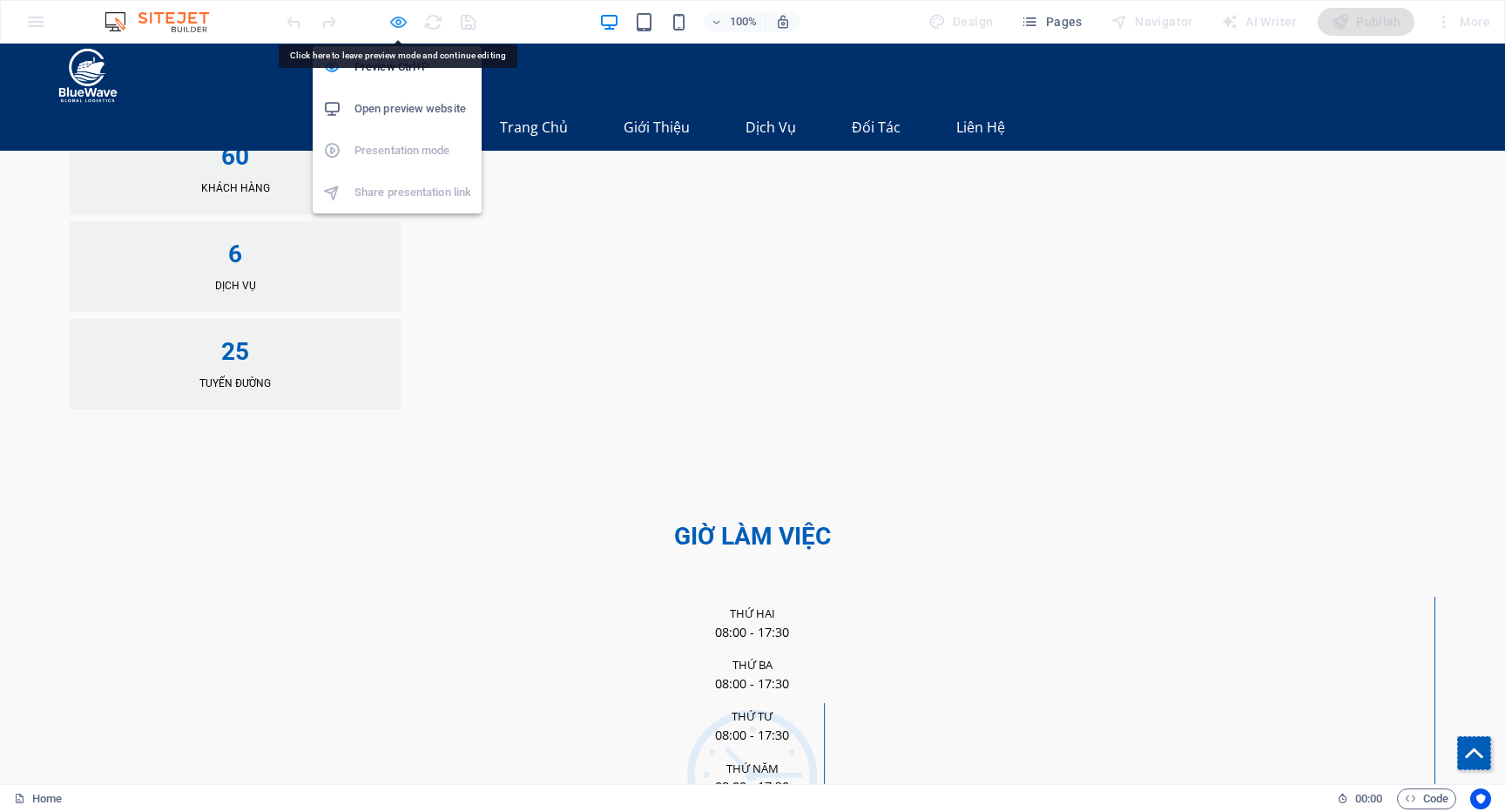
click at [400, 24] on icon "button" at bounding box center [398, 22] width 20 height 20
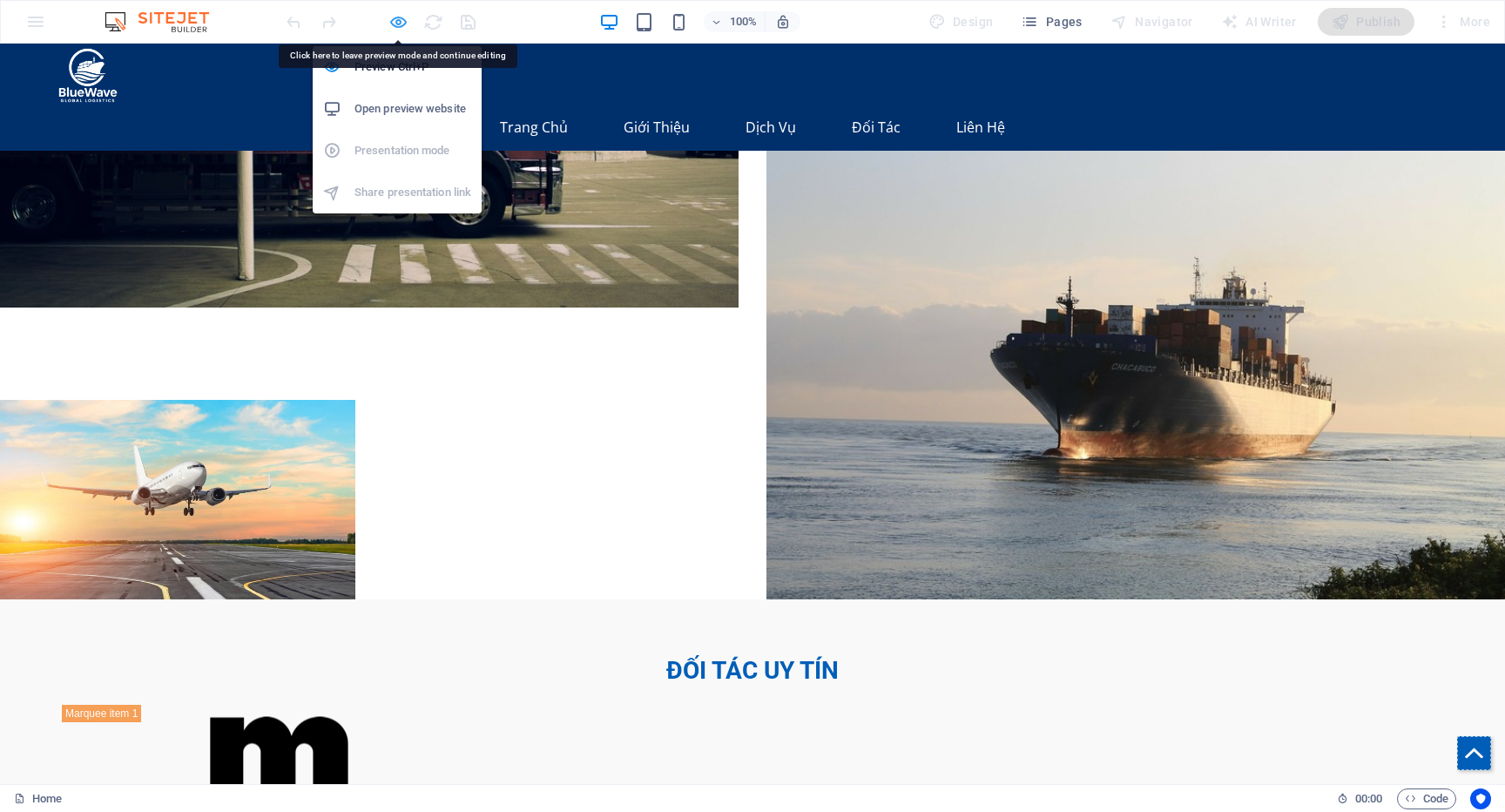
scroll to position [4064, 0]
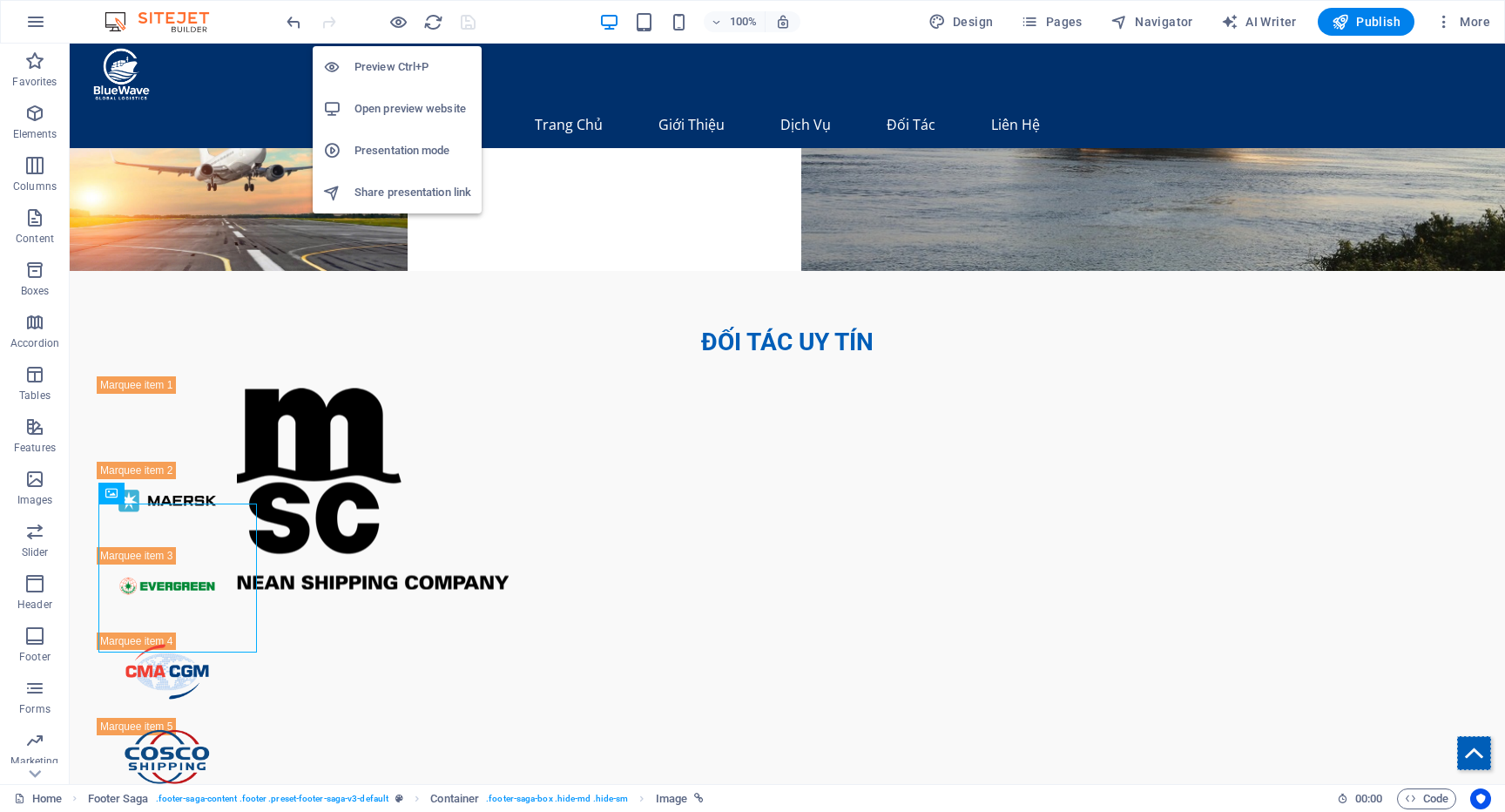
click at [409, 69] on h6 "Preview Ctrl+P" at bounding box center [413, 67] width 117 height 21
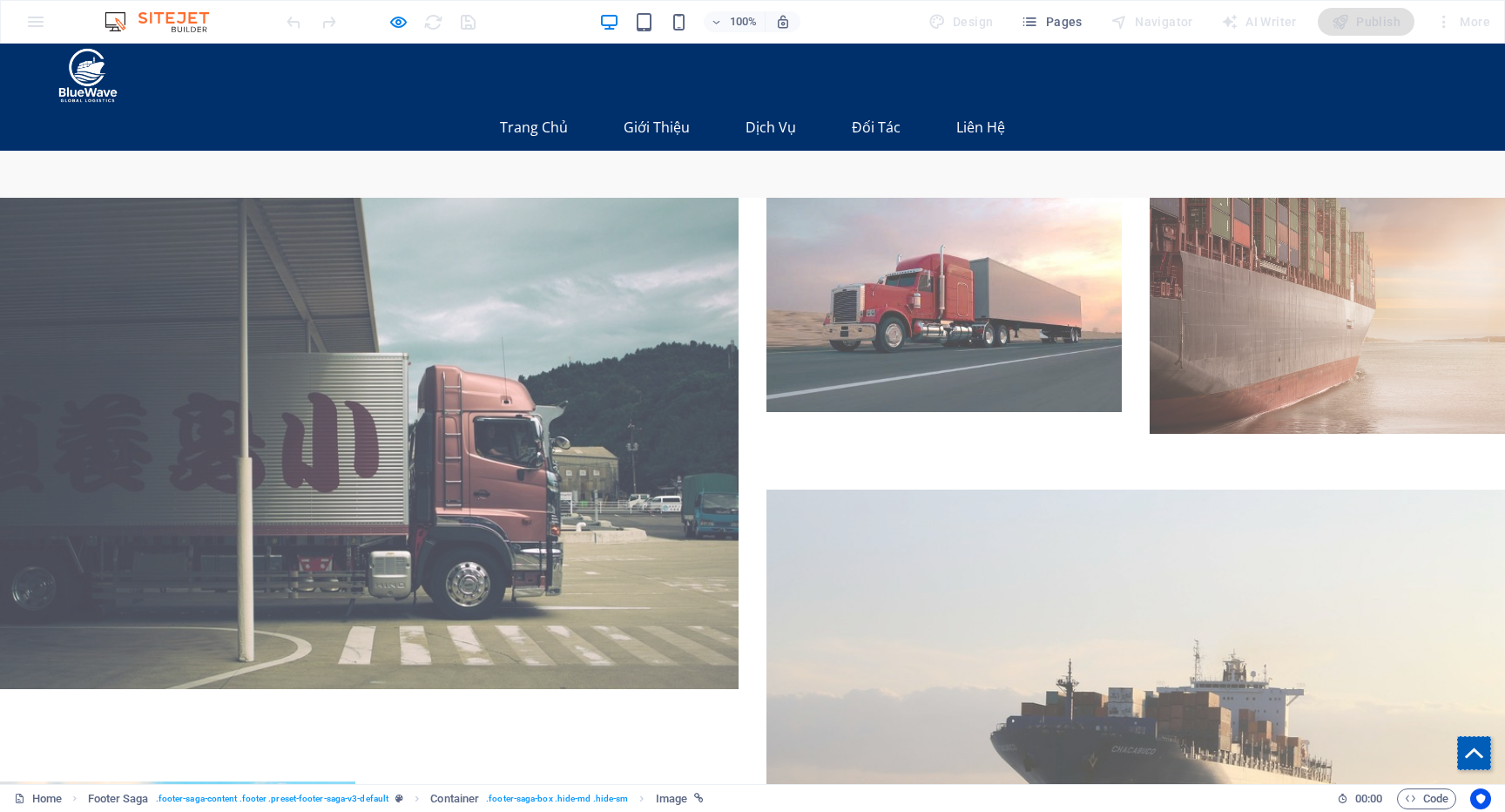
scroll to position [2494, 0]
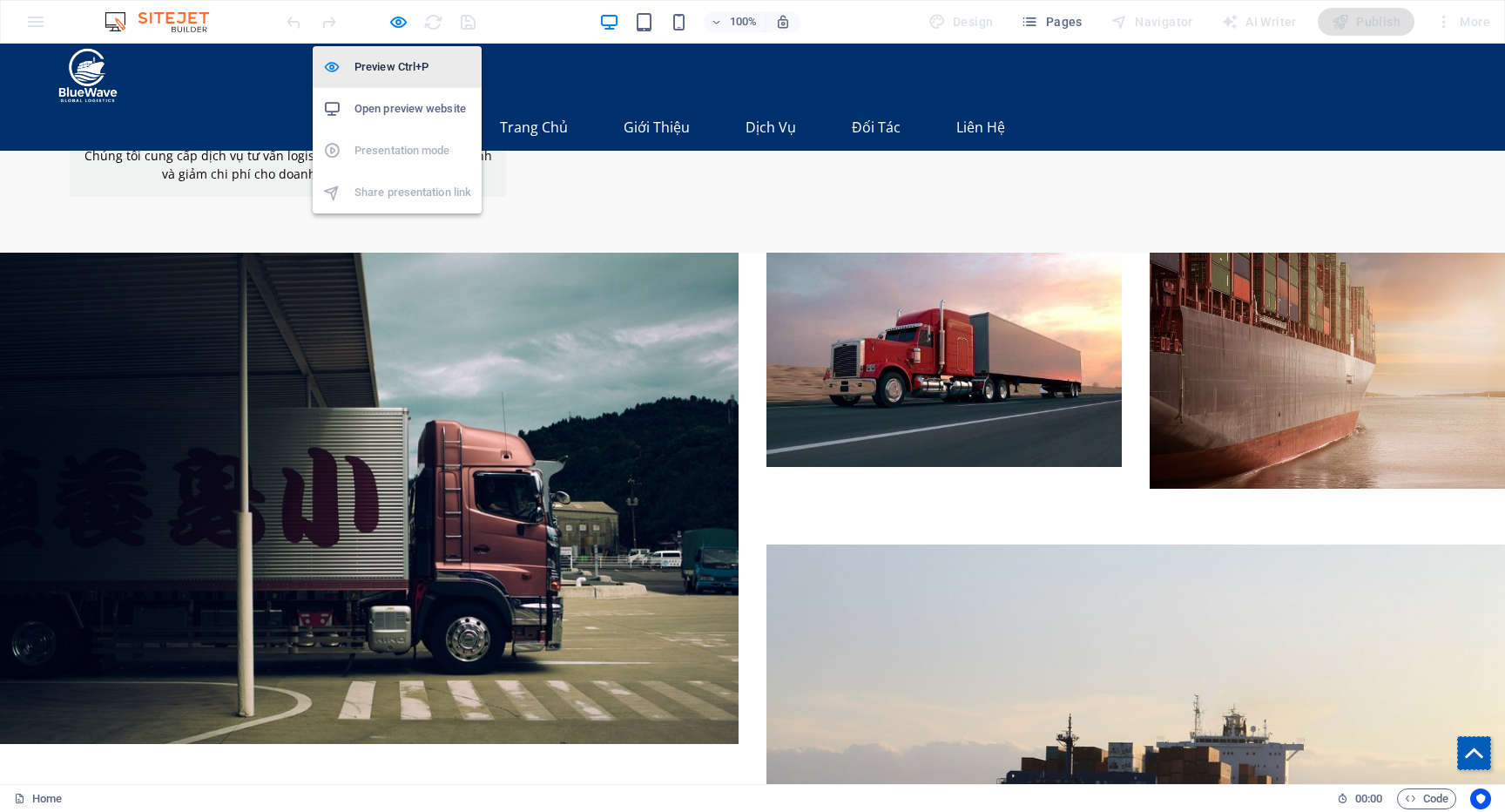
click at [384, 76] on h6 "Preview Ctrl+P" at bounding box center [413, 67] width 117 height 21
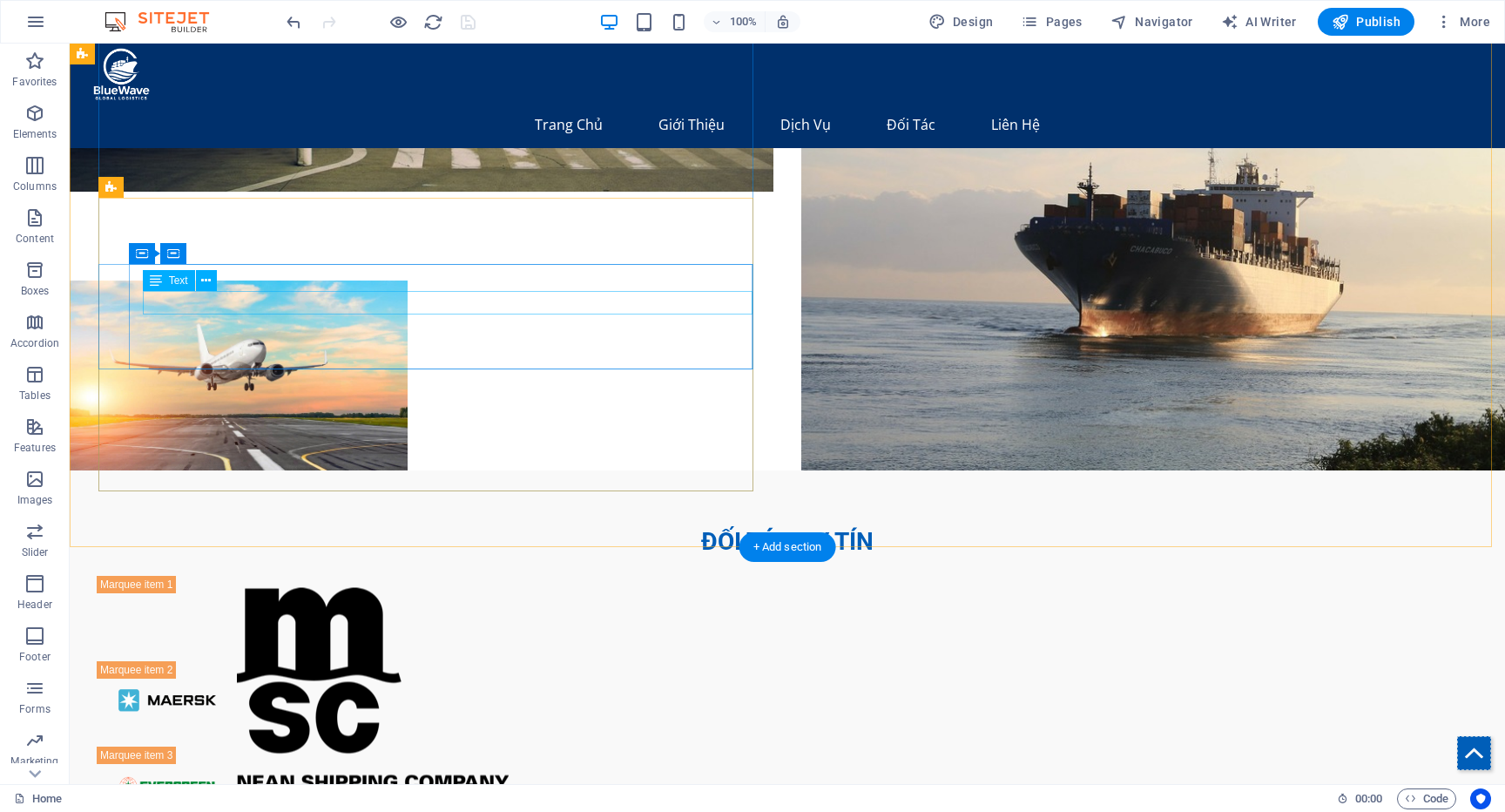
scroll to position [3964, 0]
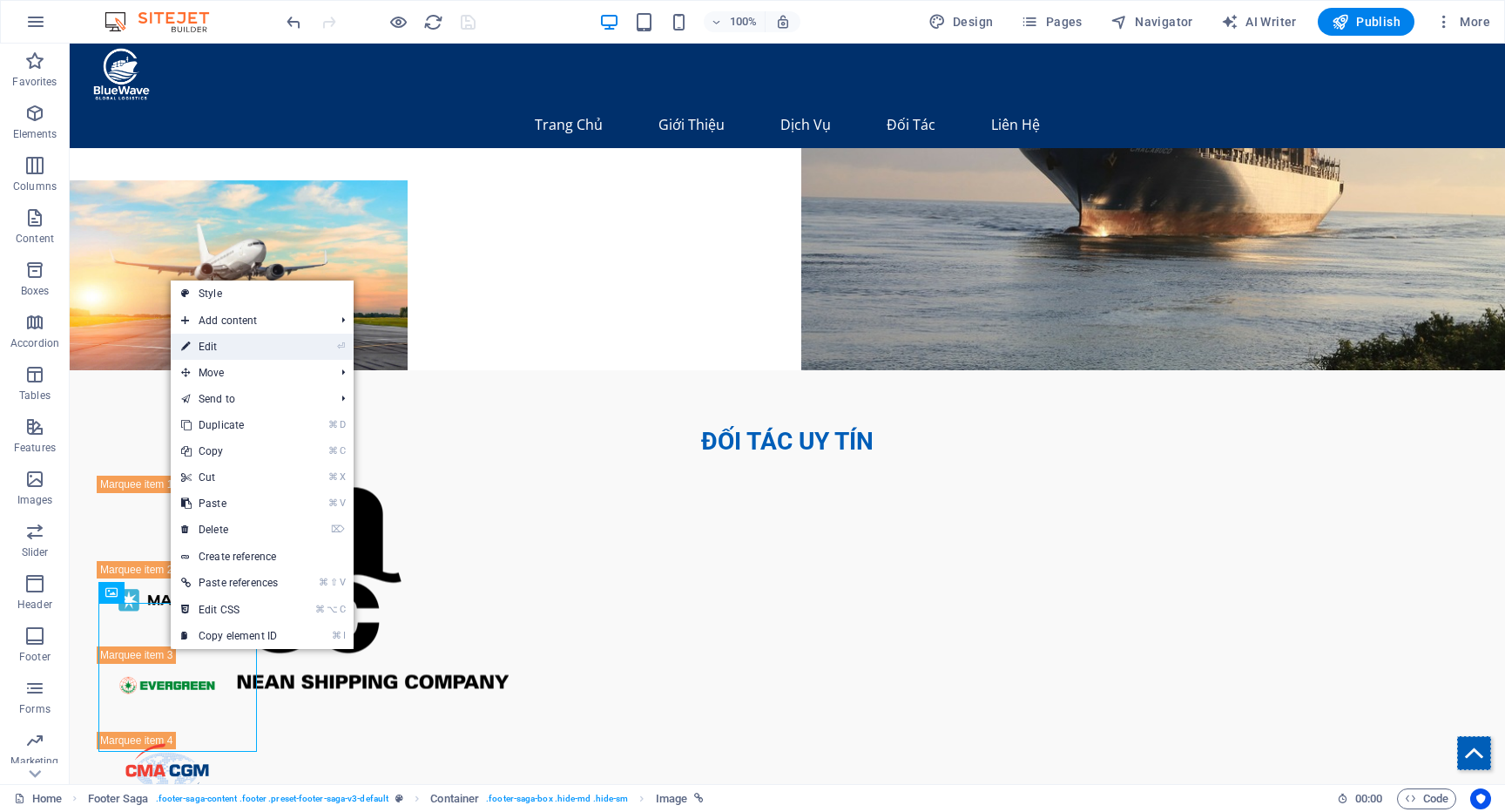
click at [195, 343] on link "⏎ Edit" at bounding box center [229, 346] width 118 height 26
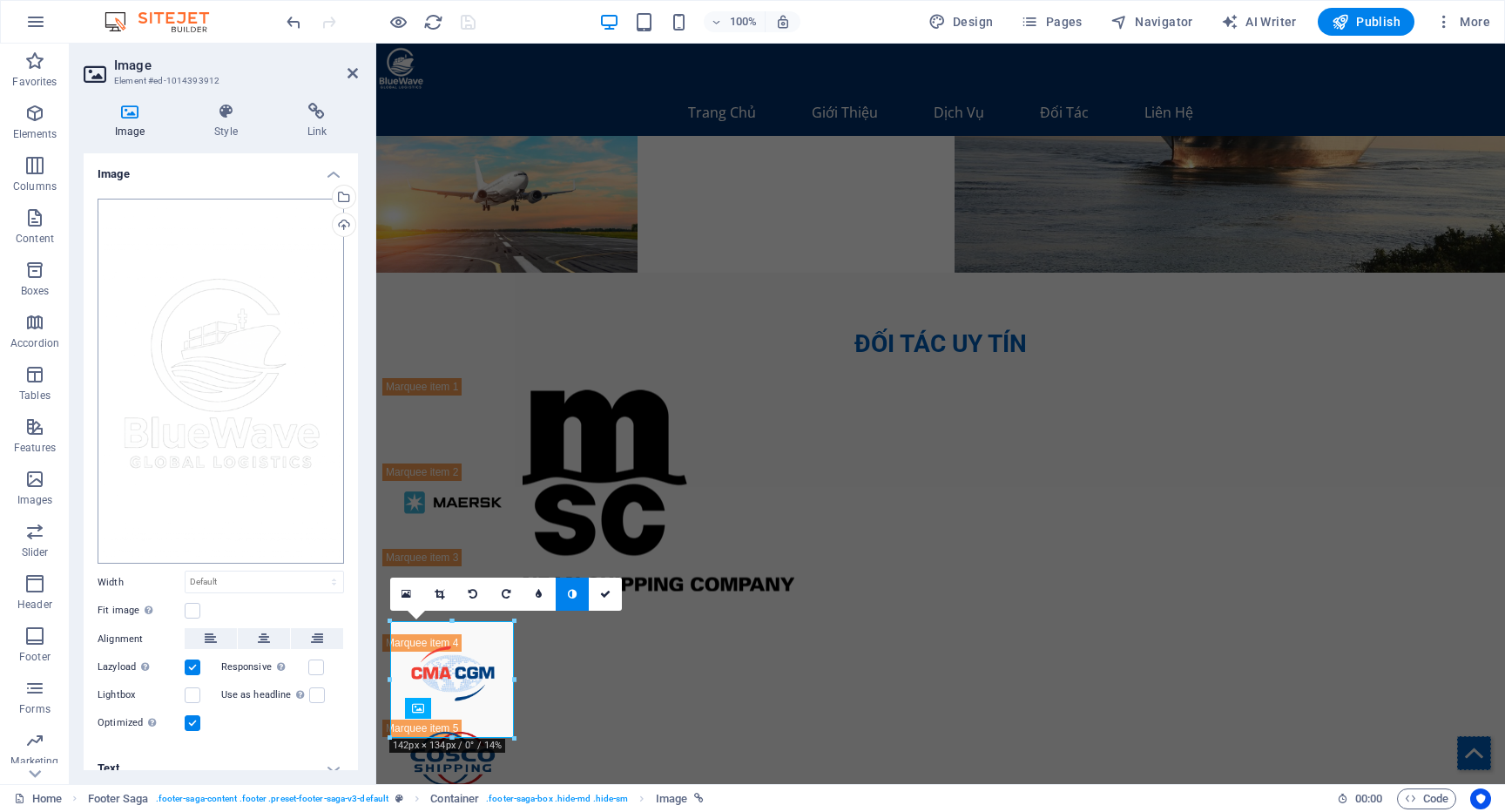
scroll to position [3848, 0]
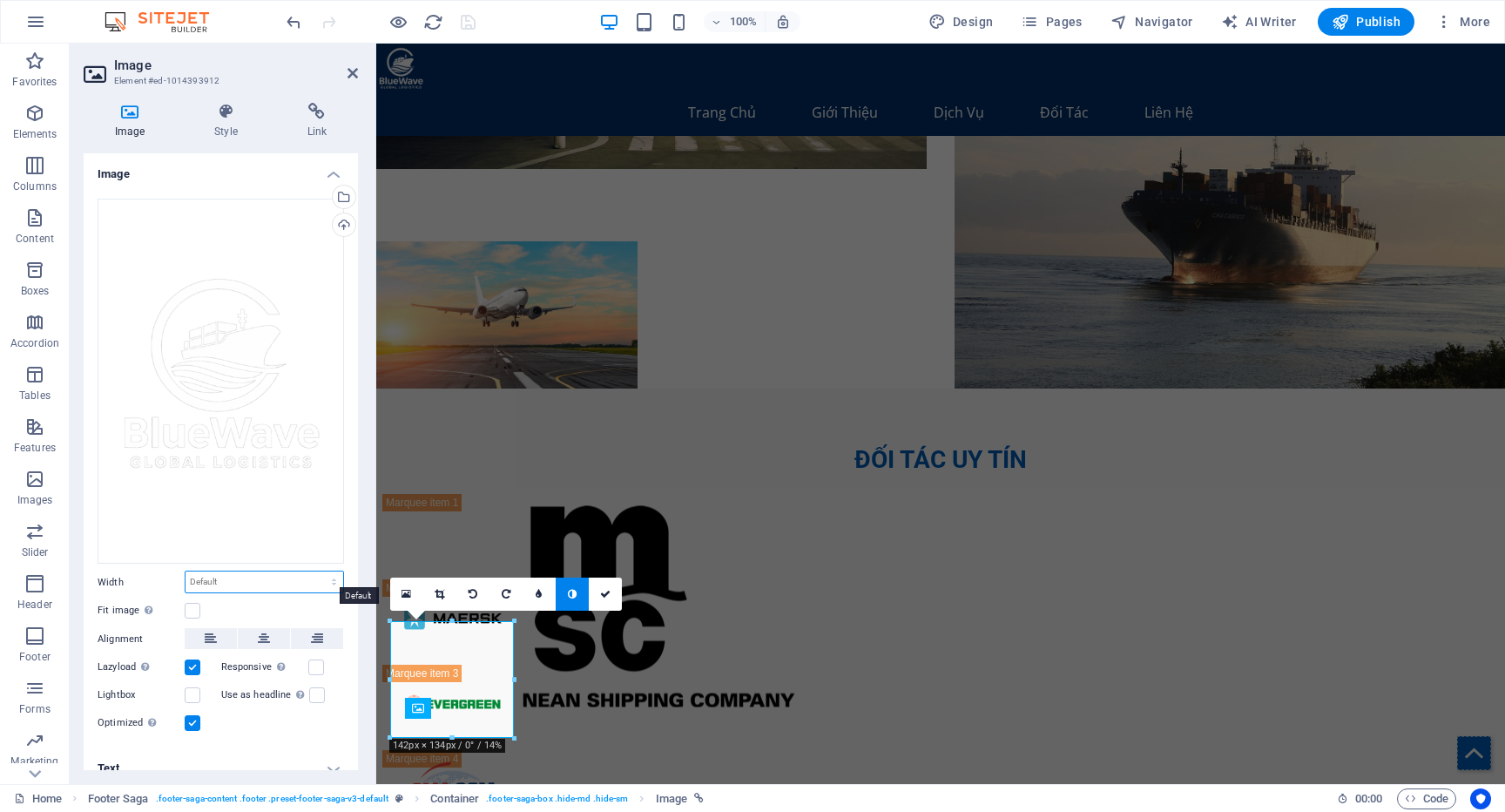
click at [217, 576] on select "Default auto px rem % em vh vw" at bounding box center [265, 582] width 158 height 21
select select "vw"
click at [316, 572] on select "Default auto px rem % em vh vw" at bounding box center [265, 582] width 158 height 21
click at [225, 574] on input "11.1" at bounding box center [265, 582] width 158 height 21
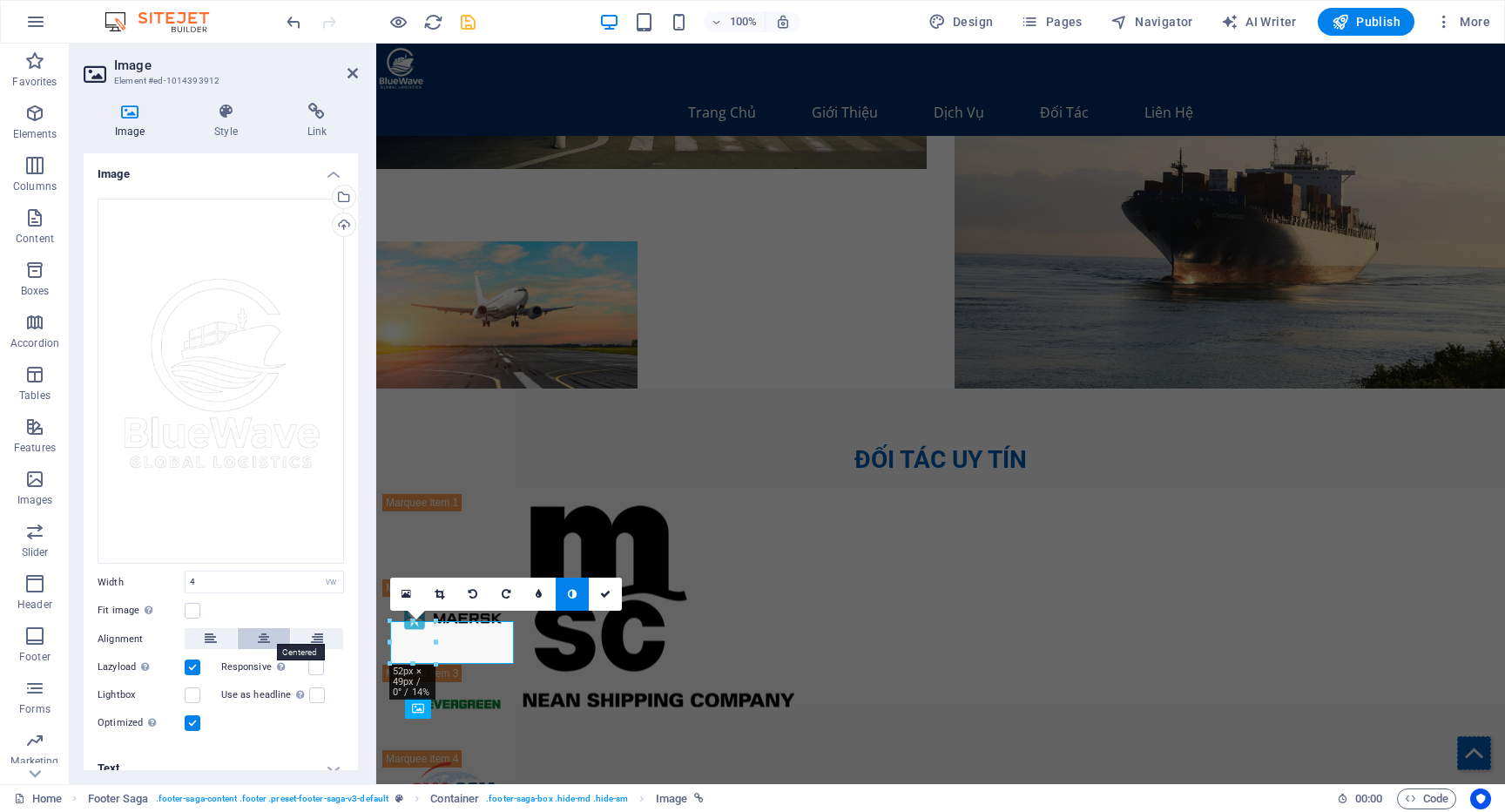
click at [258, 632] on icon at bounding box center [264, 638] width 12 height 21
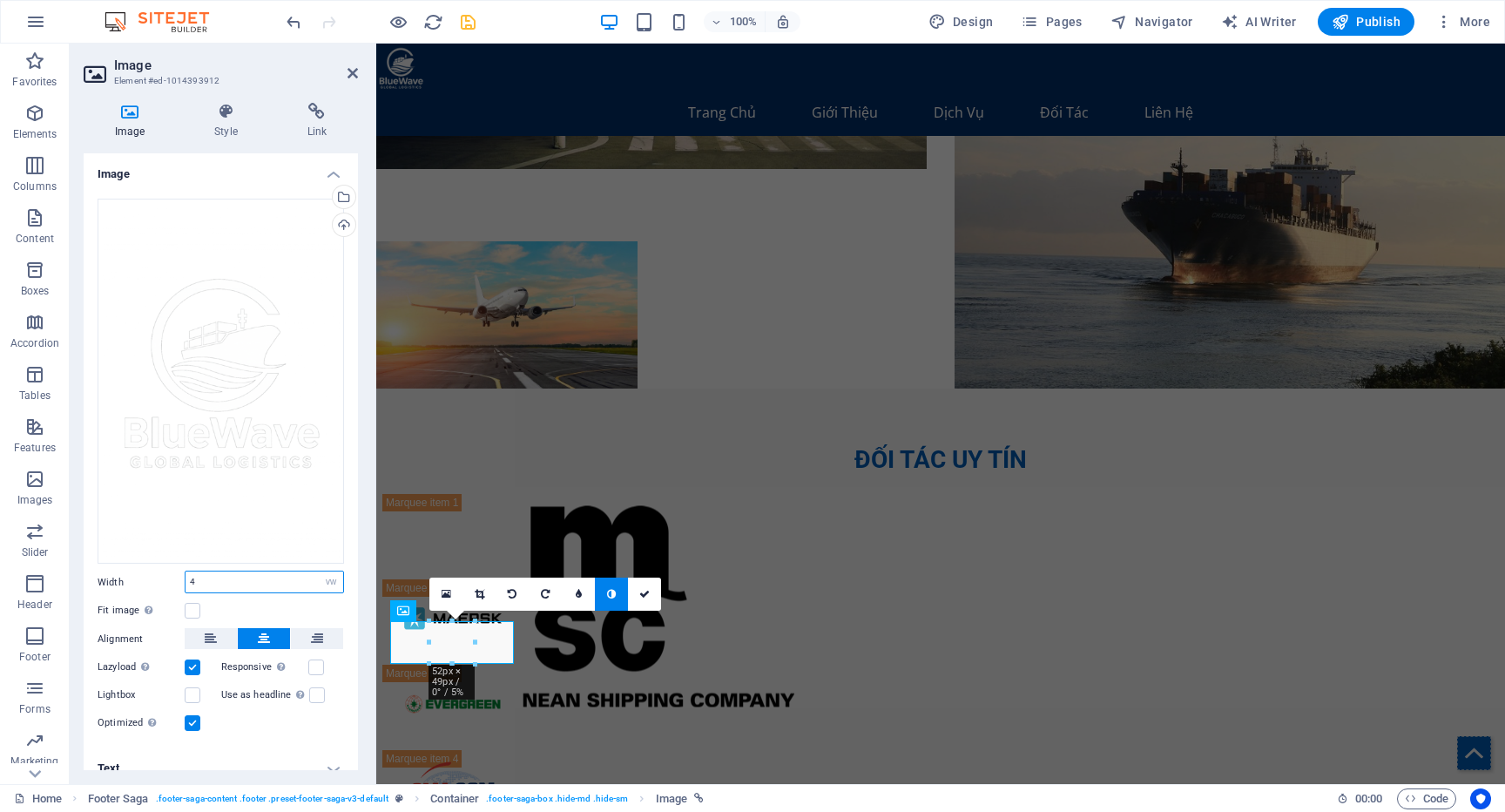
click at [241, 583] on input "4" at bounding box center [265, 582] width 158 height 21
type input "10"
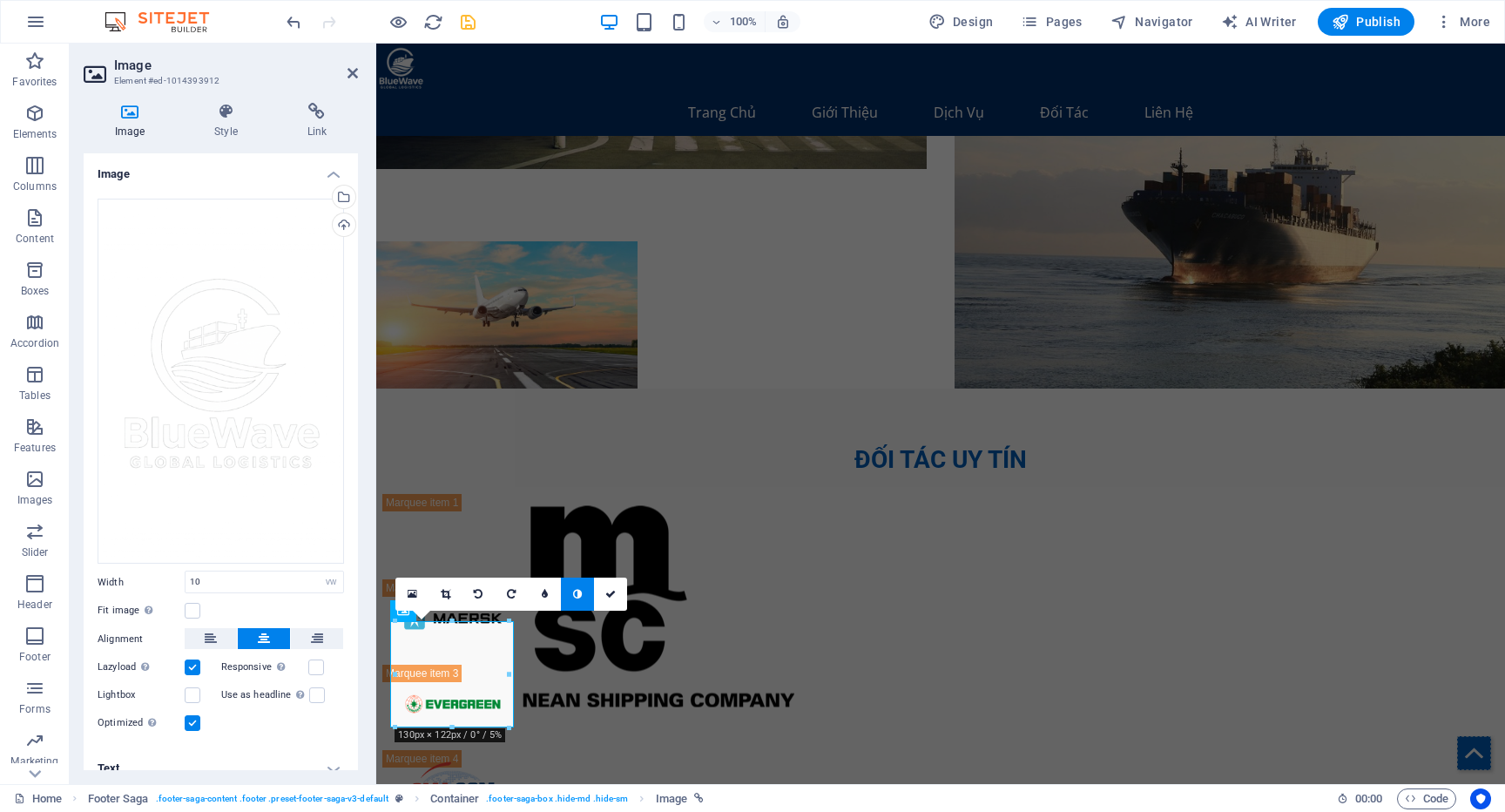
click at [356, 82] on header "Image Element #ed-1014393912" at bounding box center [221, 66] width 275 height 45
click at [353, 73] on icon at bounding box center [352, 72] width 10 height 14
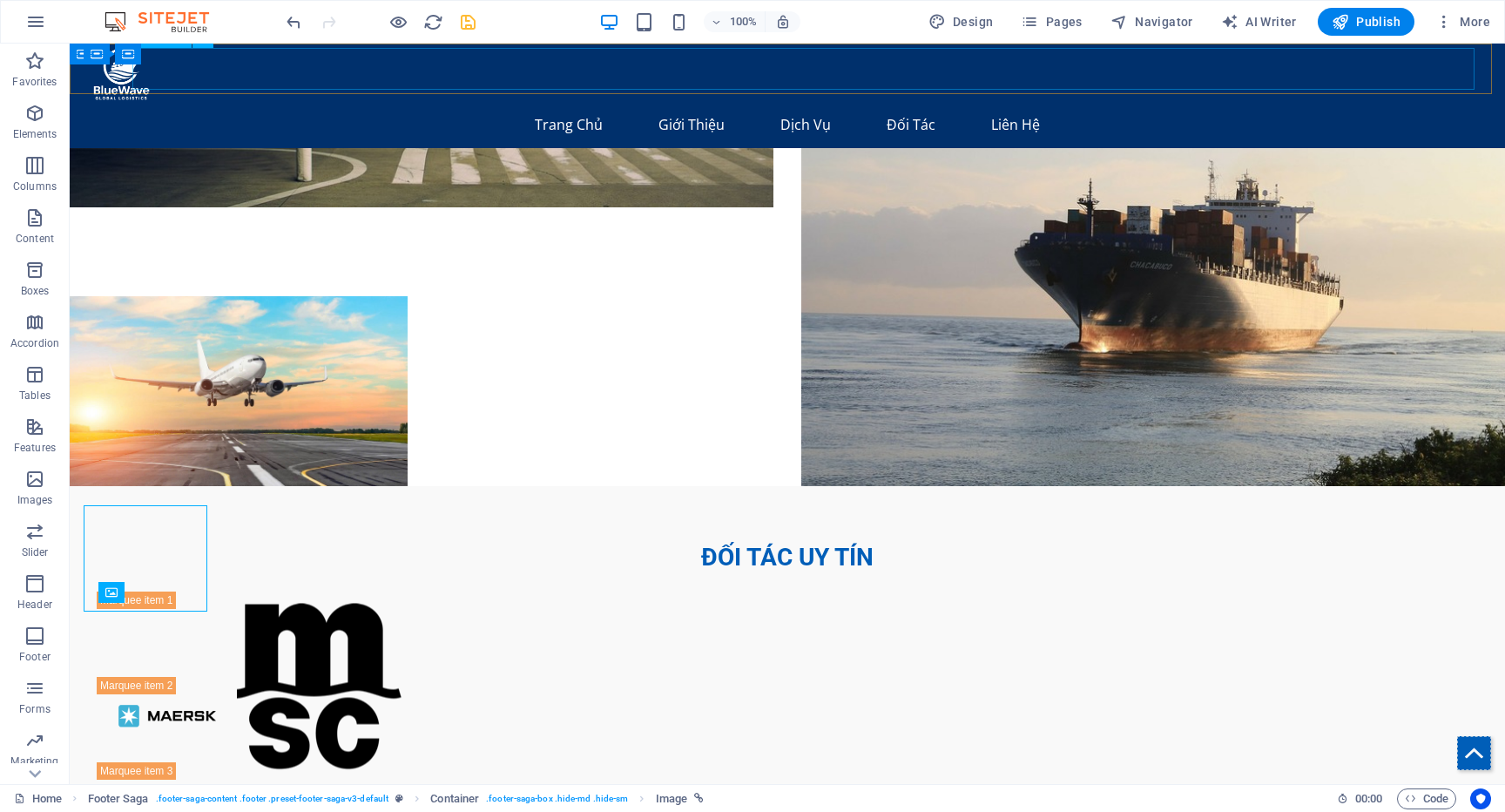
scroll to position [3964, 0]
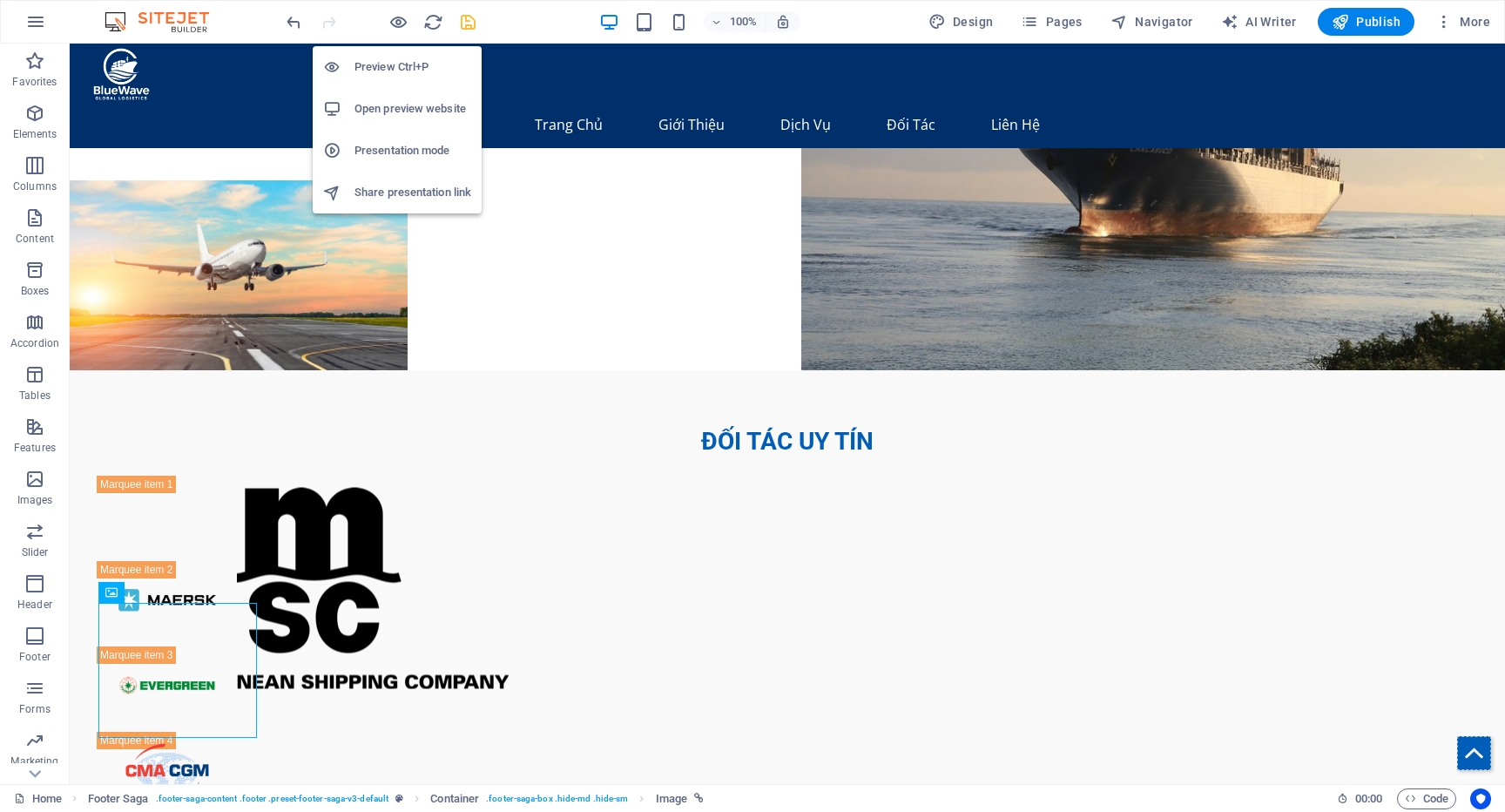
click at [400, 65] on h6 "Preview Ctrl+P" at bounding box center [413, 67] width 117 height 21
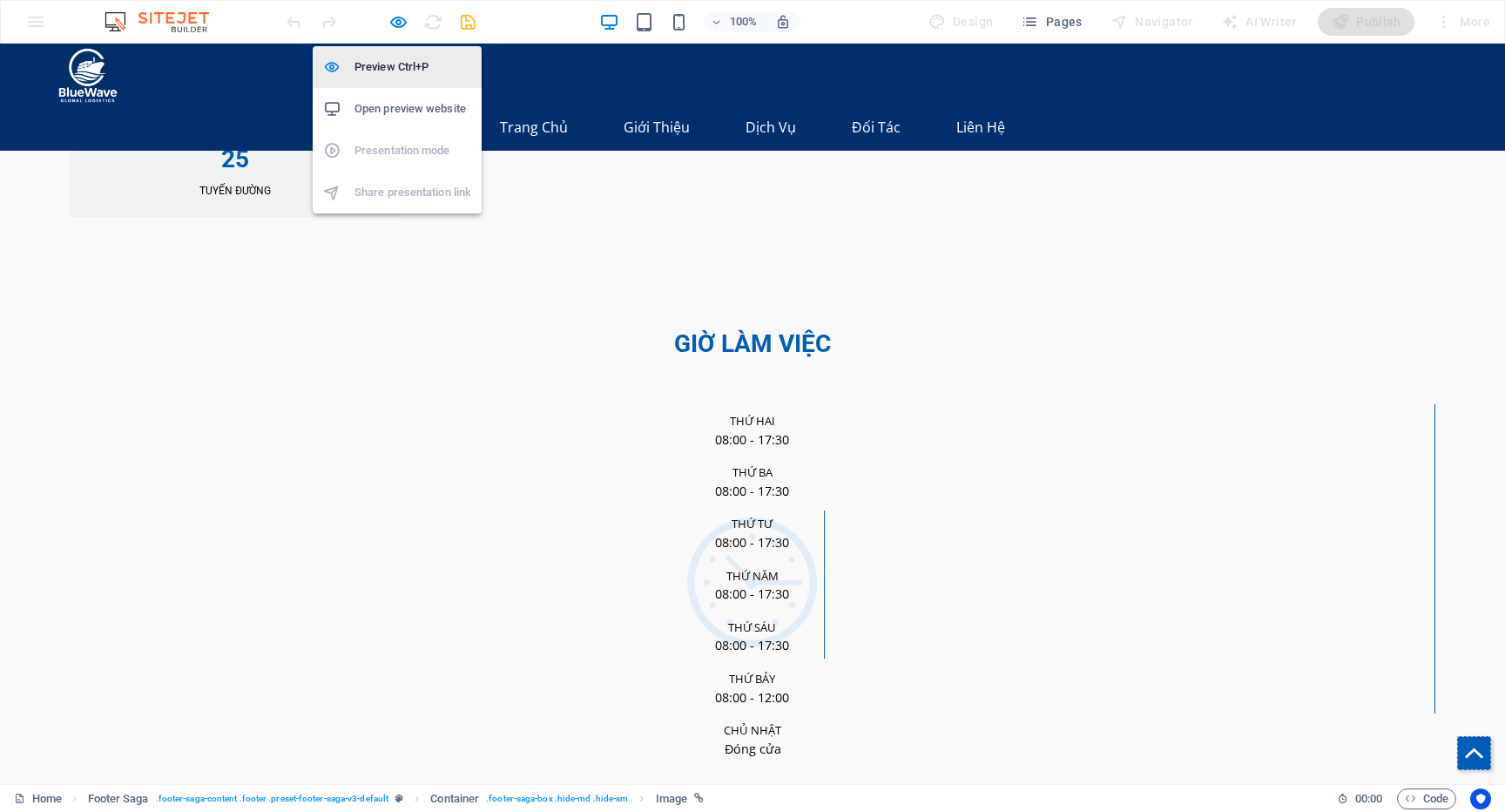
scroll to position [3461, 0]
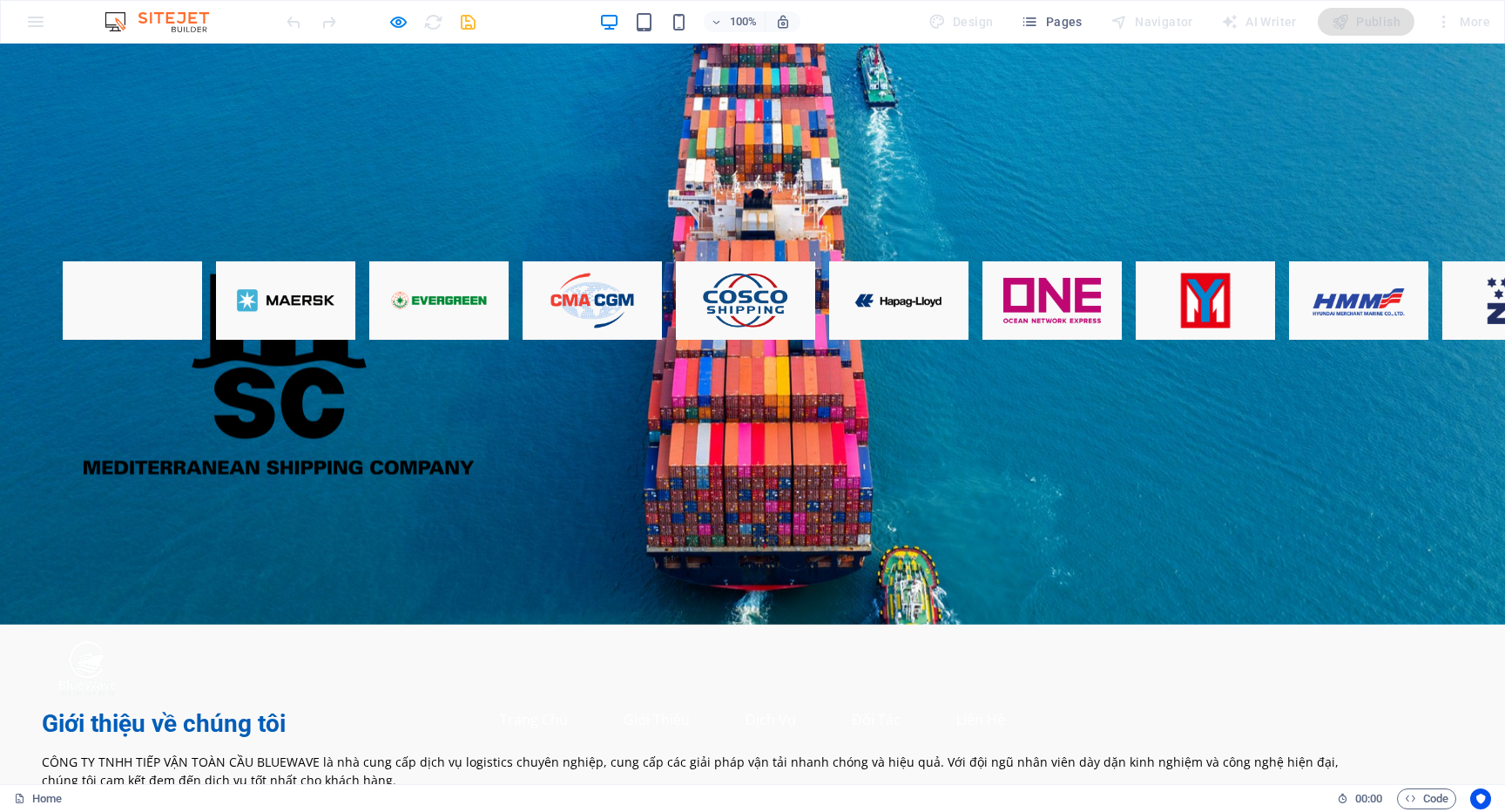
scroll to position [0, 0]
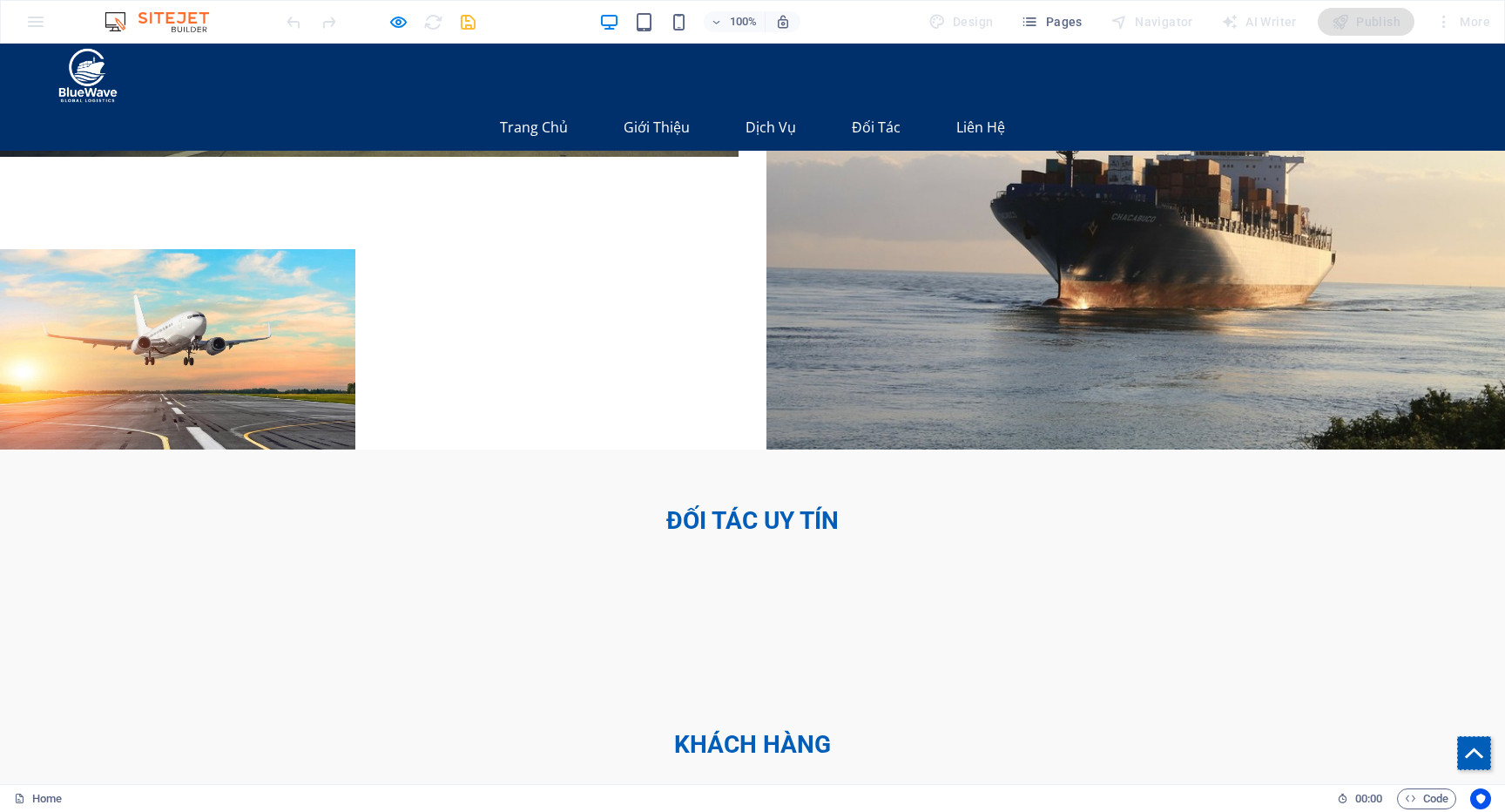
scroll to position [3472, 0]
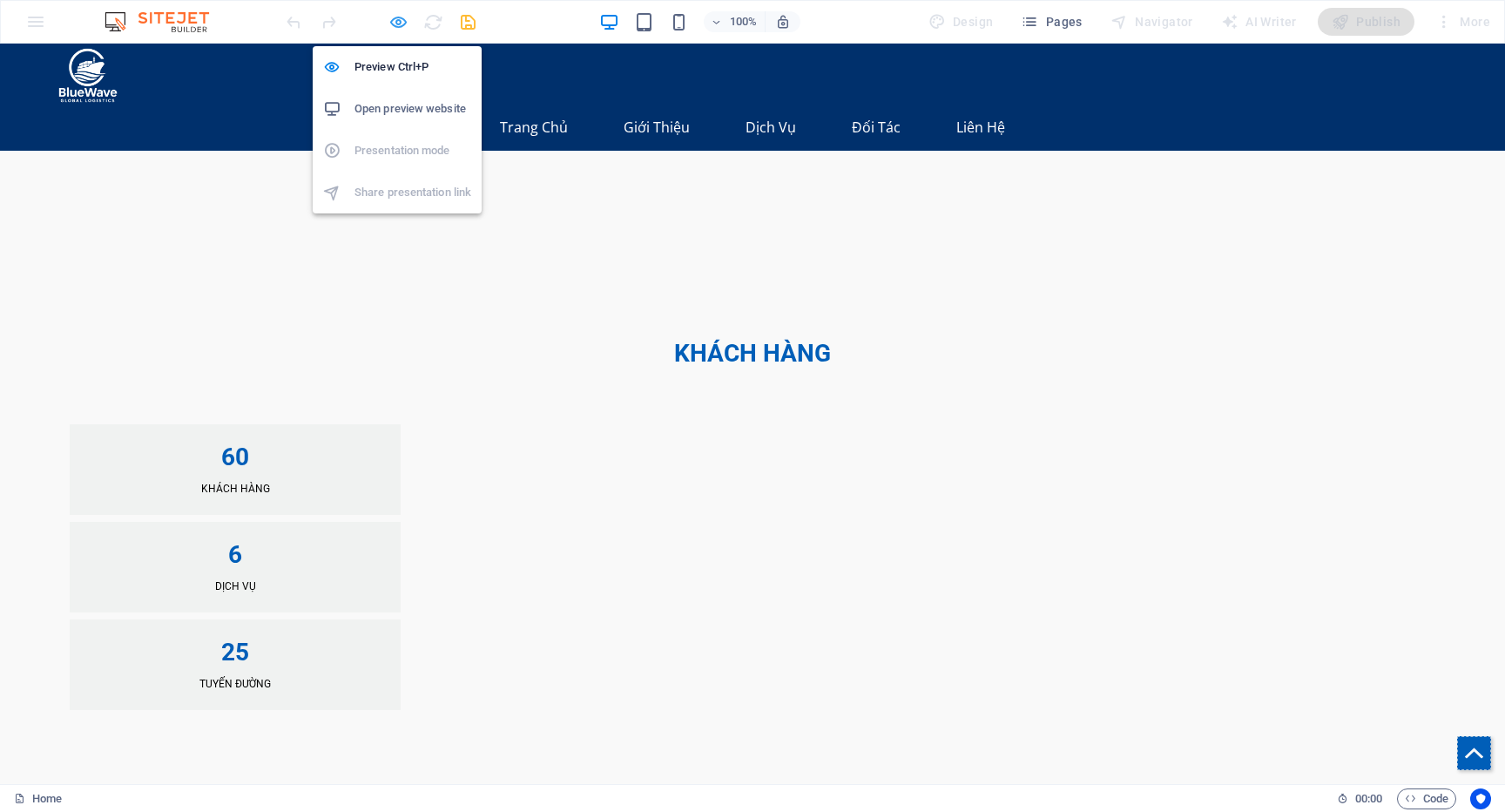
click at [406, 26] on icon "button" at bounding box center [398, 22] width 20 height 20
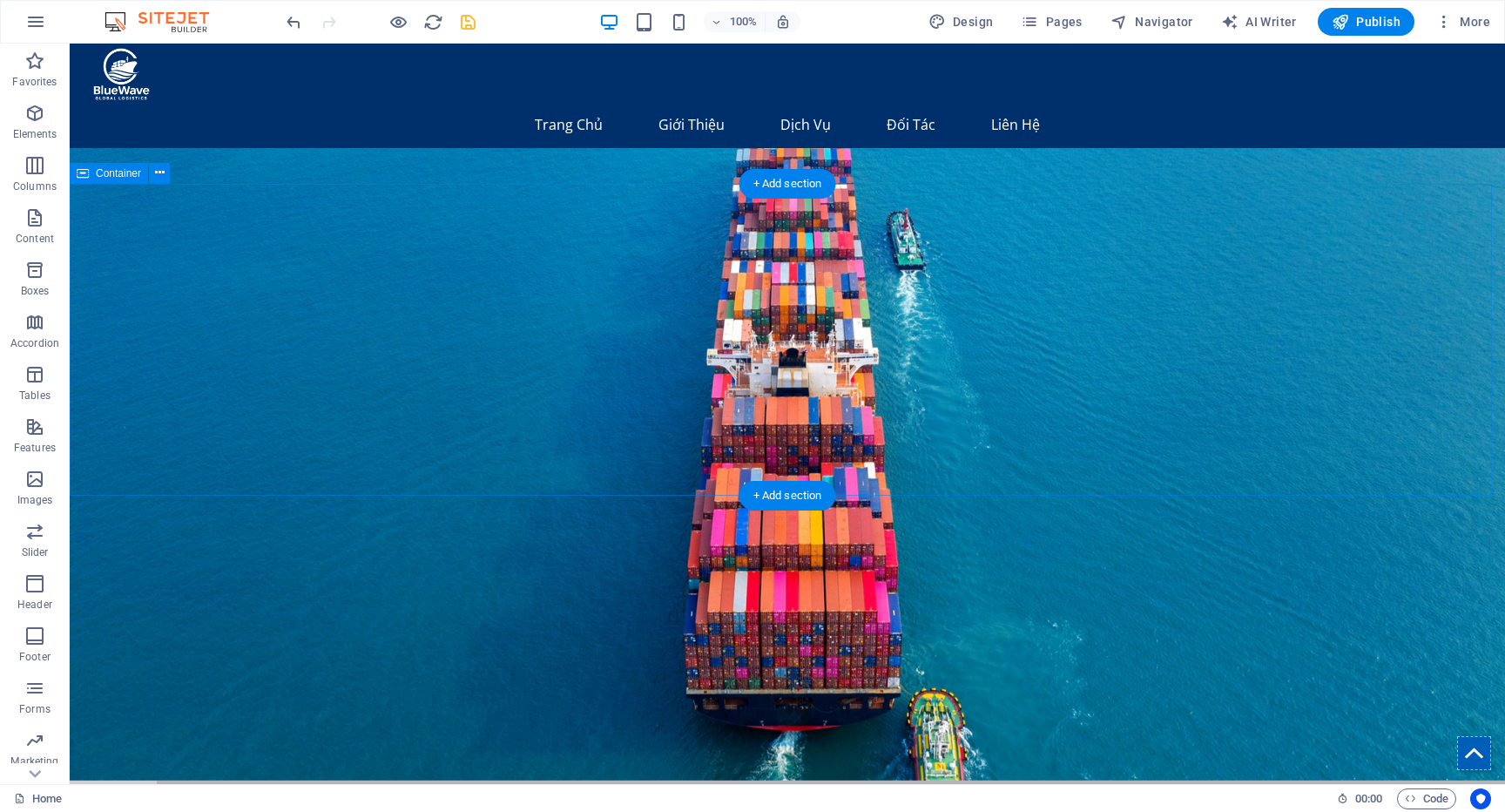
scroll to position [0, 0]
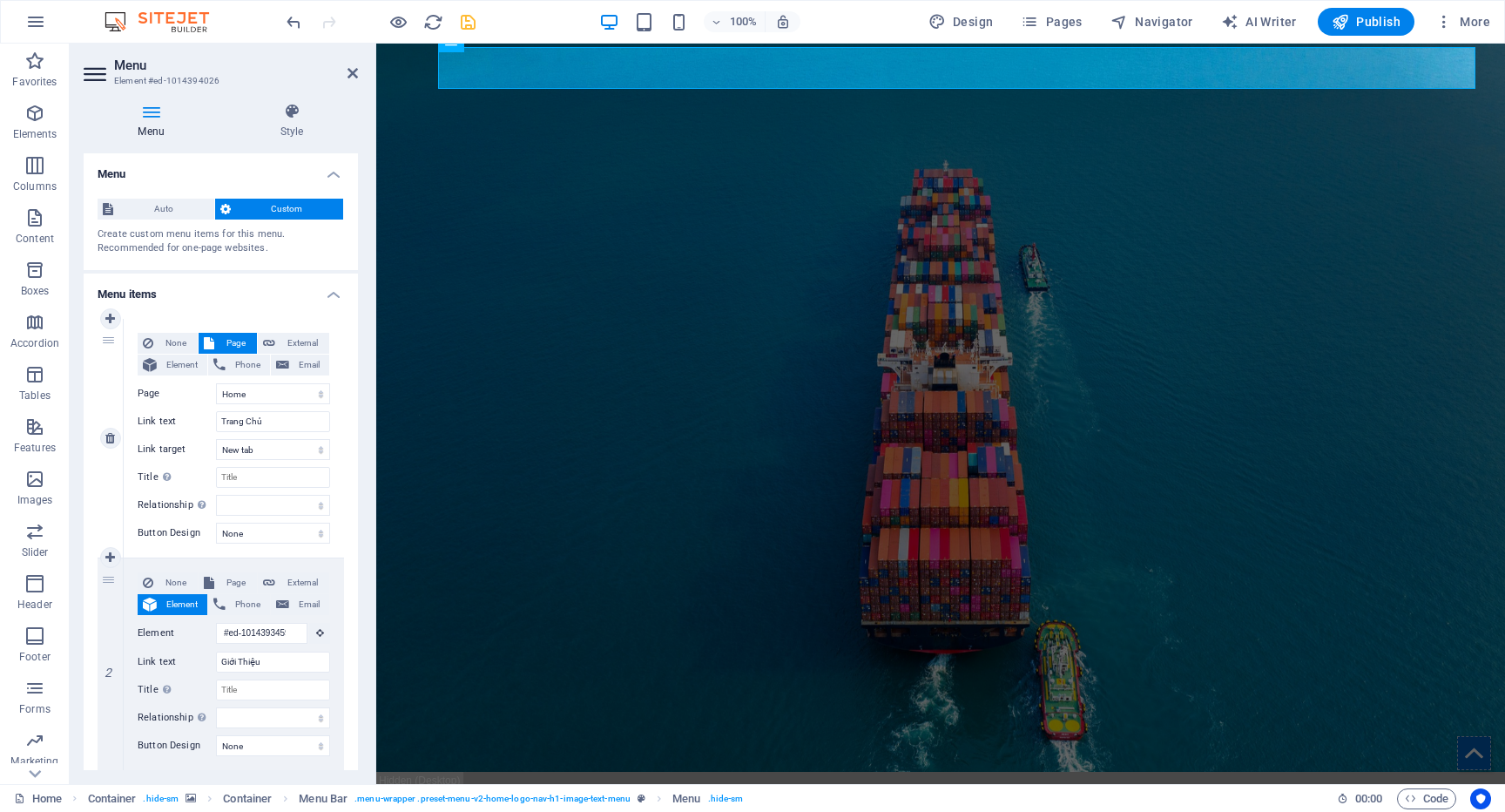
scroll to position [11, 0]
click at [160, 366] on button "Element" at bounding box center [172, 365] width 70 height 21
select select
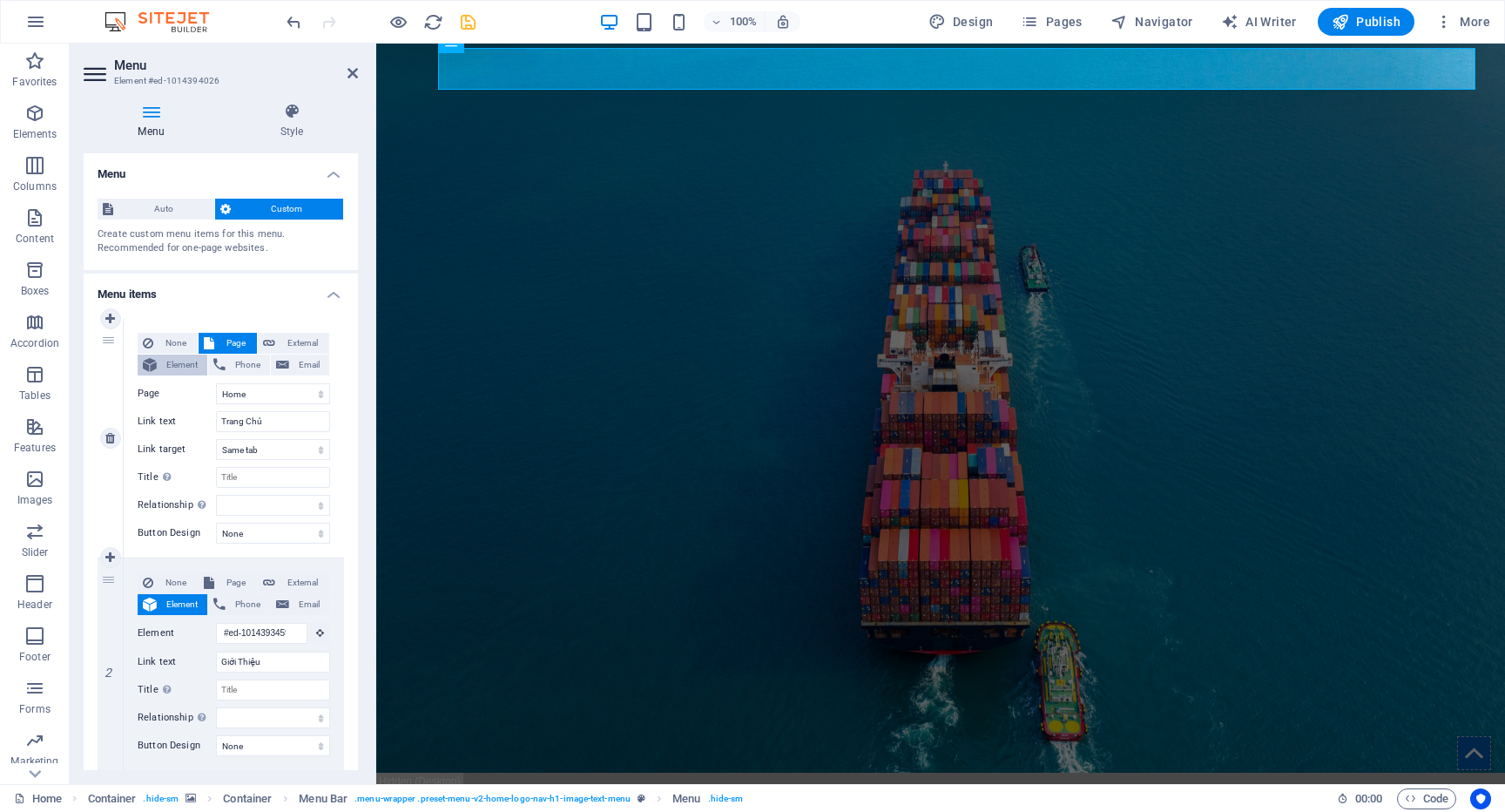
select select
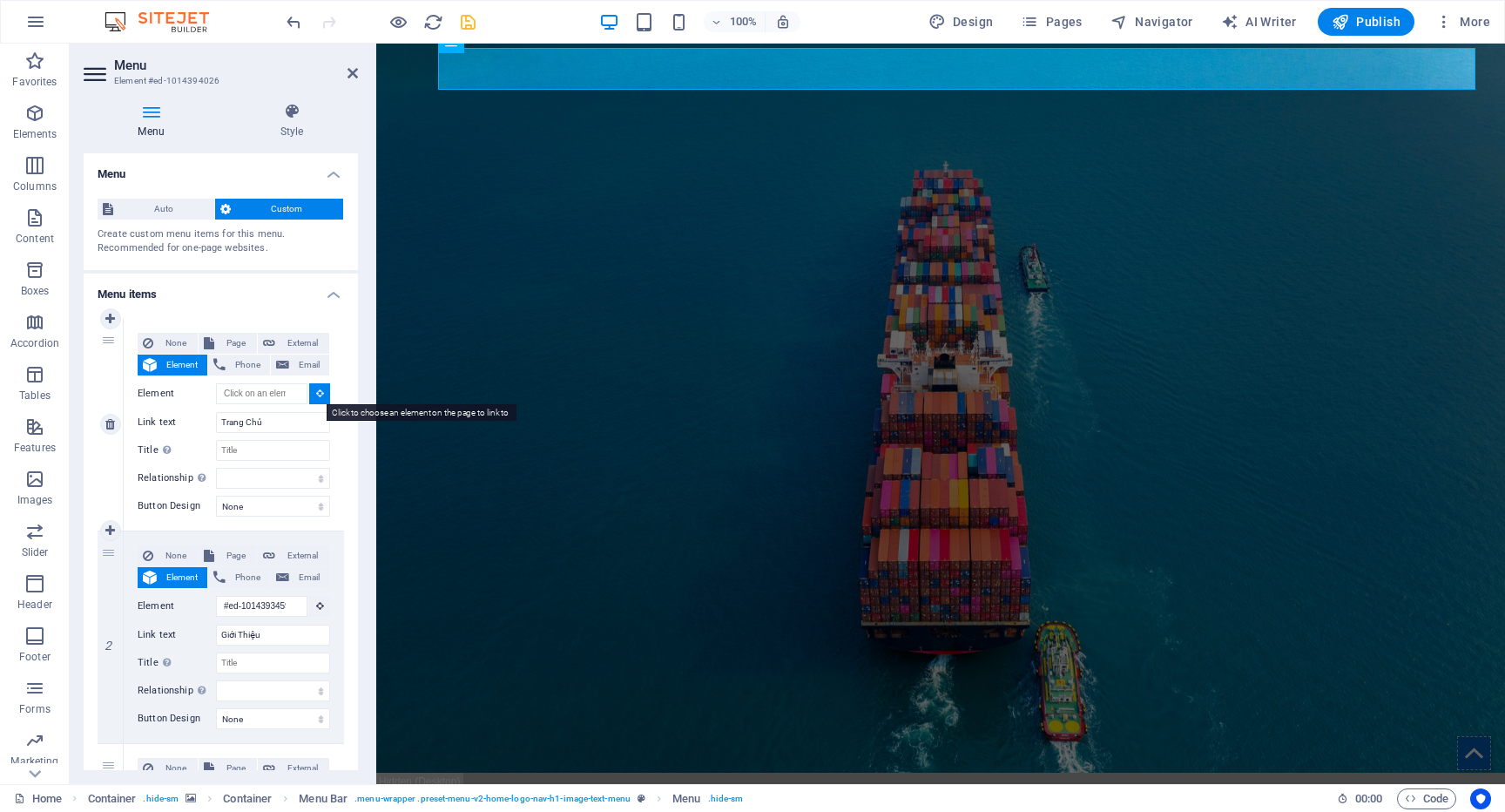
click at [319, 390] on button at bounding box center [319, 393] width 21 height 21
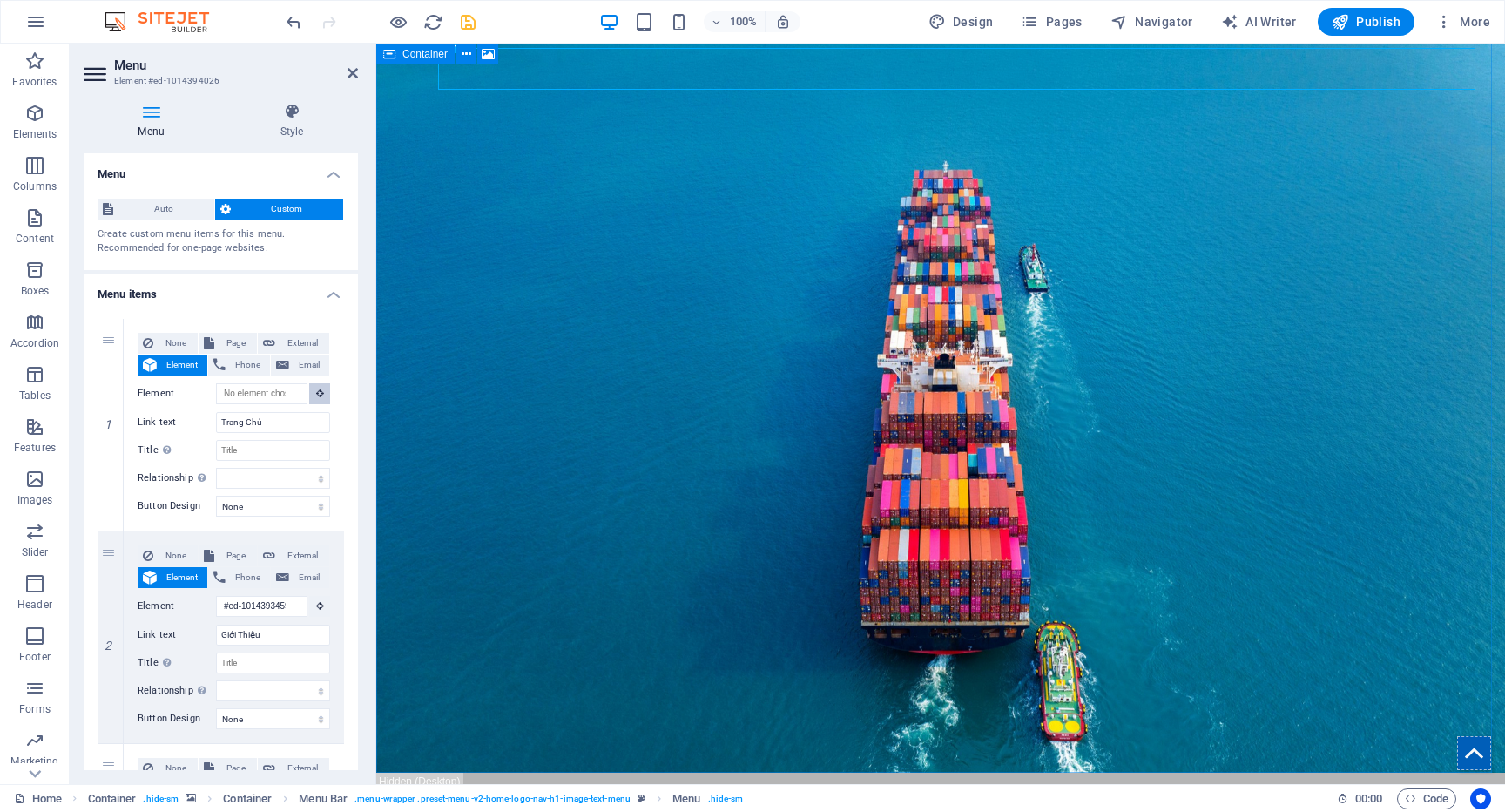
click at [382, 60] on div "Container" at bounding box center [415, 54] width 78 height 21
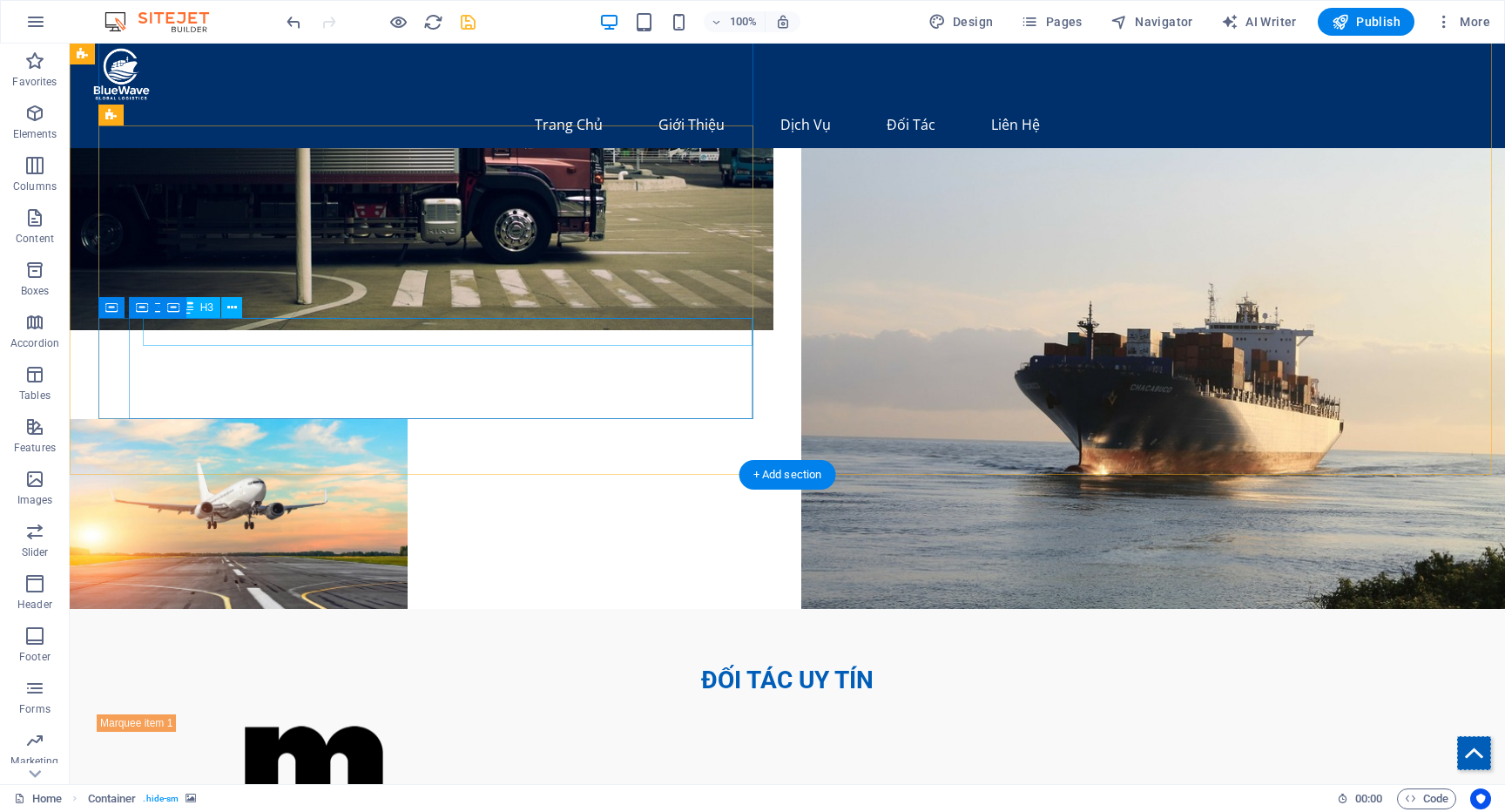
scroll to position [4064, 0]
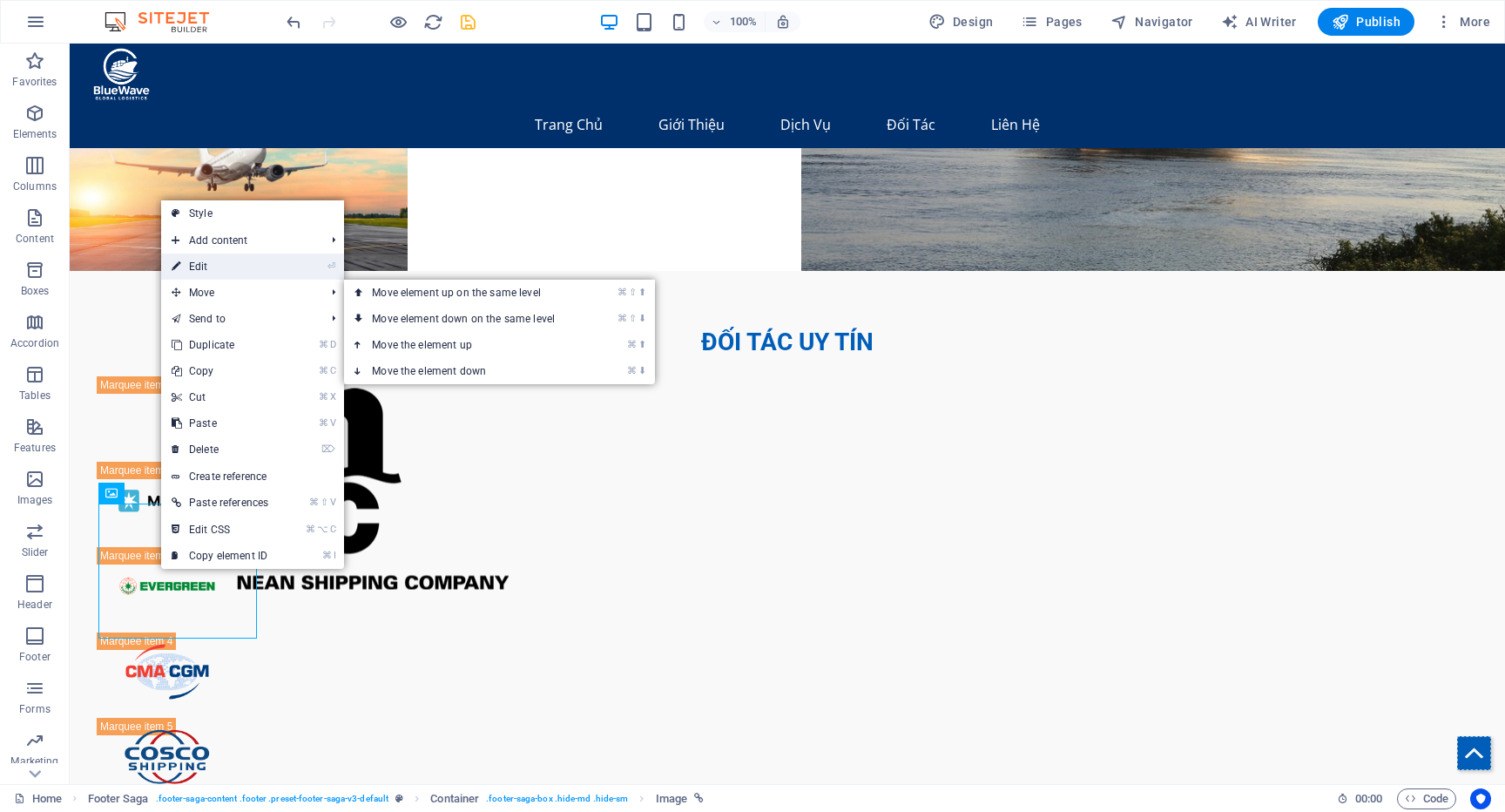
click at [202, 266] on link "⏎ Edit" at bounding box center [220, 266] width 118 height 26
select select "vw"
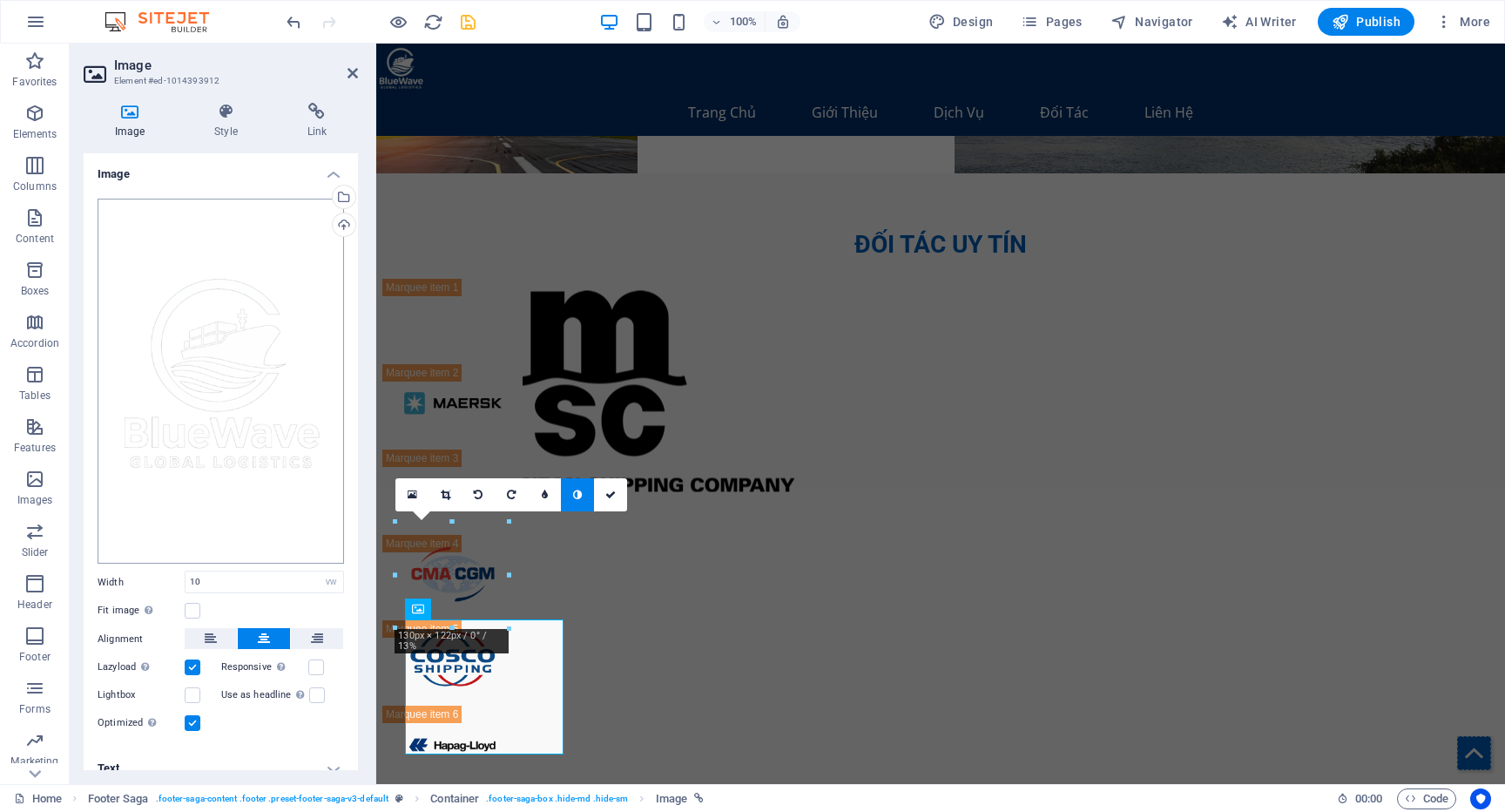
scroll to position [3948, 0]
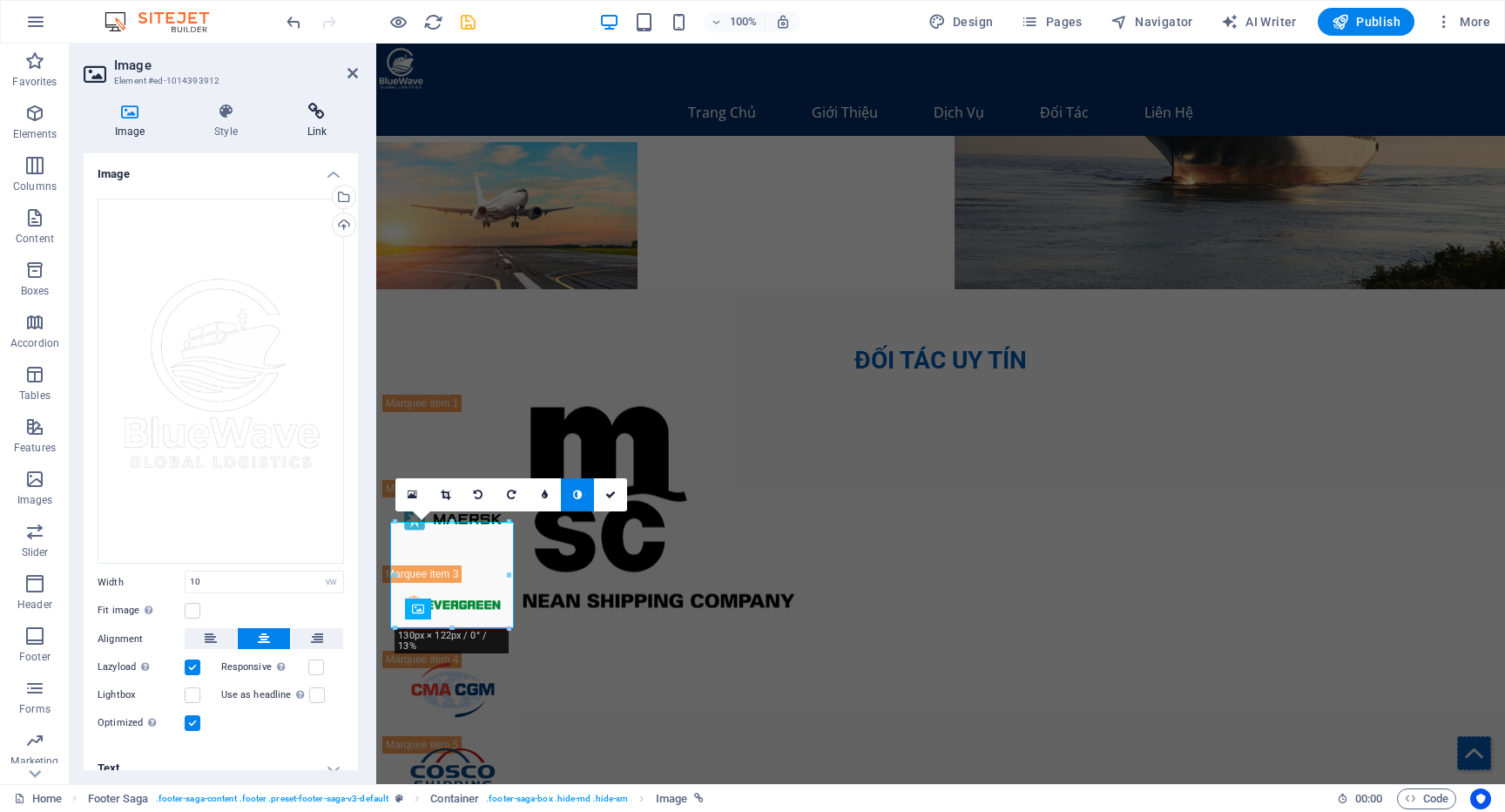
click at [304, 124] on h4 "Link" at bounding box center [317, 121] width 82 height 36
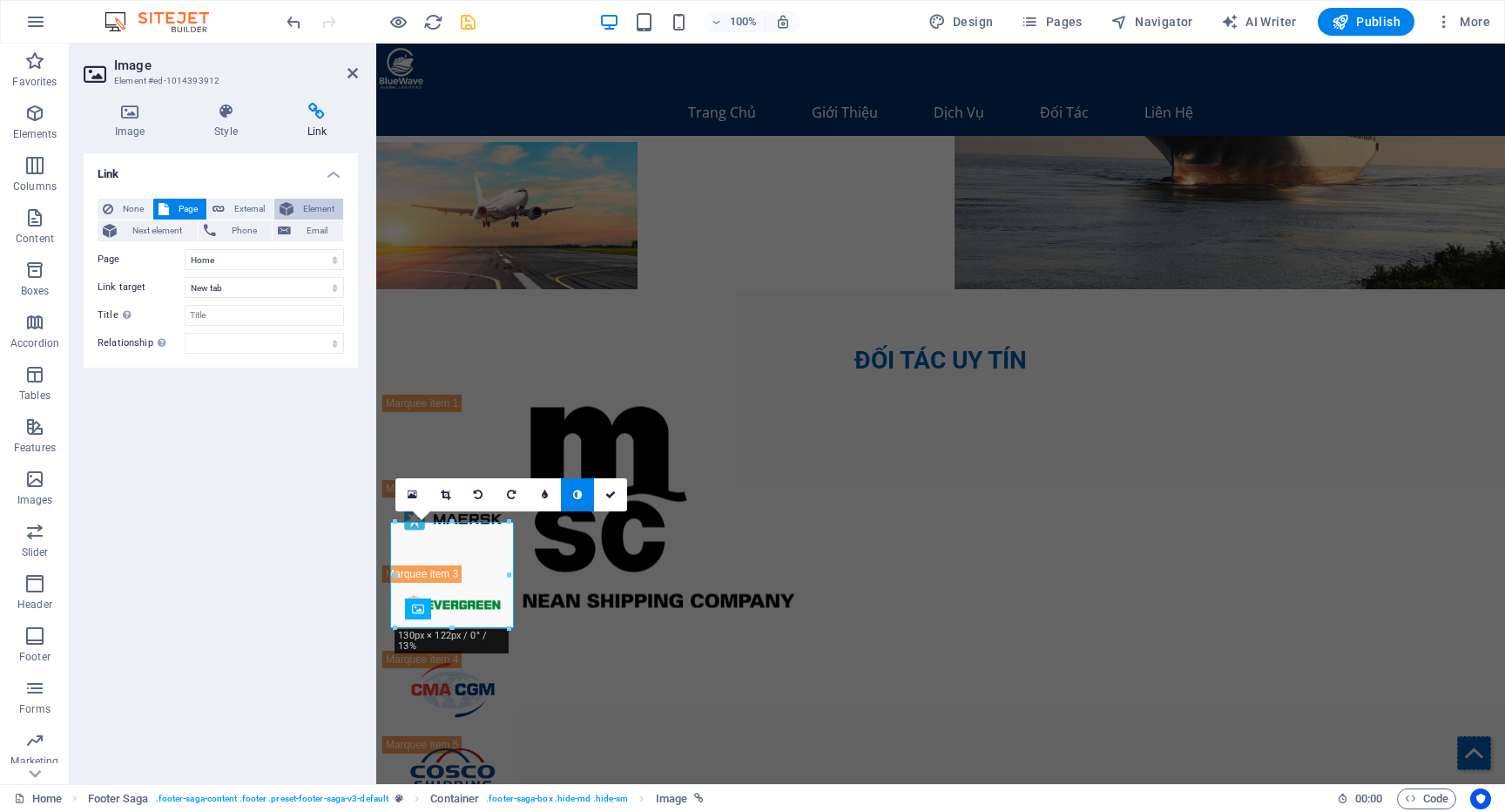
click at [314, 214] on span "Element" at bounding box center [318, 209] width 39 height 21
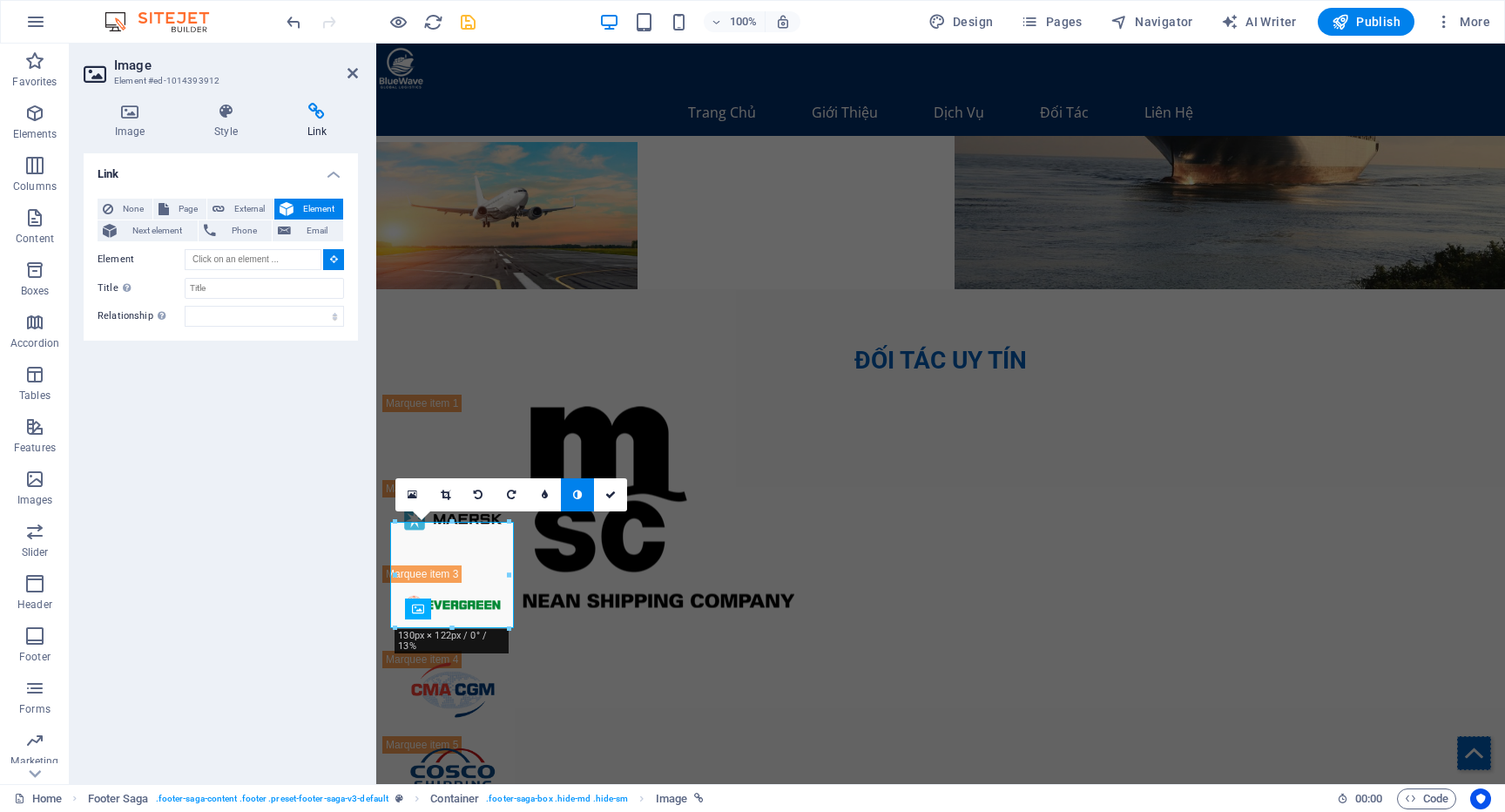
click at [331, 252] on button at bounding box center [333, 259] width 21 height 21
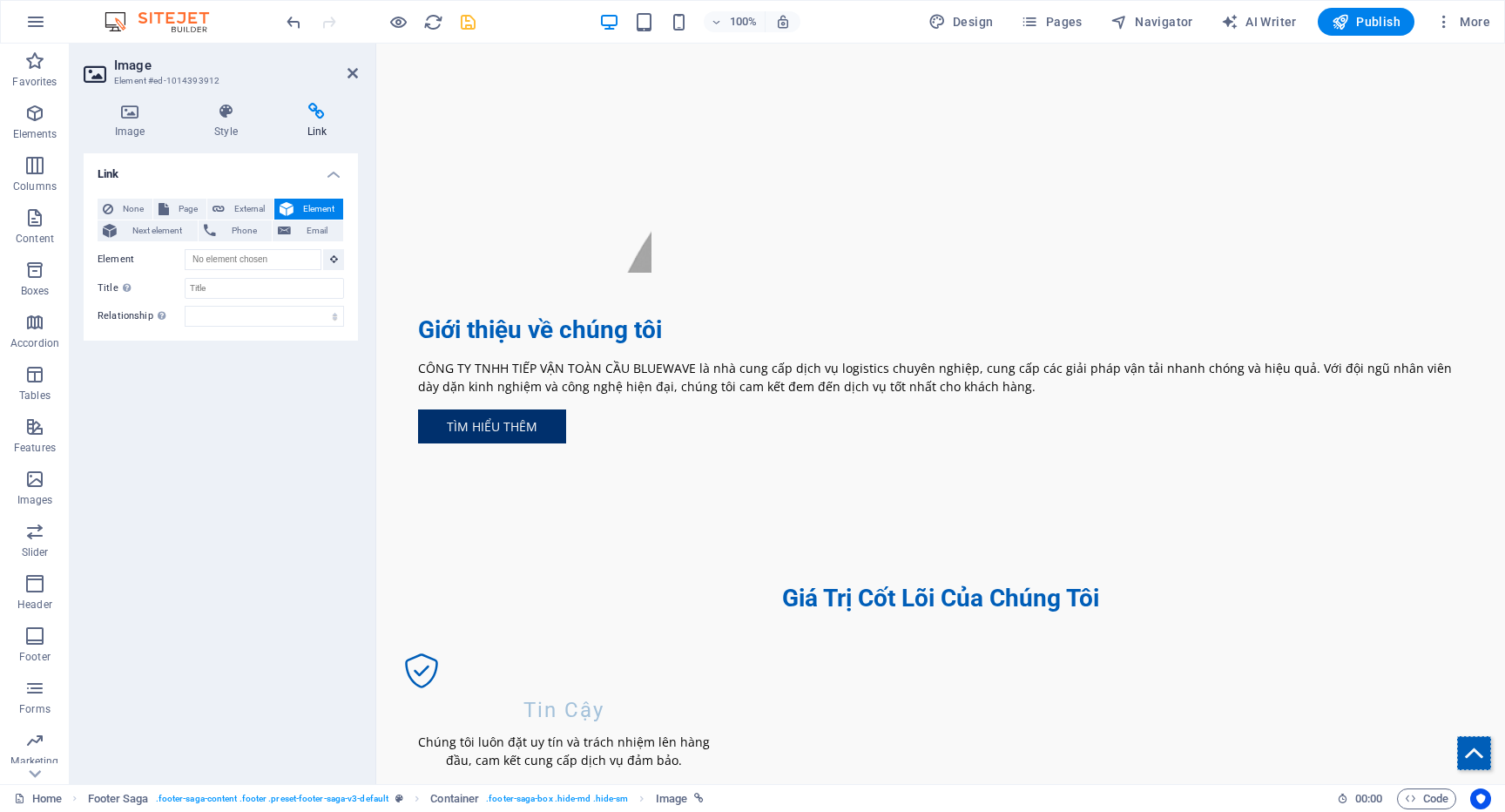
scroll to position [0, 0]
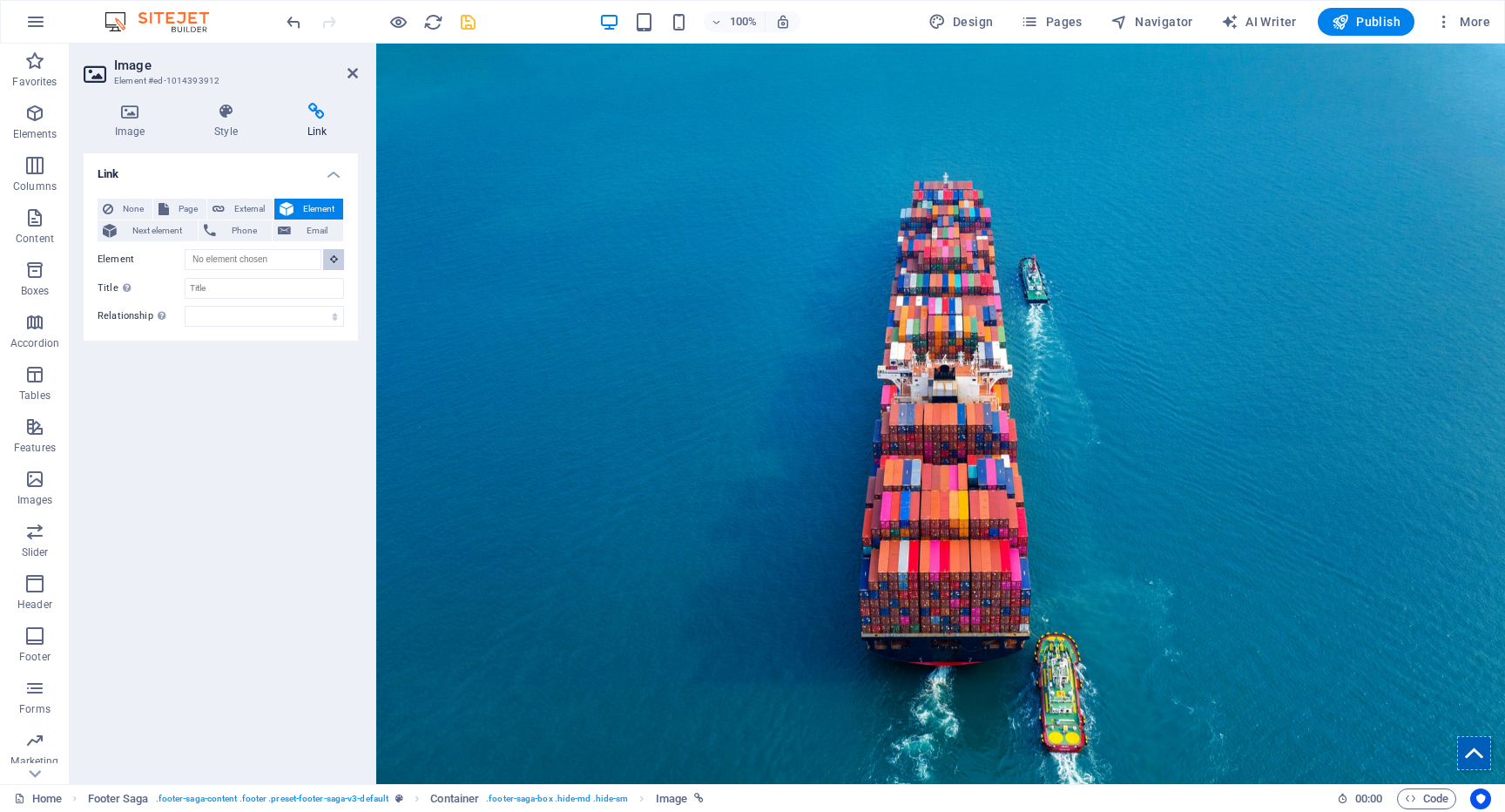
click at [331, 250] on button at bounding box center [333, 259] width 21 height 21
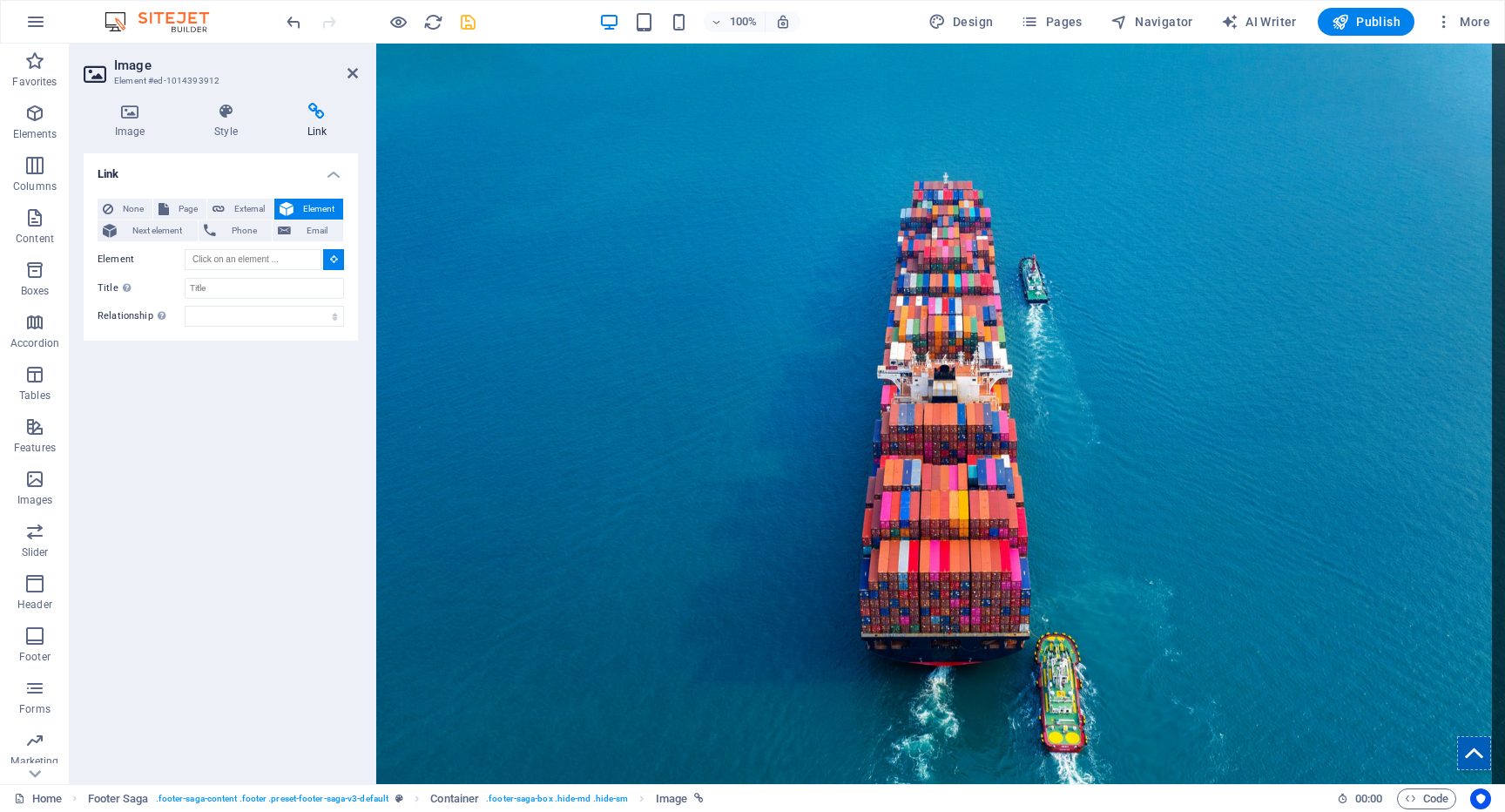
click at [385, 213] on figure at bounding box center [941, 414] width 1129 height 741
type input "#ed-1014394008"
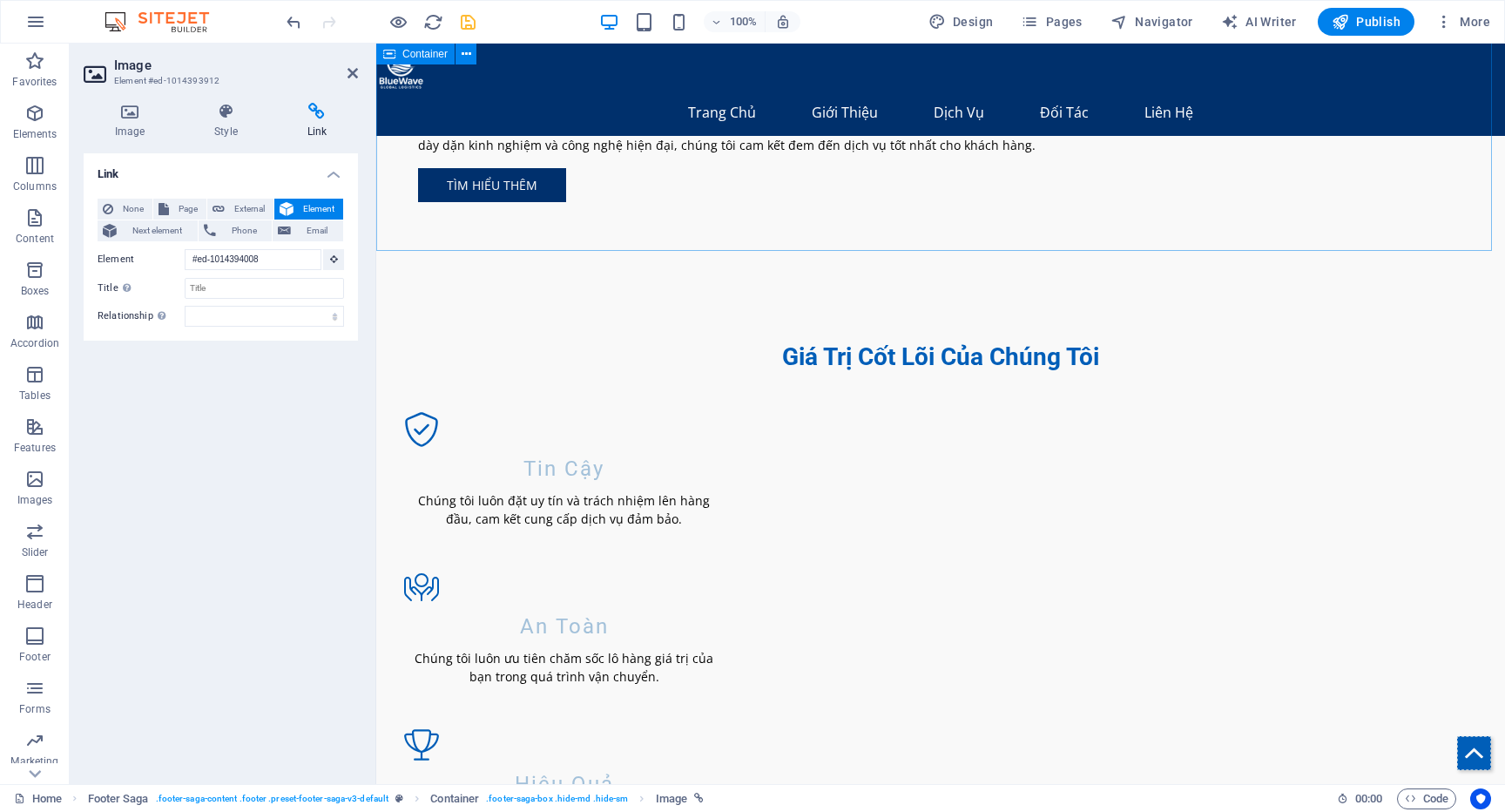
scroll to position [3985, 0]
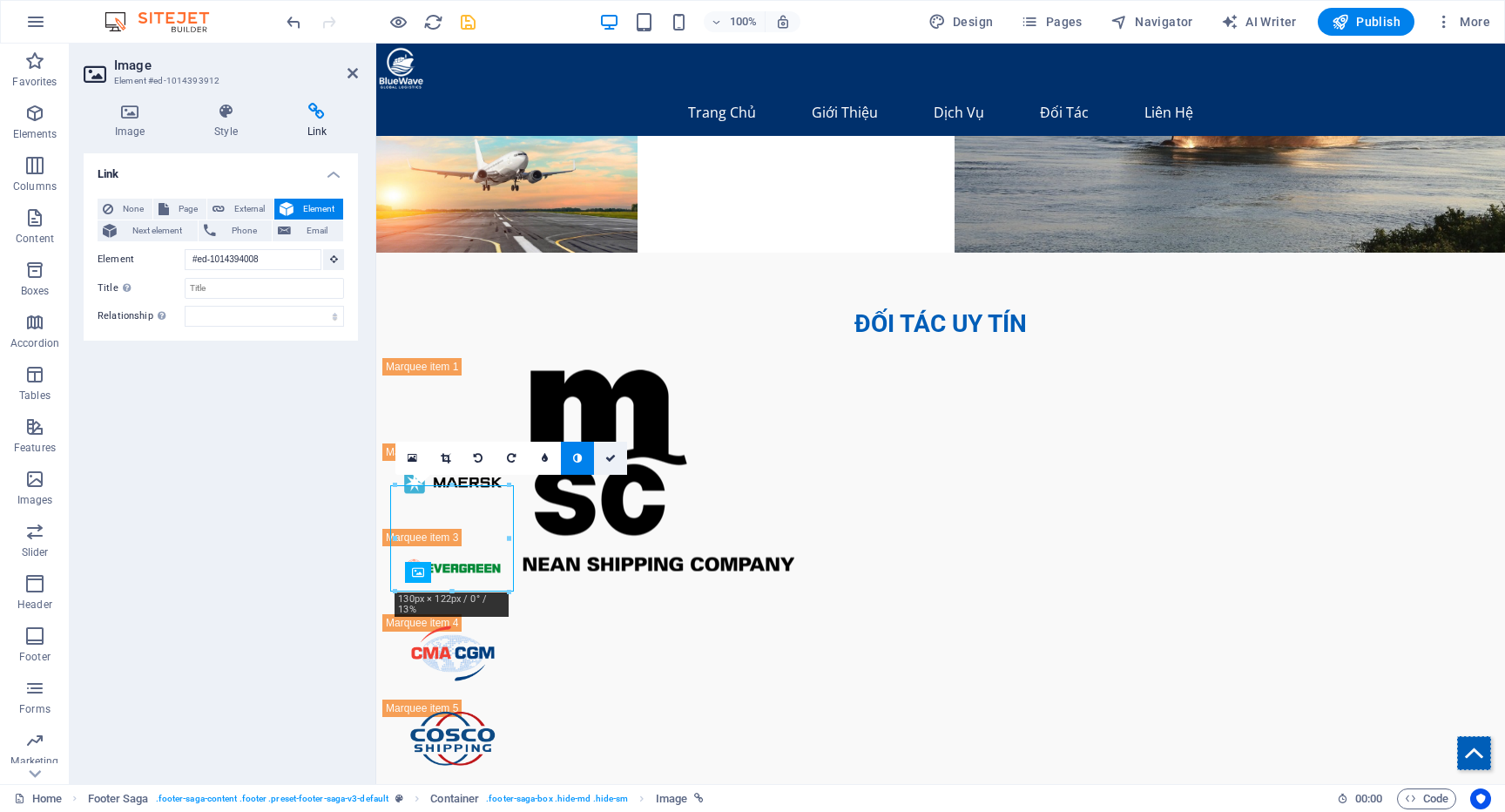
click at [610, 462] on link at bounding box center [611, 458] width 33 height 33
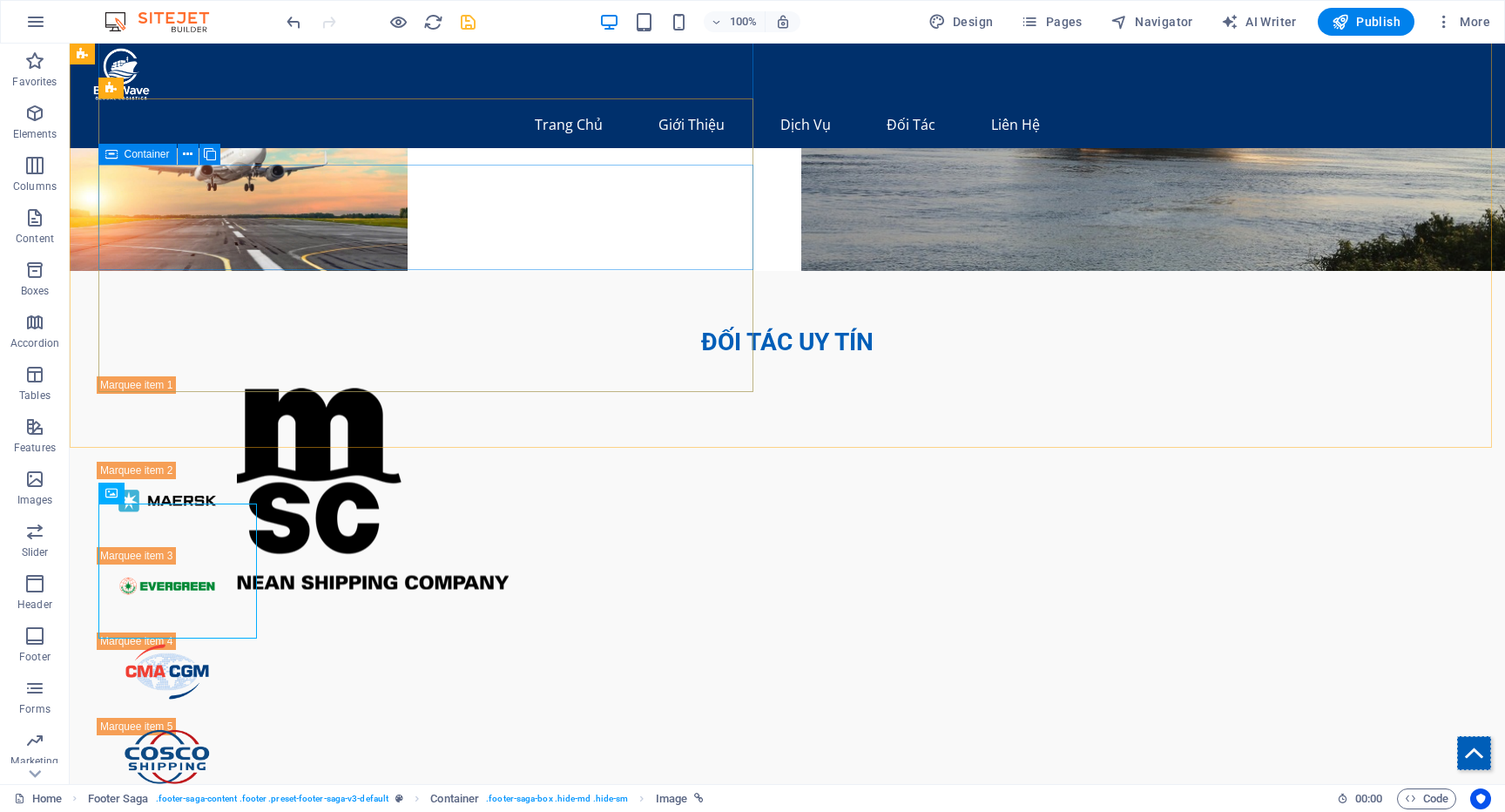
click at [127, 157] on span "Container" at bounding box center [147, 153] width 45 height 10
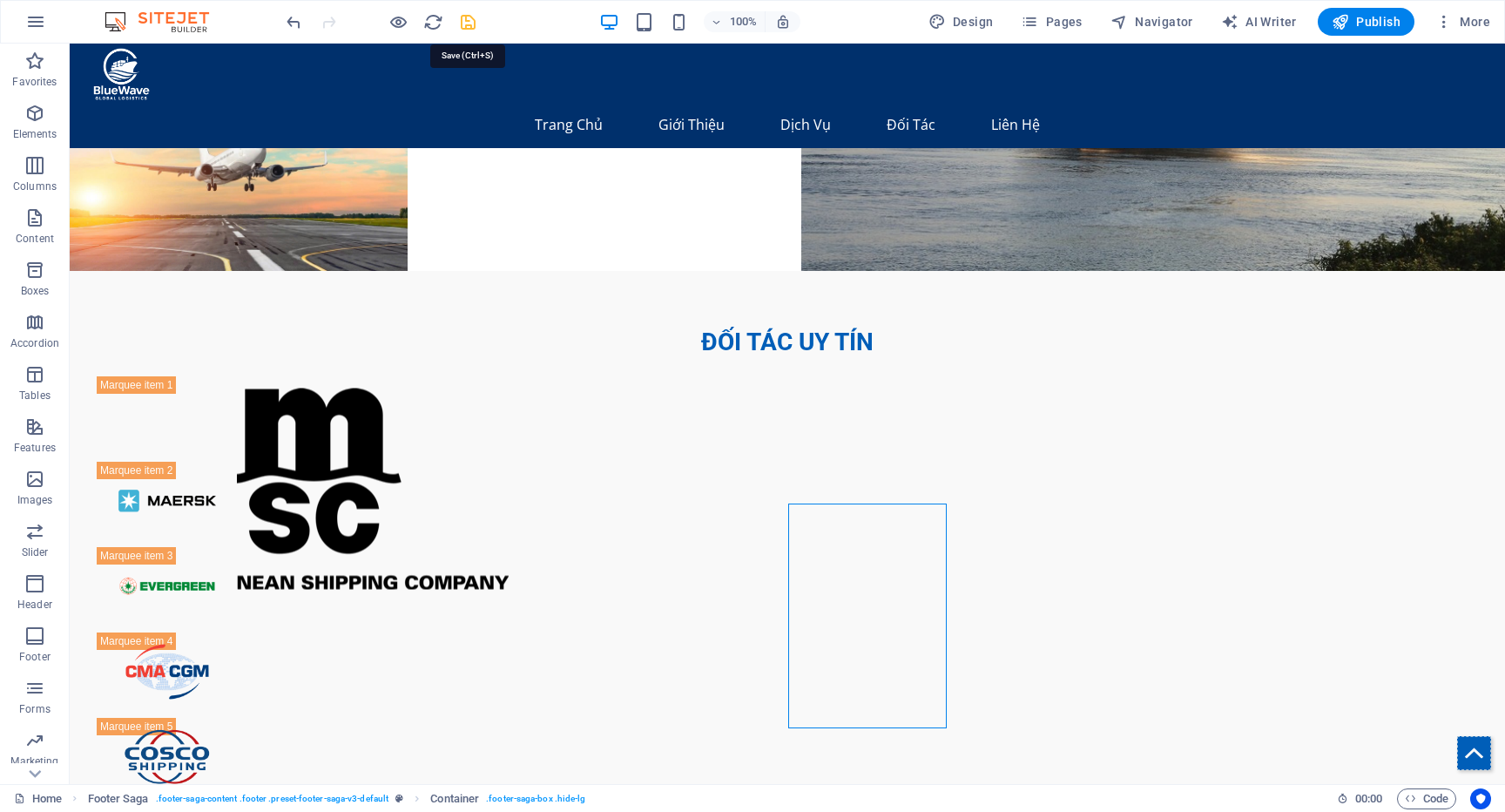
click at [459, 23] on icon "save" at bounding box center [469, 22] width 20 height 20
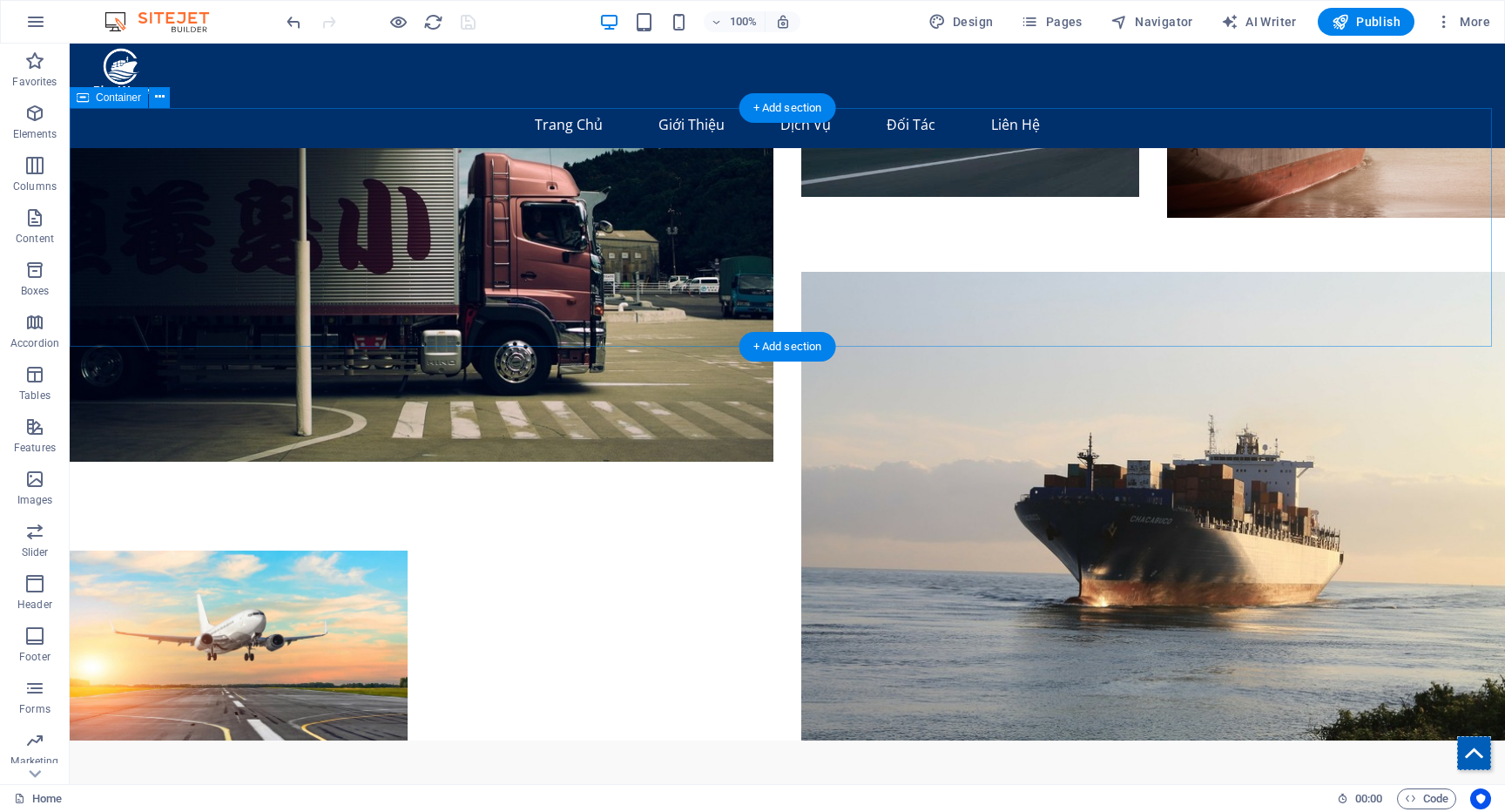
scroll to position [3616, 0]
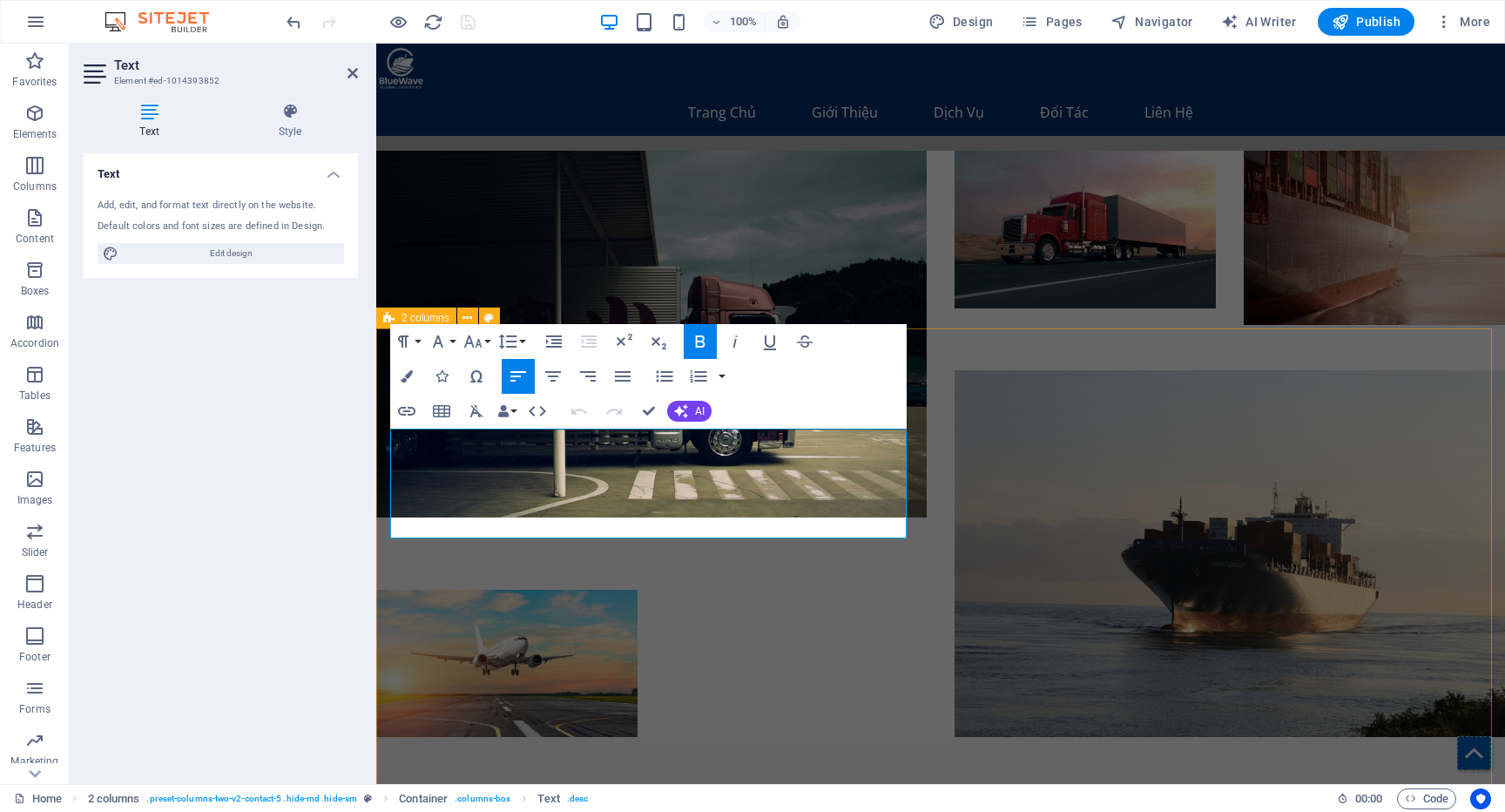
drag, startPoint x: 455, startPoint y: 515, endPoint x: 377, endPoint y: 457, distance: 97.2
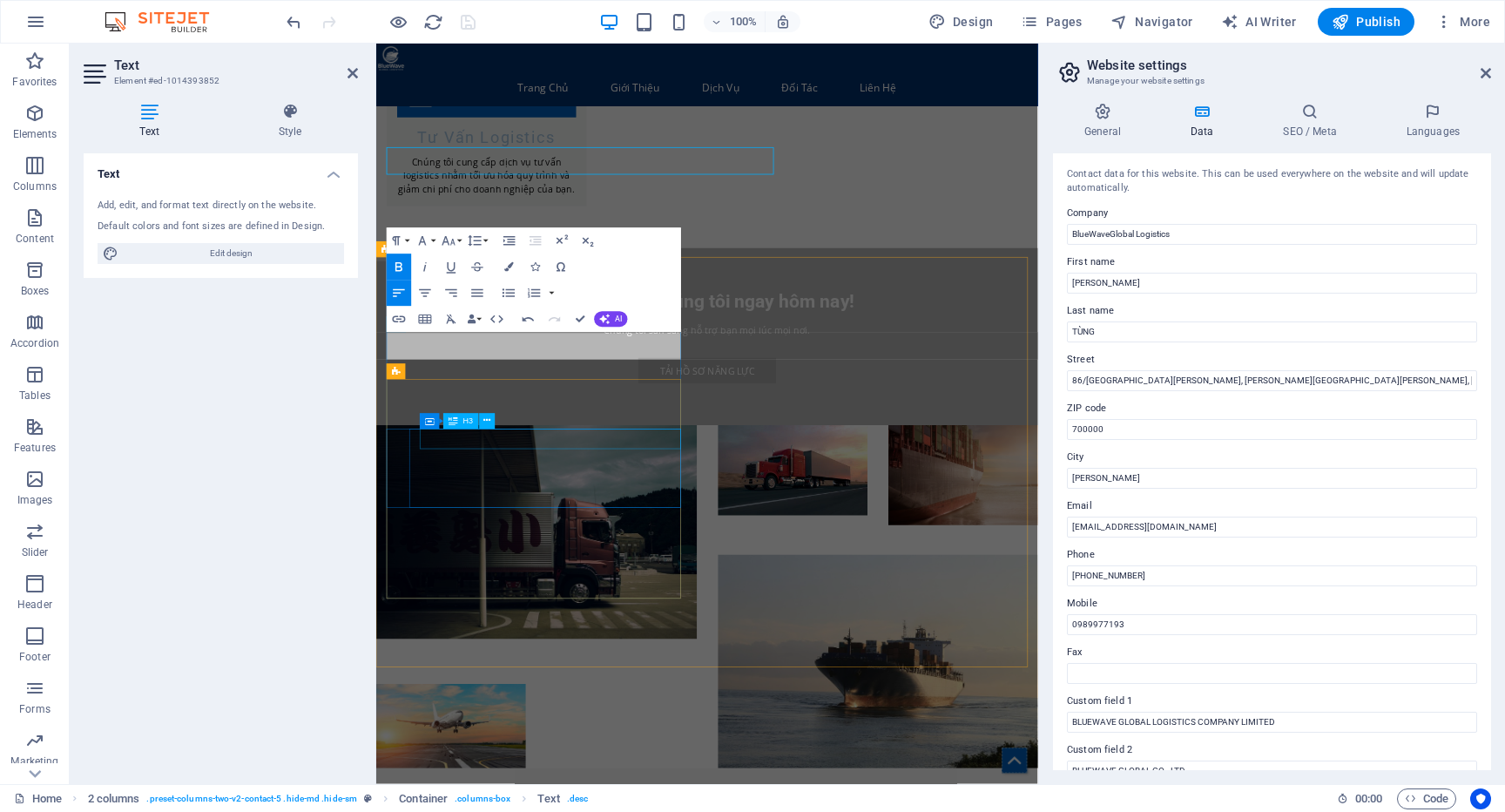
scroll to position [3747, 0]
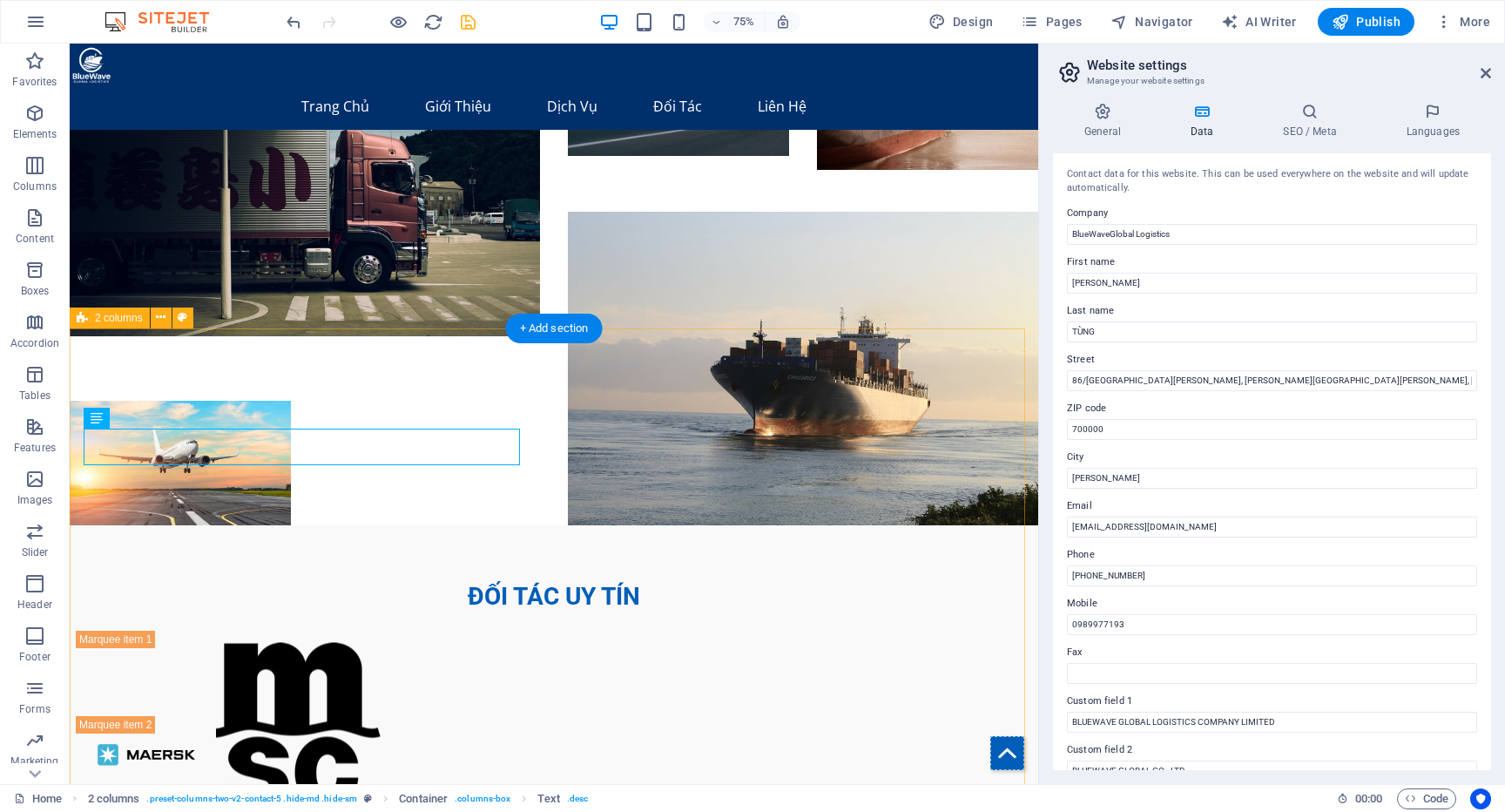
scroll to position [3453, 0]
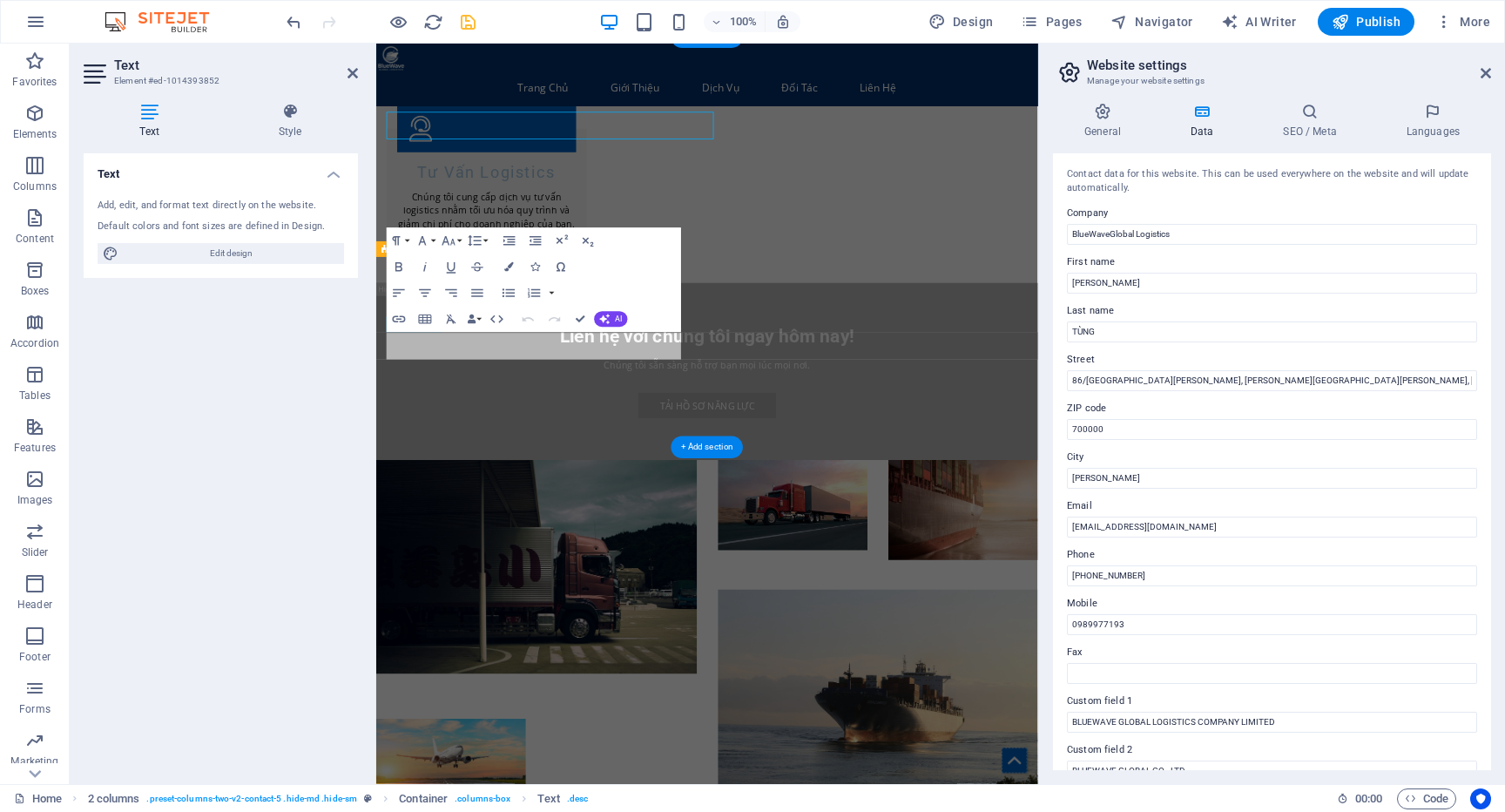
scroll to position [3747, 0]
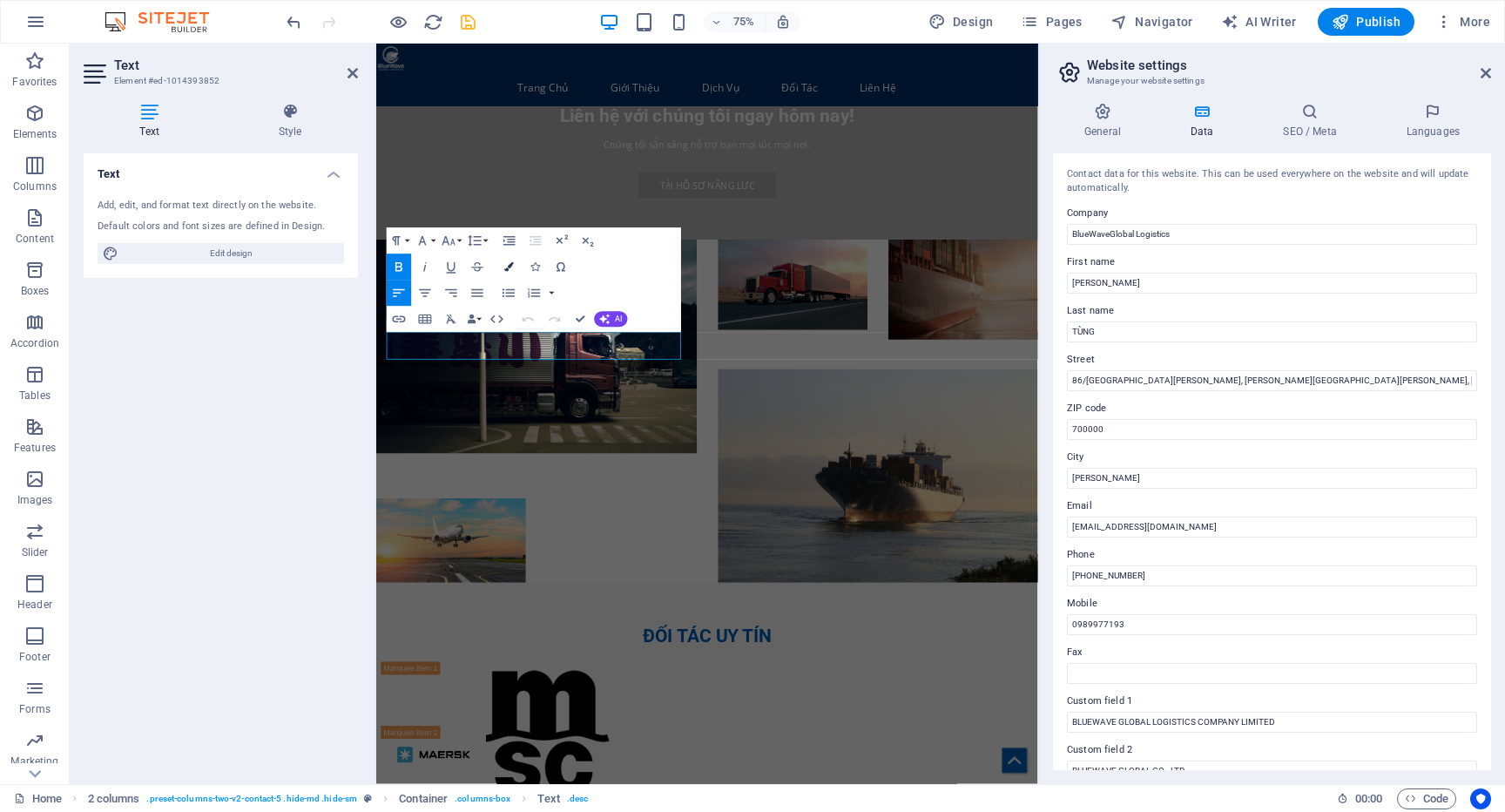
click at [500, 266] on button "Colors" at bounding box center [509, 266] width 25 height 26
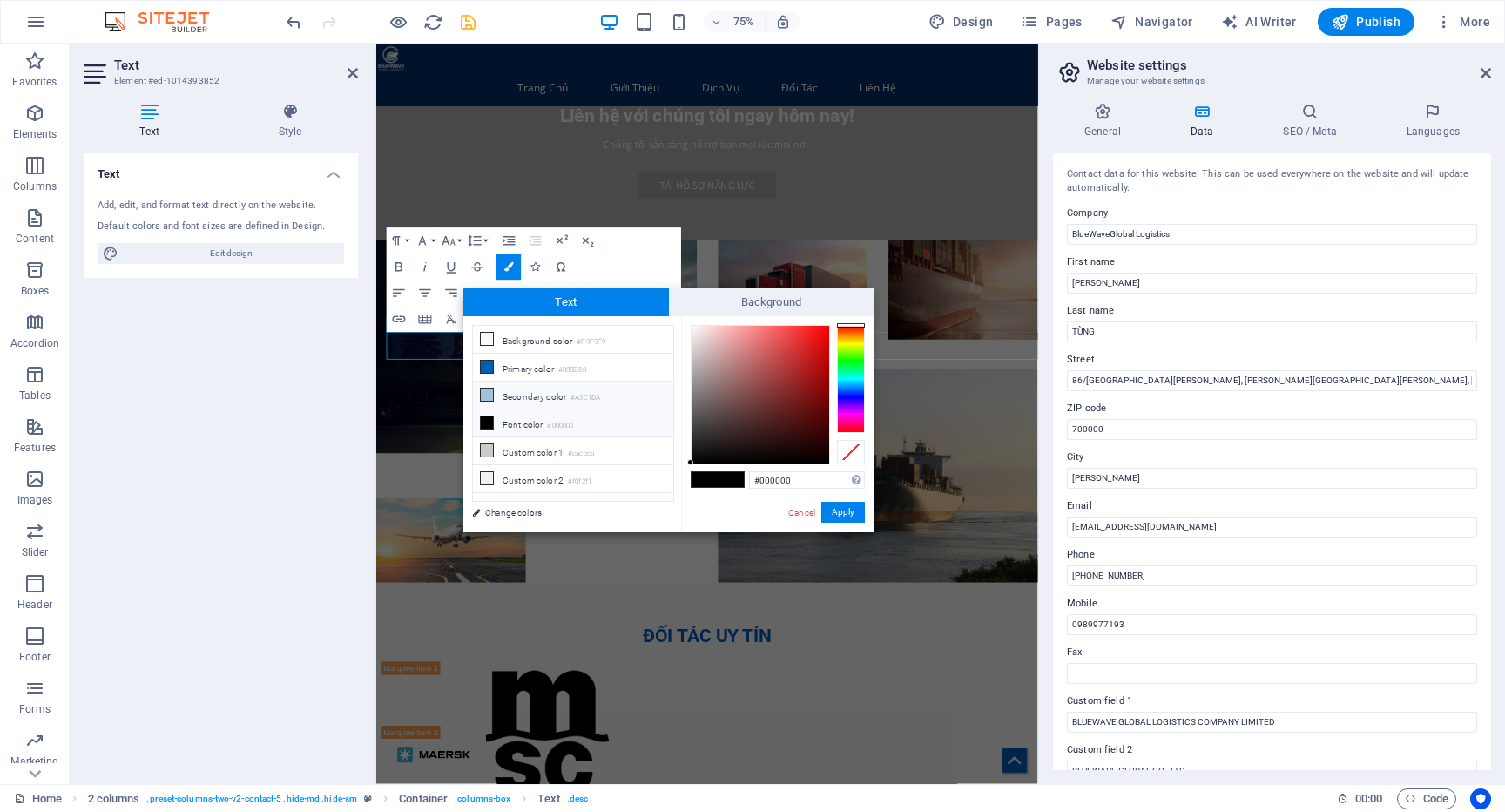
click at [495, 396] on li "Secondary color #A3C1DA" at bounding box center [574, 395] width 201 height 28
type input "#a3c1da"
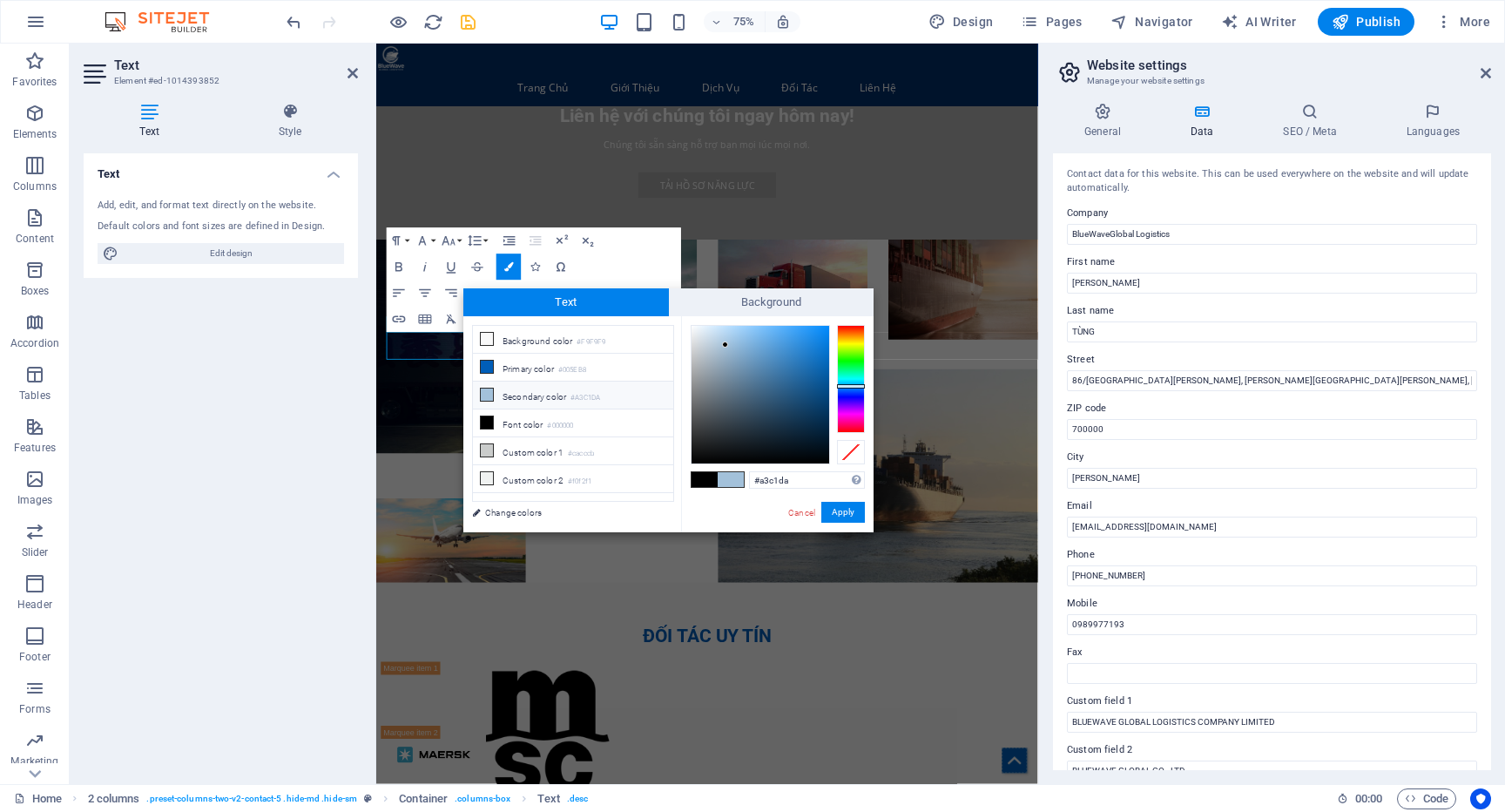
click at [519, 401] on li "Secondary color #A3C1DA" at bounding box center [574, 395] width 201 height 28
click at [848, 515] on button "Apply" at bounding box center [843, 511] width 44 height 21
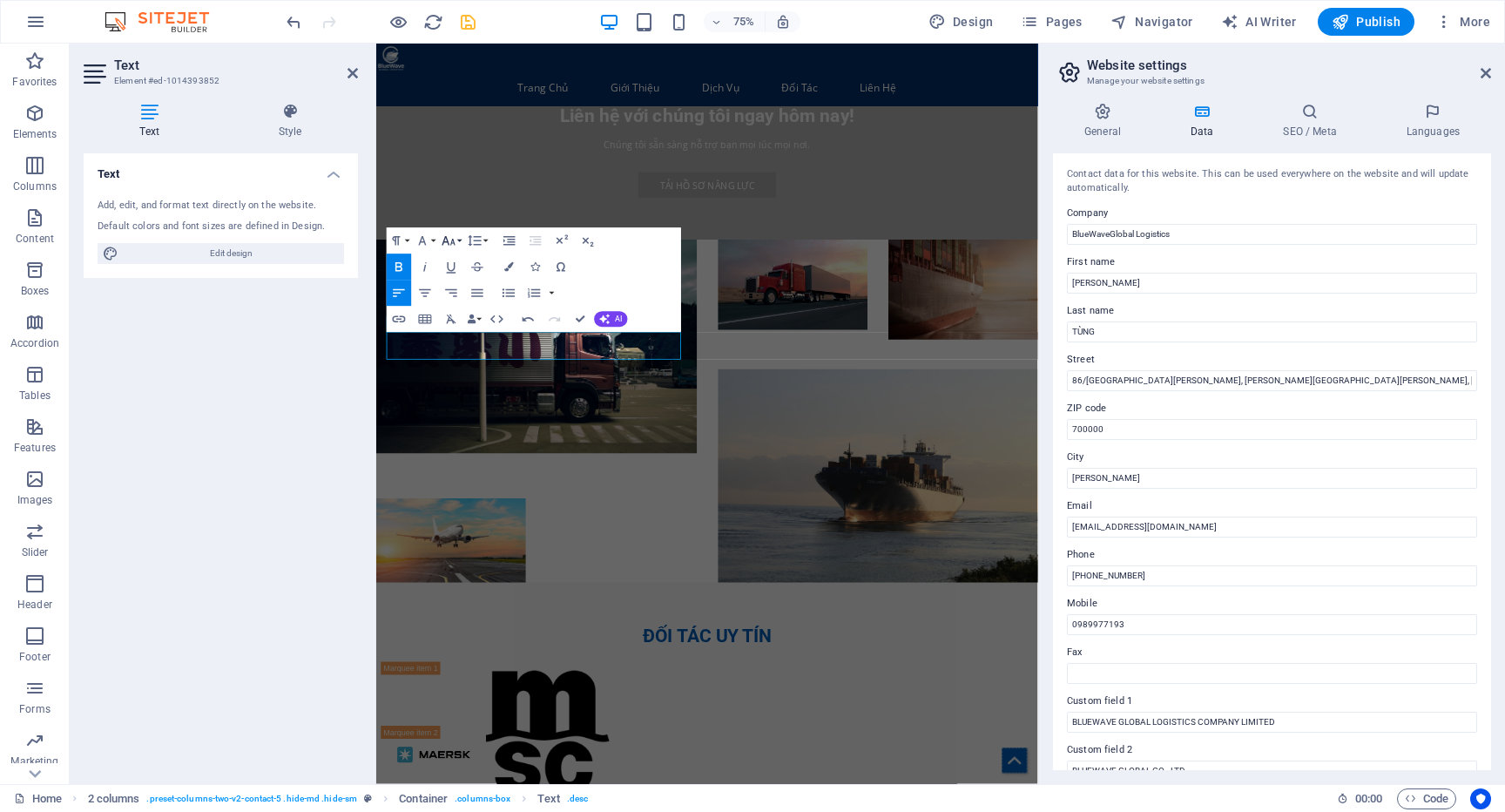
click at [446, 243] on icon "button" at bounding box center [448, 240] width 16 height 16
click at [449, 278] on link "18" at bounding box center [449, 278] width 47 height 20
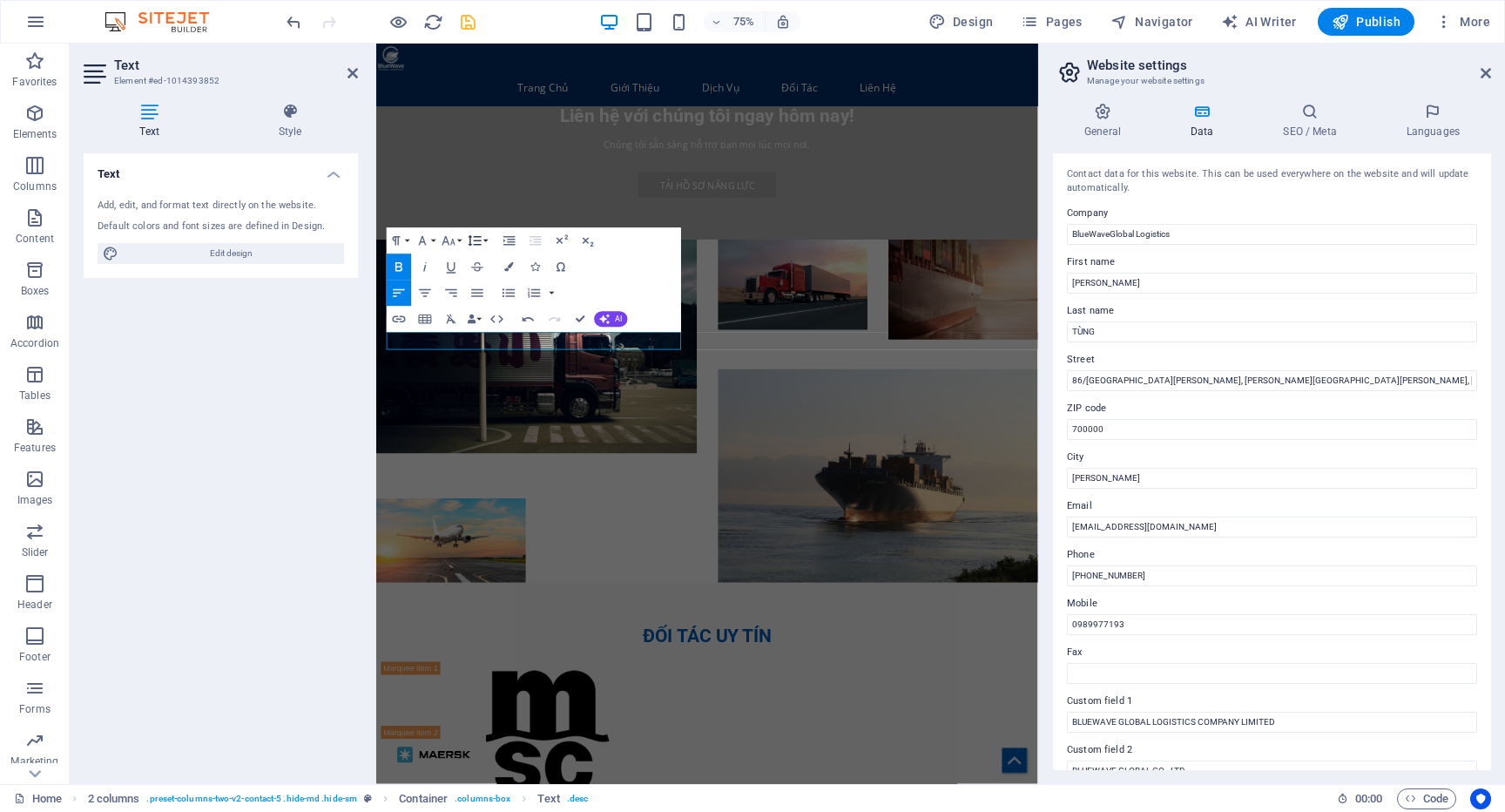
click at [469, 242] on icon "button" at bounding box center [474, 240] width 16 height 16
click at [451, 242] on icon "button" at bounding box center [449, 240] width 13 height 9
click at [453, 300] on link "24" at bounding box center [449, 299] width 47 height 20
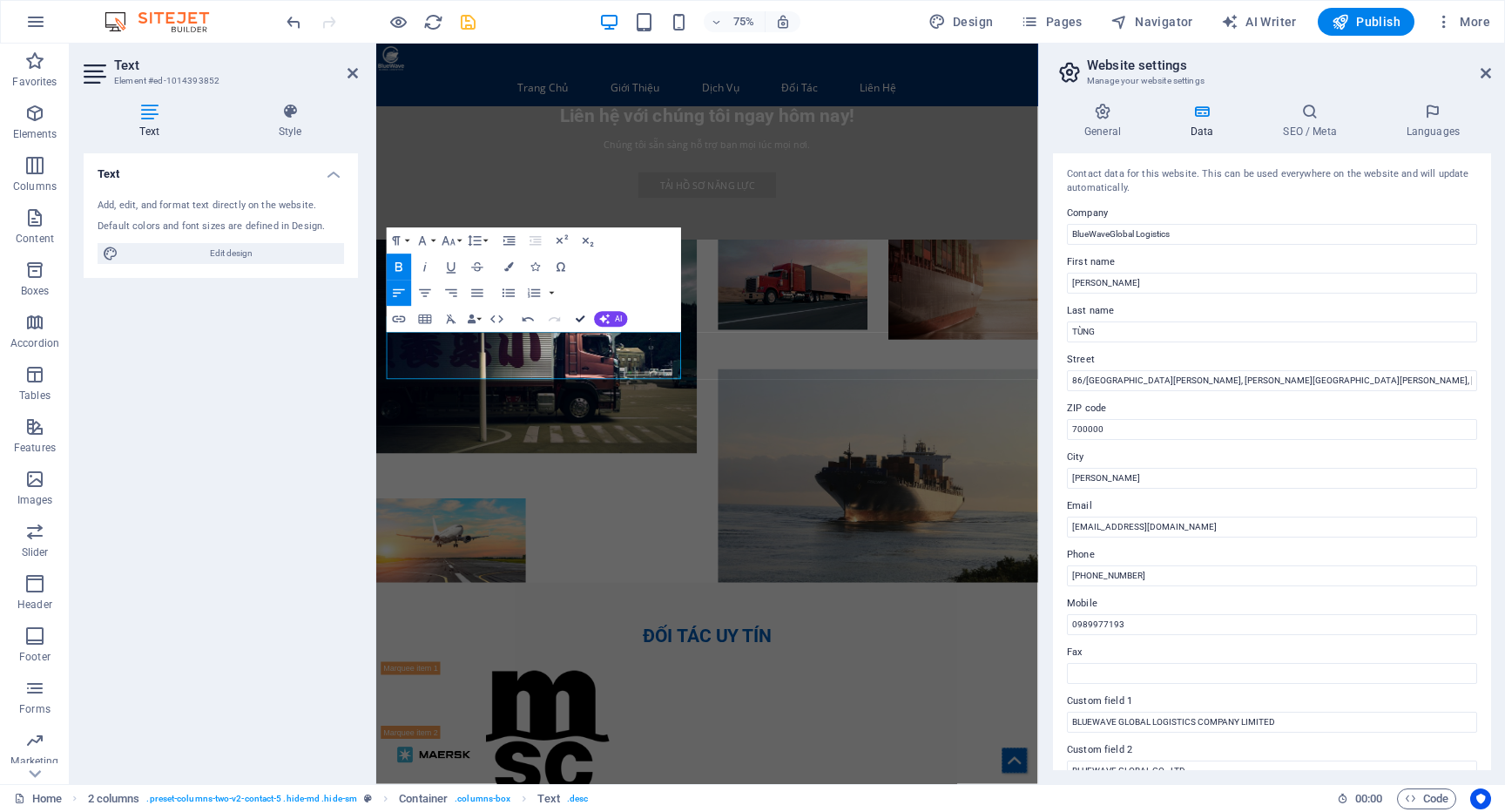
scroll to position [3453, 0]
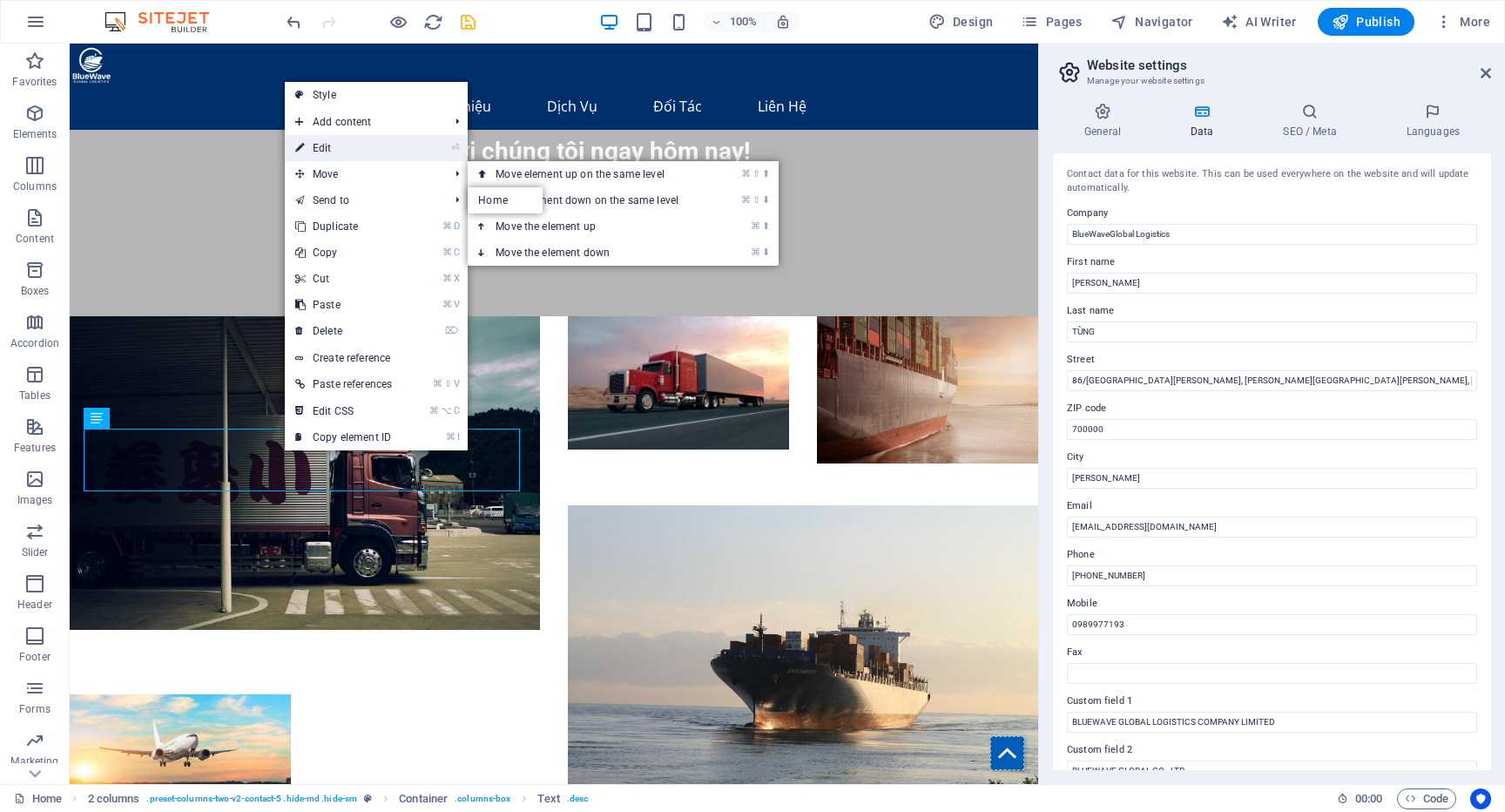
click at [332, 152] on link "⏎ Edit" at bounding box center [344, 148] width 118 height 26
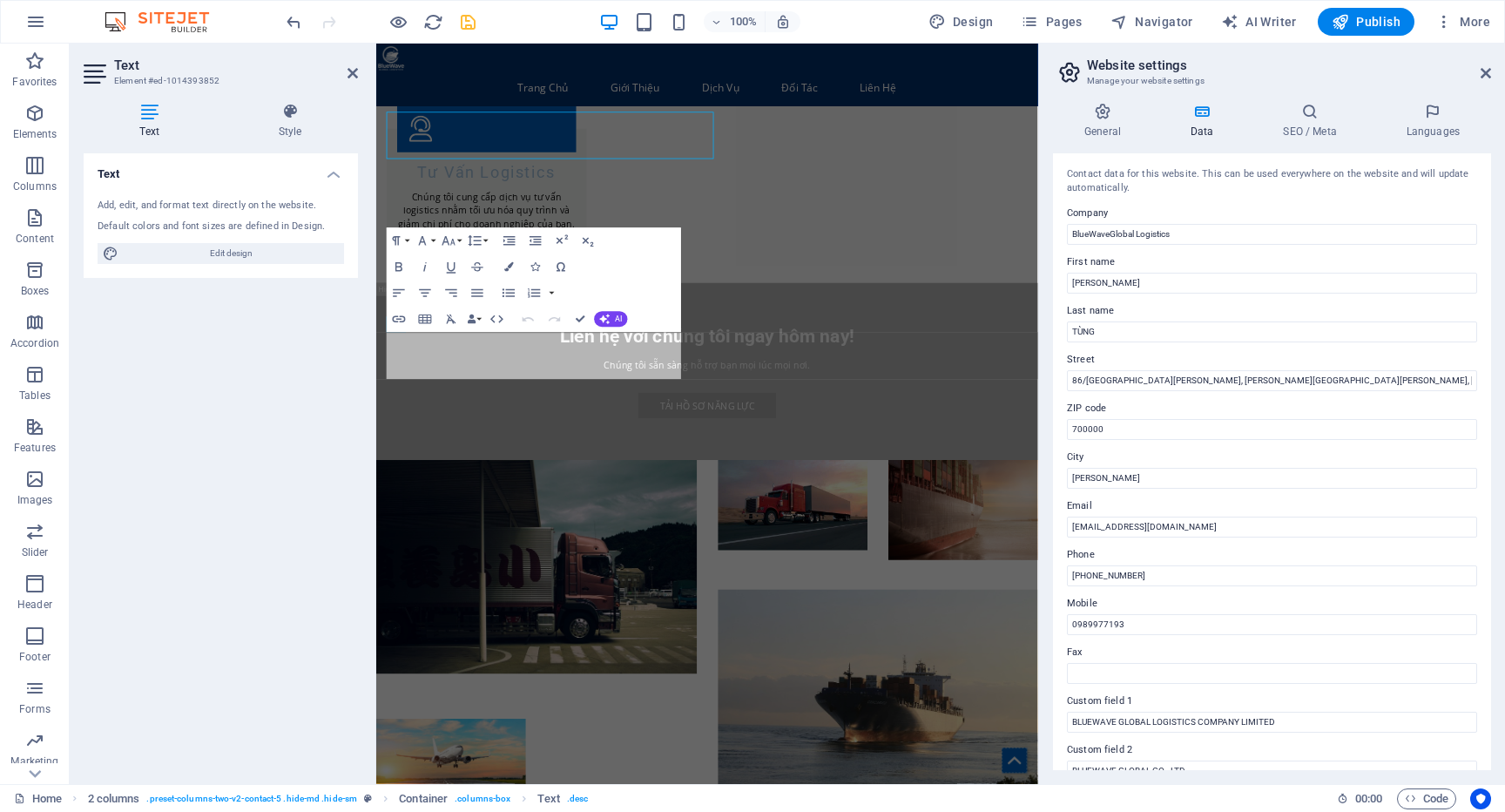
scroll to position [3747, 0]
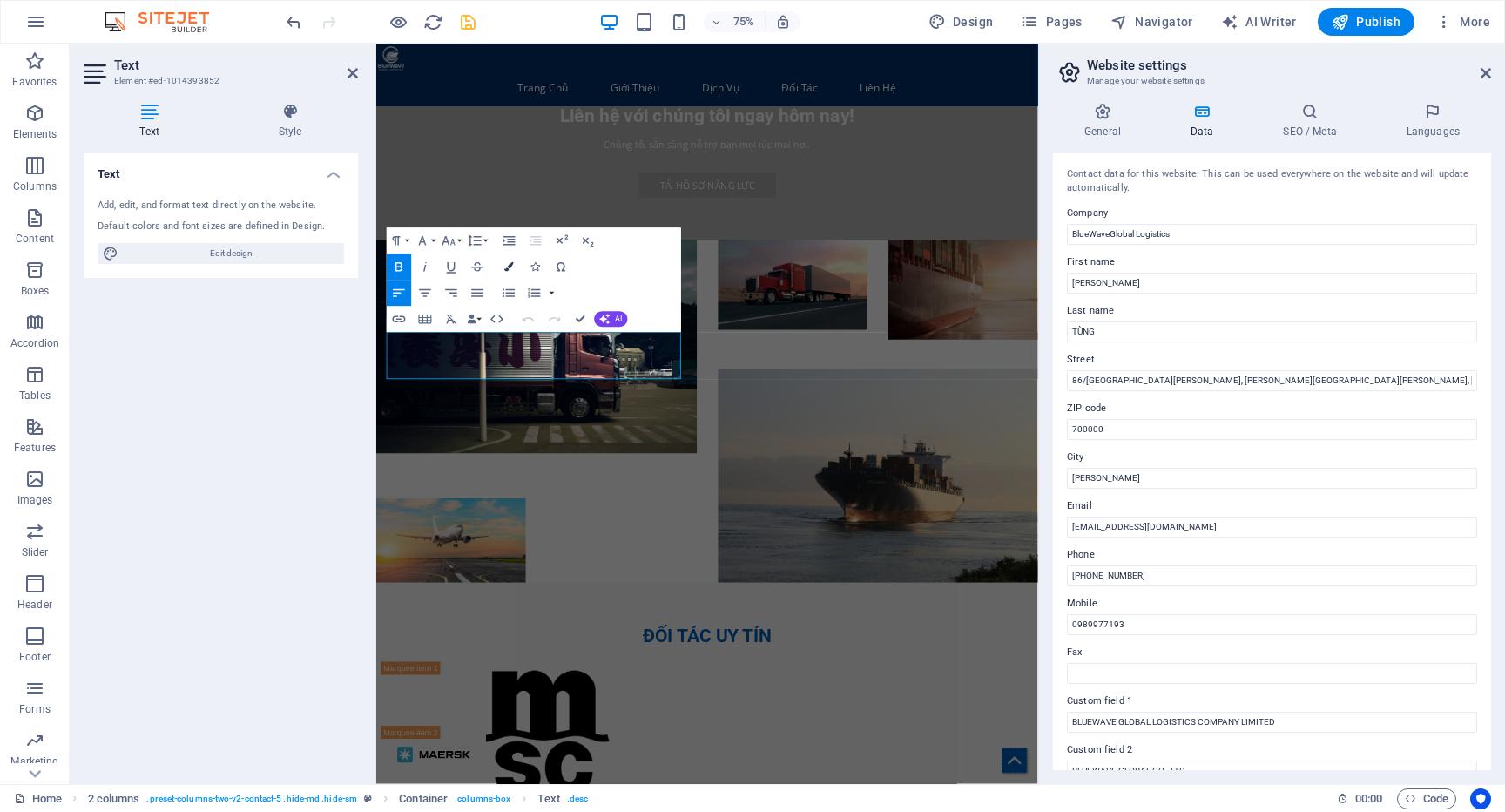
click at [503, 271] on button "Colors" at bounding box center [509, 266] width 25 height 26
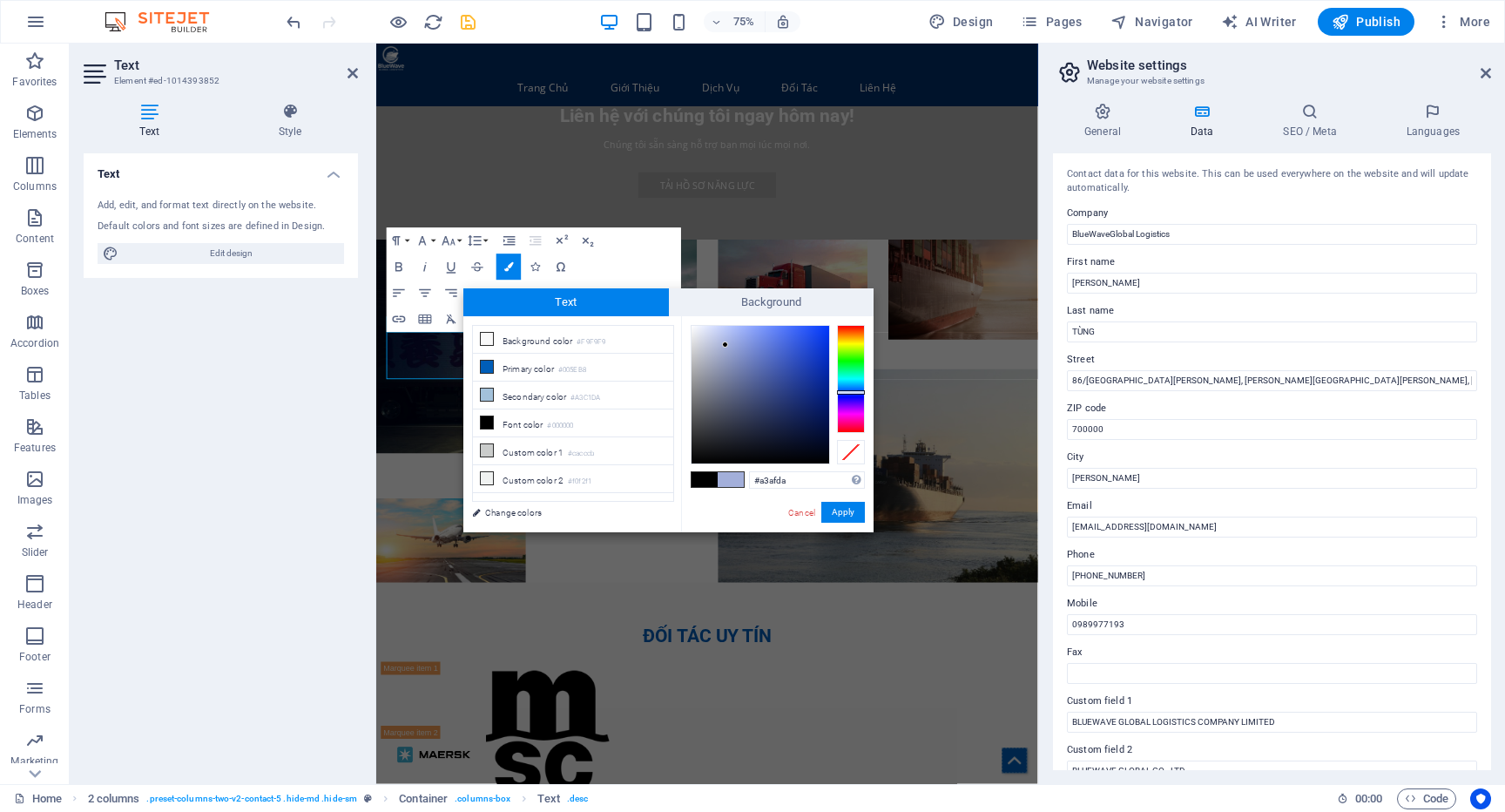
click at [854, 392] on div at bounding box center [851, 379] width 28 height 108
type input "#3b62ea"
click at [804, 334] on div at bounding box center [760, 394] width 137 height 137
click at [509, 366] on li "Primary color #005EB8" at bounding box center [574, 367] width 201 height 28
type input "#005eb8"
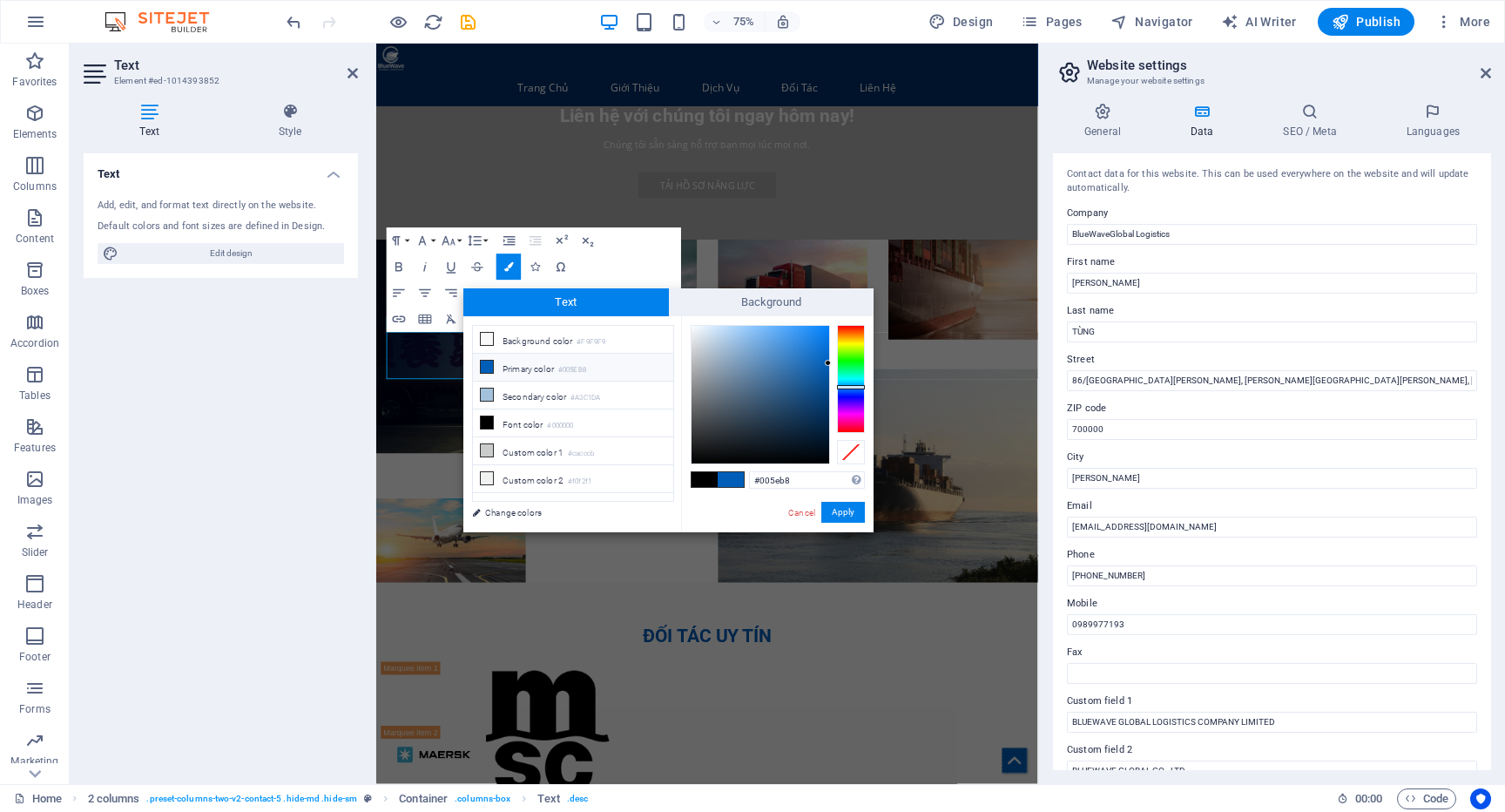
click at [509, 366] on li "Primary color #005EB8" at bounding box center [574, 367] width 201 height 28
click at [836, 512] on button "Apply" at bounding box center [843, 511] width 44 height 21
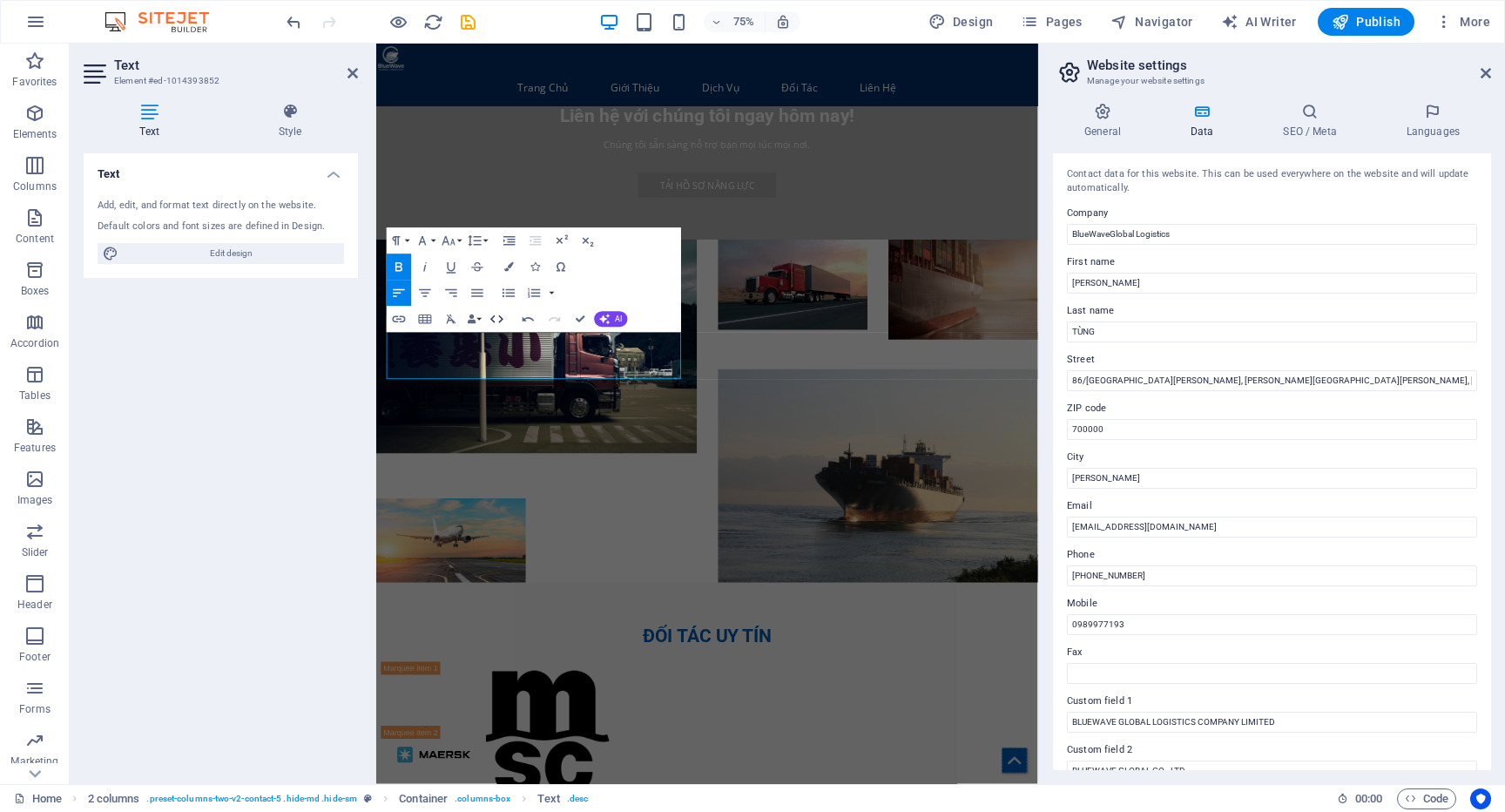
click at [494, 316] on icon "button" at bounding box center [497, 319] width 13 height 7
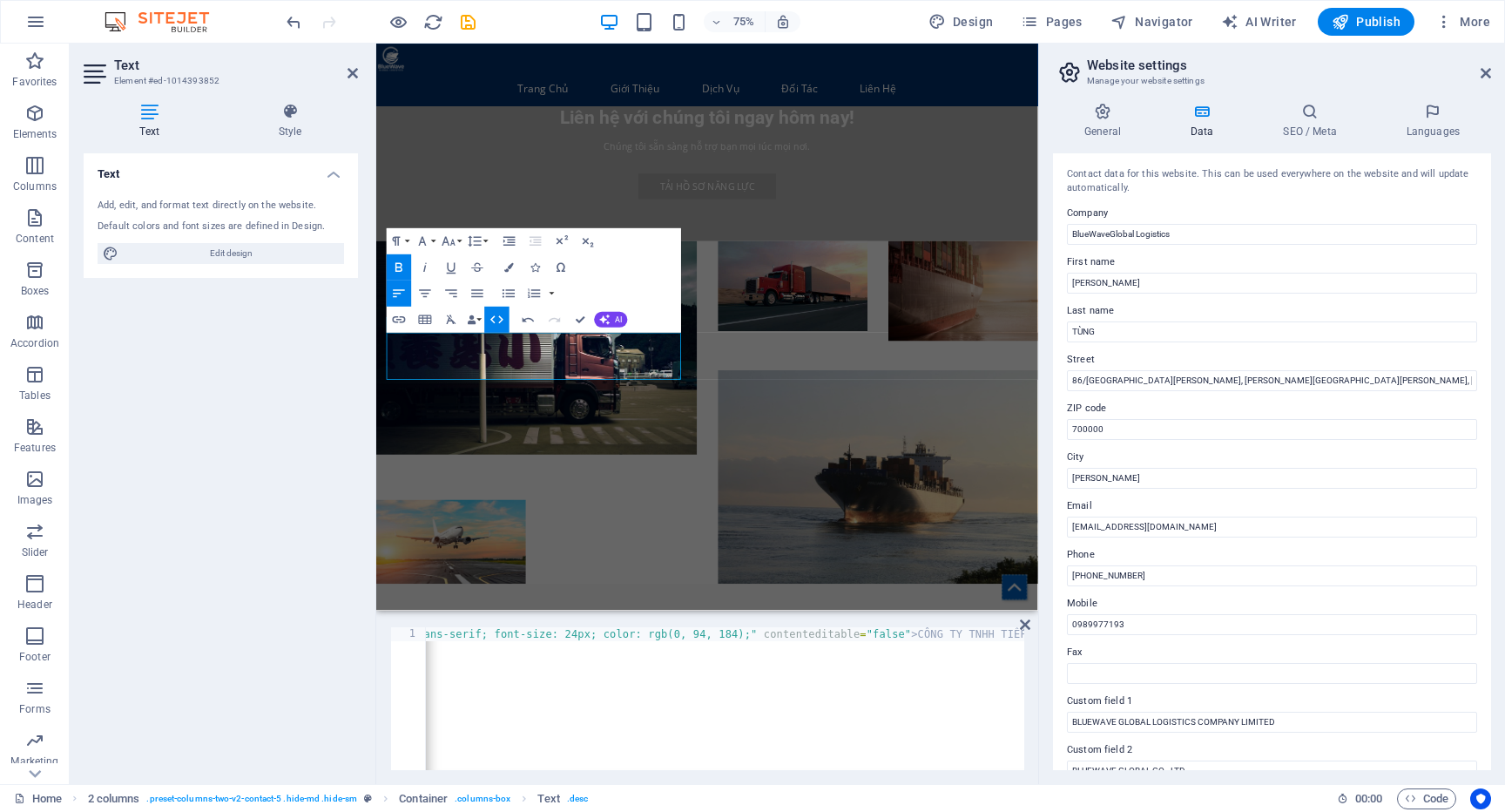
scroll to position [0, 872]
click at [540, 636] on div "< p style = "text-align: left;" > < strong > < span data-bind = "customer.custo…" at bounding box center [407, 711] width 1707 height 167
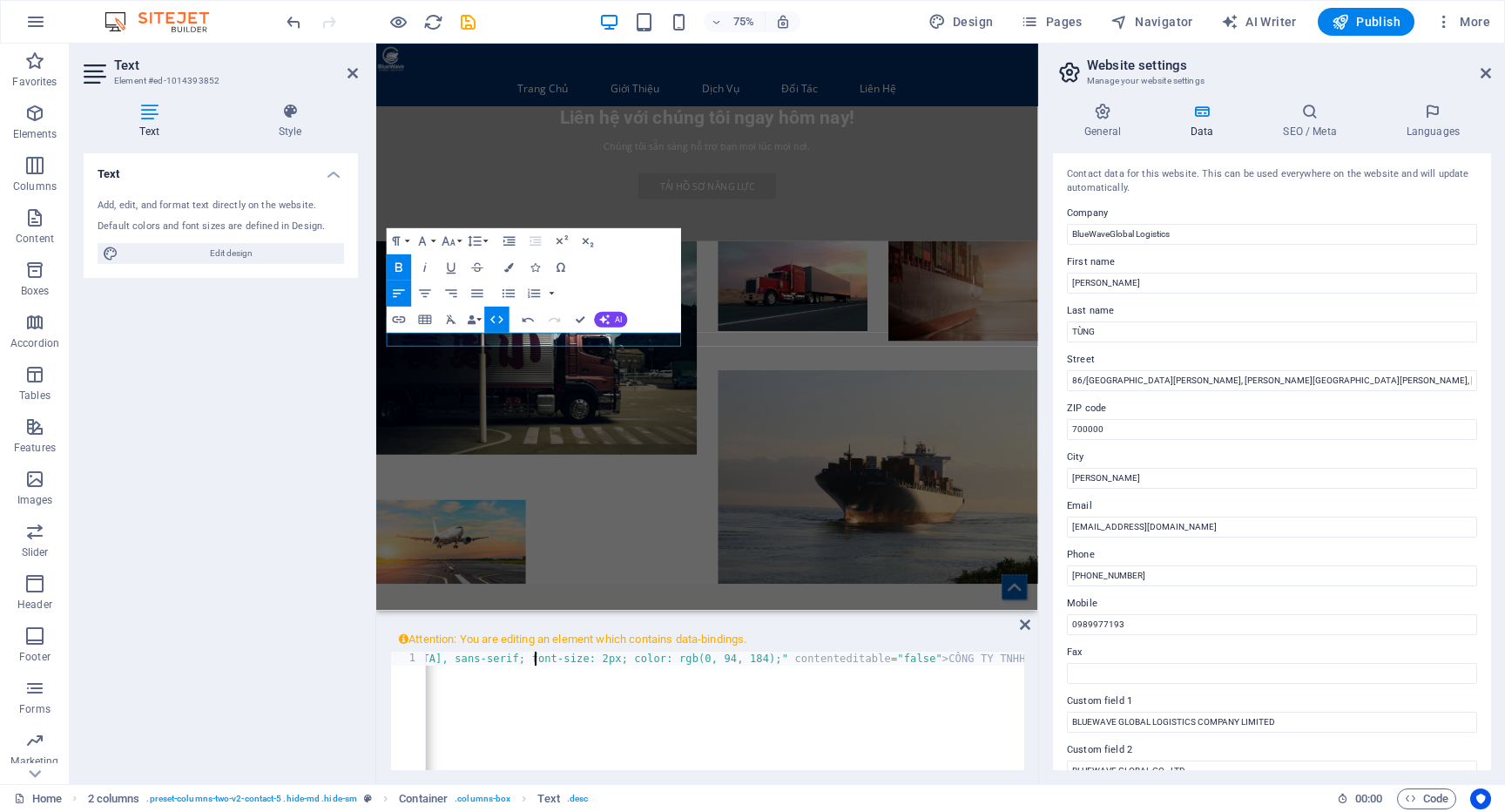
type textarea "<p style="text-align: left;"><strong><span data-bind="customer.custom3" class="…"
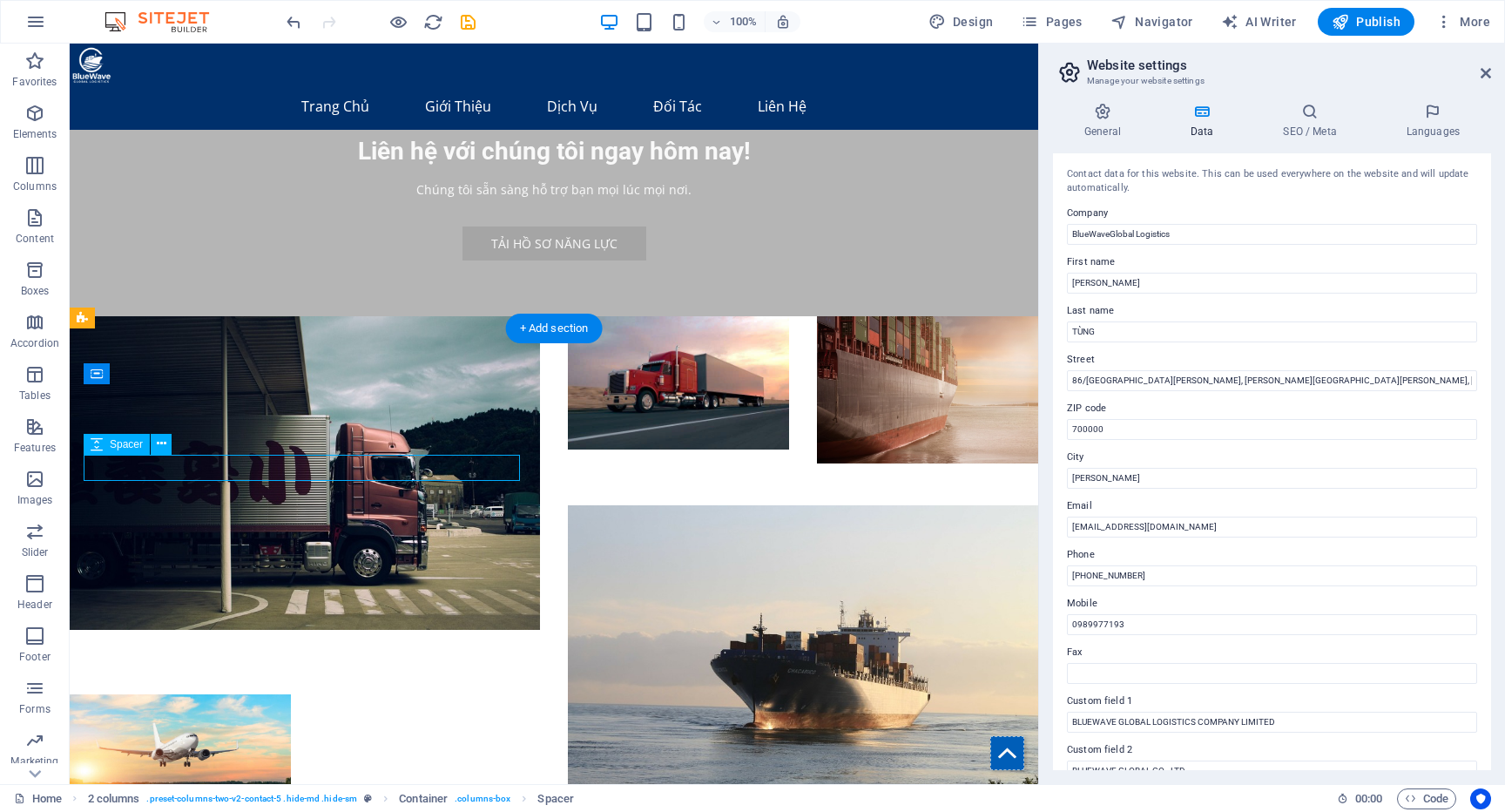
select select "px"
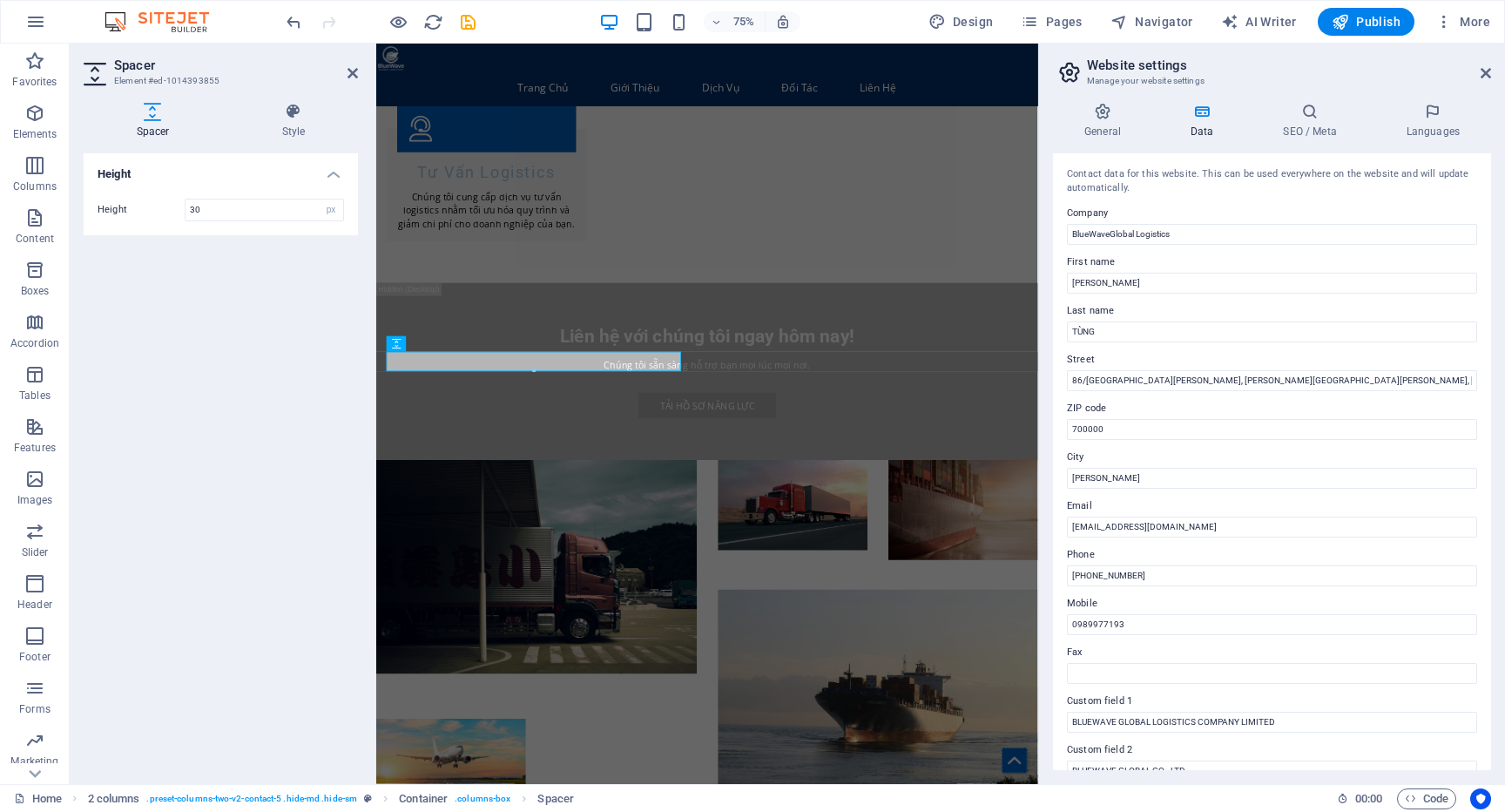
scroll to position [3747, 0]
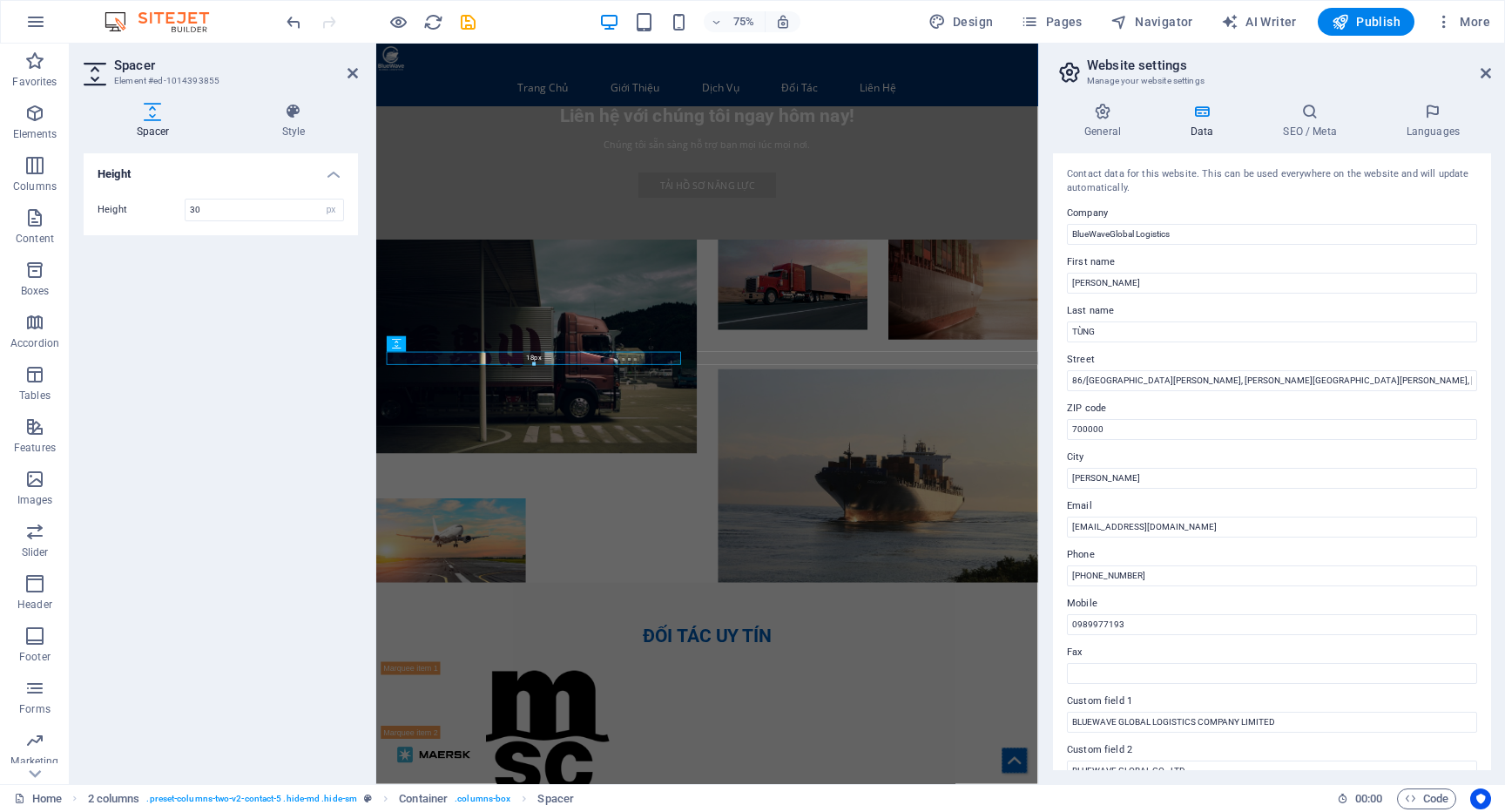
drag, startPoint x: 535, startPoint y: 370, endPoint x: 538, endPoint y: 352, distance: 18.2
click at [538, 352] on div "18px" at bounding box center [534, 358] width 294 height 13
type input "18"
click at [352, 74] on icon at bounding box center [352, 72] width 10 height 14
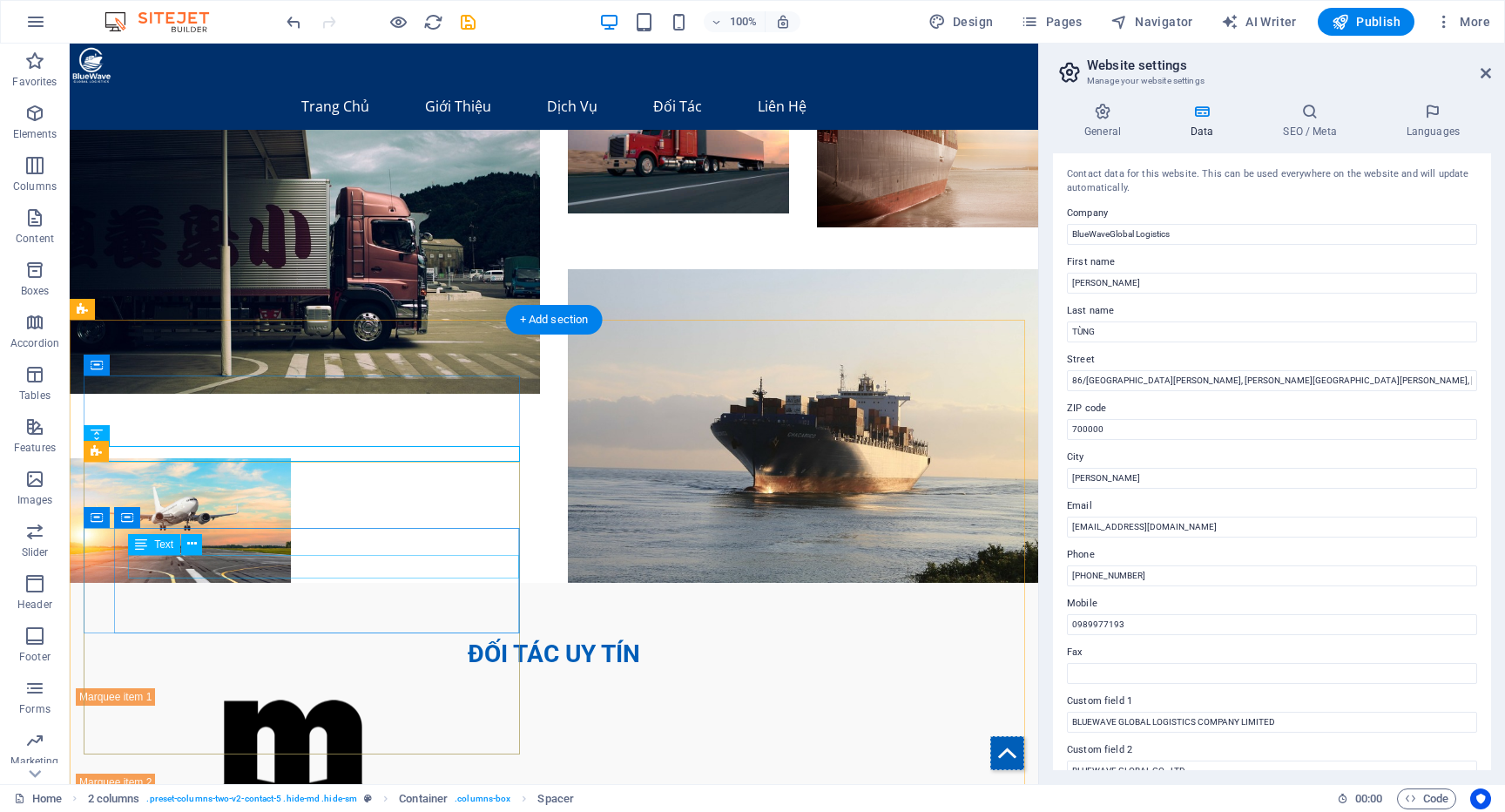
scroll to position [3736, 0]
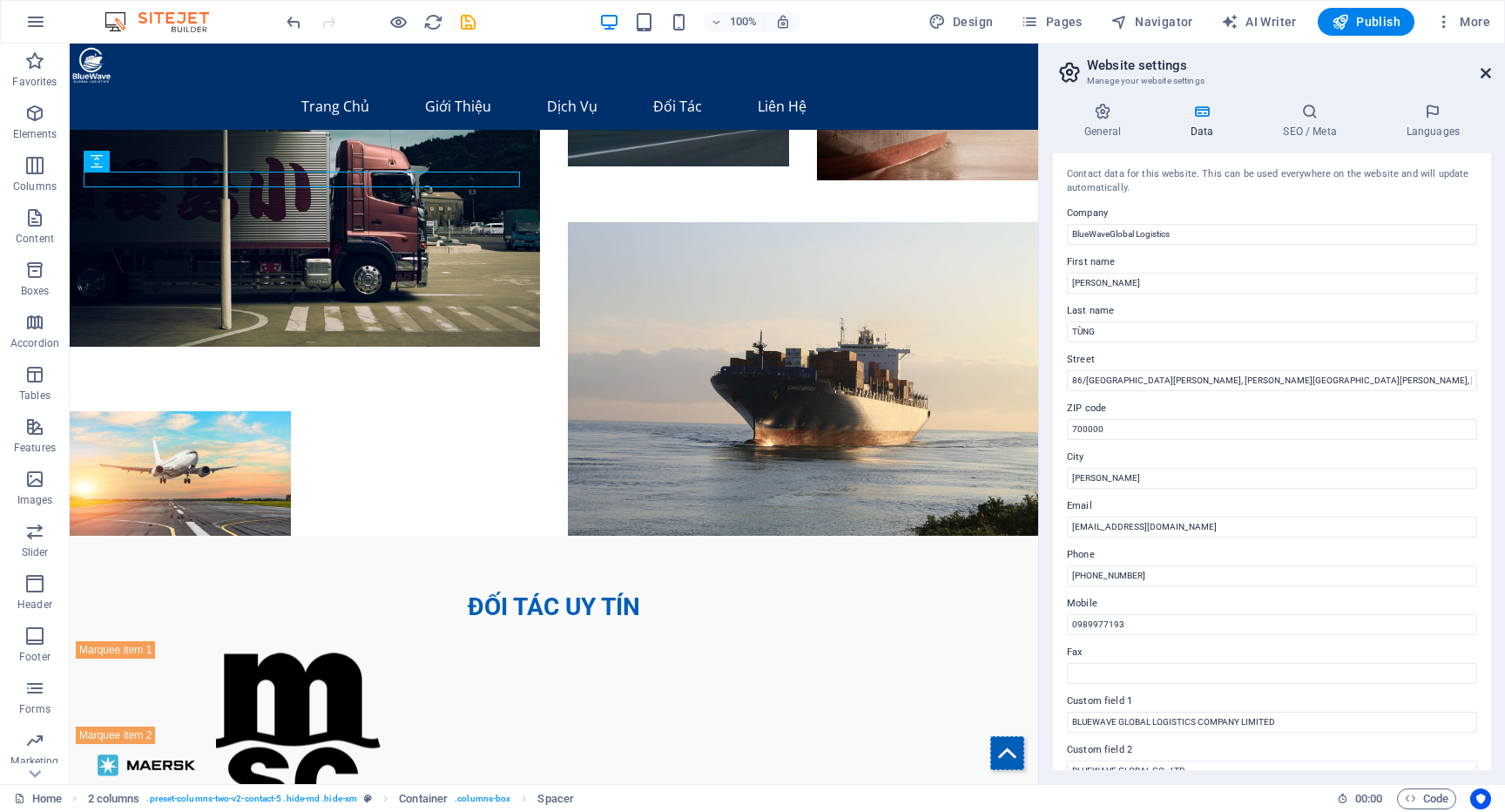
click at [1490, 70] on icon at bounding box center [1486, 72] width 10 height 14
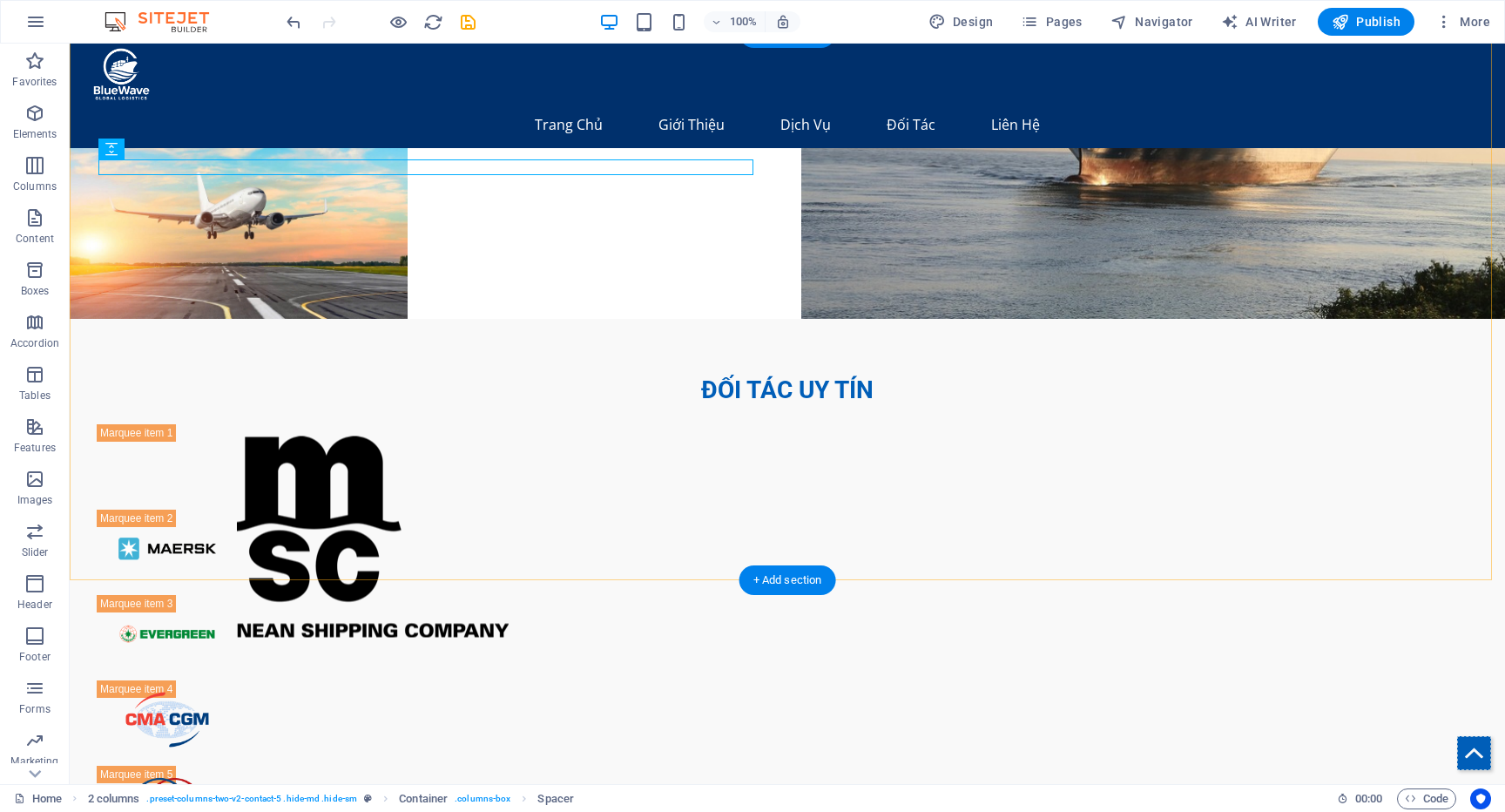
scroll to position [4044, 0]
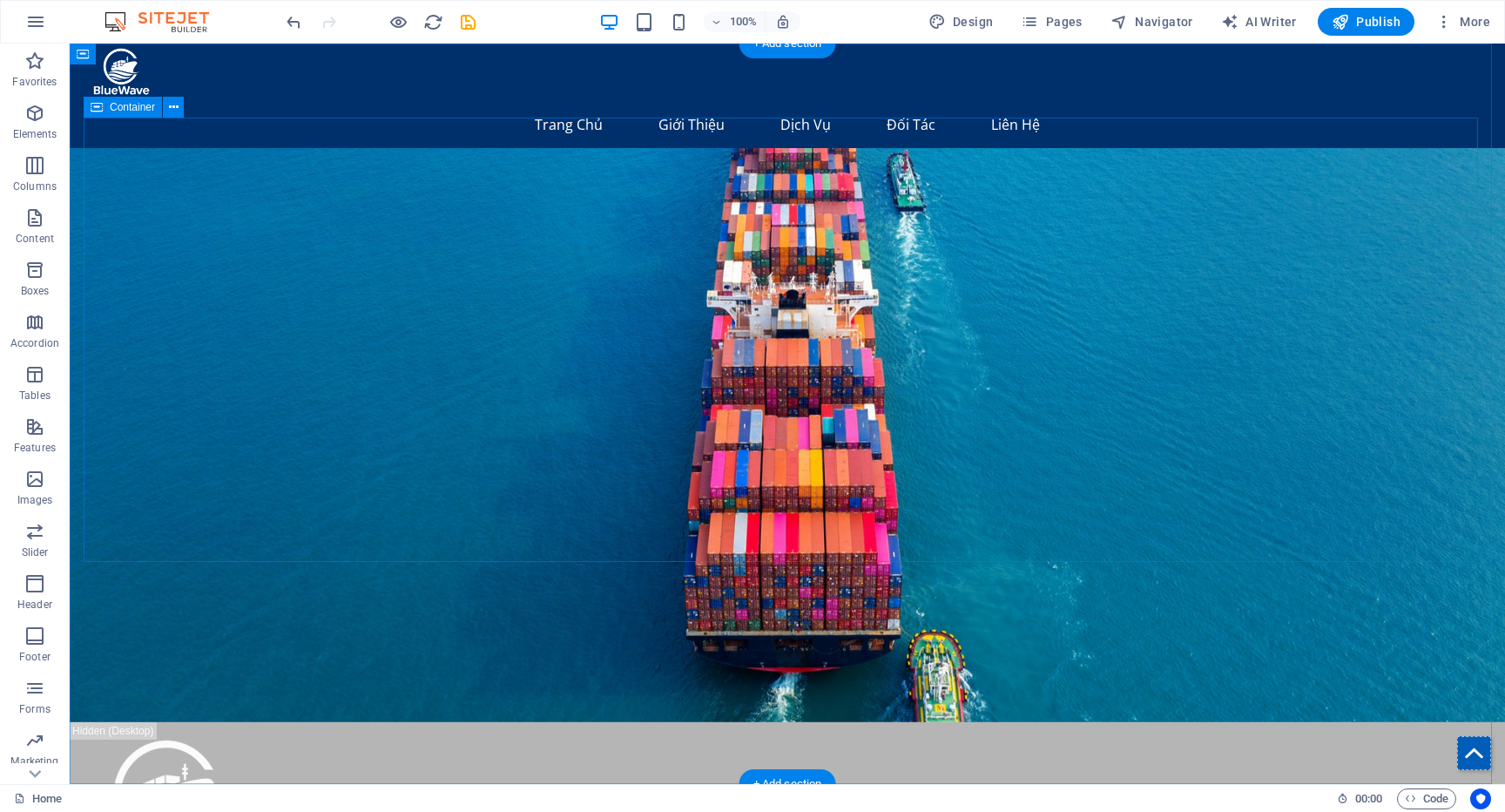
scroll to position [0, 0]
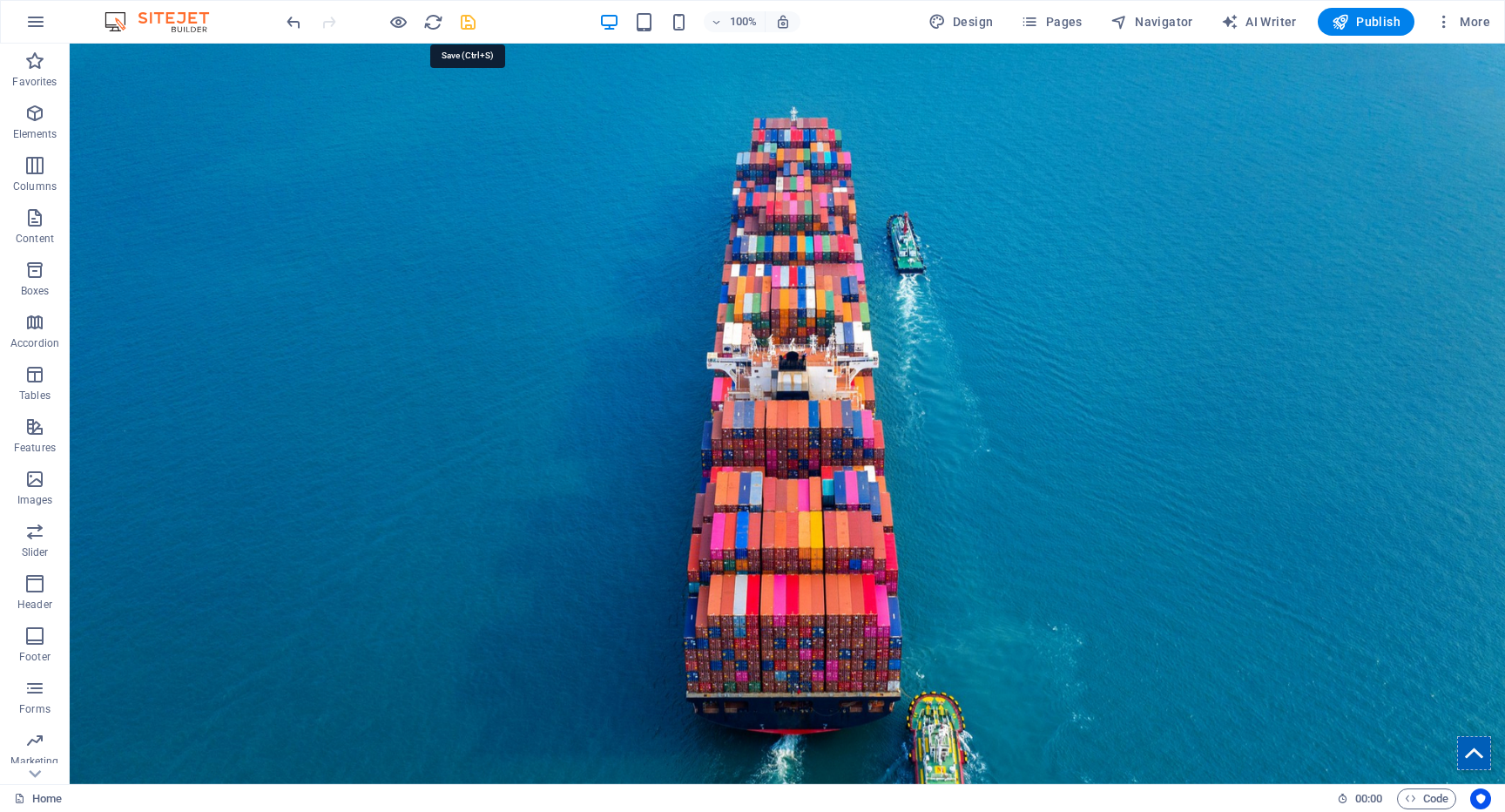
click at [468, 21] on icon "save" at bounding box center [469, 22] width 20 height 20
click at [1381, 25] on span "Publish" at bounding box center [1367, 21] width 69 height 18
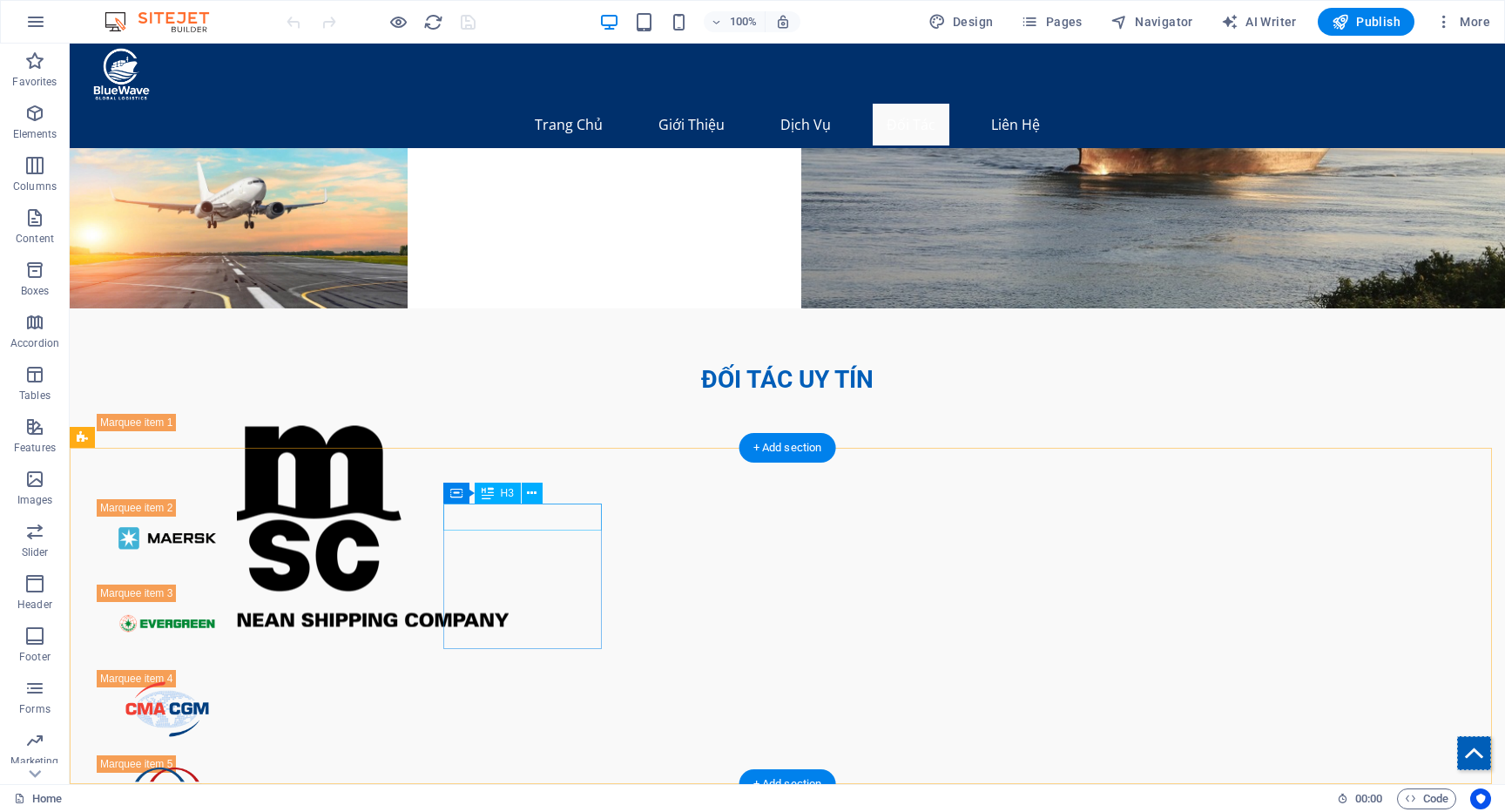
scroll to position [4010, 0]
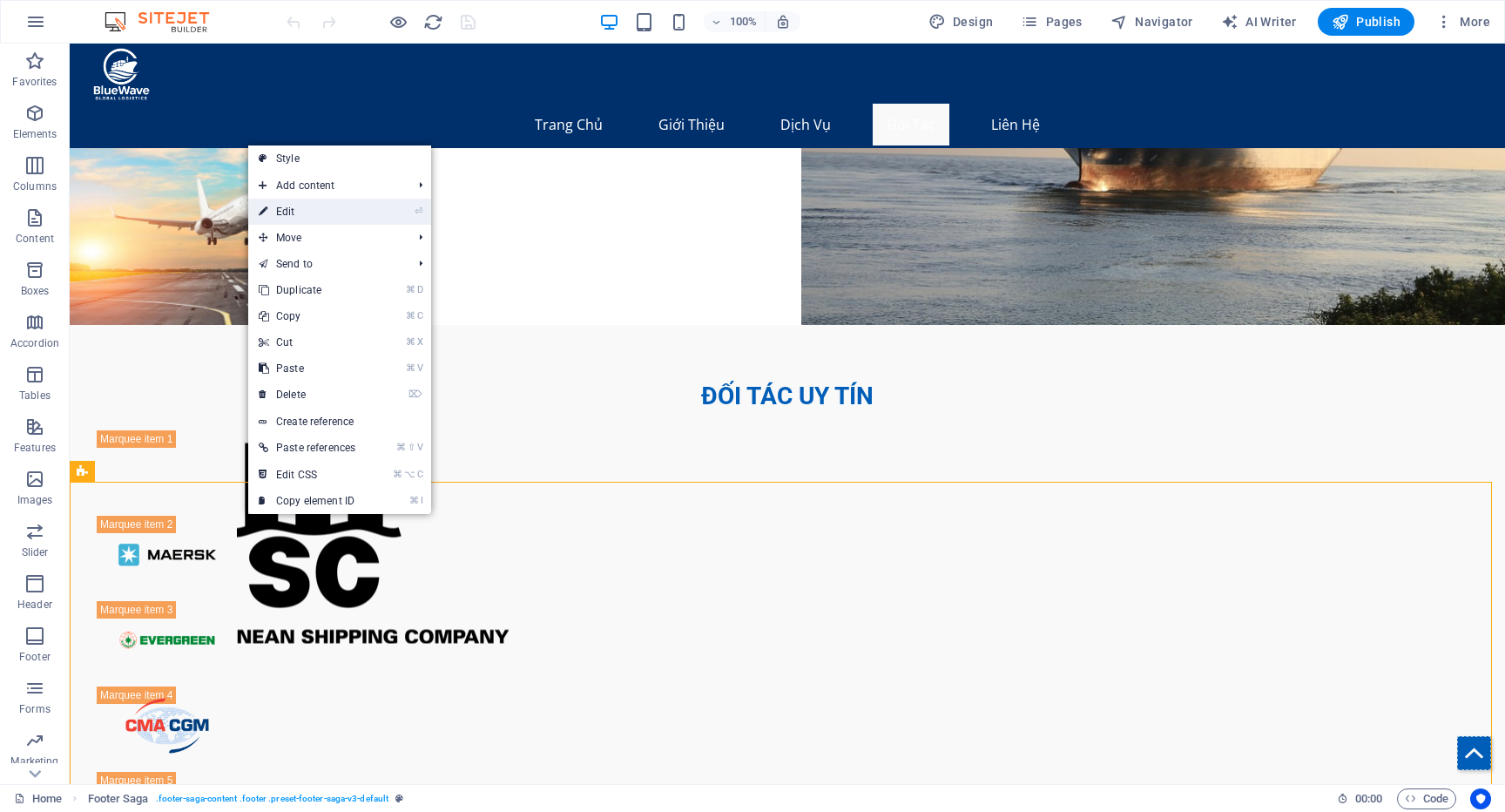
click at [307, 209] on link "⏎ Edit" at bounding box center [306, 212] width 118 height 26
select select "timer"
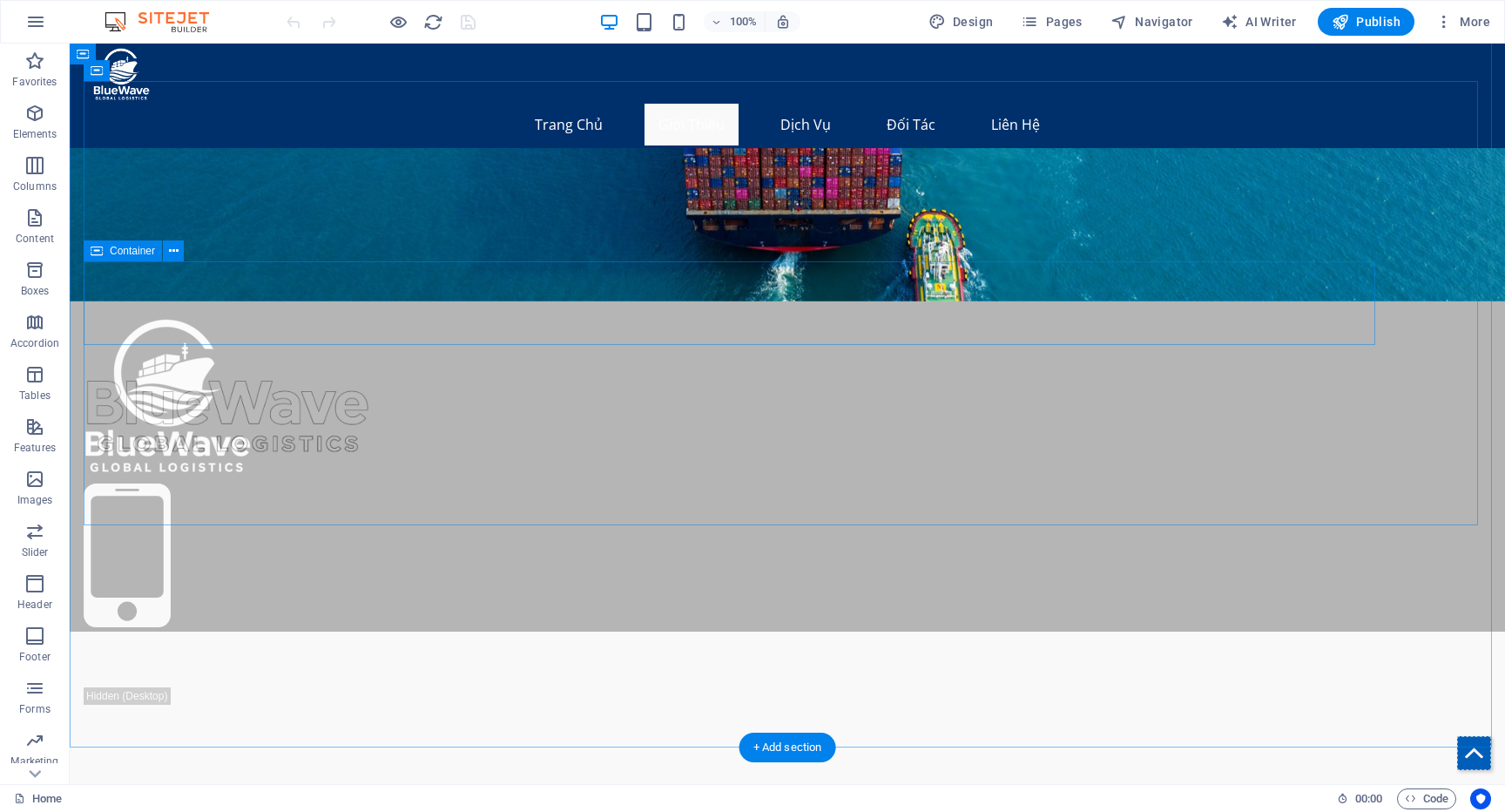
scroll to position [626, 0]
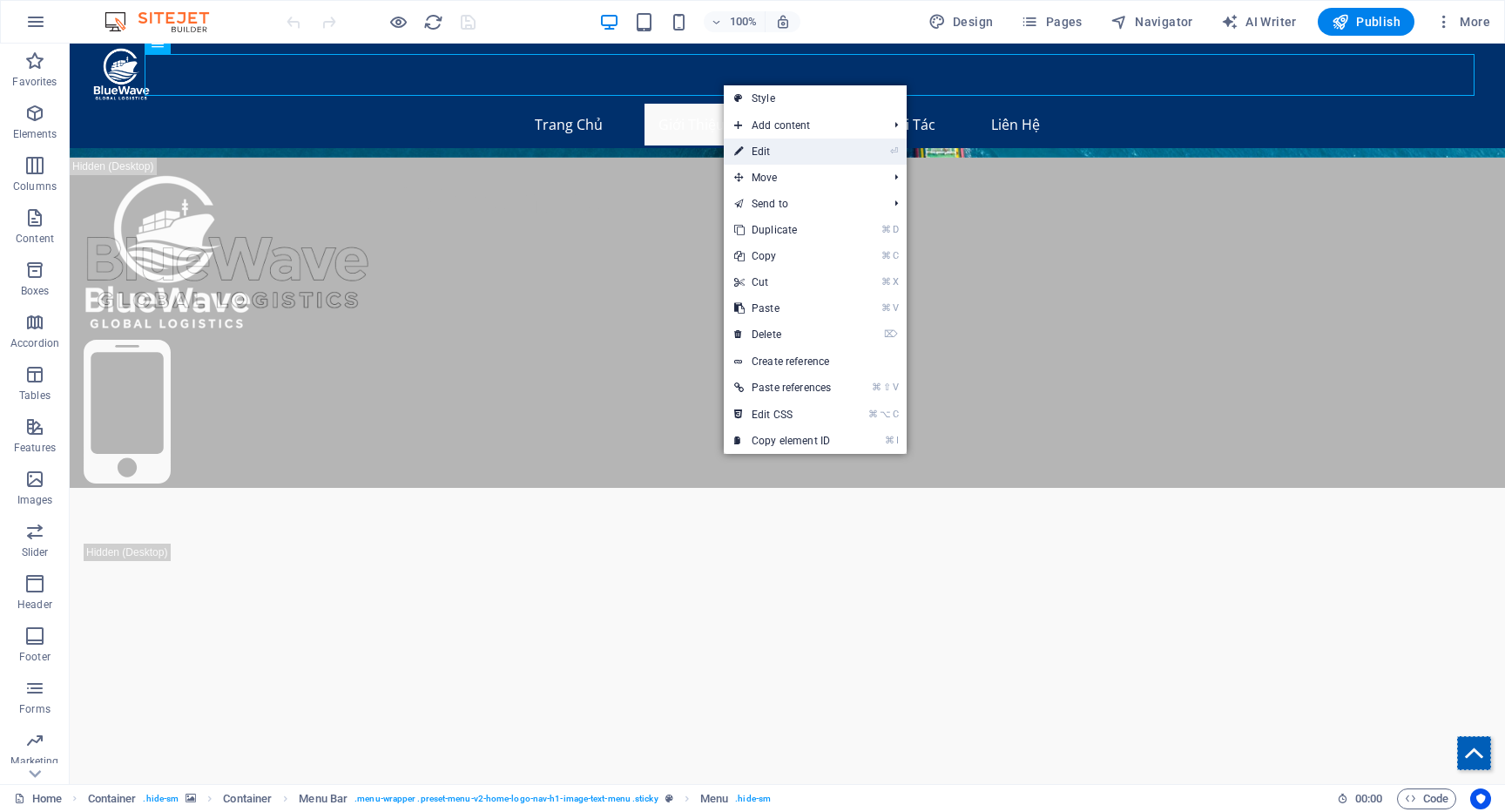
click at [757, 154] on link "⏎ Edit" at bounding box center [783, 151] width 118 height 26
select select
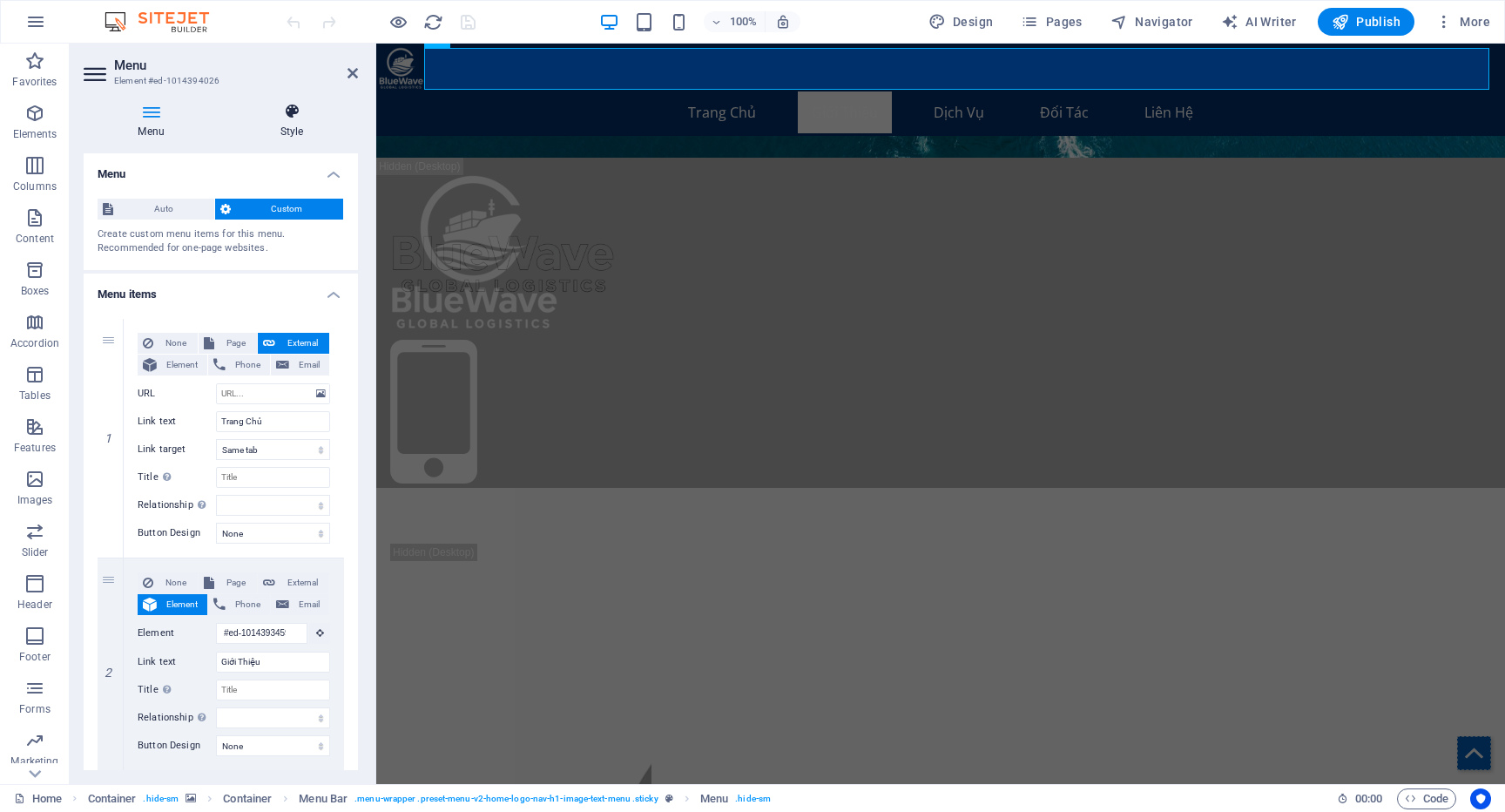
click at [285, 115] on icon at bounding box center [292, 111] width 133 height 18
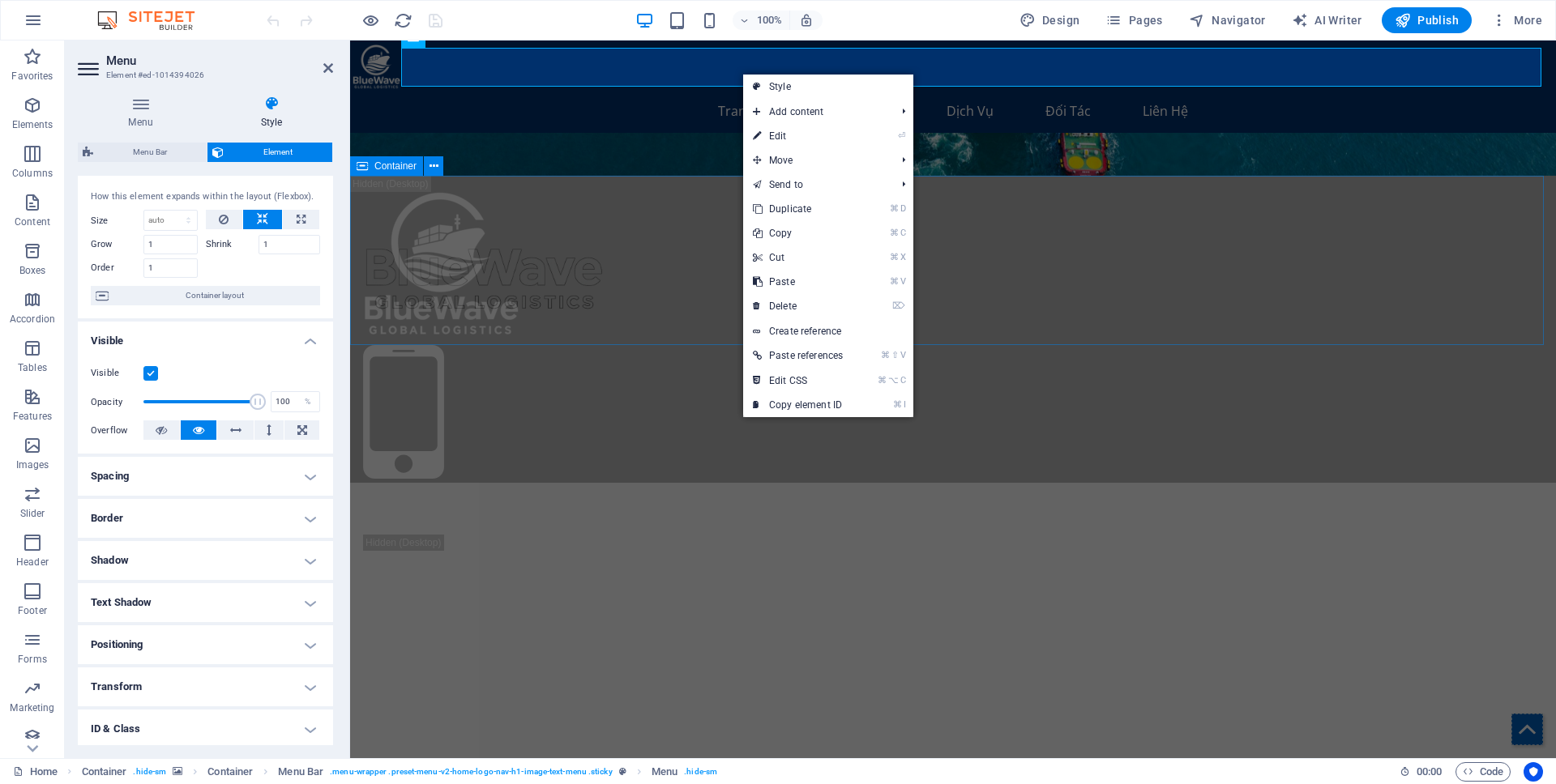
scroll to position [0, 0]
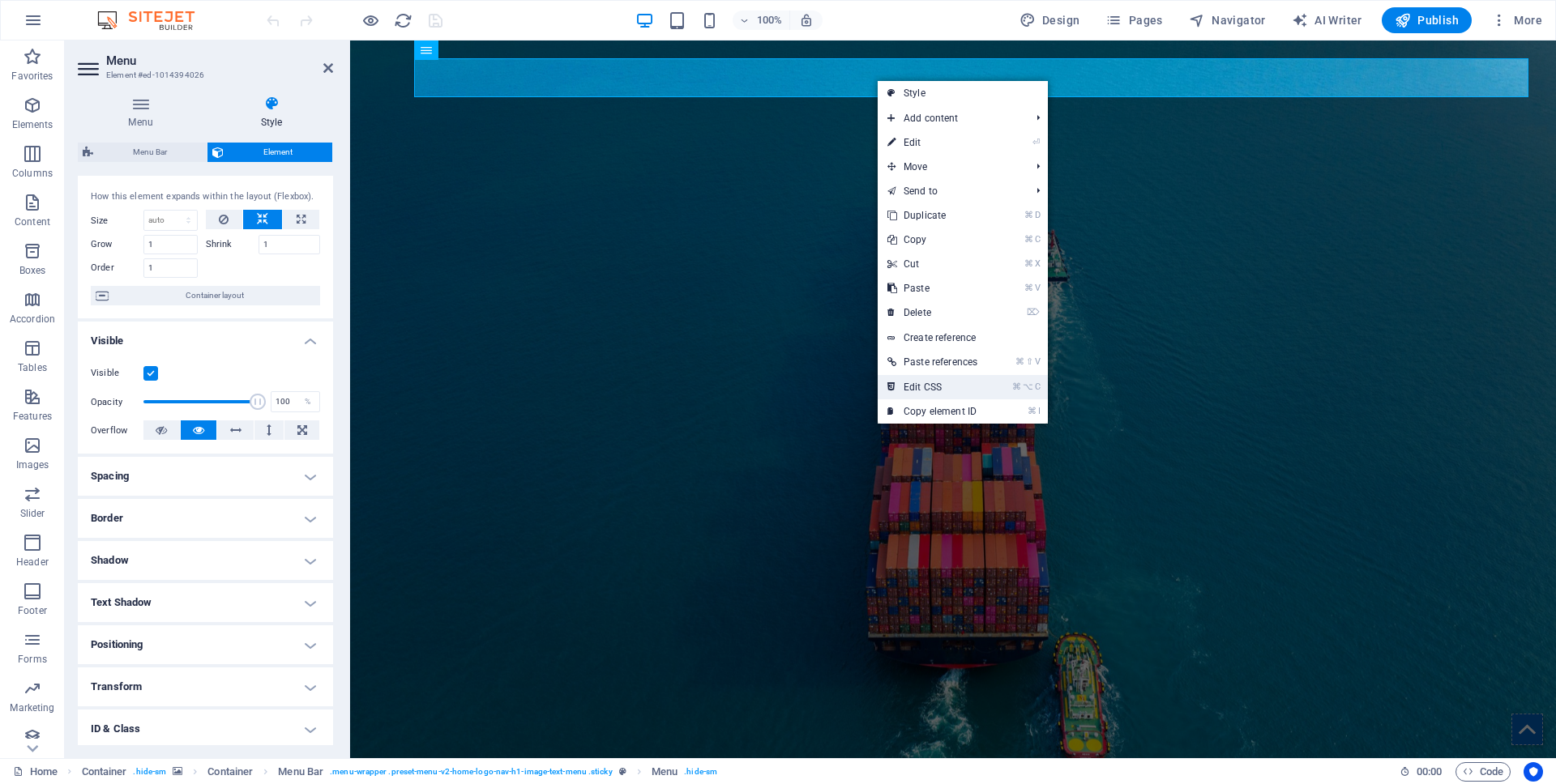
click at [917, 378] on link "⌘ ⌥ C Edit CSS" at bounding box center [932, 387] width 110 height 24
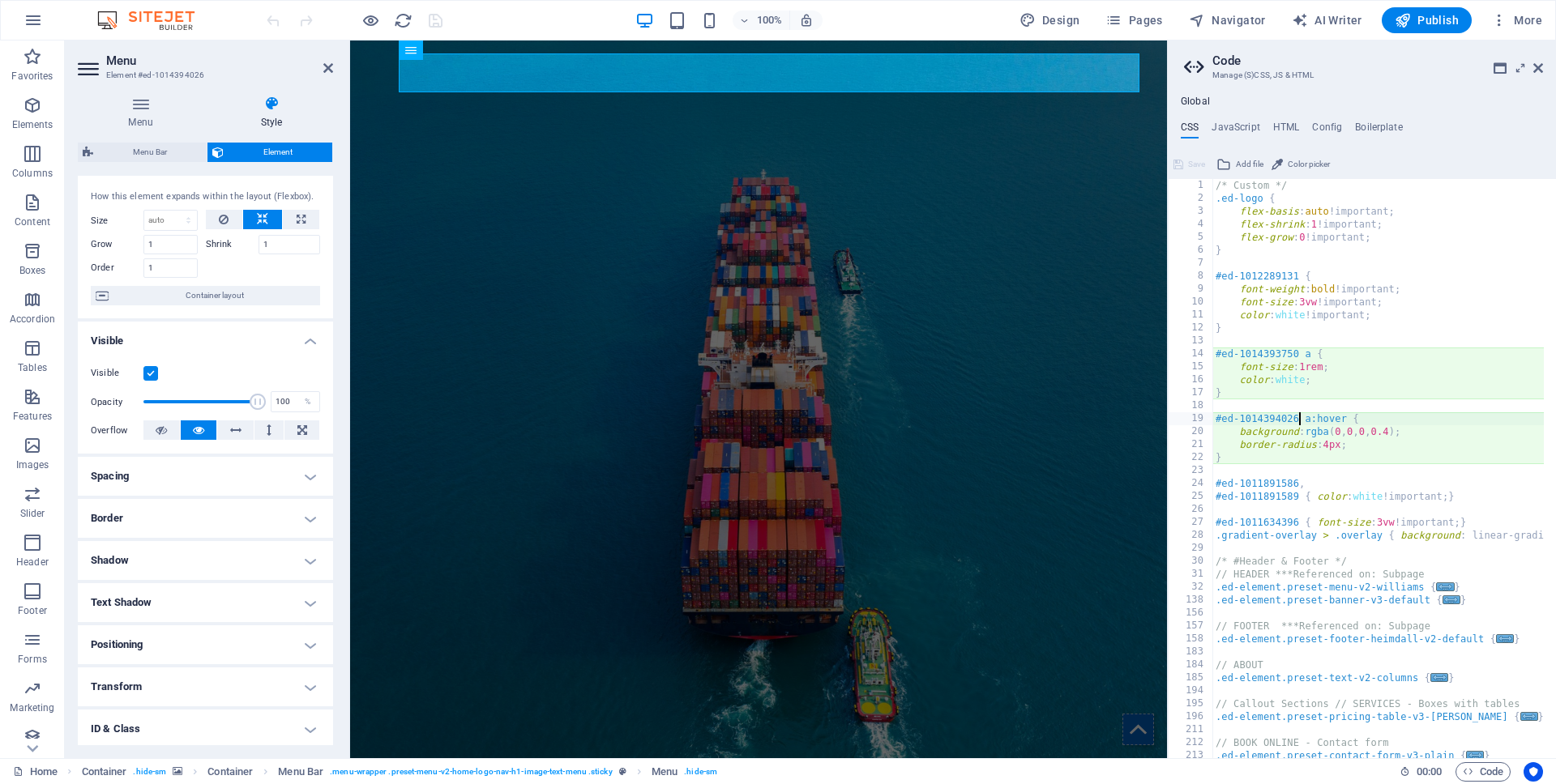
click at [1300, 417] on div "/* Custom */ .ed-logo { flex-basis : auto !important; flex-shrink : 1 !importan…" at bounding box center [1575, 475] width 726 height 593
click at [1299, 354] on div "/* Custom */ .ed-logo { flex-basis : auto !important; flex-shrink : 1 !importan…" at bounding box center [1575, 475] width 726 height 593
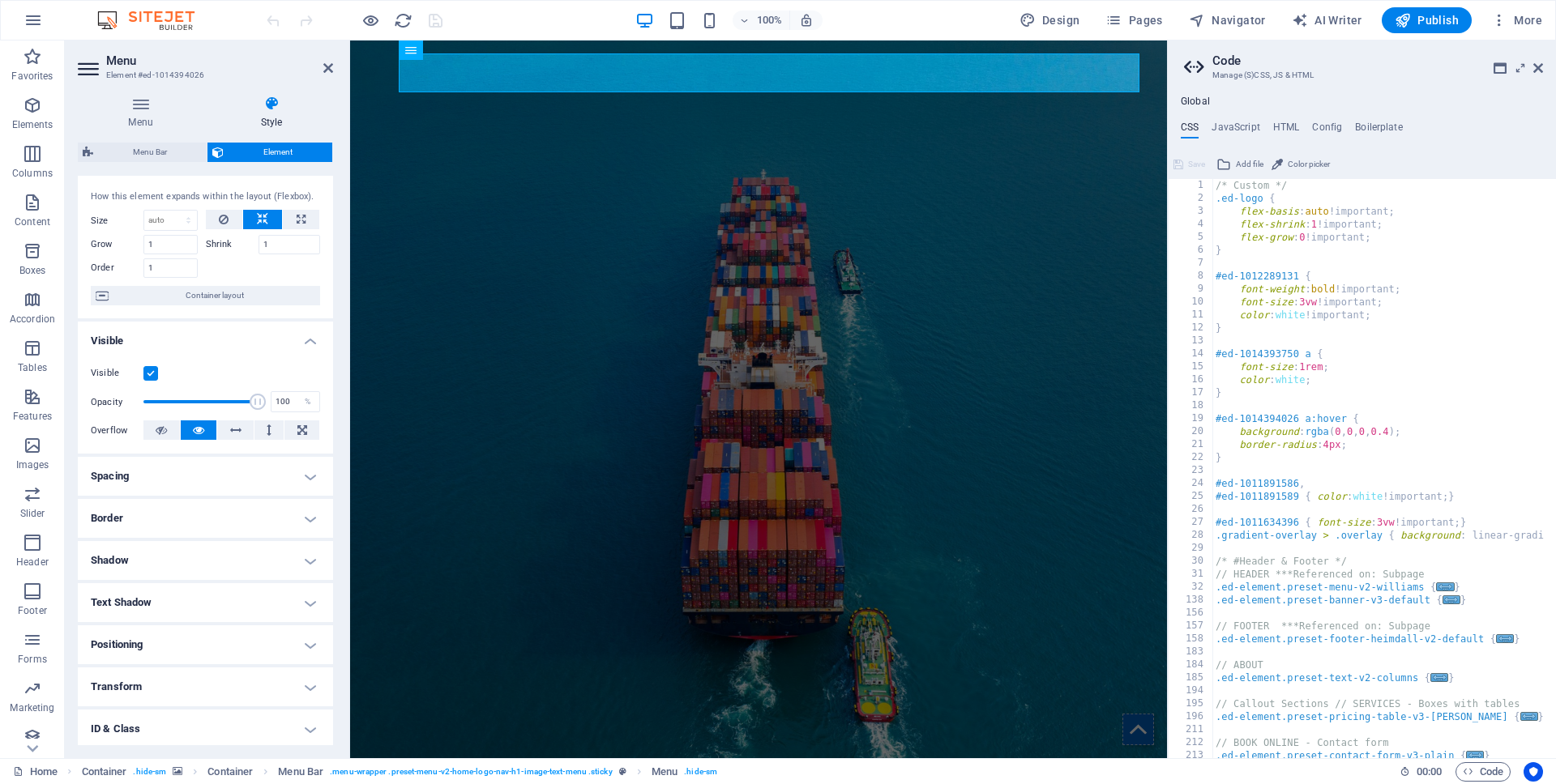
click at [1294, 356] on div "/* Custom */ .ed-logo { flex-basis : auto !important; flex-shrink : 1 !importan…" at bounding box center [1575, 475] width 726 height 593
click at [1299, 356] on div "/* Custom */ .ed-logo { flex-basis : auto !important; flex-shrink : 1 !importan…" at bounding box center [1575, 475] width 726 height 593
paste textarea "wv-boxed"
type textarea "#ed-1014393750.wv-boxed a {"
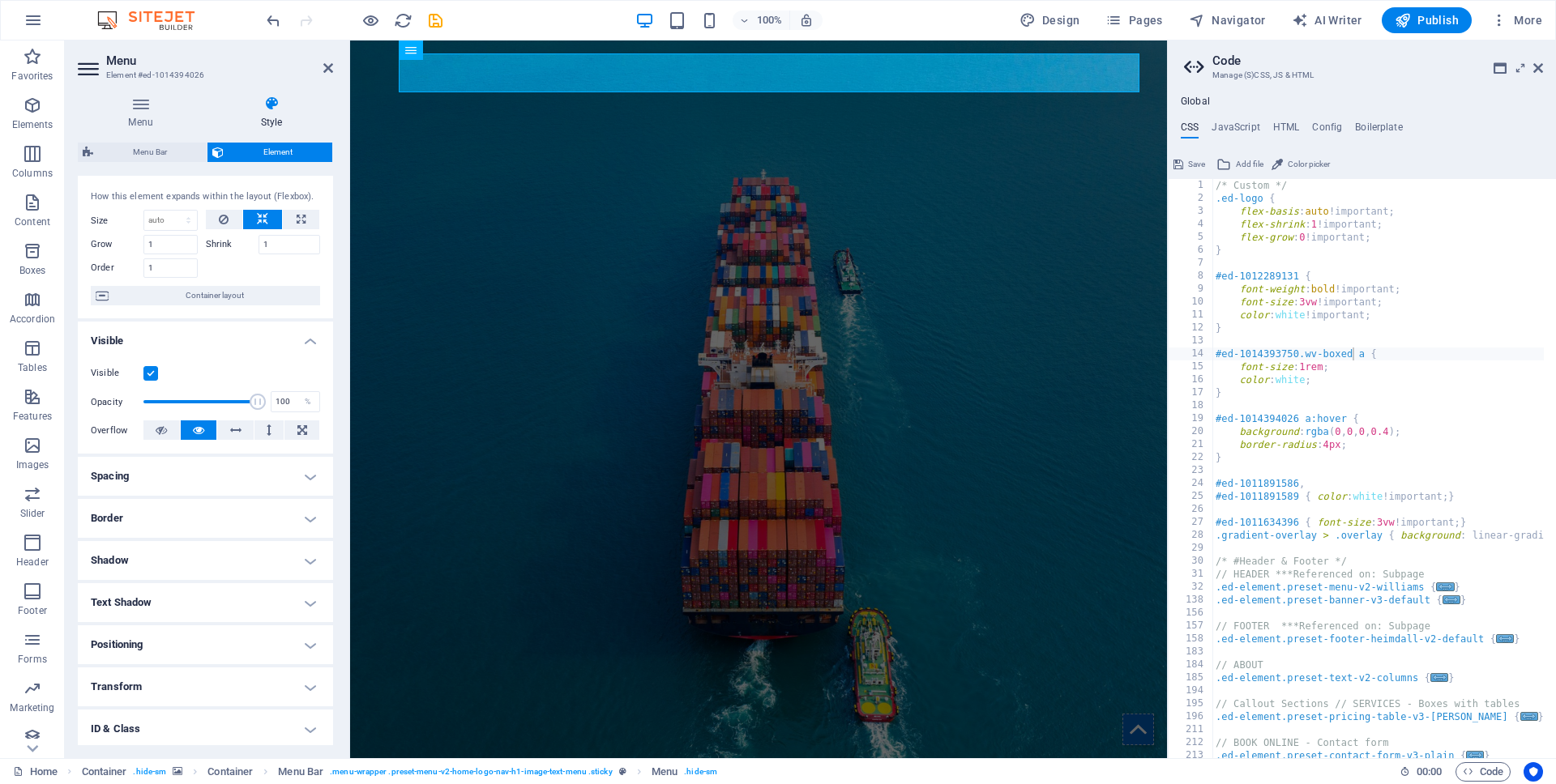
click at [1185, 164] on button "Save" at bounding box center [1189, 164] width 36 height 20
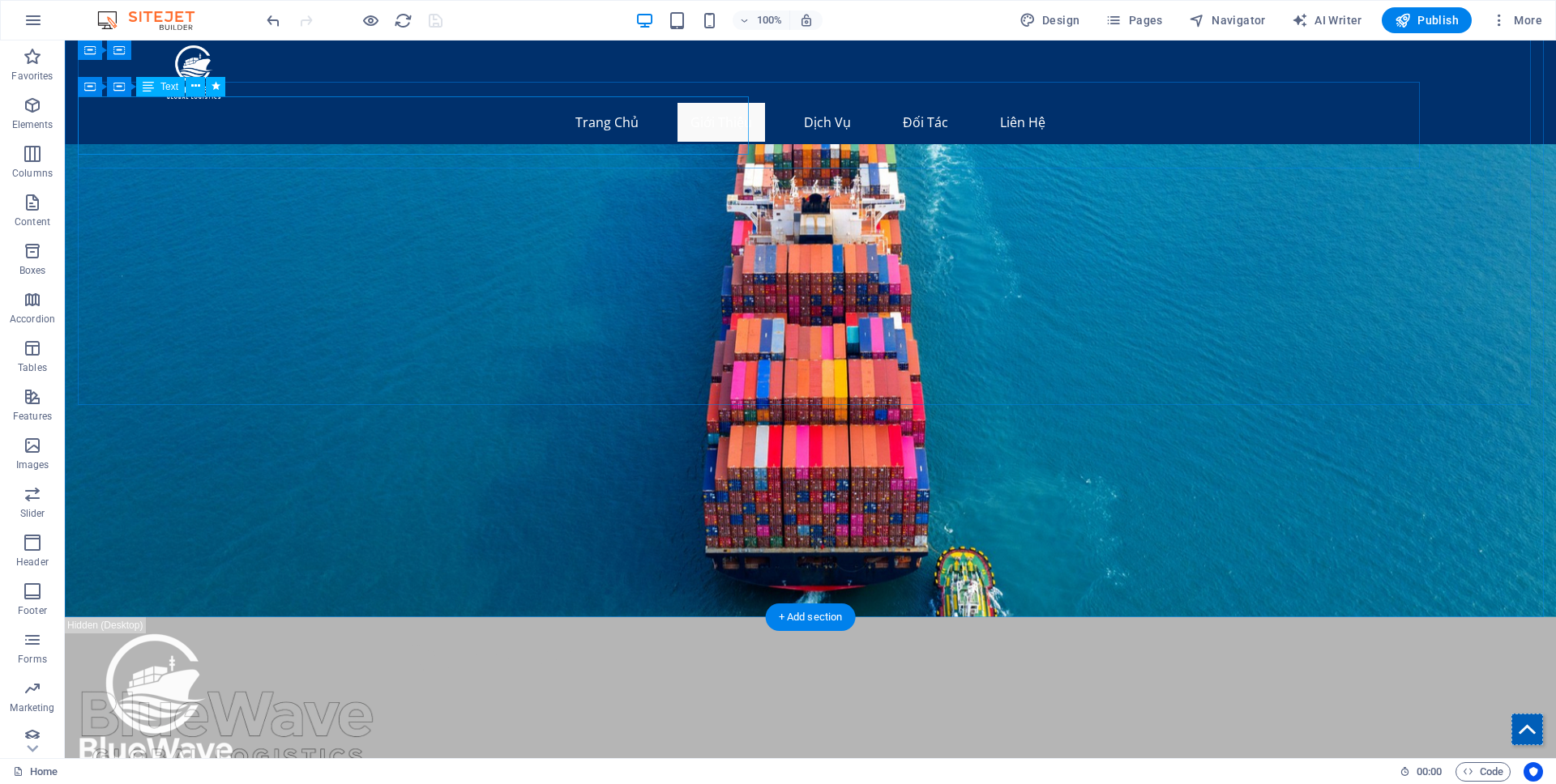
scroll to position [687, 0]
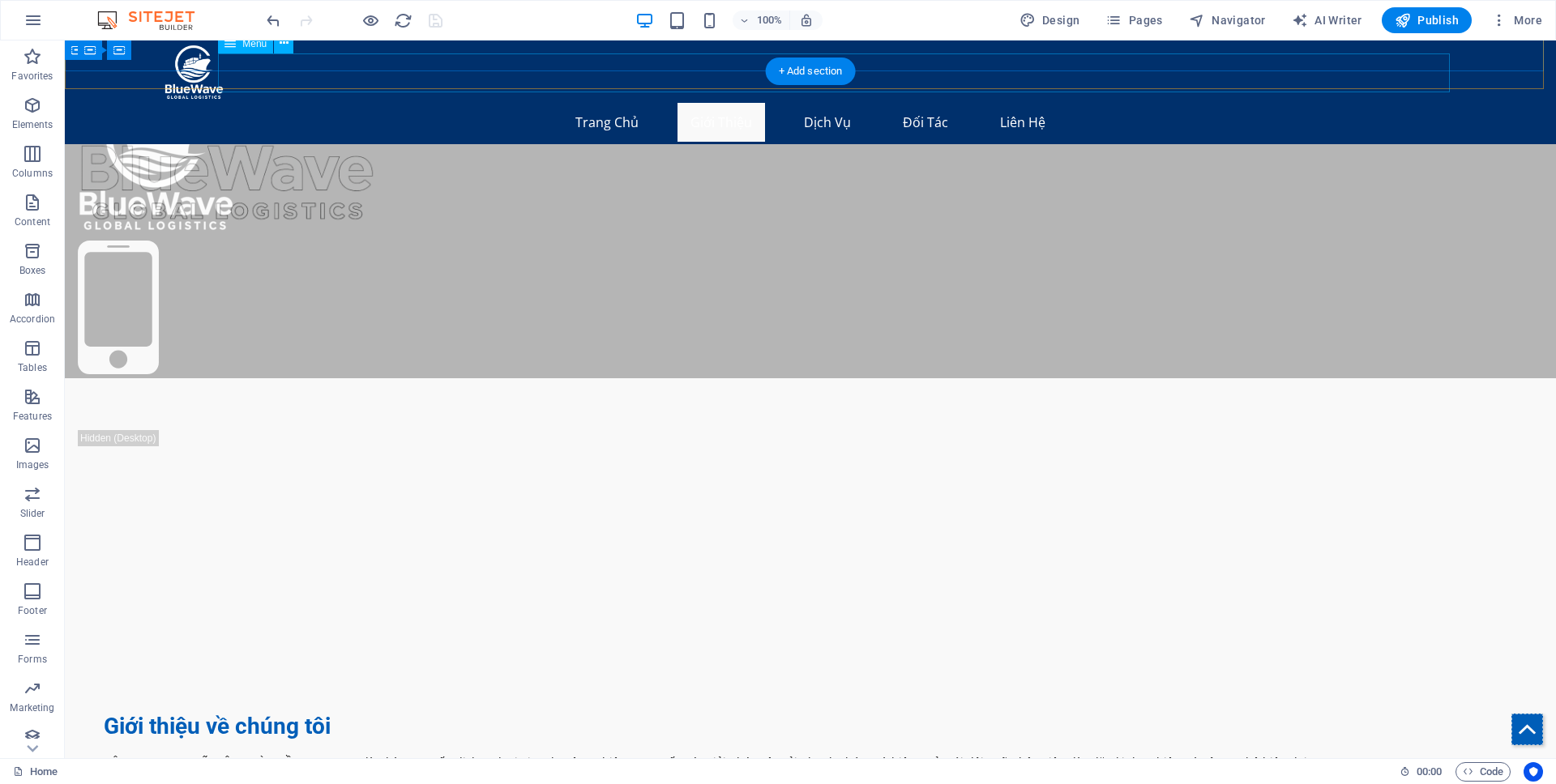
click at [730, 103] on nav "Trang Chủ Giới Thiệu Dịch Vụ Đối Tác Liên Hệ" at bounding box center [810, 122] width 1292 height 39
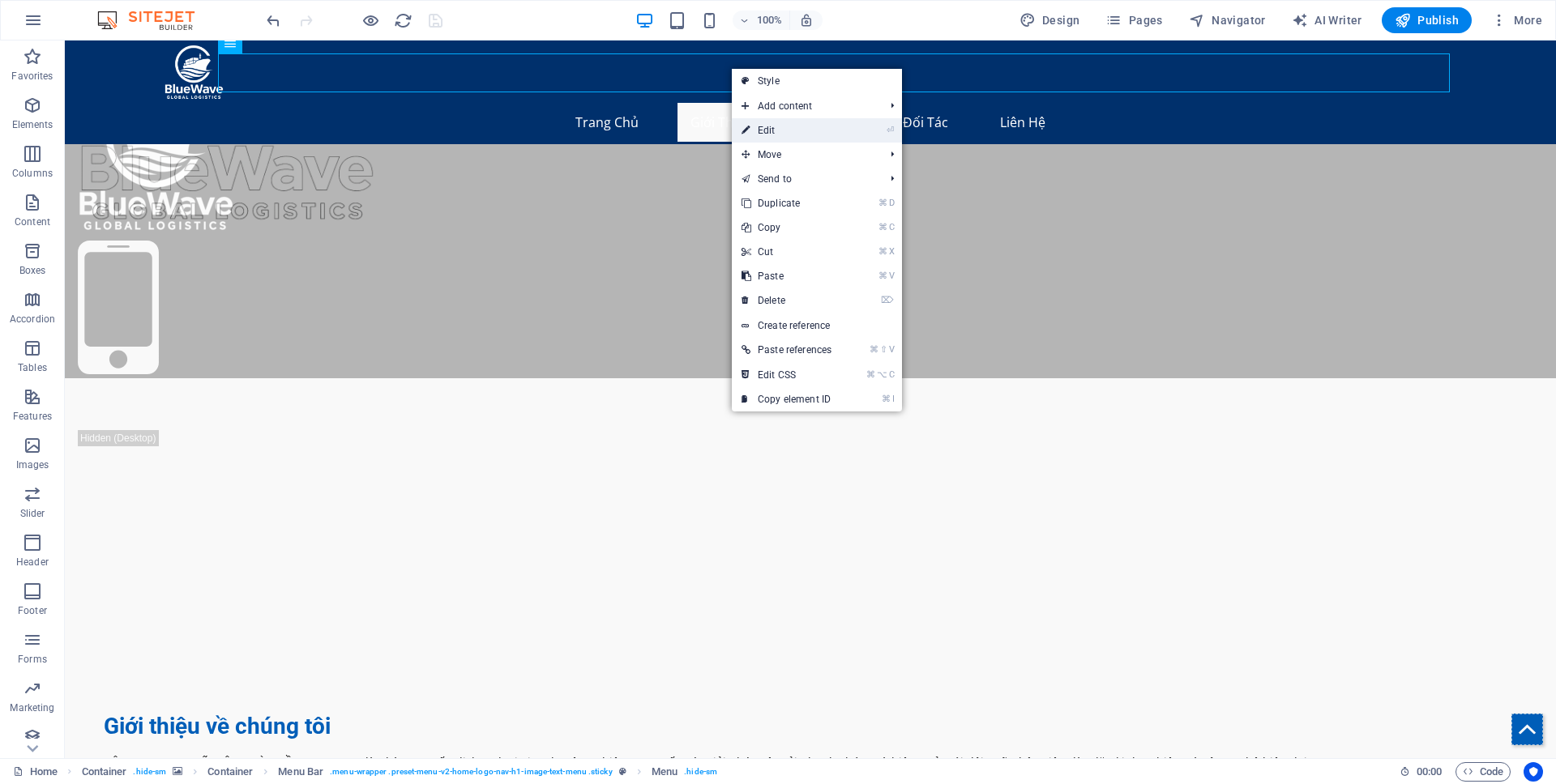
click at [773, 123] on link "⏎ Edit" at bounding box center [786, 130] width 110 height 24
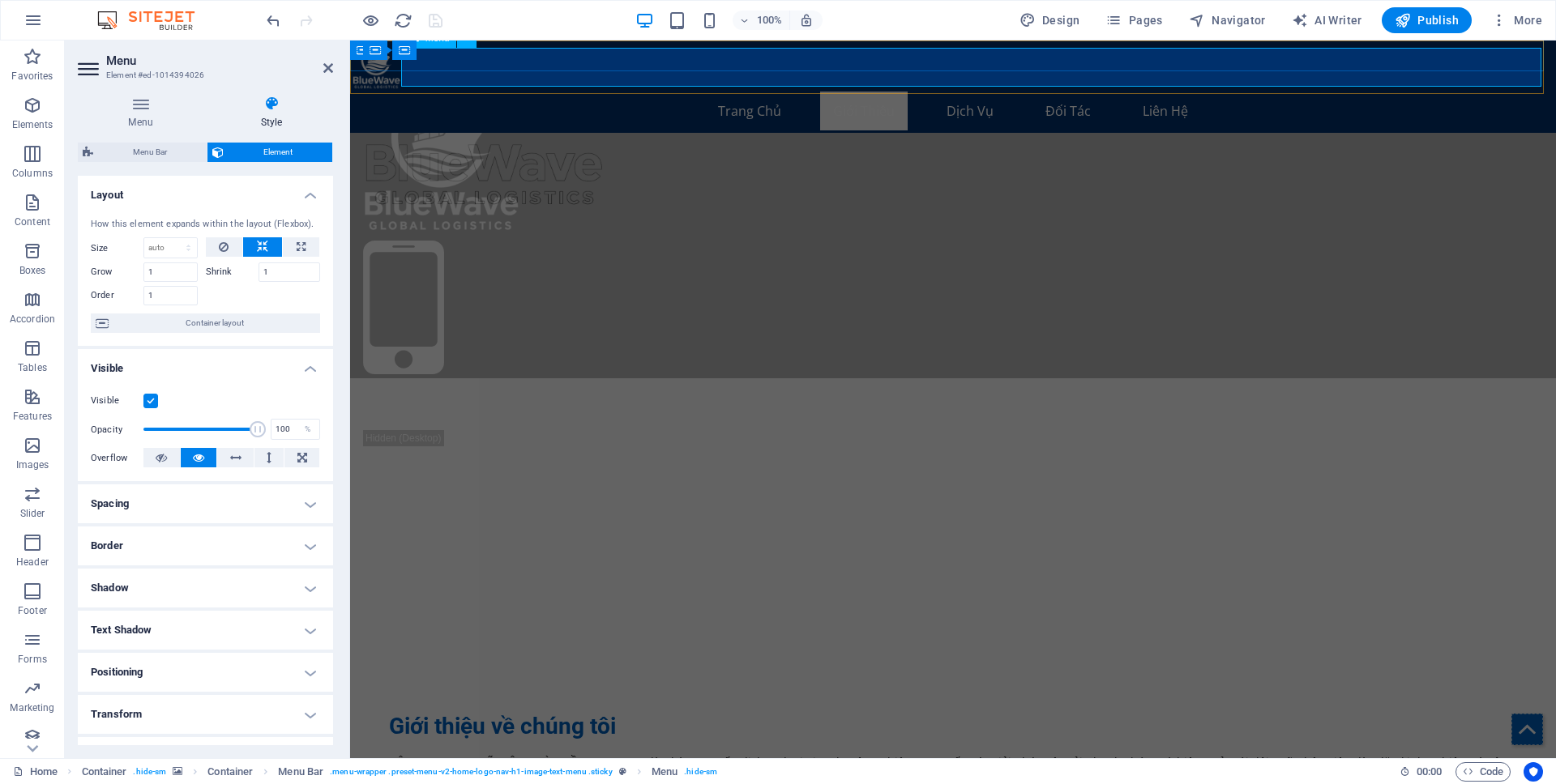
click at [847, 92] on nav "Trang Chủ Giới Thiệu Dịch Vụ Đối Tác Liên Hệ" at bounding box center [952, 111] width 1201 height 39
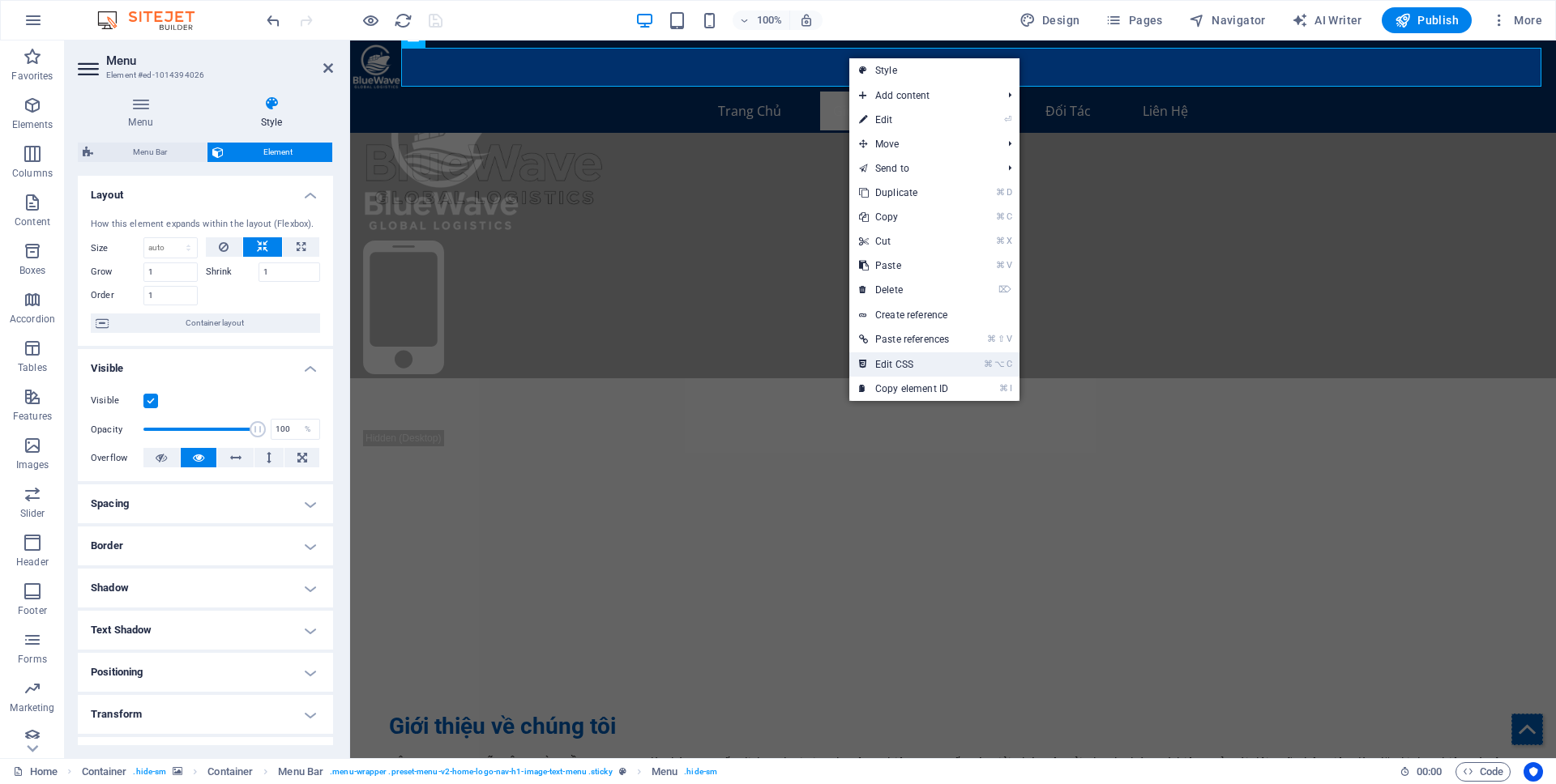
click at [895, 362] on link "⌘ ⌥ C Edit CSS" at bounding box center [903, 364] width 110 height 24
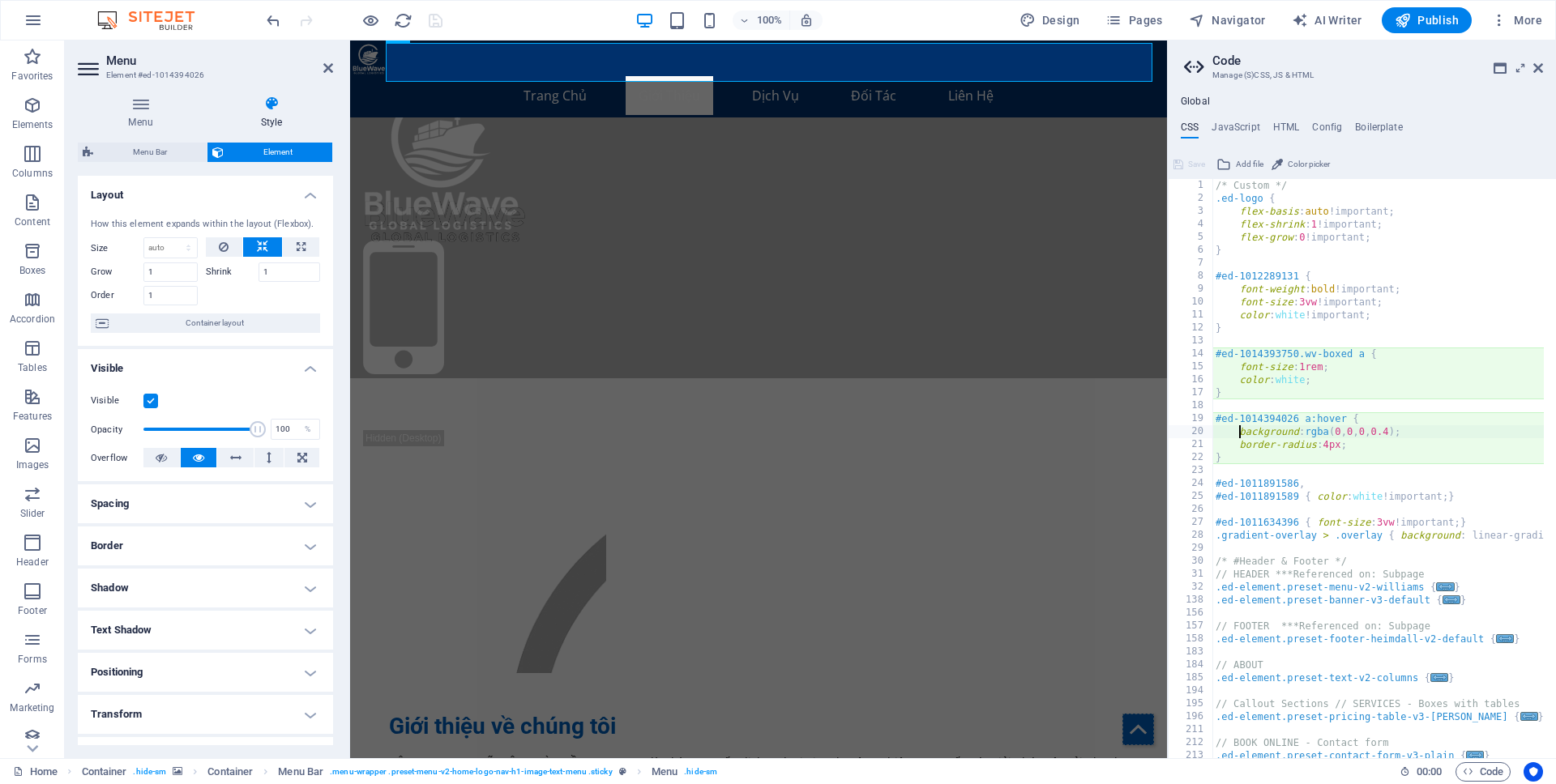
click at [1225, 356] on div "/* Custom */ .ed-logo { flex-basis : auto !important; flex-shrink : 1 !importan…" at bounding box center [1575, 475] width 726 height 593
type textarea "#ed-1014393750.wv-boxed a {"
click at [1352, 356] on div "/* Custom */ .ed-logo { flex-basis : auto !important; flex-shrink : 1 !importan…" at bounding box center [1575, 475] width 726 height 593
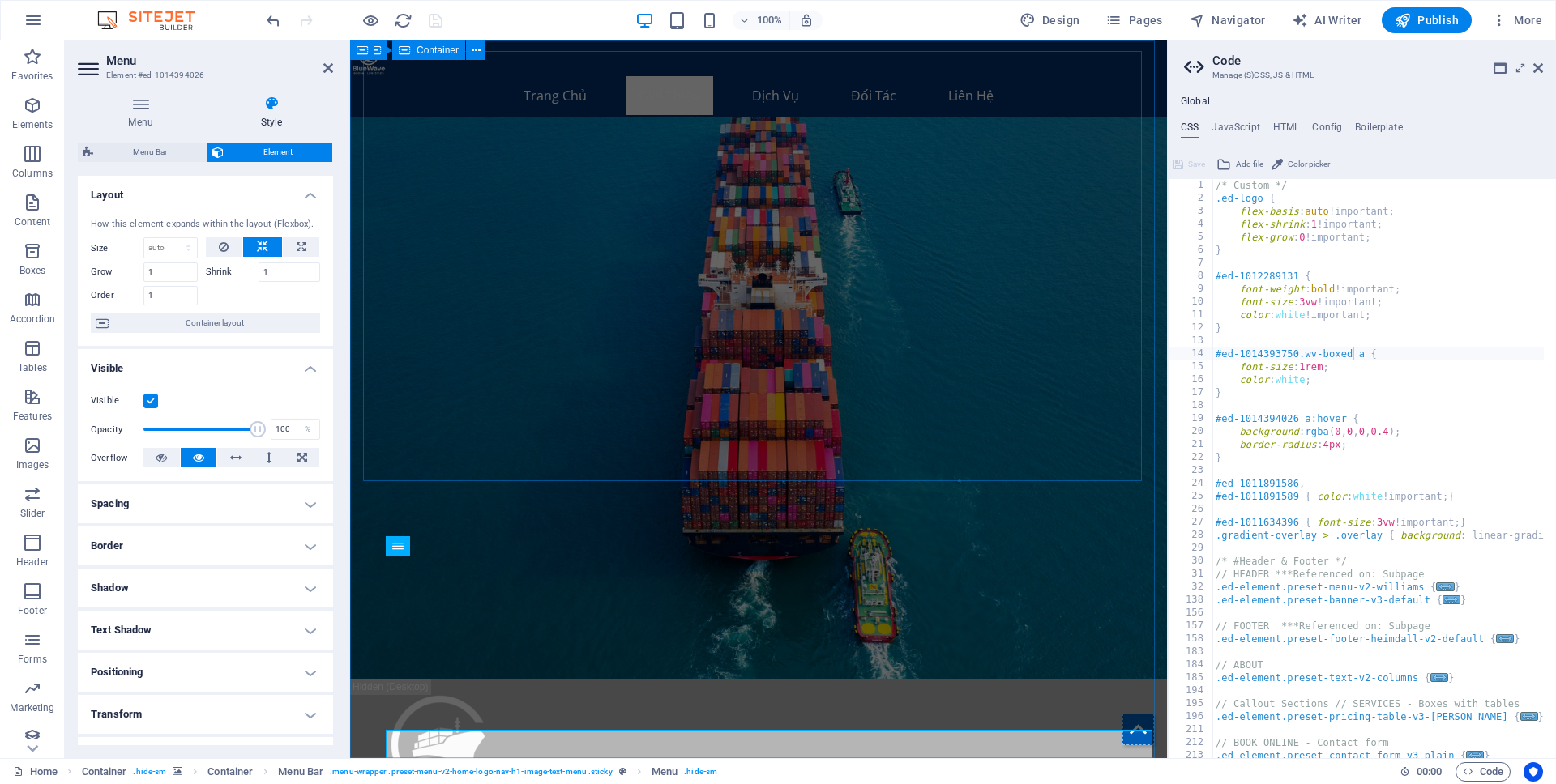
scroll to position [0, 0]
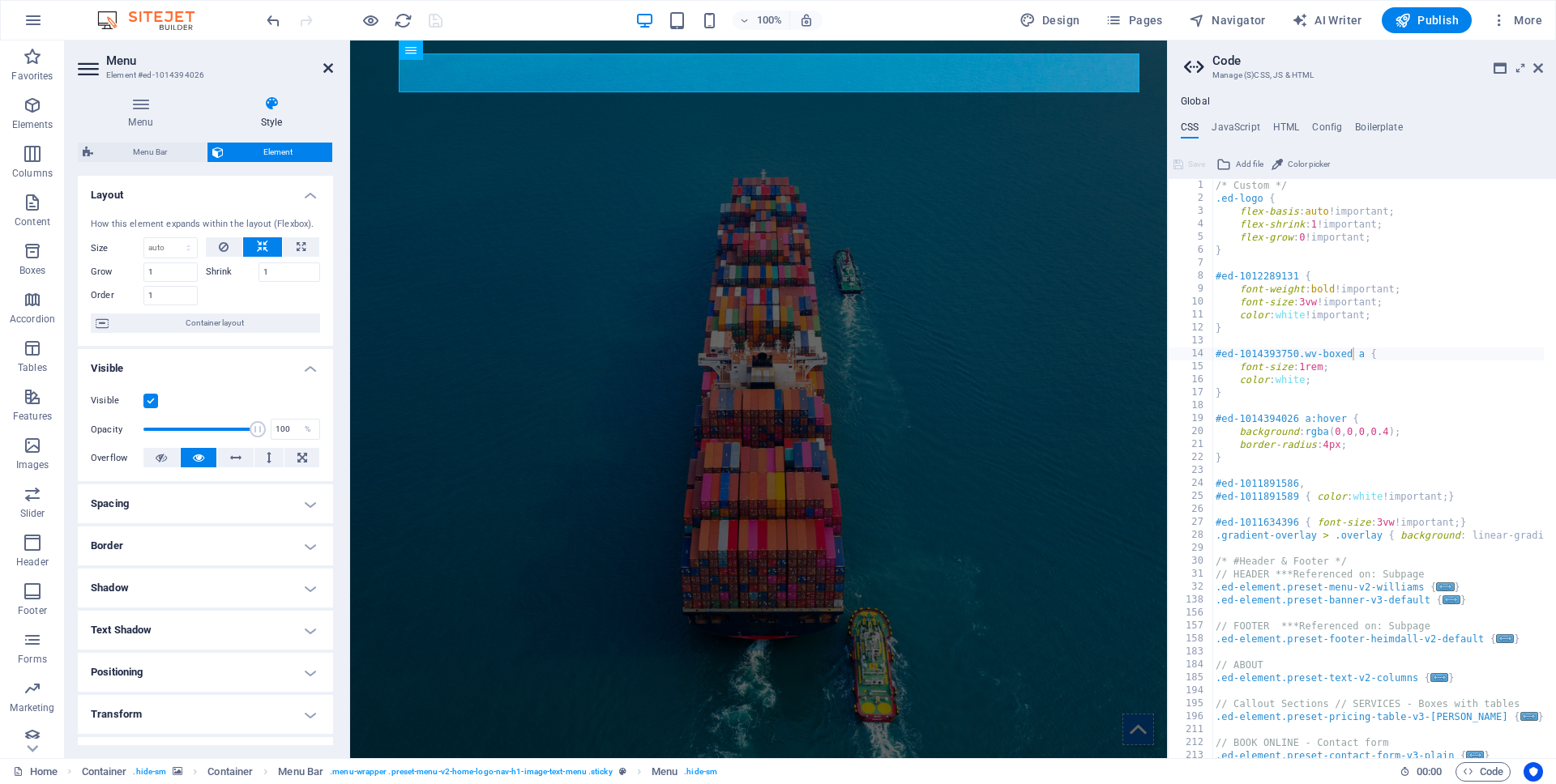
click at [330, 65] on icon at bounding box center [327, 67] width 9 height 13
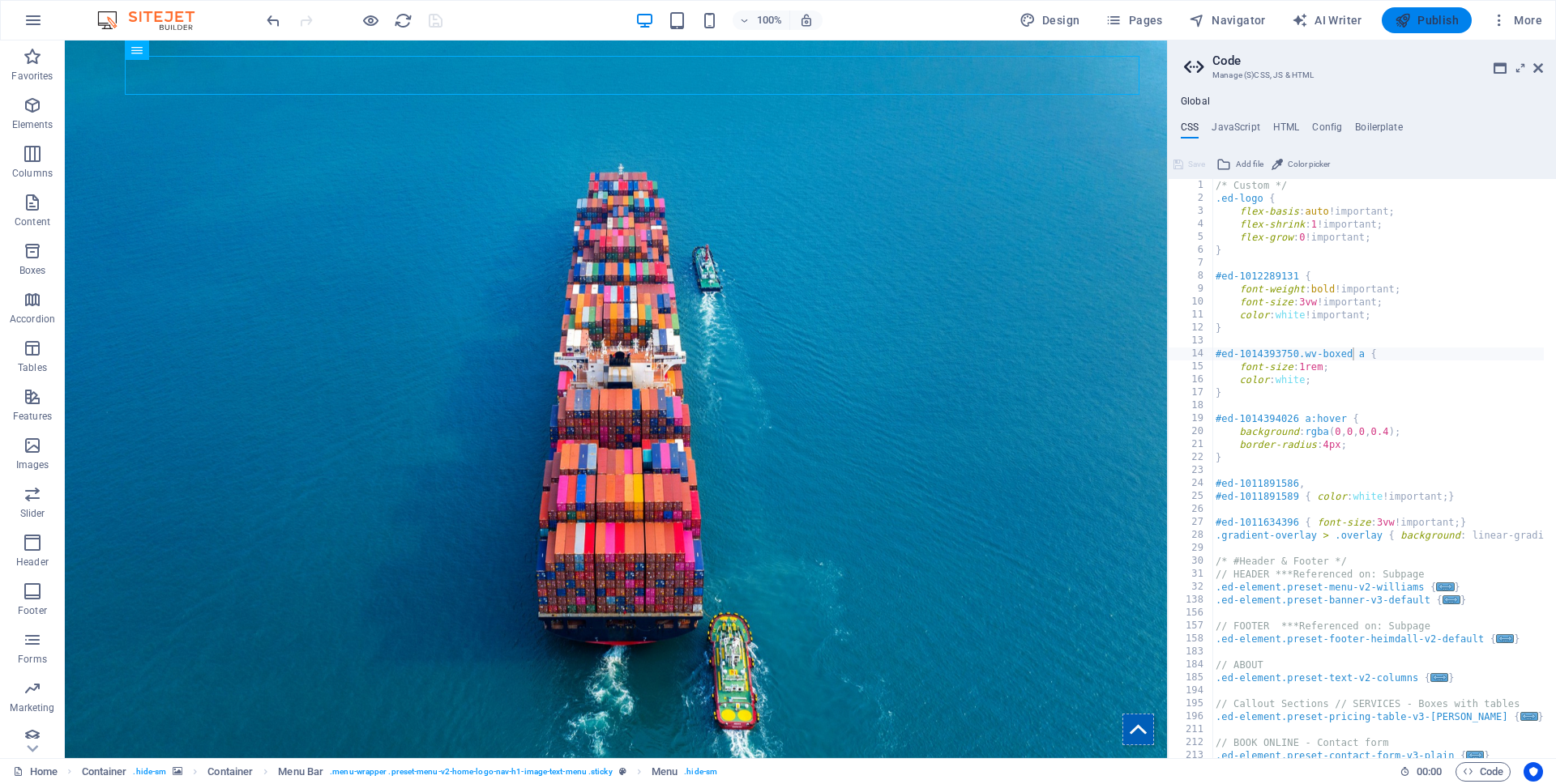
click at [1399, 26] on span "Publish" at bounding box center [1426, 20] width 64 height 16
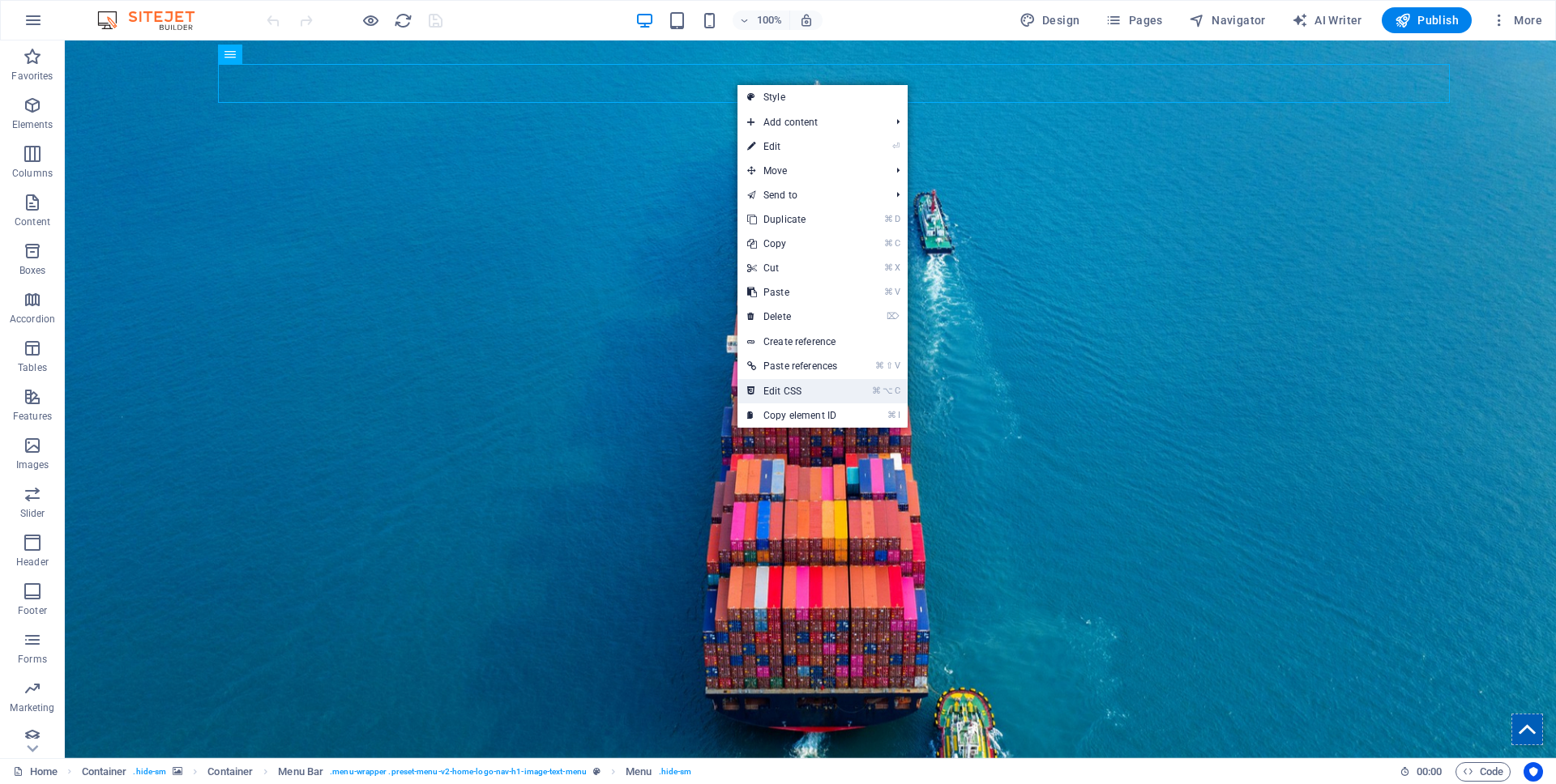
click at [785, 387] on link "⌘ ⌥ C Edit CSS" at bounding box center [792, 391] width 110 height 24
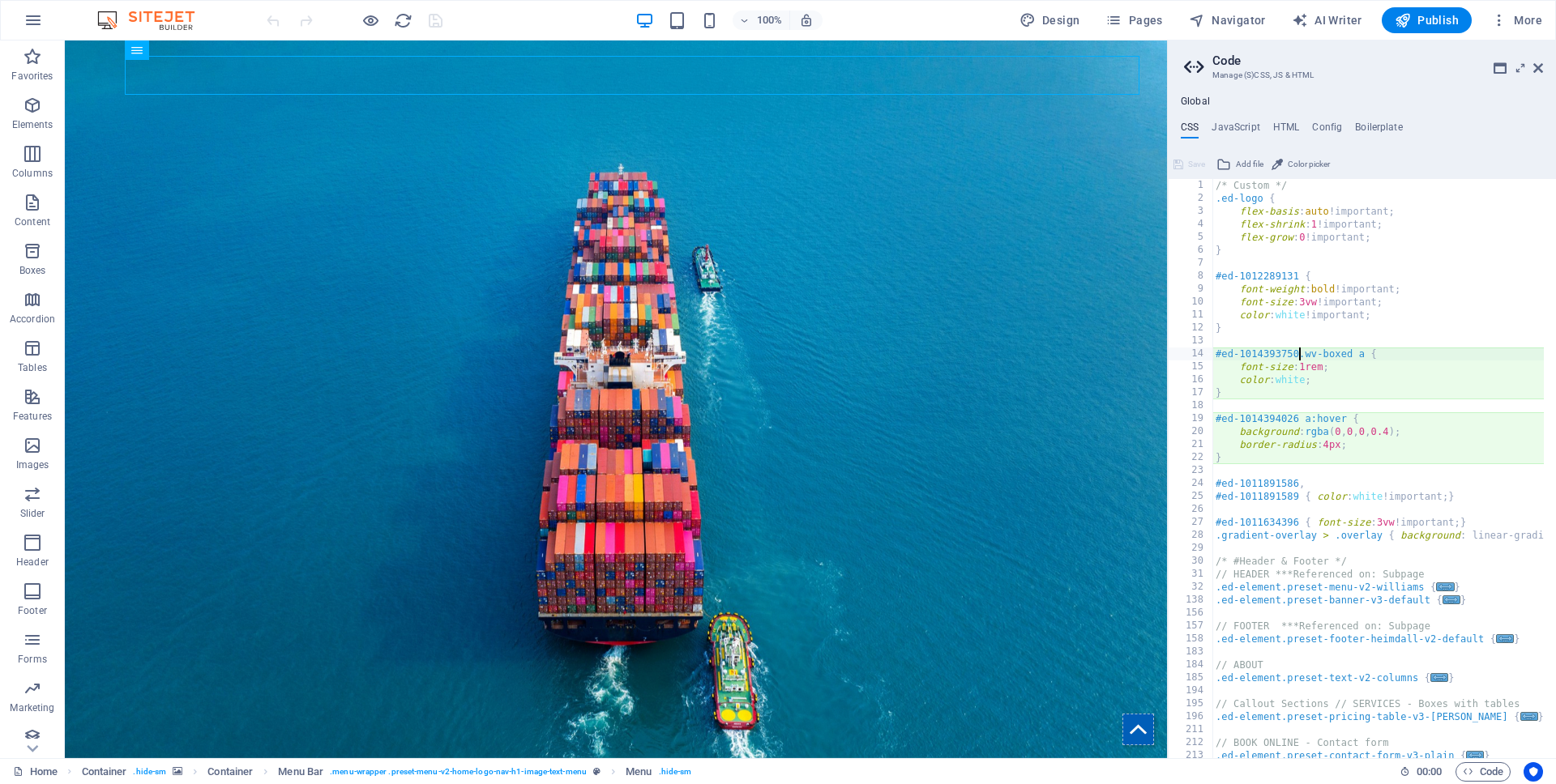
click at [1299, 353] on div "/* Custom */ .ed-logo { flex-basis : auto !important; flex-shrink : 1 !importan…" at bounding box center [1575, 475] width 726 height 593
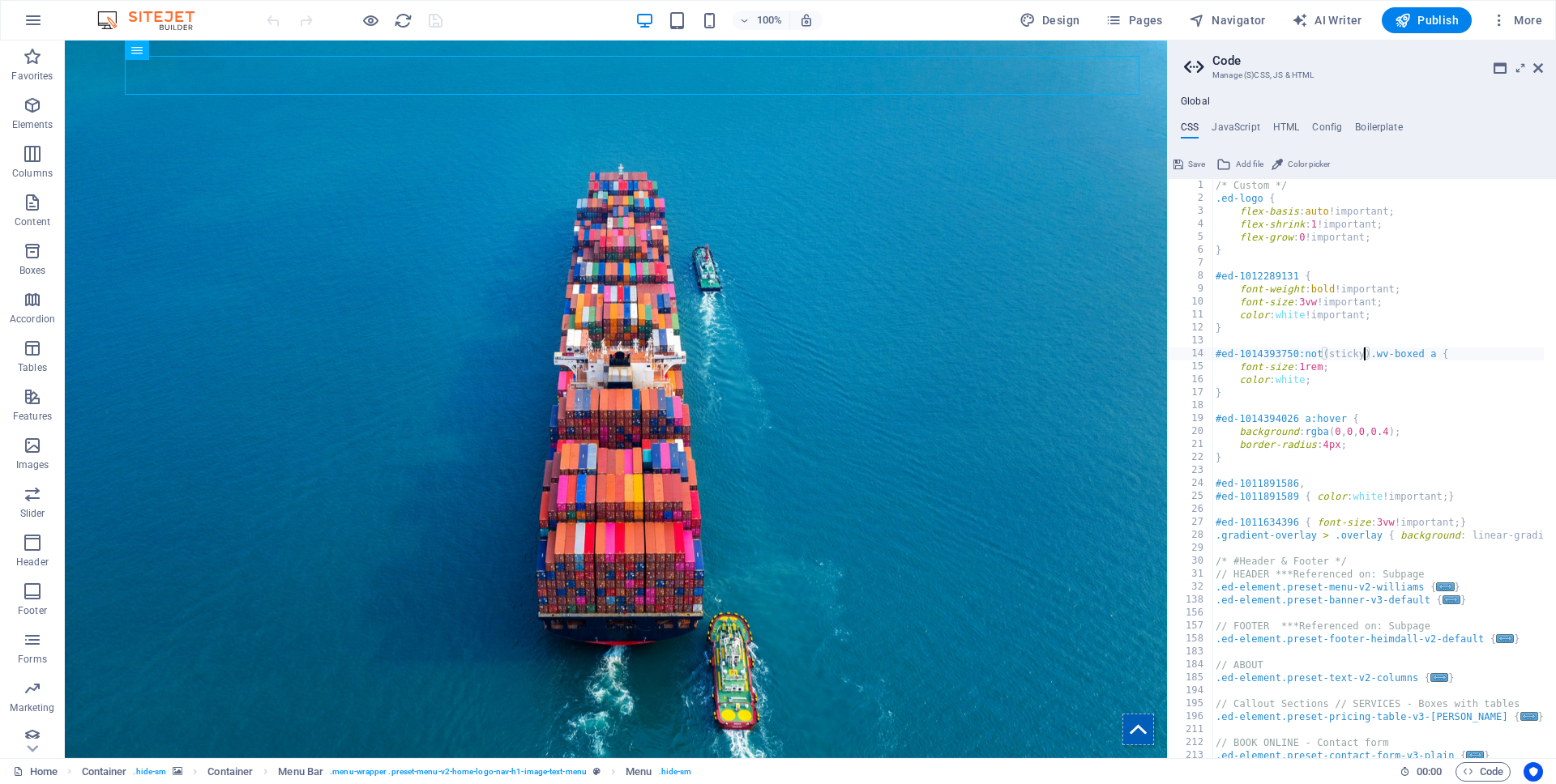
click at [1404, 355] on div "/* Custom */ .ed-logo { flex-basis : auto !important; flex-shrink : 1 !importan…" at bounding box center [1575, 475] width 726 height 593
click at [1327, 355] on div "/* Custom */ .ed-logo { flex-basis : auto !important; flex-shrink : 1 !importan…" at bounding box center [1575, 475] width 726 height 593
click at [1332, 380] on div "/* Custom */ .ed-logo { flex-basis : auto !important; flex-shrink : 1 !importan…" at bounding box center [1575, 475] width 726 height 593
type textarea "color: white;"
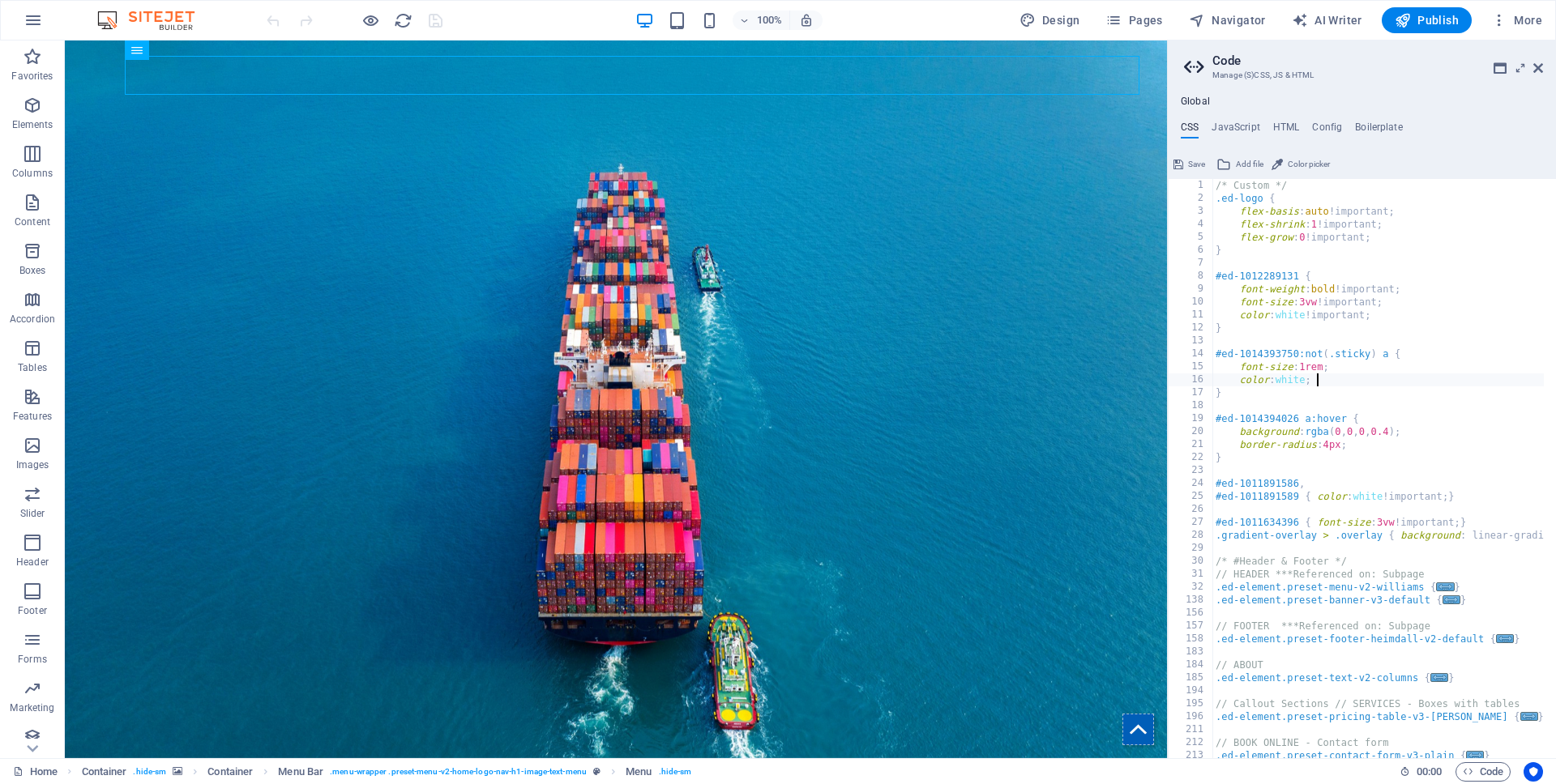
click at [1196, 164] on span "Save" at bounding box center [1197, 164] width 17 height 20
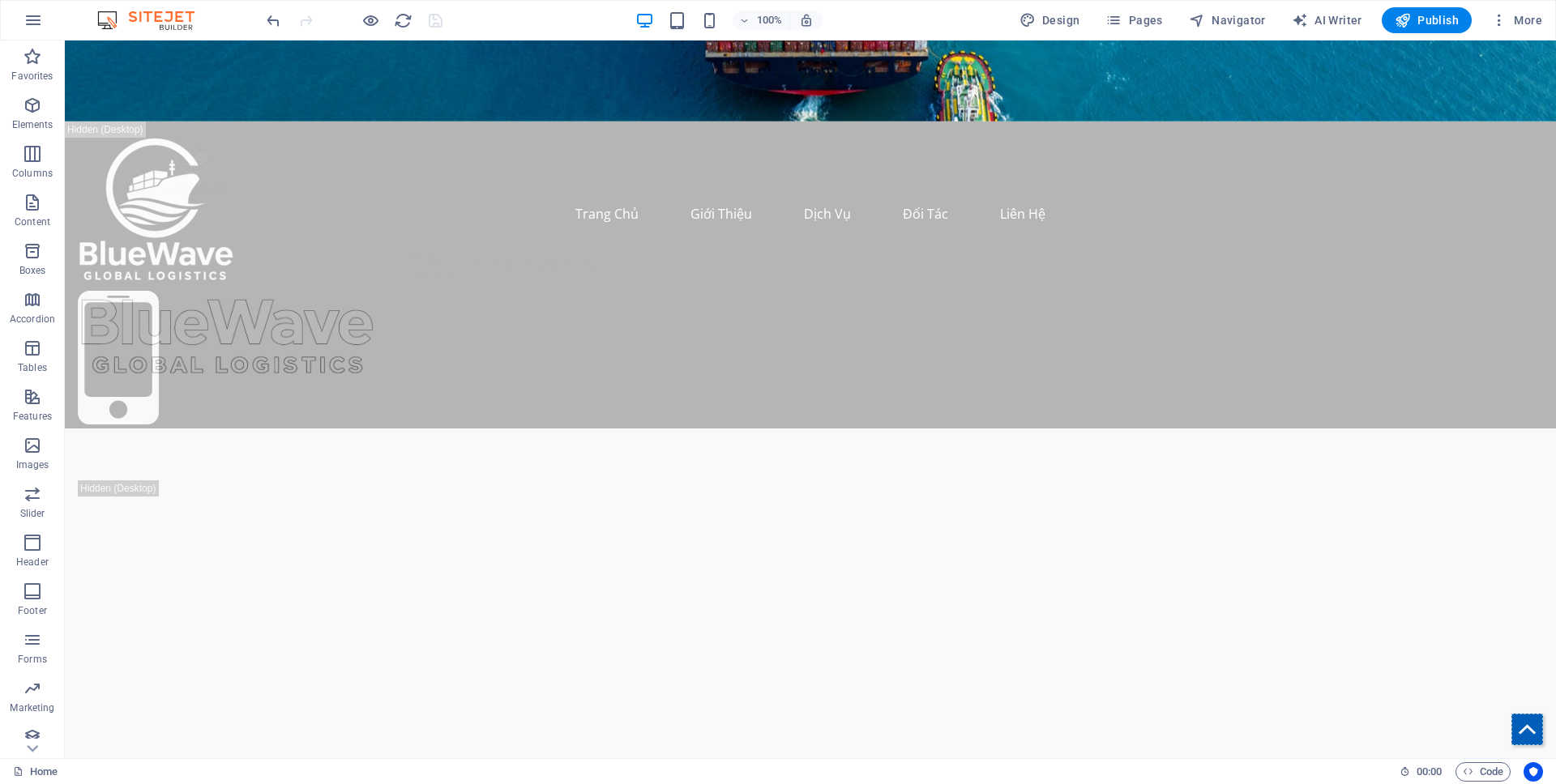
scroll to position [0, 0]
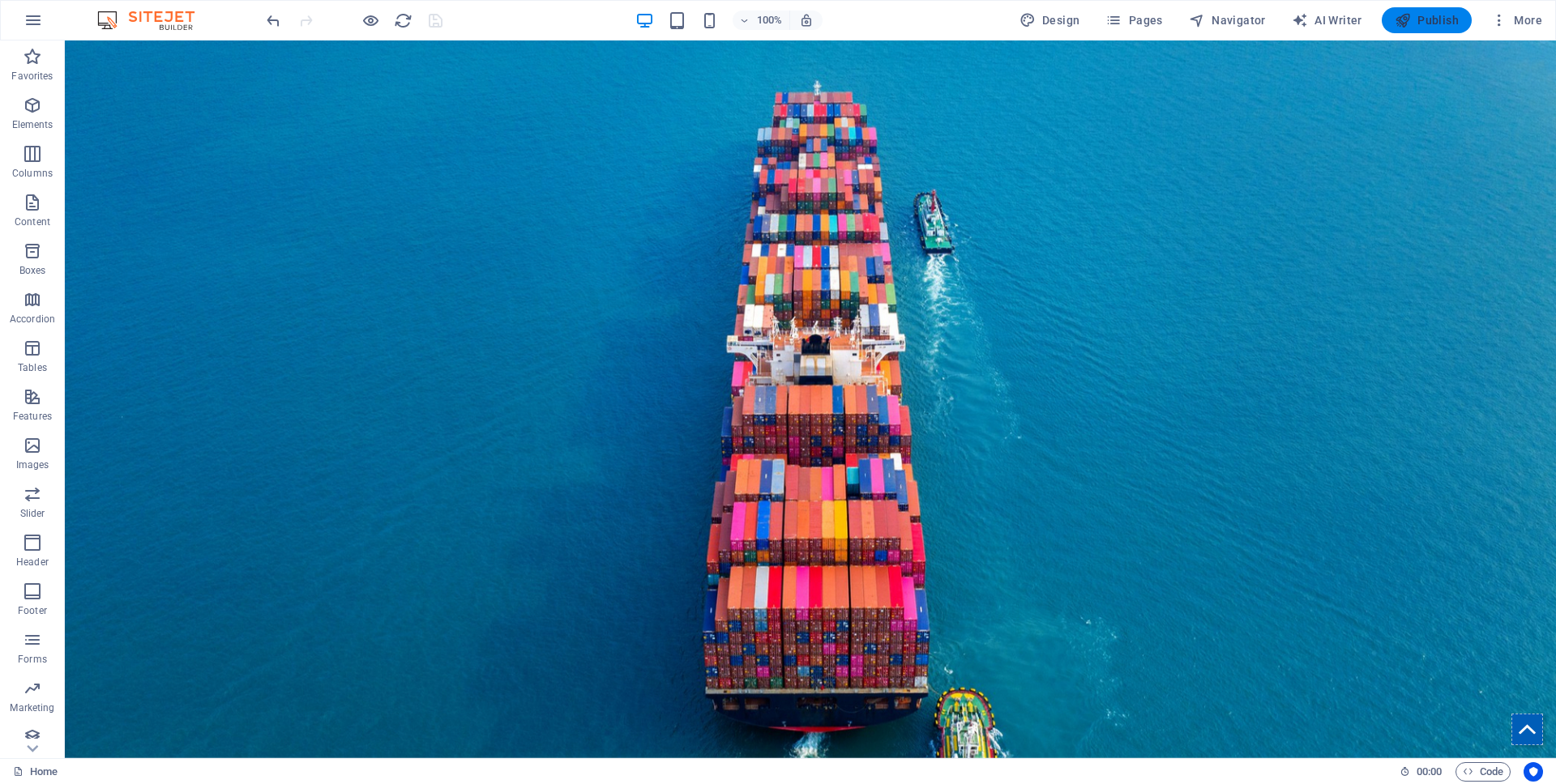
click at [1433, 25] on span "Publish" at bounding box center [1426, 20] width 64 height 16
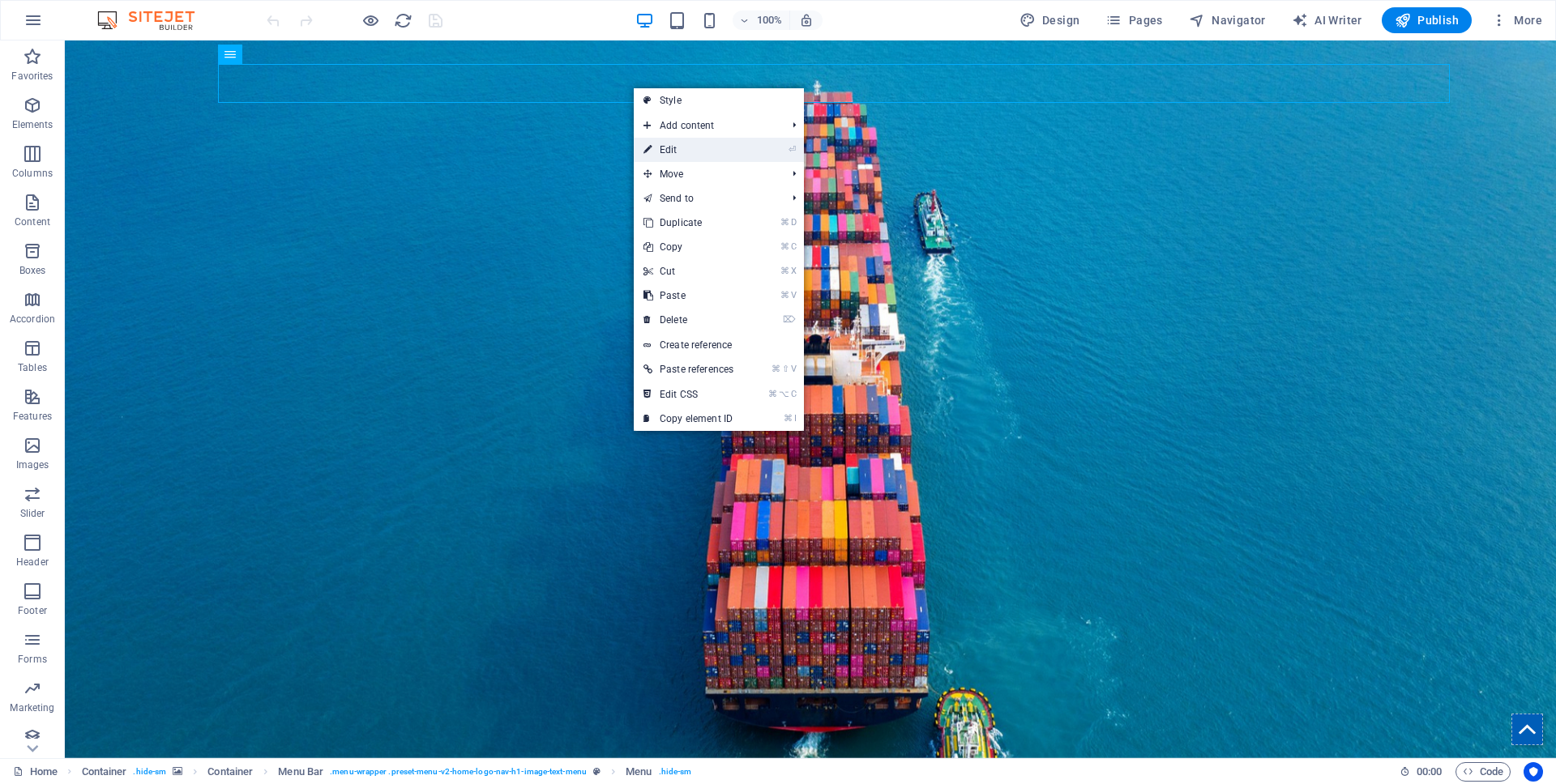
click at [674, 149] on link "⏎ Edit" at bounding box center [688, 150] width 110 height 24
select select
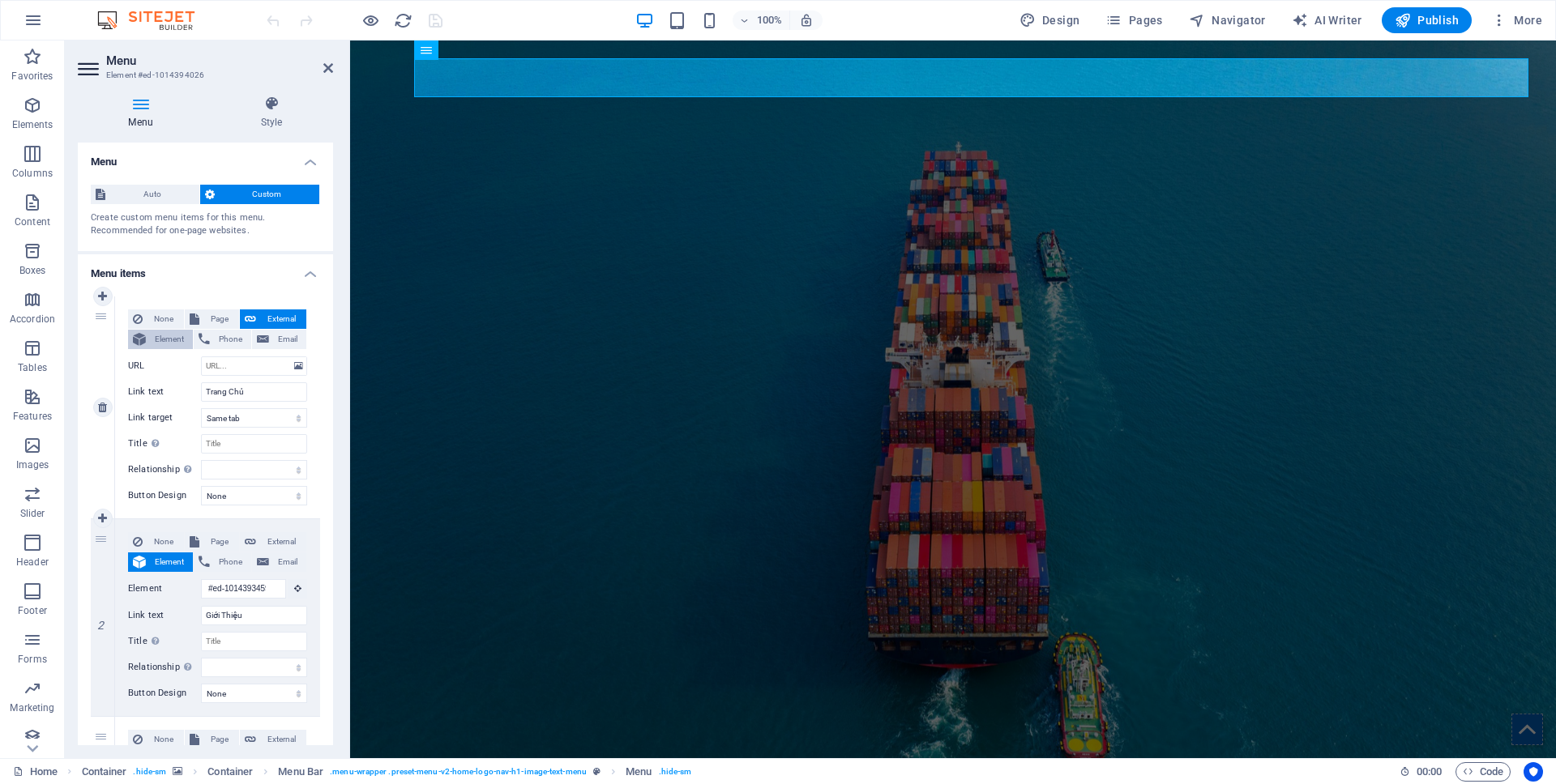
click at [166, 344] on span "Element" at bounding box center [169, 339] width 37 height 20
select select
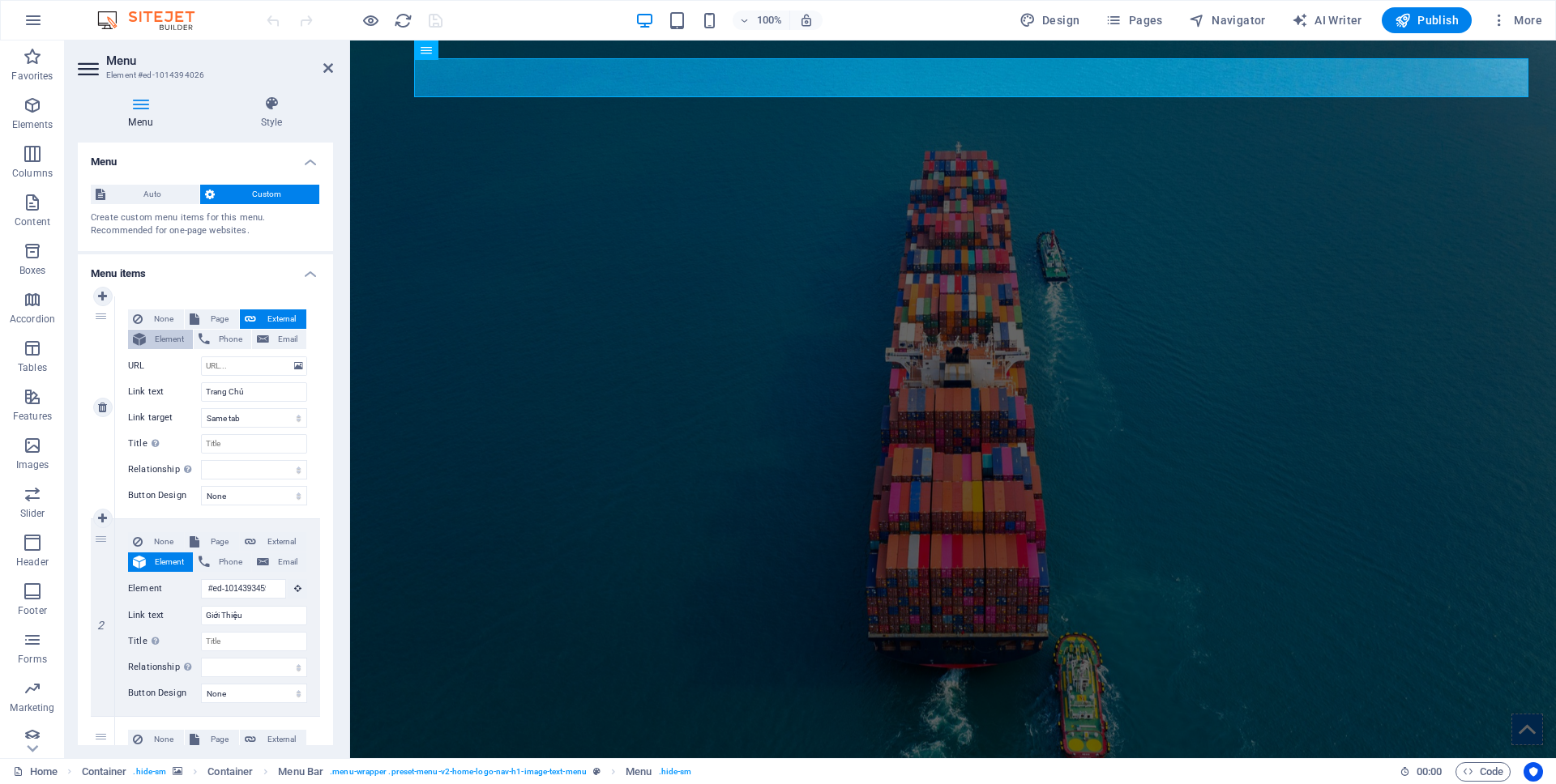
select select
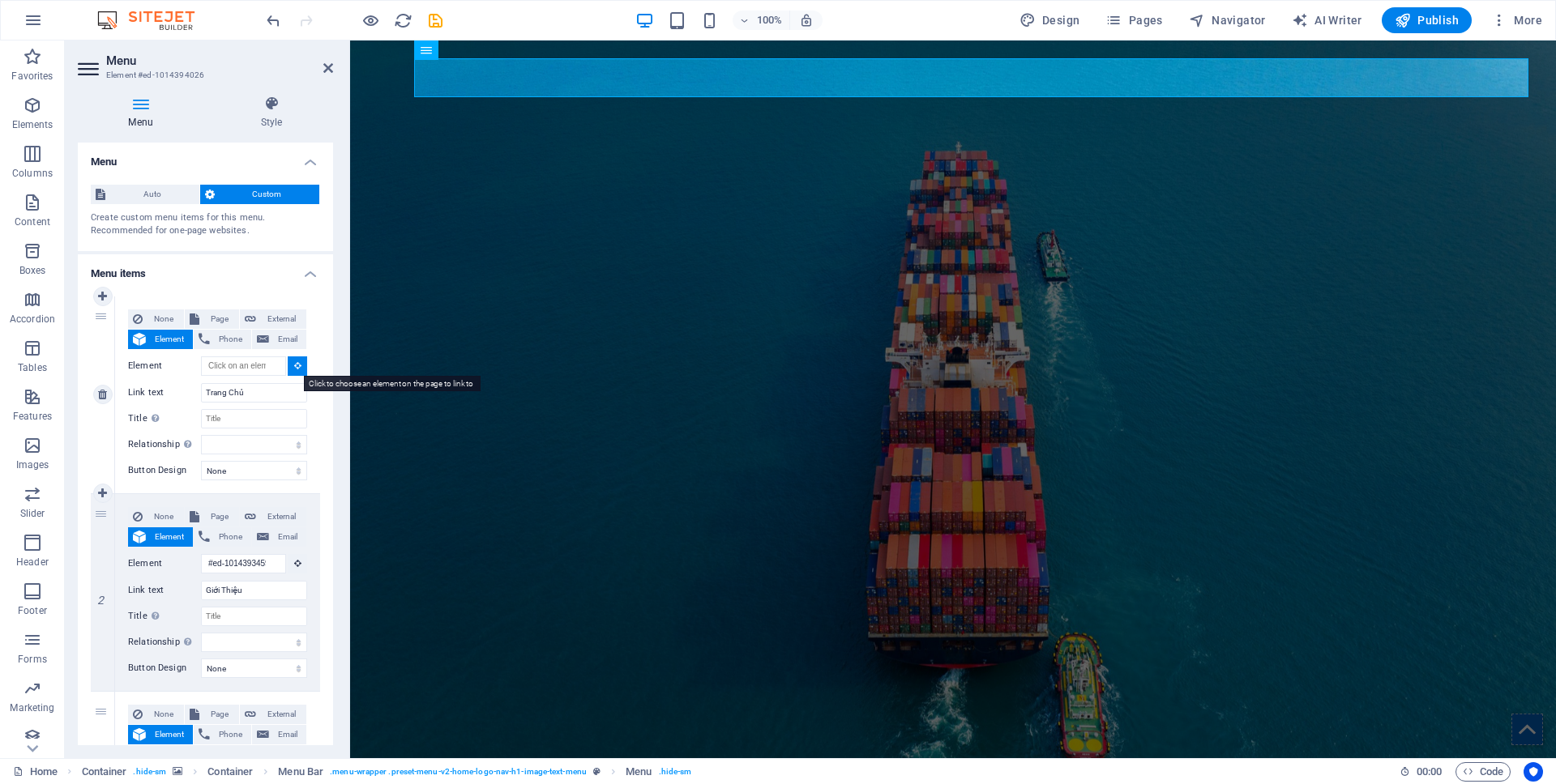
click at [294, 364] on icon at bounding box center [298, 364] width 7 height 8
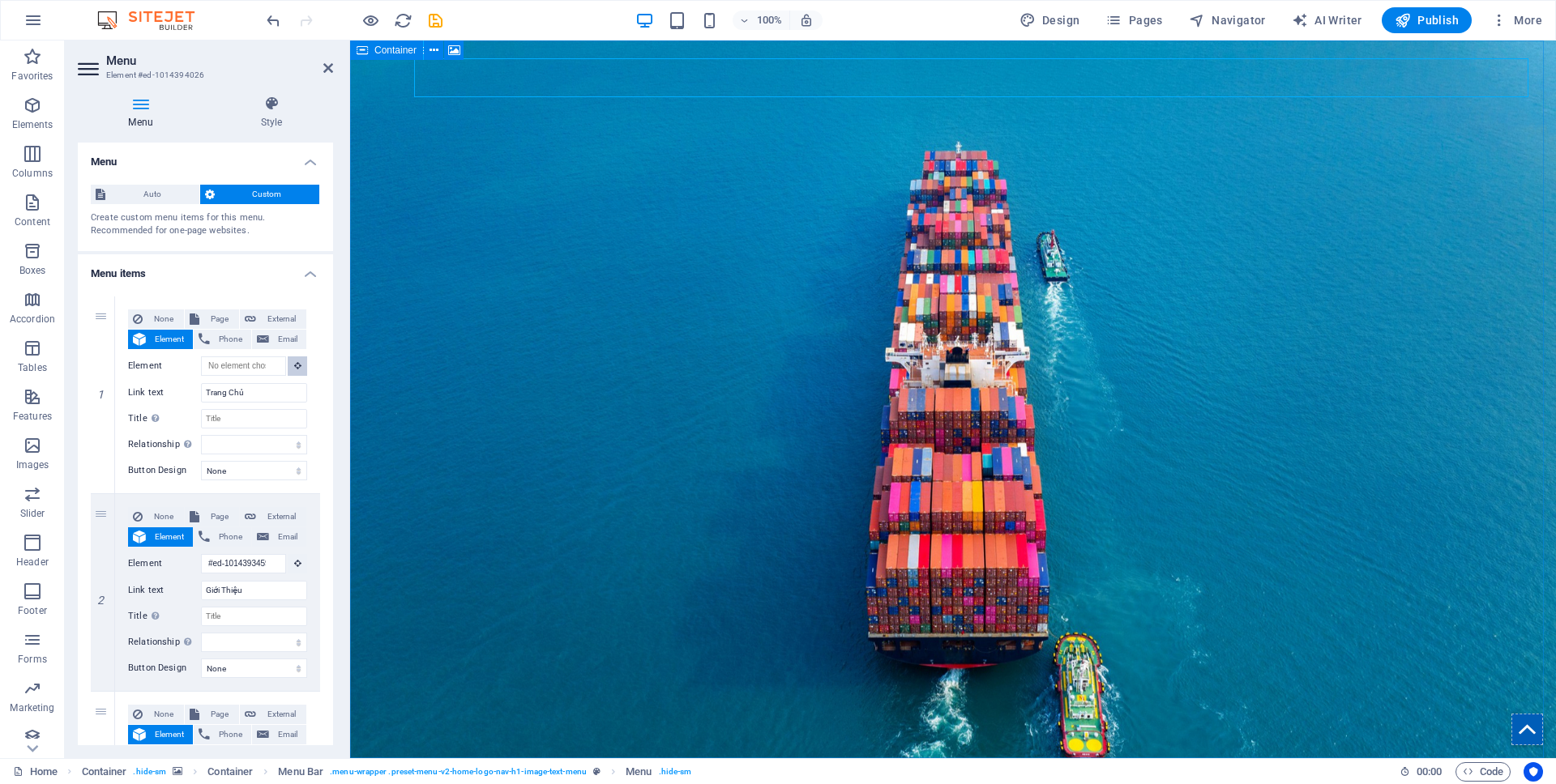
click at [370, 58] on div "Container" at bounding box center [386, 50] width 73 height 20
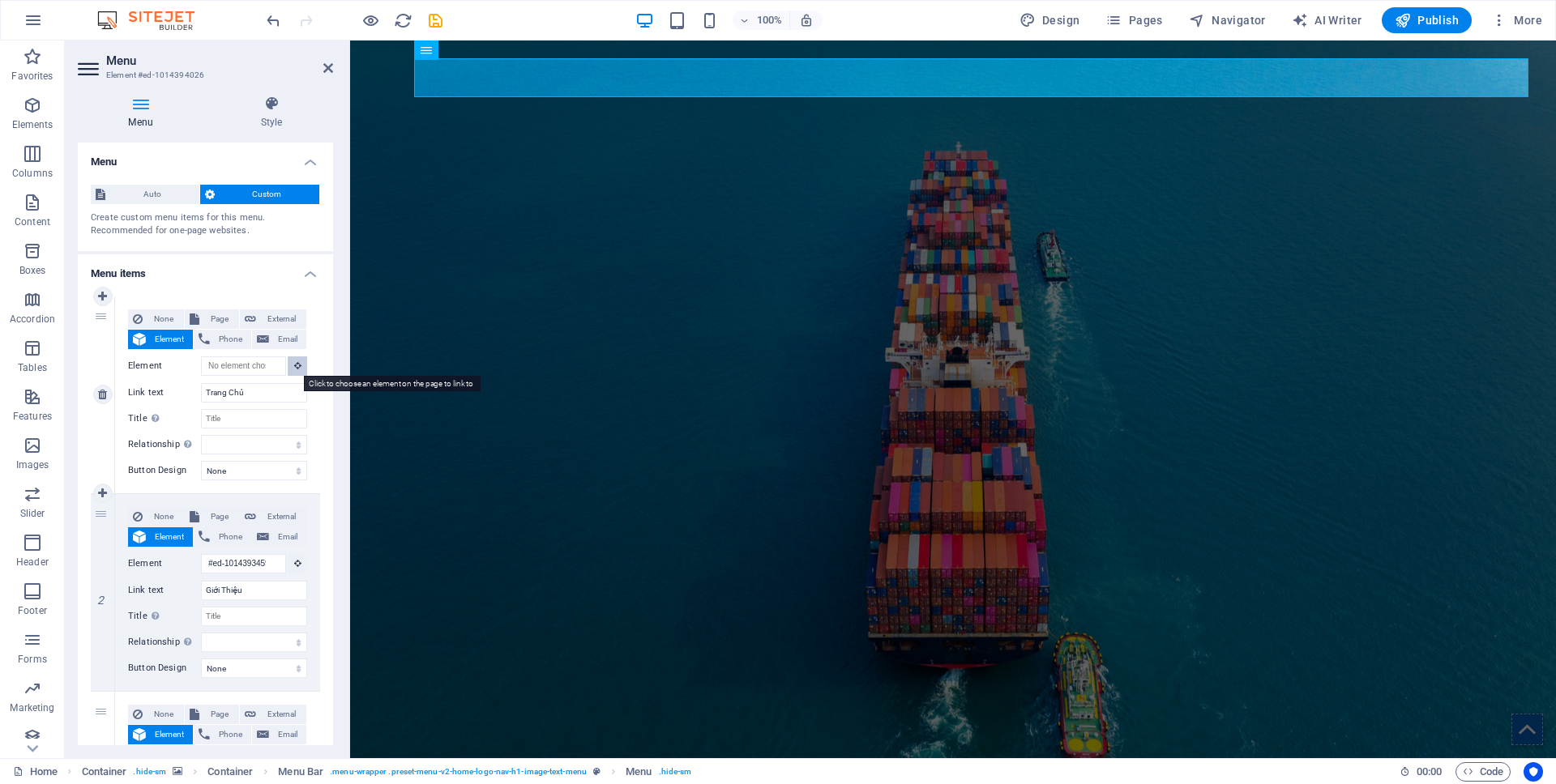
click at [290, 372] on button at bounding box center [297, 366] width 20 height 20
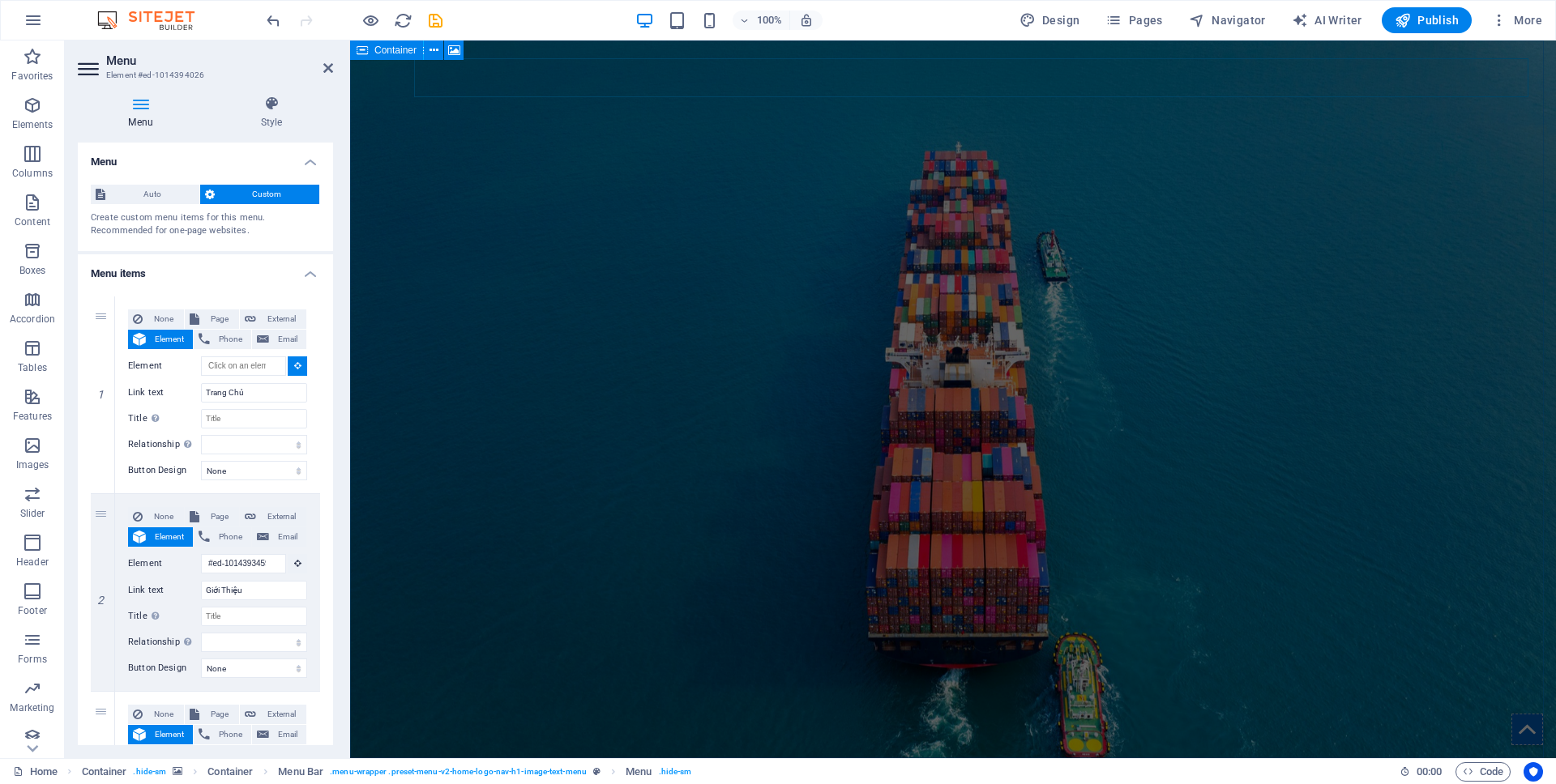
click at [366, 54] on icon at bounding box center [362, 50] width 11 height 20
type input "#ed-1014394008"
select select
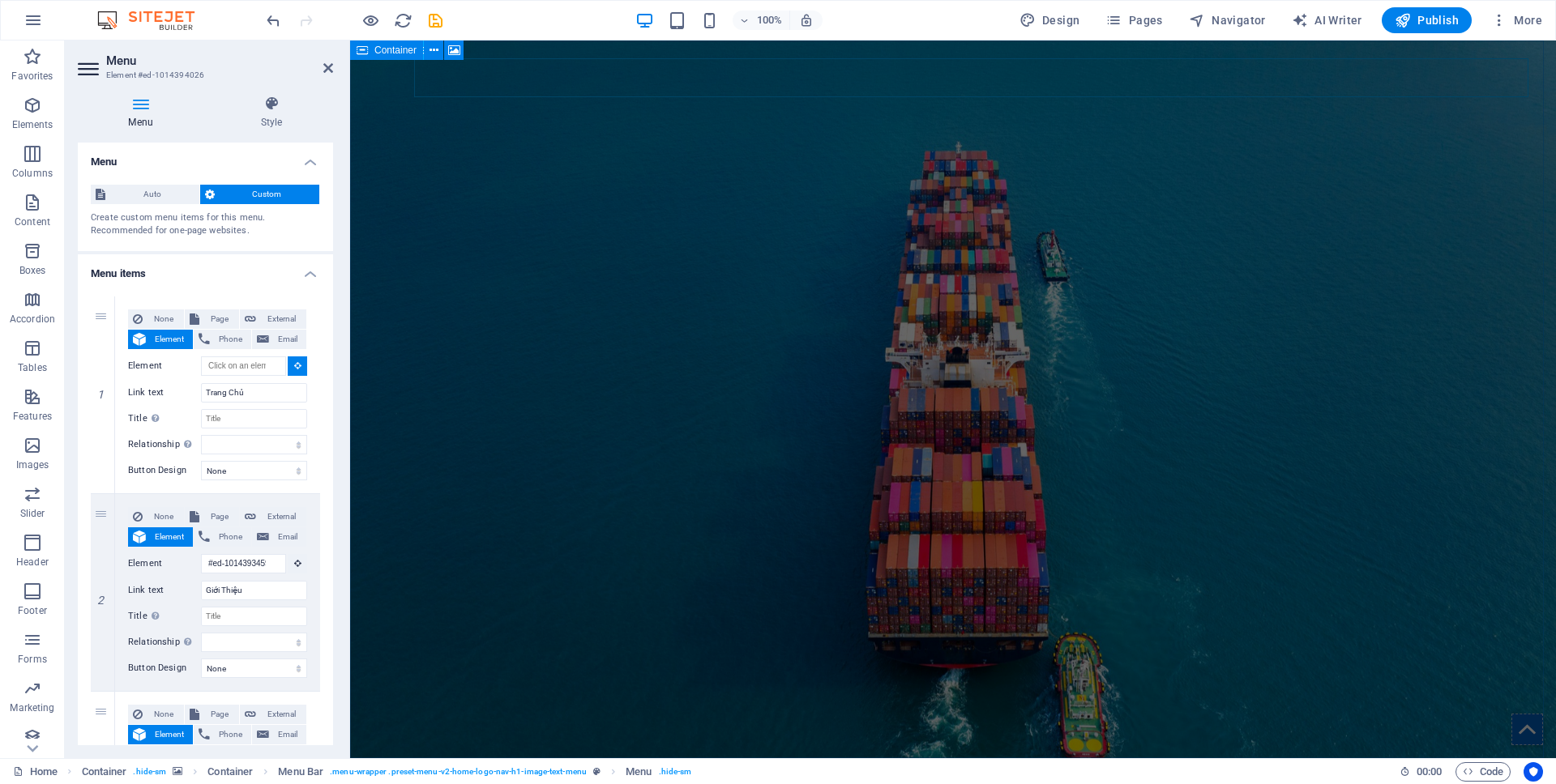
select select
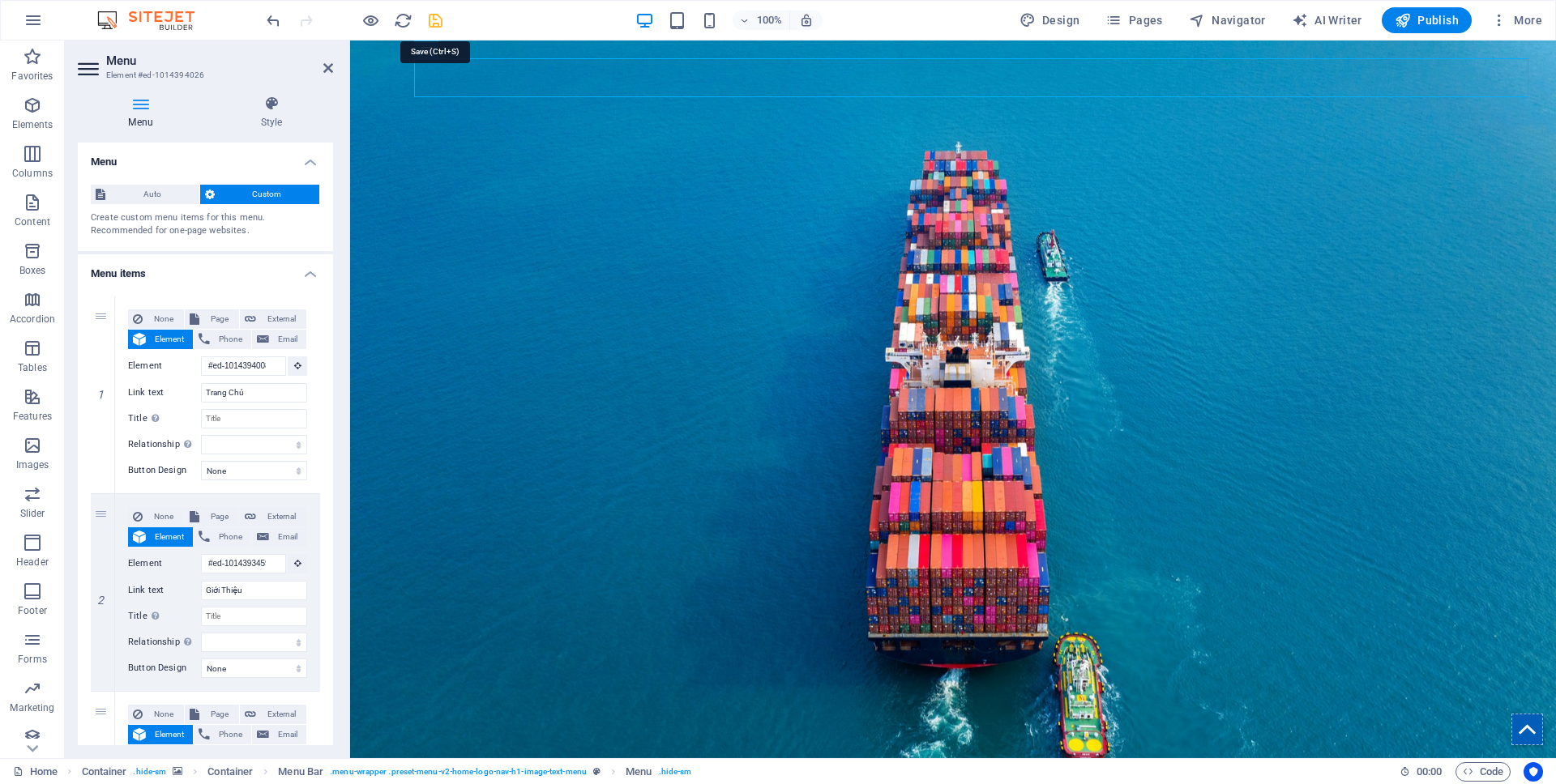
click at [433, 16] on icon "save" at bounding box center [436, 21] width 19 height 19
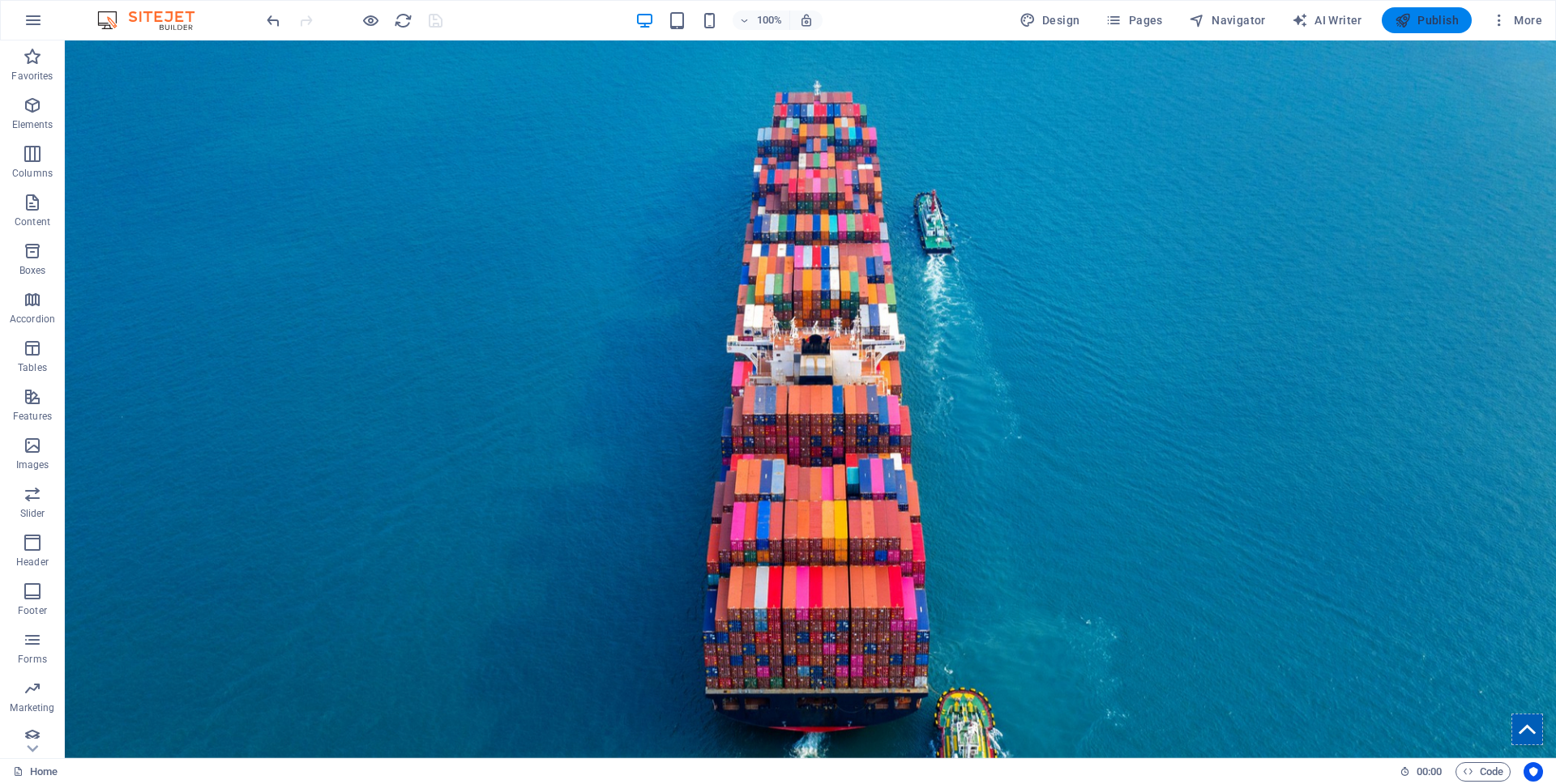
click at [1436, 20] on span "Publish" at bounding box center [1426, 20] width 64 height 16
